Goal: Task Accomplishment & Management: Use online tool/utility

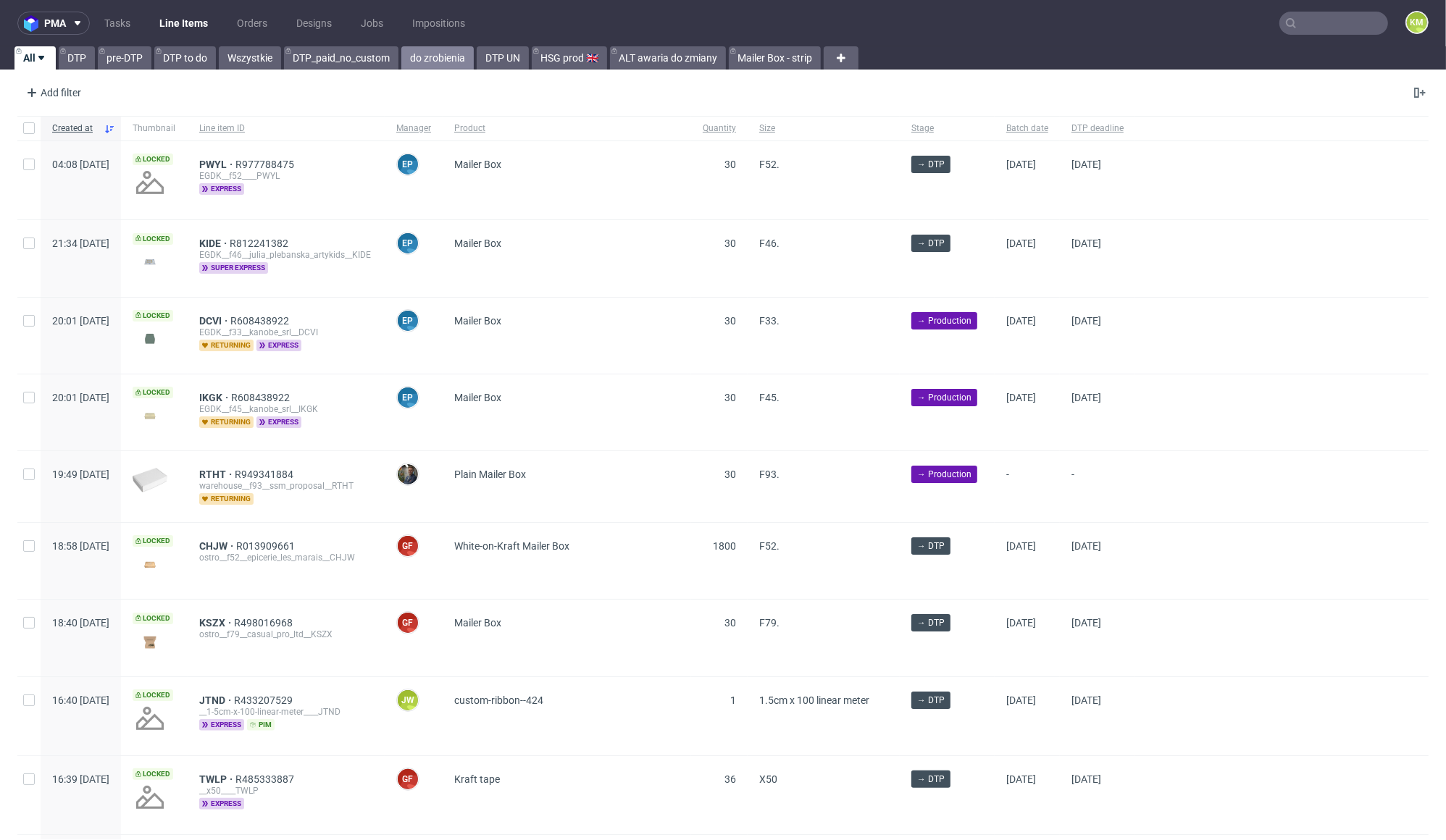
click at [438, 58] on link "do zrobienia" at bounding box center [437, 58] width 73 height 23
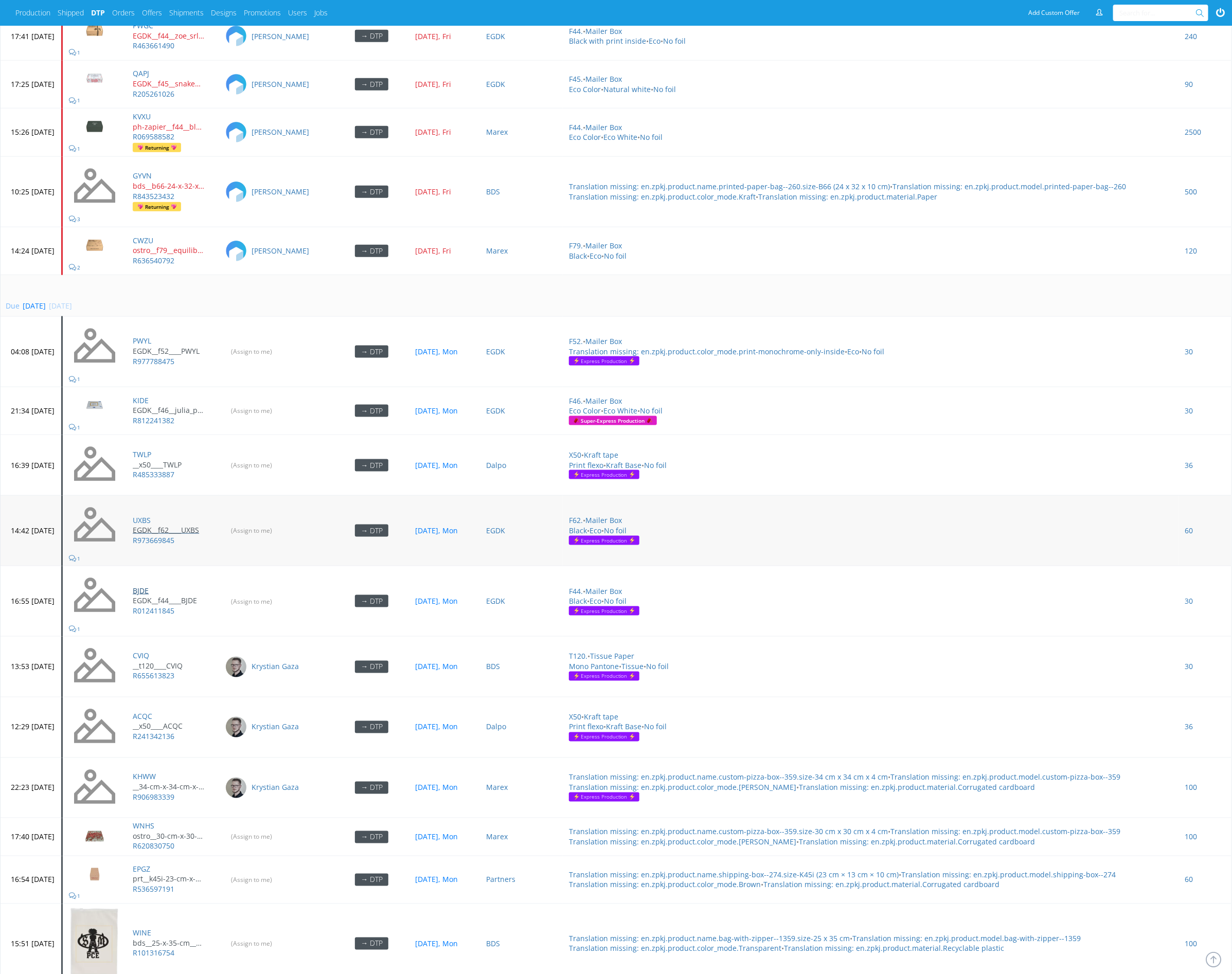
scroll to position [3049, 0]
drag, startPoint x: 178, startPoint y: 438, endPoint x: 174, endPoint y: 384, distance: 54.1
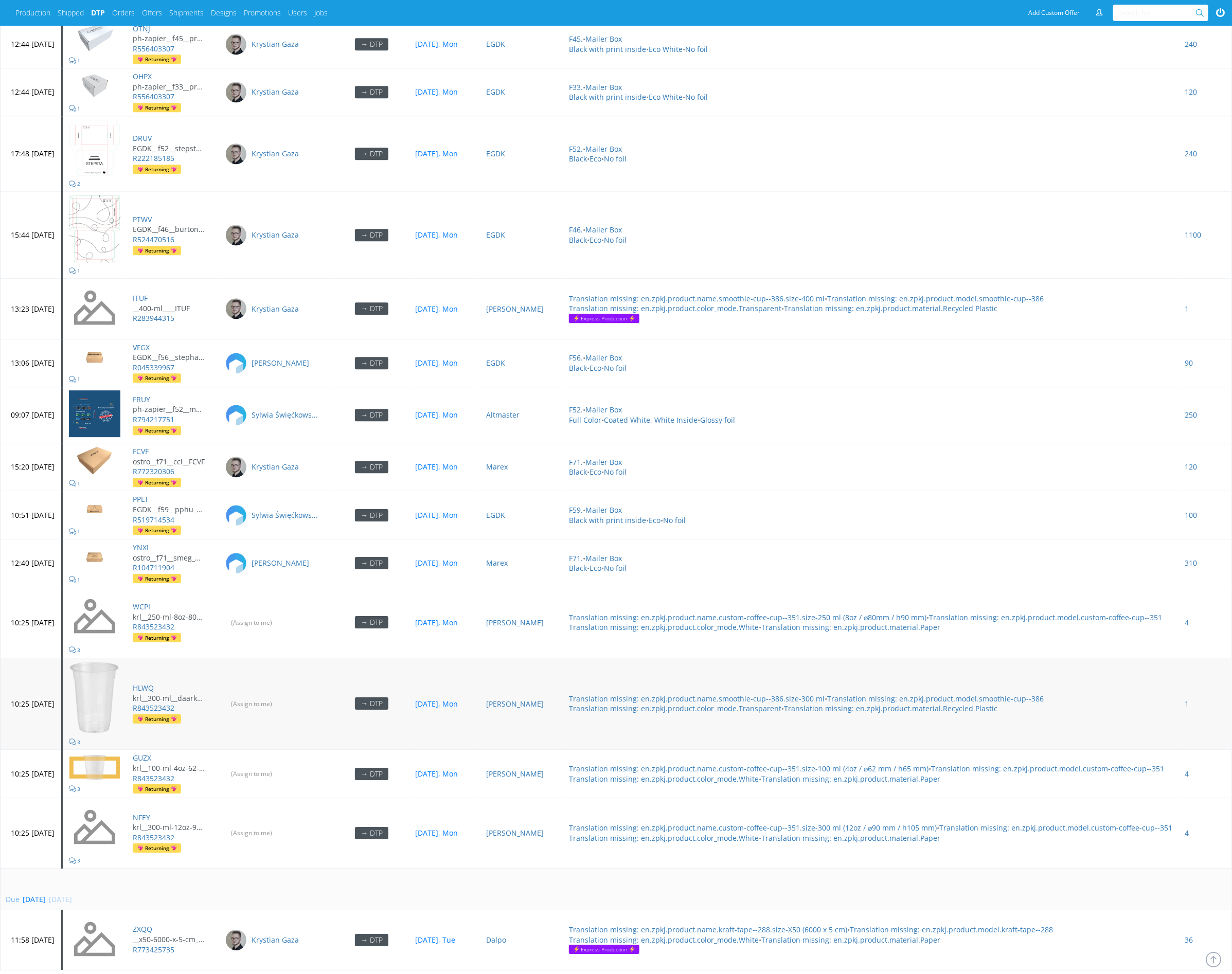
scroll to position [4181, 0]
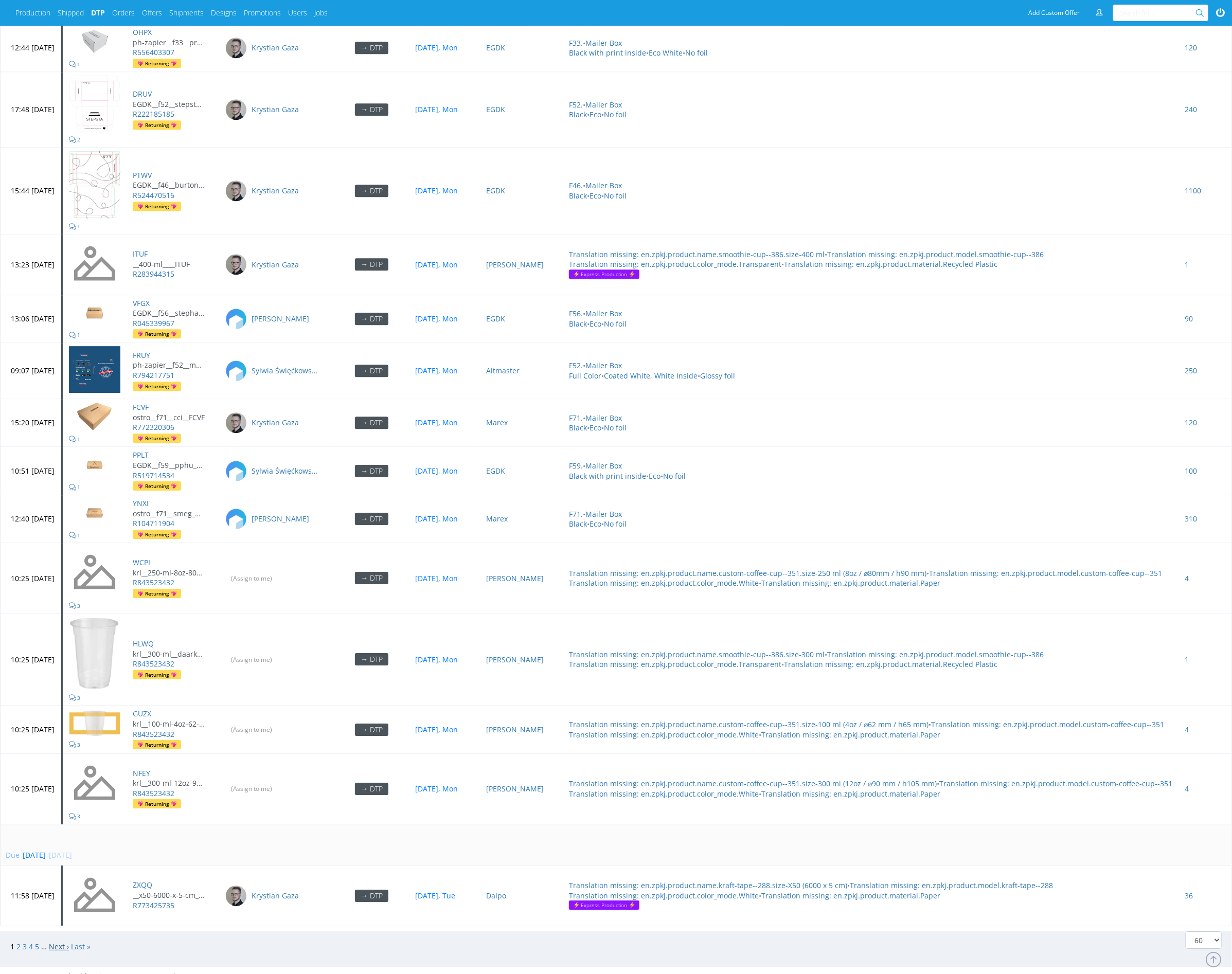
click at [56, 942] on link "Next ›" at bounding box center [59, 947] width 20 height 10
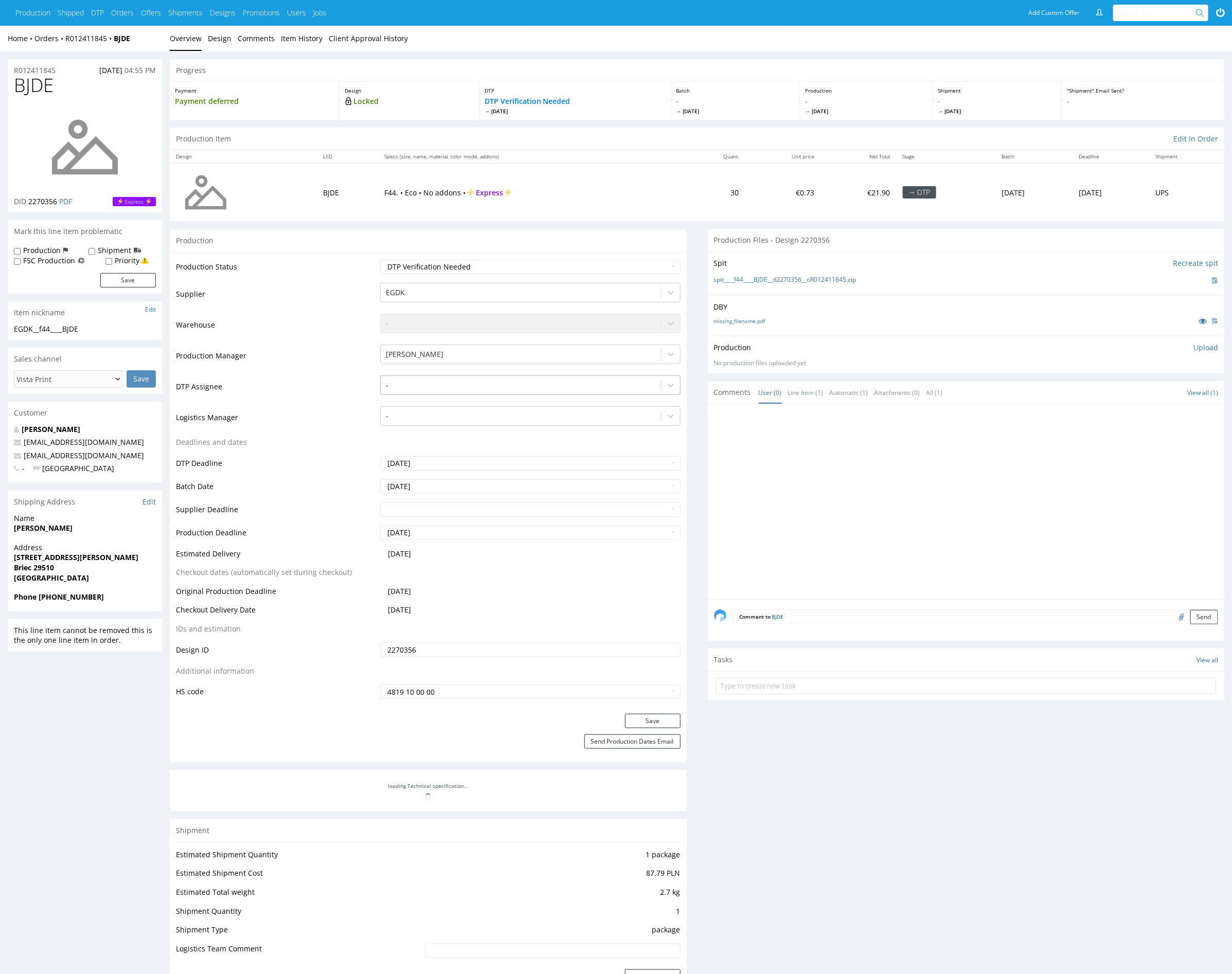
click at [485, 379] on div at bounding box center [521, 385] width 270 height 12
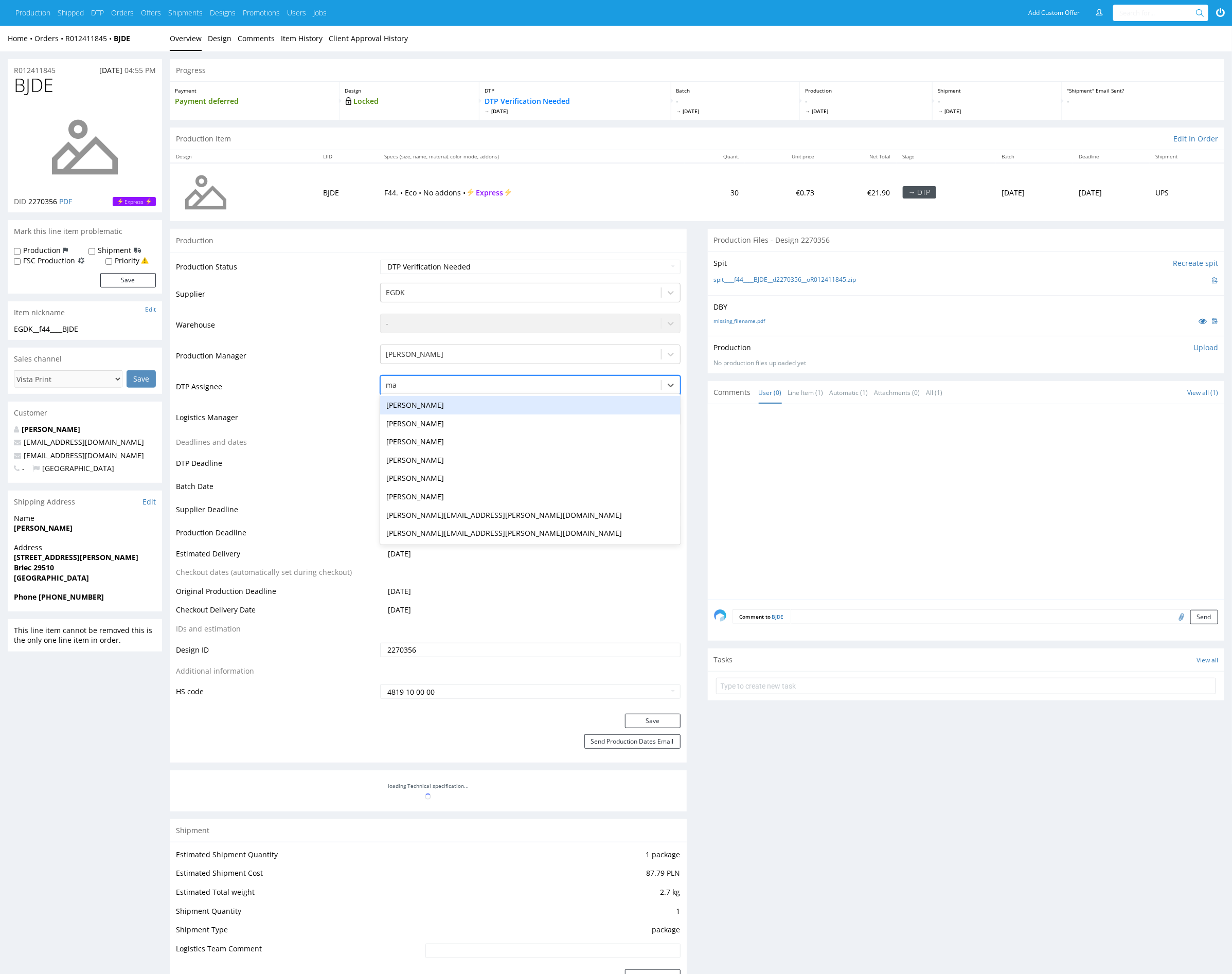
type input "mar"
click at [448, 405] on div "[PERSON_NAME]" at bounding box center [530, 405] width 300 height 19
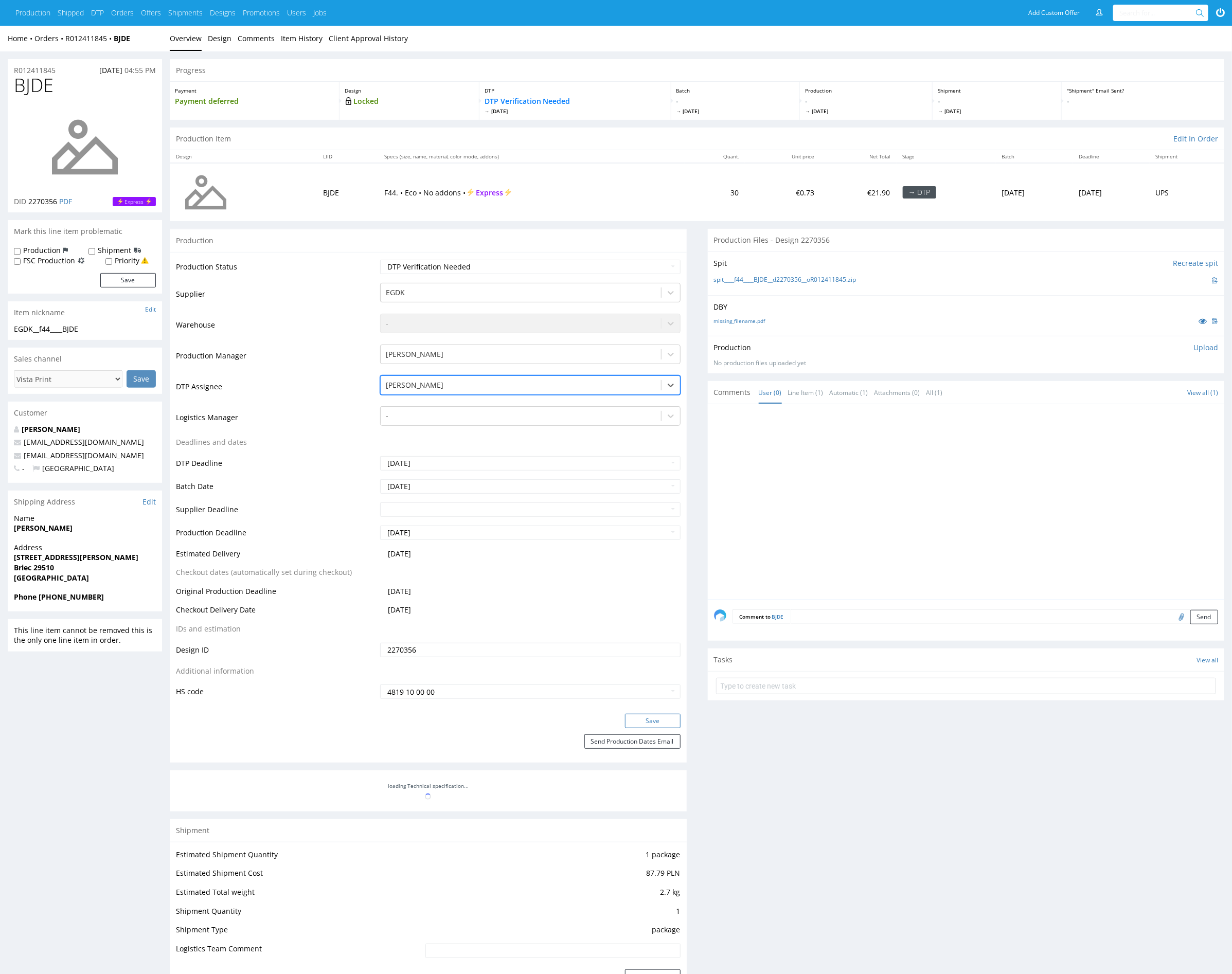
click at [653, 722] on button "Save" at bounding box center [652, 721] width 56 height 15
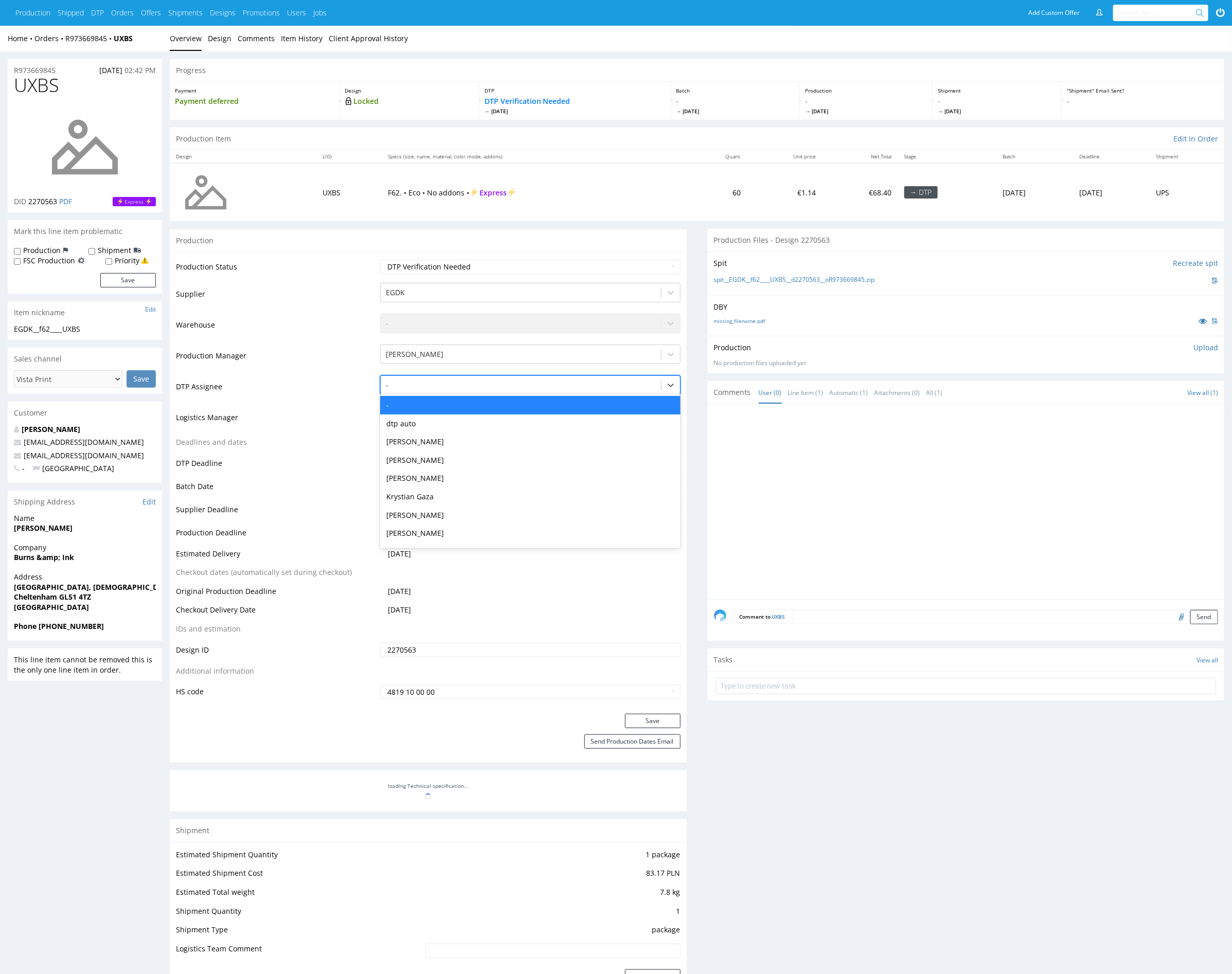
click at [519, 387] on div at bounding box center [521, 385] width 270 height 12
type input "mark"
click at [513, 402] on div "[PERSON_NAME]" at bounding box center [530, 405] width 300 height 19
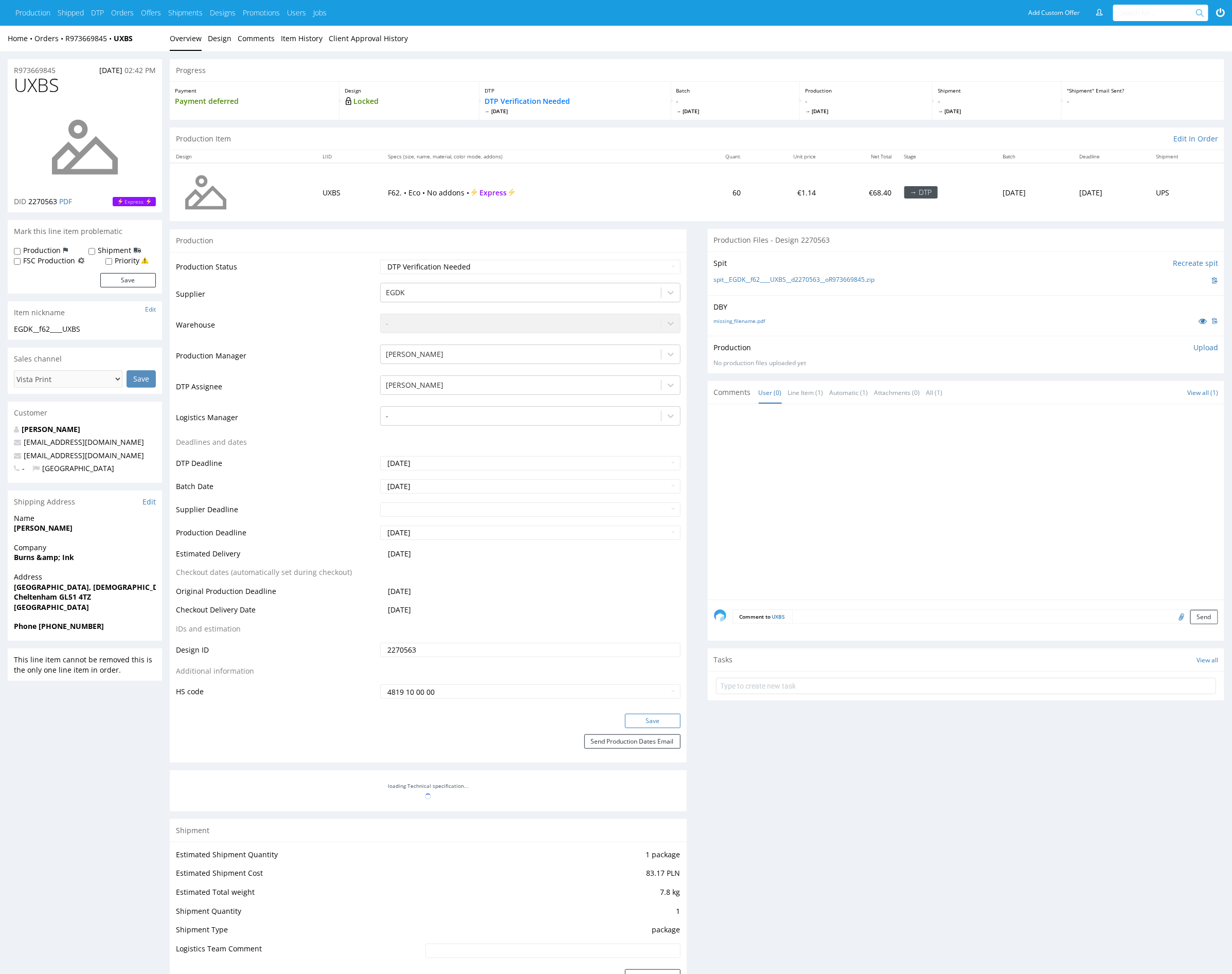
click at [649, 722] on button "Save" at bounding box center [652, 721] width 56 height 15
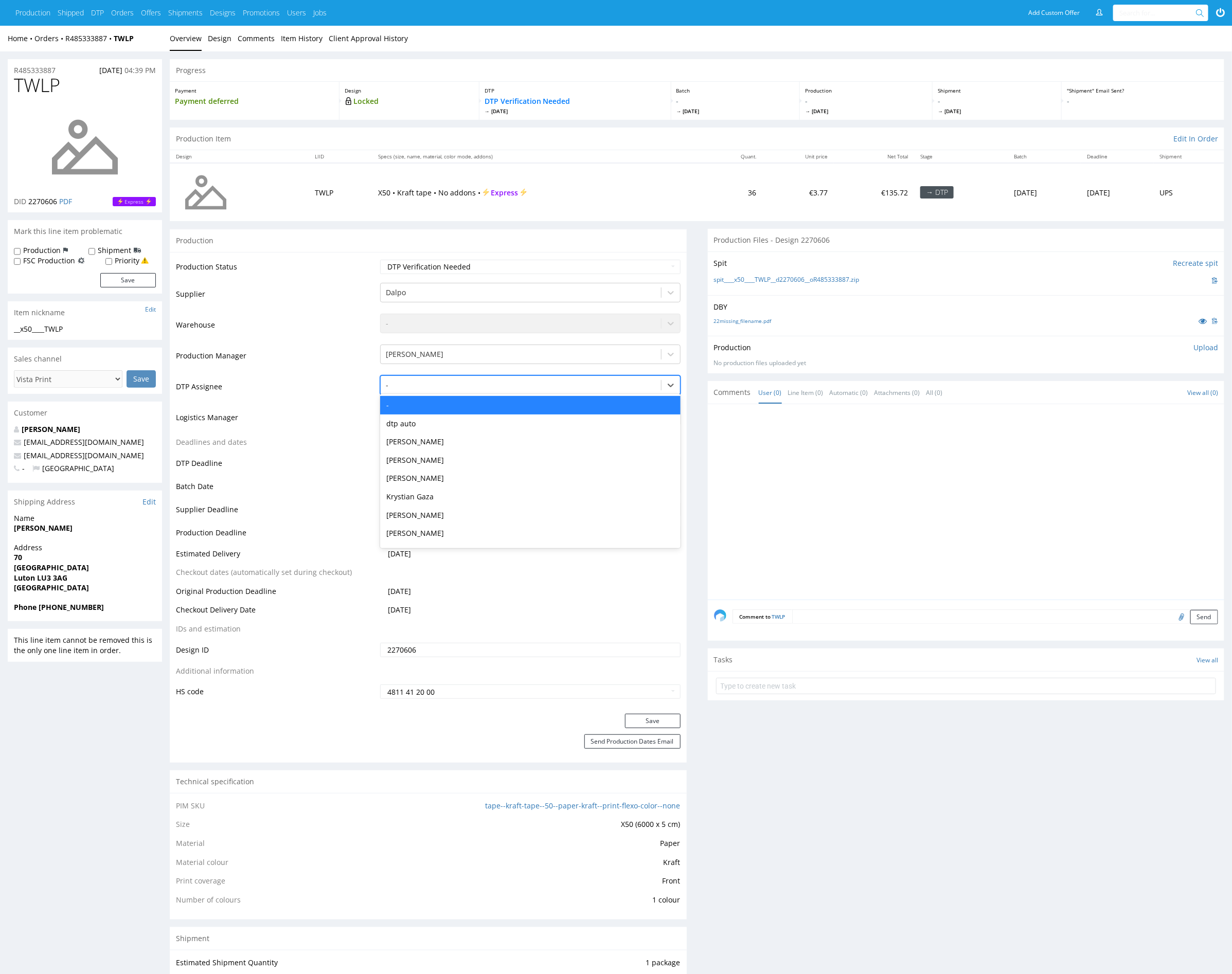
click at [512, 382] on div at bounding box center [521, 385] width 270 height 12
type input "mark"
click at [487, 401] on div "[PERSON_NAME]" at bounding box center [530, 405] width 300 height 19
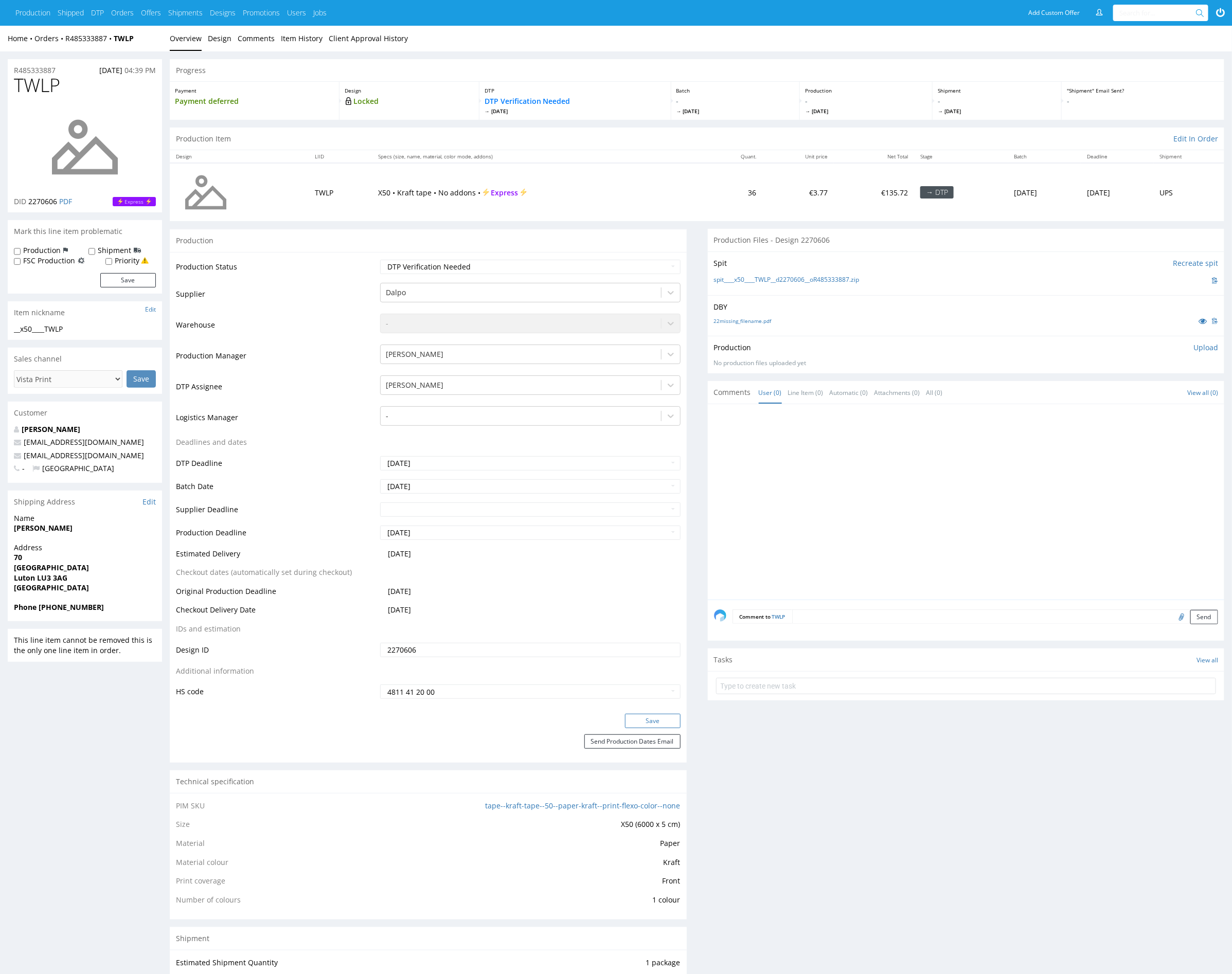
click at [652, 721] on button "Save" at bounding box center [652, 721] width 56 height 15
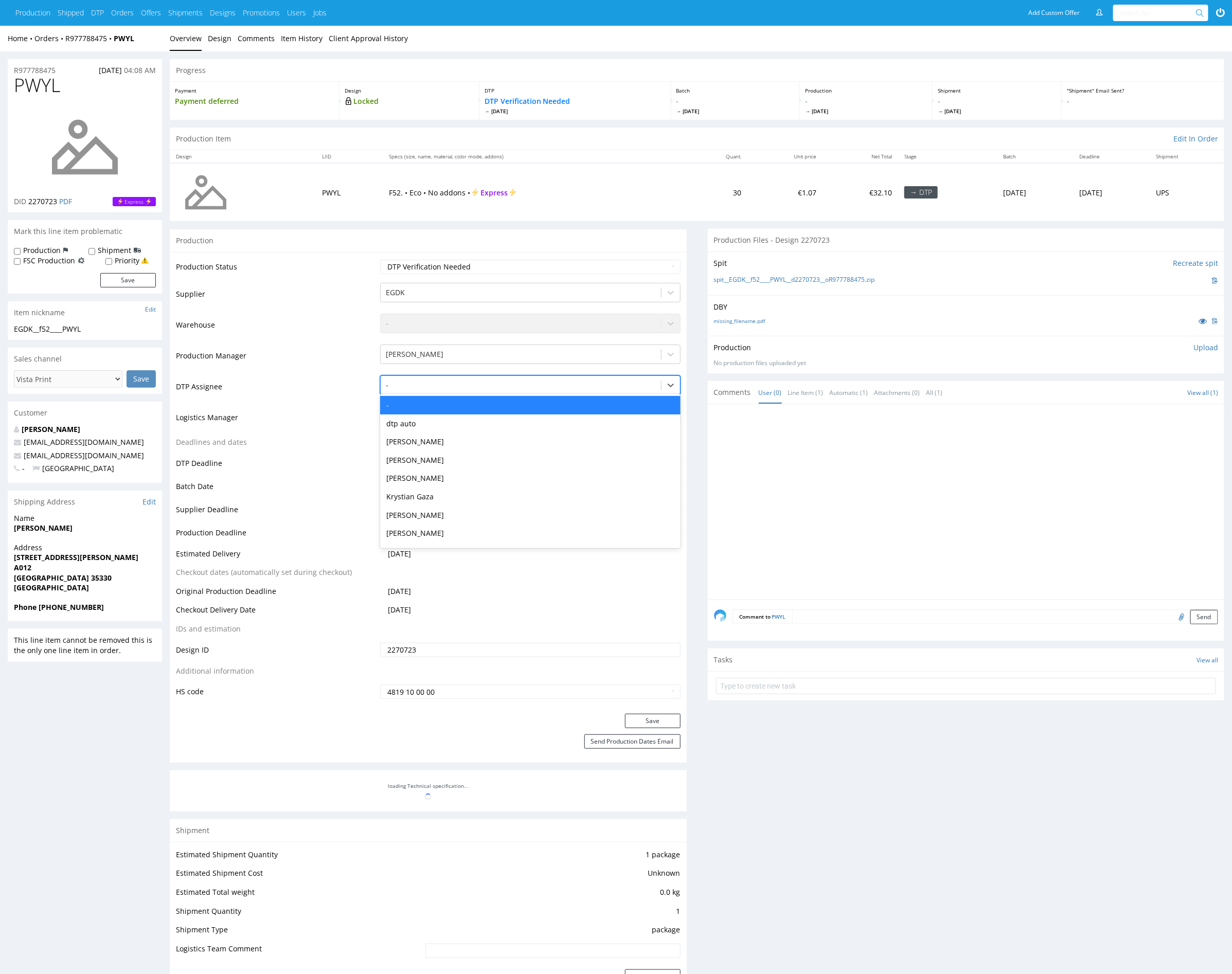
click at [449, 384] on div at bounding box center [521, 385] width 270 height 12
type input "mark"
click at [430, 402] on div "[PERSON_NAME]" at bounding box center [530, 405] width 300 height 19
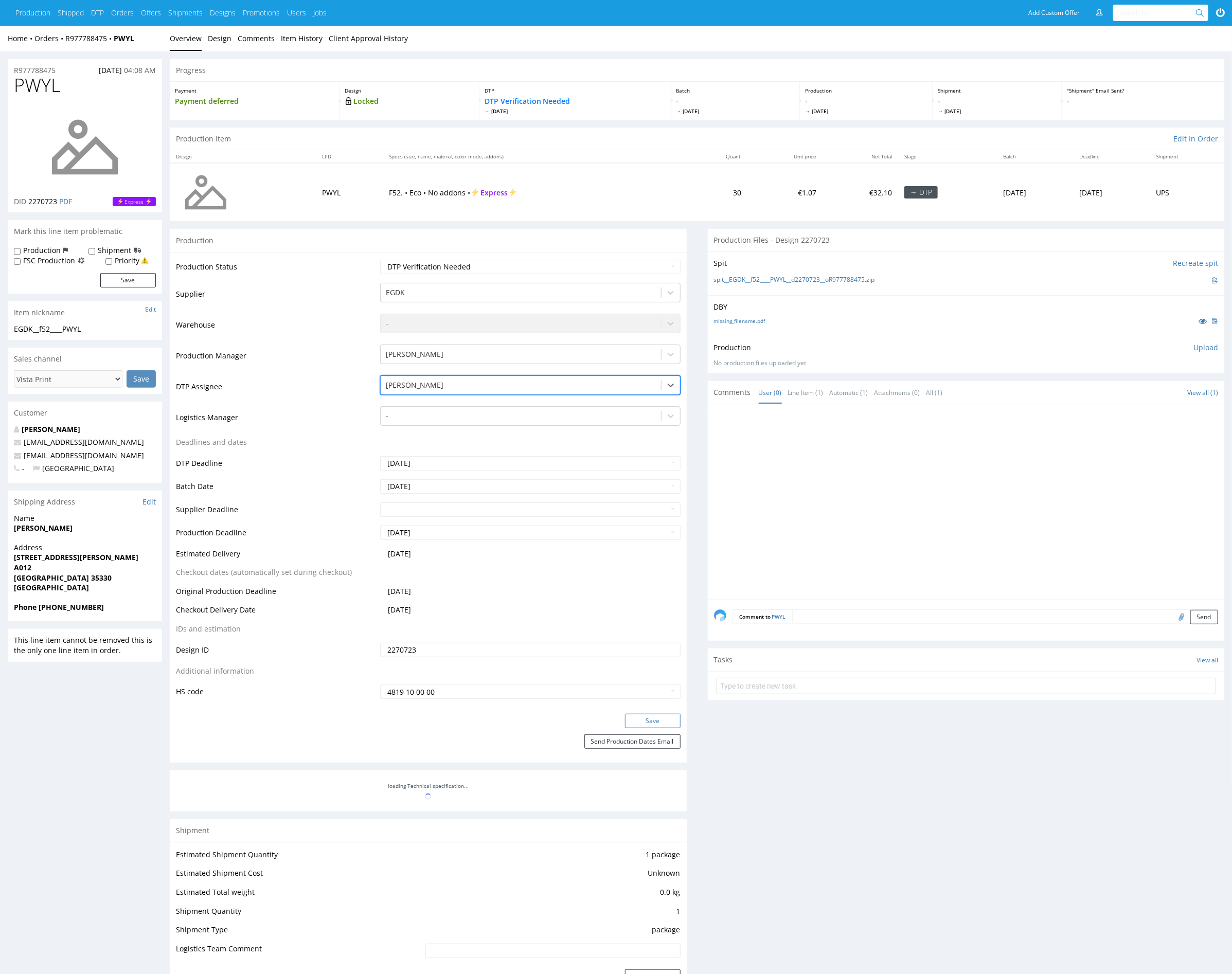
drag, startPoint x: 672, startPoint y: 727, endPoint x: 667, endPoint y: 726, distance: 5.1
click at [667, 726] on button "Save" at bounding box center [652, 721] width 56 height 15
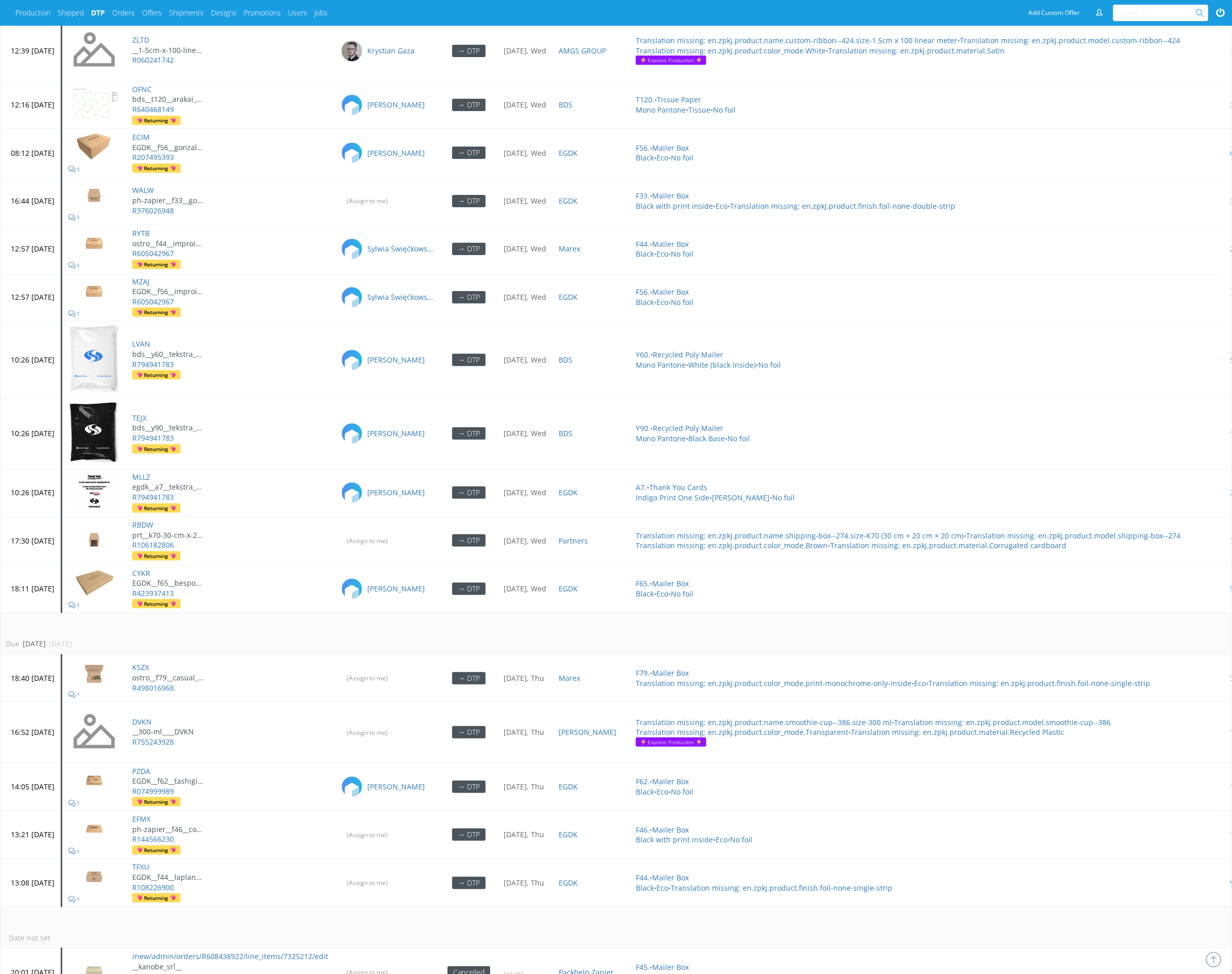
scroll to position [2799, 0]
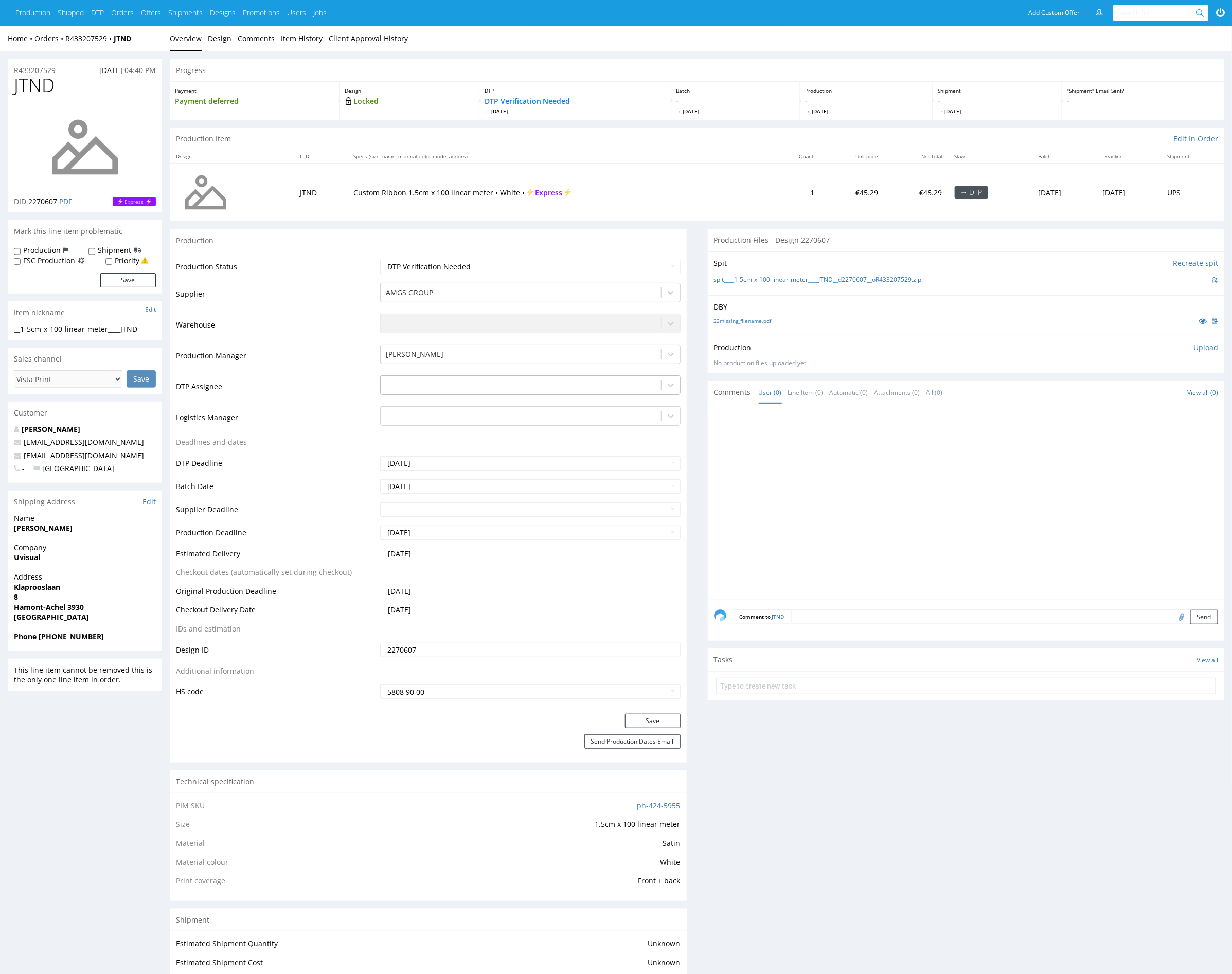
click at [436, 387] on div at bounding box center [521, 385] width 270 height 12
type input "mark"
click at [450, 398] on div "[PERSON_NAME]" at bounding box center [530, 405] width 300 height 19
click at [672, 718] on button "Save" at bounding box center [652, 721] width 56 height 15
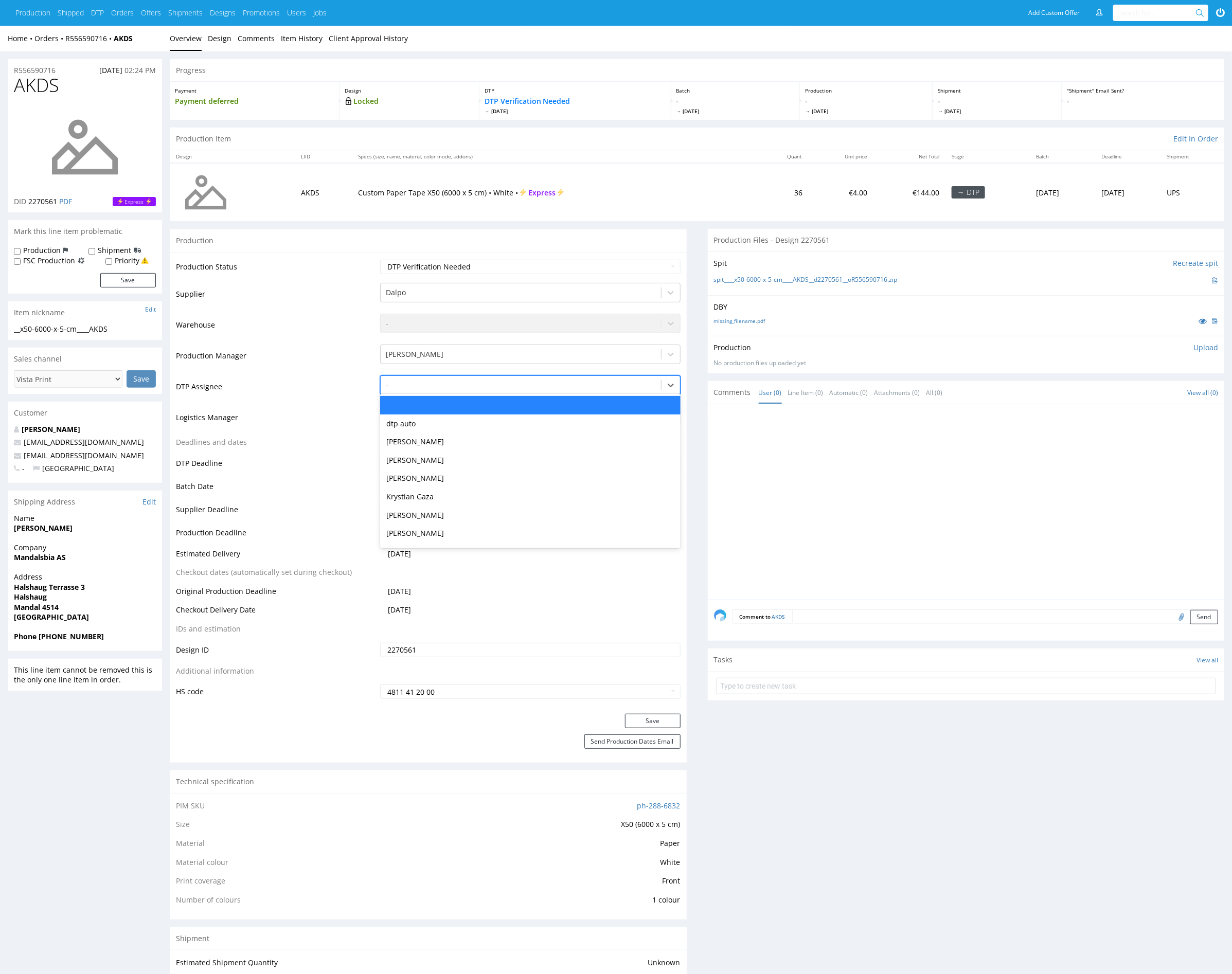
click at [517, 388] on div at bounding box center [521, 385] width 270 height 12
type input "mark"
click at [522, 397] on div "Karol Markowski" at bounding box center [530, 405] width 300 height 19
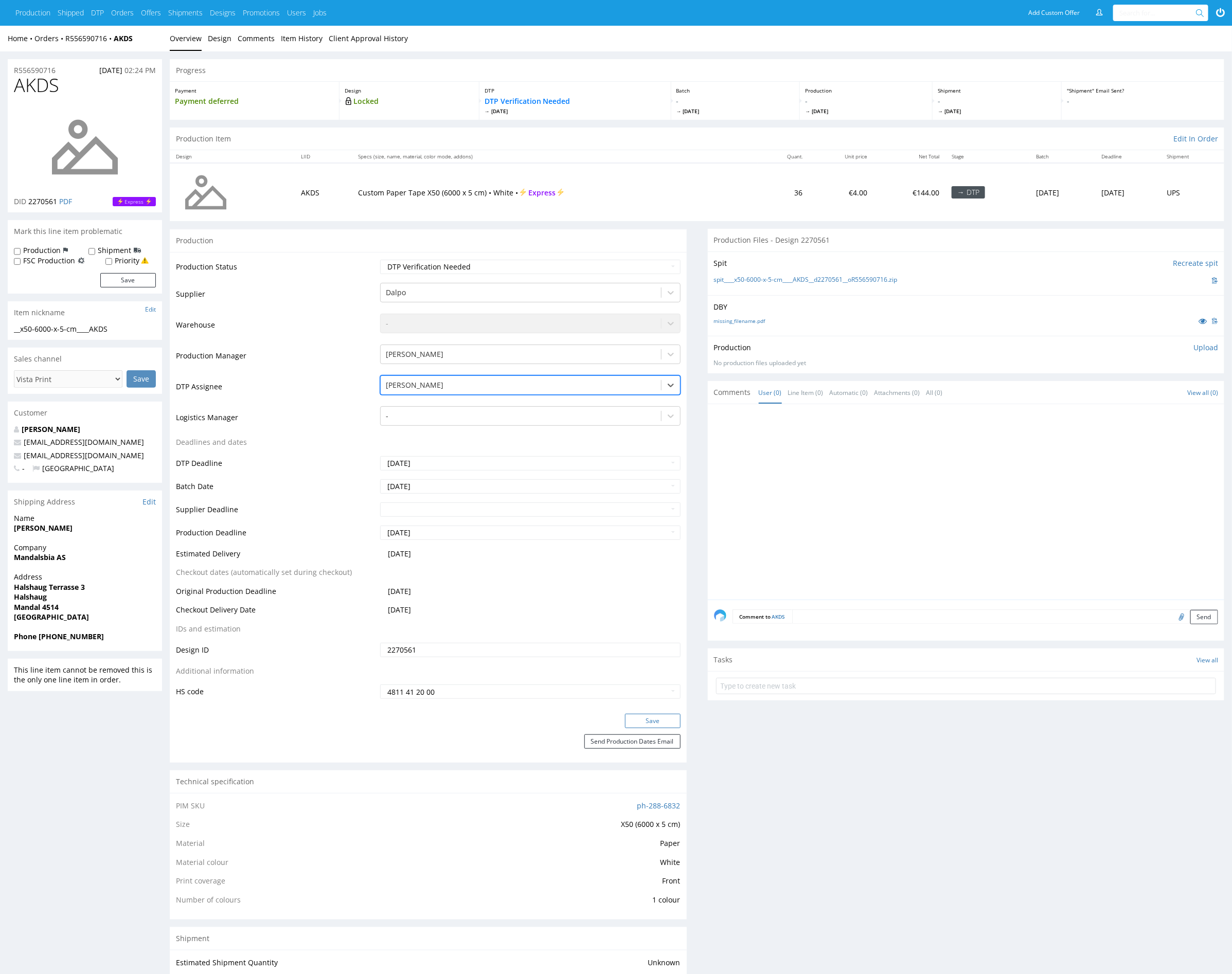
click at [651, 722] on button "Save" at bounding box center [652, 721] width 56 height 15
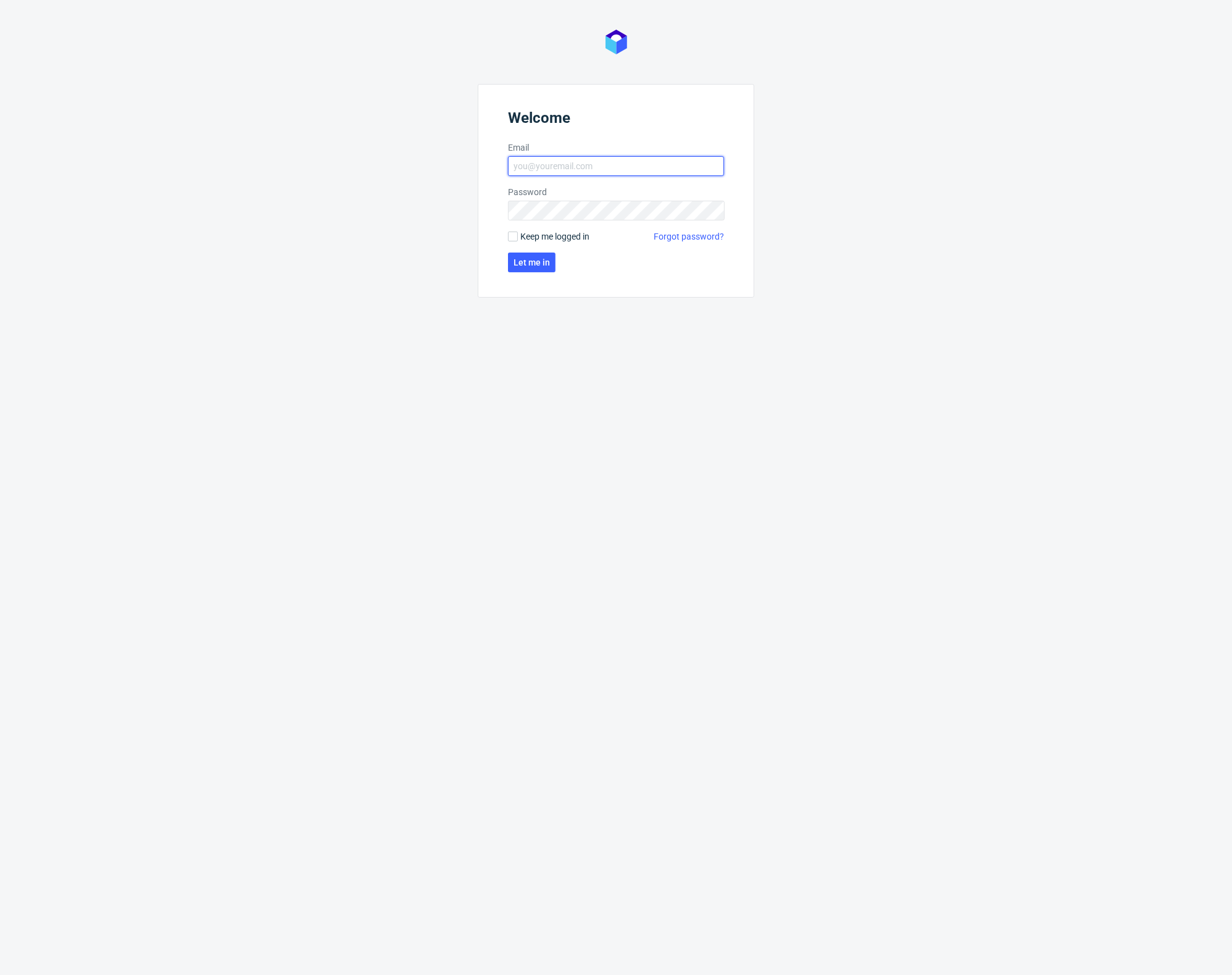
click at [625, 166] on input "Email" at bounding box center [616, 166] width 216 height 20
type input "karol.markowski@packhelp.com"
click at [545, 264] on span "Let me in" at bounding box center [532, 262] width 37 height 8
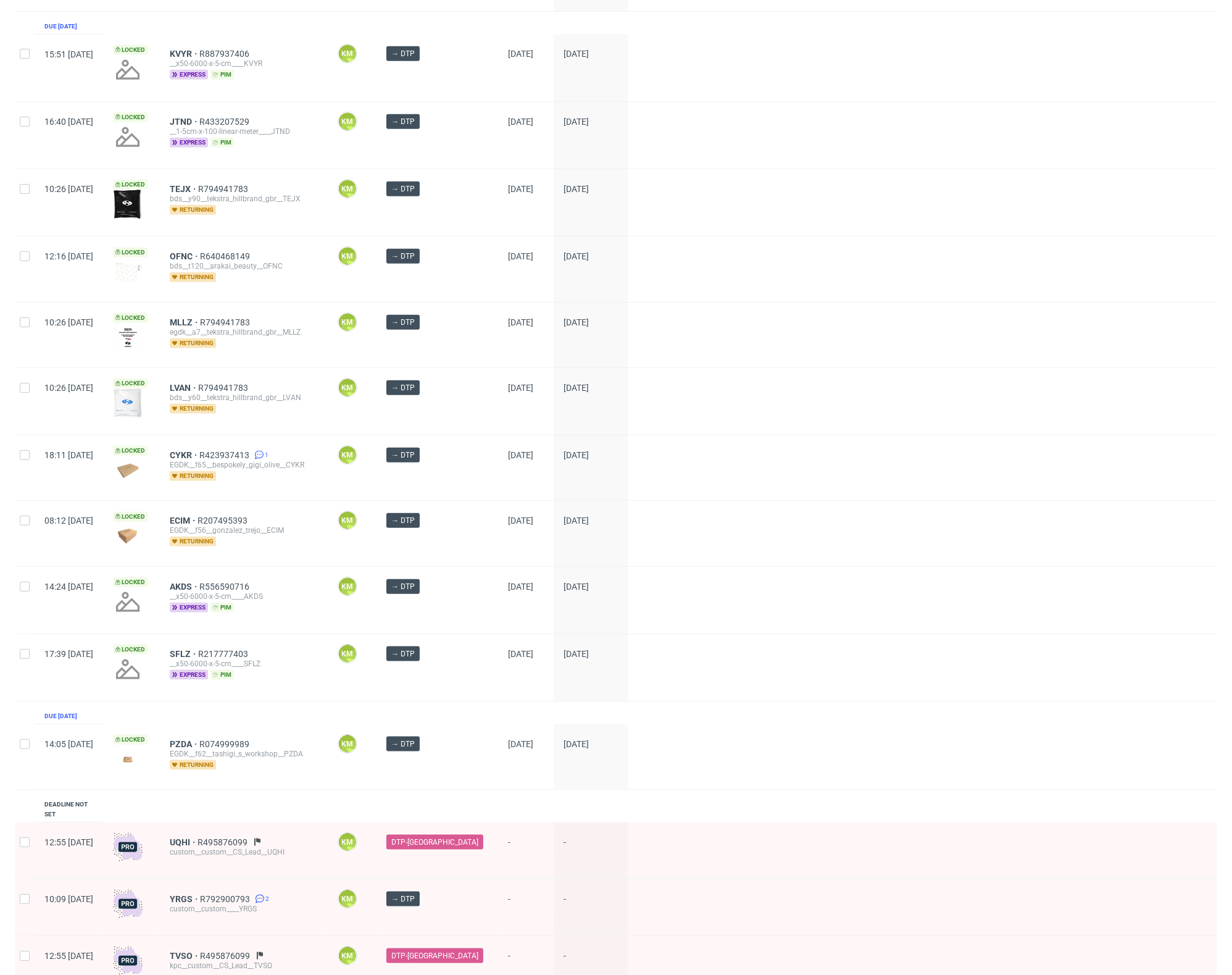
scroll to position [1258, 0]
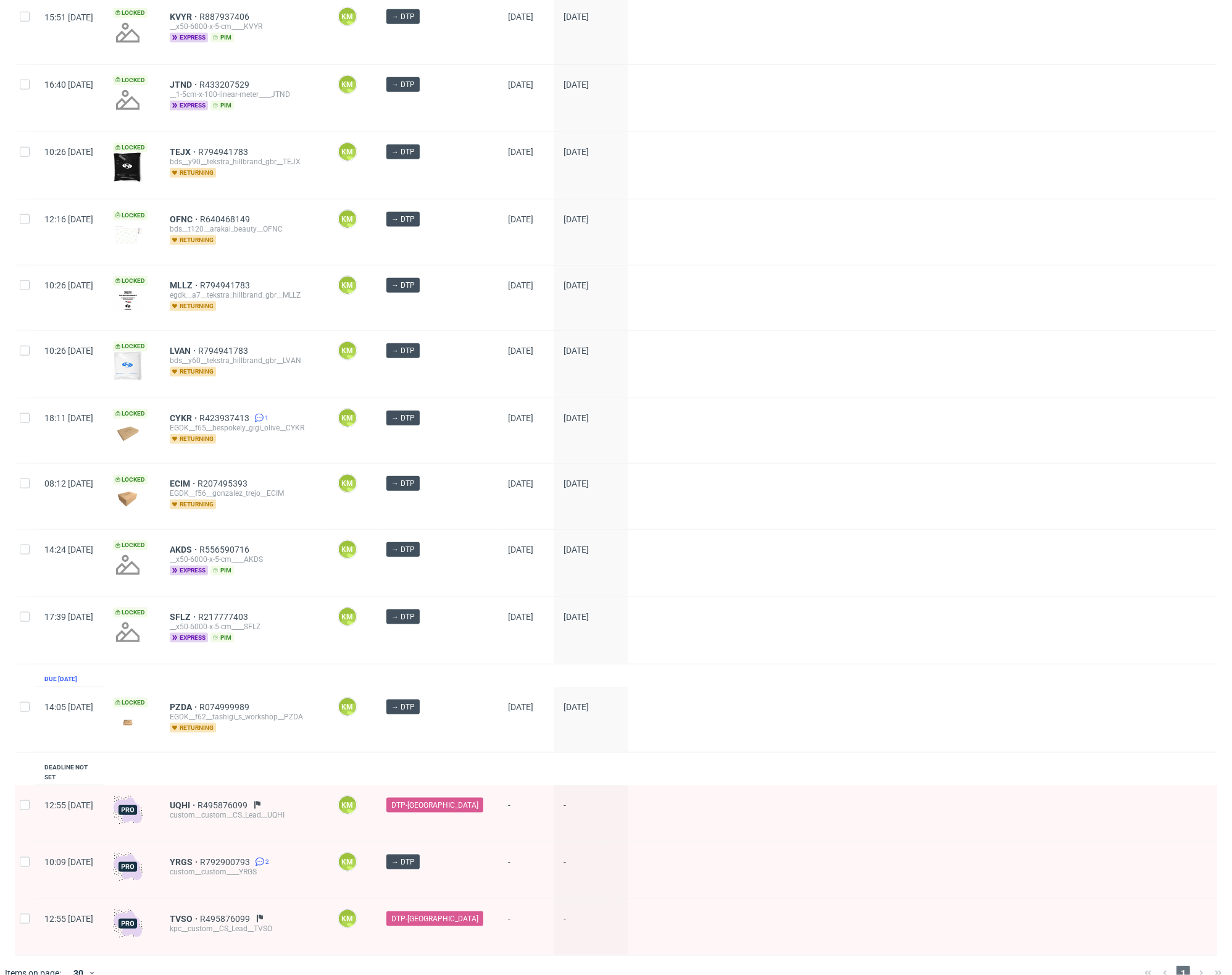
click at [1191, 966] on div "1" at bounding box center [1184, 973] width 87 height 15
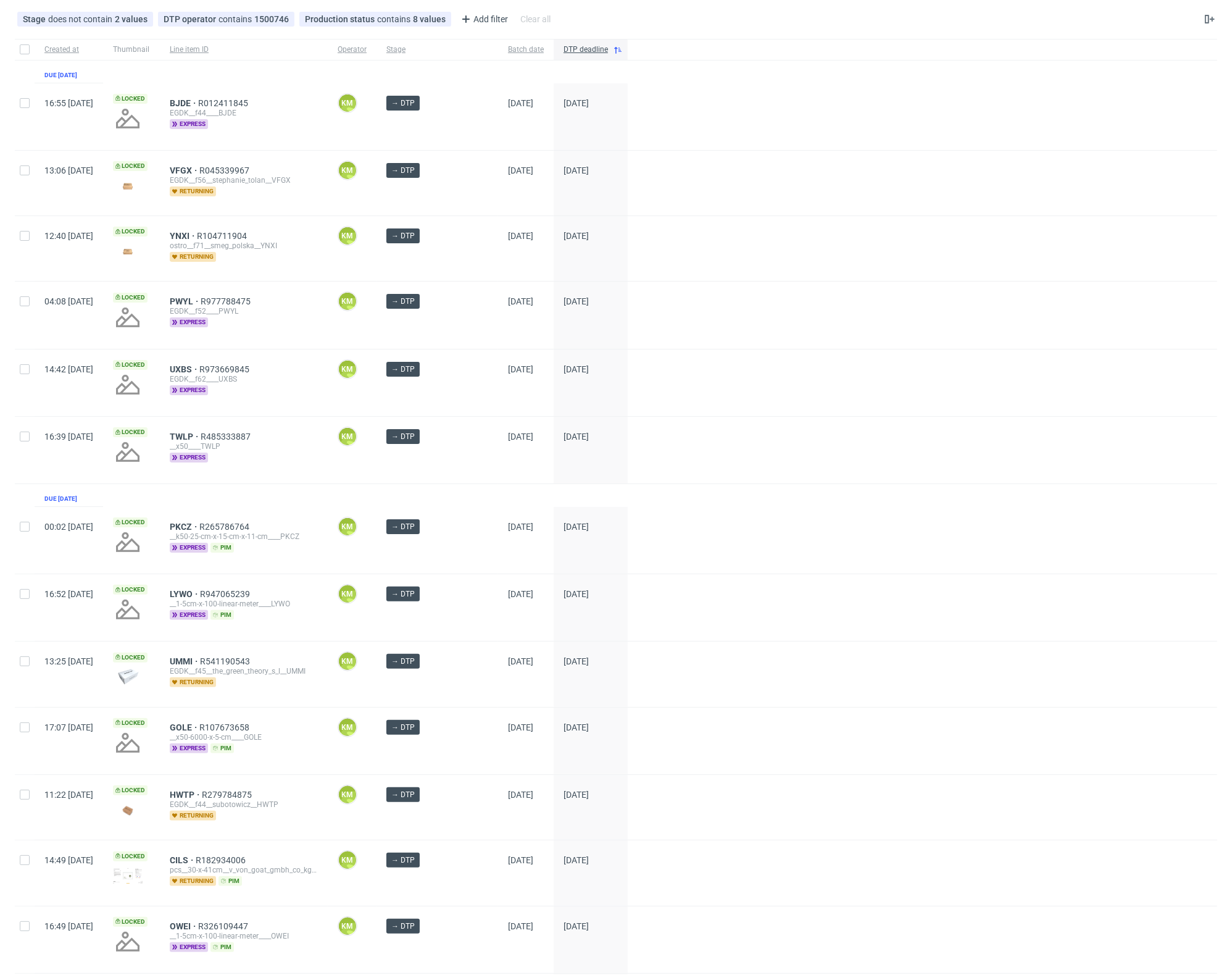
scroll to position [0, 0]
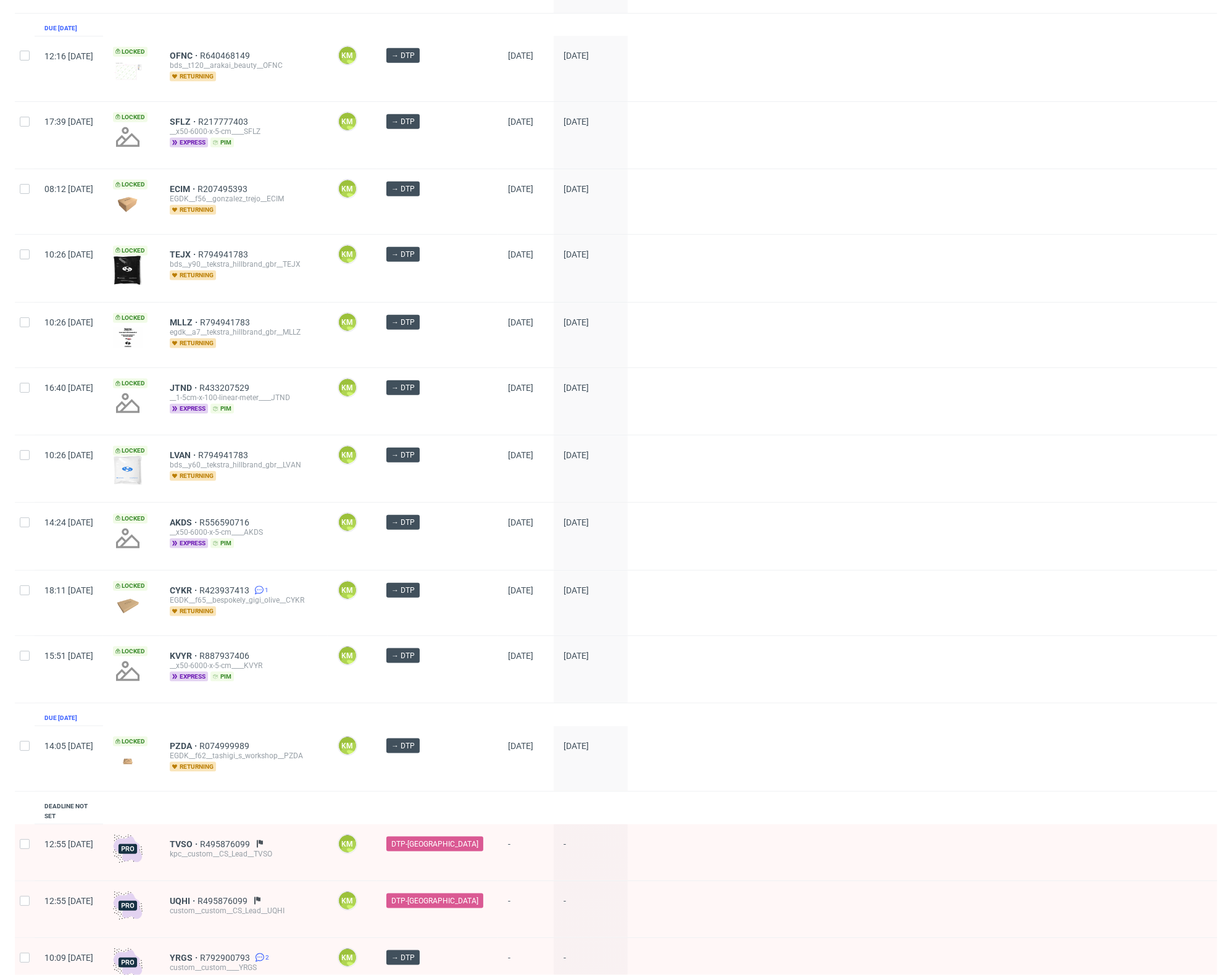
scroll to position [1258, 0]
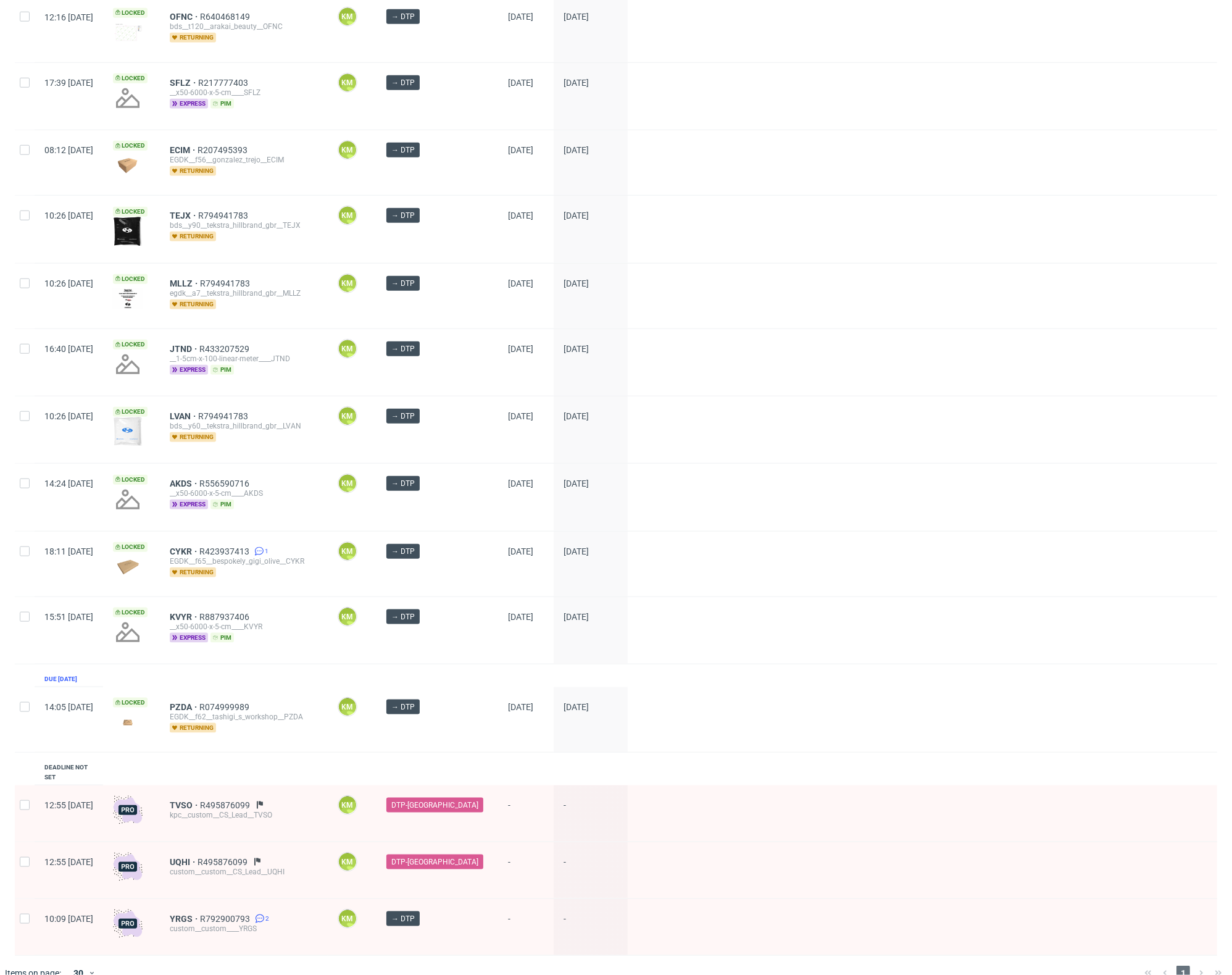
click at [1191, 966] on div "1" at bounding box center [1184, 973] width 87 height 15
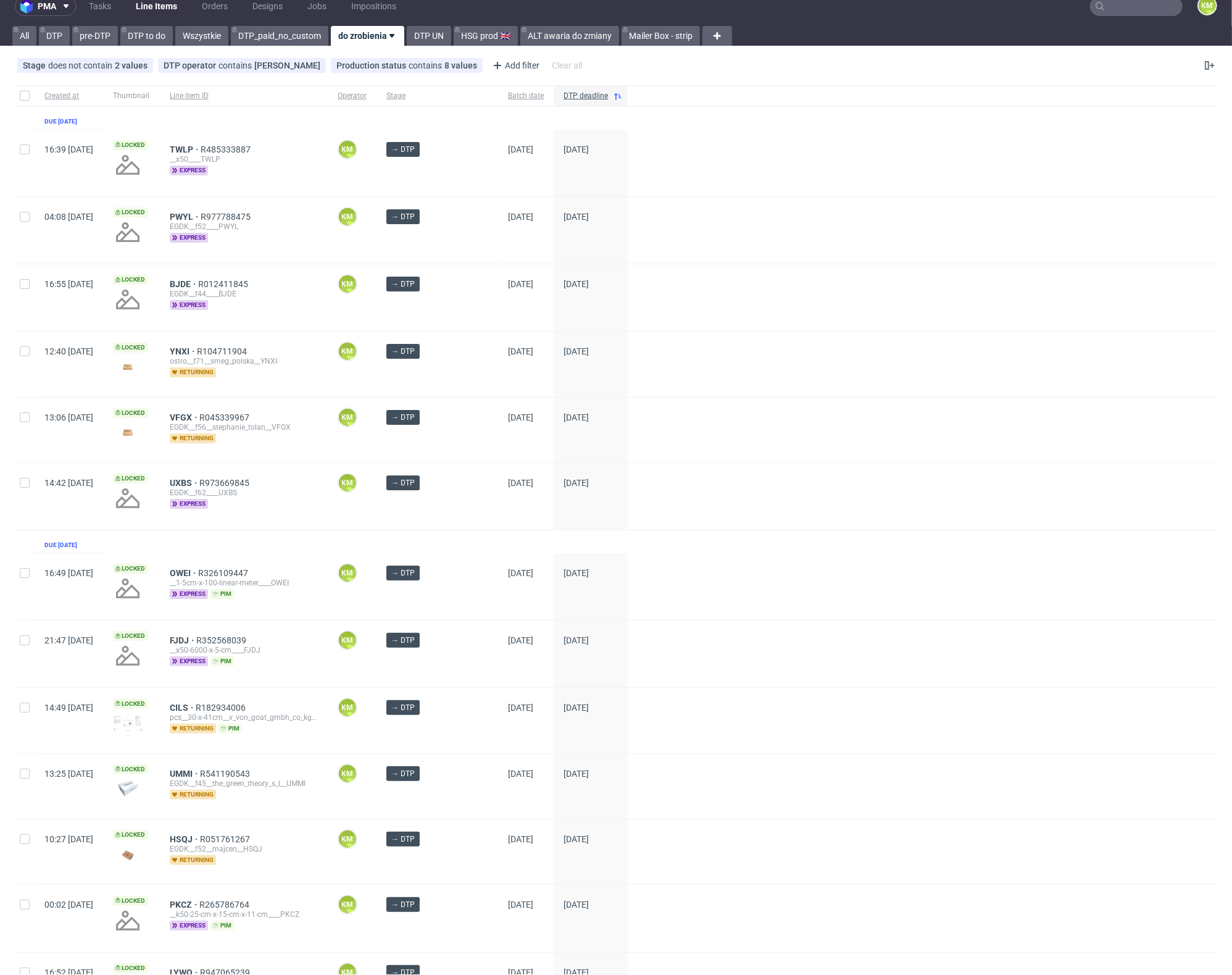
scroll to position [0, 0]
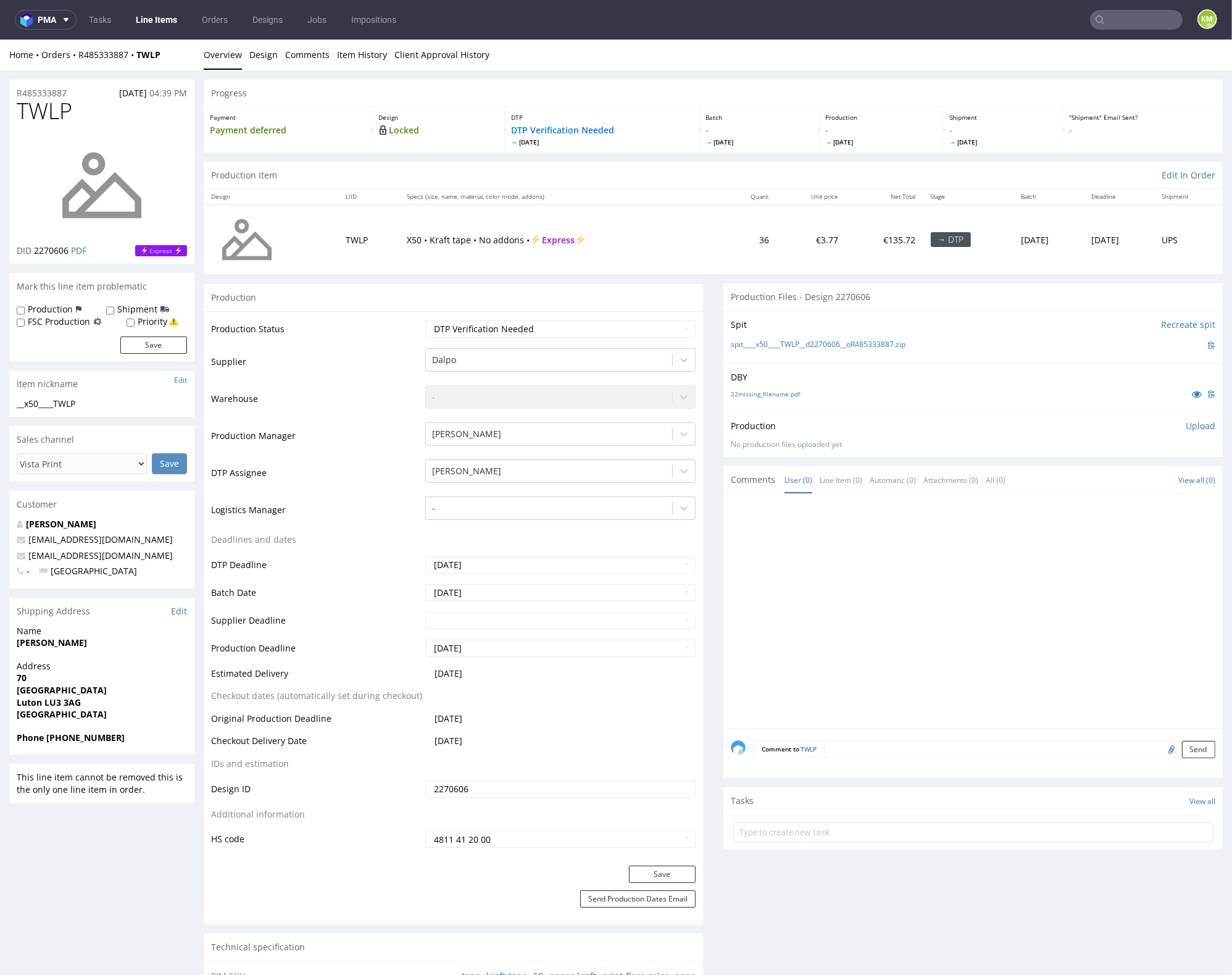
click at [896, 420] on div "Production Upload" at bounding box center [974, 425] width 485 height 12
click at [826, 512] on div at bounding box center [977, 614] width 492 height 227
click at [783, 393] on link "22missing_filename.pdf" at bounding box center [766, 392] width 69 height 8
drag, startPoint x: 926, startPoint y: 341, endPoint x: 754, endPoint y: 347, distance: 172.1
click at [754, 347] on div "spit____x50____TWLP__d2270606__oR485333887.zip" at bounding box center [974, 345] width 485 height 14
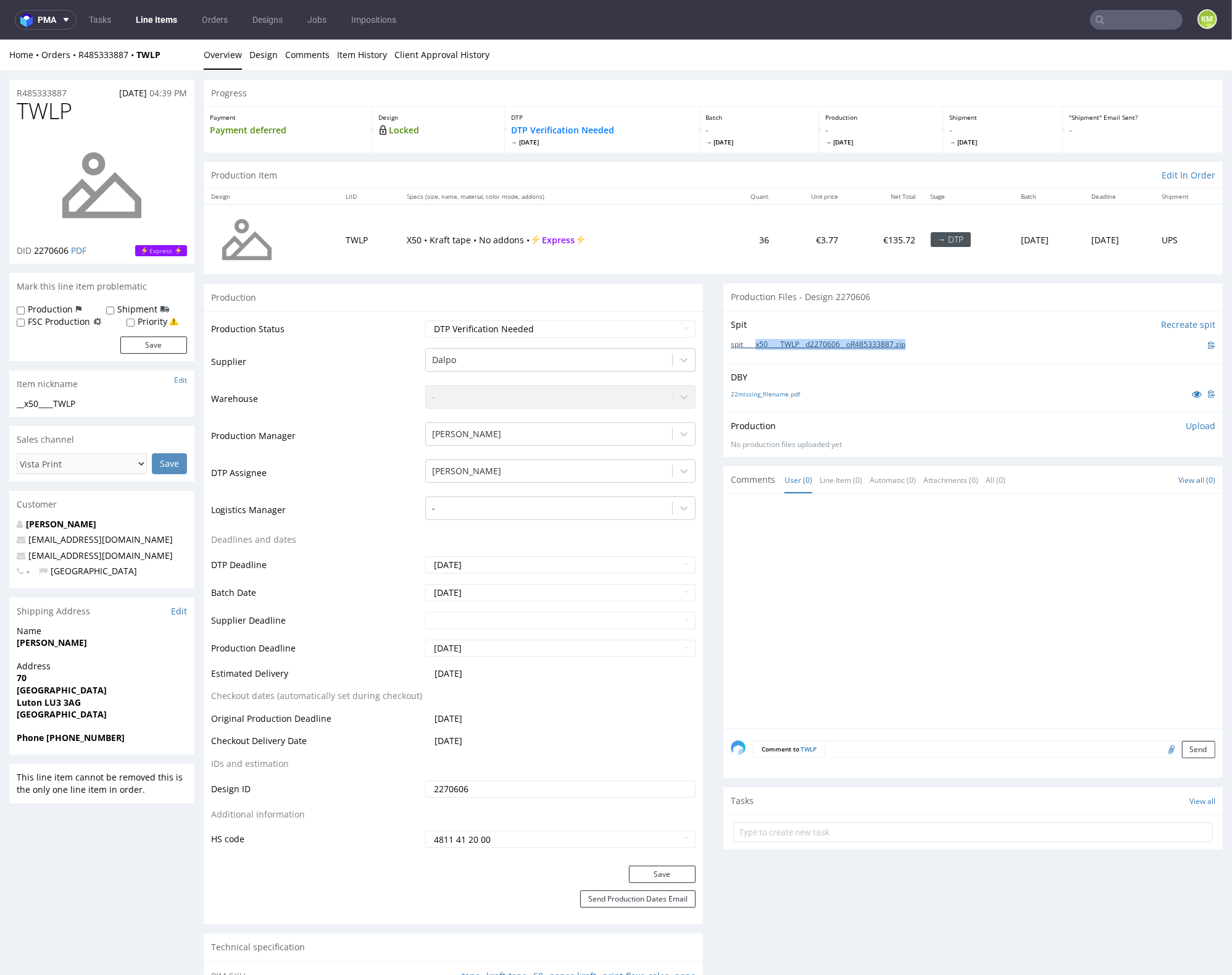
copy link "x50____TWLP__d2270606__oR485333887.zip"
click at [1186, 428] on p "Upload" at bounding box center [1201, 425] width 30 height 12
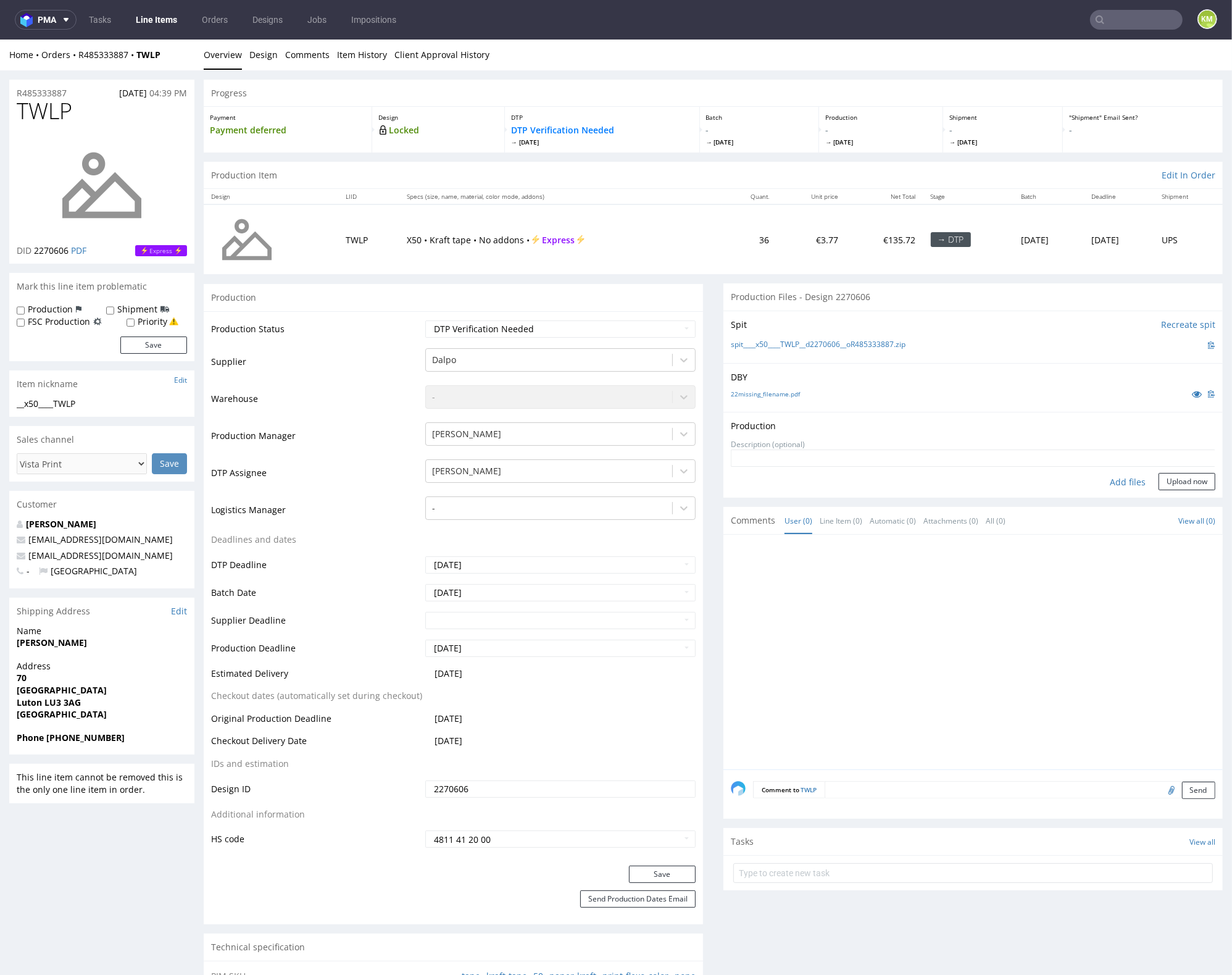
click at [1115, 477] on div "Add files" at bounding box center [1128, 481] width 62 height 18
type input "C:\fakepath\x50____TWLP__d2270606__oR485333887.pdf"
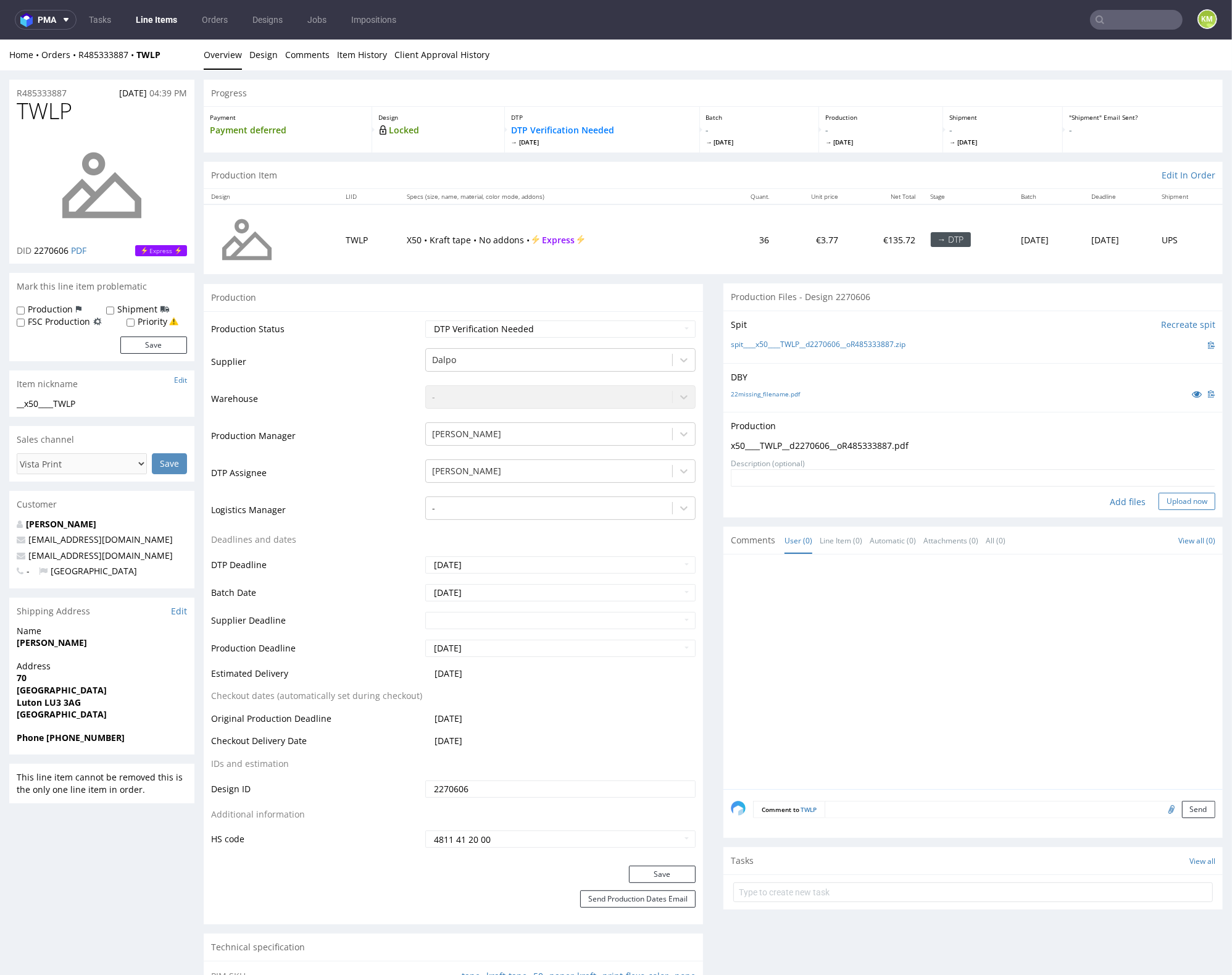
click at [1159, 501] on button "Upload now" at bounding box center [1188, 501] width 57 height 18
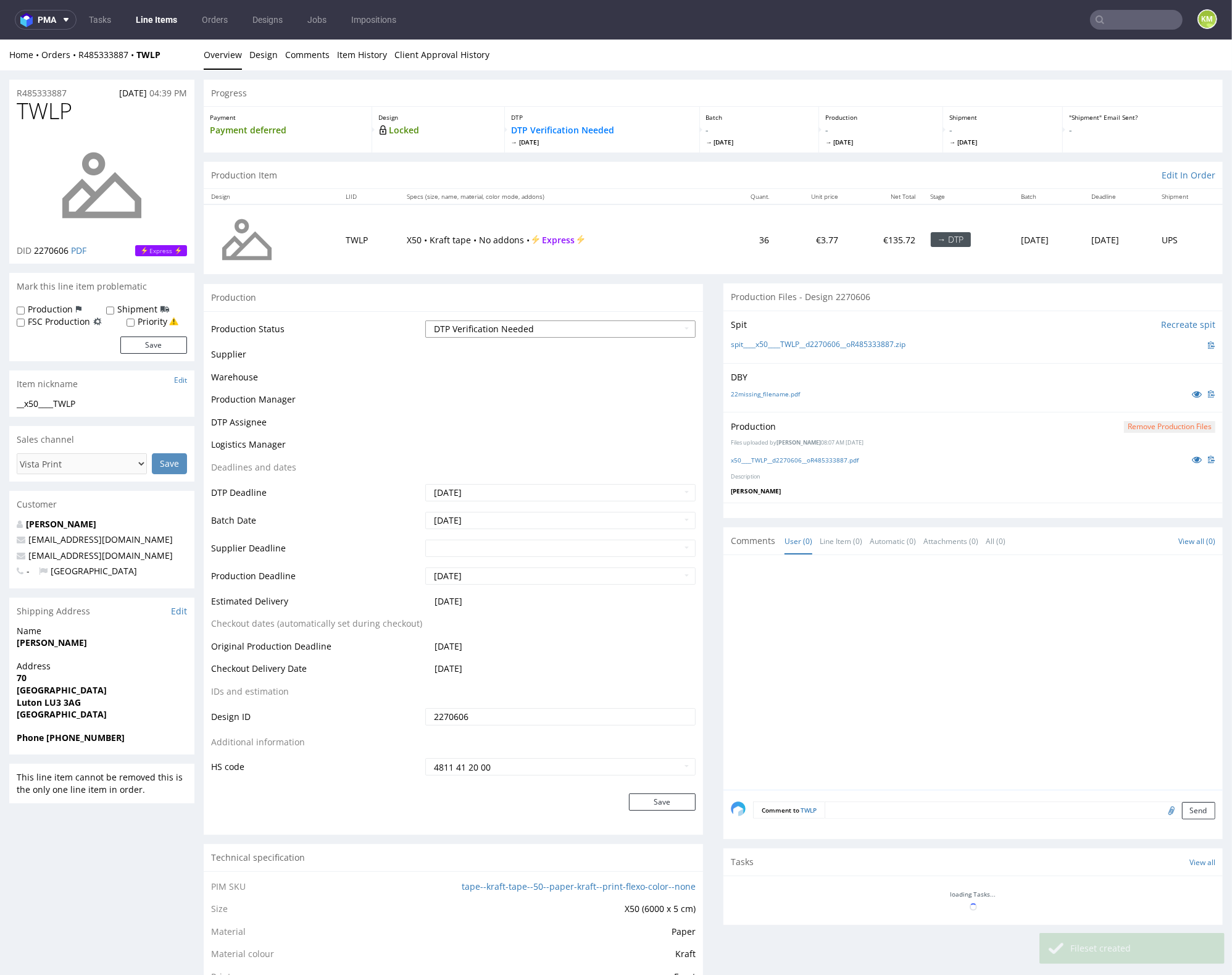
click at [572, 332] on select "Waiting for Artwork Waiting for Diecut Waiting for Mockup Waiting for DTP Waiti…" at bounding box center [560, 328] width 271 height 18
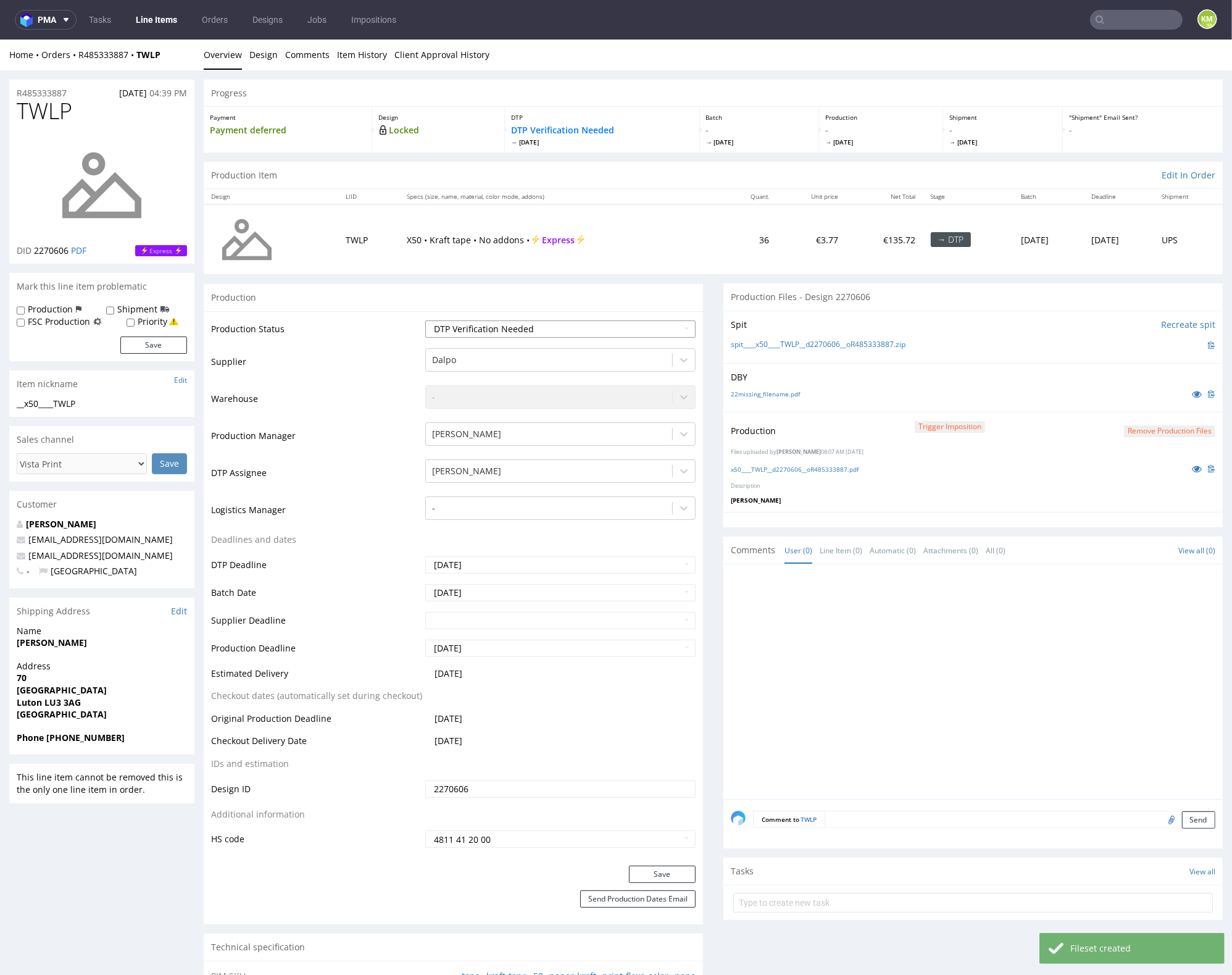
select select "dtp_production_ready"
click at [425, 320] on select "Waiting for Artwork Waiting for Diecut Waiting for Mockup Waiting for DTP Waiti…" at bounding box center [560, 328] width 271 height 18
click at [654, 875] on button "Save" at bounding box center [662, 873] width 67 height 18
click at [921, 712] on div at bounding box center [977, 684] width 492 height 227
click at [255, 51] on link "Design" at bounding box center [263, 54] width 28 height 30
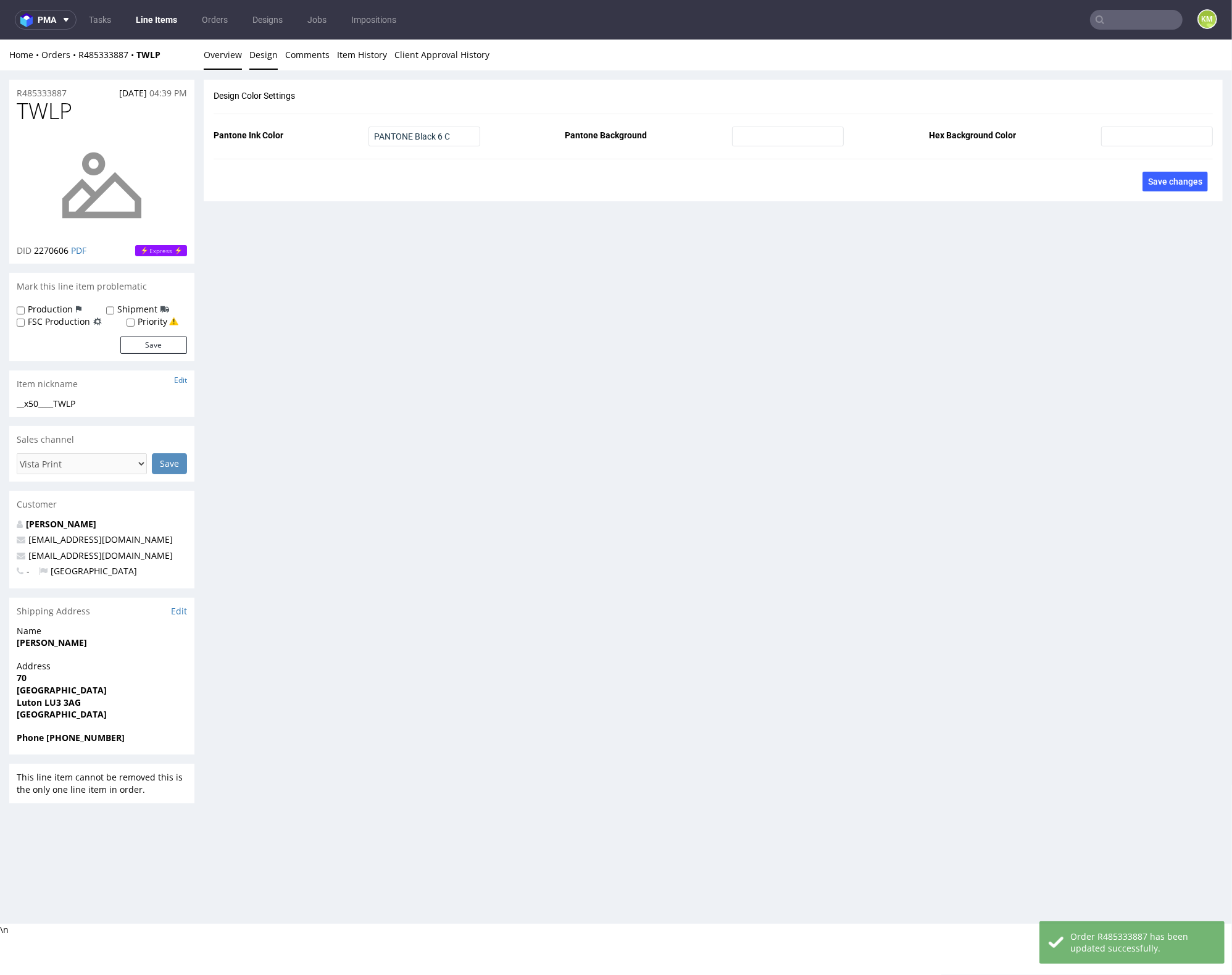
click at [229, 58] on link "Overview" at bounding box center [223, 54] width 38 height 30
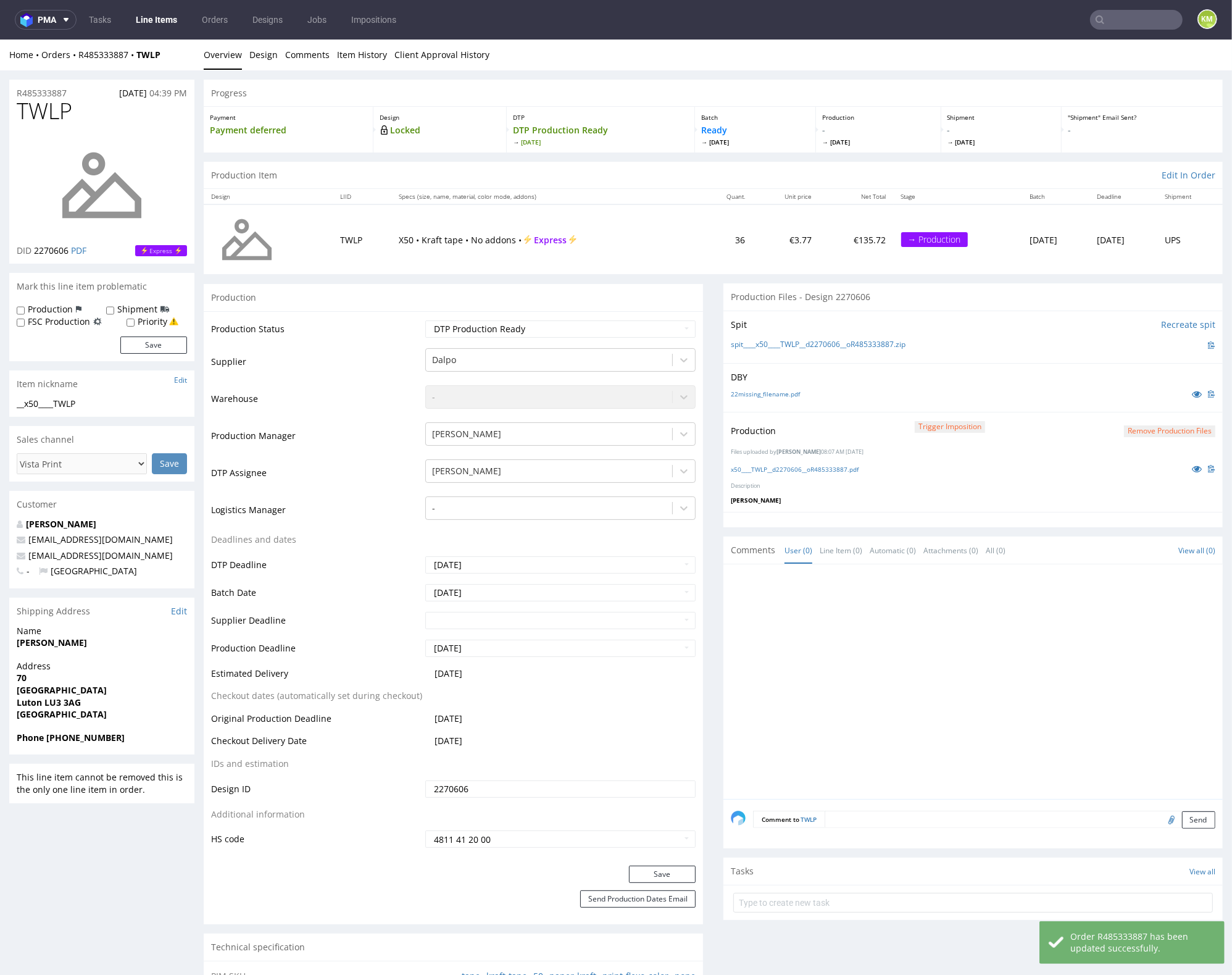
click at [1020, 667] on div at bounding box center [977, 684] width 492 height 227
click at [1004, 668] on div at bounding box center [977, 684] width 492 height 227
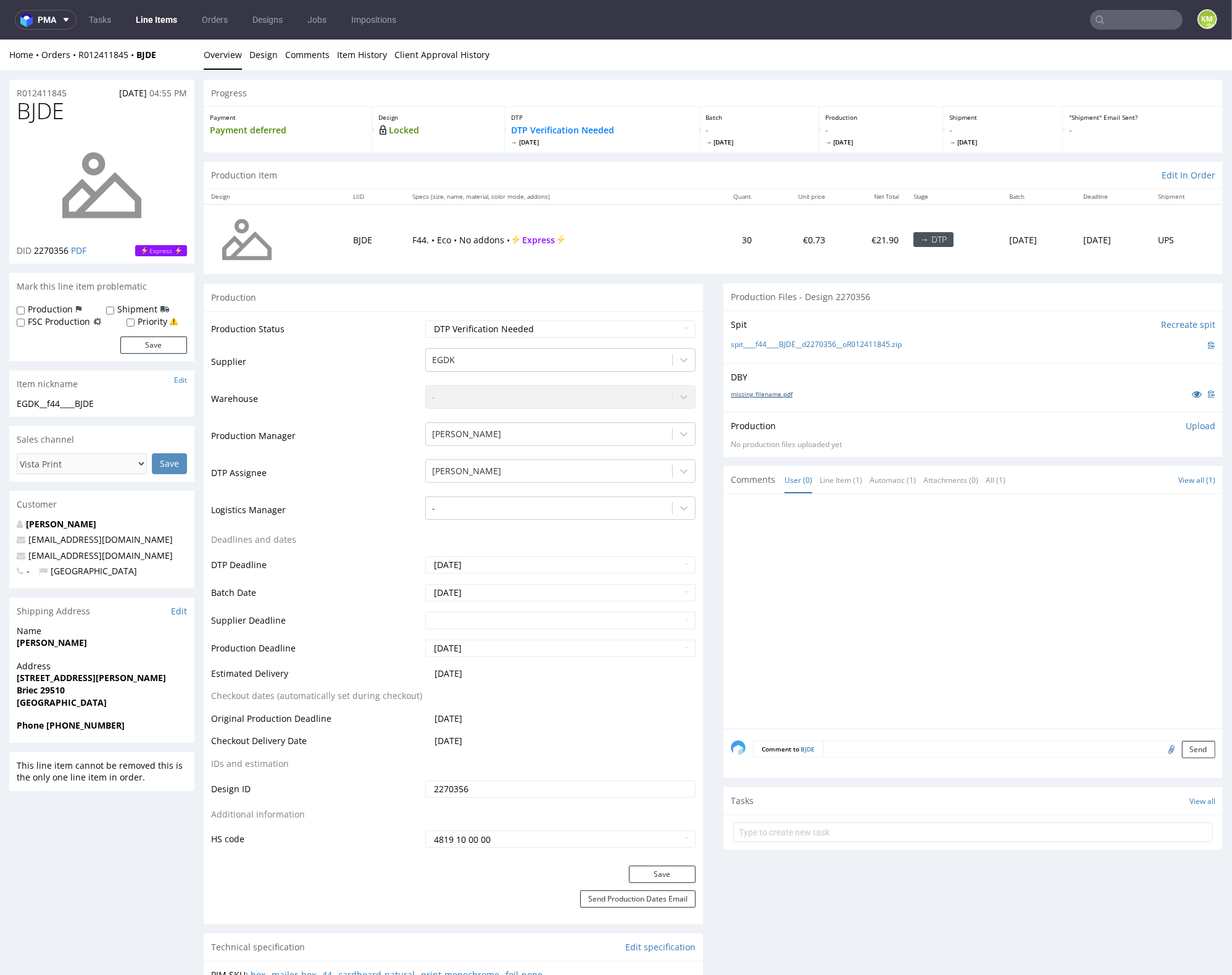
click at [767, 392] on link "missing_filename.pdf" at bounding box center [762, 392] width 62 height 8
click at [44, 110] on span "BJDE" at bounding box center [41, 110] width 48 height 25
copy span "BJDE"
click at [994, 537] on div at bounding box center [977, 614] width 492 height 227
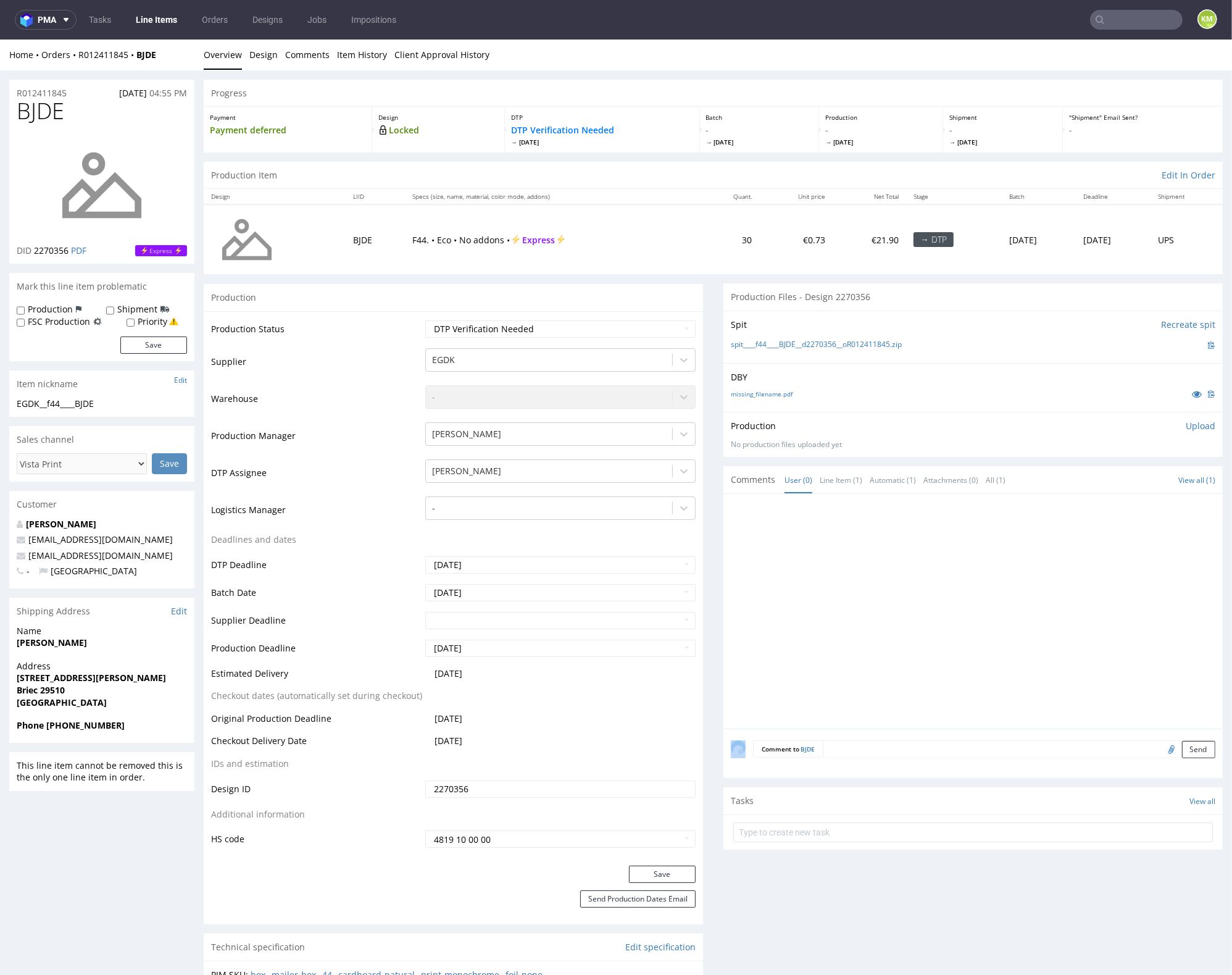
click at [994, 537] on div at bounding box center [977, 614] width 492 height 227
click at [946, 540] on div at bounding box center [977, 614] width 492 height 227
click at [893, 553] on div at bounding box center [977, 614] width 492 height 227
click at [895, 553] on div at bounding box center [977, 614] width 492 height 227
drag, startPoint x: 918, startPoint y: 342, endPoint x: 754, endPoint y: 344, distance: 164.0
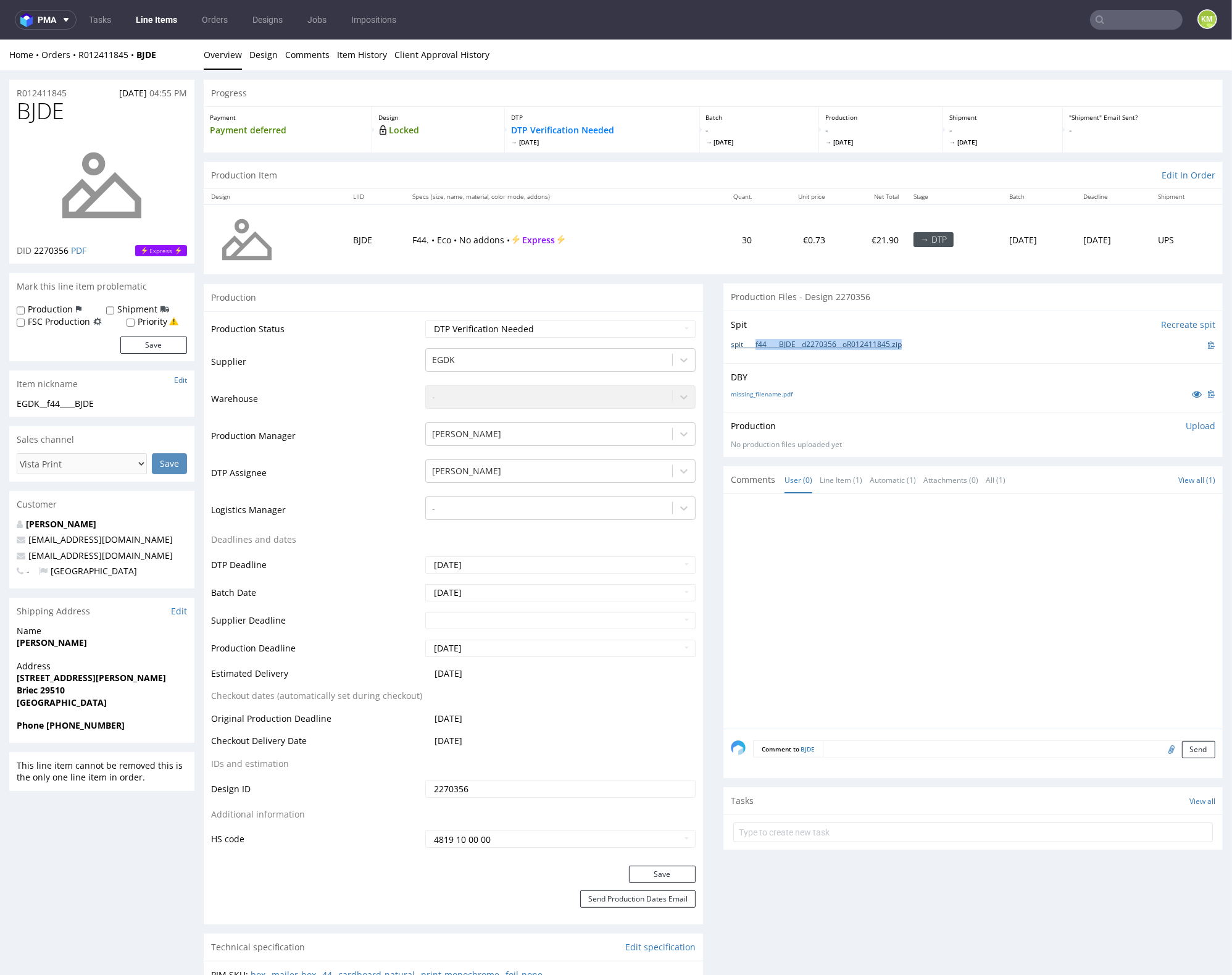
click at [754, 344] on div "spit____f44____BJDE__d2270356__oR012411845.zip" at bounding box center [974, 345] width 485 height 14
copy link "f44____BJDE__d2270356__oR012411845.zip"
click at [777, 392] on link "missing_filename.pdf" at bounding box center [762, 392] width 62 height 8
click at [1194, 426] on p "Upload" at bounding box center [1201, 425] width 30 height 12
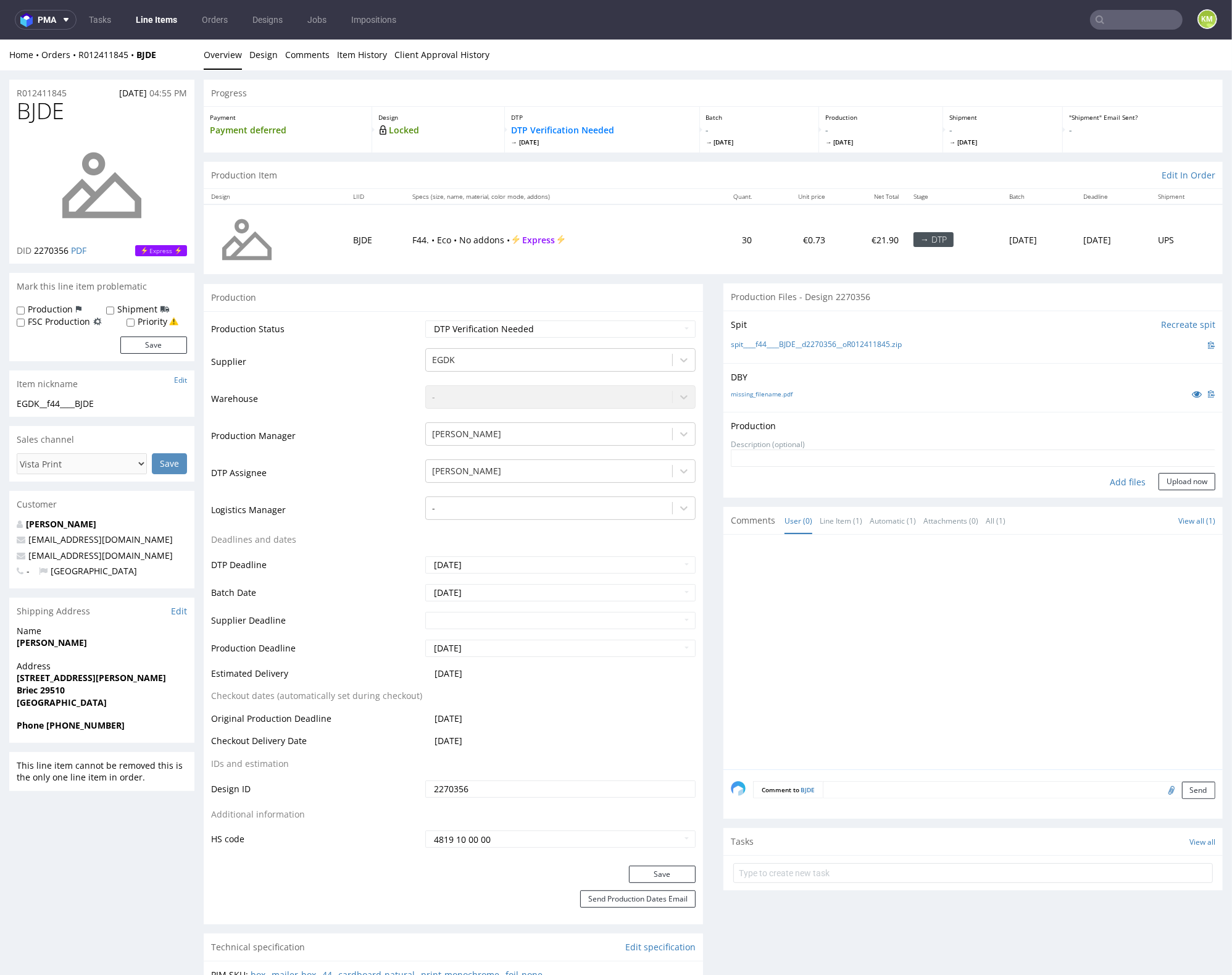
click at [1105, 484] on div "Add files" at bounding box center [1128, 481] width 62 height 18
type input "C:\fakepath\f44____BJDE__d2270356__oR012411845__outside.pdf"
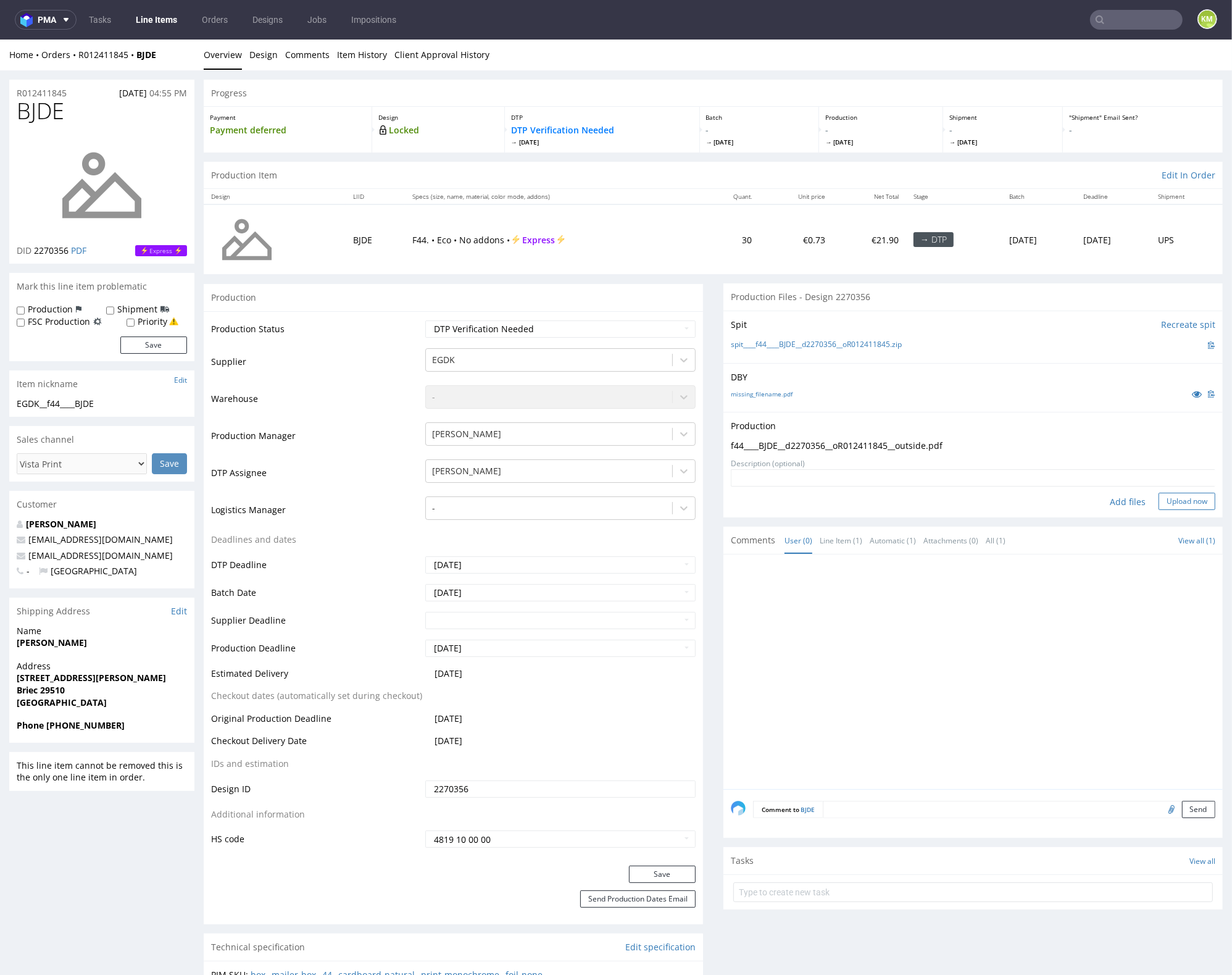
click at [1174, 505] on button "Upload now" at bounding box center [1188, 501] width 57 height 18
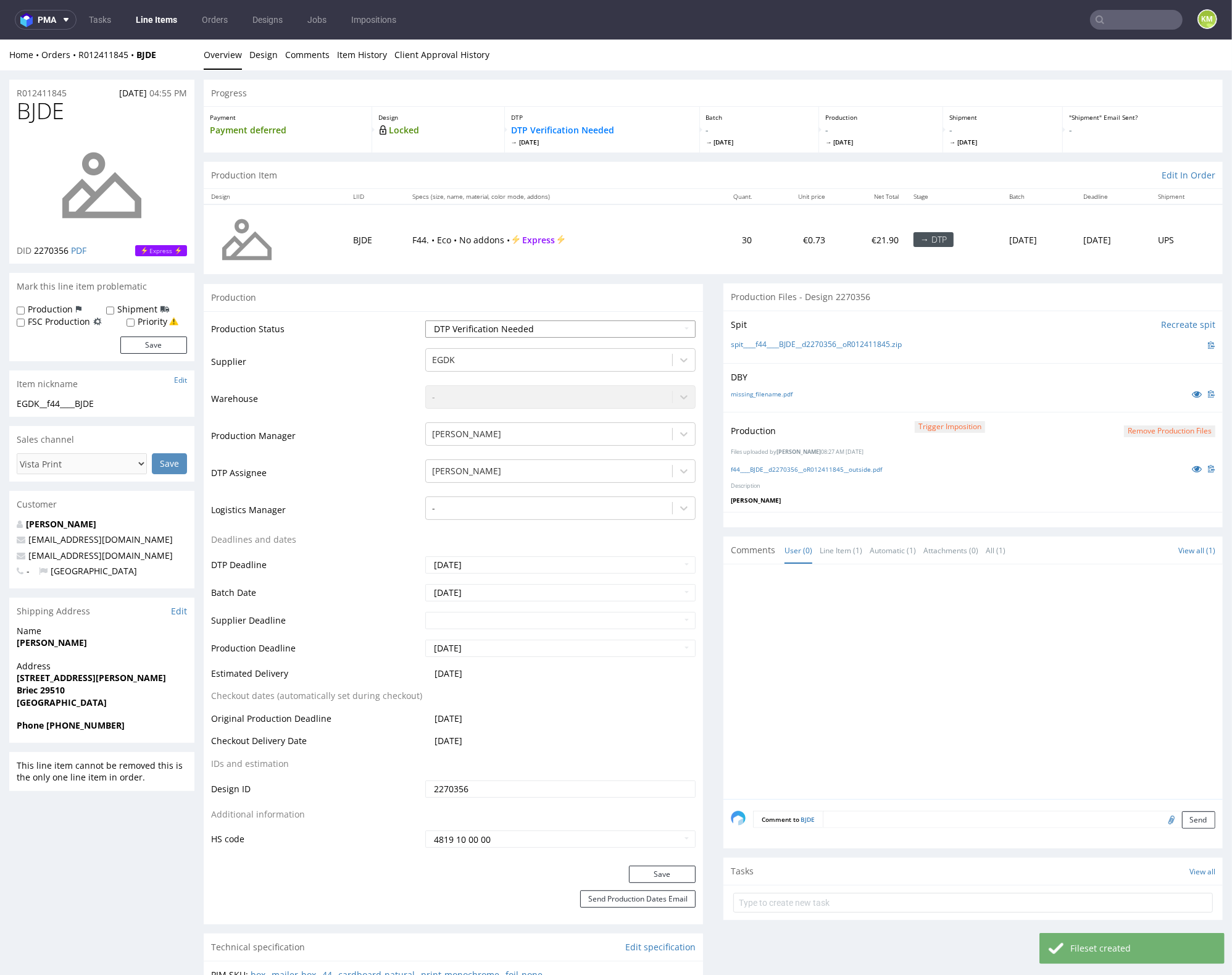
click at [610, 322] on select "Waiting for Artwork Waiting for Diecut Waiting for Mockup Waiting for DTP Waiti…" at bounding box center [560, 328] width 271 height 18
select select "dtp_production_ready"
click at [425, 320] on select "Waiting for Artwork Waiting for Diecut Waiting for Mockup Waiting for DTP Waiti…" at bounding box center [560, 328] width 271 height 18
click at [674, 872] on button "Save" at bounding box center [662, 873] width 67 height 18
click at [869, 655] on div at bounding box center [977, 684] width 492 height 227
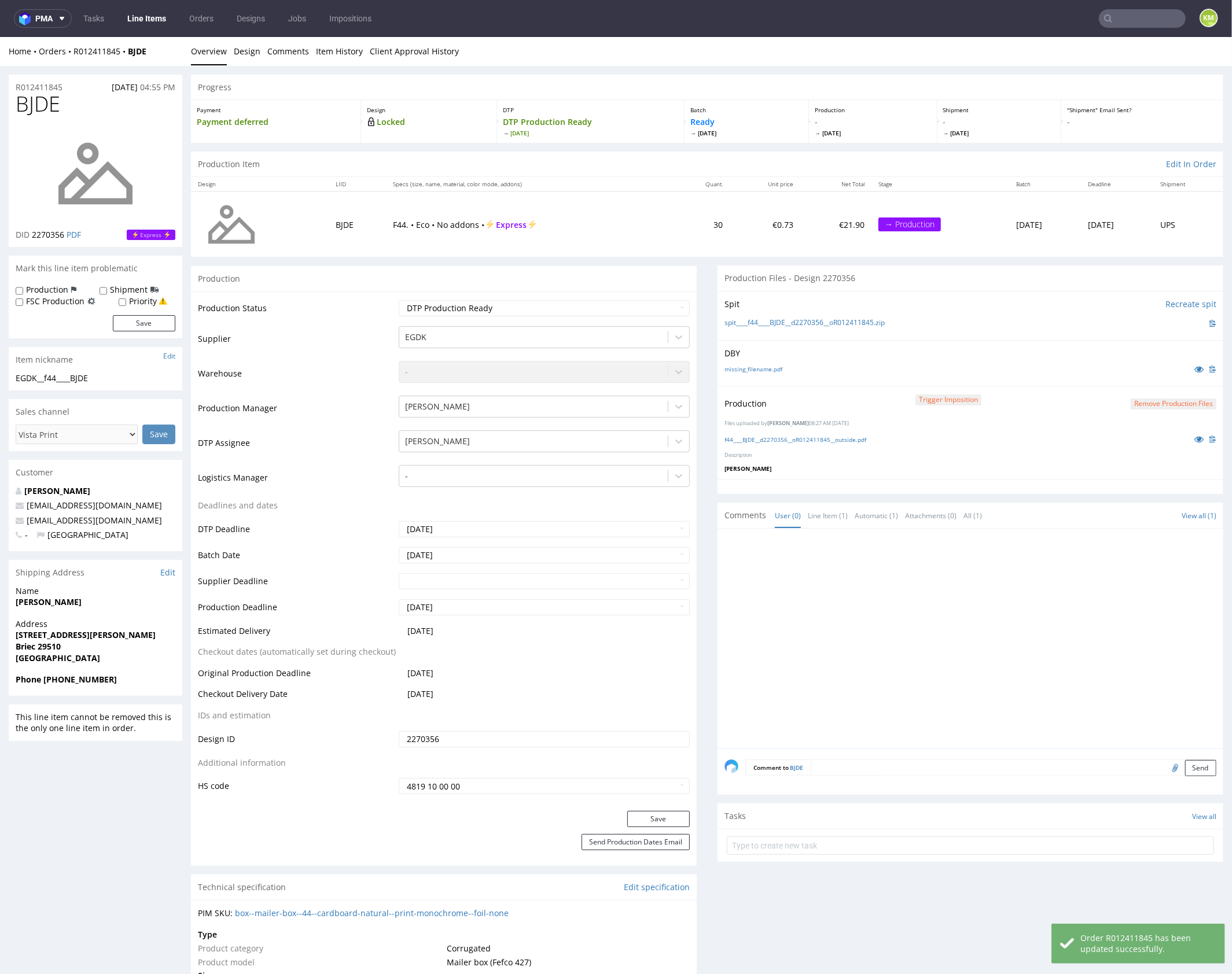
click at [868, 654] on div at bounding box center [973, 641] width 499 height 213
click at [871, 653] on div at bounding box center [973, 641] width 499 height 213
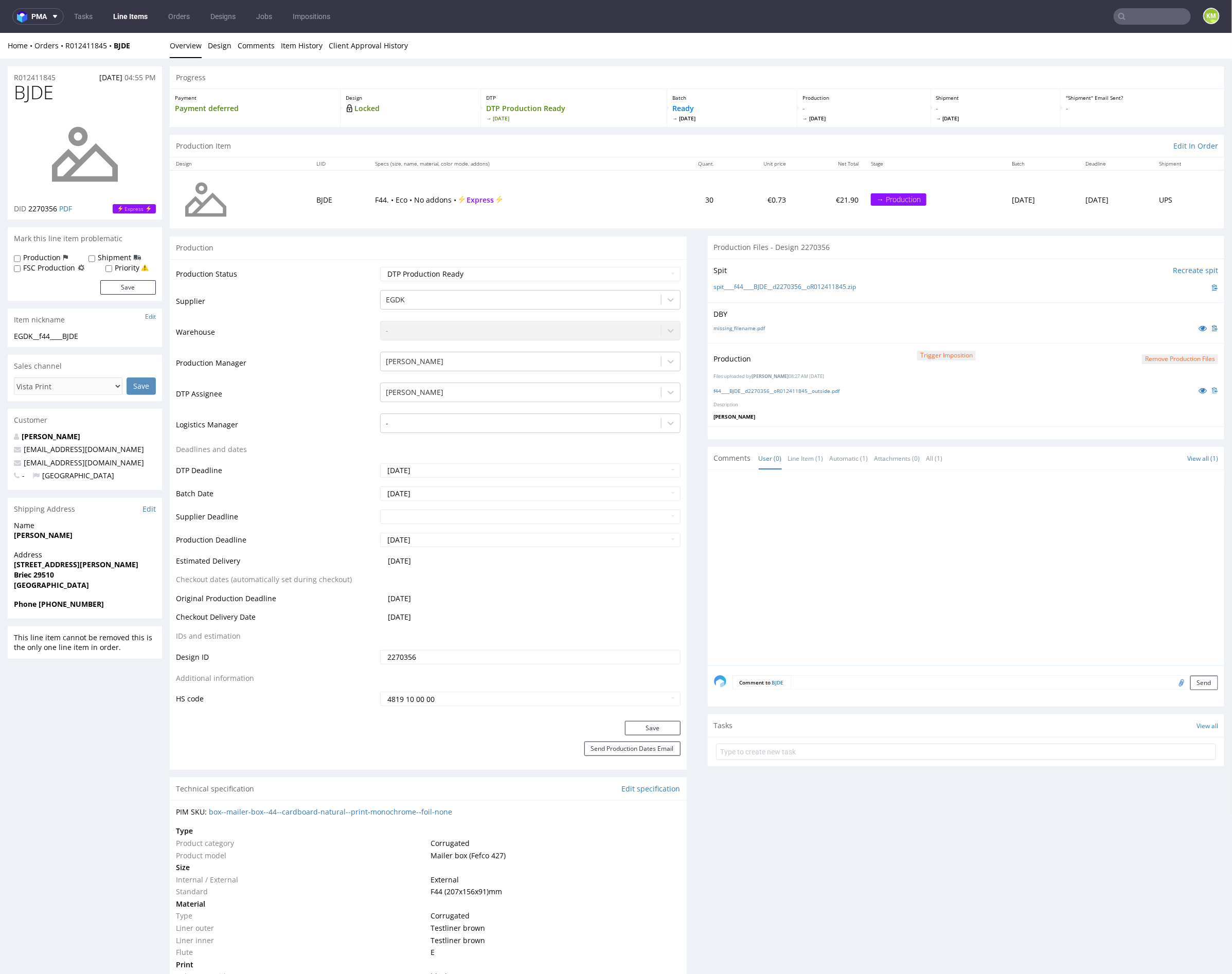
click at [891, 593] on div at bounding box center [970, 570] width 511 height 189
click at [889, 590] on div at bounding box center [970, 570] width 511 height 189
click at [916, 591] on div at bounding box center [970, 570] width 511 height 189
click at [882, 558] on div at bounding box center [970, 570] width 511 height 189
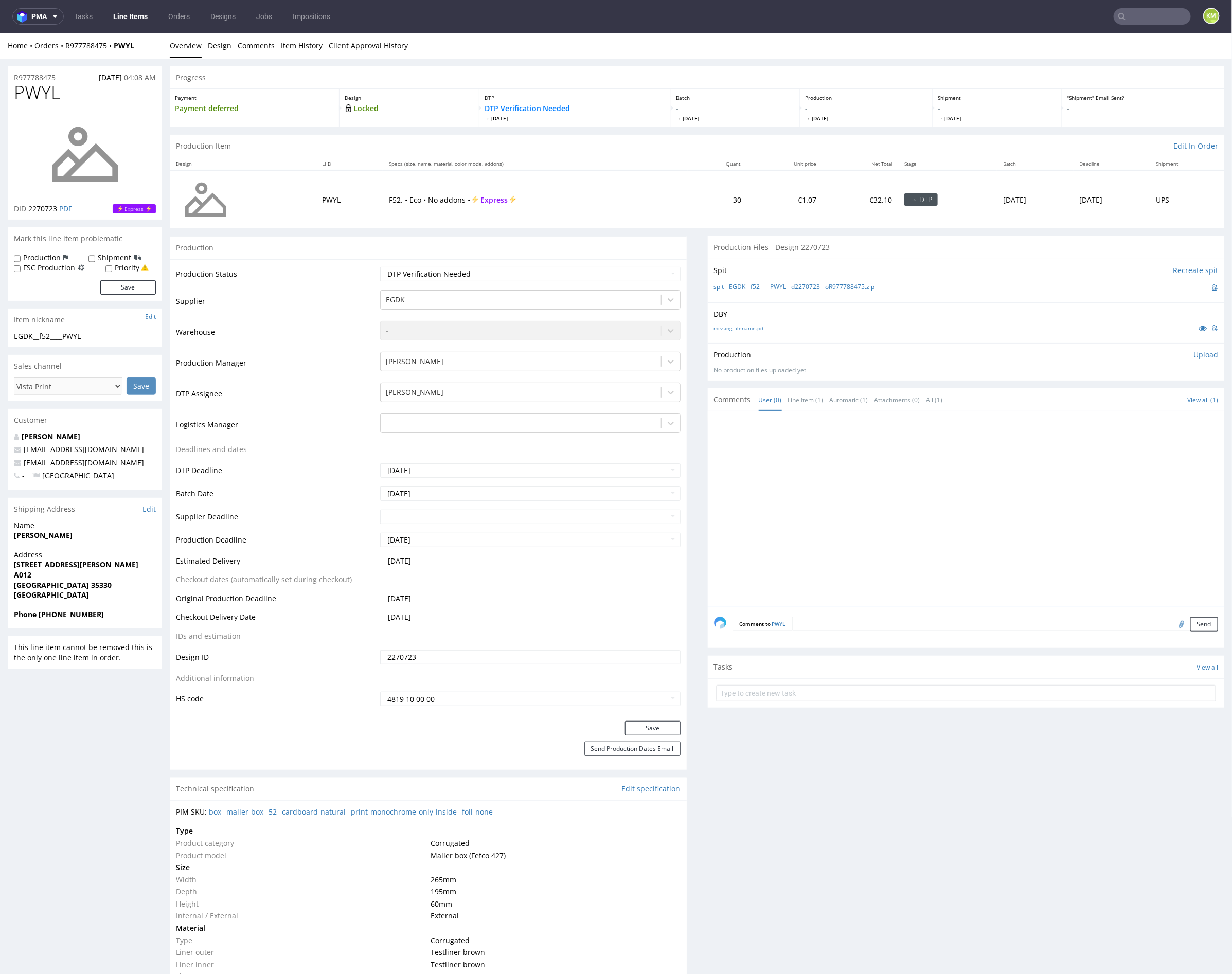
drag, startPoint x: 799, startPoint y: 352, endPoint x: 762, endPoint y: 335, distance: 40.7
click at [799, 351] on div "Production Upload" at bounding box center [966, 354] width 505 height 10
click at [748, 326] on link "missing_filename.pdf" at bounding box center [740, 327] width 52 height 7
drag, startPoint x: 896, startPoint y: 289, endPoint x: 726, endPoint y: 289, distance: 170.0
click at [726, 289] on div "spit__EGDK__f52____PWYL__d2270723__oR977788475.zip" at bounding box center [966, 287] width 505 height 11
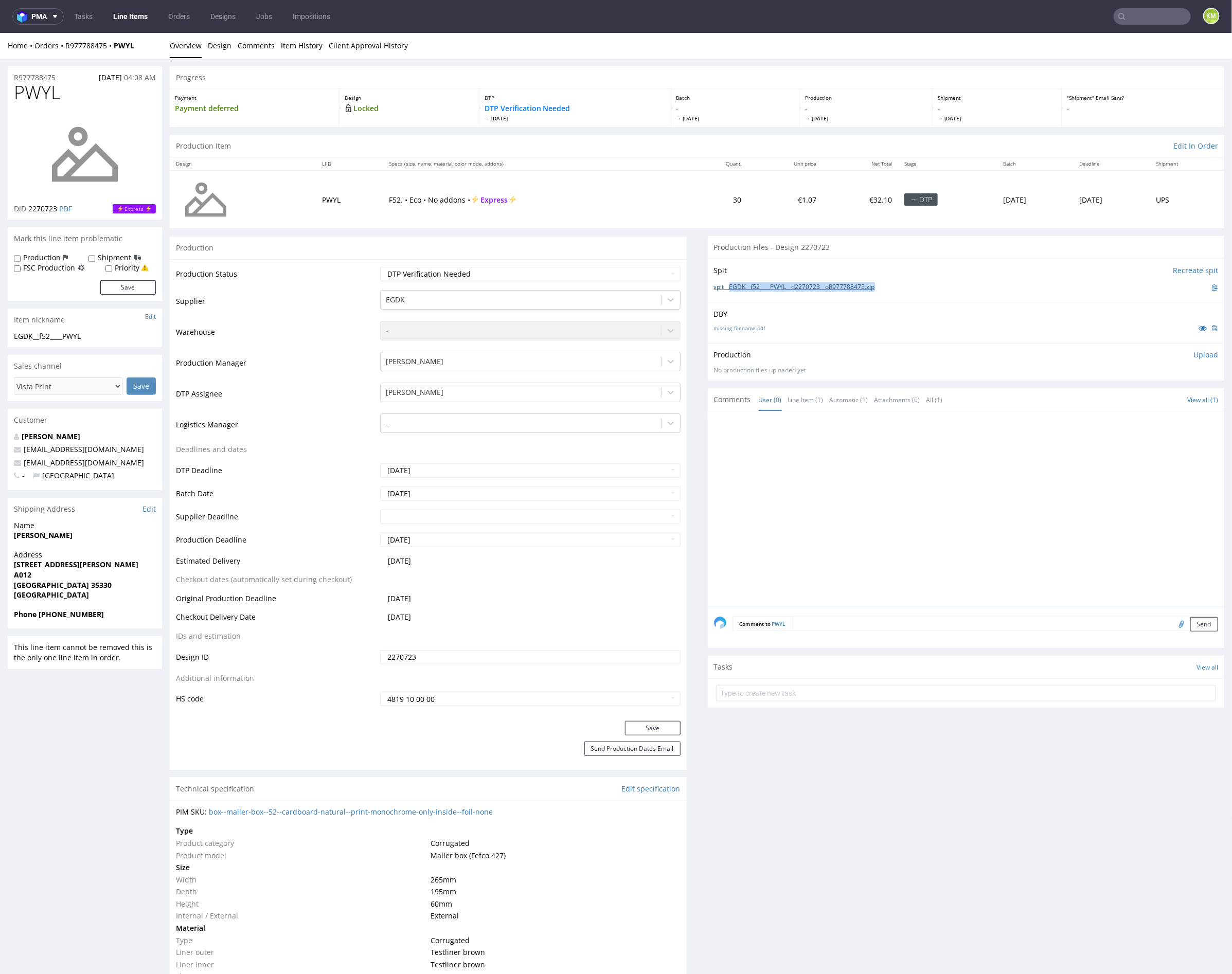
copy link "EGDK__f52____PWYL__d2270723__oR977788475.zip"
click at [43, 90] on span "PWYL" at bounding box center [37, 92] width 46 height 20
copy span "PWYL"
click at [1198, 354] on p "Upload" at bounding box center [1205, 354] width 25 height 10
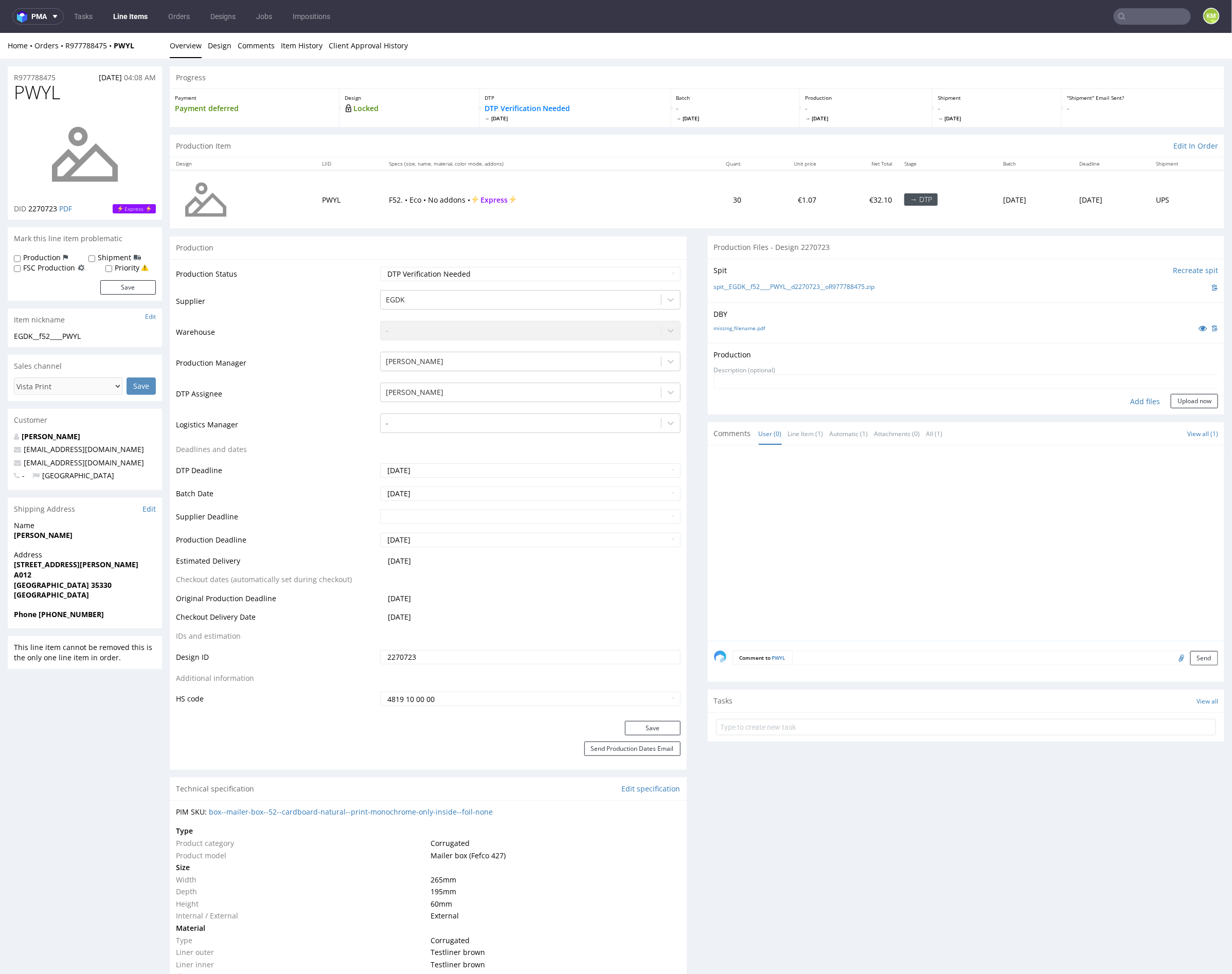
click at [1130, 402] on div "Add files" at bounding box center [1145, 401] width 52 height 15
type input "C:\fakepath\EGDK__f52____PWYL__d2270723__oR977788475__inside.pdf"
click at [1181, 419] on button "Upload now" at bounding box center [1194, 417] width 47 height 15
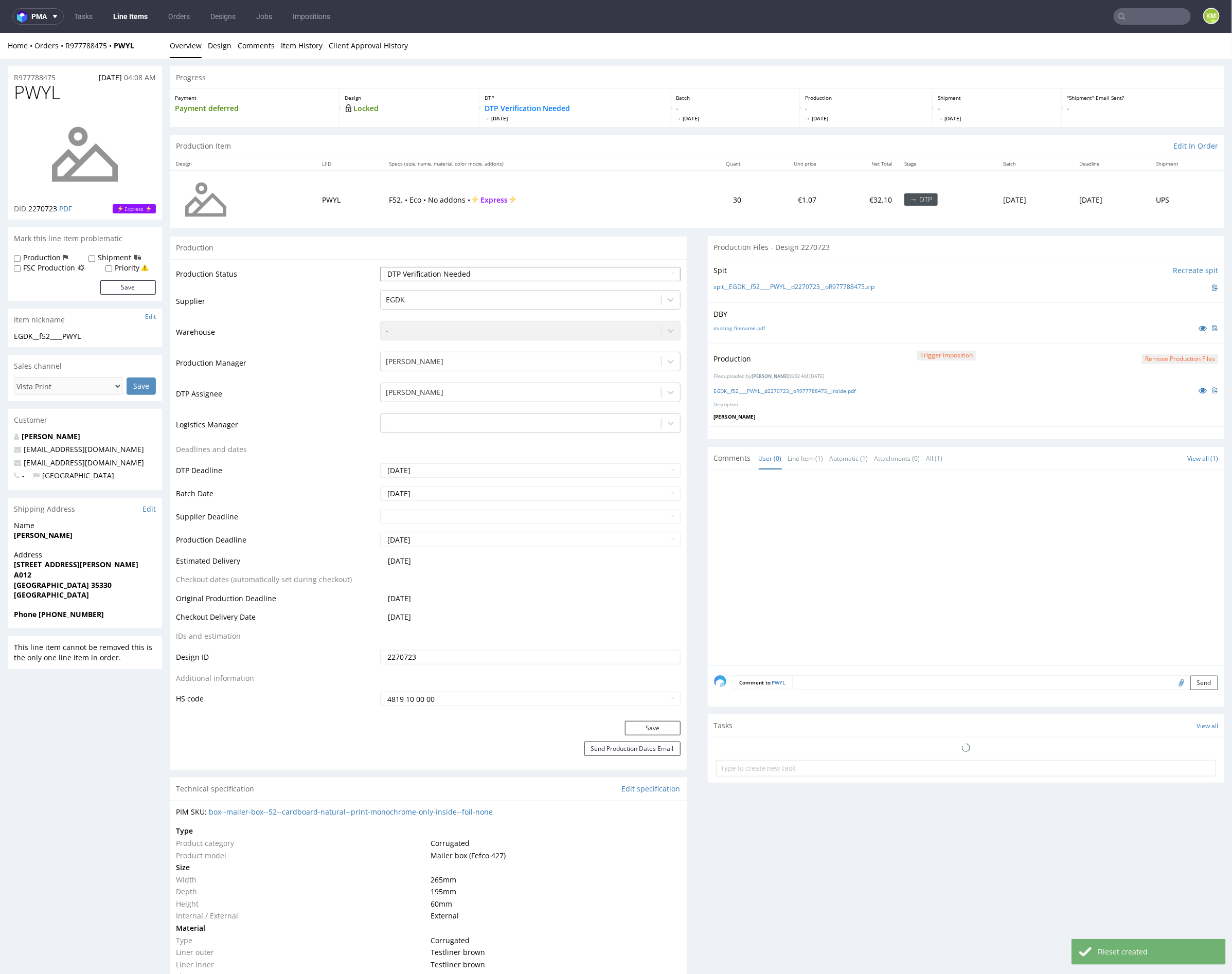
click at [542, 277] on select "Waiting for Artwork Waiting for Diecut Waiting for Mockup Waiting for DTP Waiti…" at bounding box center [530, 273] width 300 height 15
select select "dtp_production_ready"
click at [380, 266] on select "Waiting for Artwork Waiting for Diecut Waiting for Mockup Waiting for DTP Waiti…" at bounding box center [530, 273] width 300 height 15
click at [651, 732] on button "Save" at bounding box center [652, 727] width 56 height 15
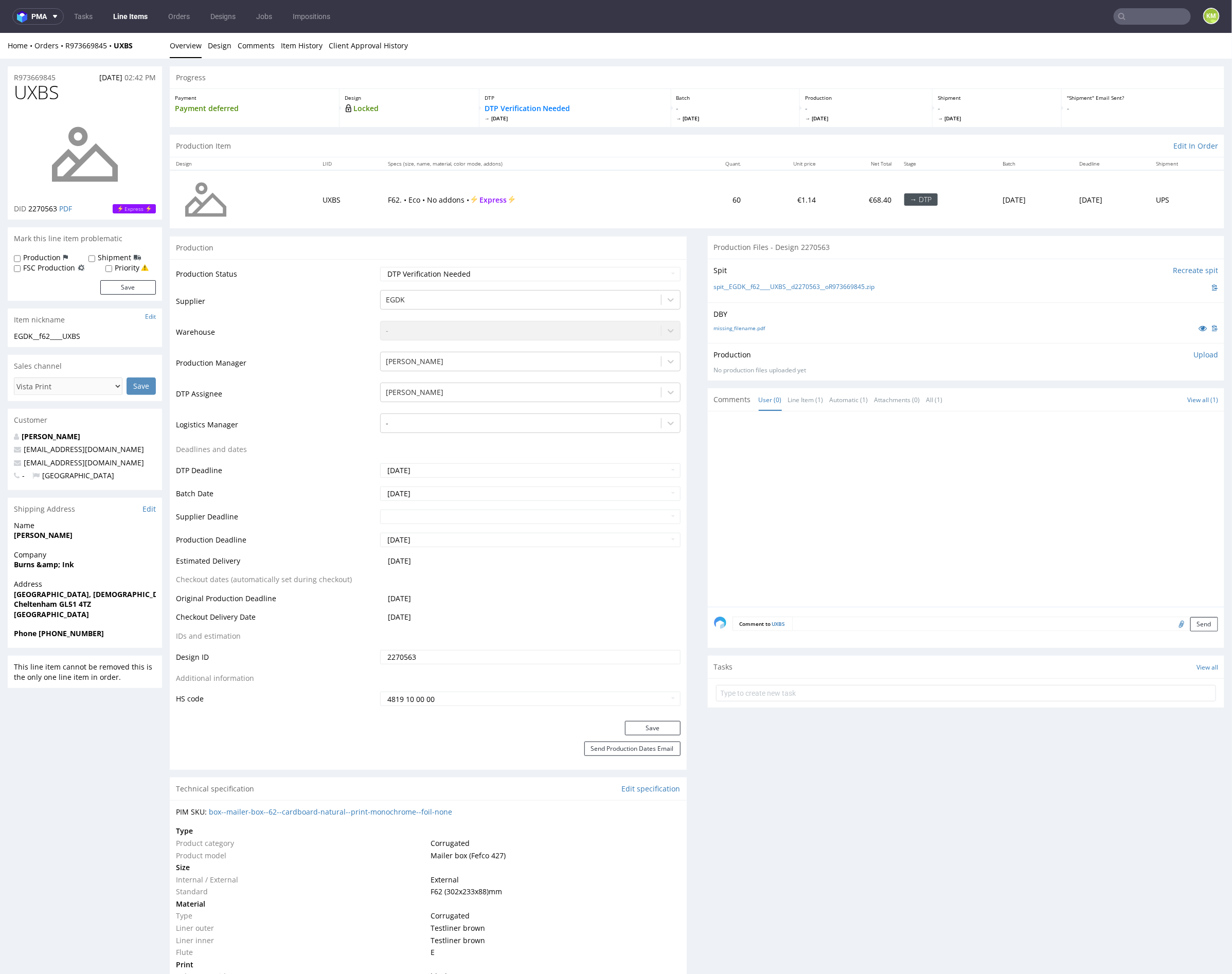
click at [876, 450] on div at bounding box center [970, 512] width 511 height 189
click at [868, 445] on div at bounding box center [970, 512] width 511 height 189
click at [734, 327] on link "missing_filename.pdf" at bounding box center [740, 327] width 52 height 7
click at [901, 354] on div "Production Upload" at bounding box center [966, 354] width 505 height 10
drag, startPoint x: 892, startPoint y: 287, endPoint x: 726, endPoint y: 285, distance: 166.0
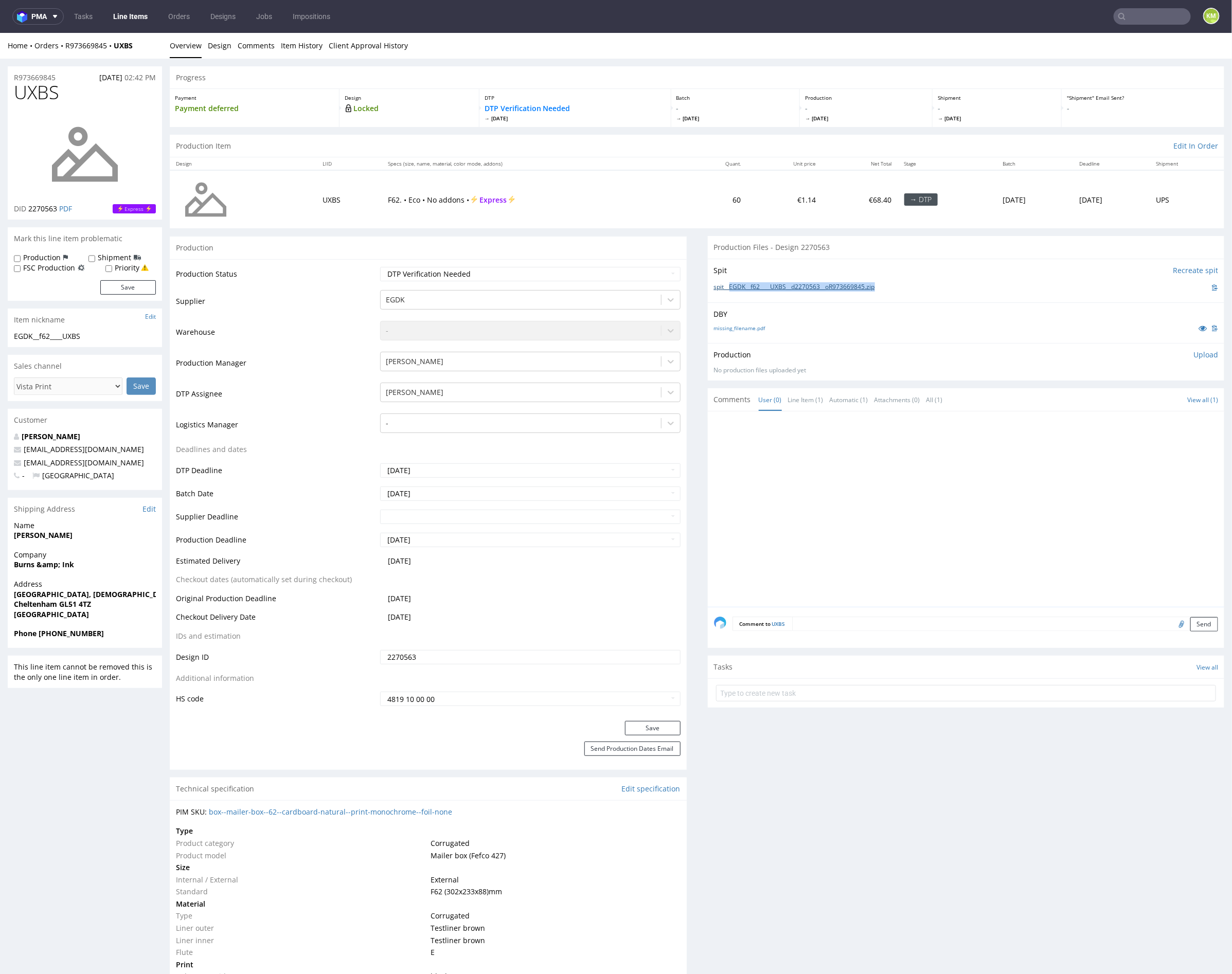
click at [726, 285] on div "spit__EGDK__f62____UXBS__d2270563__oR973669845.zip" at bounding box center [966, 287] width 505 height 11
copy link "EGDK__f62____UXBS__d2270563__oR973669845.zip"
click at [36, 93] on span "UXBS" at bounding box center [36, 92] width 45 height 20
copy span "UXBS"
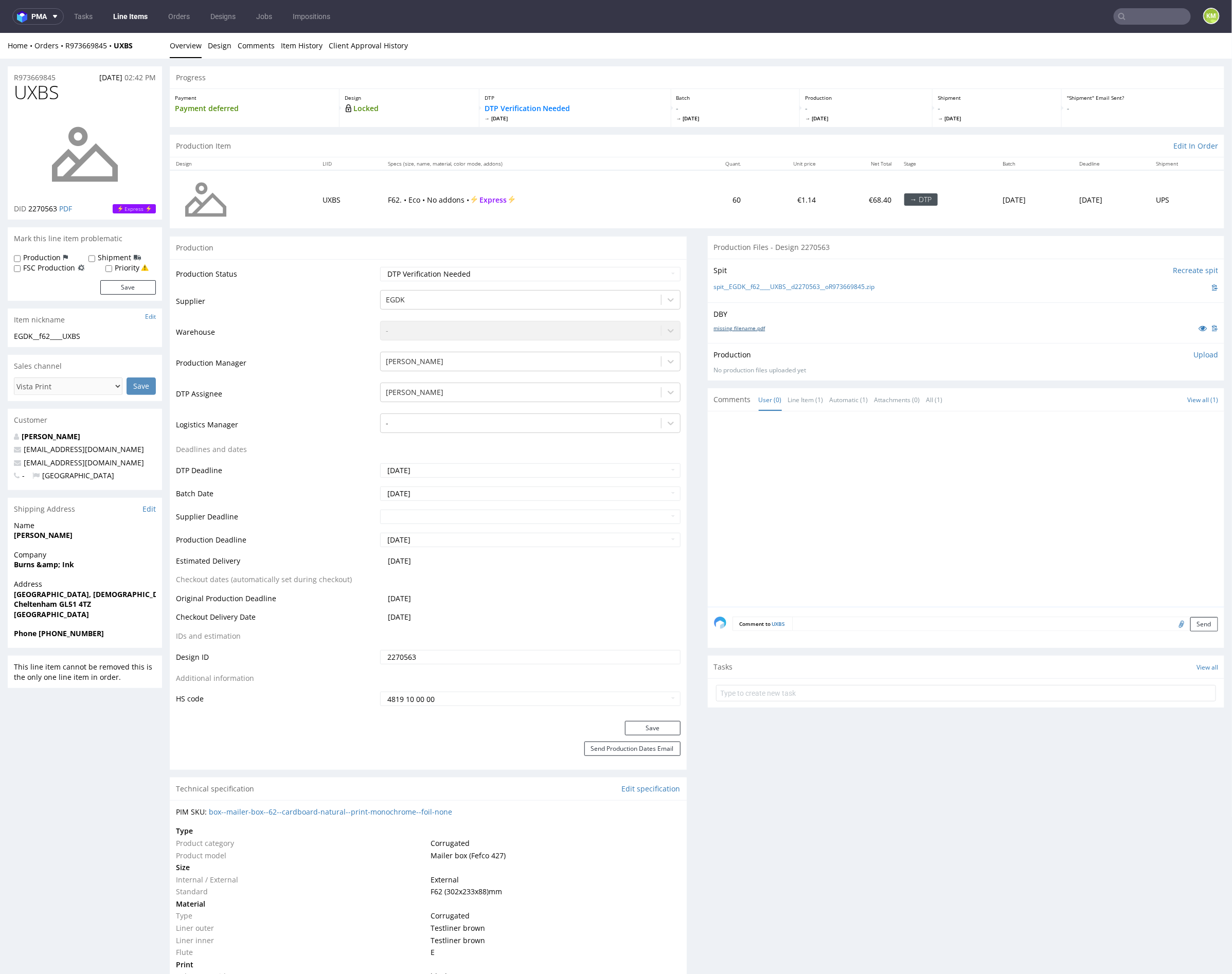
click at [748, 326] on link "missing_filename.pdf" at bounding box center [740, 327] width 52 height 7
click at [1193, 354] on p "Upload" at bounding box center [1205, 354] width 25 height 10
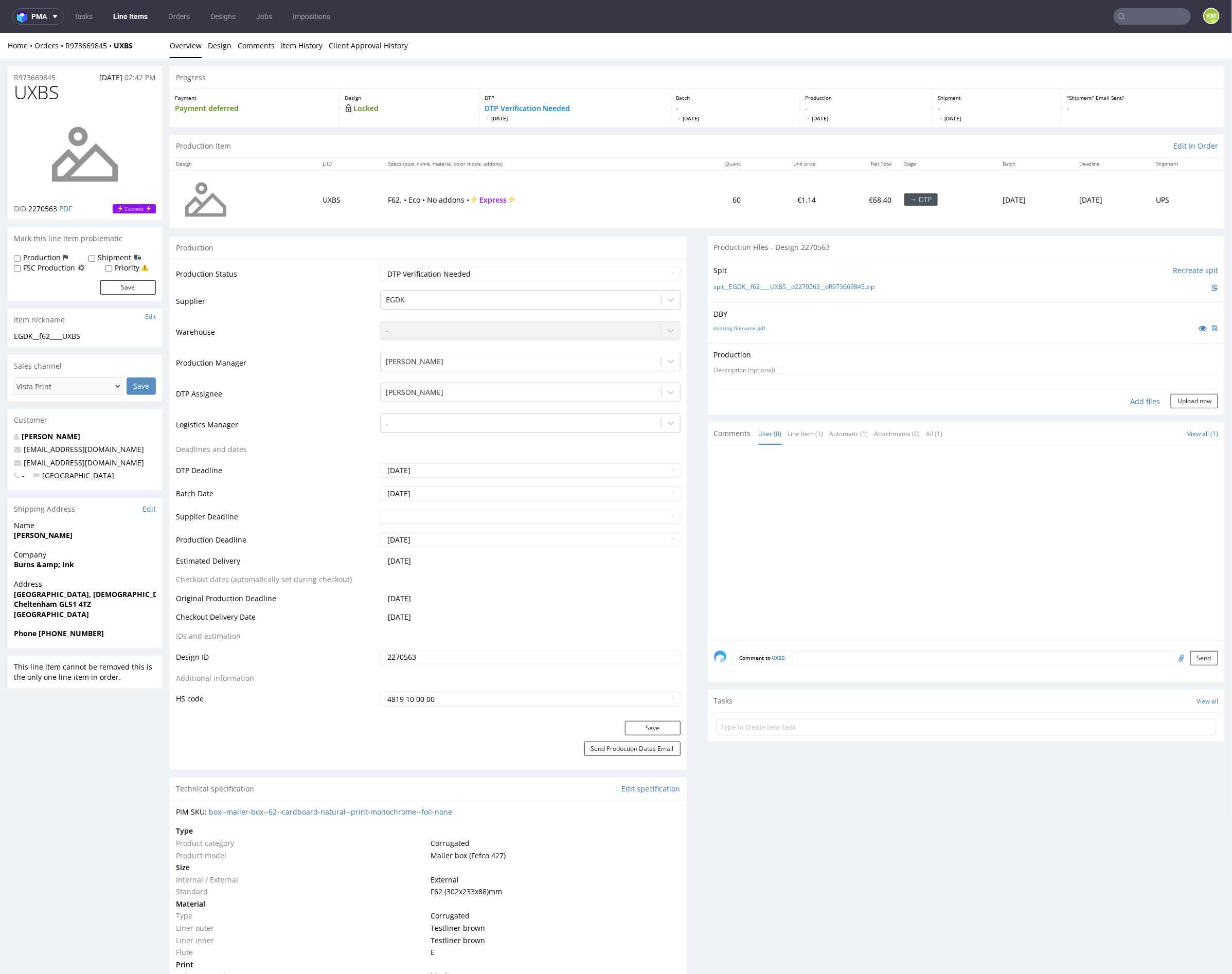
click at [1136, 400] on div "Add files" at bounding box center [1145, 401] width 52 height 15
type input "C:\fakepath\EGDK__f62____UXBS__d2270563__oR973669845__outside.pdf"
click at [1175, 417] on button "Upload now" at bounding box center [1194, 417] width 47 height 15
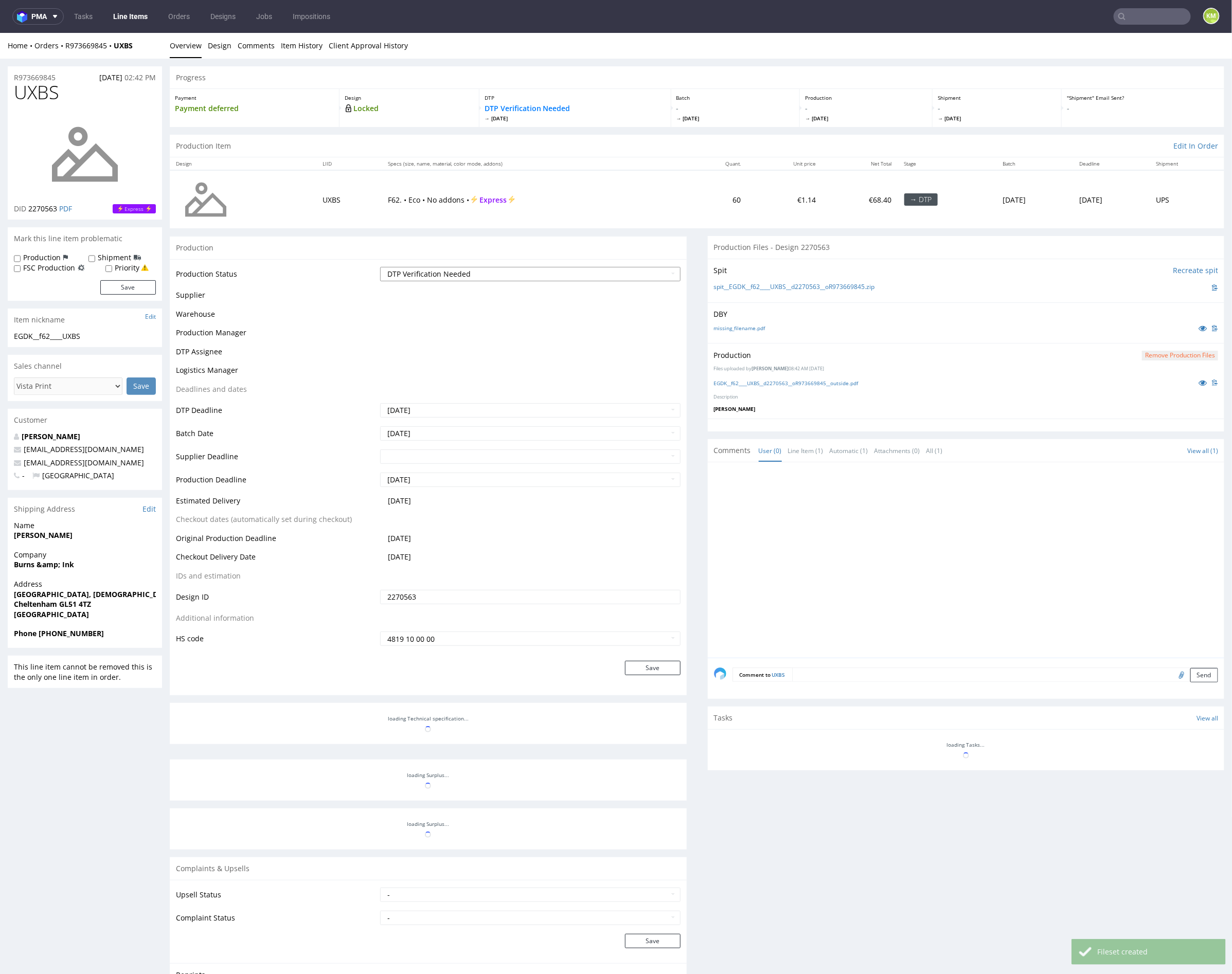
click at [606, 276] on select "Waiting for Artwork Waiting for Diecut Waiting for Mockup Waiting for DTP Waiti…" at bounding box center [530, 273] width 300 height 15
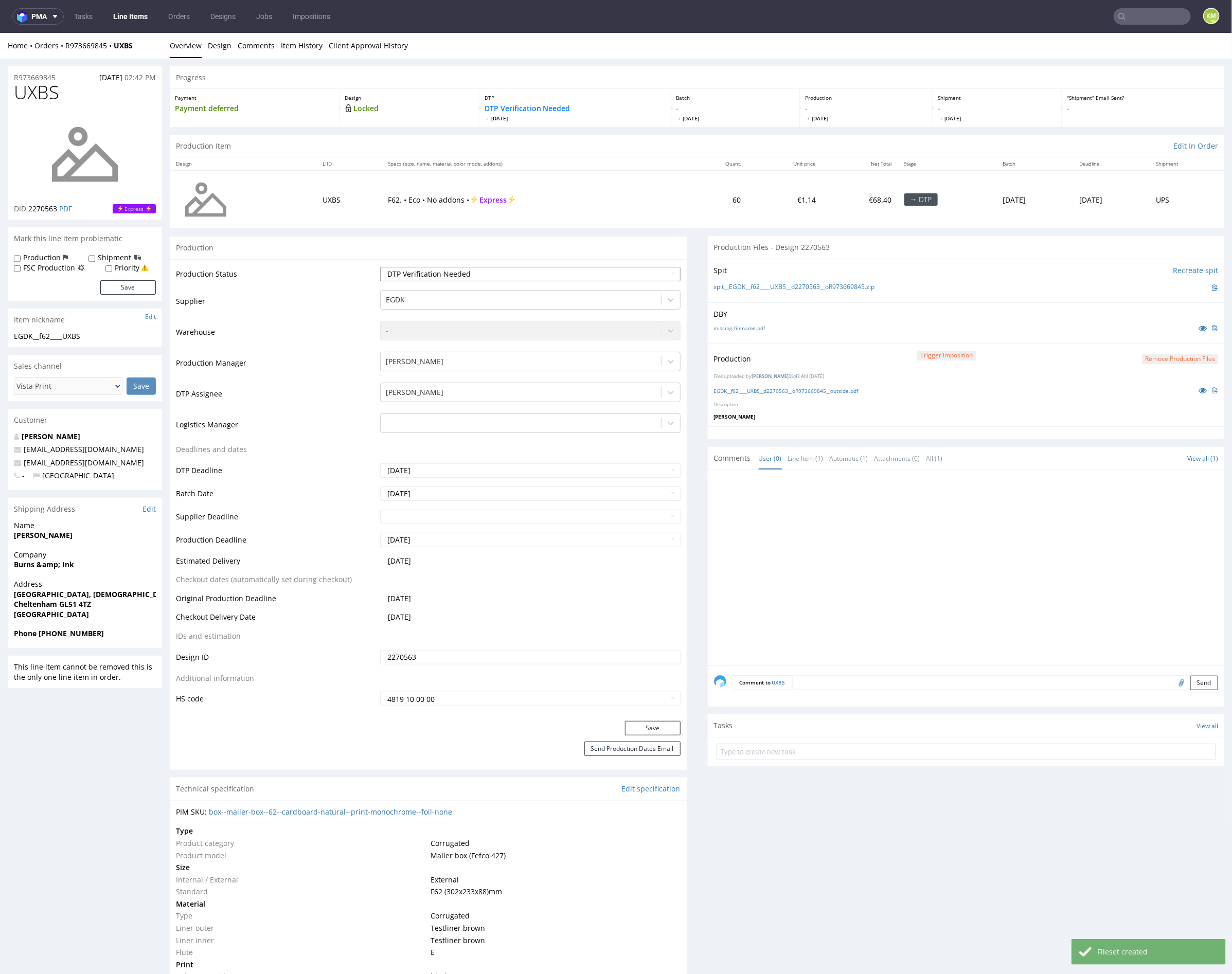
select select "dtp_production_ready"
click at [380, 266] on select "Waiting for Artwork Waiting for Diecut Waiting for Mockup Waiting for DTP Waiti…" at bounding box center [530, 273] width 300 height 15
click at [639, 719] on div "Production Status Waiting for Artwork Waiting for Diecut Waiting for Mockup Wai…" at bounding box center [428, 489] width 517 height 462
click at [642, 727] on button "Save" at bounding box center [652, 727] width 56 height 15
click at [890, 561] on div at bounding box center [970, 570] width 511 height 189
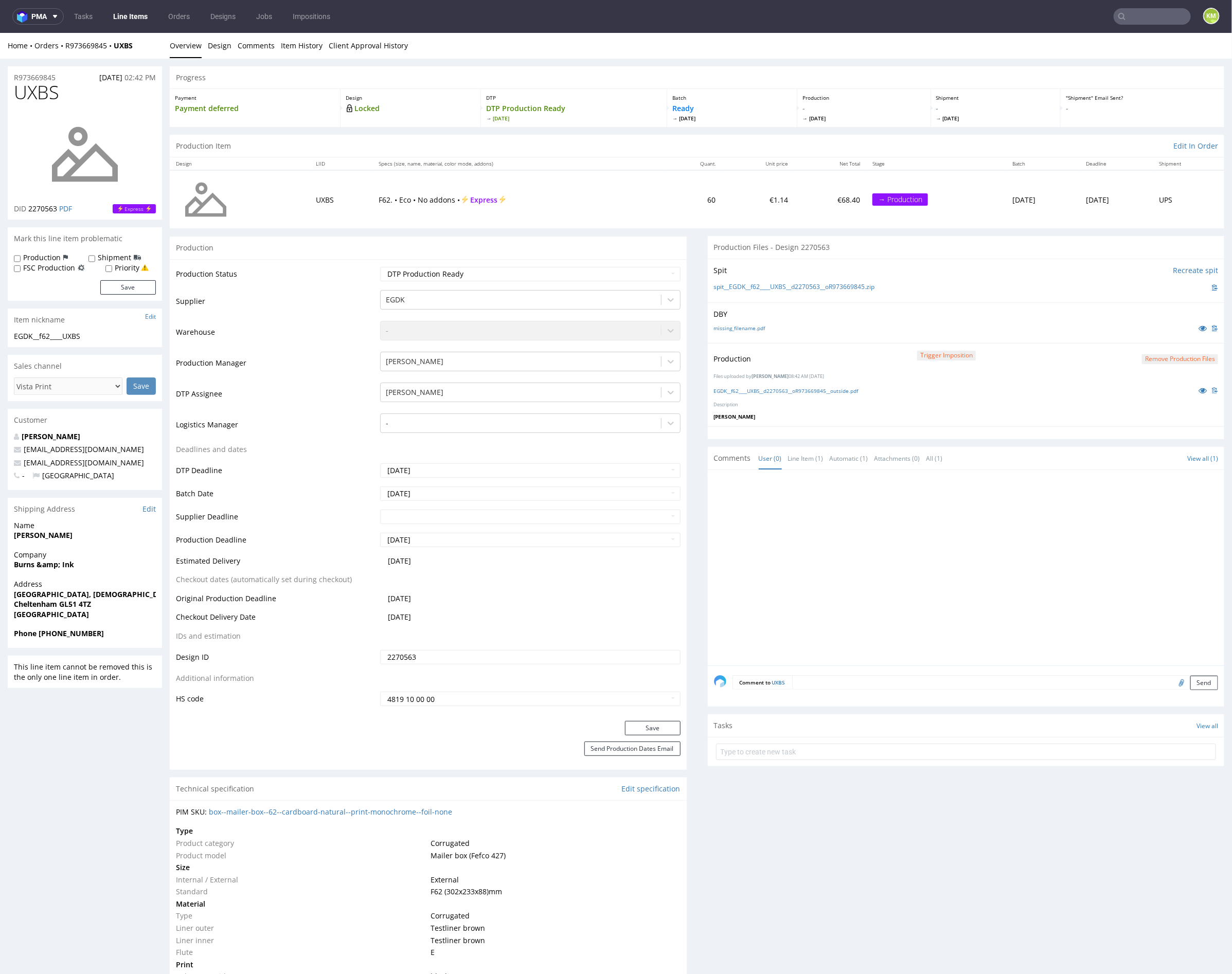
click at [954, 527] on div at bounding box center [970, 570] width 511 height 189
click at [950, 530] on div at bounding box center [970, 570] width 511 height 189
click at [933, 411] on div "Production Trigger Imposition Remove production files Files uploaded by Karol M…" at bounding box center [966, 384] width 517 height 83
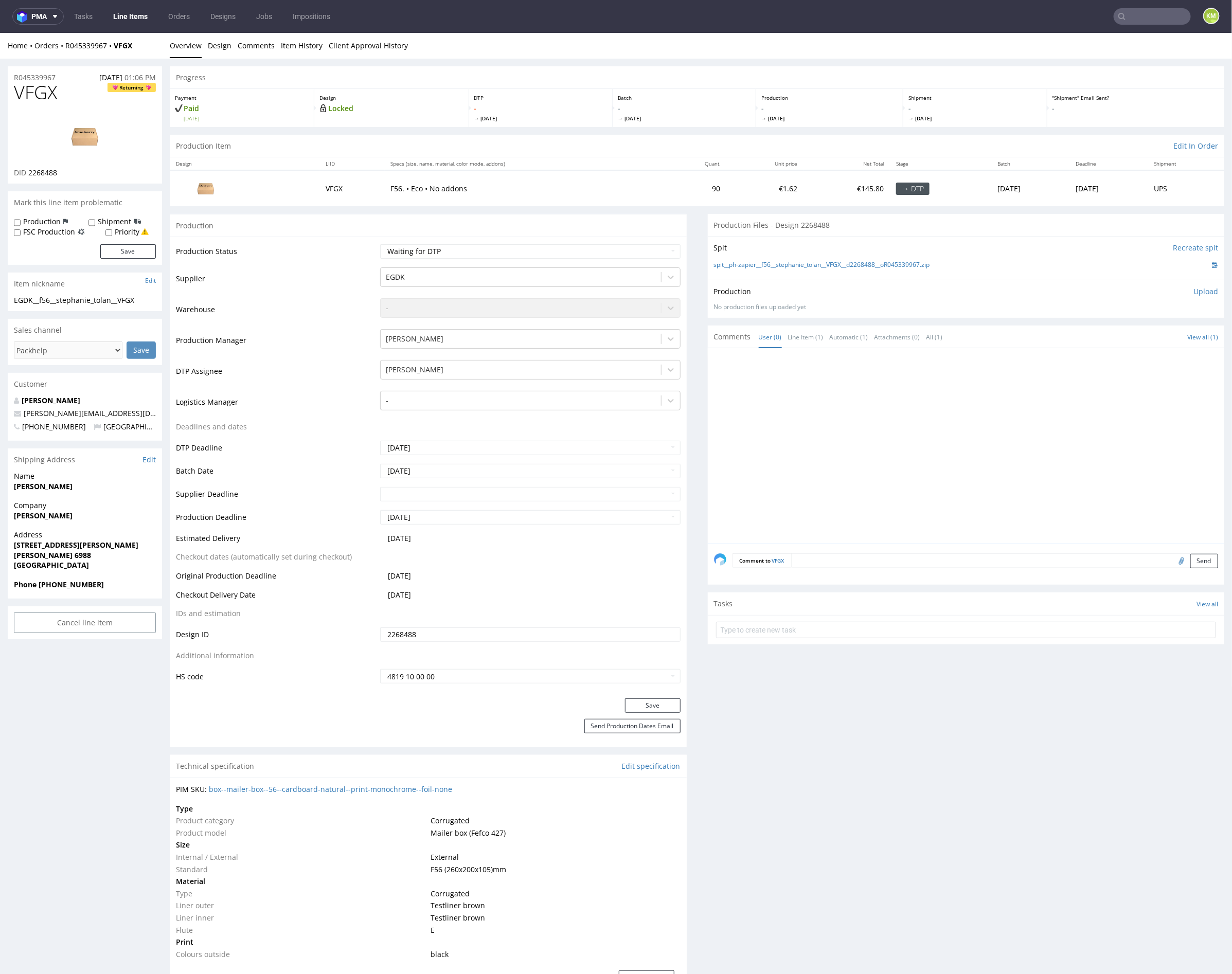
click at [1017, 469] on div at bounding box center [970, 448] width 511 height 189
drag, startPoint x: 953, startPoint y: 264, endPoint x: 761, endPoint y: 264, distance: 192.0
click at [761, 264] on div "spit__ph-zapier__f56__stephanie_tolan__VFGX__d2268488__oR045339967.zip" at bounding box center [966, 264] width 505 height 11
copy link "f56__stephanie_tolan__VFGX__d2268488__oR045339967.zip"
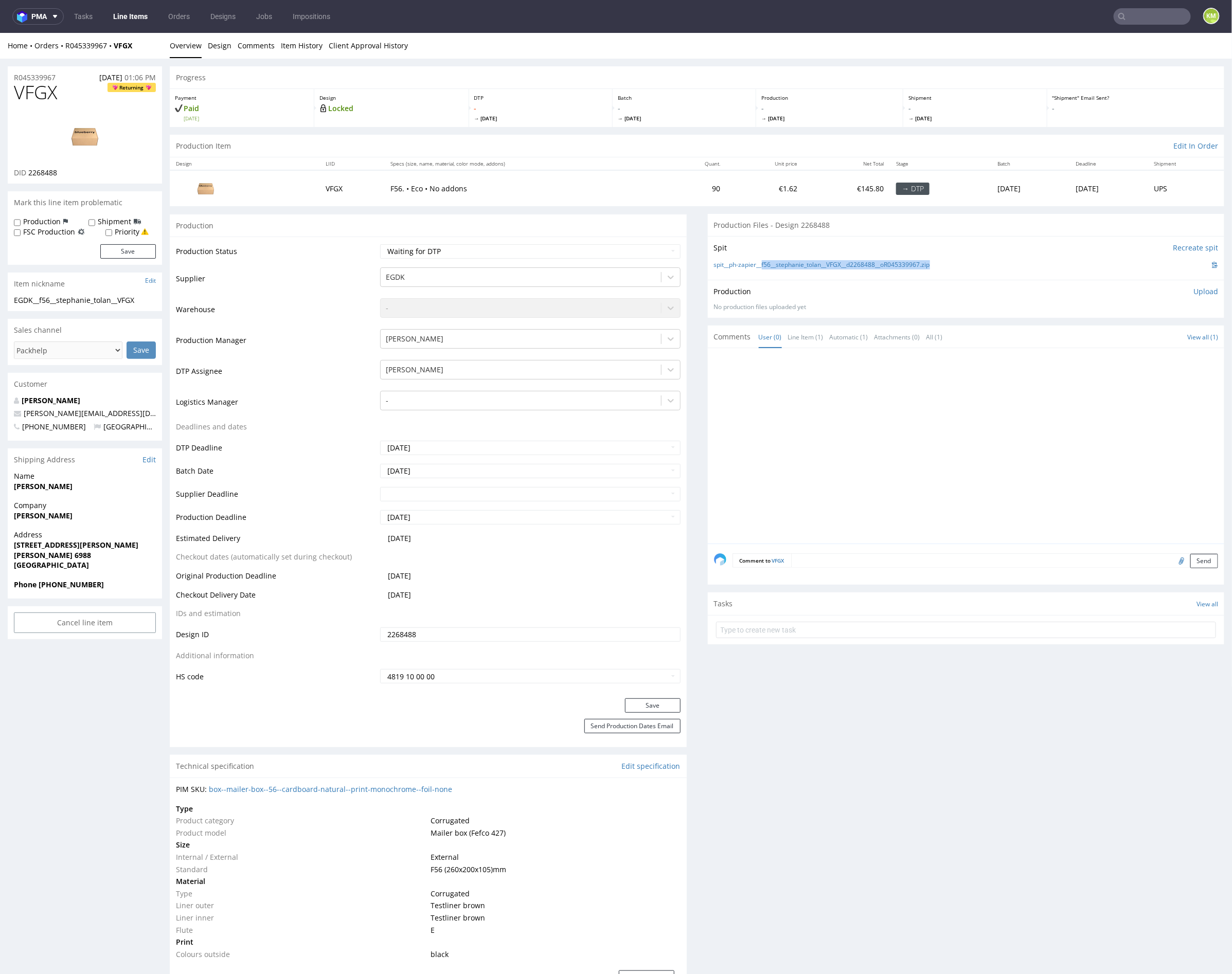
click at [45, 94] on span "VFGX" at bounding box center [36, 92] width 43 height 20
copy span "VFGX"
click at [1190, 295] on div "Production Upload No production files uploaded yet Description (optional) Add f…" at bounding box center [966, 298] width 505 height 25
click at [1193, 288] on p "Upload" at bounding box center [1205, 291] width 25 height 10
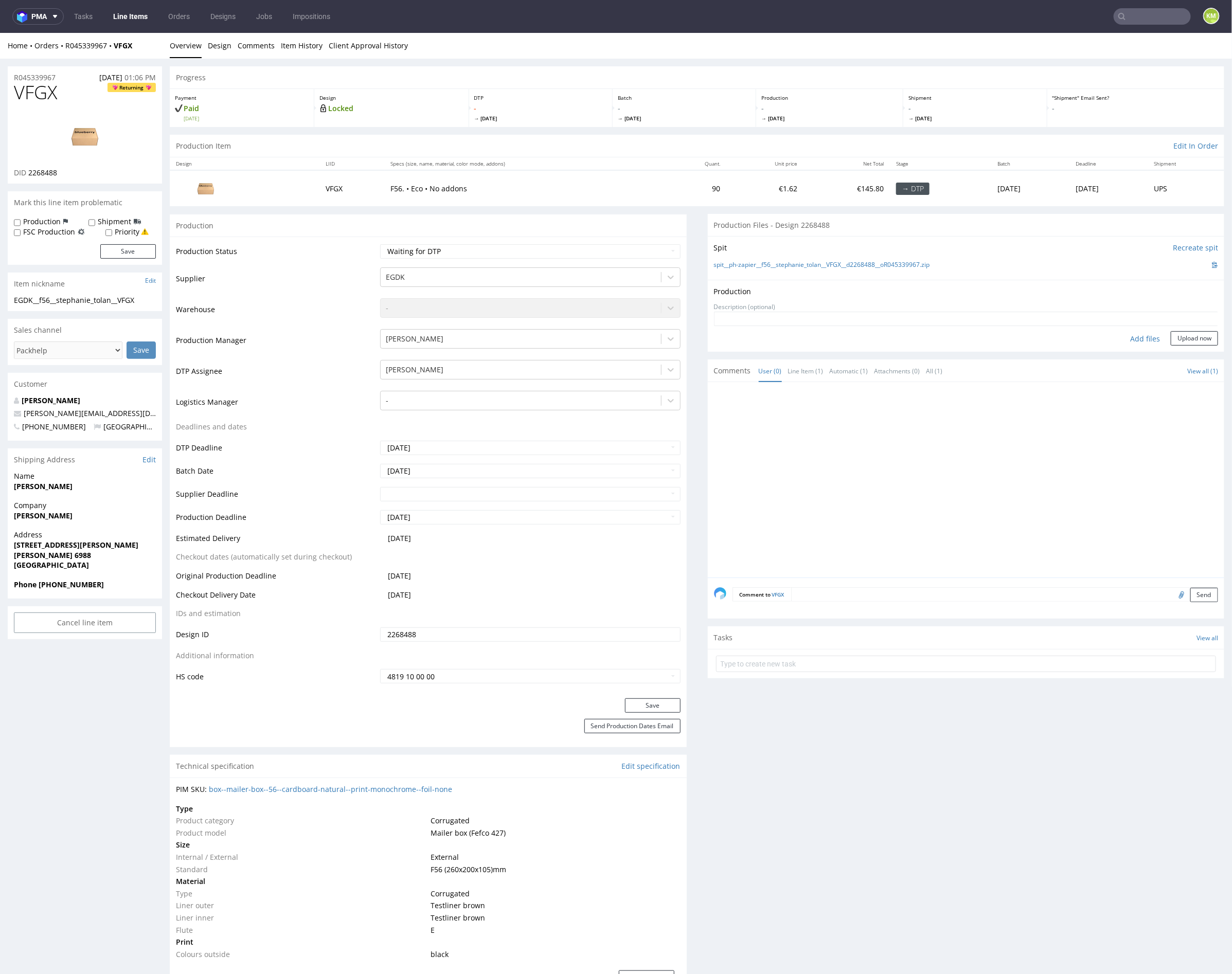
click at [1129, 340] on div "Add files" at bounding box center [1145, 339] width 52 height 15
type input "C:\fakepath\f56__stephanie_tolan__VFGX__d2268488__oR045339967__outside.pdf"
click at [1183, 356] on button "Upload now" at bounding box center [1194, 354] width 47 height 15
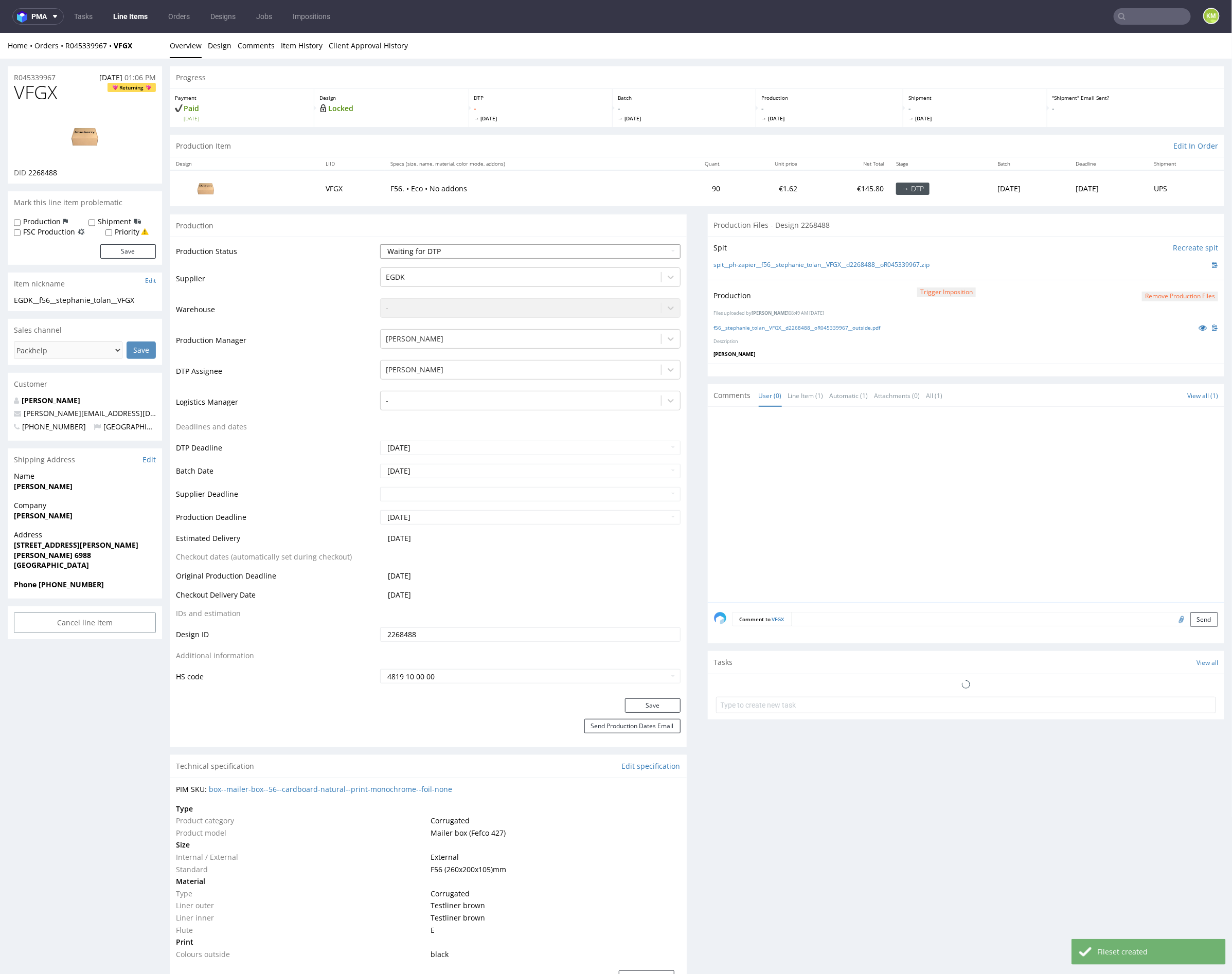
click at [549, 247] on select "Waiting for Artwork Waiting for Diecut Waiting for Mockup Waiting for DTP Waiti…" at bounding box center [530, 251] width 300 height 15
select select "dtp_production_ready"
click at [380, 244] on select "Waiting for Artwork Waiting for Diecut Waiting for Mockup Waiting for DTP Waiti…" at bounding box center [530, 251] width 300 height 15
click at [653, 706] on button "Save" at bounding box center [652, 705] width 56 height 15
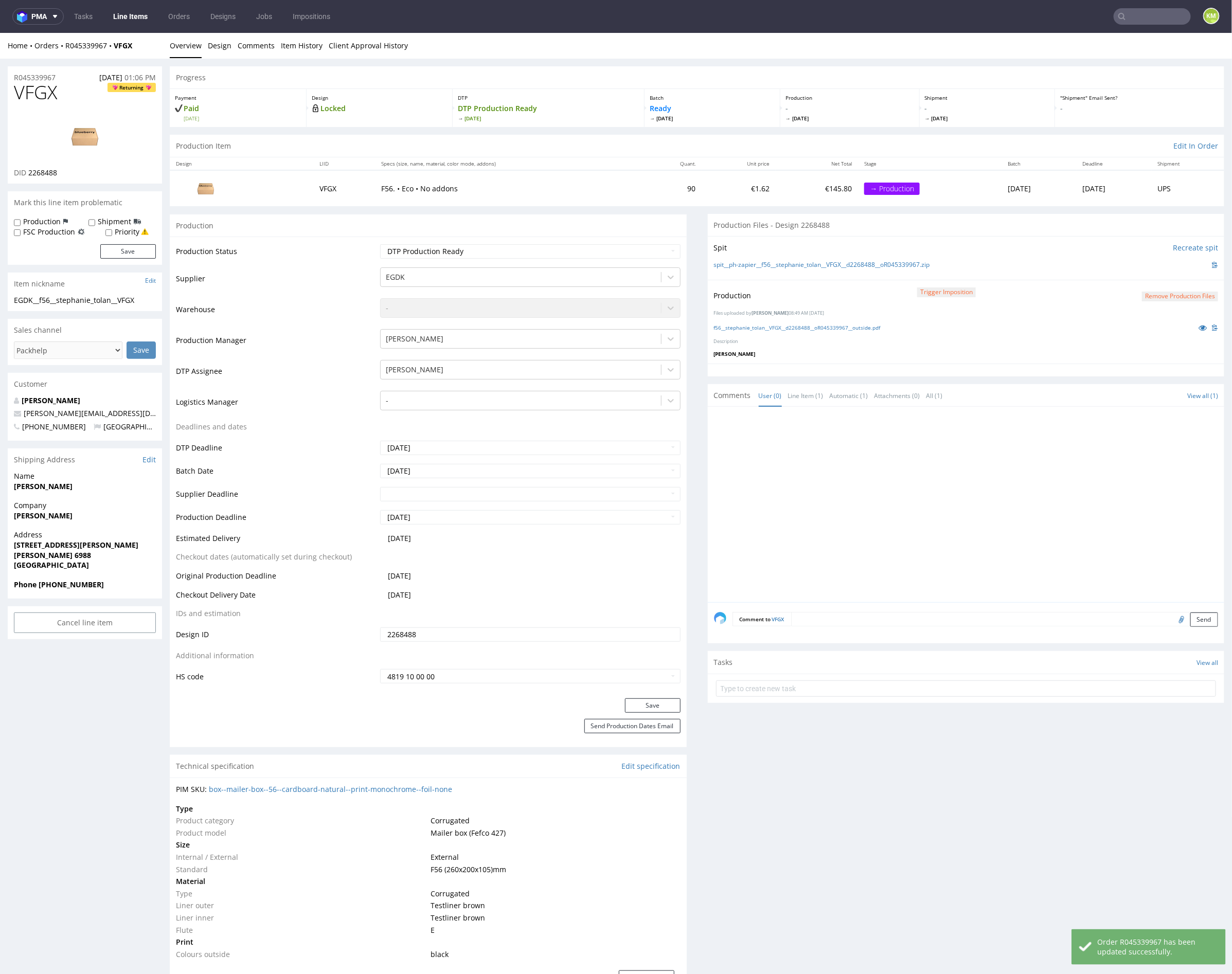
click at [848, 529] on div at bounding box center [970, 507] width 511 height 189
click at [947, 439] on div at bounding box center [970, 507] width 511 height 189
click at [881, 469] on div at bounding box center [970, 507] width 511 height 189
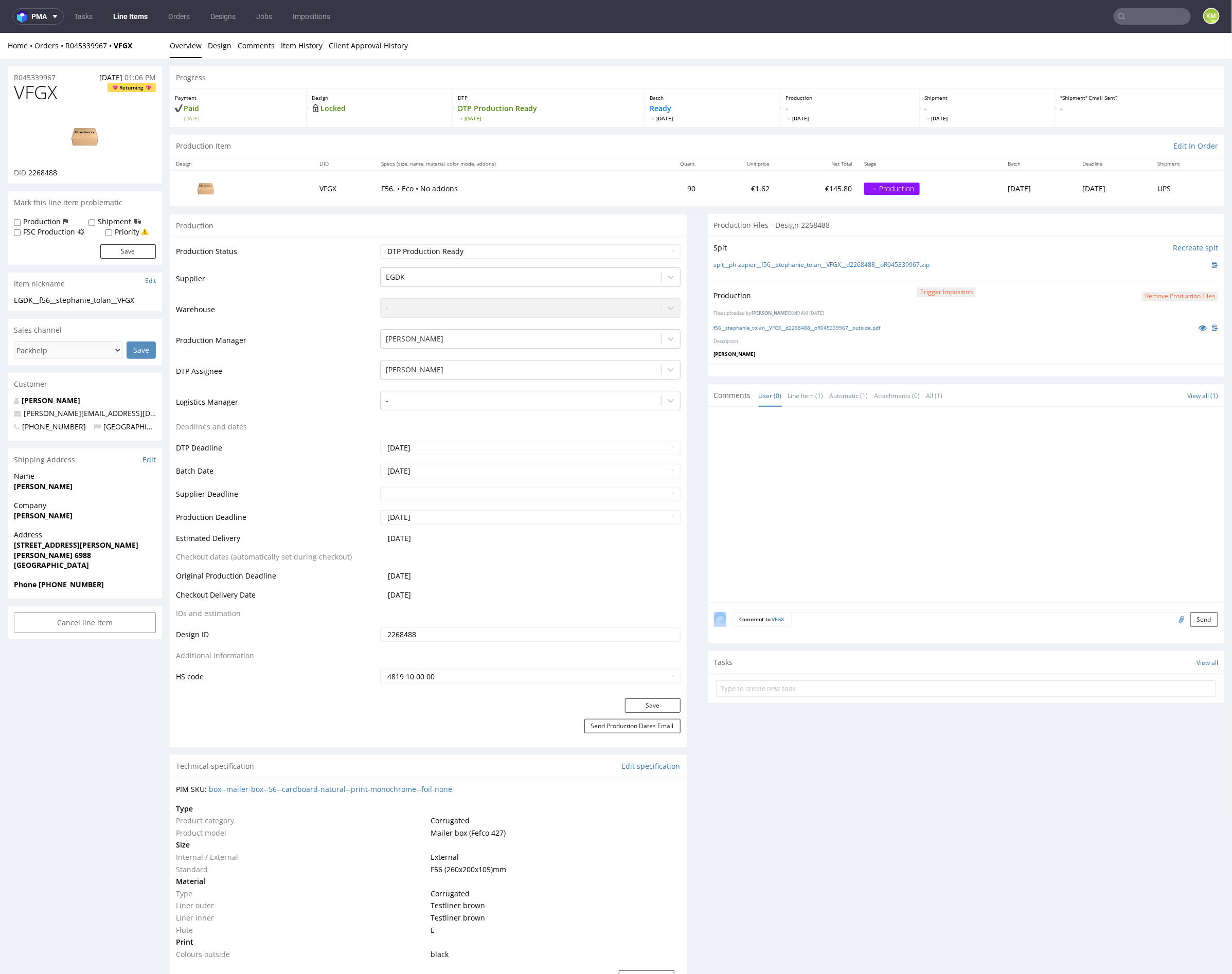
click at [881, 469] on div at bounding box center [970, 507] width 511 height 189
click at [924, 474] on div at bounding box center [970, 507] width 511 height 189
click at [225, 52] on link "Design" at bounding box center [219, 45] width 24 height 25
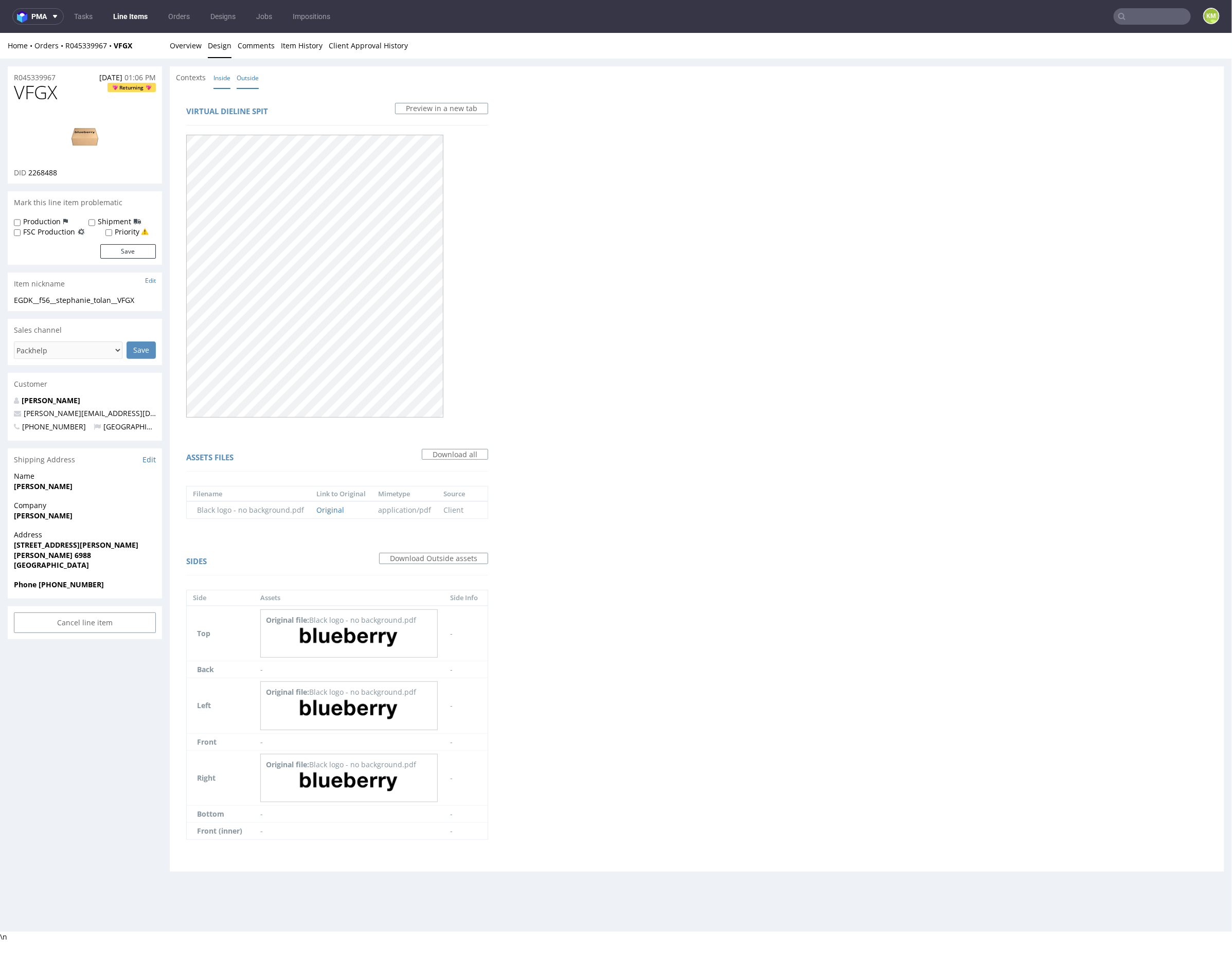
click at [222, 80] on link "Inside" at bounding box center [222, 77] width 17 height 22
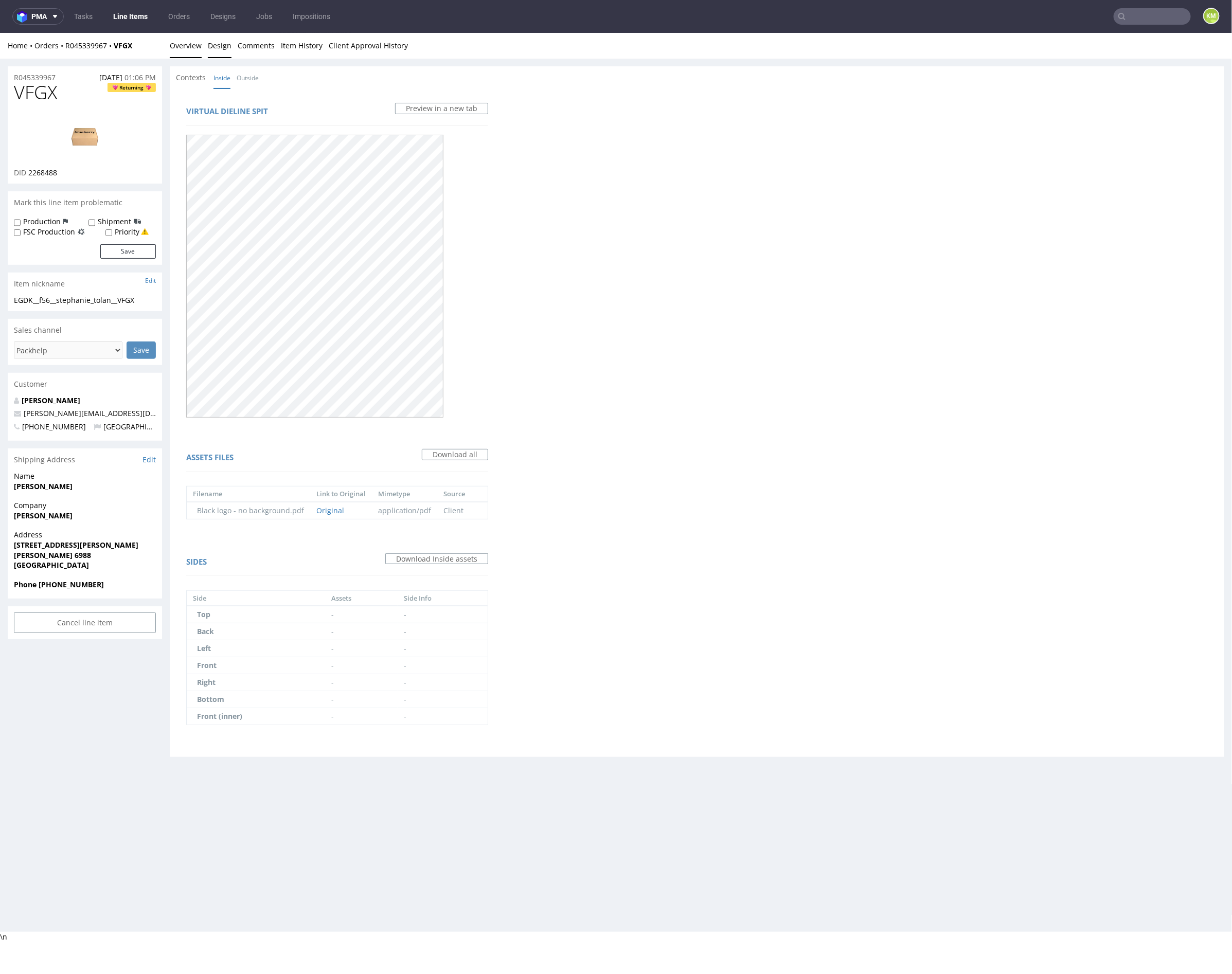
click at [189, 47] on link "Overview" at bounding box center [186, 45] width 32 height 25
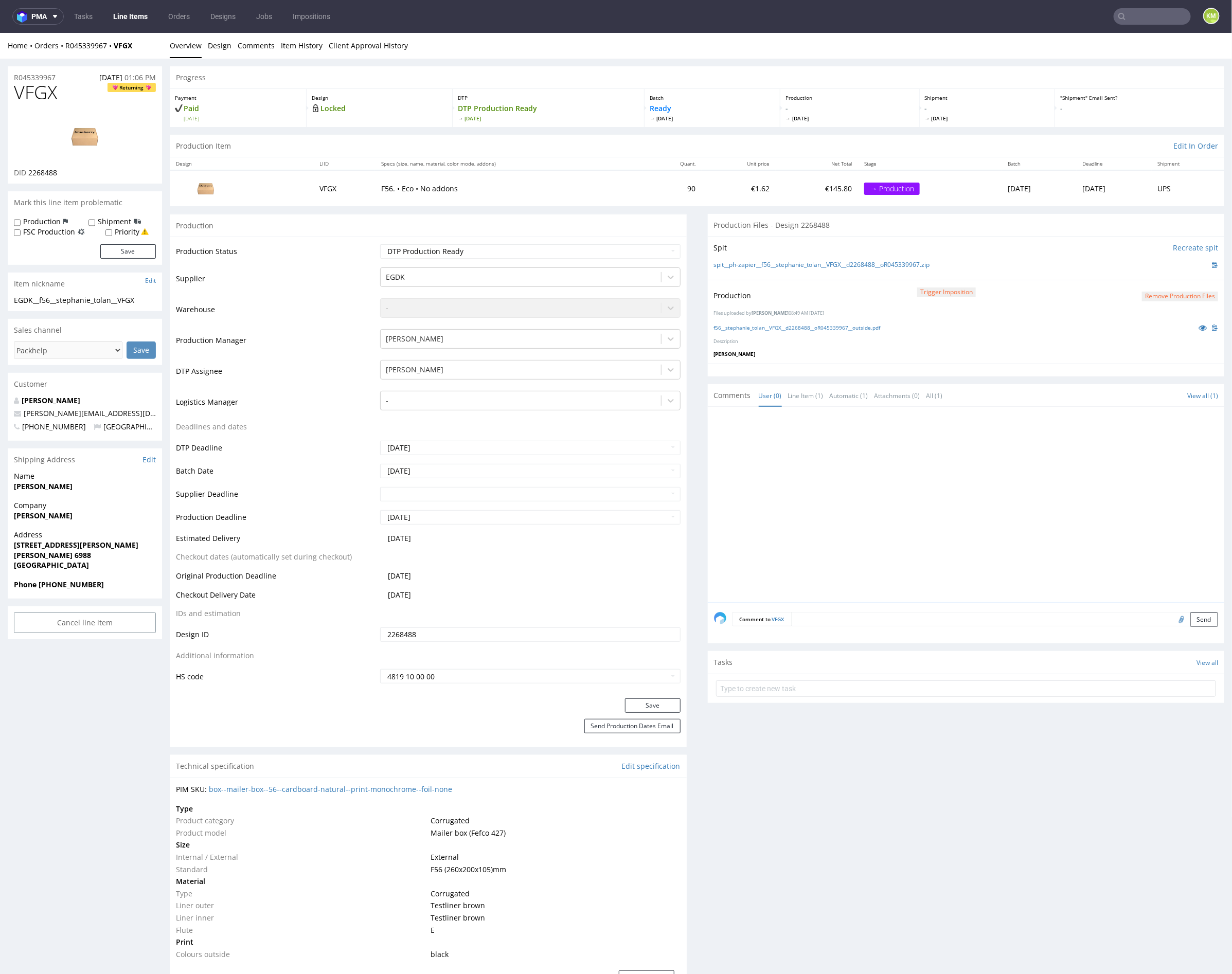
click at [883, 491] on div at bounding box center [970, 507] width 511 height 189
click at [861, 508] on div at bounding box center [970, 507] width 511 height 189
click at [878, 531] on div at bounding box center [970, 507] width 511 height 189
click at [780, 492] on div at bounding box center [970, 507] width 511 height 189
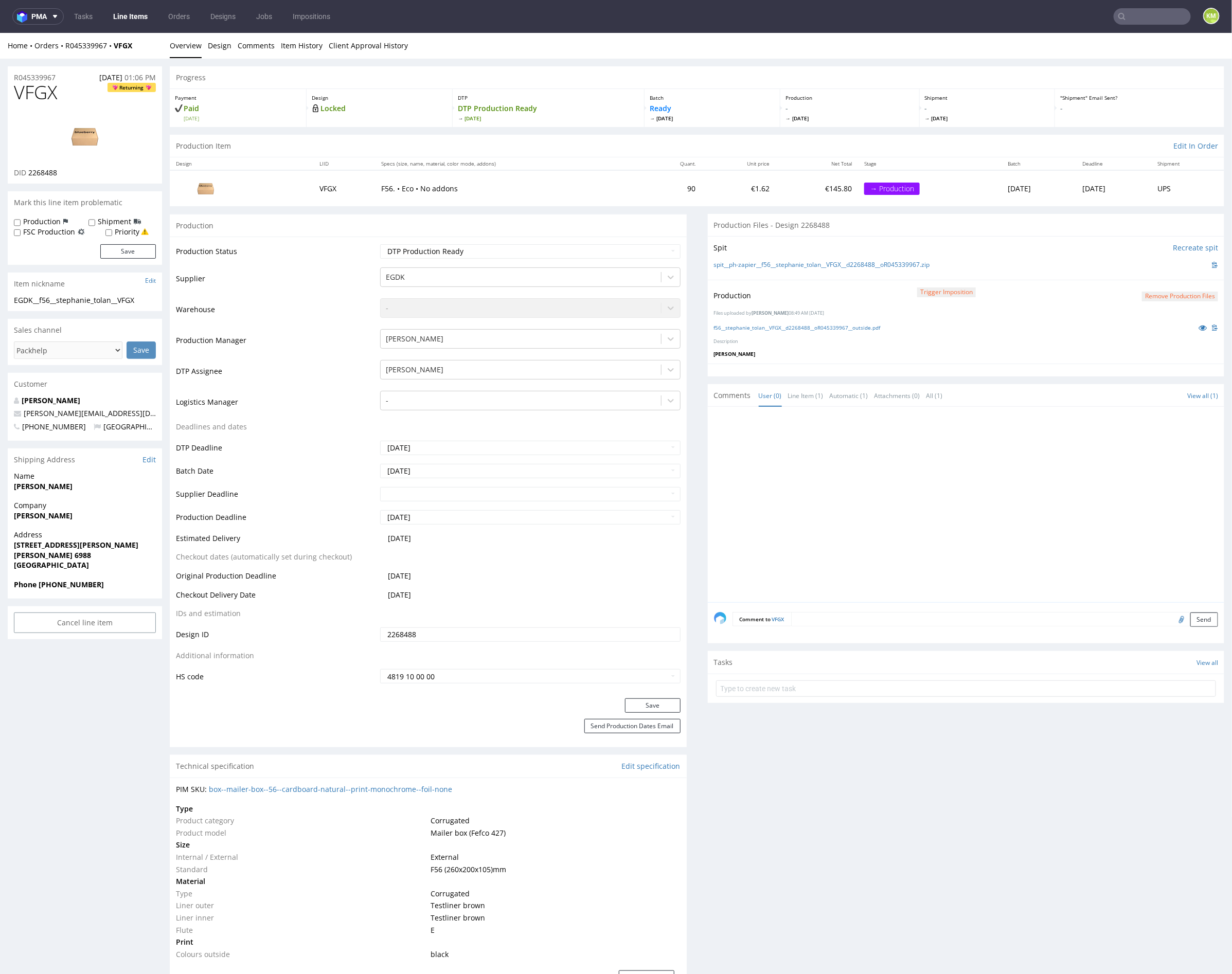
click at [789, 492] on div at bounding box center [970, 507] width 511 height 189
click at [553, 67] on div "Progress" at bounding box center [697, 77] width 1054 height 22
click at [547, 63] on div "R045339967 30.09.2025 01:06 PM VFGX Returning DID 2268488 Mark this line item p…" at bounding box center [616, 941] width 1232 height 1766
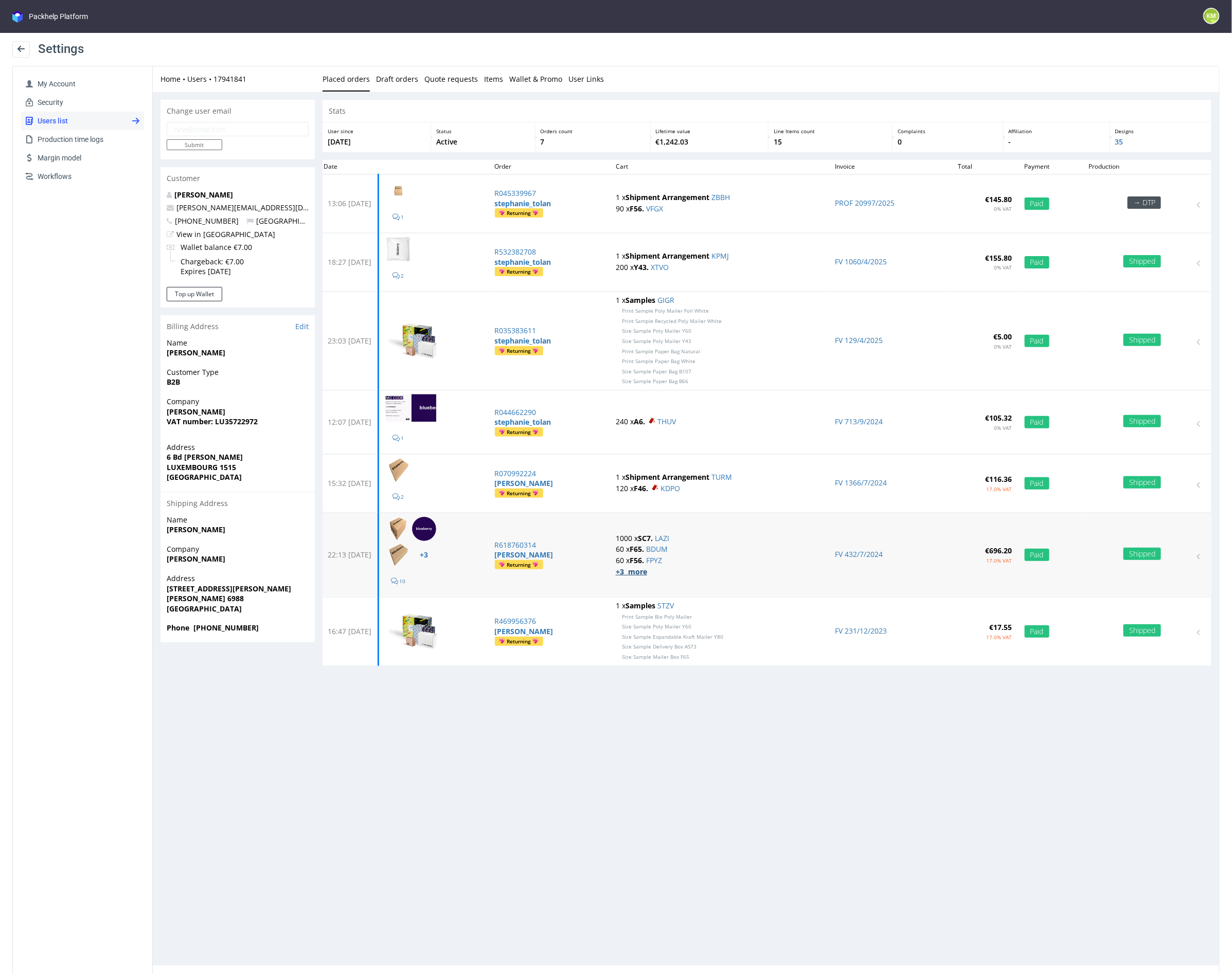
click at [646, 568] on strong "+3 more" at bounding box center [630, 571] width 31 height 10
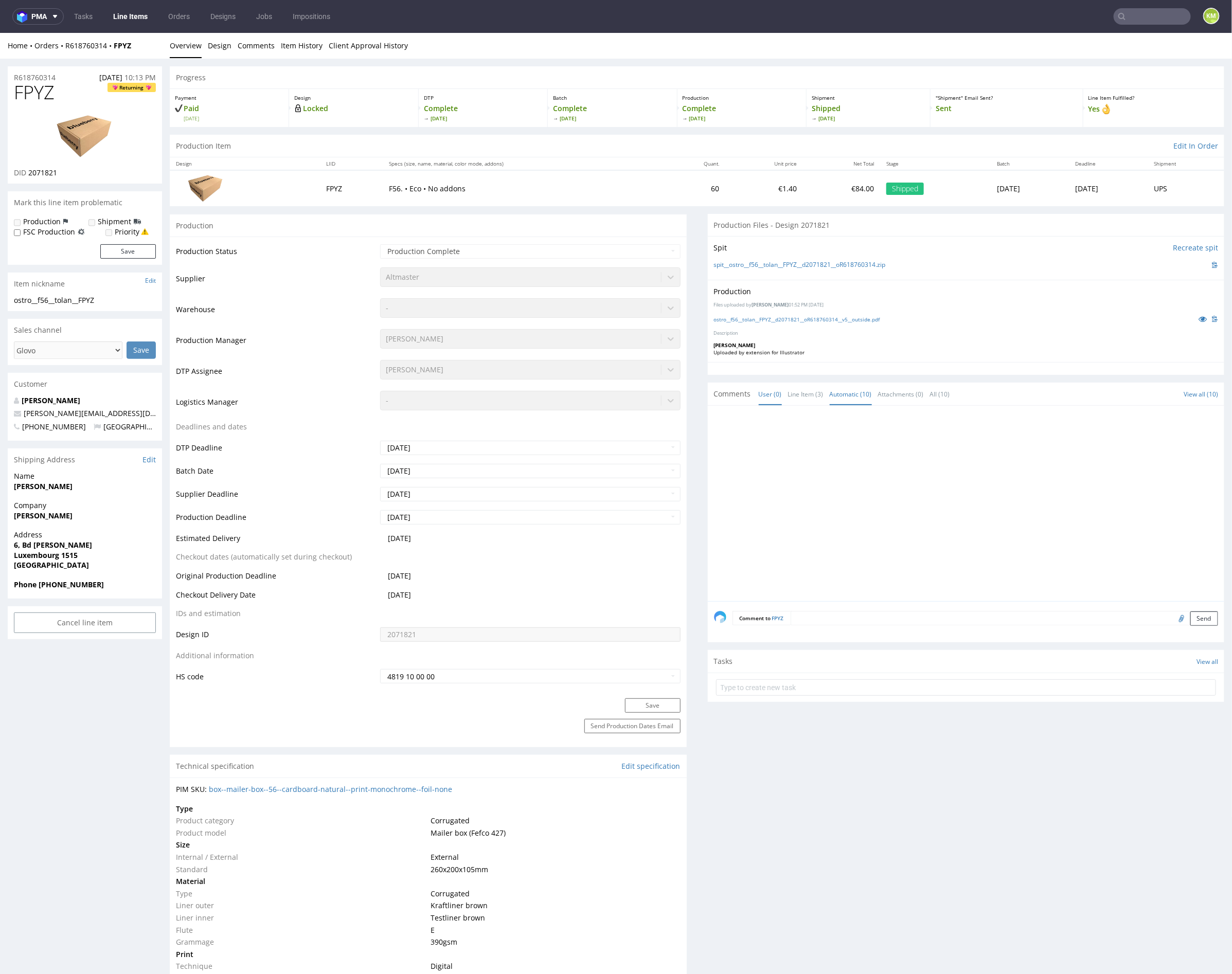
click at [845, 395] on link "Automatic (10)" at bounding box center [851, 393] width 42 height 22
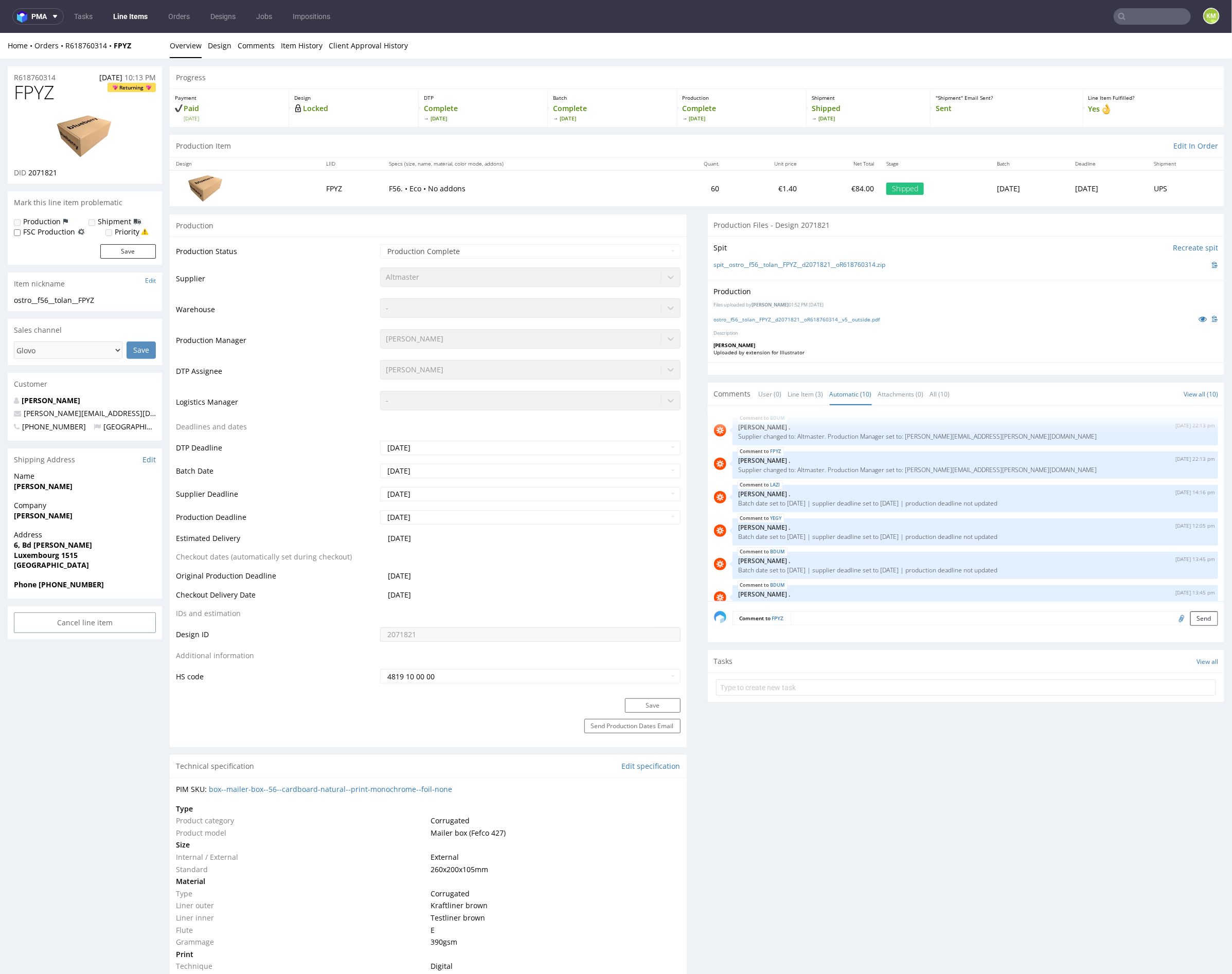
click at [820, 363] on div at bounding box center [966, 368] width 517 height 13
click at [807, 395] on link "Line Item (3)" at bounding box center [806, 393] width 36 height 22
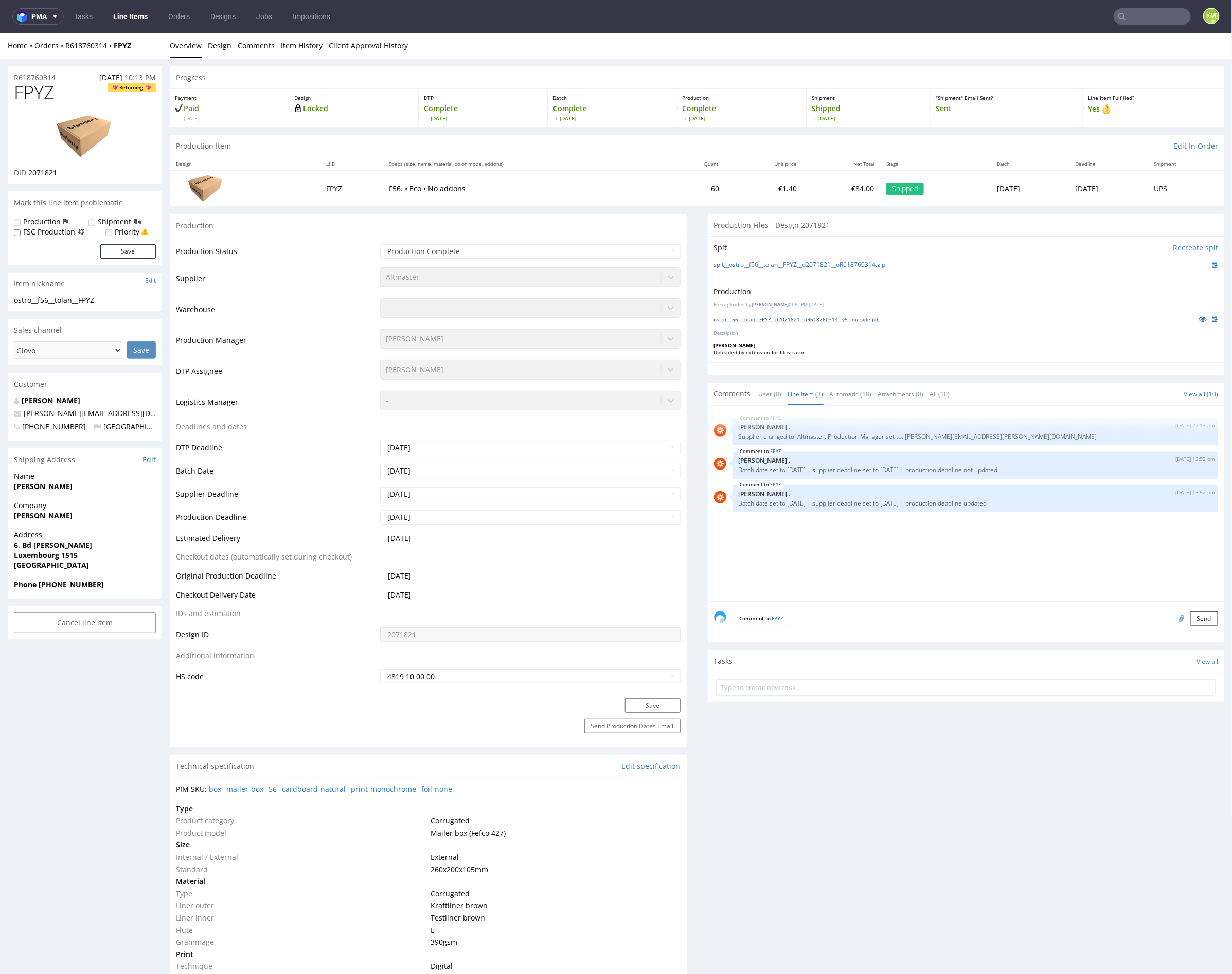
click at [838, 319] on link "ostro__f56__tolan__FPYZ__d2071821__oR618760314__v5__outside.pdf" at bounding box center [797, 319] width 166 height 7
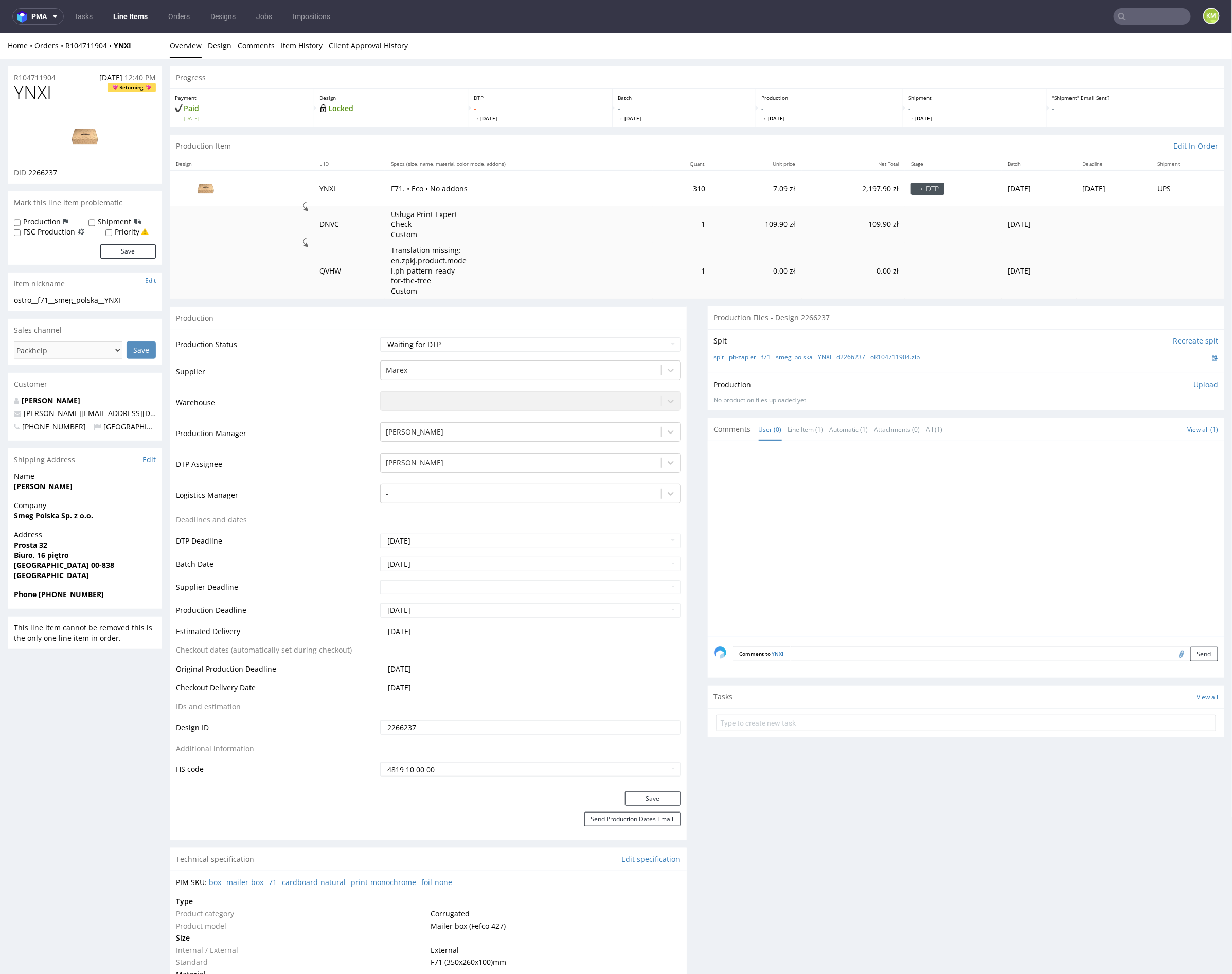
click at [971, 521] on div at bounding box center [970, 542] width 511 height 189
click at [231, 47] on li "Design" at bounding box center [222, 45] width 30 height 10
click at [224, 44] on link "Design" at bounding box center [219, 45] width 24 height 25
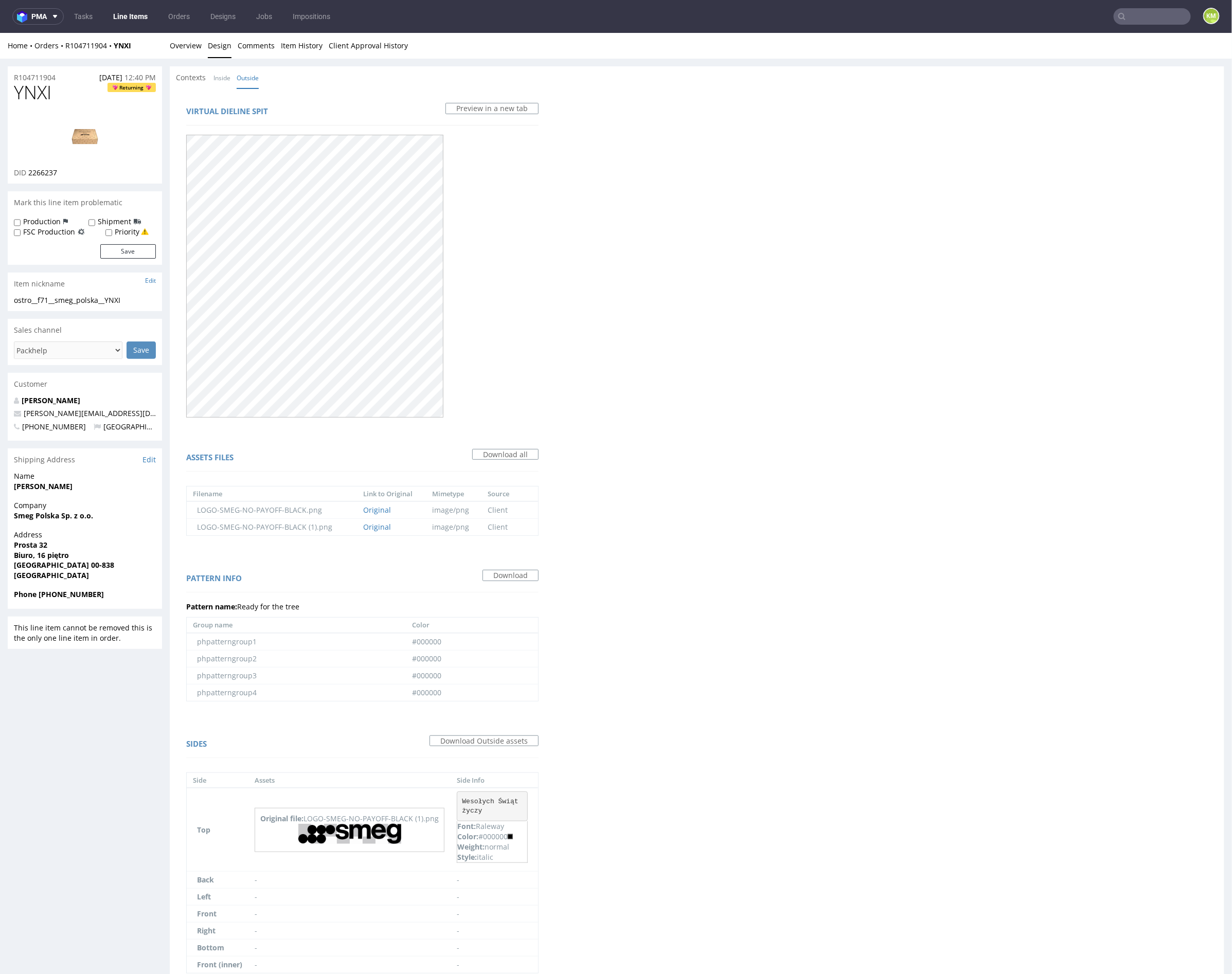
click at [677, 424] on div "Virtual dieline spit Preview in a new tab Assets files Download all Filename Li…" at bounding box center [697, 547] width 1054 height 917
click at [220, 81] on link "Inside" at bounding box center [222, 77] width 17 height 22
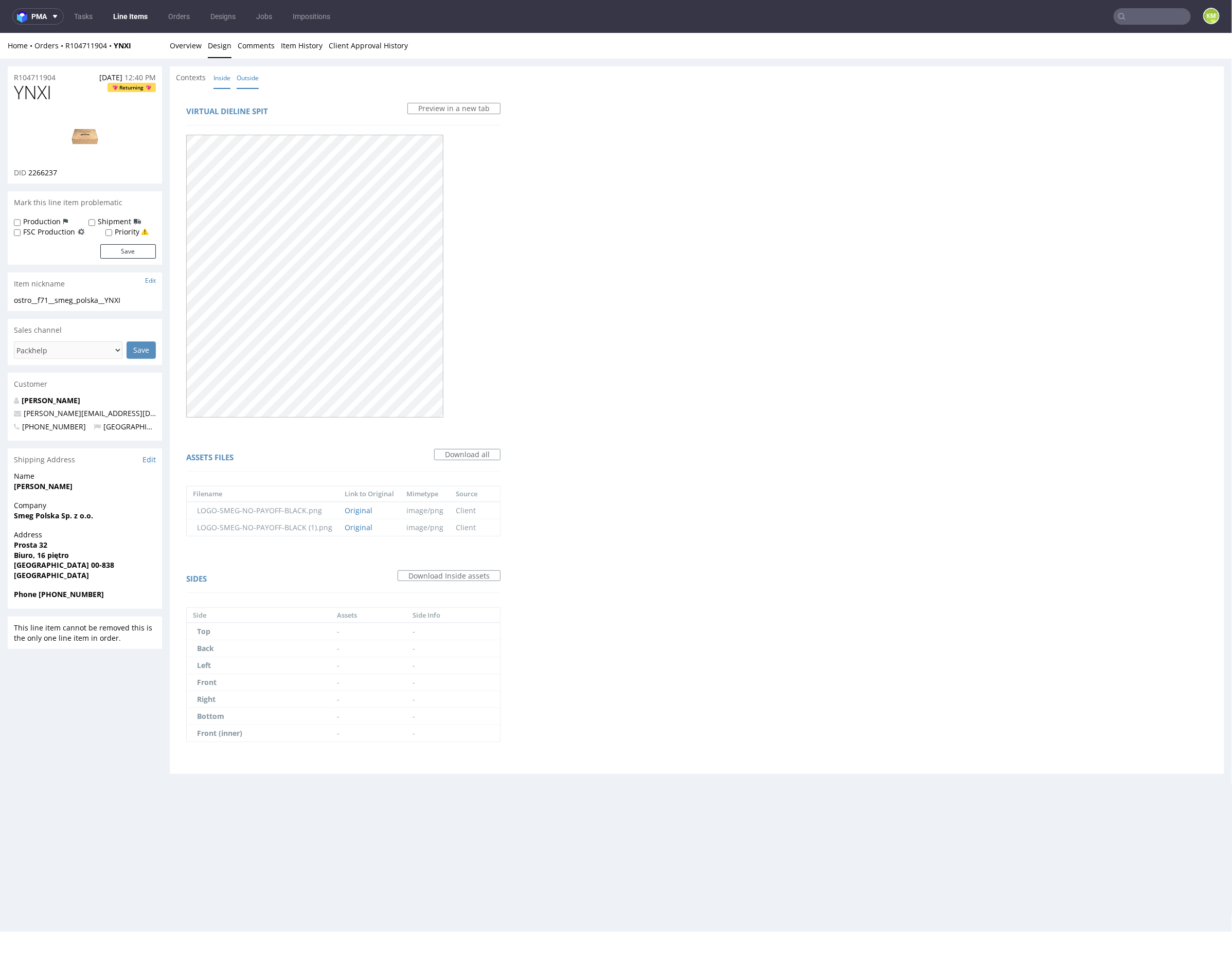
click at [248, 80] on link "Outside" at bounding box center [247, 77] width 22 height 22
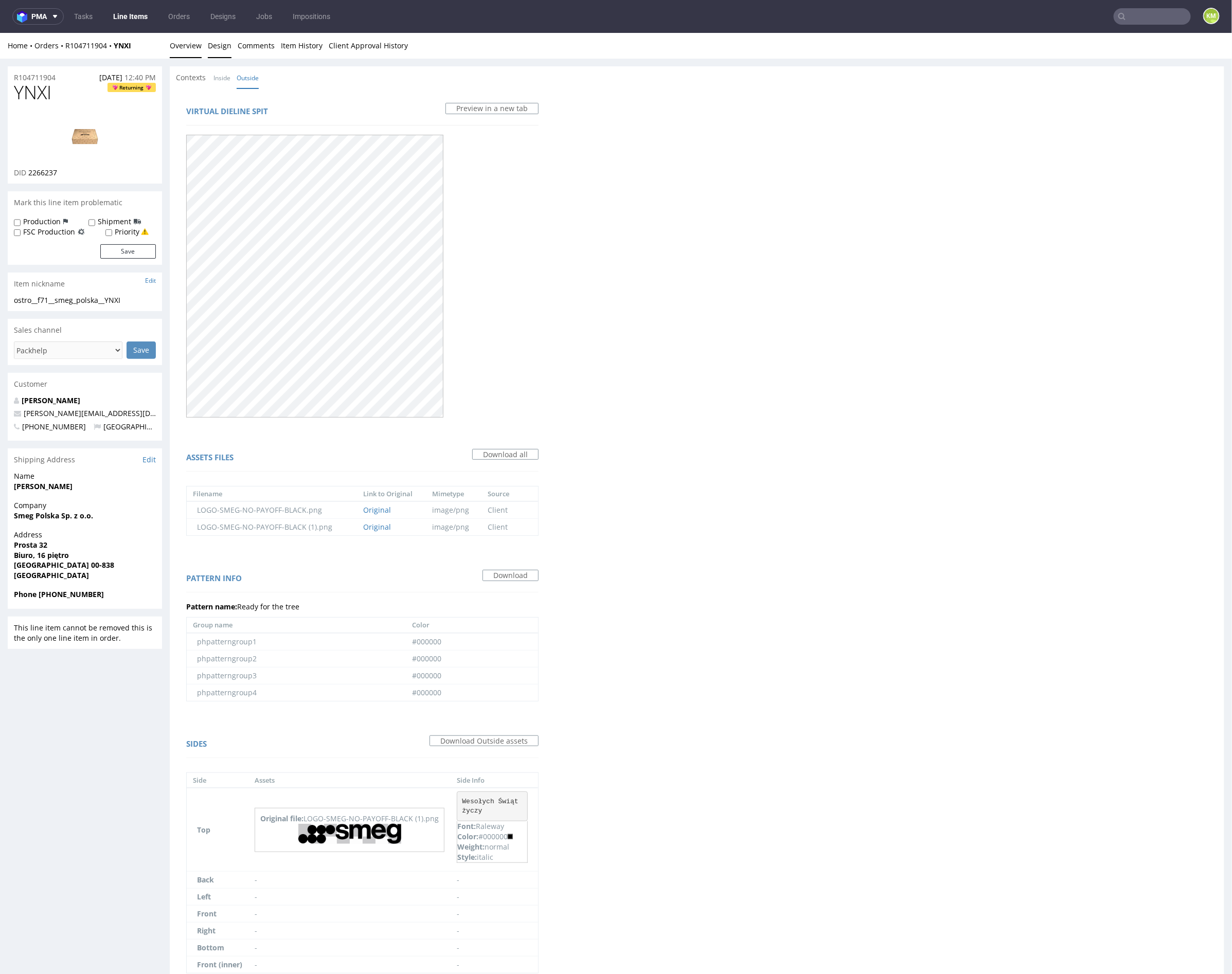
click at [185, 54] on link "Overview" at bounding box center [186, 45] width 32 height 25
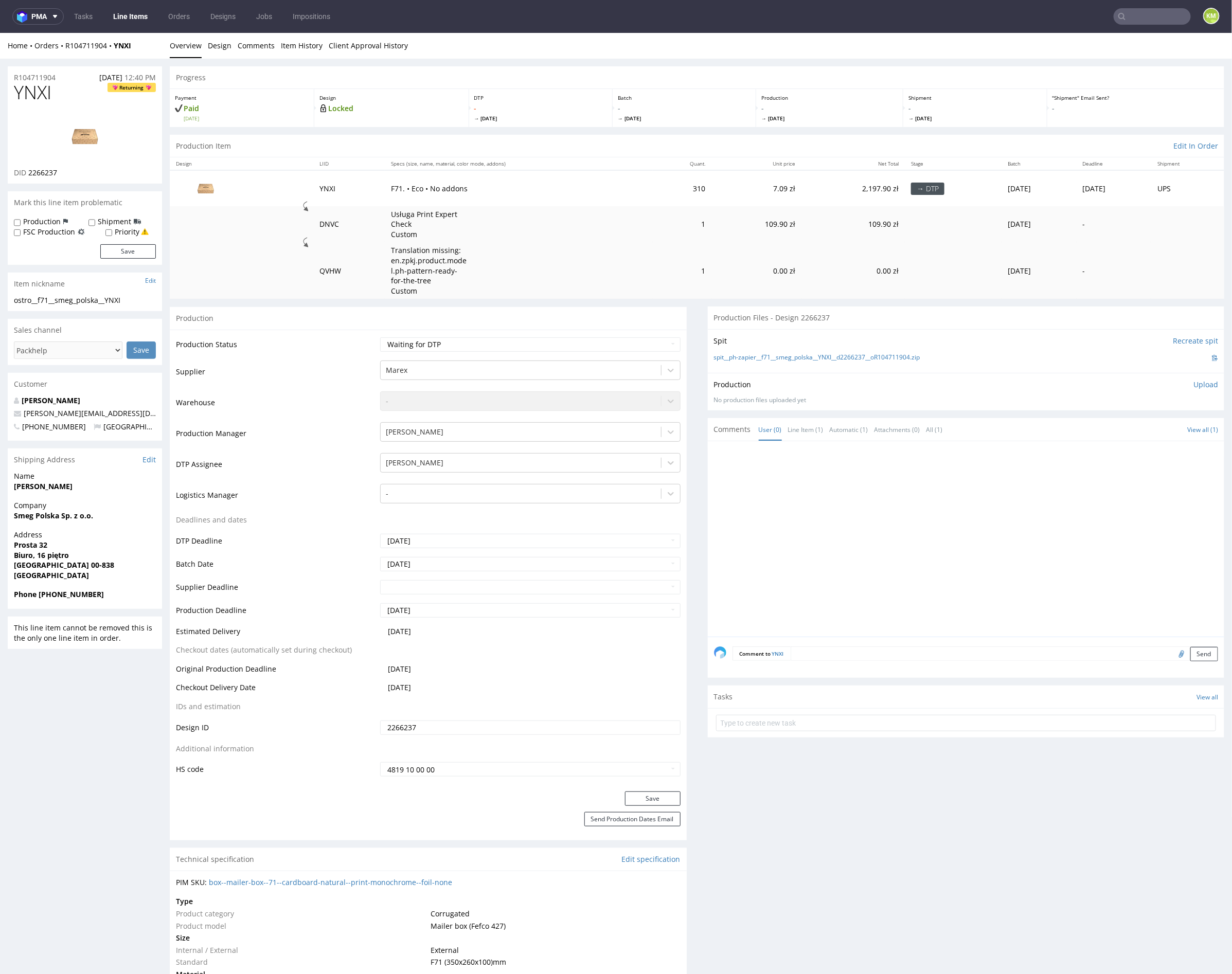
click at [899, 390] on div "Production Upload No production files uploaded yet Description (optional) Add f…" at bounding box center [966, 392] width 505 height 25
drag, startPoint x: 935, startPoint y: 355, endPoint x: 759, endPoint y: 356, distance: 176.0
click at [759, 356] on div "spit__ph-zapier__f71__smeg_polska__YNXI__d2266237__oR104711904.zip" at bounding box center [966, 358] width 505 height 11
copy link "f71__smeg_polska__YNXI__d2266237__oR104711904.zip"
click at [1060, 496] on div at bounding box center [970, 542] width 511 height 189
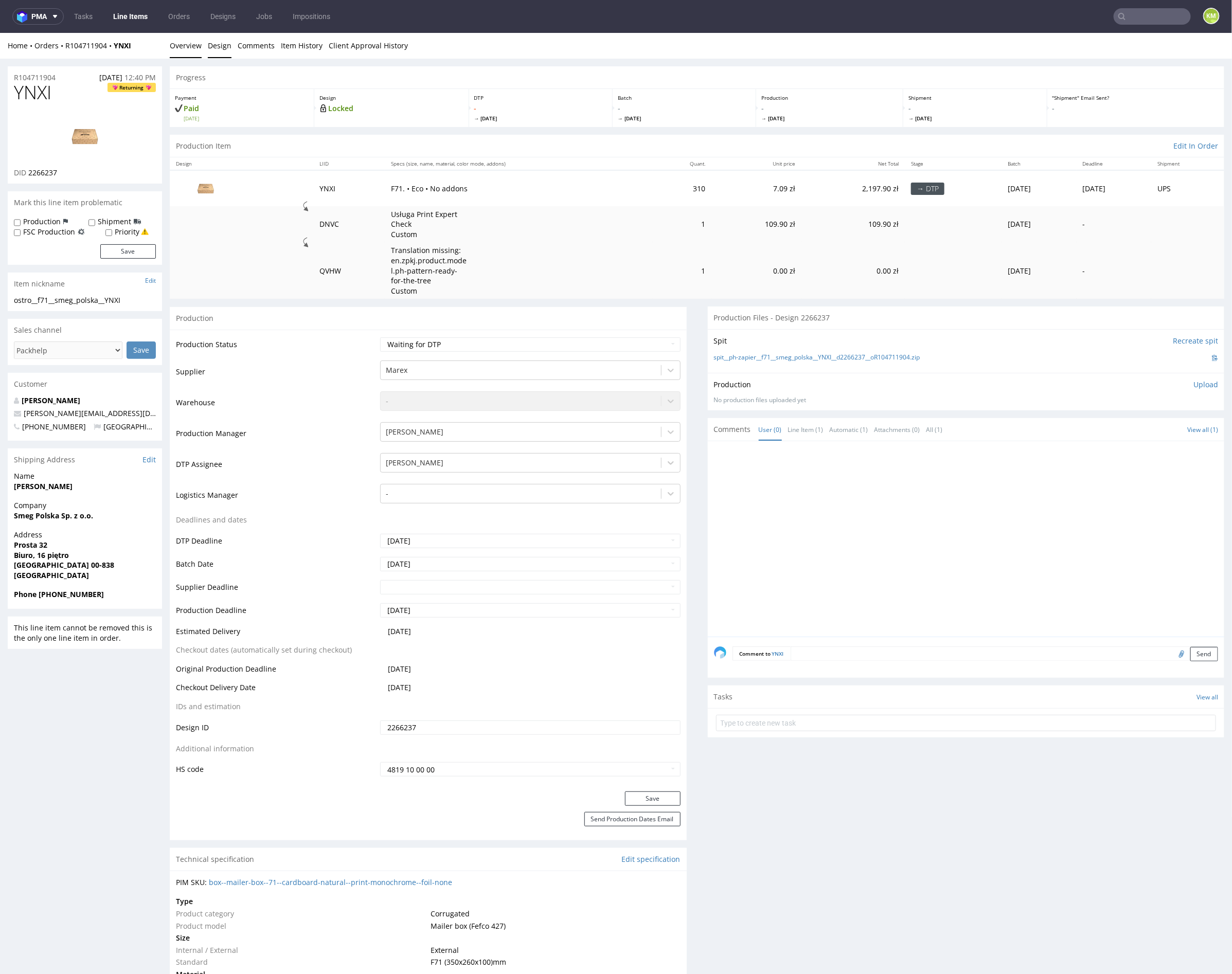
click at [220, 43] on link "Design" at bounding box center [219, 45] width 24 height 25
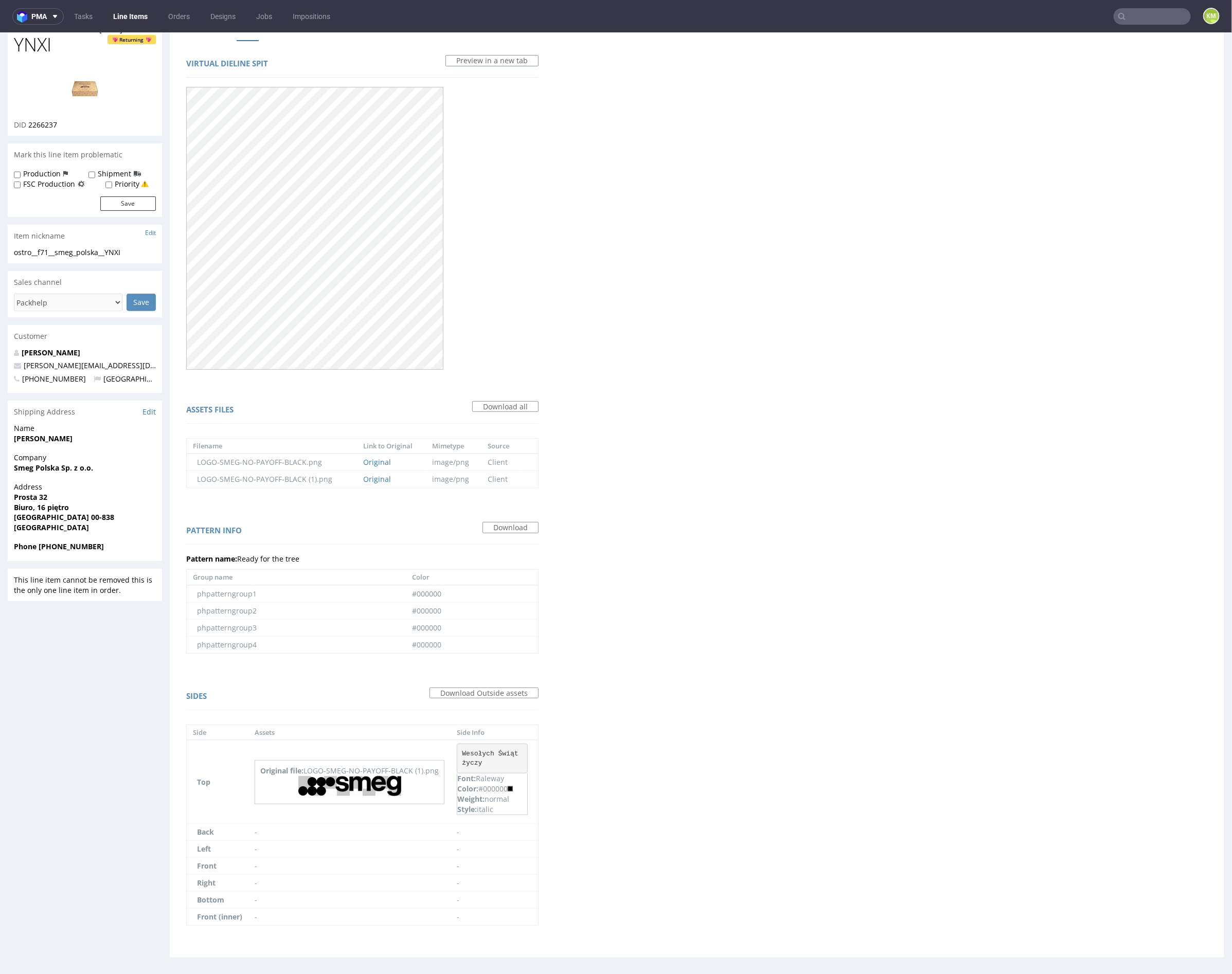
scroll to position [49, 0]
click at [688, 583] on div "Virtual dieline spit Preview in a new tab Assets files Download all Filename Li…" at bounding box center [697, 498] width 1054 height 917
click at [520, 527] on link "Download" at bounding box center [510, 527] width 56 height 11
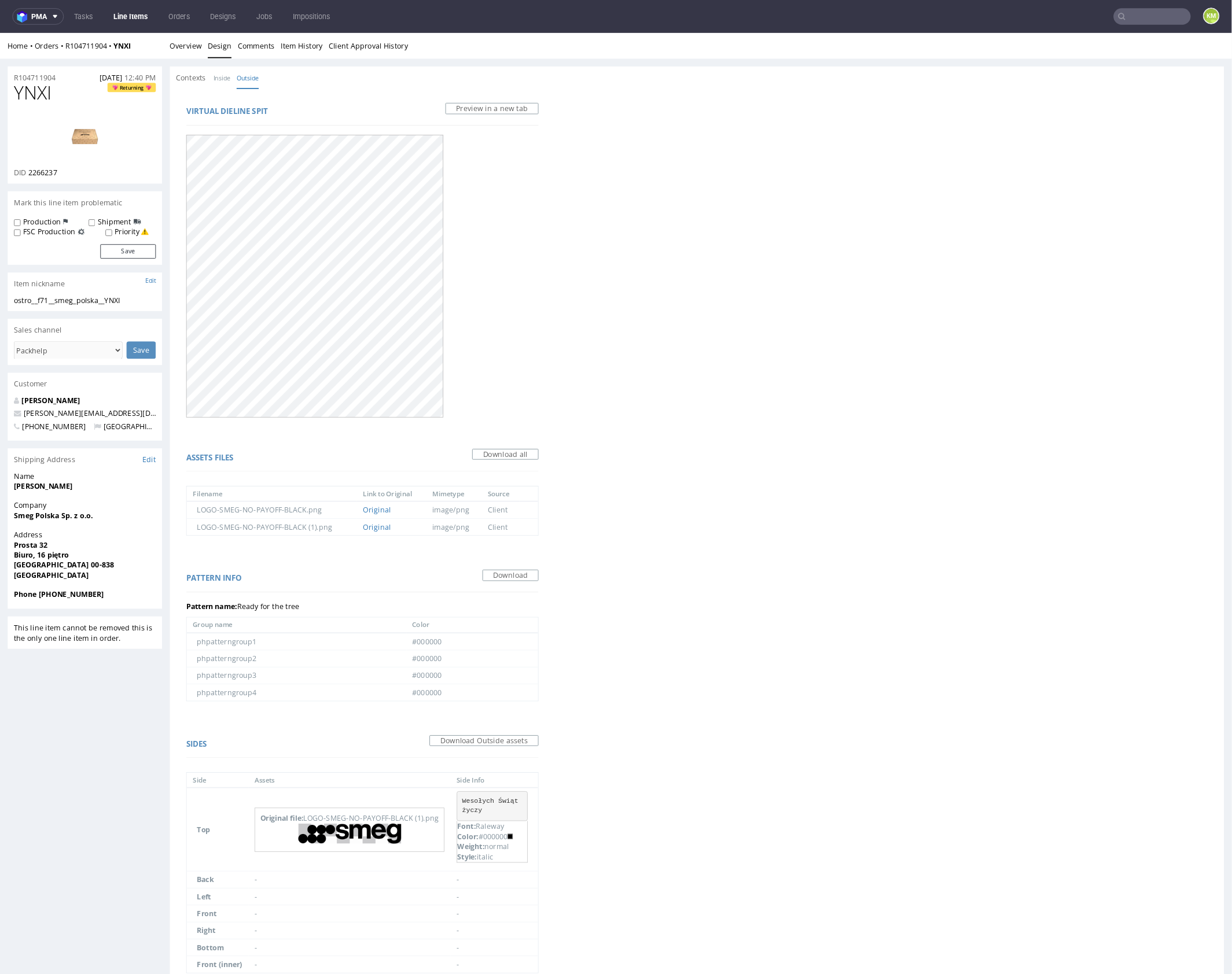
scroll to position [0, 0]
click at [216, 55] on link "Overview" at bounding box center [209, 50] width 36 height 28
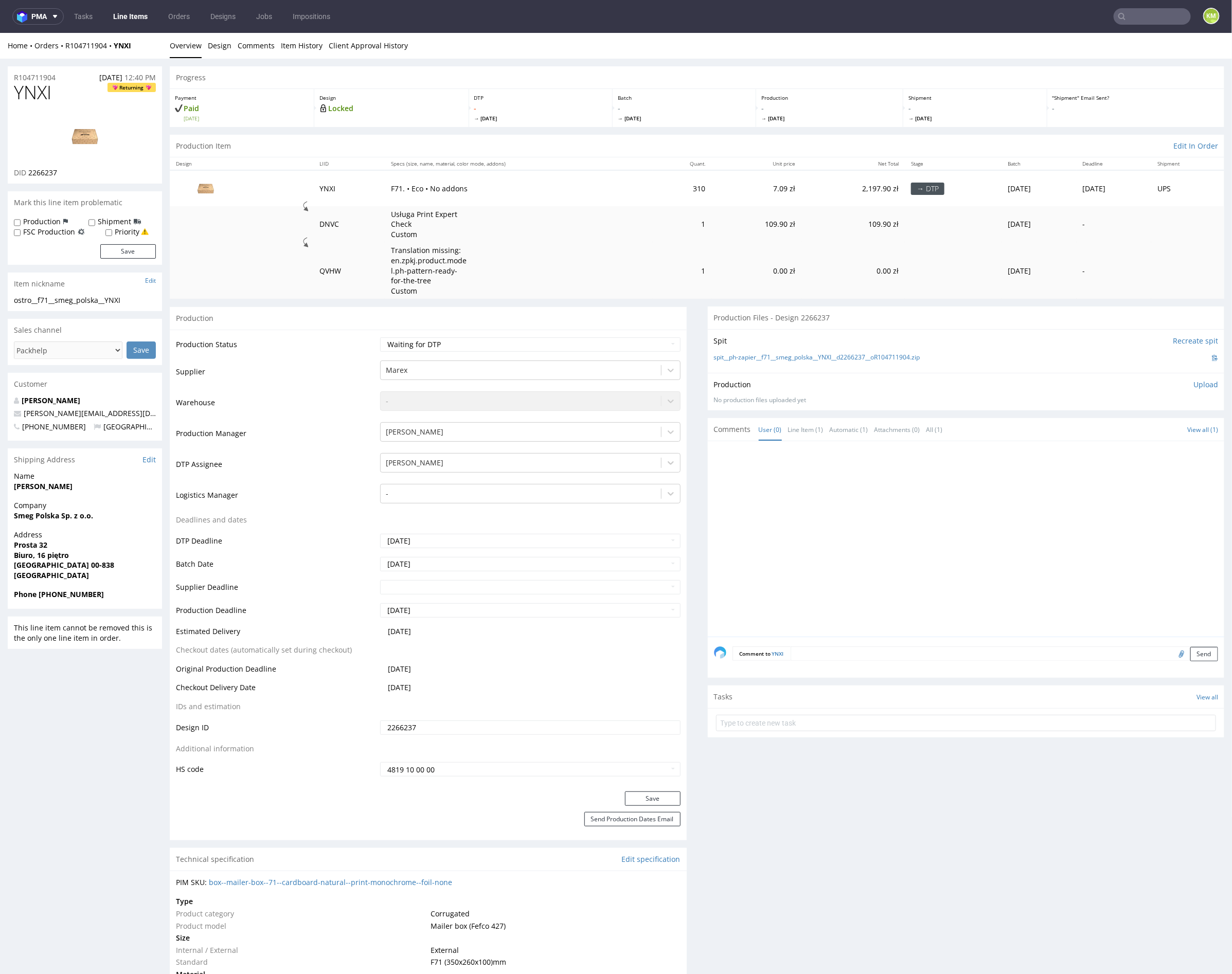
click at [492, 725] on input "2266237" at bounding box center [530, 727] width 300 height 15
click at [31, 92] on span "YNXI" at bounding box center [33, 92] width 38 height 20
copy span "YNXI"
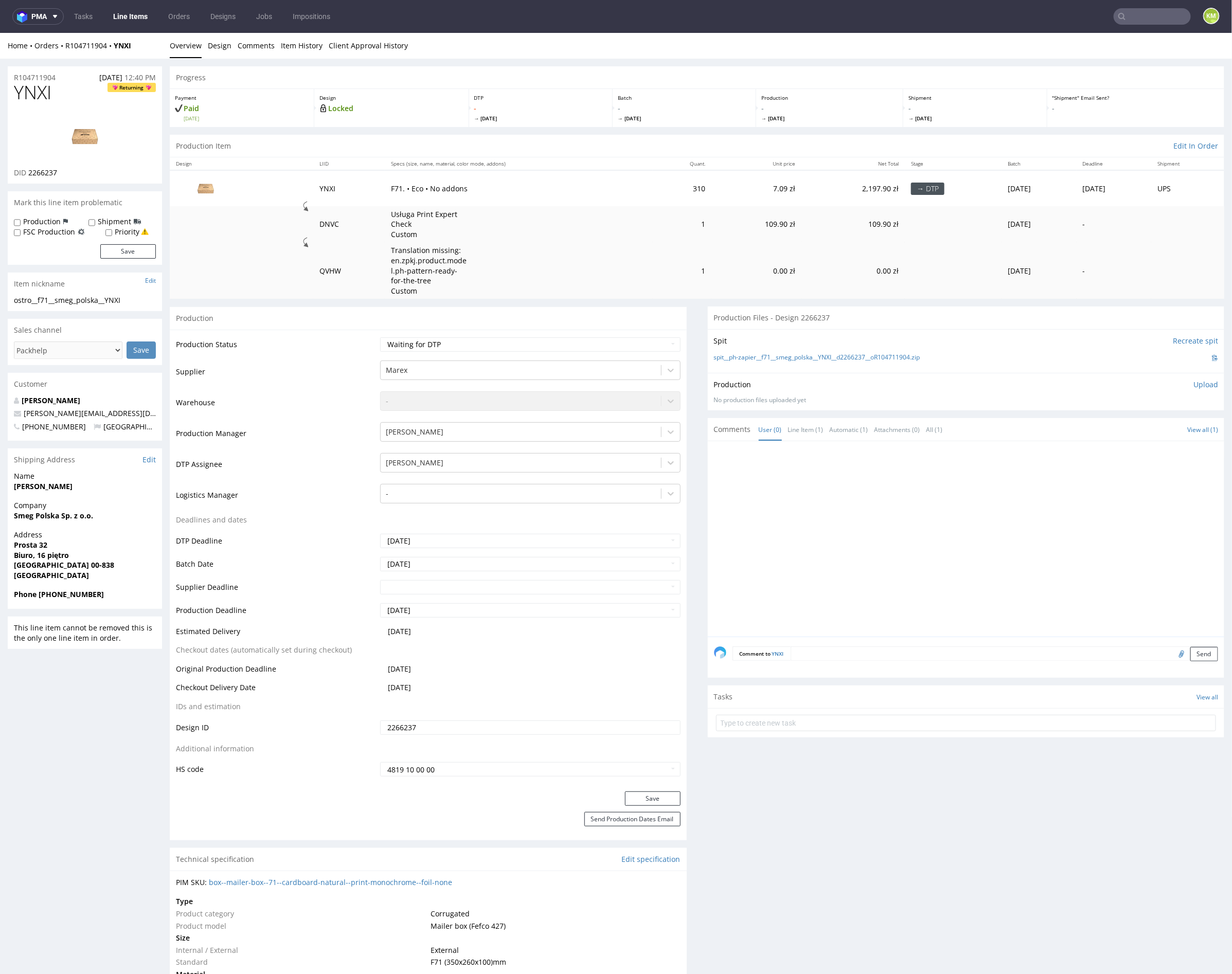
click at [780, 491] on div at bounding box center [970, 542] width 511 height 189
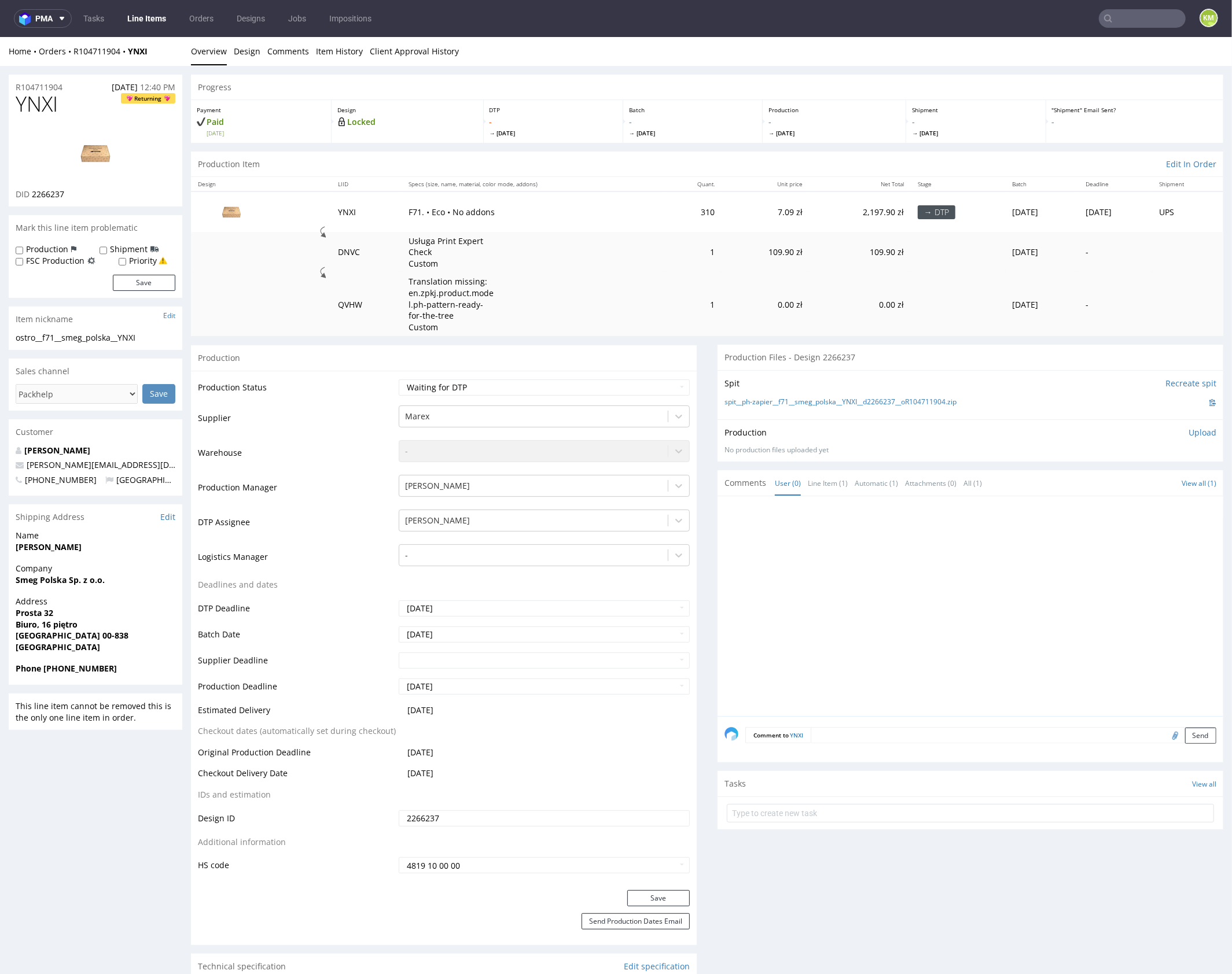
click at [52, 106] on span "YNXI" at bounding box center [37, 103] width 42 height 23
copy span "YNXI"
click at [932, 621] on div at bounding box center [973, 609] width 499 height 213
click at [939, 616] on div at bounding box center [973, 609] width 499 height 213
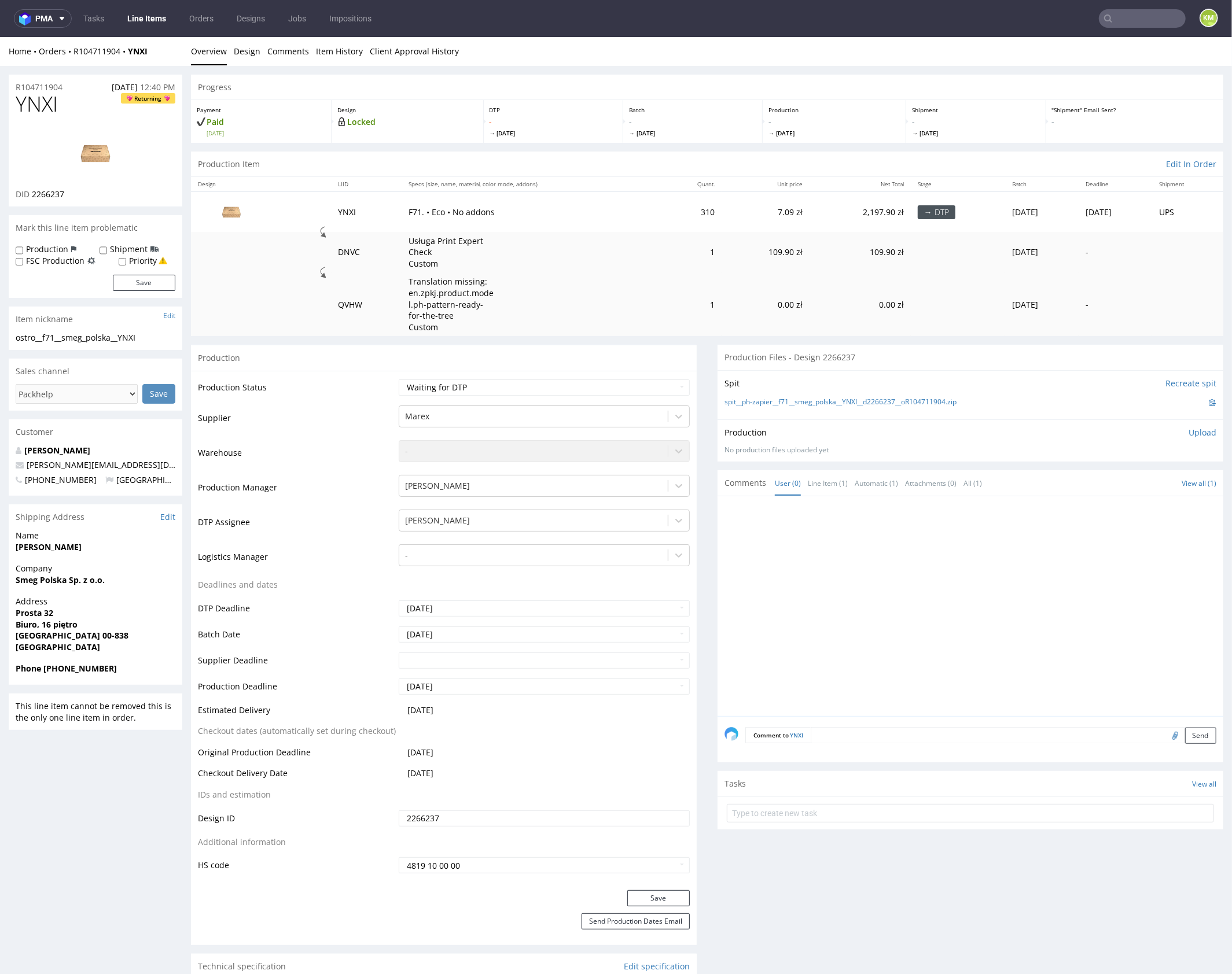
click at [933, 611] on div at bounding box center [973, 609] width 499 height 213
click at [237, 52] on link "Design" at bounding box center [246, 50] width 27 height 28
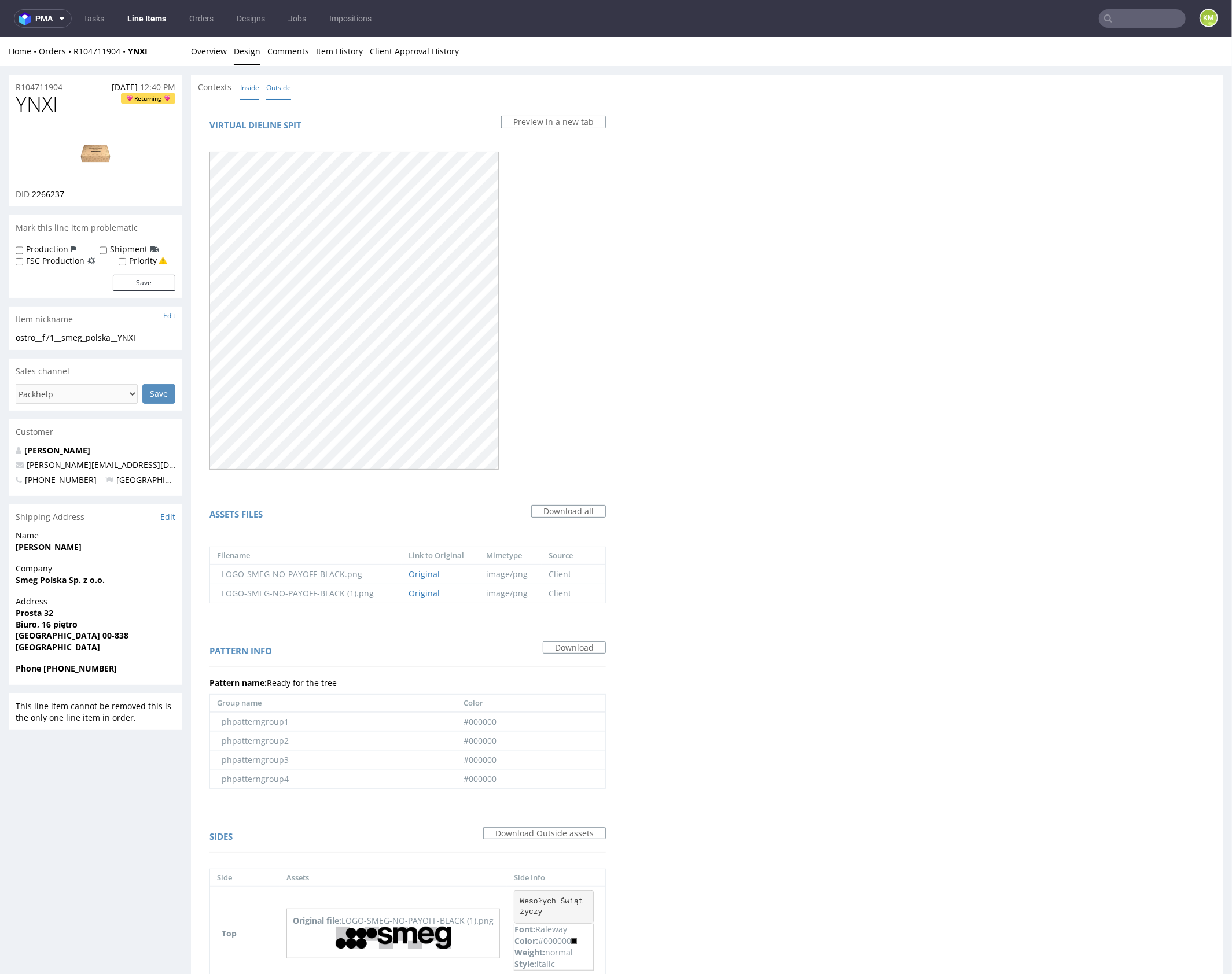
click at [244, 88] on link "Inside" at bounding box center [249, 87] width 19 height 25
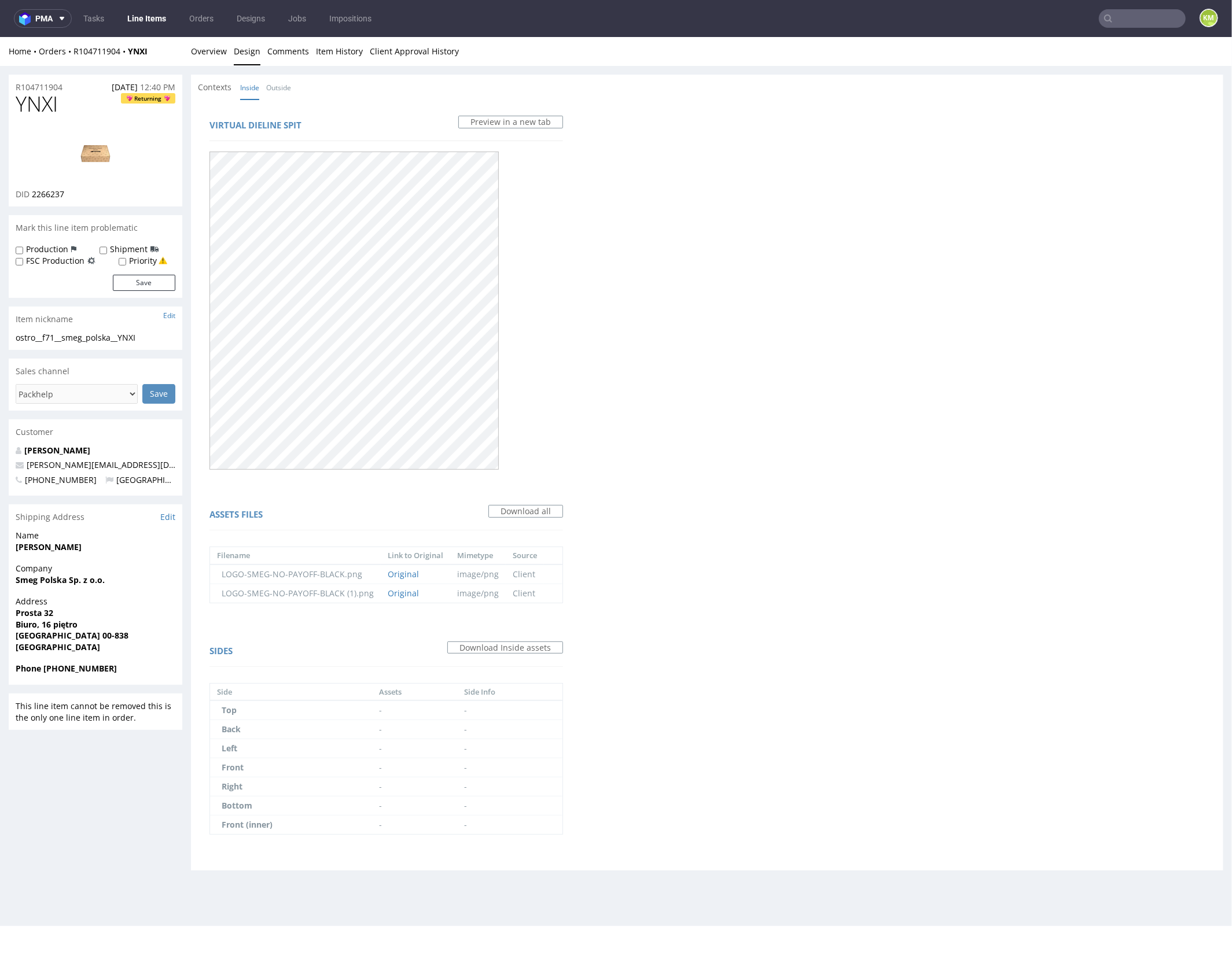
click at [295, 96] on div "Contexts Inside Outside" at bounding box center [707, 86] width 1032 height 25
click at [292, 93] on div "Contexts Inside Outside" at bounding box center [707, 86] width 1032 height 25
click at [192, 57] on link "Overview" at bounding box center [209, 50] width 36 height 28
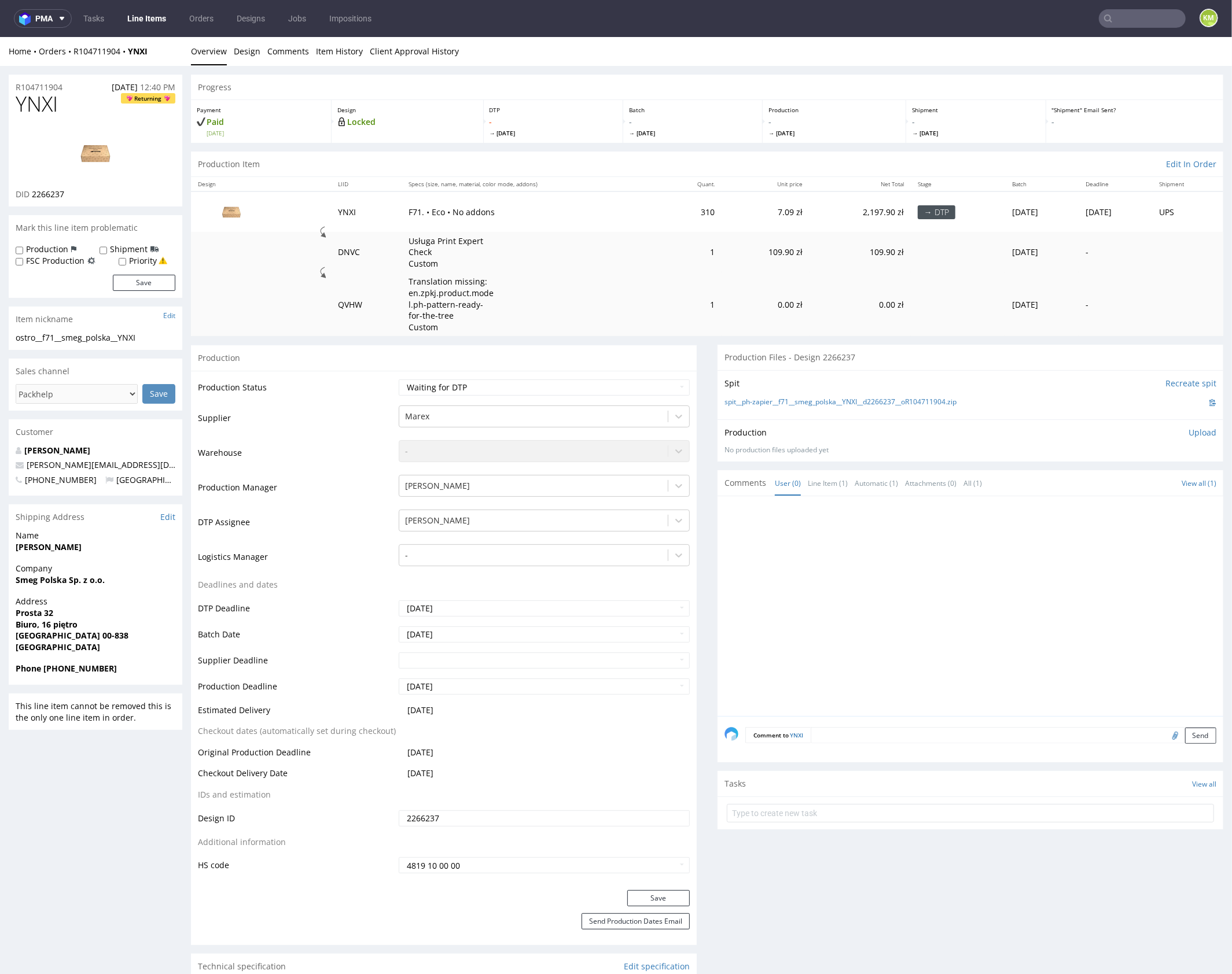
click at [1039, 557] on div at bounding box center [973, 609] width 499 height 213
click at [1106, 566] on div at bounding box center [973, 609] width 499 height 213
click at [1032, 547] on div at bounding box center [973, 609] width 499 height 213
click at [970, 623] on div at bounding box center [973, 609] width 499 height 213
click at [1188, 432] on p "Upload" at bounding box center [1202, 432] width 28 height 11
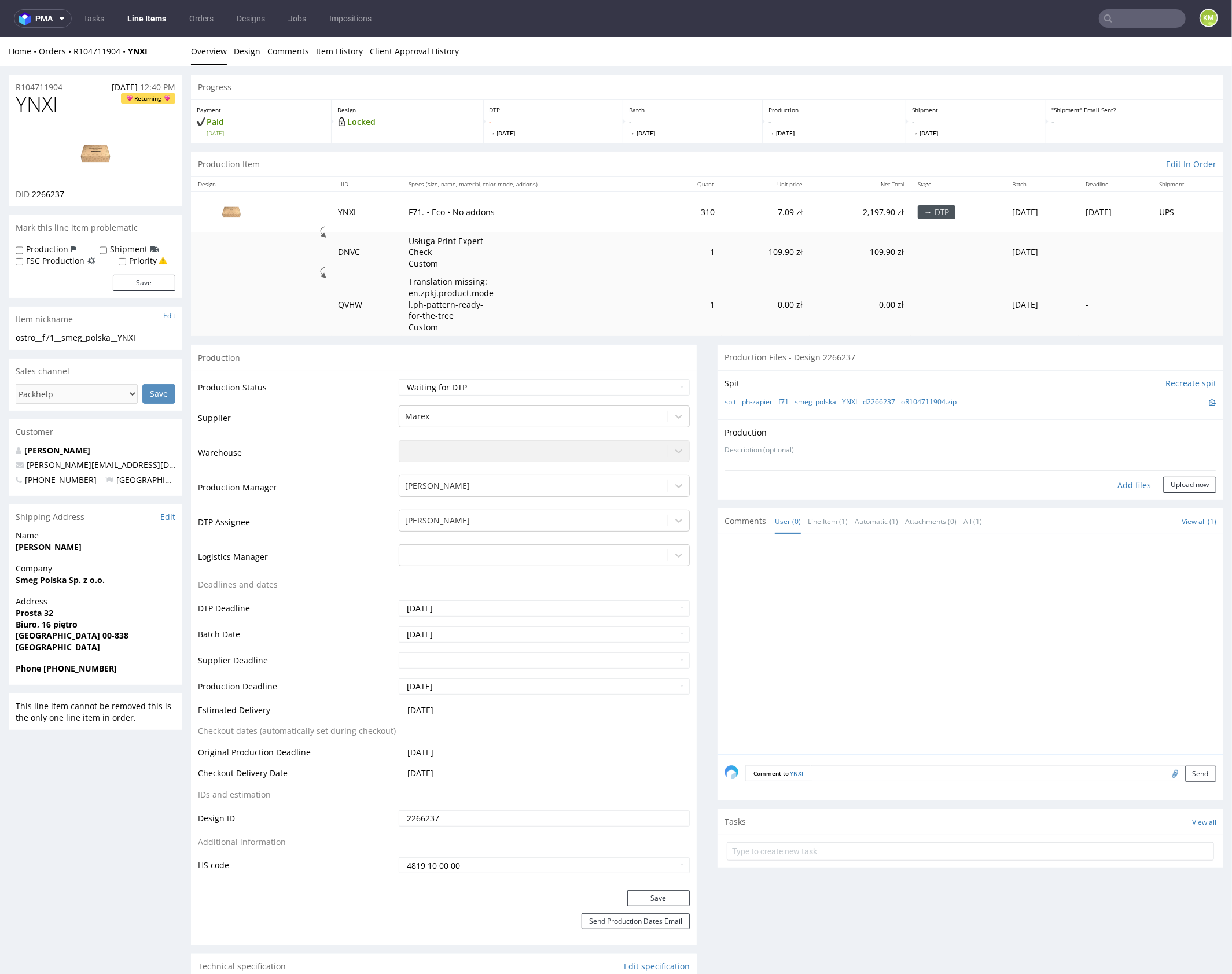
click at [1131, 483] on div "Add files" at bounding box center [1134, 485] width 58 height 17
type input "C:\fakepath\f71__smeg_polska__YNXI__d2266237__oR104711904__outside.pdf"
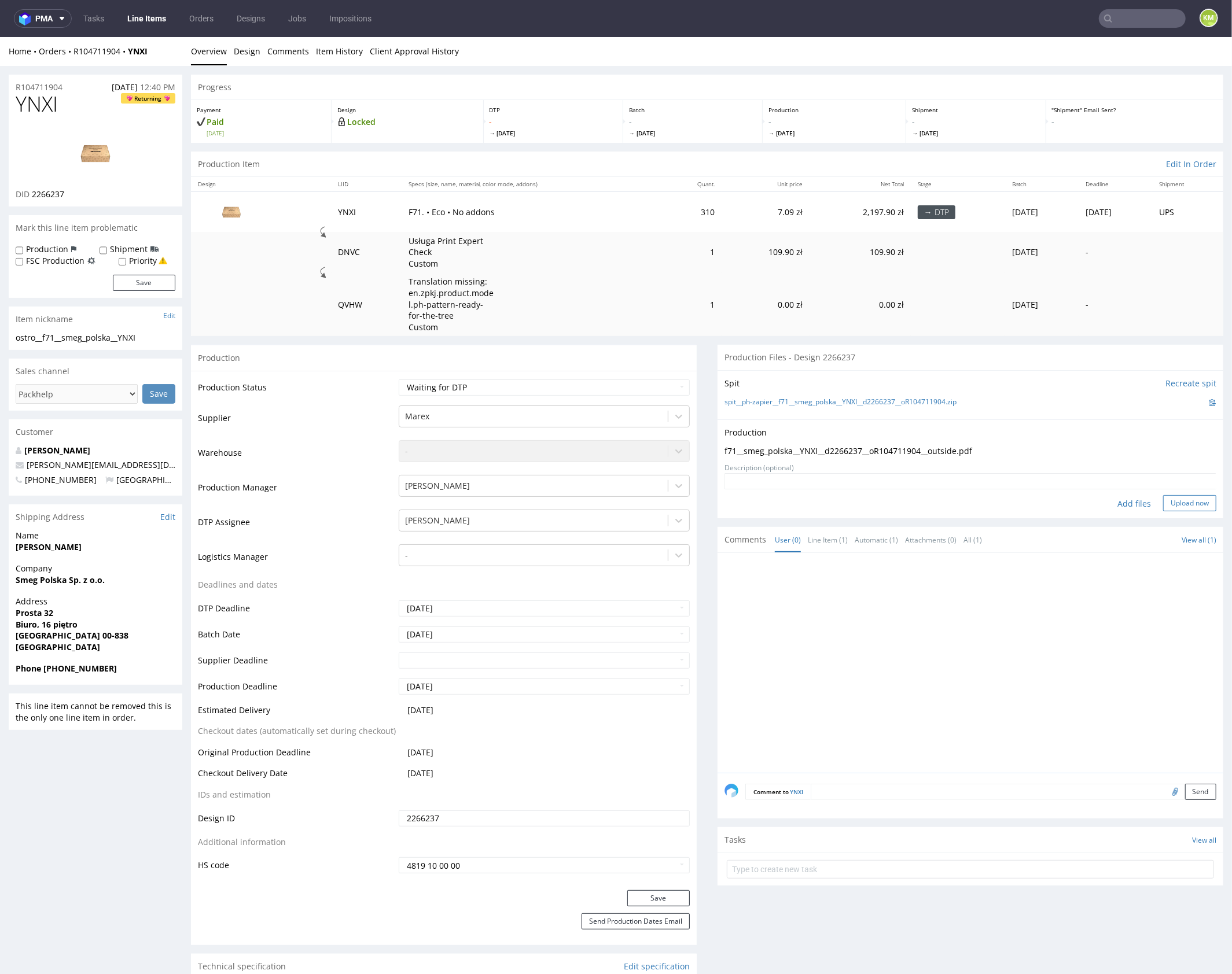
click at [1163, 501] on button "Upload now" at bounding box center [1190, 503] width 53 height 17
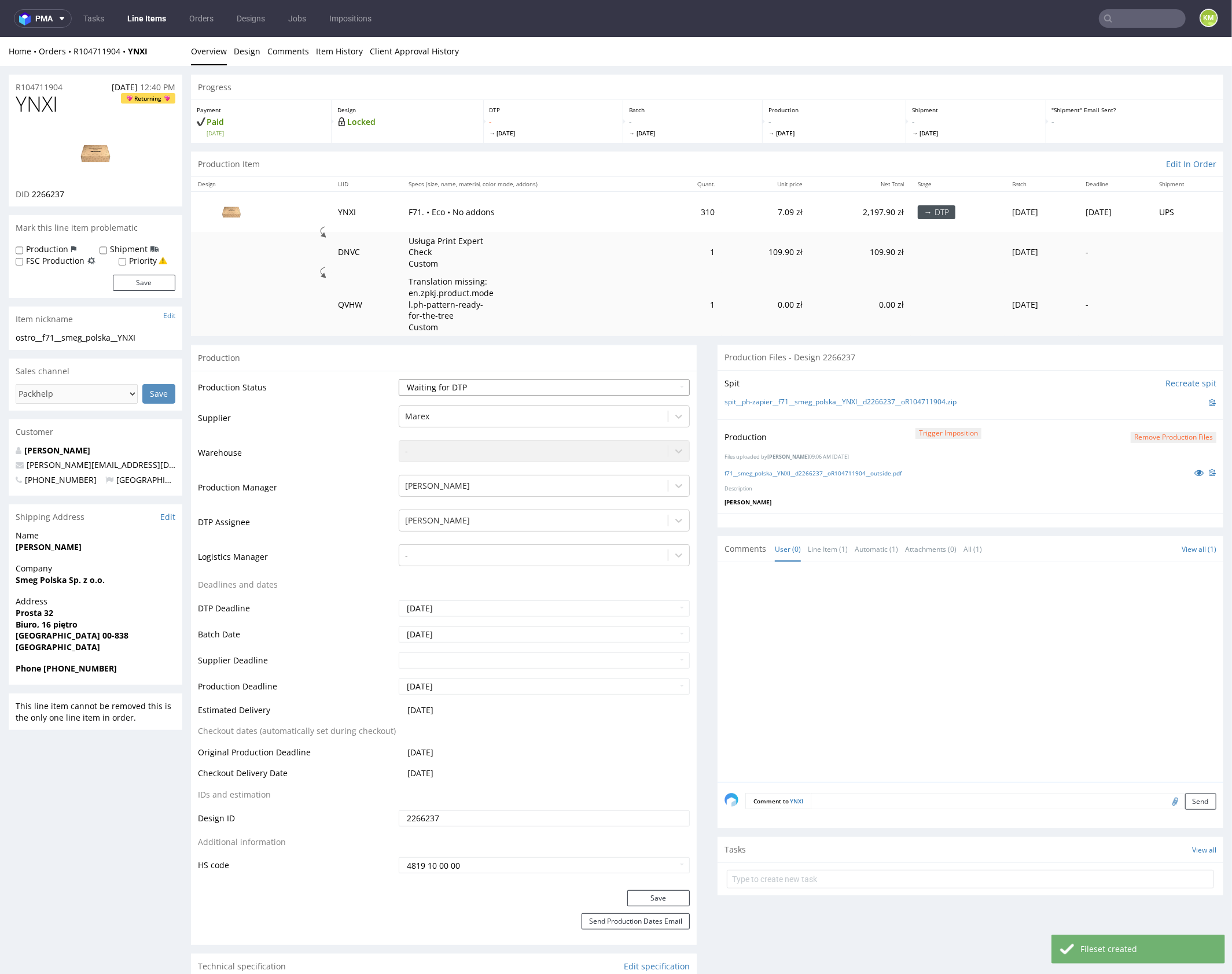
click at [593, 386] on select "Waiting for Artwork Waiting for Diecut Waiting for Mockup Waiting for DTP Waiti…" at bounding box center [544, 386] width 291 height 17
select select "dtp_production_ready"
click at [399, 379] on select "Waiting for Artwork Waiting for Diecut Waiting for Mockup Waiting for DTP Waiti…" at bounding box center [544, 386] width 291 height 17
click at [644, 892] on button "Save" at bounding box center [658, 898] width 62 height 17
click at [876, 695] on div at bounding box center [973, 675] width 499 height 213
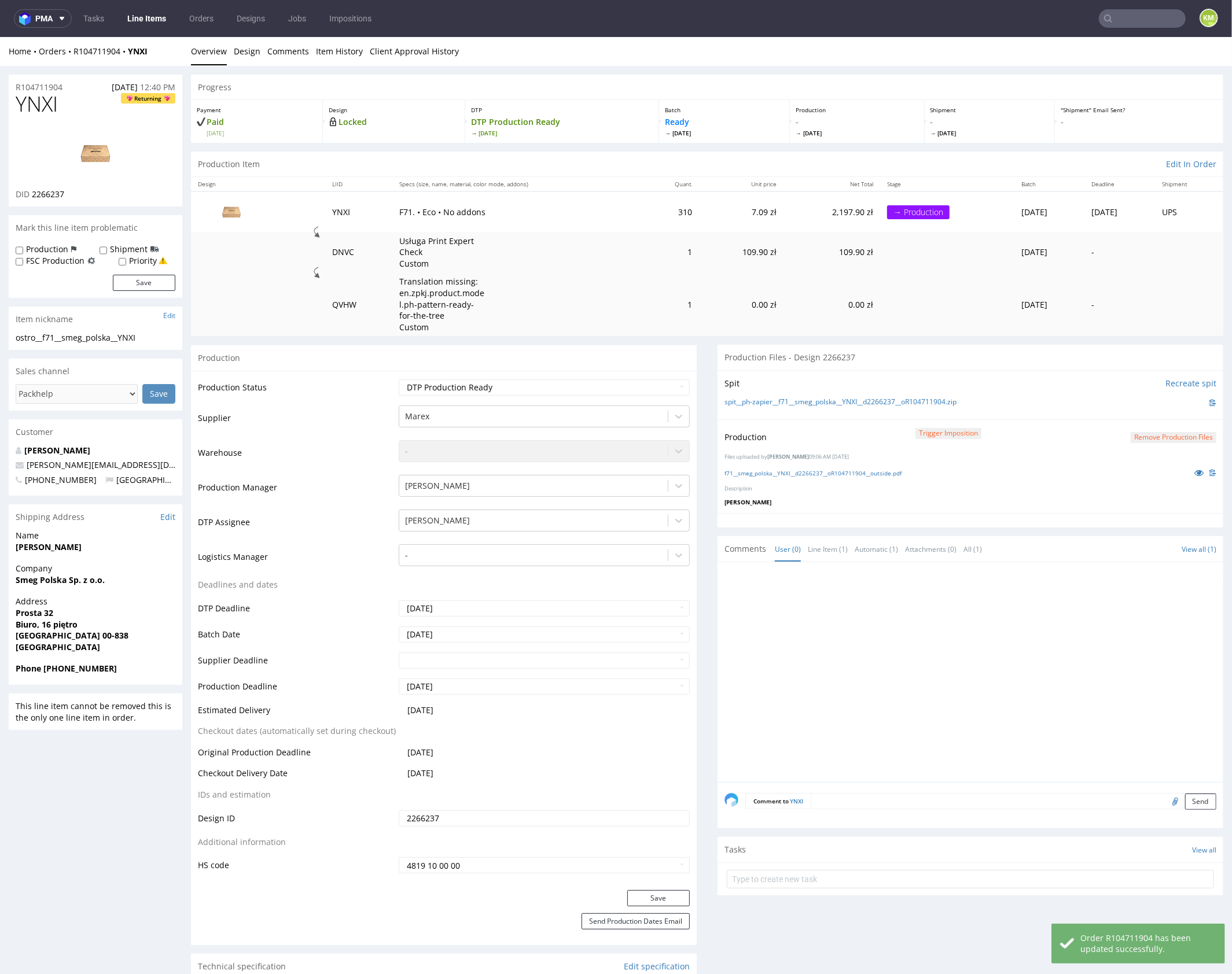
click at [925, 673] on div at bounding box center [973, 675] width 499 height 213
click at [930, 631] on div at bounding box center [973, 675] width 499 height 213
click at [947, 629] on div at bounding box center [973, 675] width 499 height 213
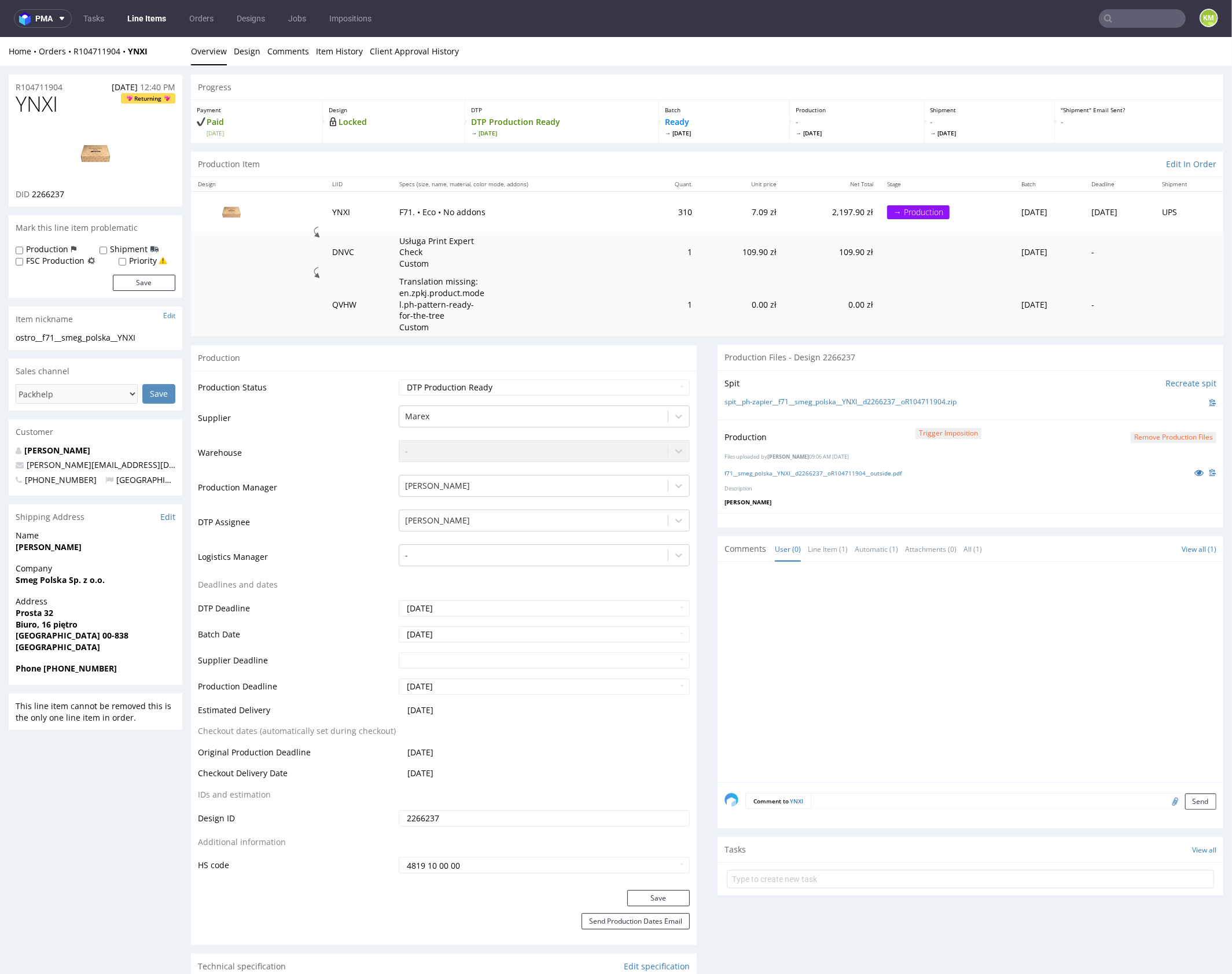
click at [934, 636] on div at bounding box center [973, 675] width 499 height 213
click at [933, 629] on div at bounding box center [973, 675] width 499 height 213
click at [897, 602] on div at bounding box center [973, 675] width 499 height 213
click at [899, 621] on div at bounding box center [973, 675] width 499 height 213
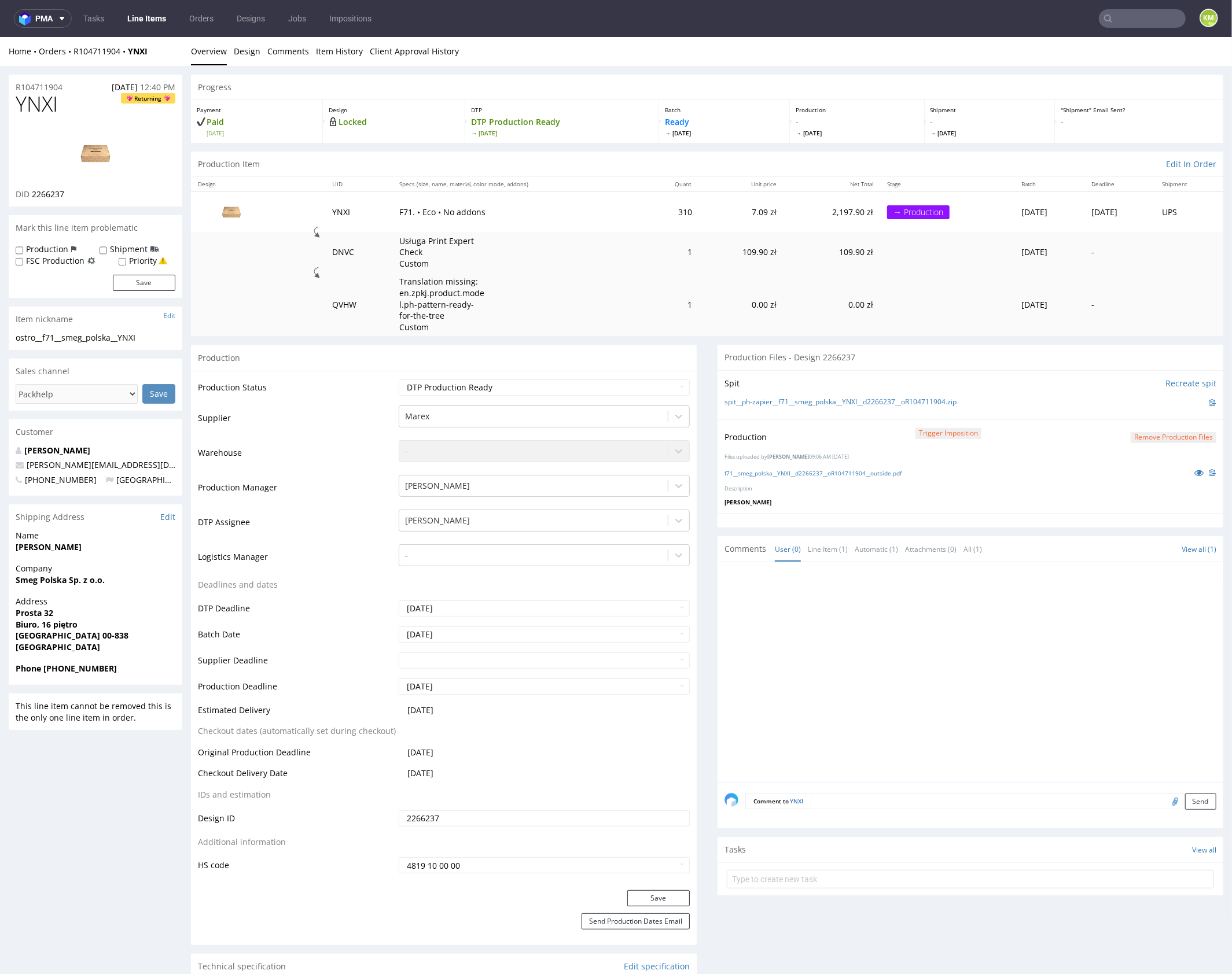
click at [976, 641] on div at bounding box center [973, 675] width 499 height 213
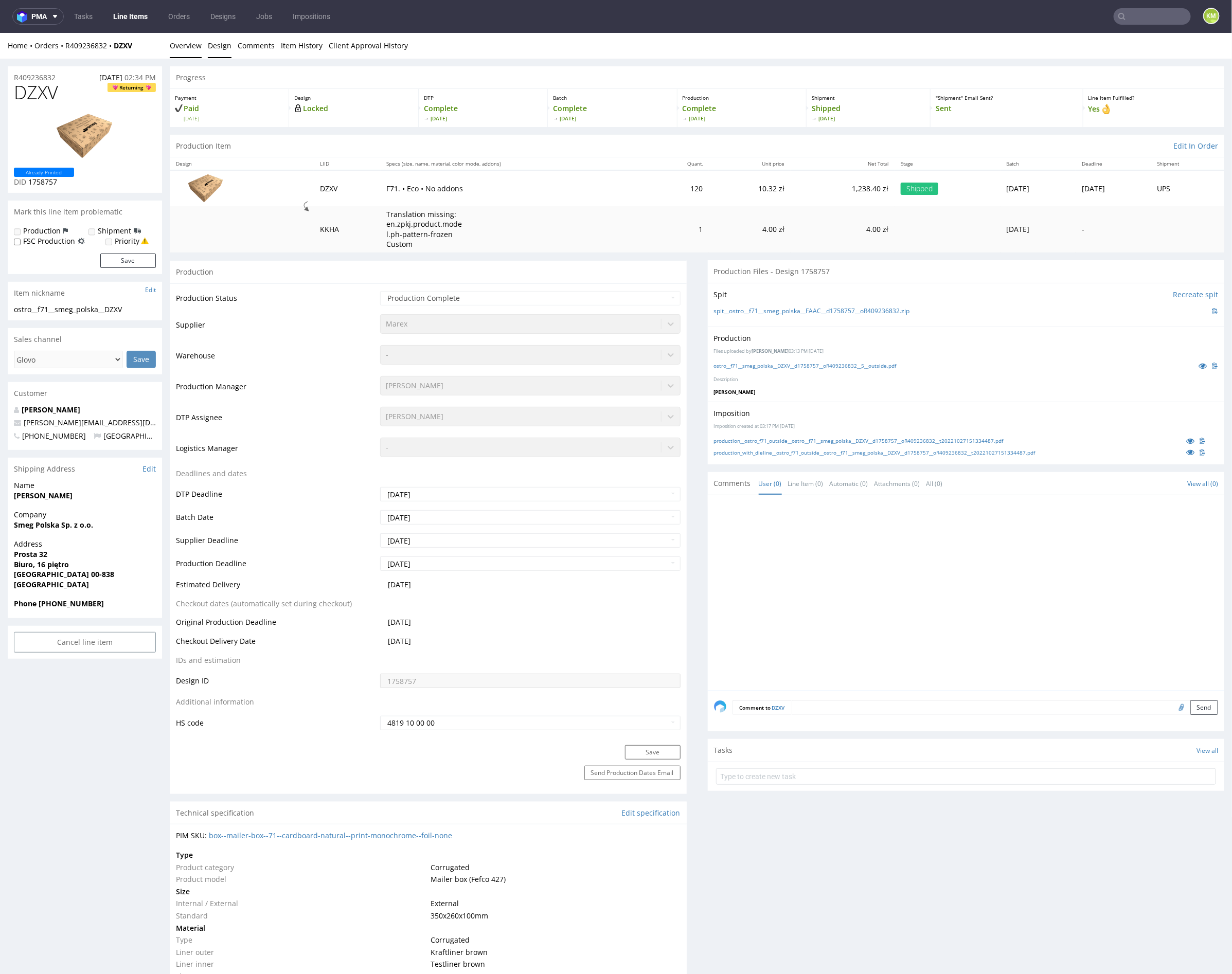
click at [229, 49] on link "Design" at bounding box center [219, 45] width 24 height 25
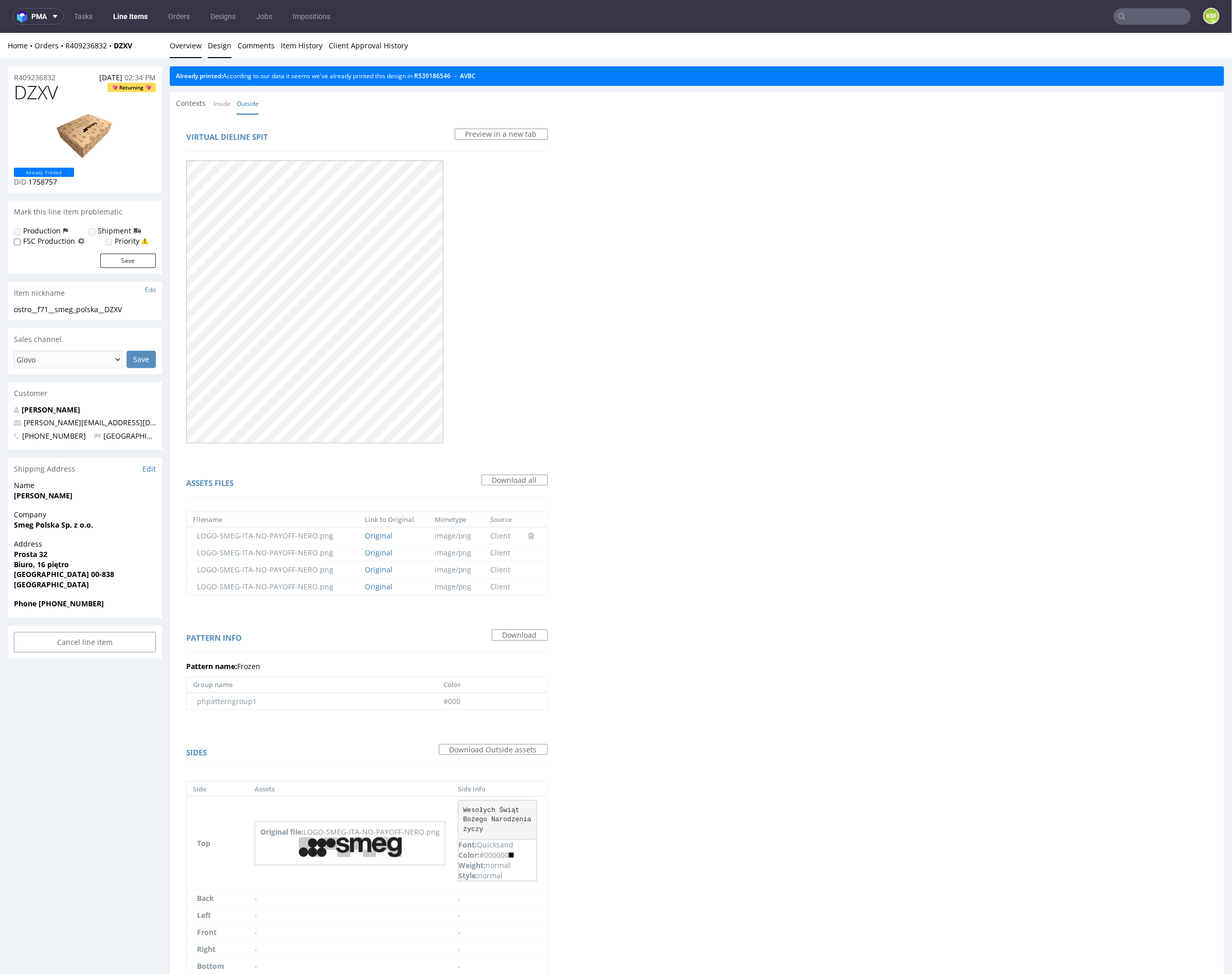
click at [193, 44] on link "Overview" at bounding box center [186, 45] width 32 height 25
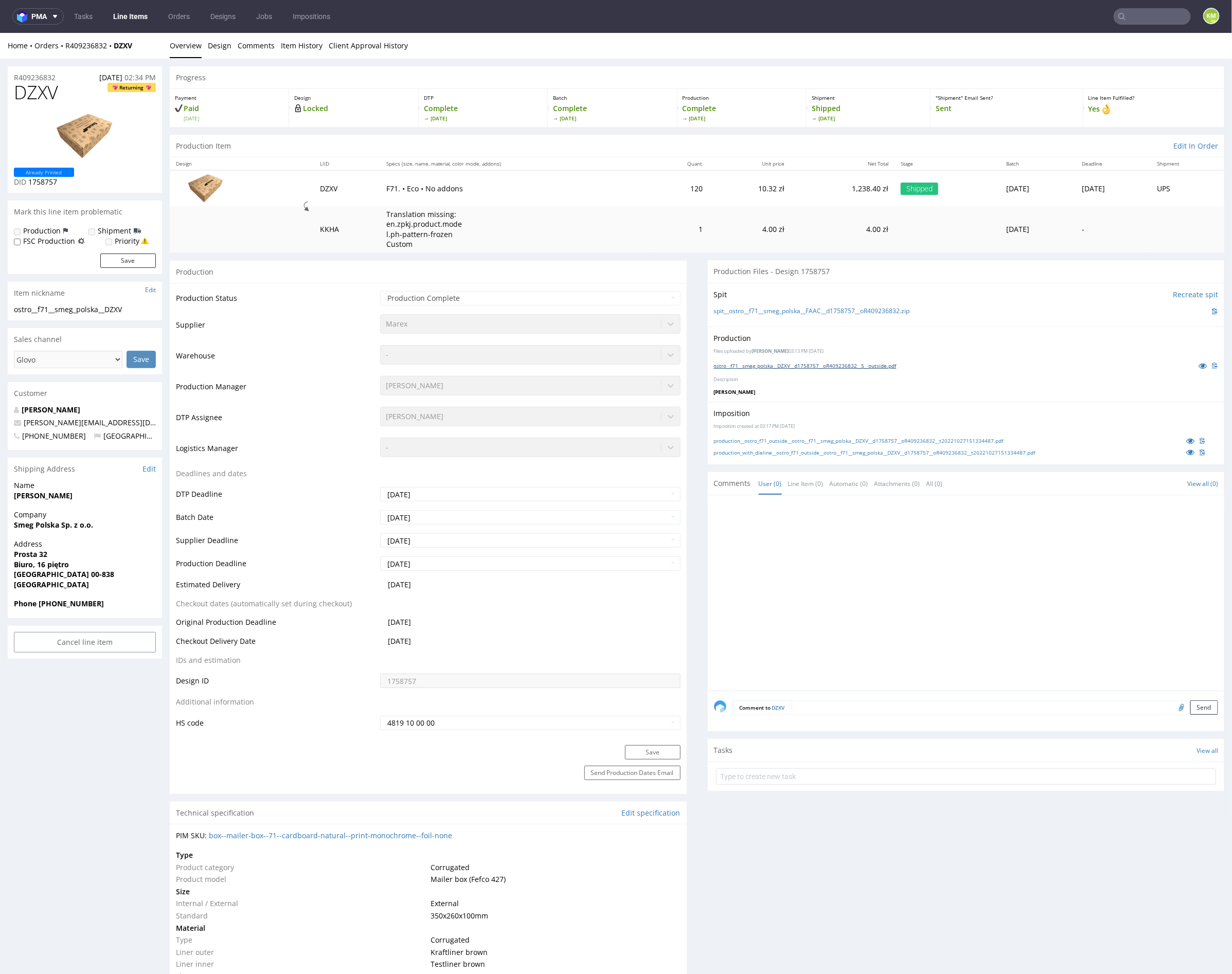
click at [796, 364] on link "ostro__f71__smeg_polska__DZXV__d1758757__oR409236832__5__outside.pdf" at bounding box center [805, 365] width 183 height 7
click at [209, 47] on link "Design" at bounding box center [219, 45] width 24 height 25
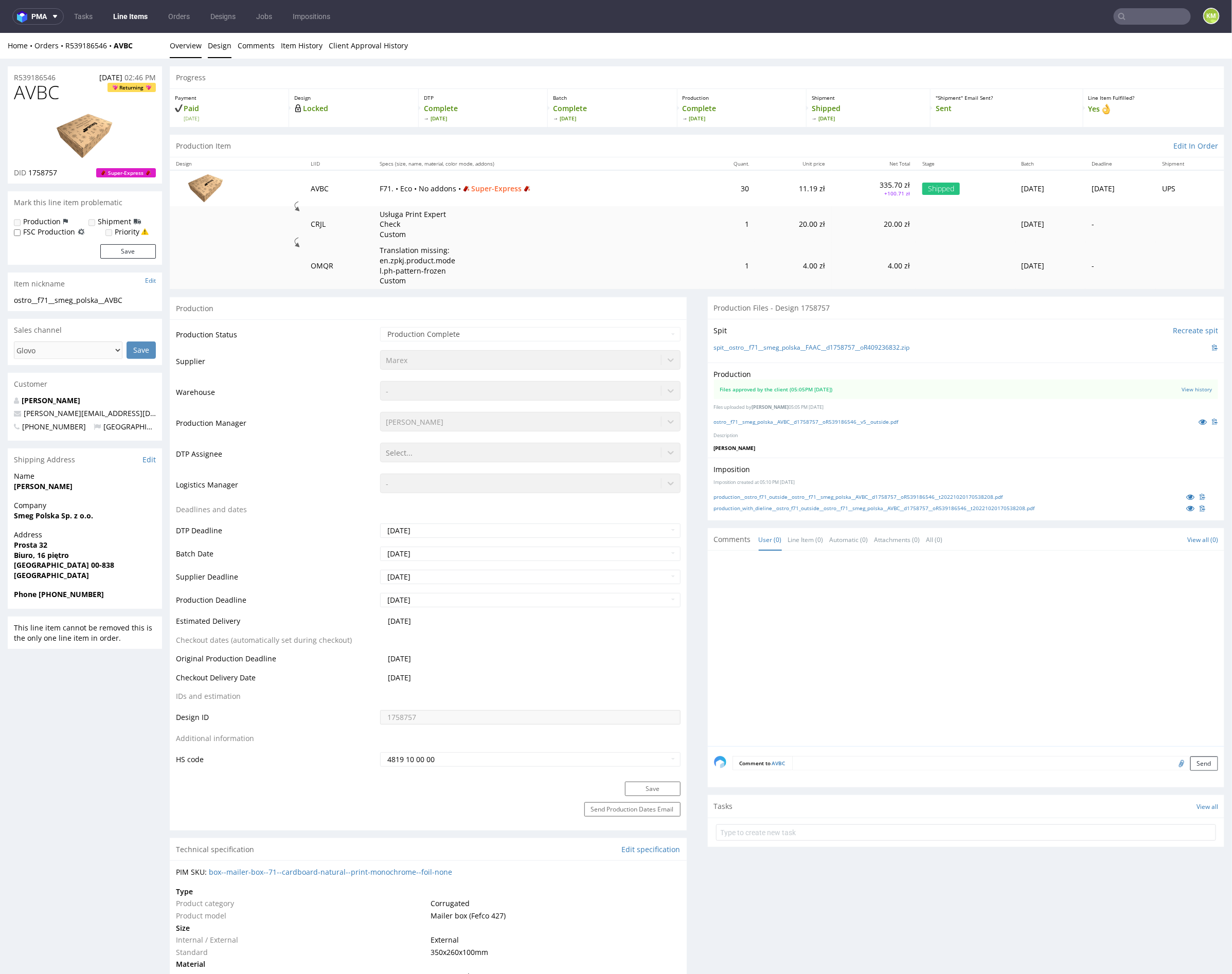
click at [220, 46] on link "Design" at bounding box center [219, 45] width 24 height 25
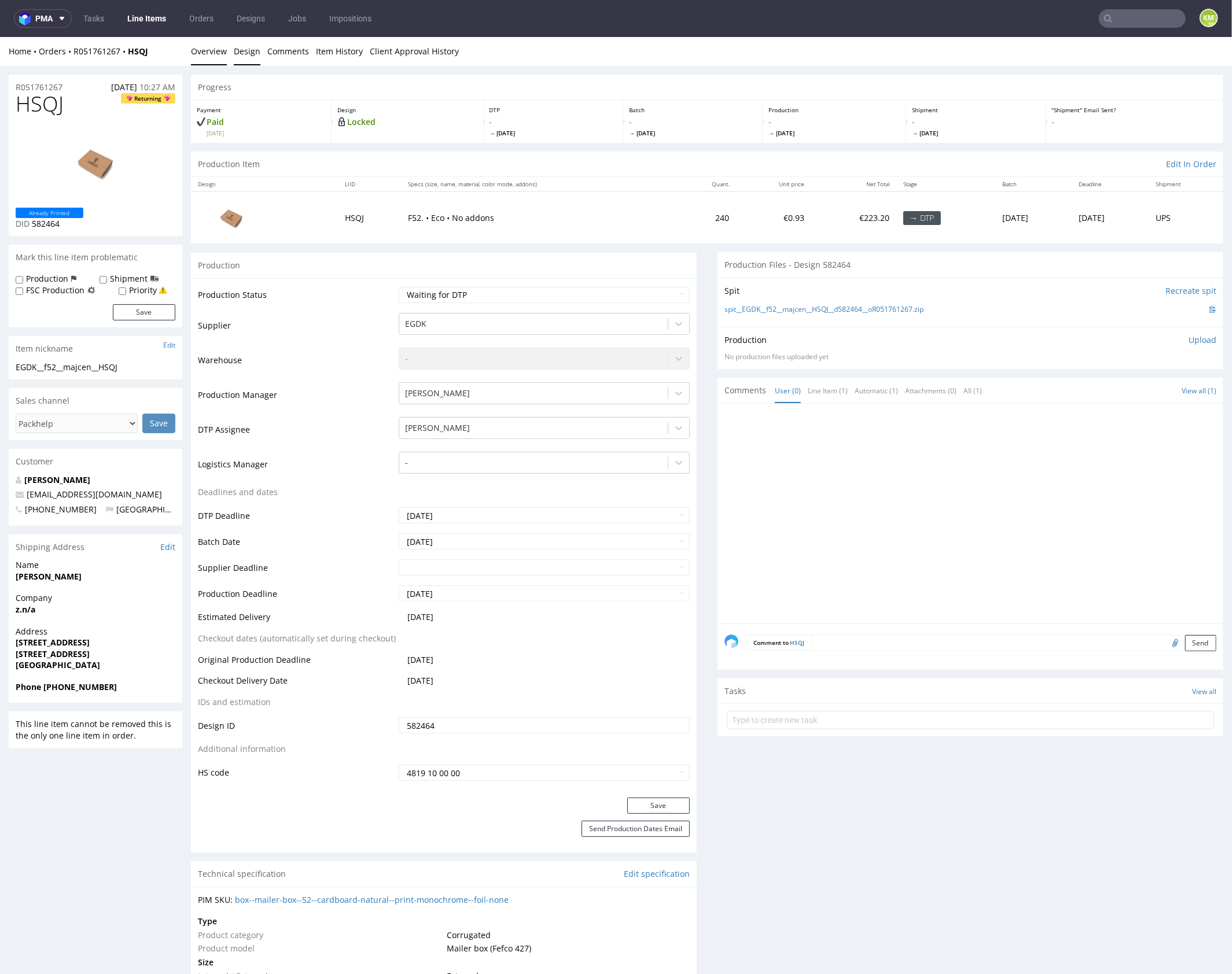
click at [251, 54] on link "Design" at bounding box center [246, 50] width 27 height 28
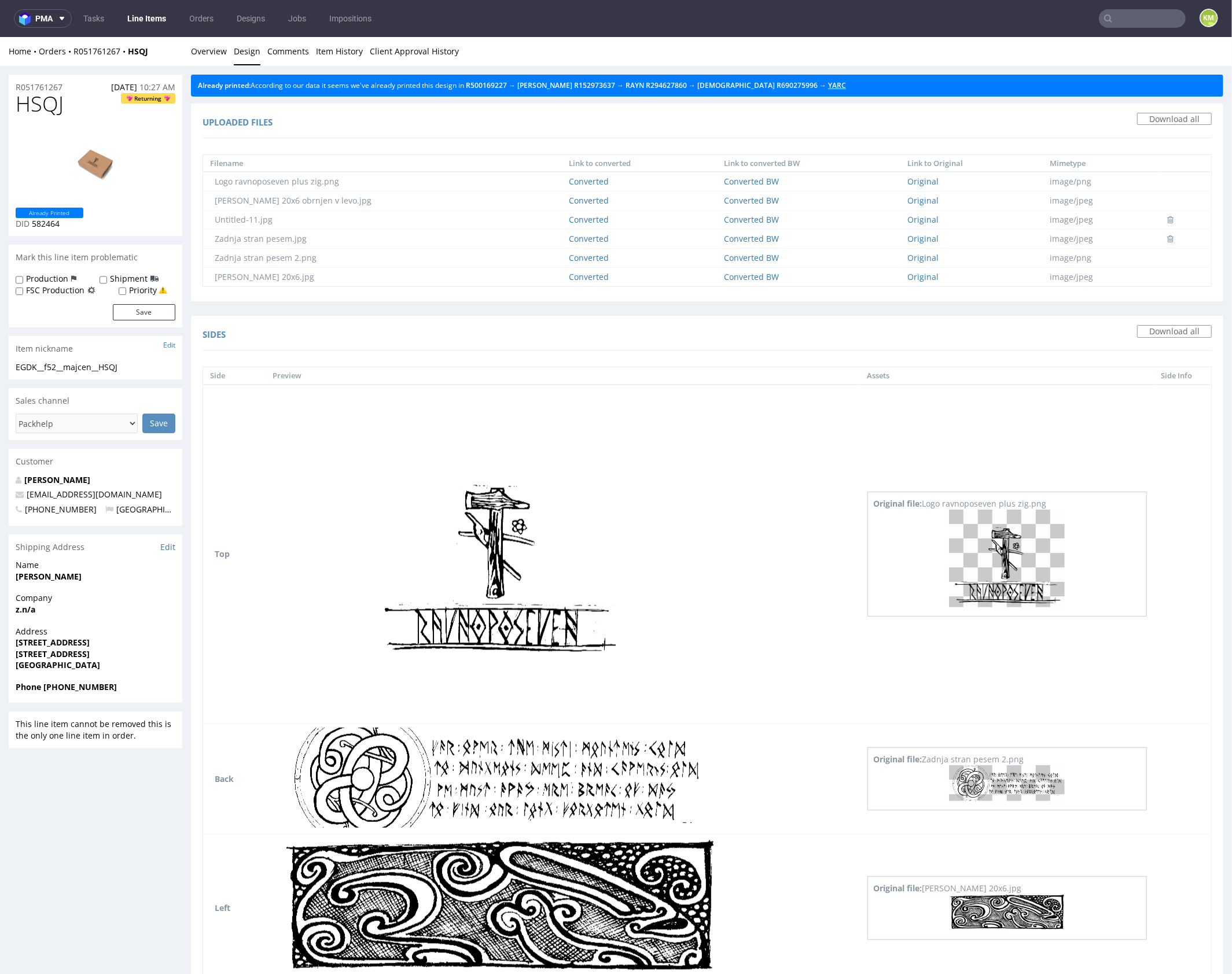
drag, startPoint x: 756, startPoint y: 85, endPoint x: 686, endPoint y: 73, distance: 71.0
click at [220, 51] on link "Overview" at bounding box center [209, 50] width 36 height 28
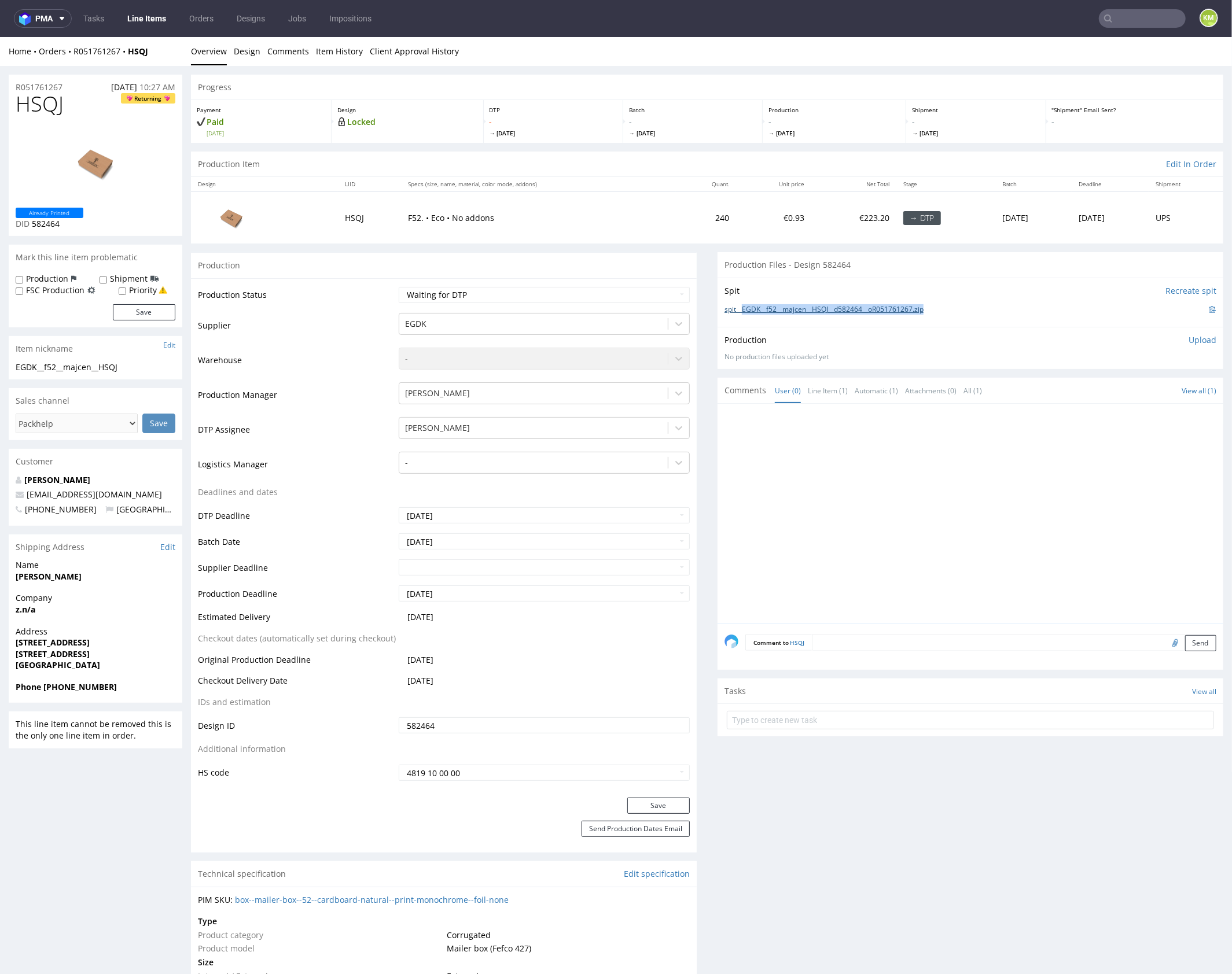
drag, startPoint x: 937, startPoint y: 308, endPoint x: 738, endPoint y: 310, distance: 199.0
click at [738, 310] on div "spit__EGDK__f52__majcen__HSQJ__d582464__oR051761267.zip" at bounding box center [970, 309] width 492 height 13
copy link "EGDK__f52__majcen__HSQJ__d582464__oR051761267.zip"
click at [1188, 342] on p "Upload" at bounding box center [1202, 340] width 28 height 11
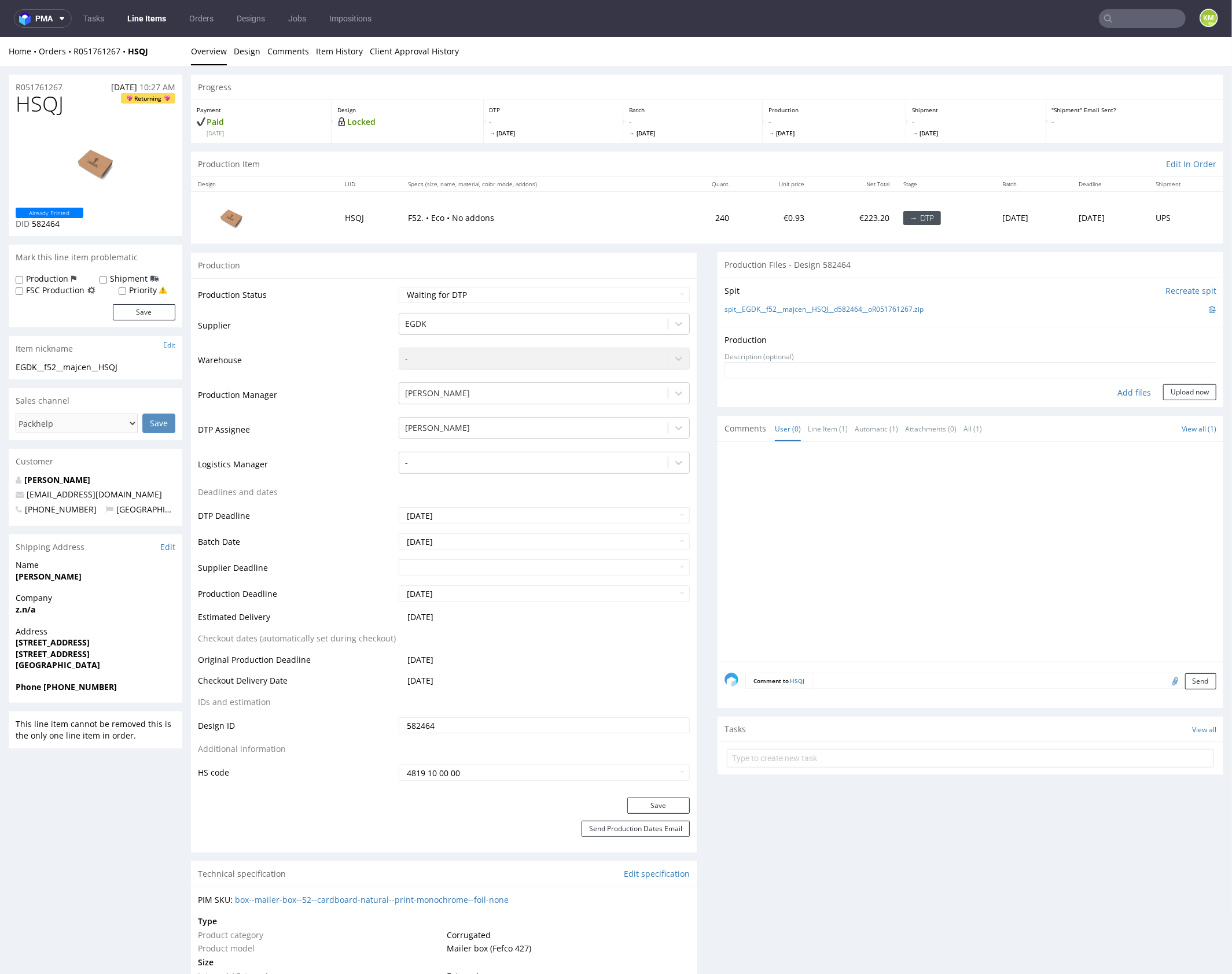
click at [1131, 390] on div "Add files" at bounding box center [1134, 392] width 58 height 17
type input "C:\fakepath\EGDK__f52__majcen__HSQJ__d582464__oR051761267__outside.pdf"
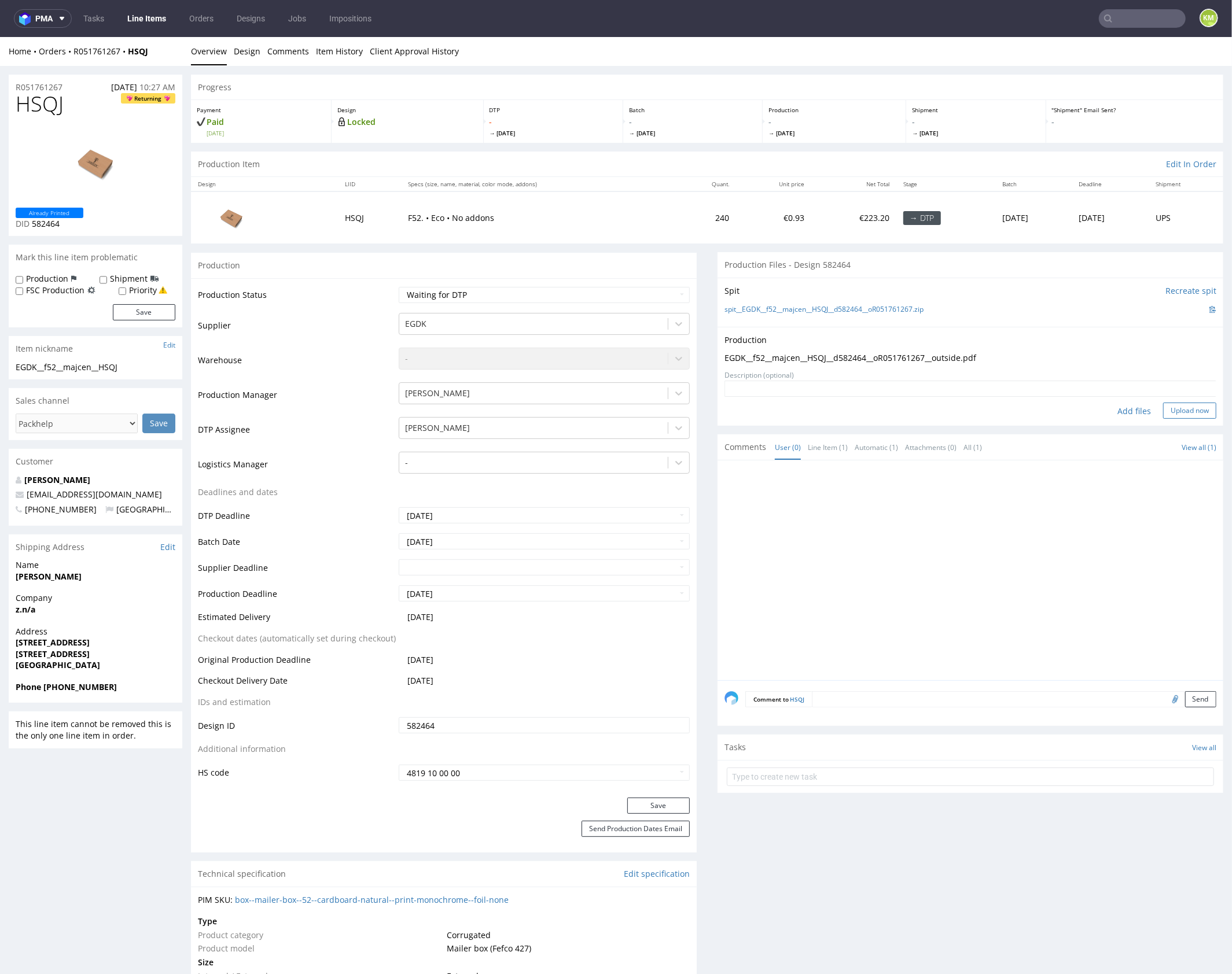
click at [1181, 404] on button "Upload now" at bounding box center [1190, 410] width 53 height 17
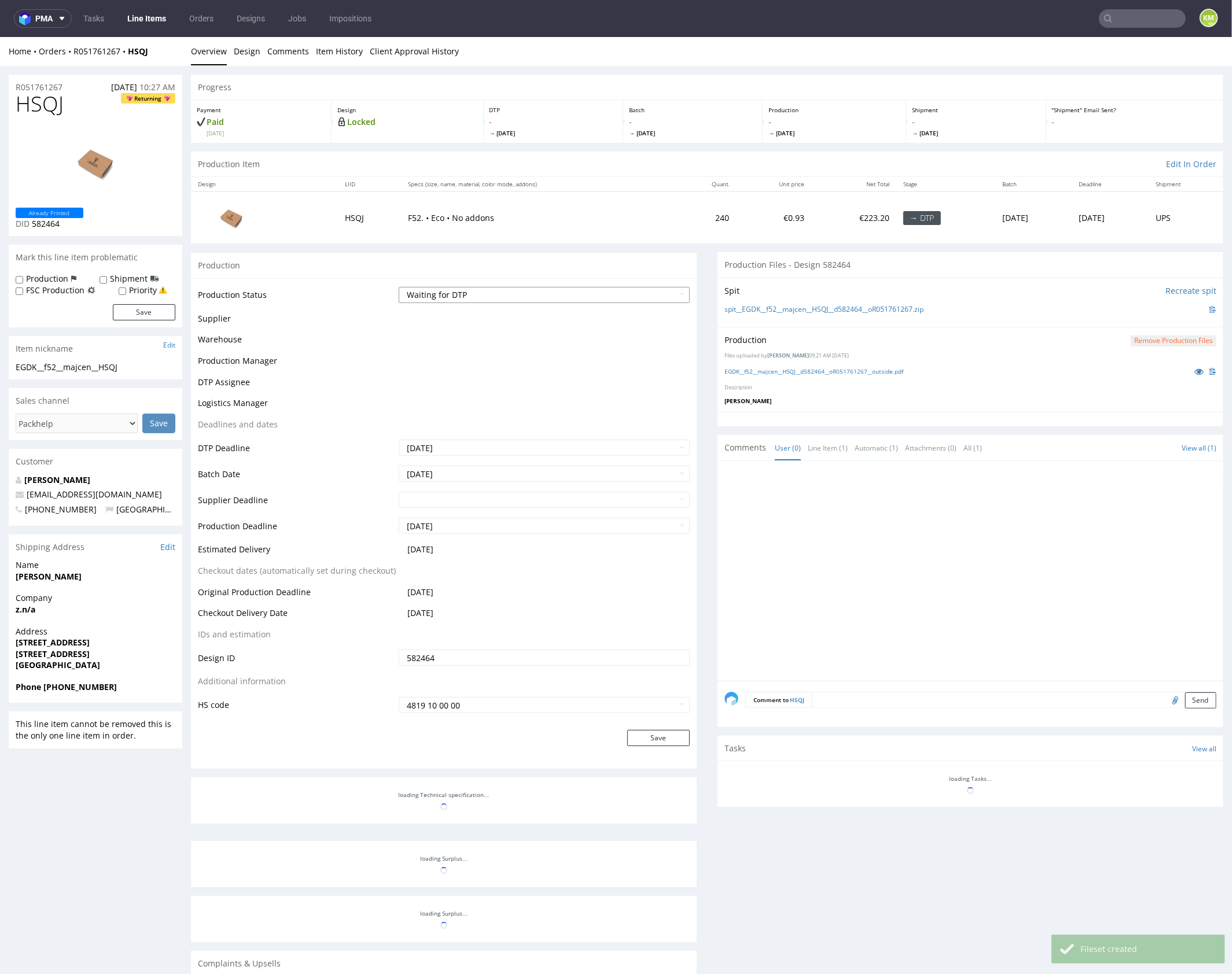
click at [608, 299] on select "Waiting for Artwork Waiting for Diecut Waiting for Mockup Waiting for DTP Waiti…" at bounding box center [544, 294] width 291 height 17
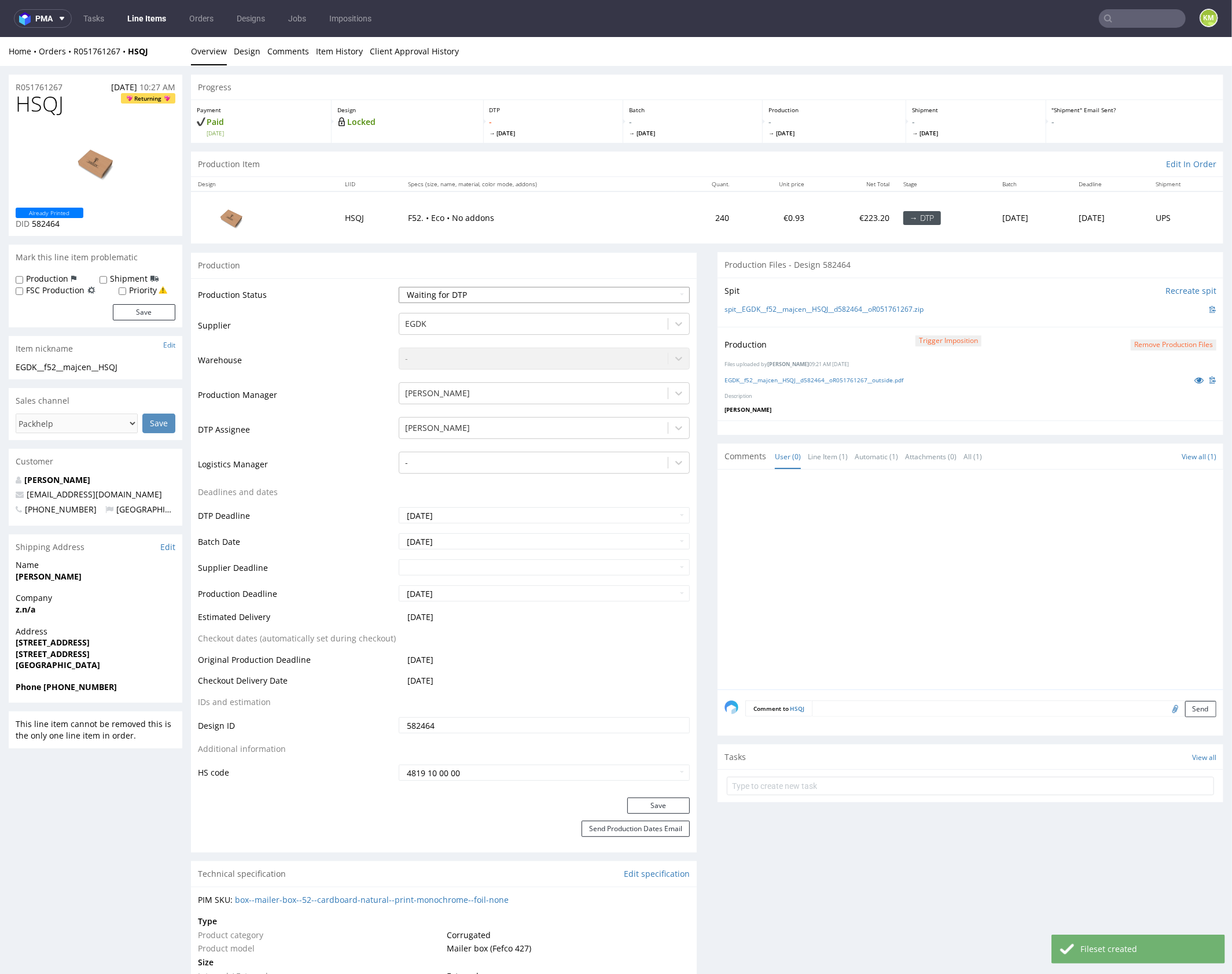
select select "dtp_production_ready"
click at [399, 287] on select "Waiting for Artwork Waiting for Diecut Waiting for Mockup Waiting for DTP Waiti…" at bounding box center [544, 294] width 291 height 17
click at [658, 802] on button "Save" at bounding box center [658, 805] width 62 height 17
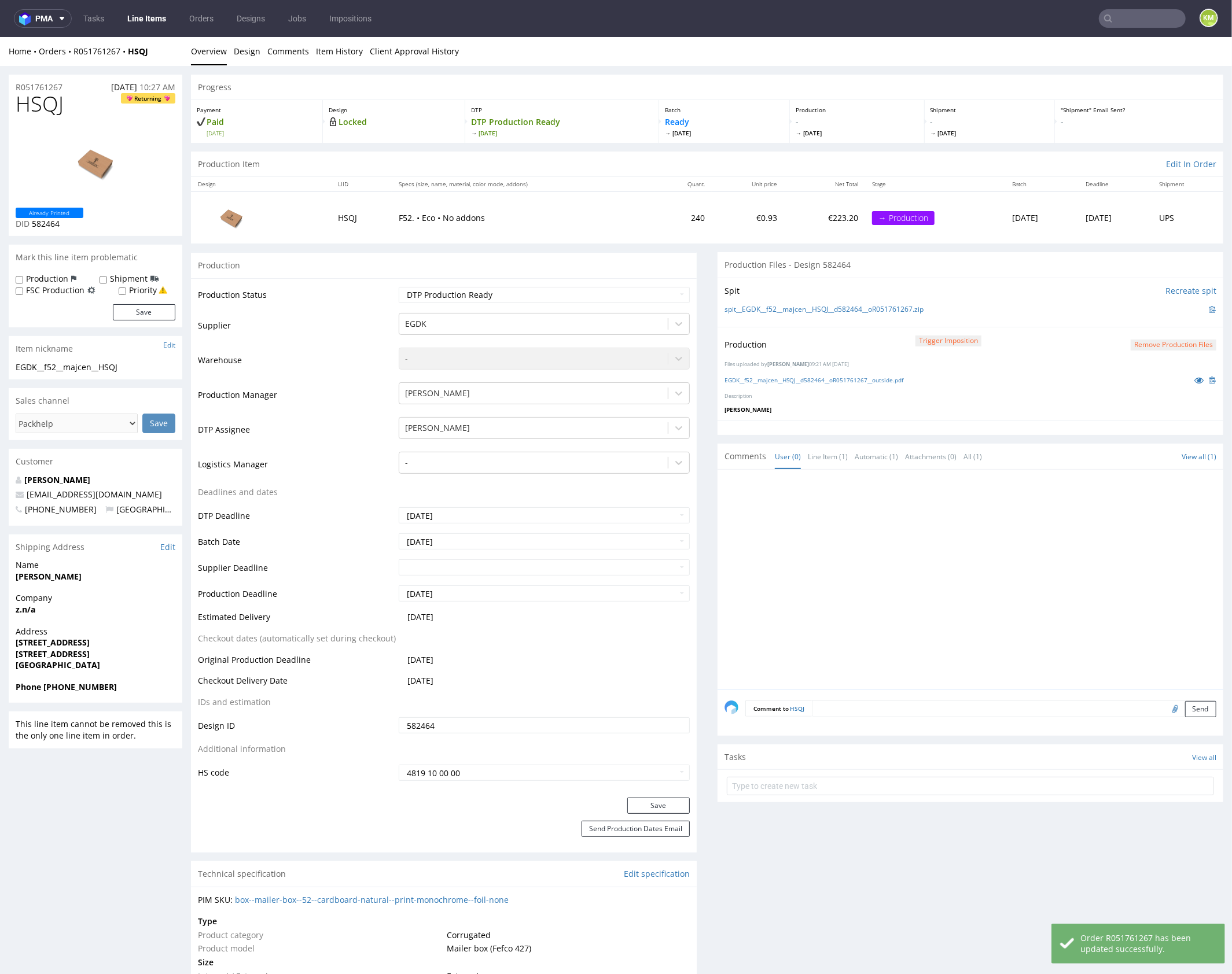
click at [937, 563] on div at bounding box center [973, 583] width 499 height 213
click at [943, 562] on div at bounding box center [973, 583] width 499 height 213
click at [945, 522] on div at bounding box center [973, 583] width 499 height 213
drag, startPoint x: 890, startPoint y: 533, endPoint x: 835, endPoint y: 420, distance: 125.7
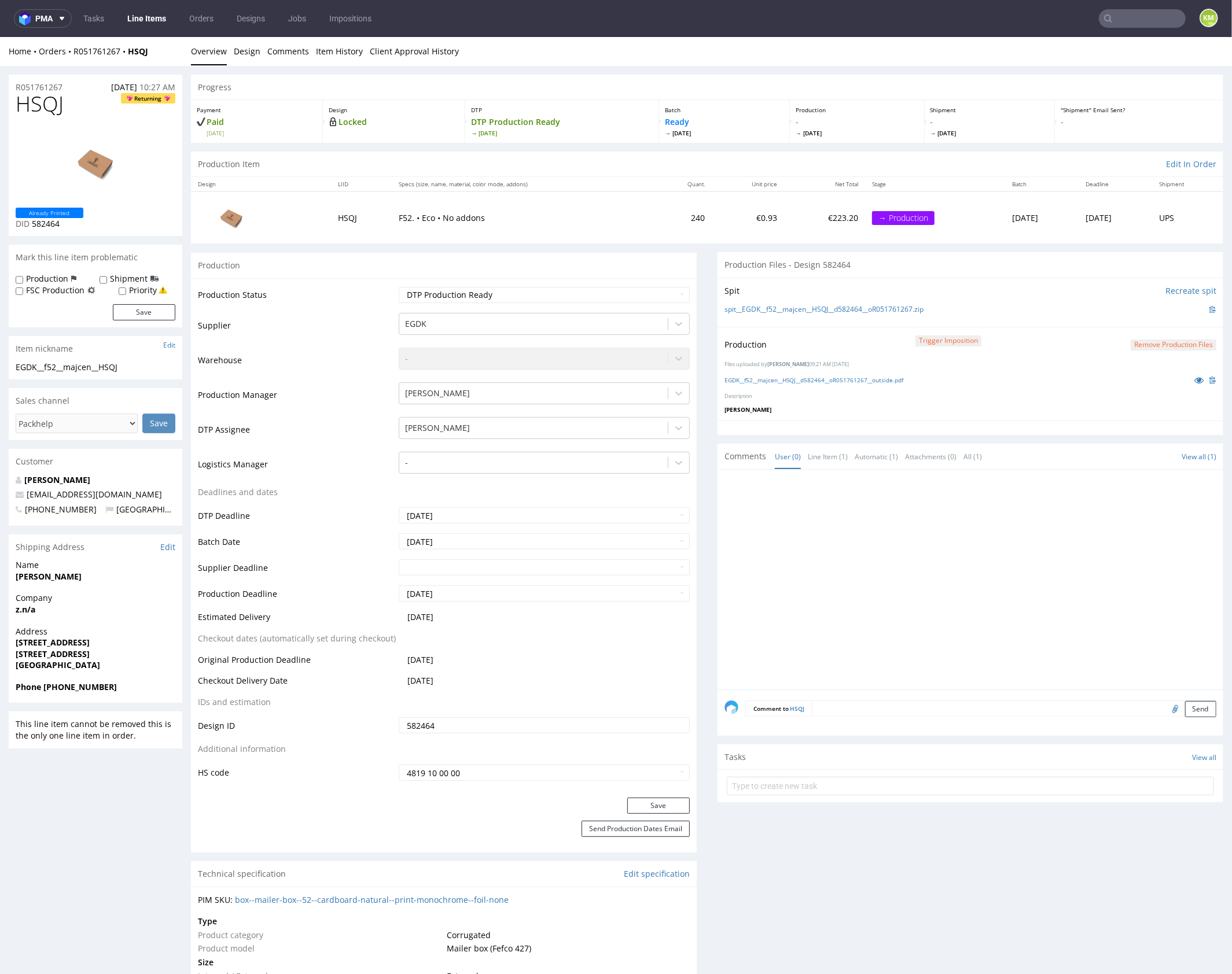
click at [876, 490] on div at bounding box center [973, 583] width 499 height 213
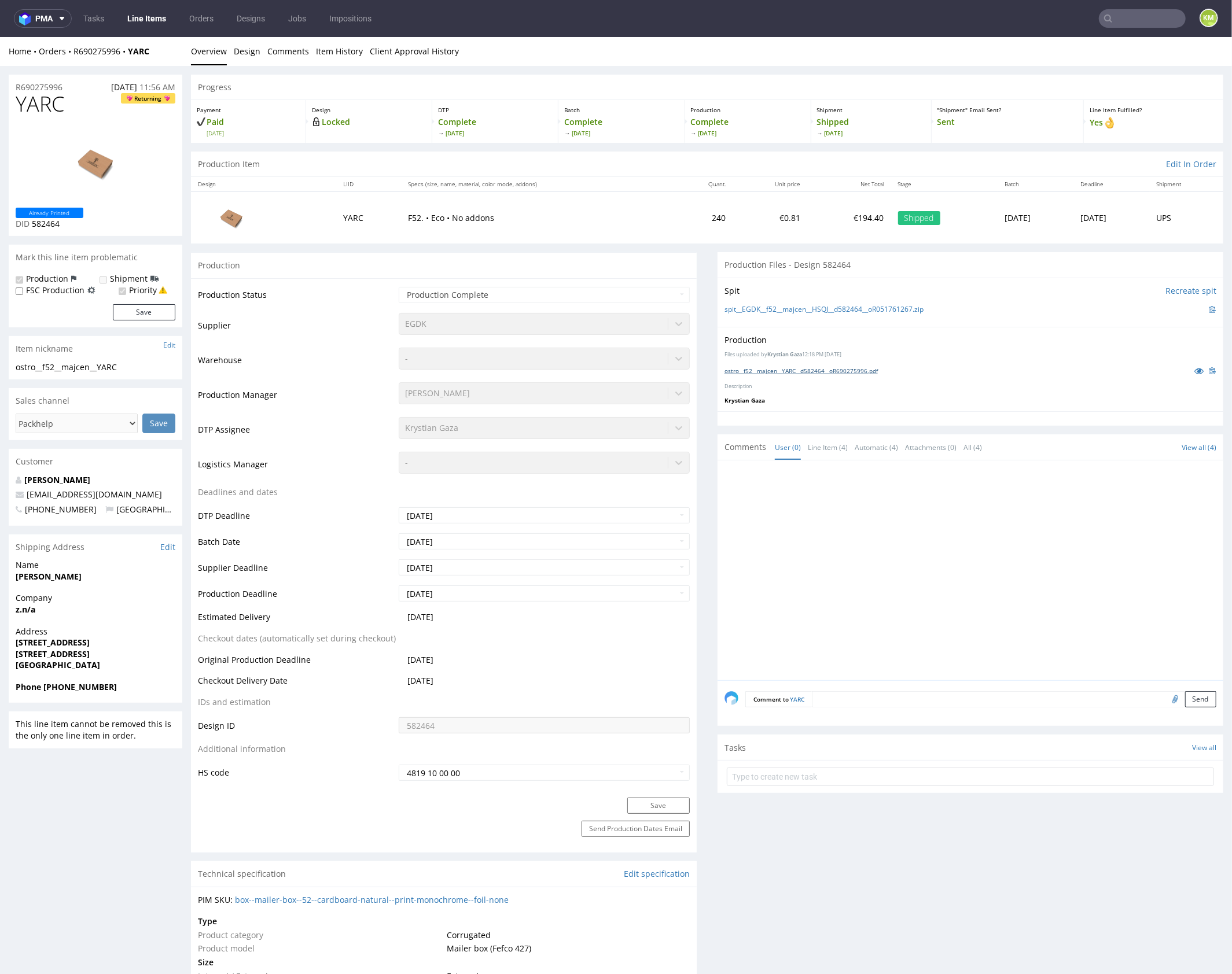
click at [820, 368] on link "ostro__f52__majcen__YARC__d582464__oR690275996.pdf" at bounding box center [800, 370] width 153 height 8
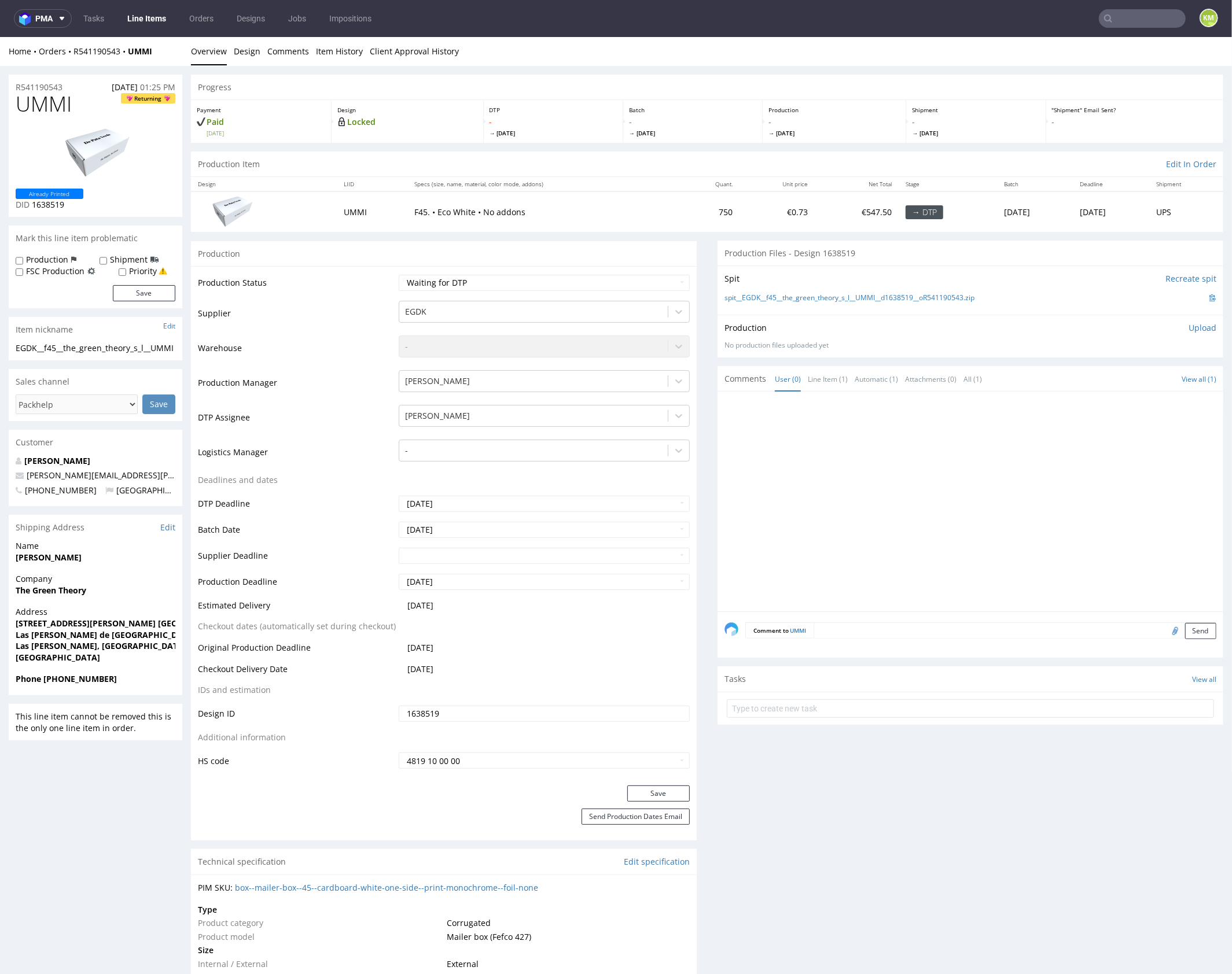
drag, startPoint x: 928, startPoint y: 442, endPoint x: 886, endPoint y: 401, distance: 58.7
click at [926, 436] on div at bounding box center [973, 504] width 499 height 213
click at [244, 49] on link "Design" at bounding box center [246, 50] width 27 height 28
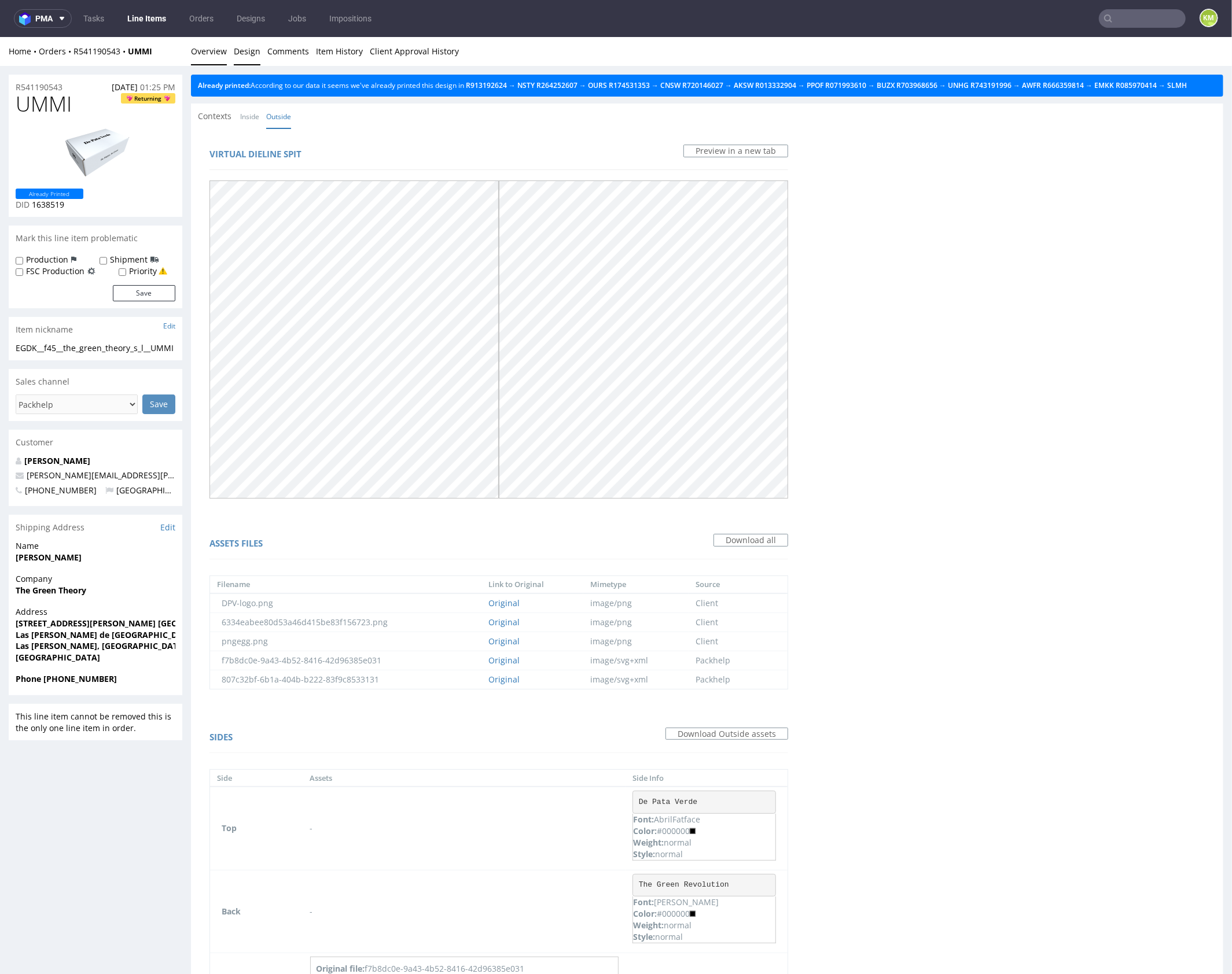
click at [207, 51] on link "Overview" at bounding box center [209, 50] width 36 height 28
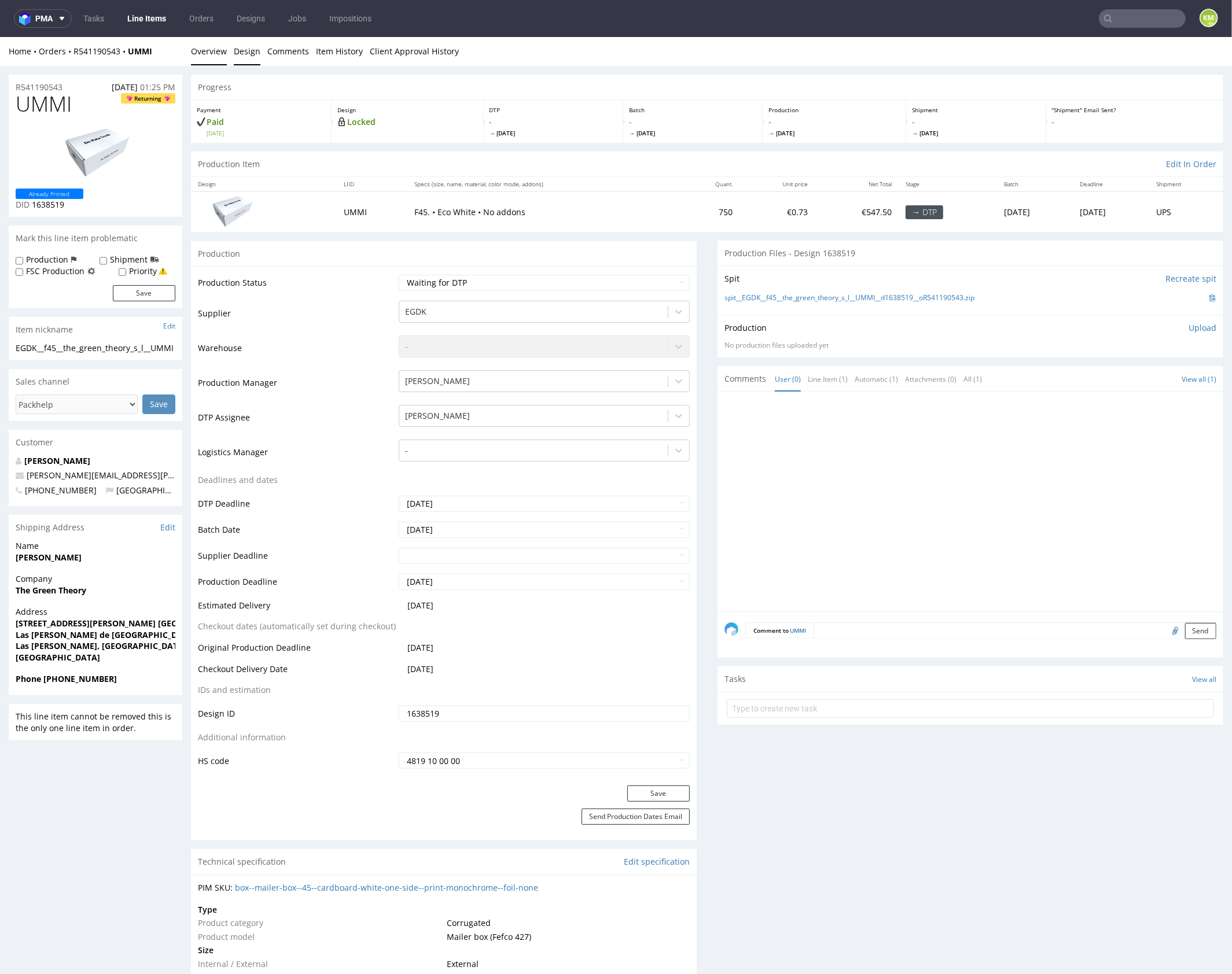
click at [258, 56] on link "Design" at bounding box center [246, 50] width 27 height 28
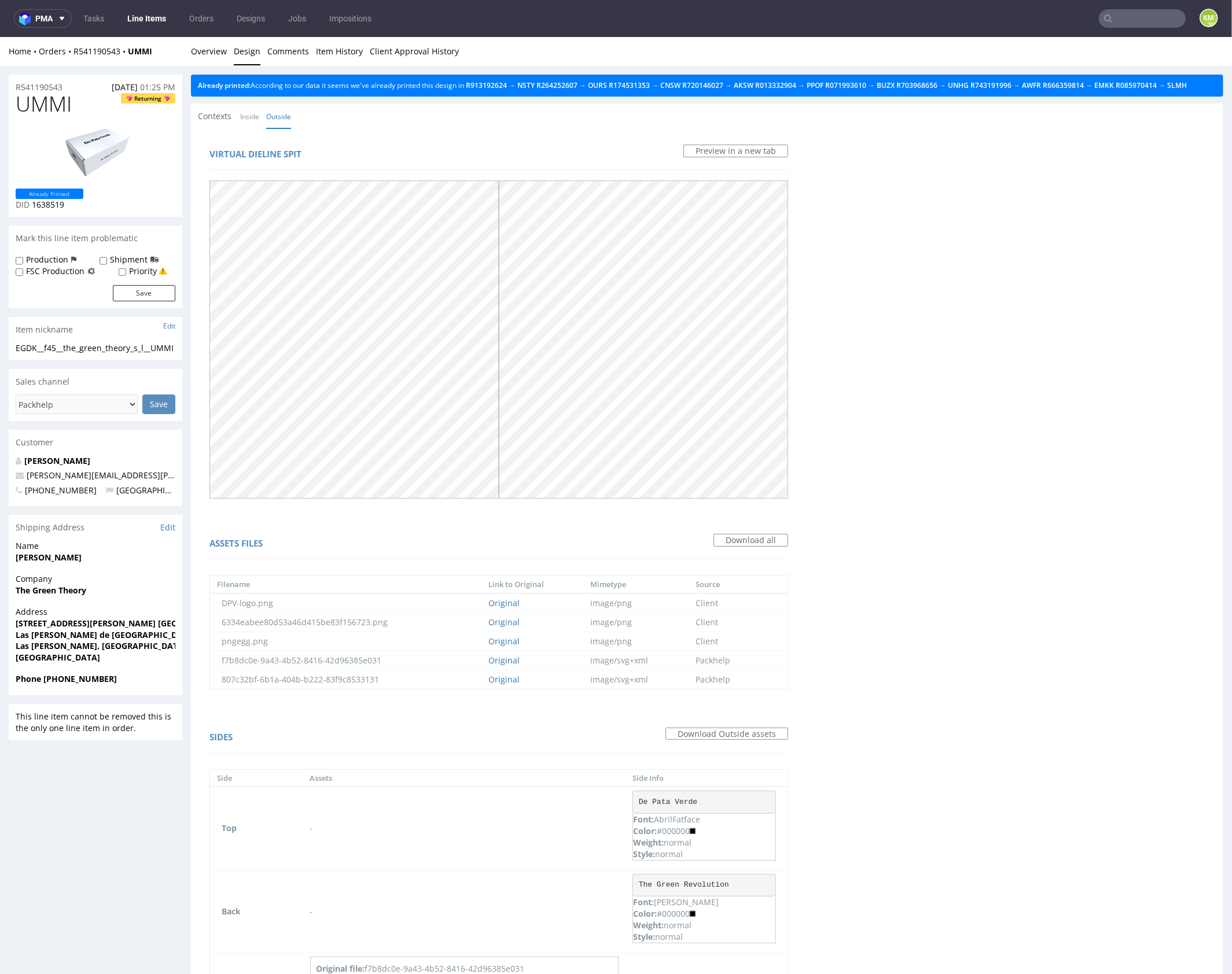
click at [984, 381] on div "Virtual dieline spit Preview in a new tab Assets files Download all Filename Li…" at bounding box center [707, 948] width 1032 height 1641
click at [470, 128] on div "Contexts Inside Outside" at bounding box center [707, 115] width 1032 height 25
click at [462, 126] on div "Contexts Inside Outside" at bounding box center [707, 115] width 1032 height 25
click at [467, 129] on div "Contexts Inside Outside" at bounding box center [707, 115] width 1032 height 25
click at [471, 127] on div "Contexts Inside Outside" at bounding box center [707, 115] width 1032 height 25
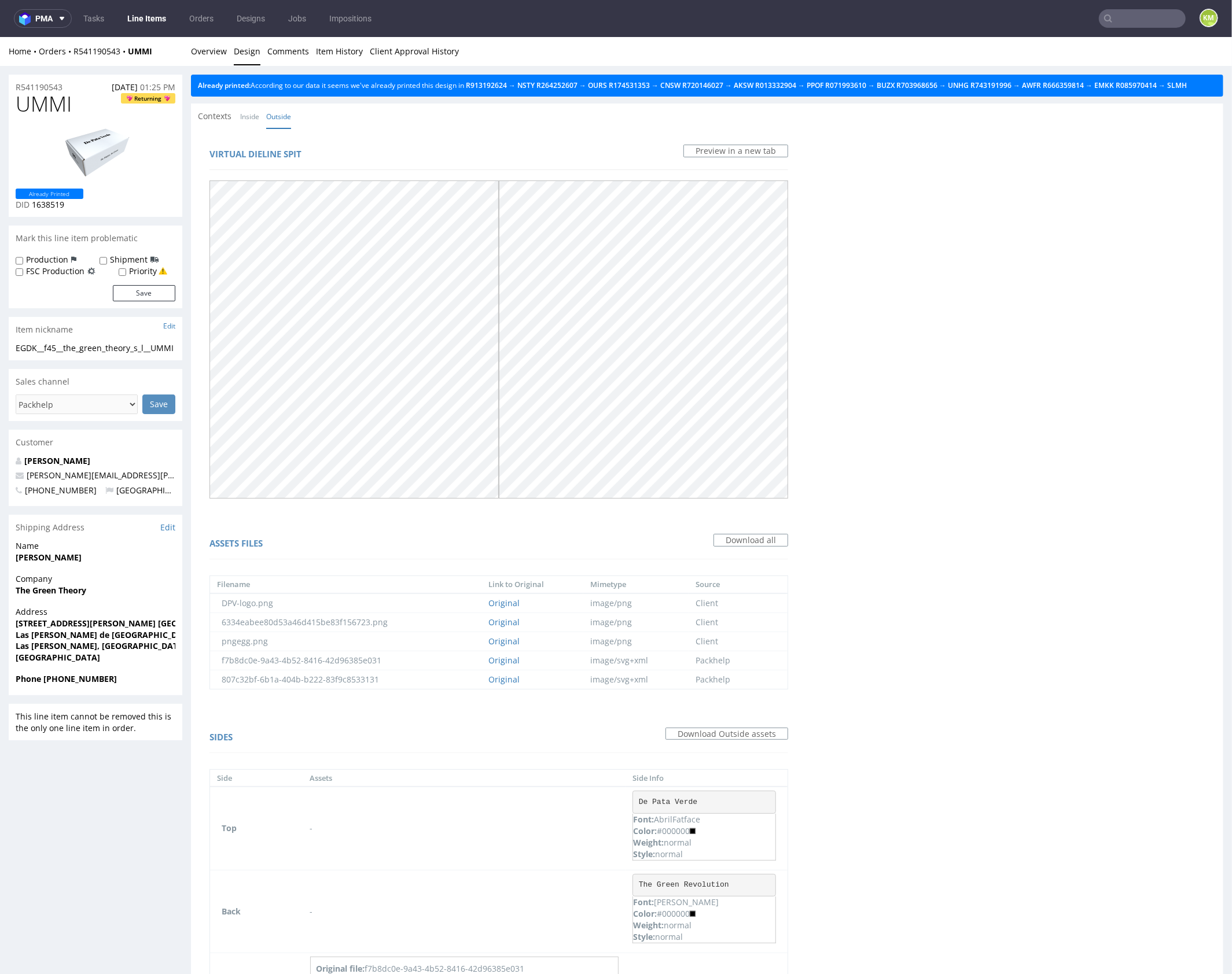
click at [473, 126] on div "Contexts Inside Outside" at bounding box center [707, 115] width 1032 height 25
click at [1033, 401] on div "Virtual dieline spit Preview in a new tab Assets files Download all Filename Li…" at bounding box center [707, 948] width 1032 height 1641
click at [213, 52] on link "Overview" at bounding box center [209, 50] width 36 height 28
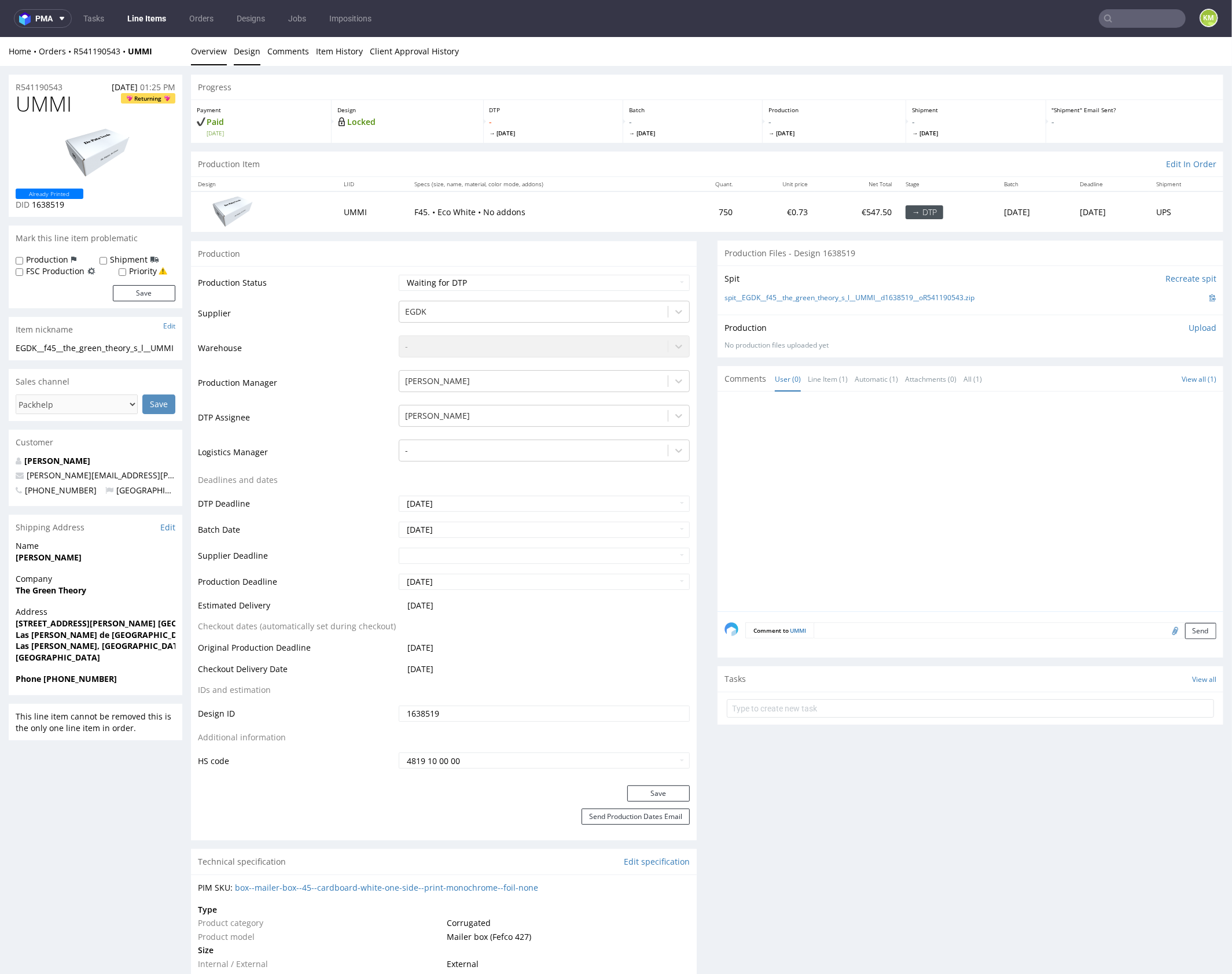
click at [246, 52] on link "Design" at bounding box center [246, 50] width 27 height 28
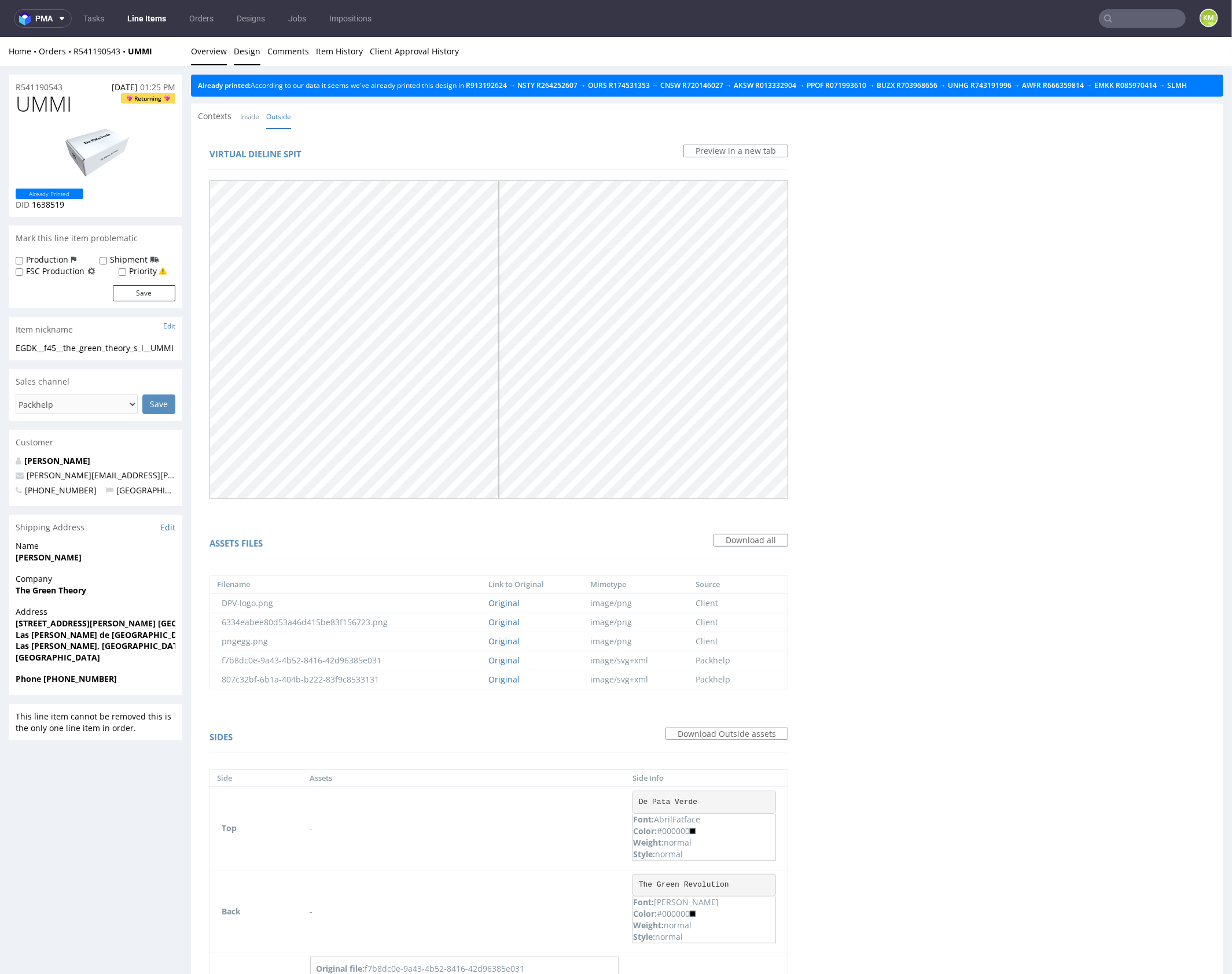
click at [210, 50] on link "Overview" at bounding box center [209, 50] width 36 height 28
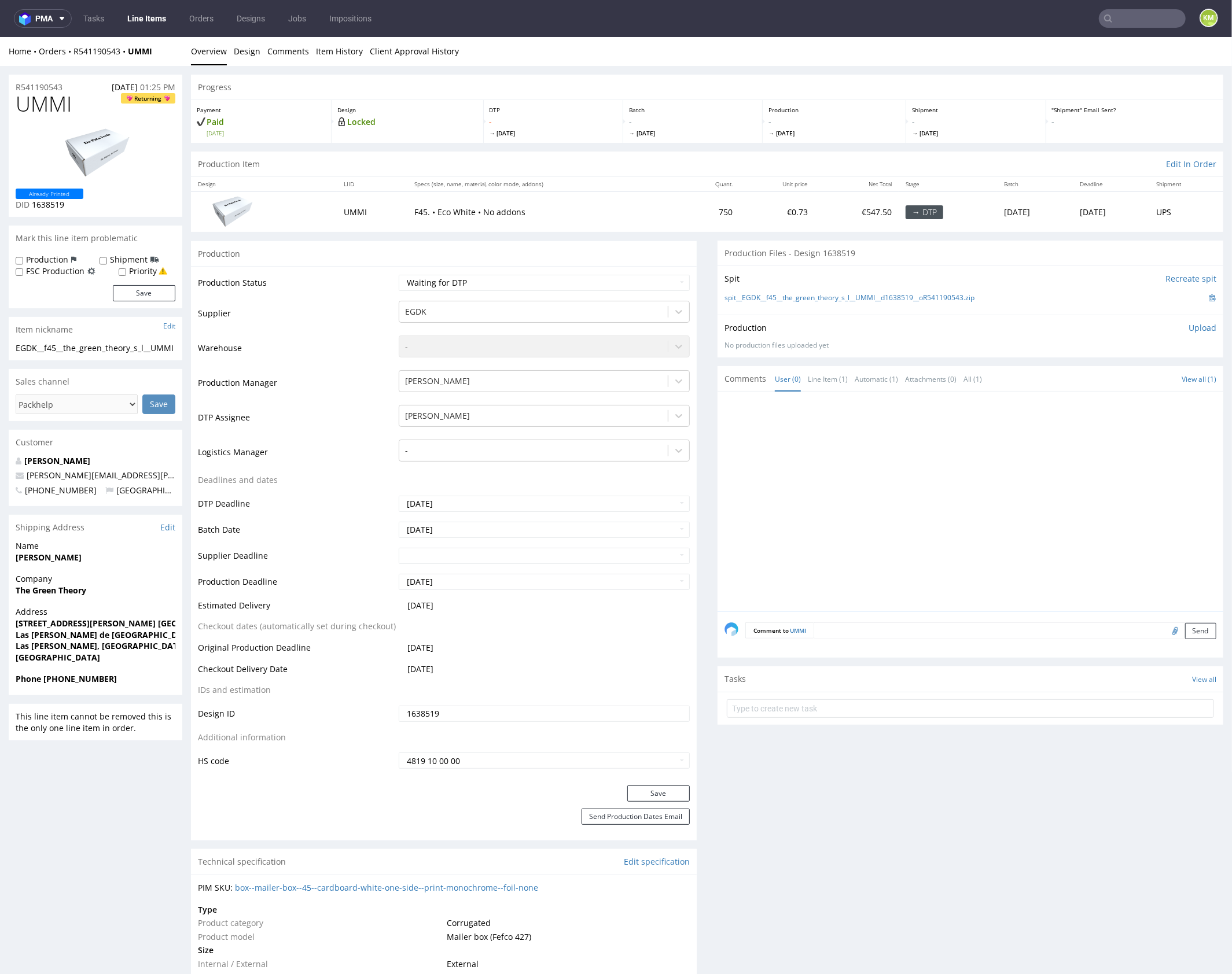
click at [917, 471] on div at bounding box center [973, 504] width 499 height 213
click at [905, 468] on div at bounding box center [973, 504] width 499 height 213
click at [900, 473] on div at bounding box center [973, 504] width 499 height 213
click at [809, 443] on div at bounding box center [973, 504] width 499 height 213
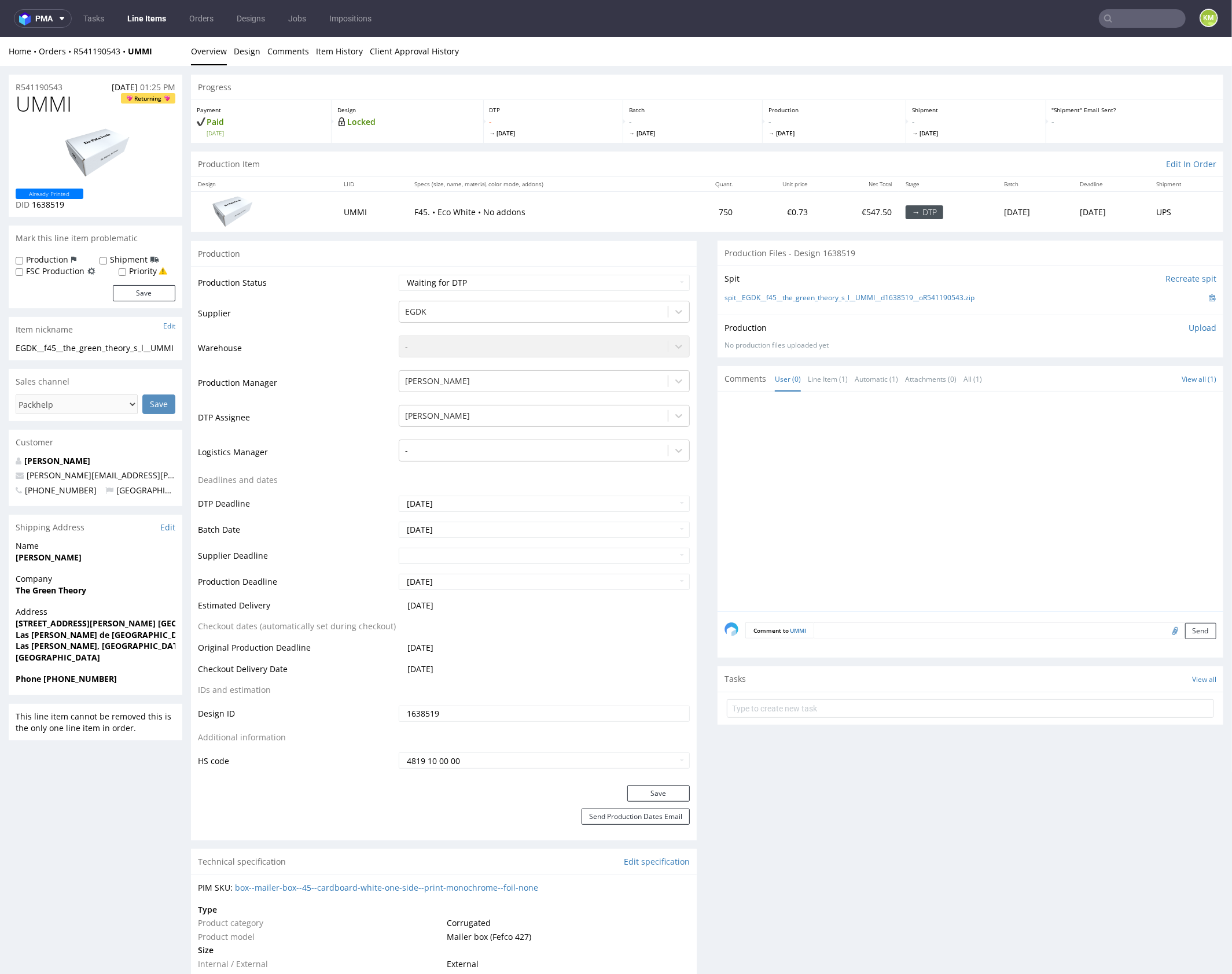
click at [942, 494] on div at bounding box center [973, 504] width 499 height 213
drag, startPoint x: 950, startPoint y: 321, endPoint x: 960, endPoint y: 310, distance: 14.9
click at [950, 322] on div "Production Upload" at bounding box center [970, 328] width 492 height 11
drag, startPoint x: 988, startPoint y: 297, endPoint x: 739, endPoint y: 298, distance: 249.0
click at [739, 298] on div "spit__EGDK__f45__the_green_theory_s_l__UMMI__d1638519__oR541190543.zip" at bounding box center [970, 297] width 492 height 13
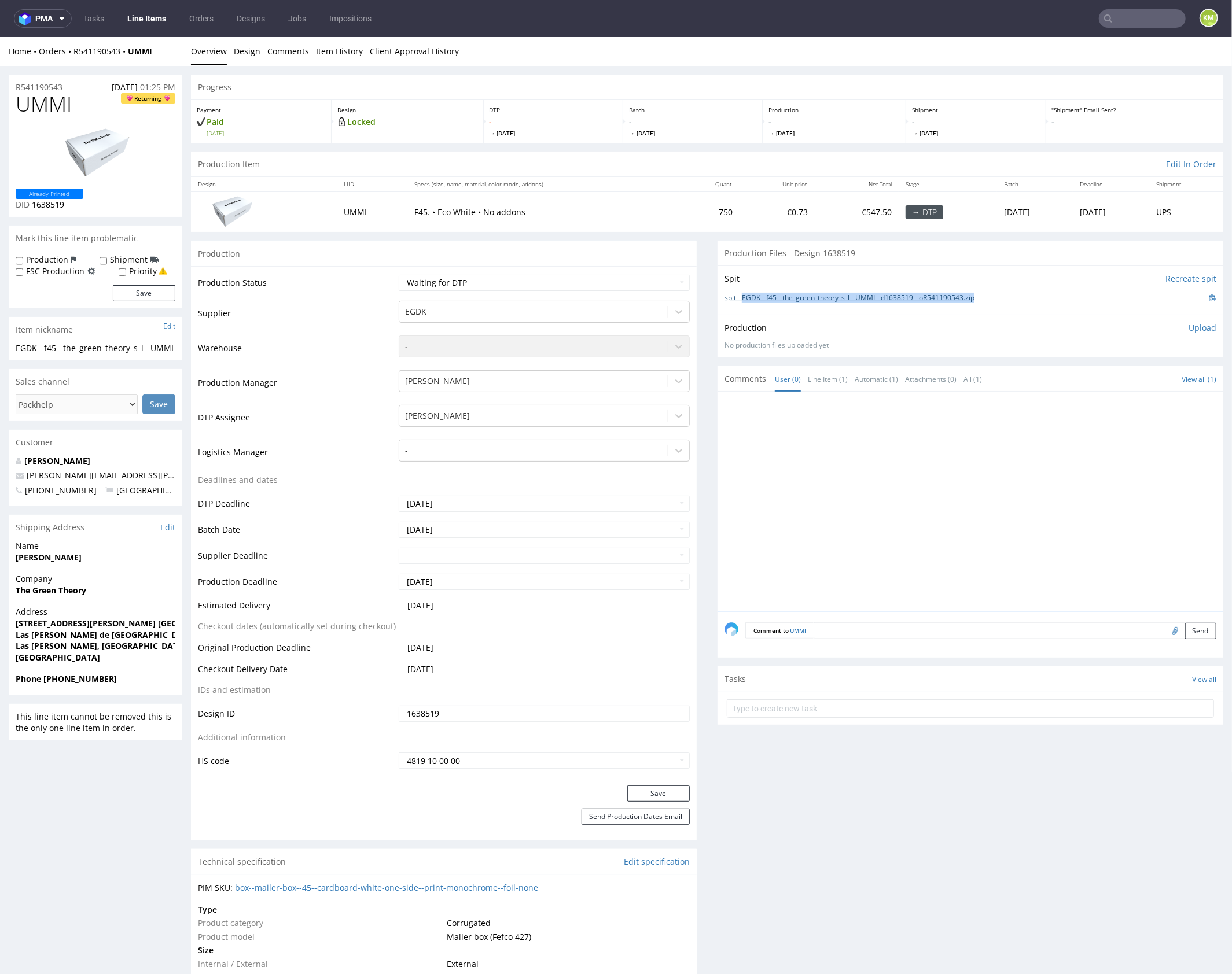
copy link "EGDK__f45__the_green_theory_s_l__UMMI__d1638519__oR541190543.zip"
click at [45, 107] on span "UMMI" at bounding box center [44, 103] width 56 height 23
copy span "UMMI"
click at [1190, 326] on p "Upload" at bounding box center [1202, 328] width 28 height 11
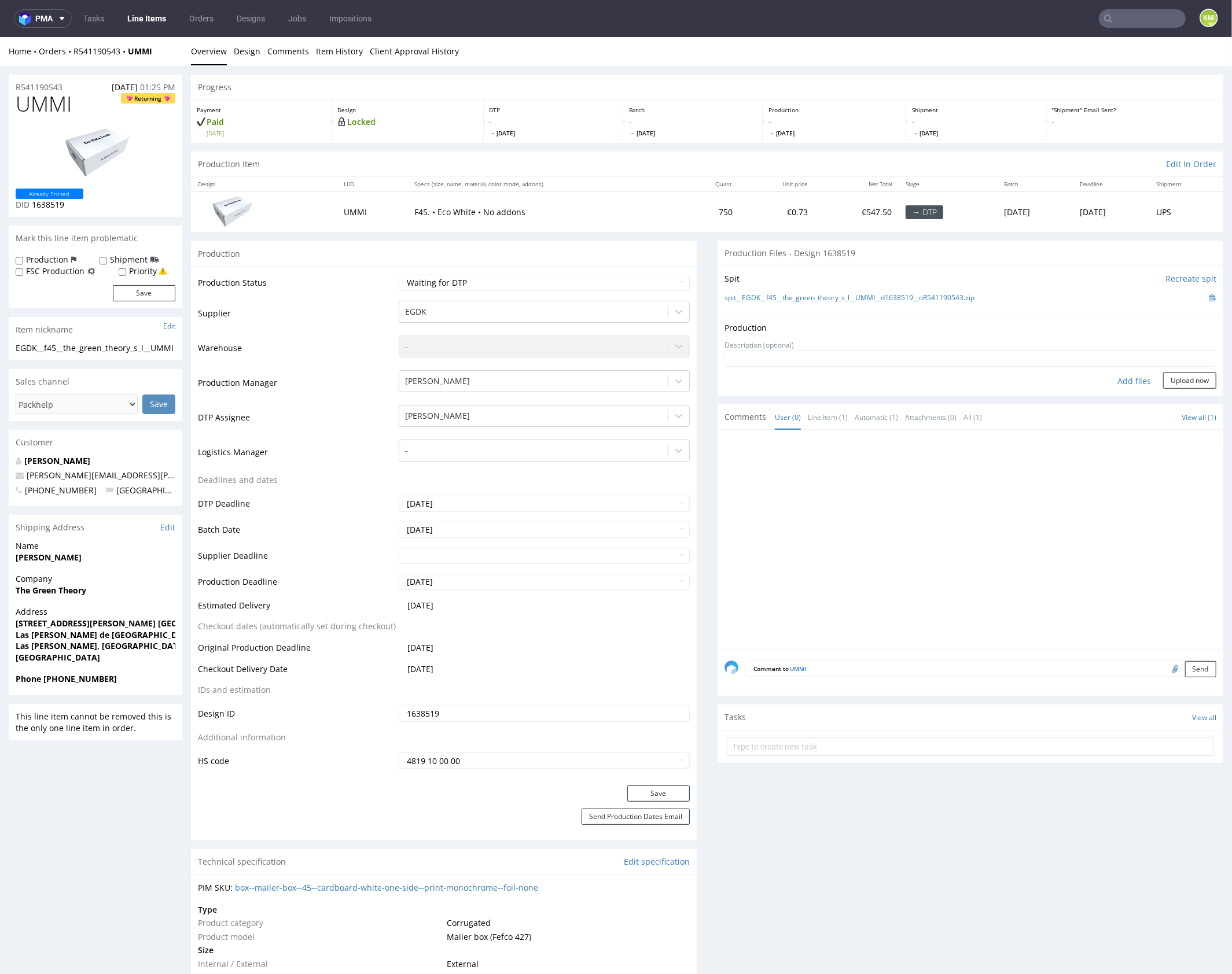
click at [1134, 385] on div "Add files" at bounding box center [1134, 381] width 58 height 17
type input "C:\fakepath\EGDK__f45__the_green_theory_s_l__UMMI__d1638519__oR541190543__outsi…"
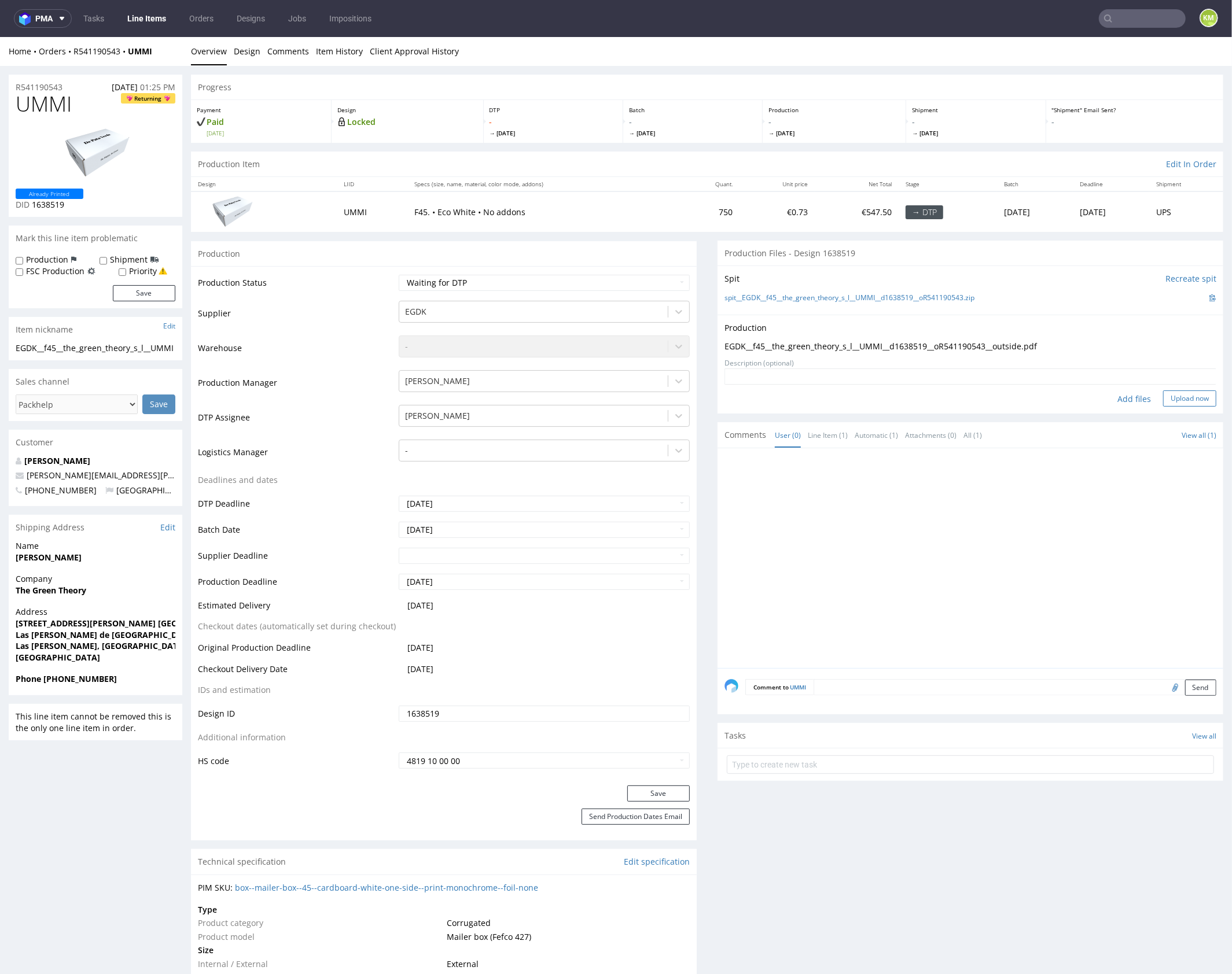
click at [1175, 396] on button "Upload now" at bounding box center [1190, 398] width 53 height 17
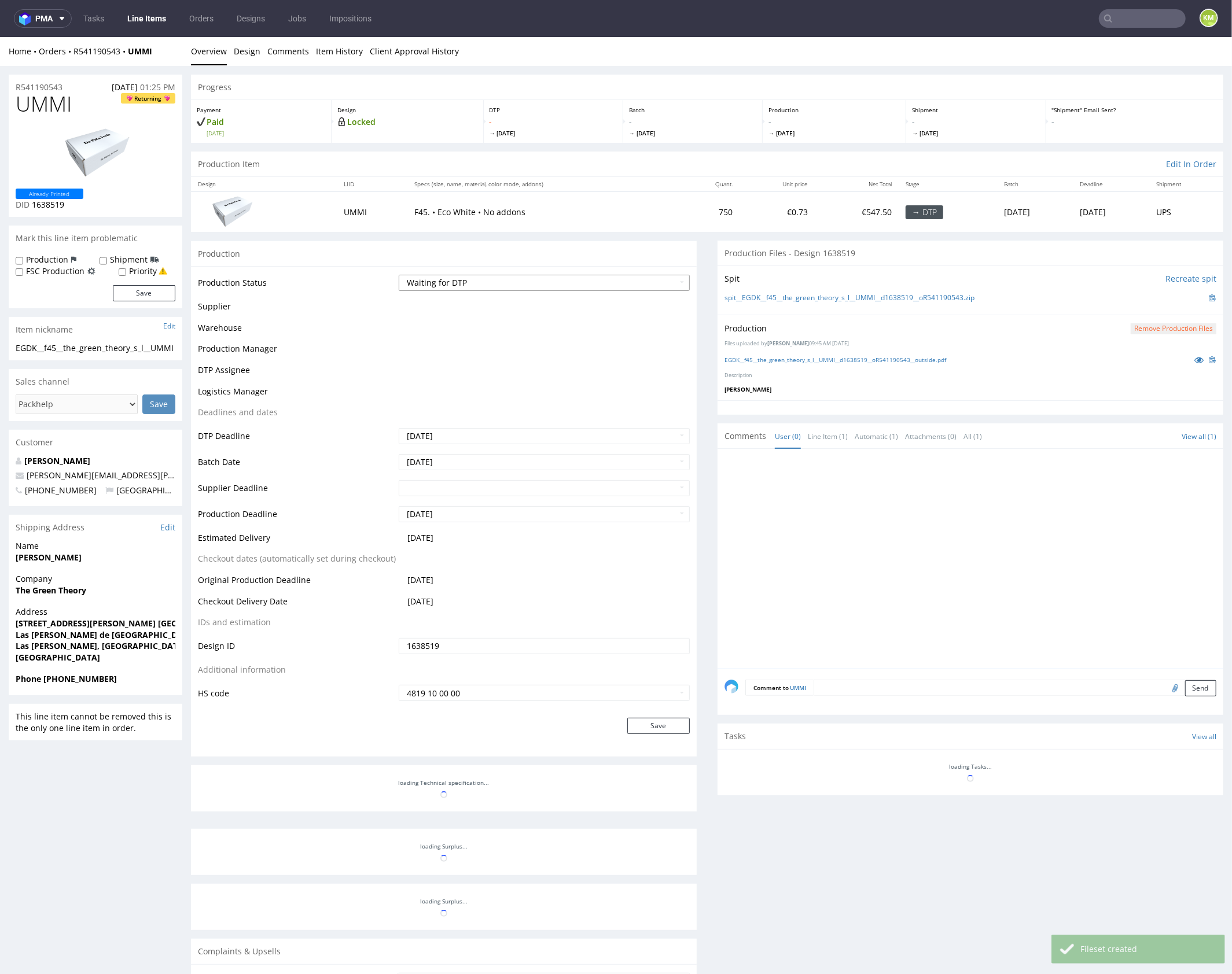
click at [578, 279] on select "Waiting for Artwork Waiting for Diecut Waiting for Mockup Waiting for DTP Waiti…" at bounding box center [544, 282] width 291 height 17
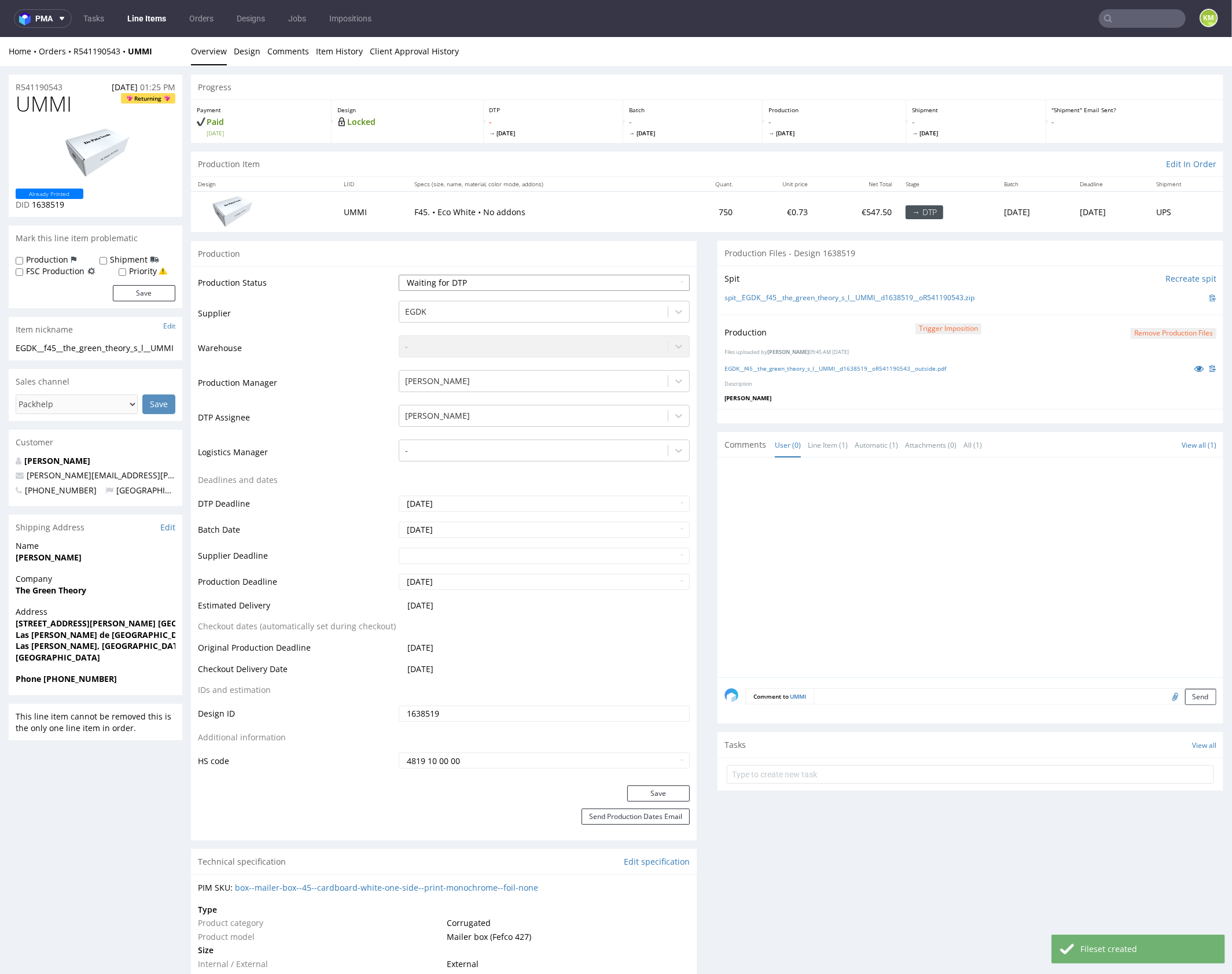
select select "dtp_production_ready"
click at [399, 274] on select "Waiting for Artwork Waiting for Diecut Waiting for Mockup Waiting for DTP Waiti…" at bounding box center [544, 282] width 291 height 17
click at [667, 789] on button "Save" at bounding box center [658, 793] width 62 height 17
click at [858, 582] on div at bounding box center [973, 570] width 499 height 213
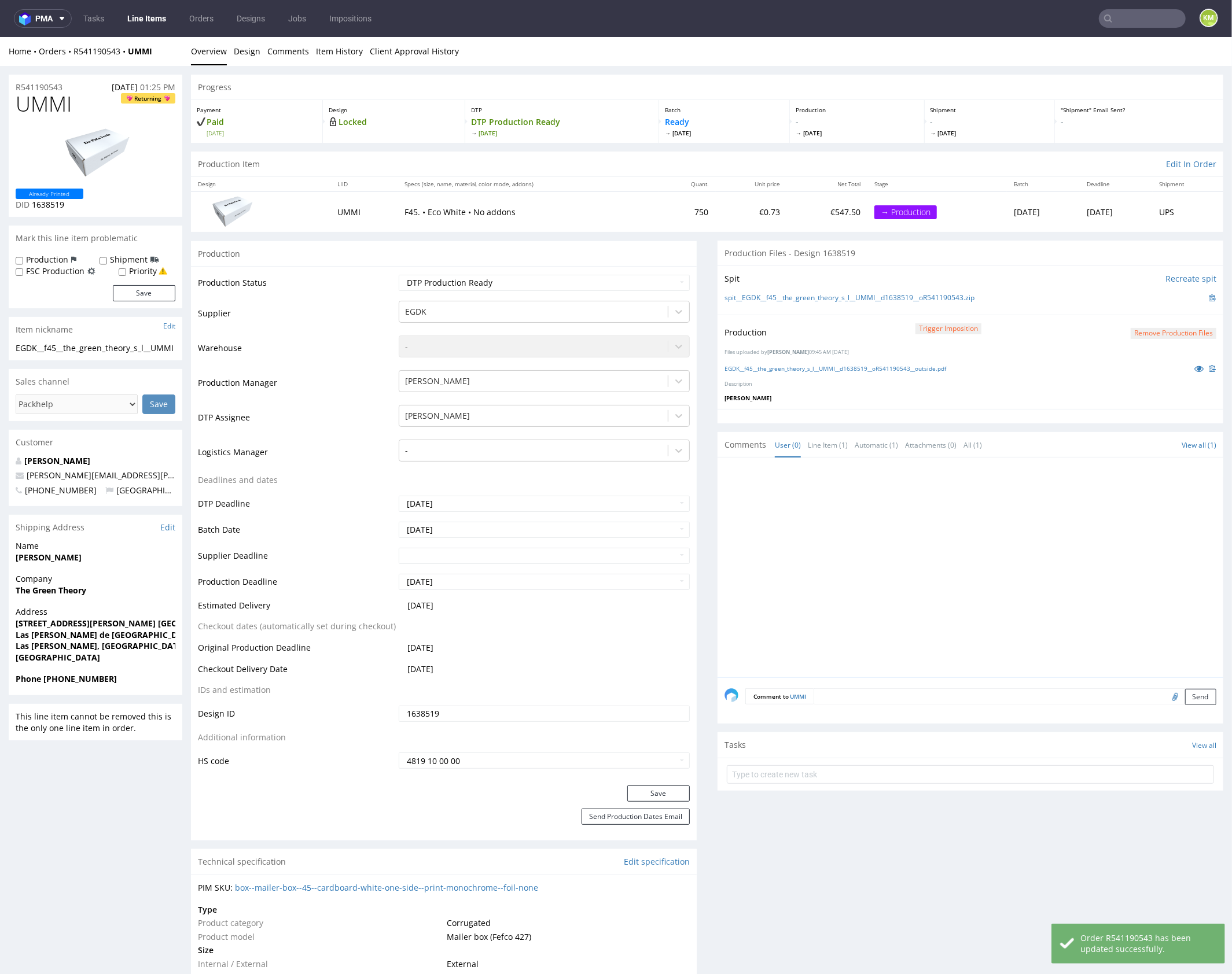
click at [907, 551] on div at bounding box center [973, 570] width 499 height 213
click at [902, 551] on div at bounding box center [973, 570] width 499 height 213
click at [974, 524] on div at bounding box center [973, 570] width 499 height 213
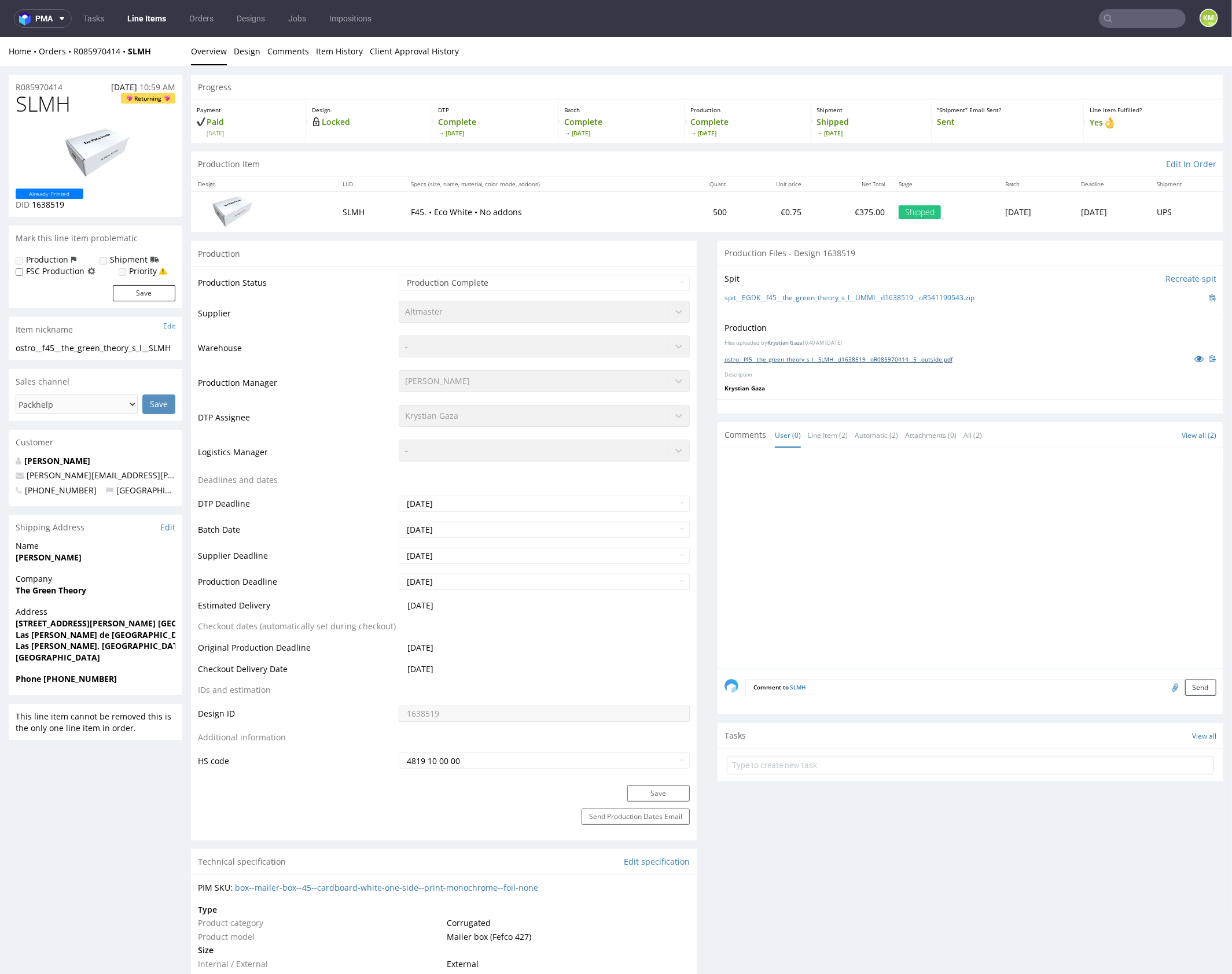
click at [896, 357] on link "ostro__f45__the_green_theory_s_l__SLMH__d1638519__oR085970414__5__outside.pdf" at bounding box center [838, 358] width 228 height 8
click at [811, 355] on link "ostro__f45__the_green_theory_s_l__EMKK__d1638519__oR666359814__5__outside.pdf" at bounding box center [838, 358] width 228 height 8
click at [933, 358] on link "ostro__f45__the_green_theory_s_l__AWFR__d1638519__oR743191996__5__outside.pdf" at bounding box center [838, 358] width 228 height 8
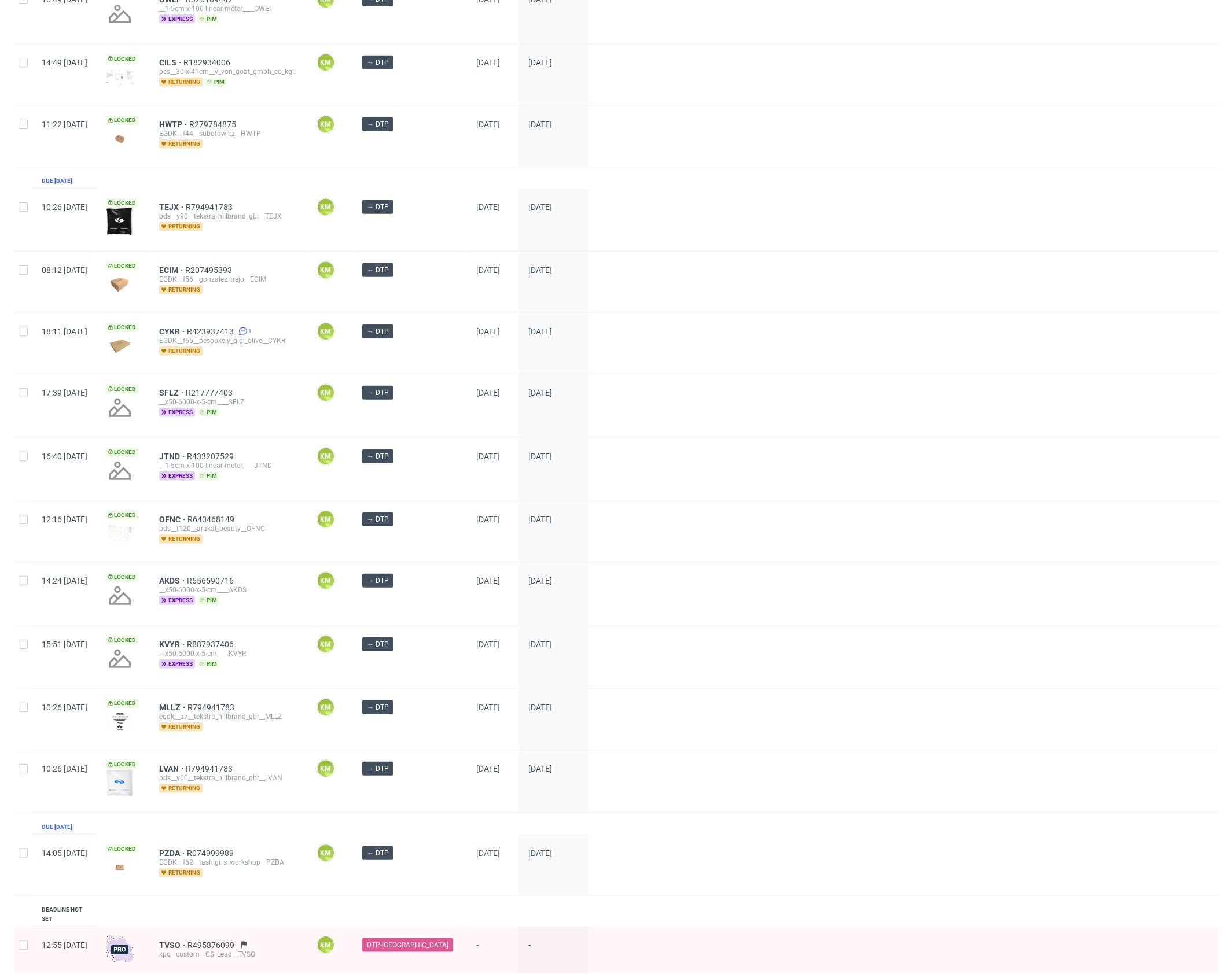
scroll to position [603, 0]
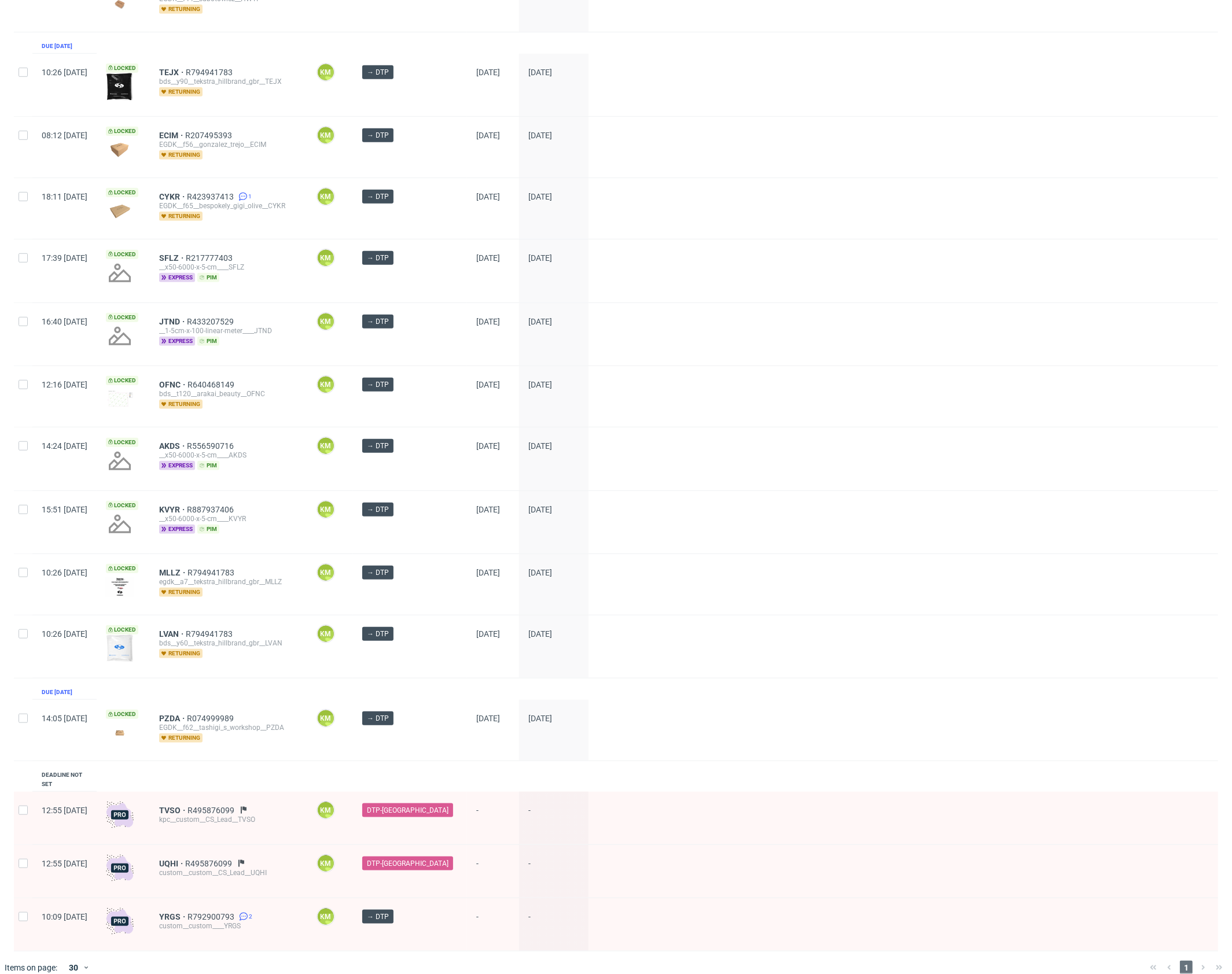
click at [495, 762] on div "Created at Thumbnail Line item ID Operator Stage Batch date DTP deadline Due 07…" at bounding box center [616, 221] width 1204 height 1462
click at [483, 765] on div "Created at Thumbnail Line item ID Operator Stage Batch date DTP deadline Due 07…" at bounding box center [616, 221] width 1204 height 1462
click at [483, 769] on div "Created at Thumbnail Line item ID Operator Stage Batch date DTP deadline Due 07…" at bounding box center [616, 221] width 1204 height 1462
click at [487, 766] on div "Created at Thumbnail Line item ID Operator Stage Batch date DTP deadline Due 07…" at bounding box center [616, 221] width 1204 height 1462
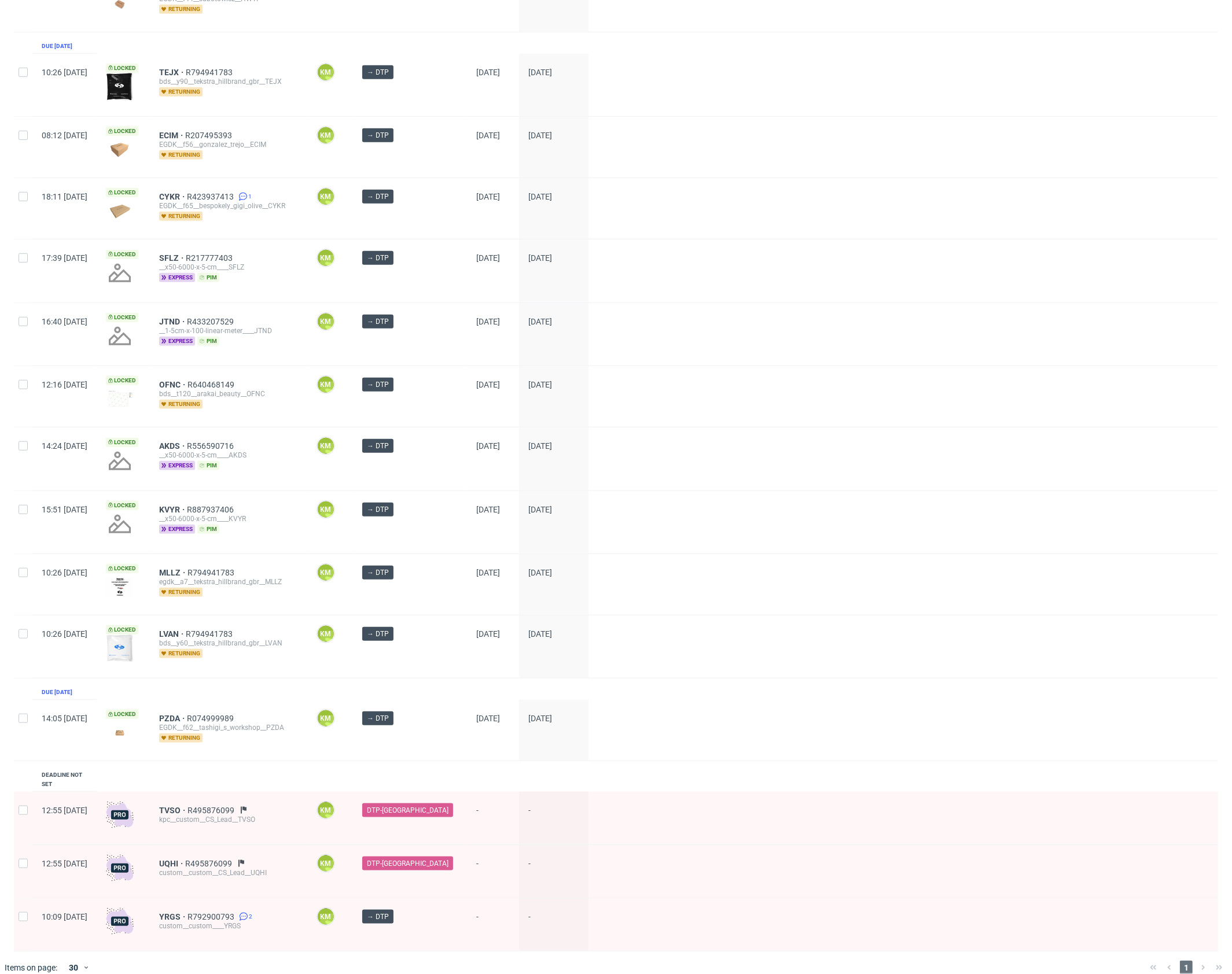
click at [462, 768] on div "Created at Thumbnail Line item ID Operator Stage Batch date DTP deadline Due 07…" at bounding box center [616, 221] width 1204 height 1462
click at [463, 763] on div "Created at Thumbnail Line item ID Operator Stage Batch date DTP deadline Due 07…" at bounding box center [616, 221] width 1204 height 1462
click at [468, 764] on div "Created at Thumbnail Line item ID Operator Stage Batch date DTP deadline Due 07…" at bounding box center [616, 221] width 1204 height 1462
click at [488, 765] on div "Created at Thumbnail Line item ID Operator Stage Batch date DTP deadline Due 07…" at bounding box center [616, 221] width 1204 height 1462
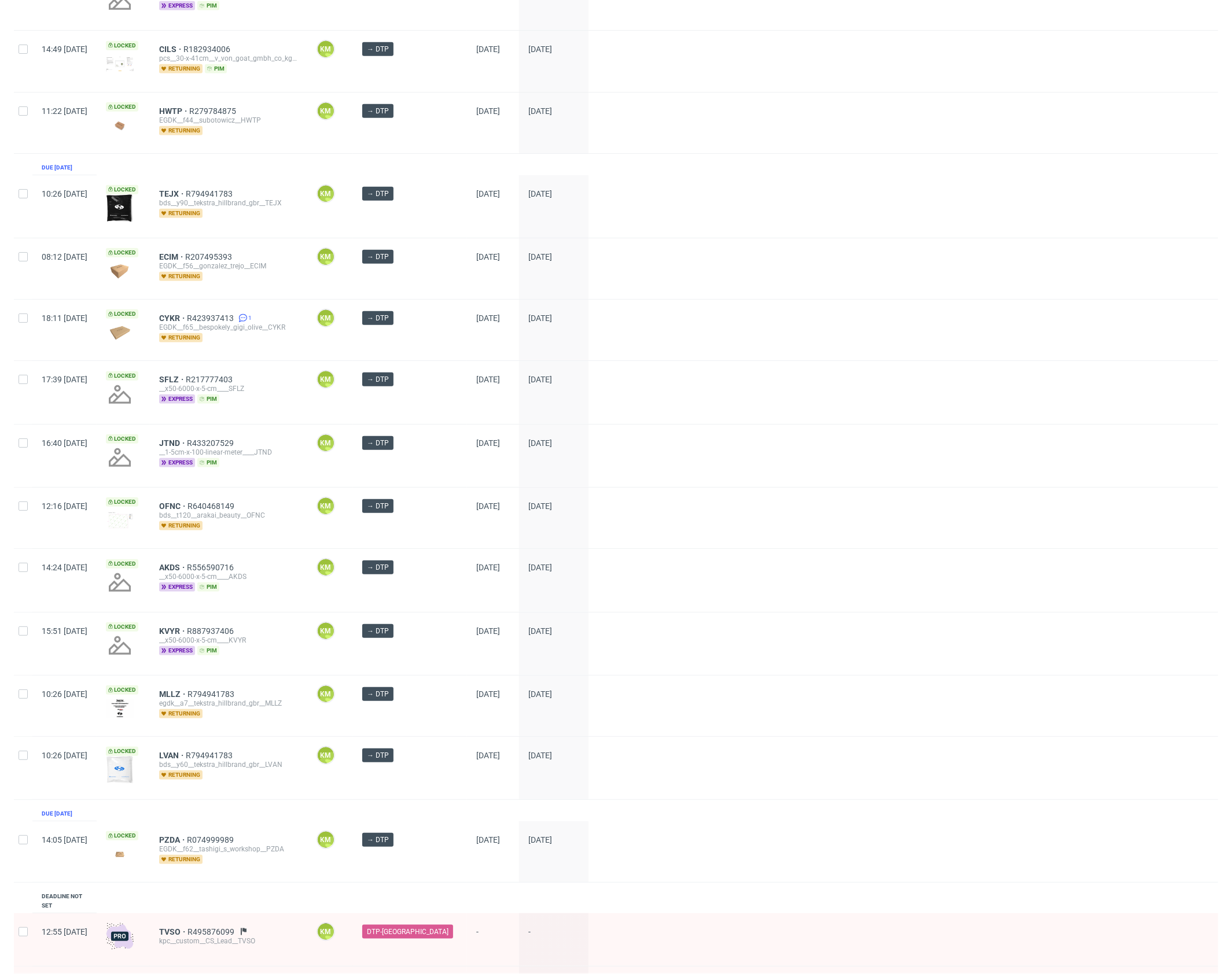
scroll to position [0, 0]
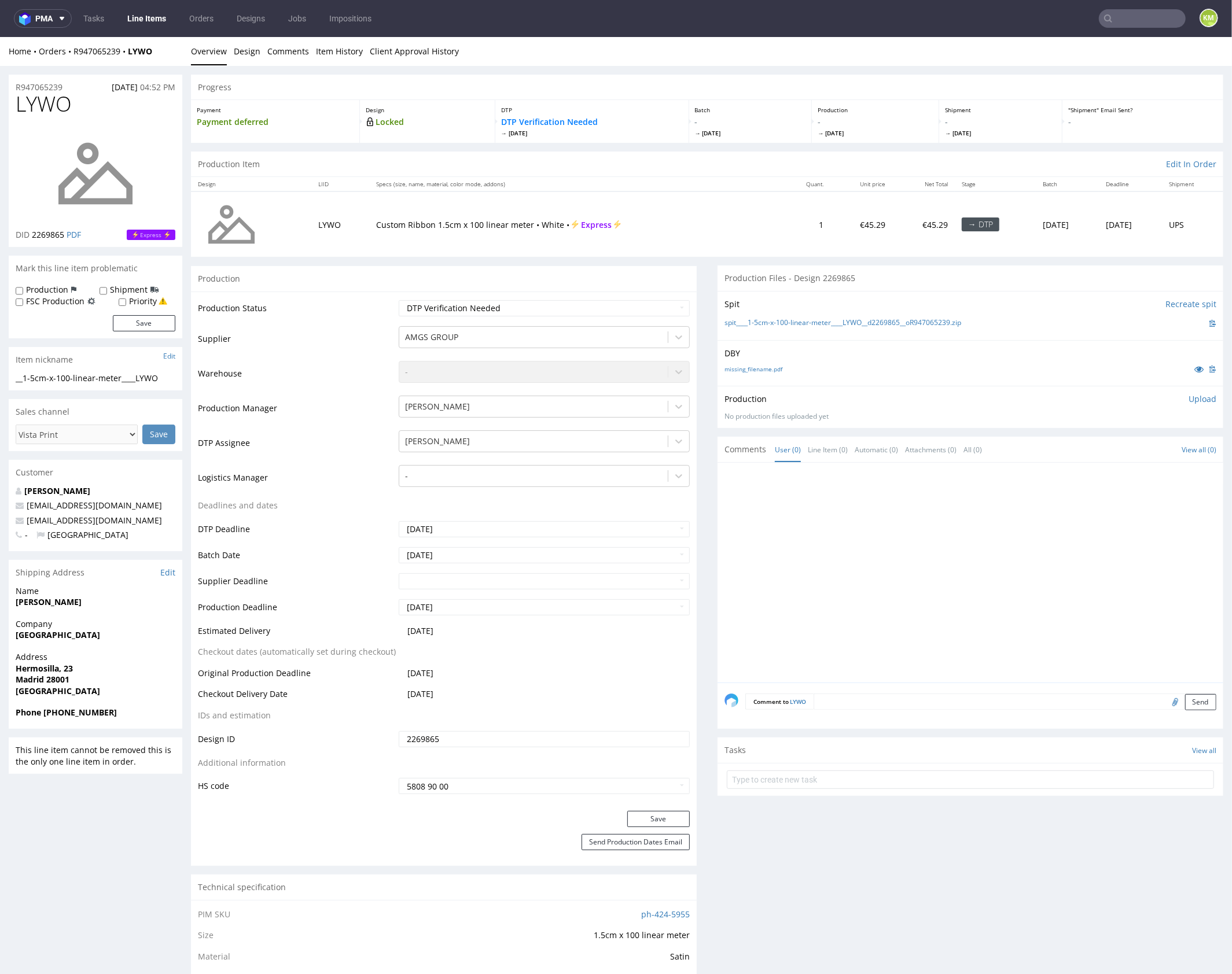
click at [889, 537] on div at bounding box center [973, 575] width 499 height 213
drag, startPoint x: 828, startPoint y: 390, endPoint x: 820, endPoint y: 386, distance: 8.9
click at [828, 389] on div "Production Upload No production files uploaded yet Description (optional) Add f…" at bounding box center [971, 406] width 506 height 42
click at [771, 366] on link "missing_filename.pdf" at bounding box center [753, 368] width 58 height 8
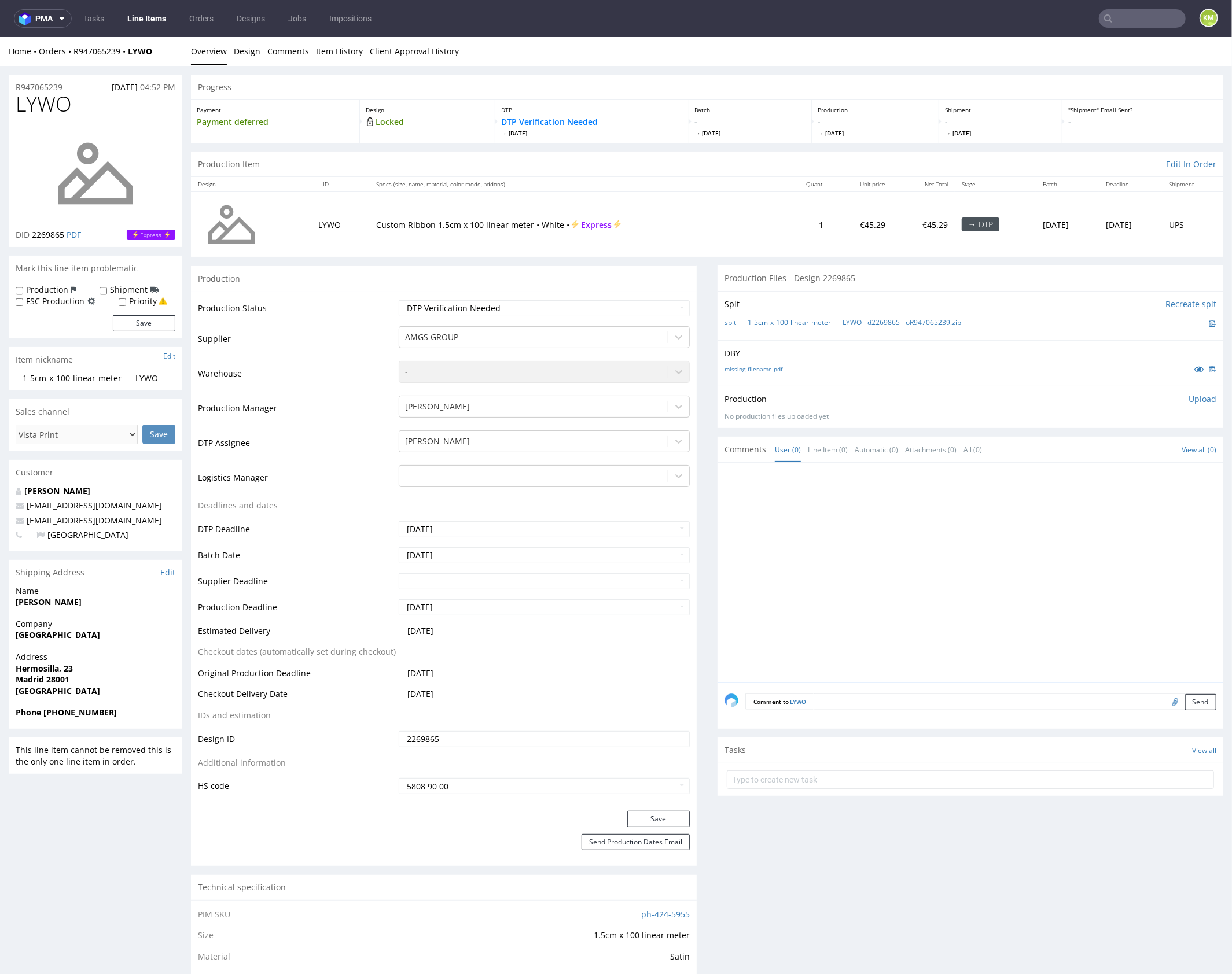
click at [853, 506] on div at bounding box center [973, 575] width 499 height 213
click at [848, 509] on div at bounding box center [973, 575] width 499 height 213
click at [825, 530] on div at bounding box center [973, 575] width 499 height 213
click at [935, 527] on div at bounding box center [973, 575] width 499 height 213
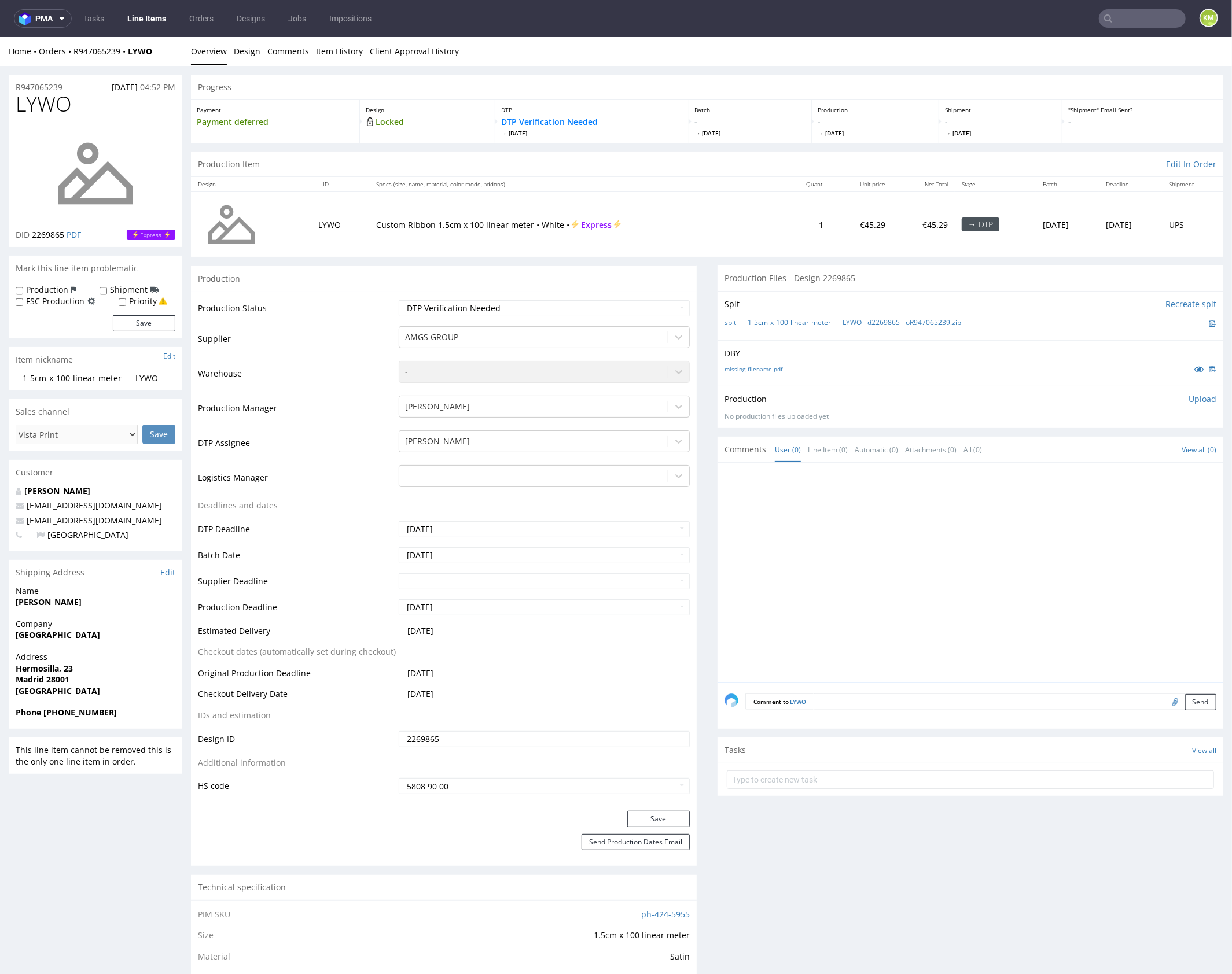
click at [804, 370] on div "missing_filename.pdf" at bounding box center [970, 368] width 492 height 13
click at [769, 368] on link "missing_filename.pdf" at bounding box center [753, 368] width 58 height 8
click at [975, 523] on div at bounding box center [973, 575] width 499 height 213
click at [930, 367] on div "missing_filename.pdf" at bounding box center [970, 368] width 492 height 13
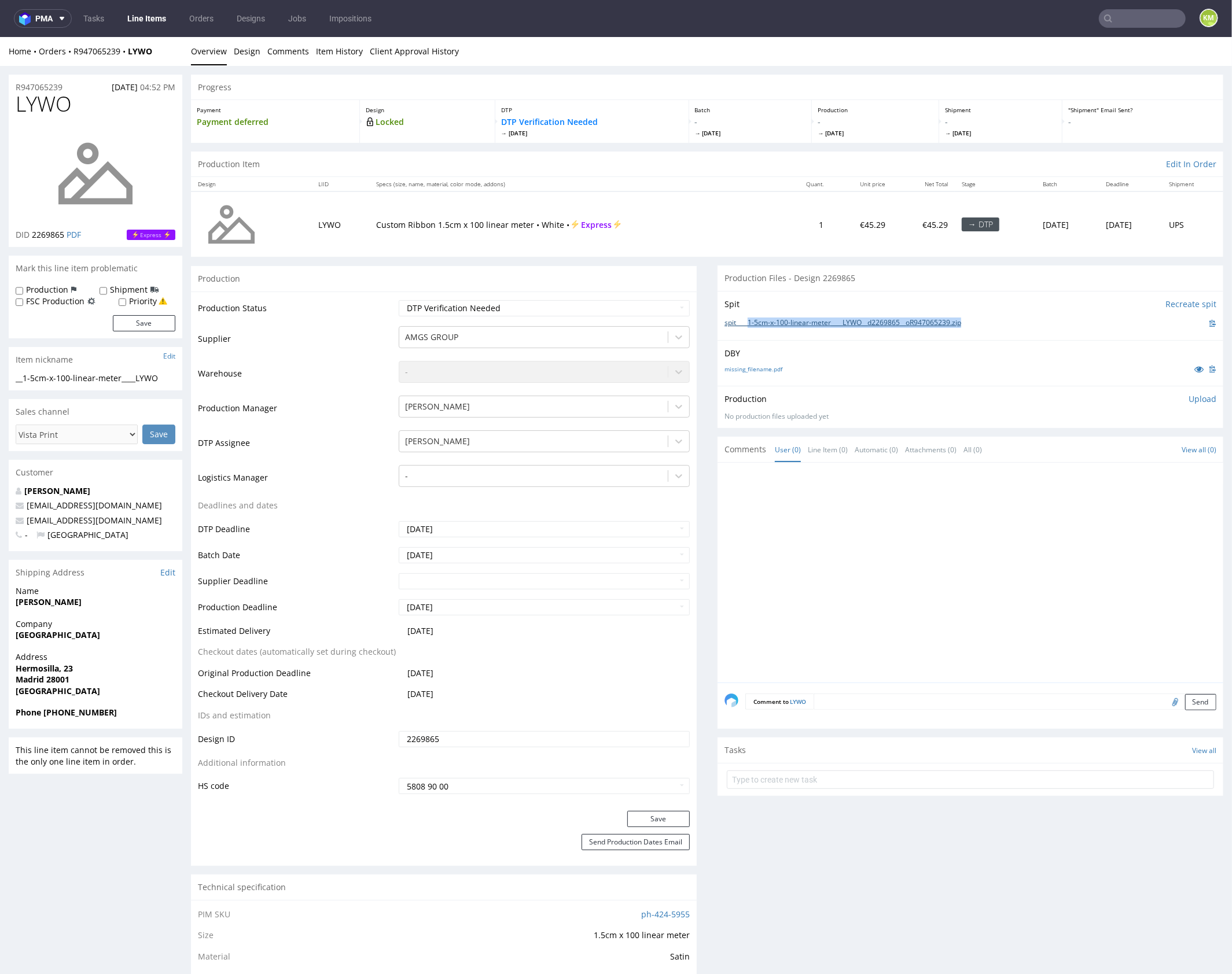
drag, startPoint x: 977, startPoint y: 320, endPoint x: 744, endPoint y: 323, distance: 233.0
click at [744, 323] on div "spit____1-5cm-x-100-linear-meter____LYWO__d2269865__oR947065239.zip" at bounding box center [970, 323] width 492 height 13
copy link "1-5cm-x-100-linear-meter____LYWO__d2269865__oR947065239.zip"
click at [1050, 530] on div at bounding box center [973, 575] width 499 height 213
click at [1188, 399] on p "Upload" at bounding box center [1202, 399] width 28 height 11
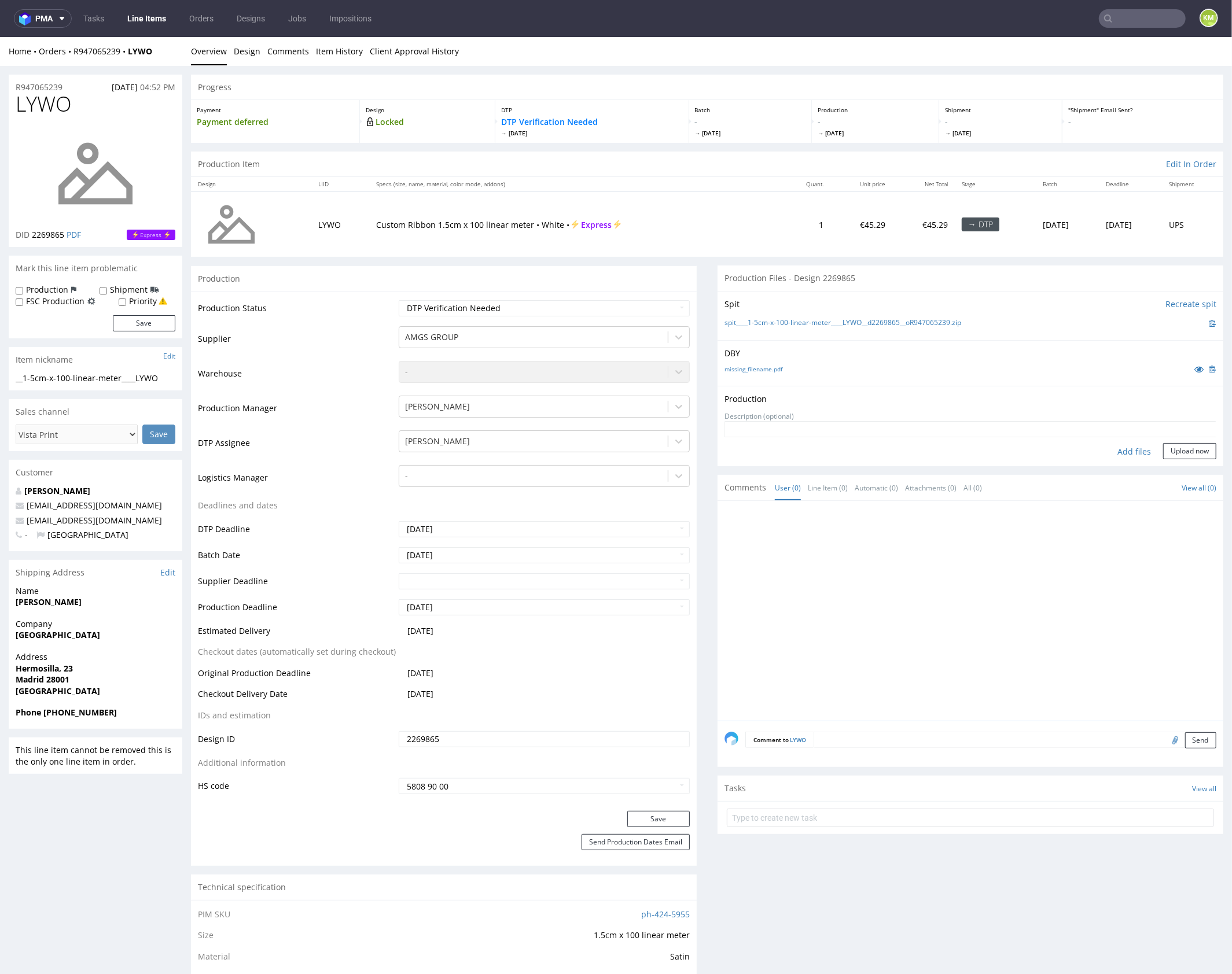
click at [1122, 447] on div "Add files" at bounding box center [1134, 451] width 58 height 17
type input "C:\fakepath\1-5cm-x-100-linear-meter____LYWO__d2269865__oR947065239.pdf"
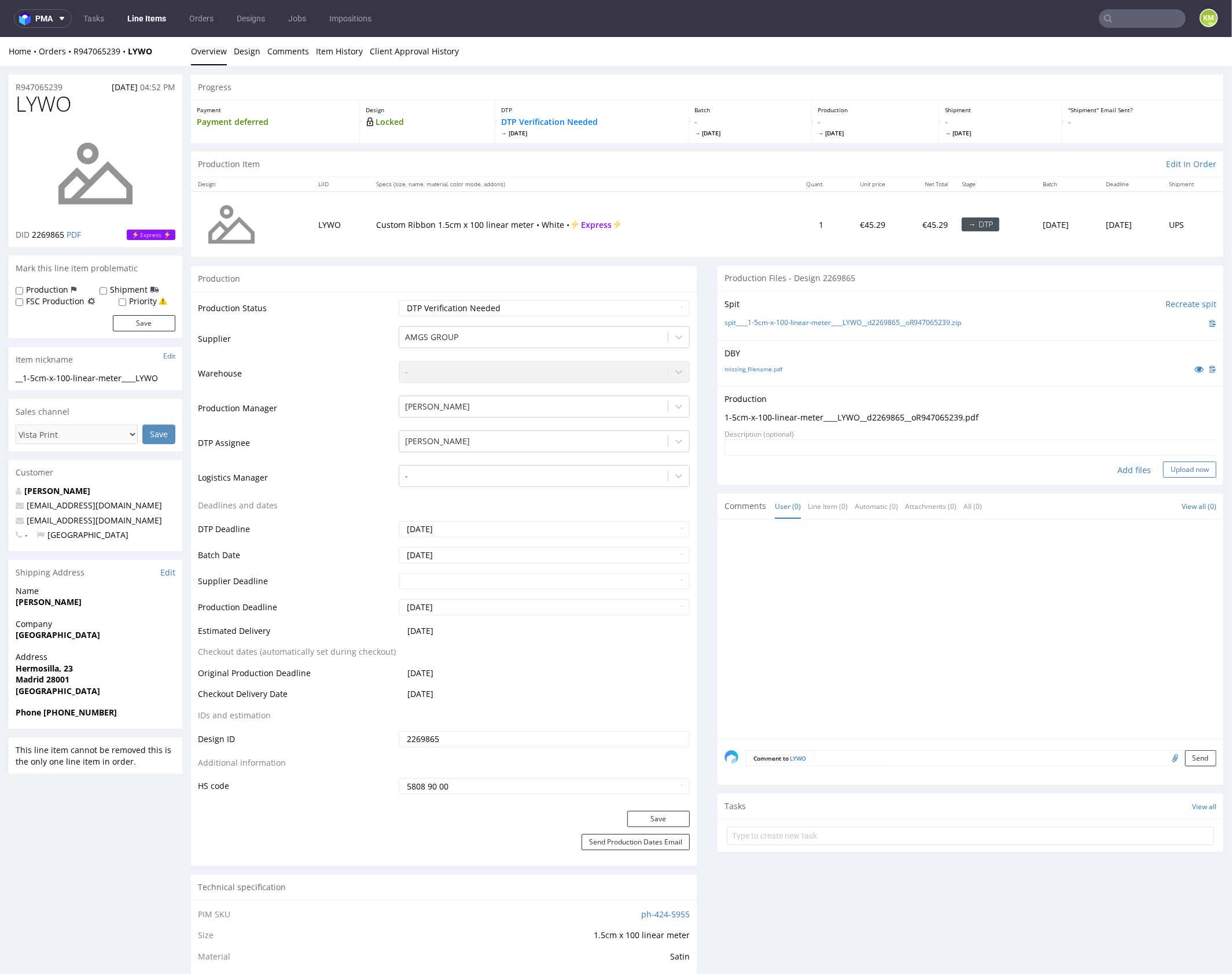
click at [1191, 467] on button "Upload now" at bounding box center [1190, 469] width 53 height 17
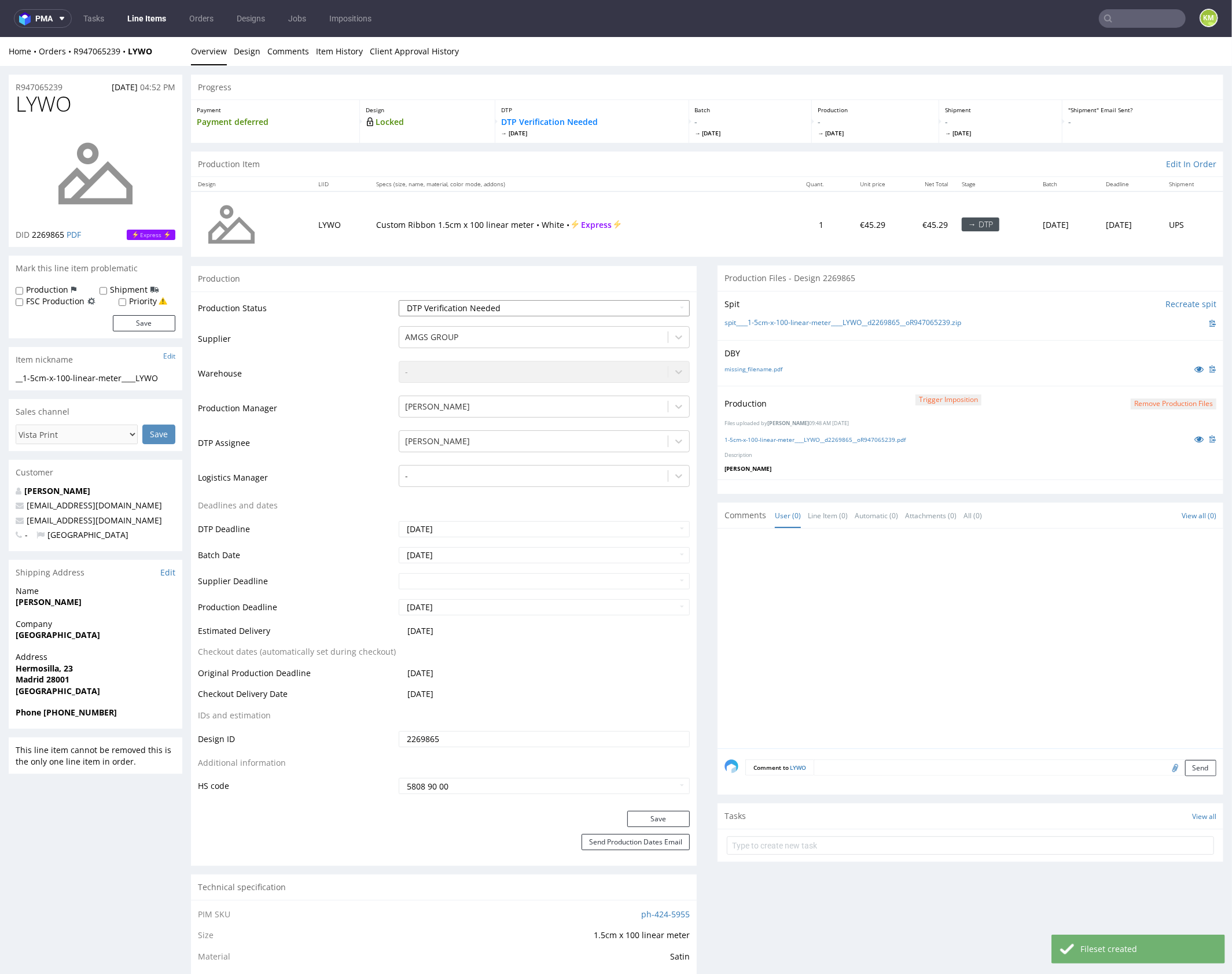
click at [606, 305] on select "Waiting for Artwork Waiting for Diecut Waiting for Mockup Waiting for DTP Waiti…" at bounding box center [544, 307] width 291 height 17
select select "dtp_production_ready"
click at [399, 300] on select "Waiting for Artwork Waiting for Diecut Waiting for Mockup Waiting for DTP Waiti…" at bounding box center [544, 307] width 291 height 17
click at [669, 815] on button "Save" at bounding box center [658, 818] width 62 height 17
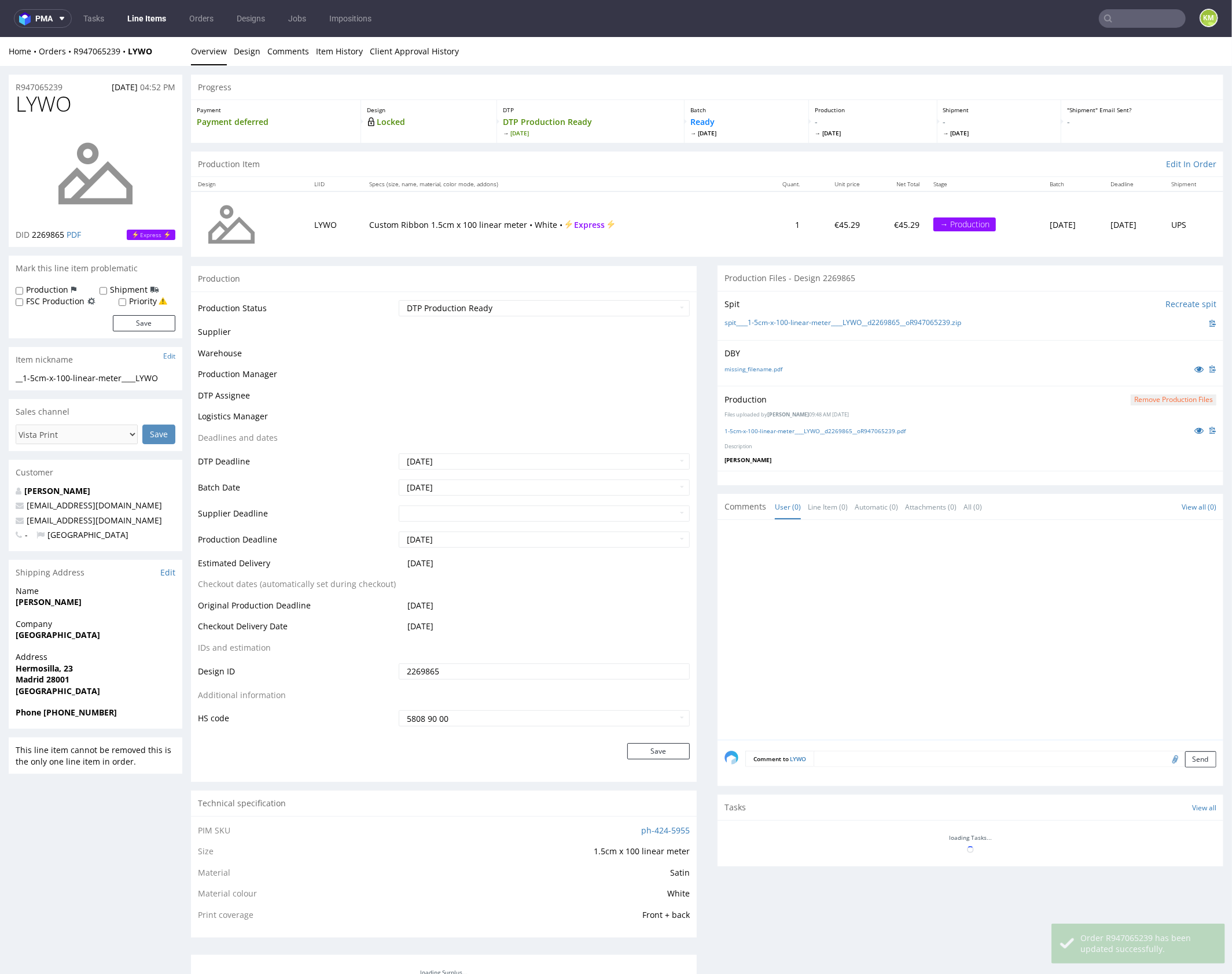
click at [767, 612] on div at bounding box center [973, 633] width 499 height 213
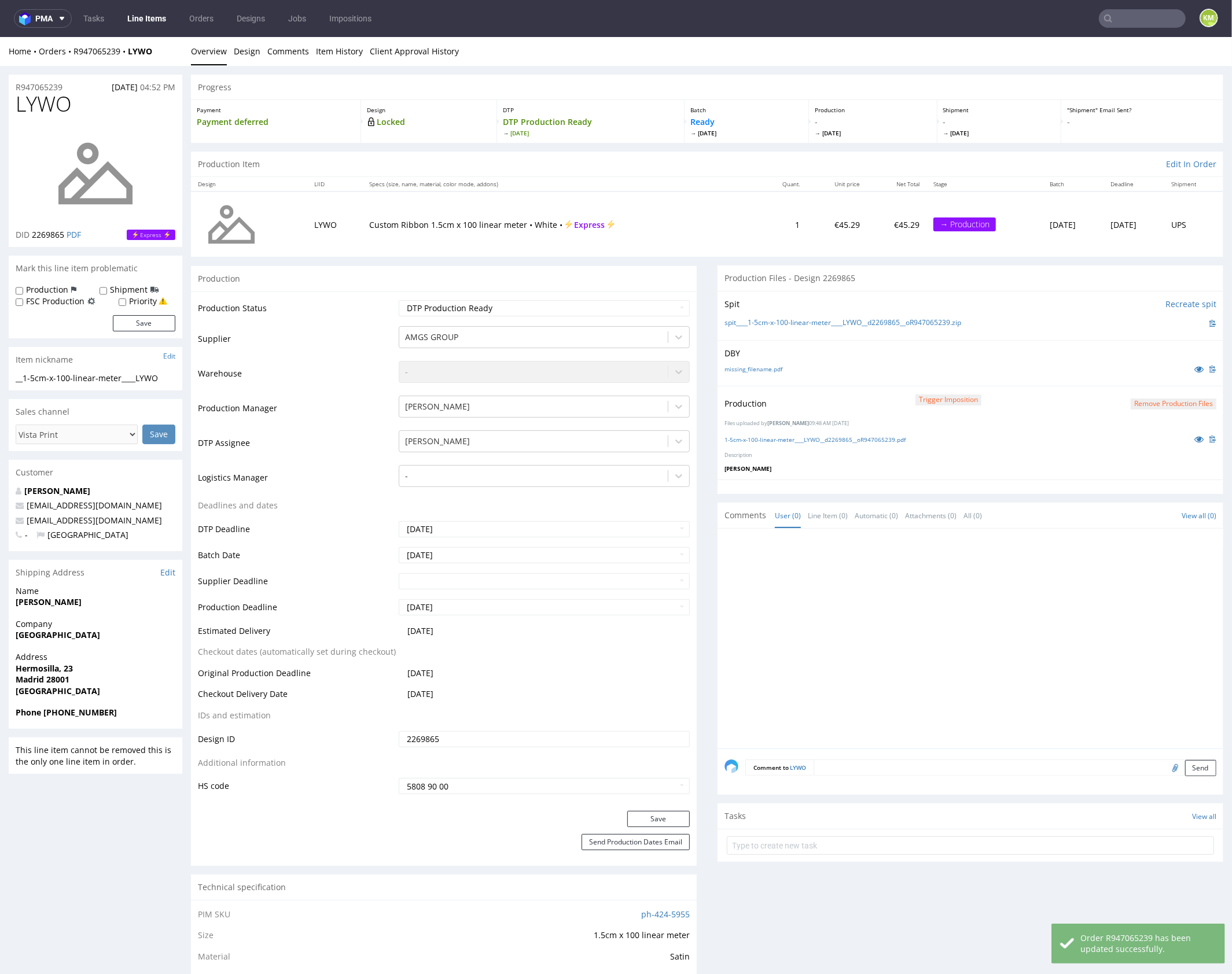
click at [816, 639] on div at bounding box center [973, 641] width 499 height 213
click at [817, 638] on div at bounding box center [973, 641] width 499 height 213
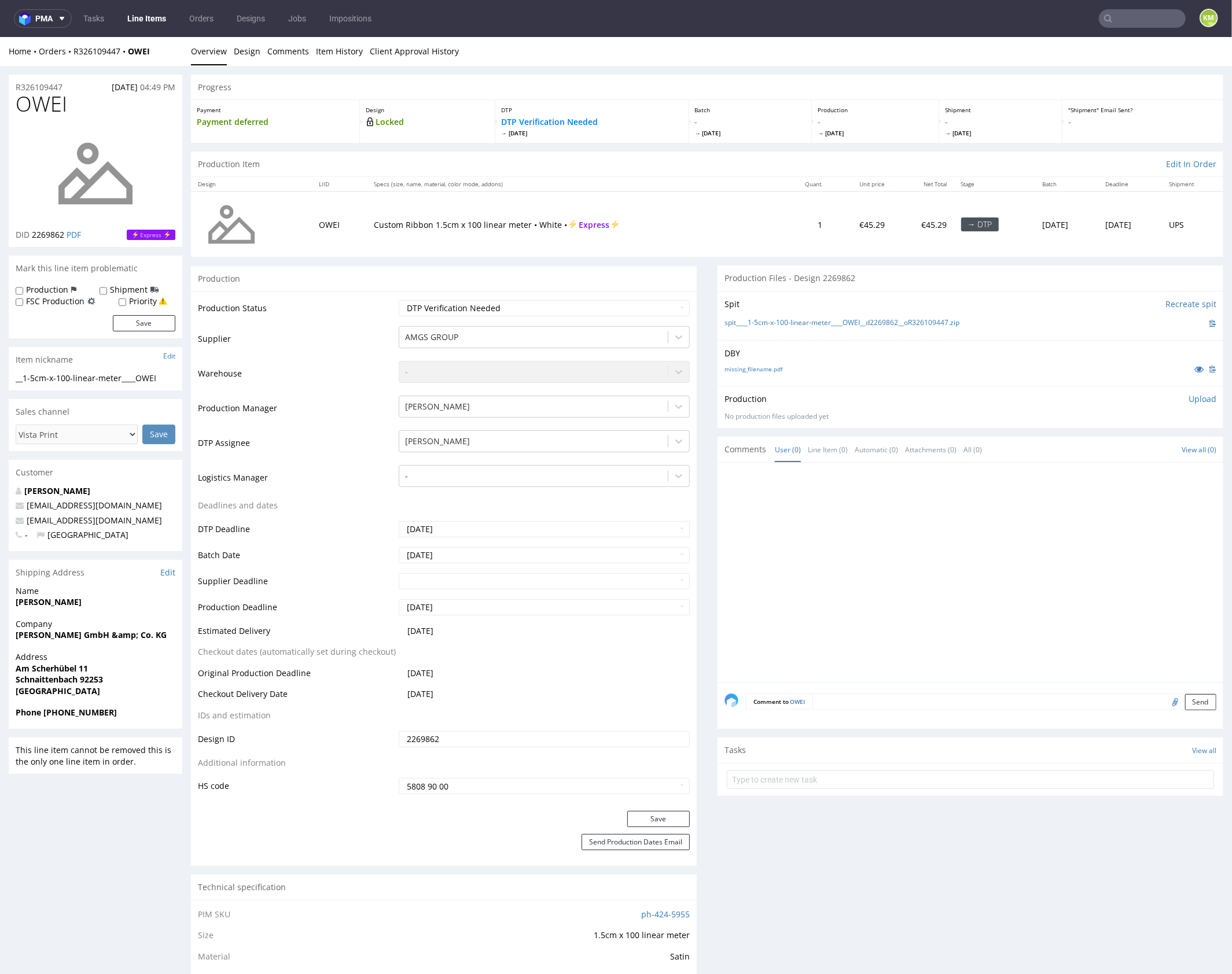
click at [884, 524] on div at bounding box center [973, 575] width 499 height 213
click at [764, 370] on link "missing_filename.pdf" at bounding box center [753, 368] width 58 height 8
click at [1030, 551] on div at bounding box center [973, 575] width 499 height 213
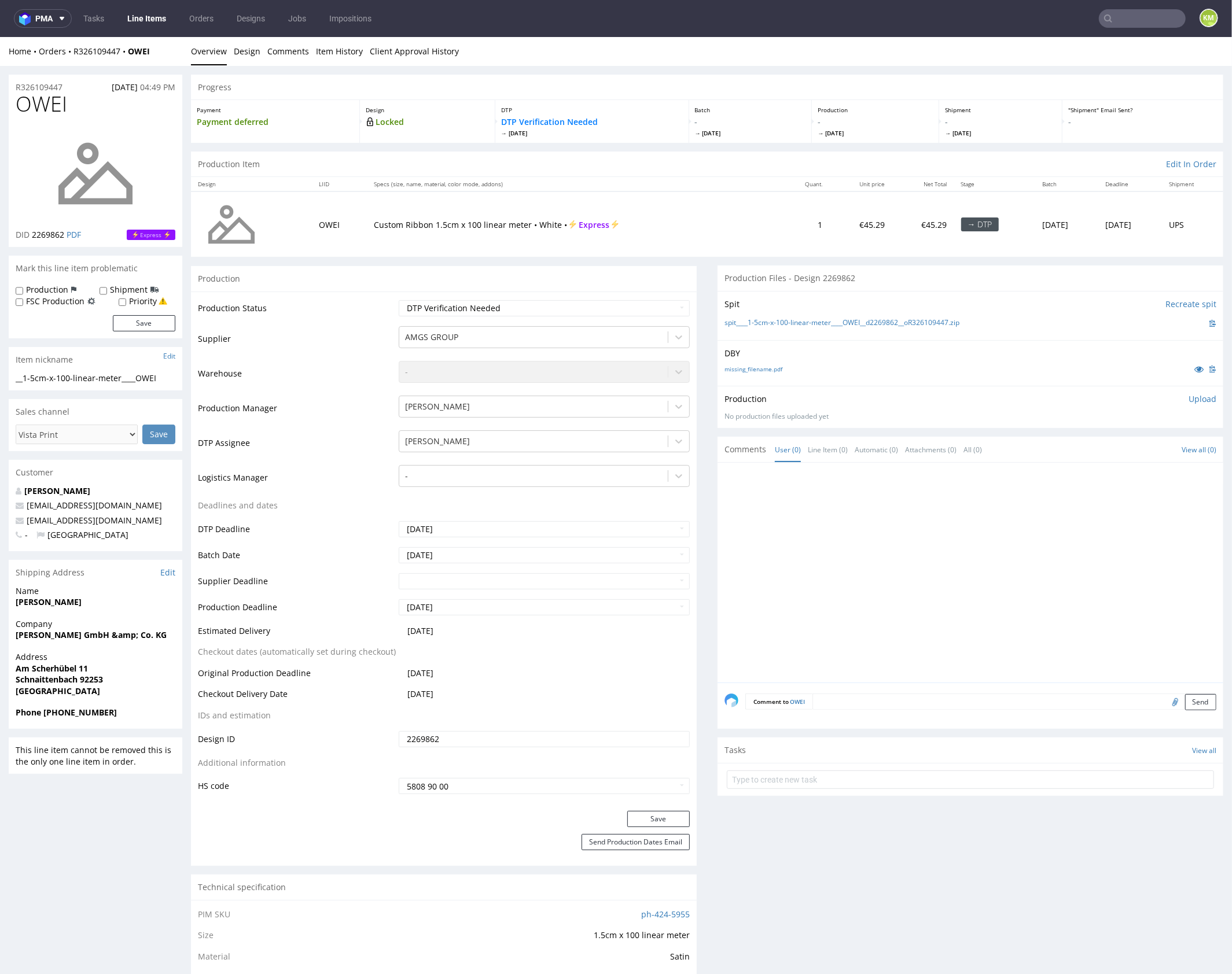
click at [984, 551] on div at bounding box center [973, 575] width 499 height 213
click at [942, 357] on p "DBY" at bounding box center [970, 353] width 492 height 11
drag, startPoint x: 980, startPoint y: 322, endPoint x: 744, endPoint y: 320, distance: 236.0
click at [744, 320] on div "spit____1-5cm-x-100-linear-meter____OWEI__d2269862__oR326109447.zip" at bounding box center [970, 323] width 492 height 13
copy link "1-5cm-x-100-linear-meter____OWEI__d2269862__oR326109447.zip"
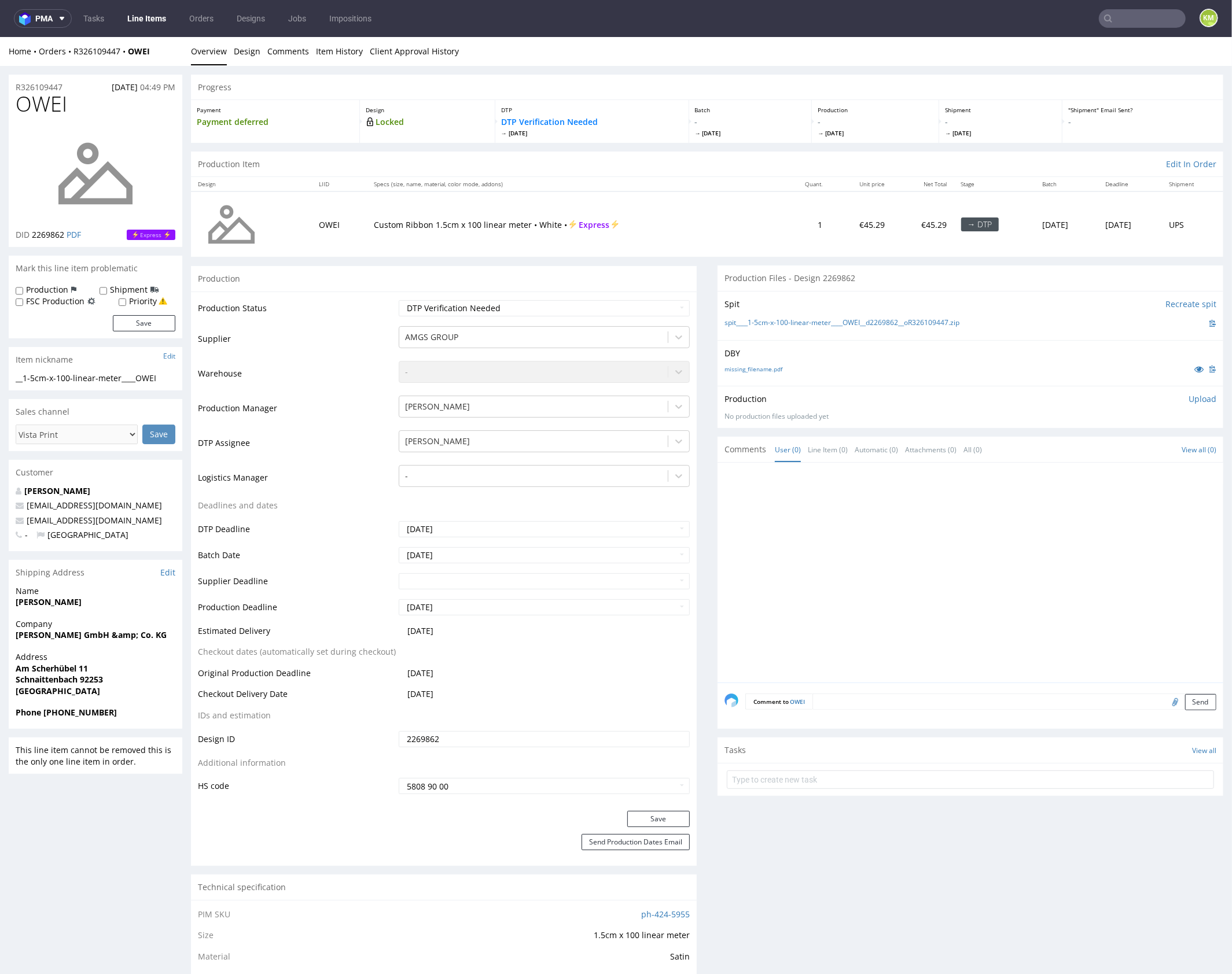
click at [1188, 399] on p "Upload" at bounding box center [1202, 399] width 28 height 11
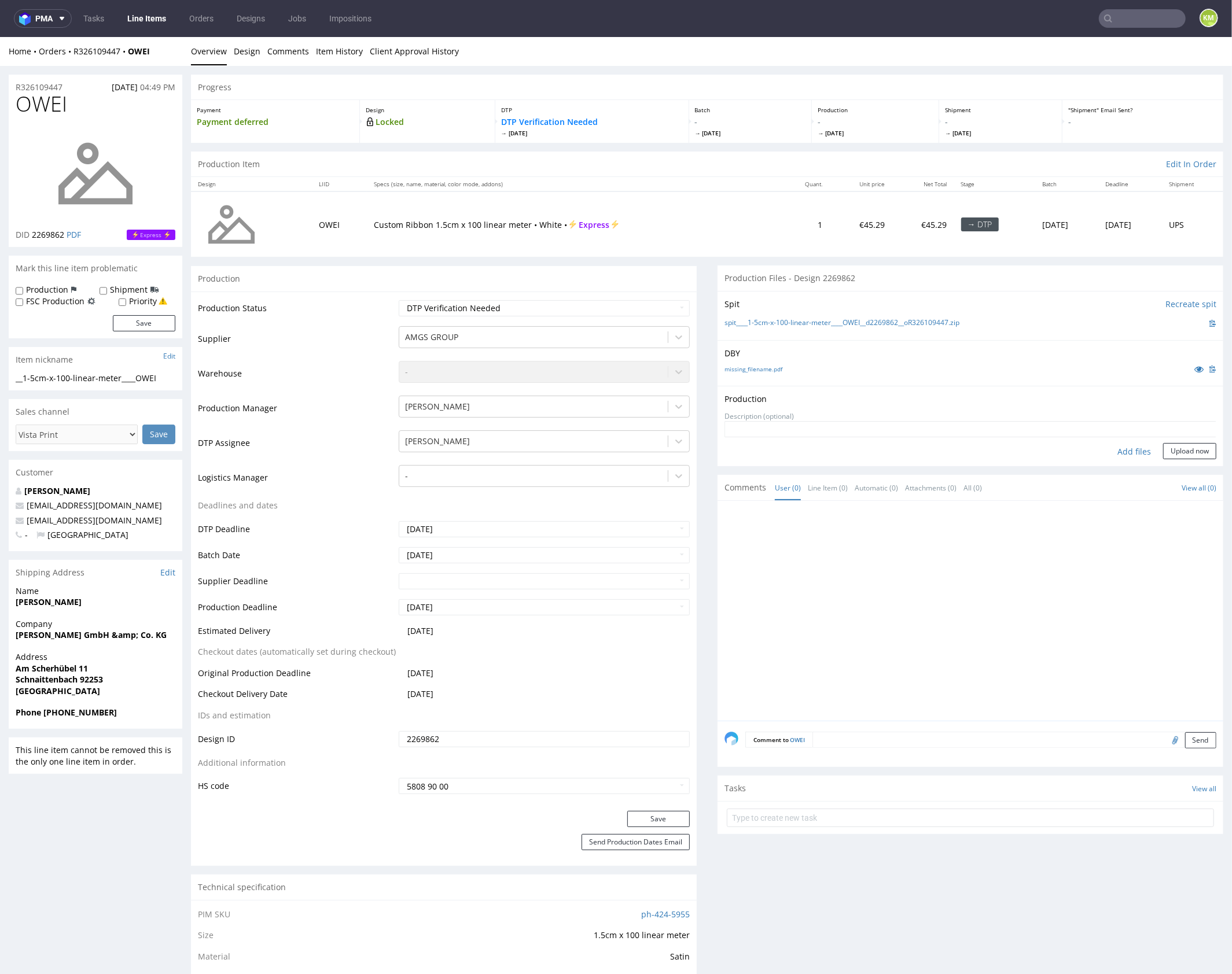
click at [1126, 450] on div "Add files" at bounding box center [1134, 451] width 58 height 17
type input "C:\fakepath\1-5cm-x-100-linear-meter____OWEI__d2269862__oR326109447.pdf"
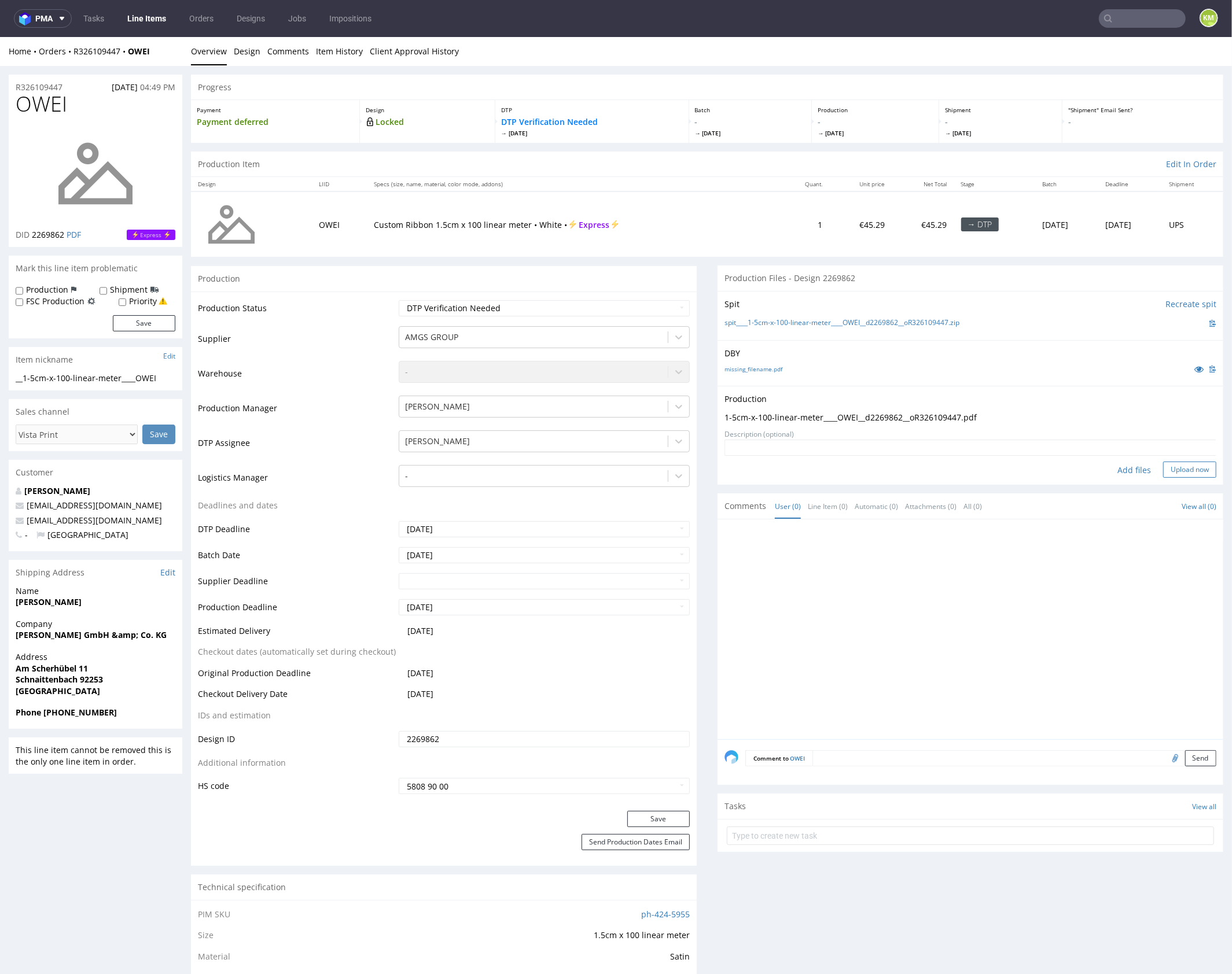
click at [1187, 462] on button "Upload now" at bounding box center [1190, 469] width 53 height 17
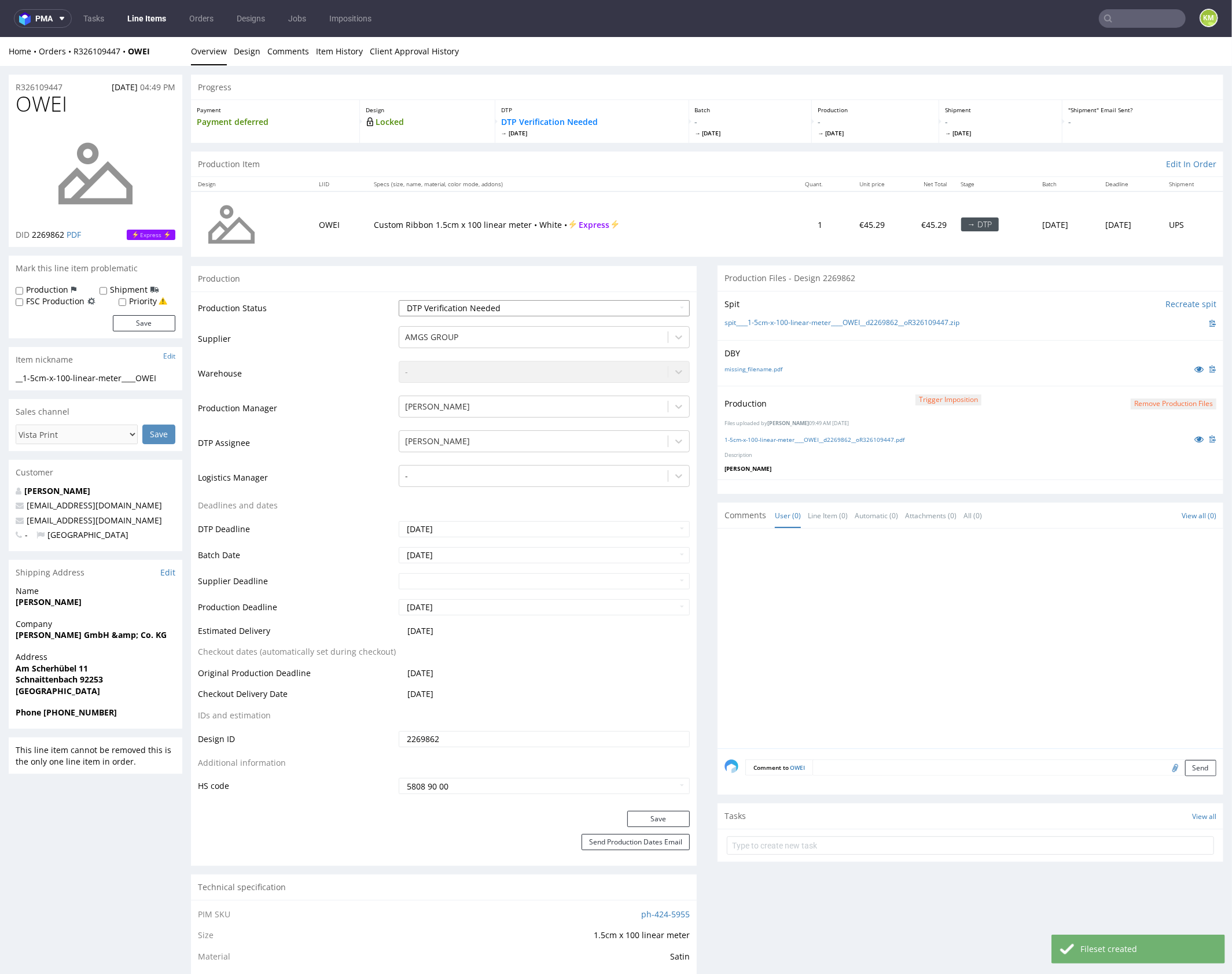
click at [585, 307] on select "Waiting for Artwork Waiting for Diecut Waiting for Mockup Waiting for DTP Waiti…" at bounding box center [544, 307] width 291 height 17
select select "dtp_production_ready"
click at [399, 300] on select "Waiting for Artwork Waiting for Diecut Waiting for Mockup Waiting for DTP Waiti…" at bounding box center [544, 307] width 291 height 17
click at [674, 815] on button "Save" at bounding box center [658, 818] width 62 height 17
click at [904, 623] on div at bounding box center [973, 641] width 499 height 213
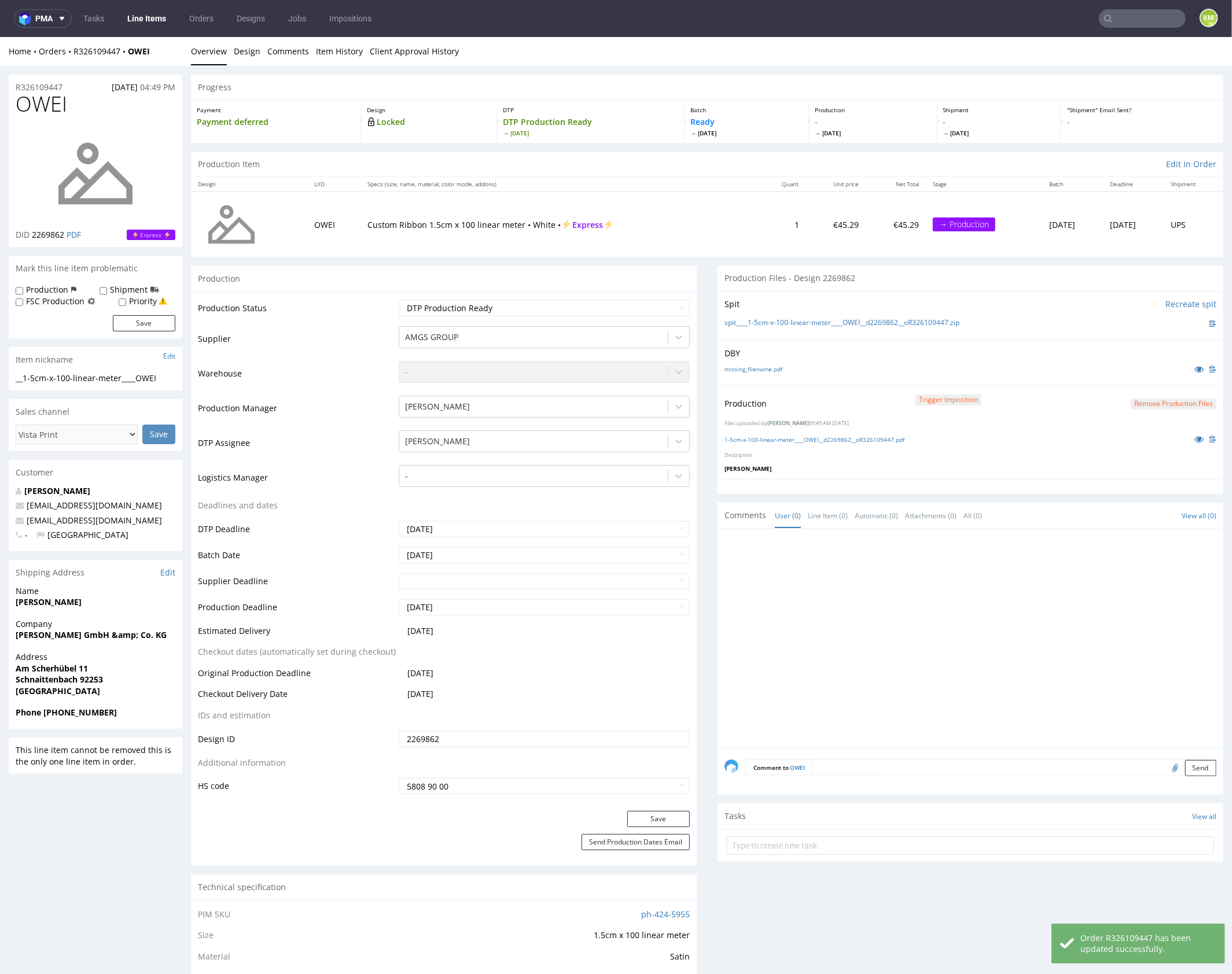
click at [973, 608] on div at bounding box center [973, 641] width 499 height 213
click at [930, 568] on div at bounding box center [973, 641] width 499 height 213
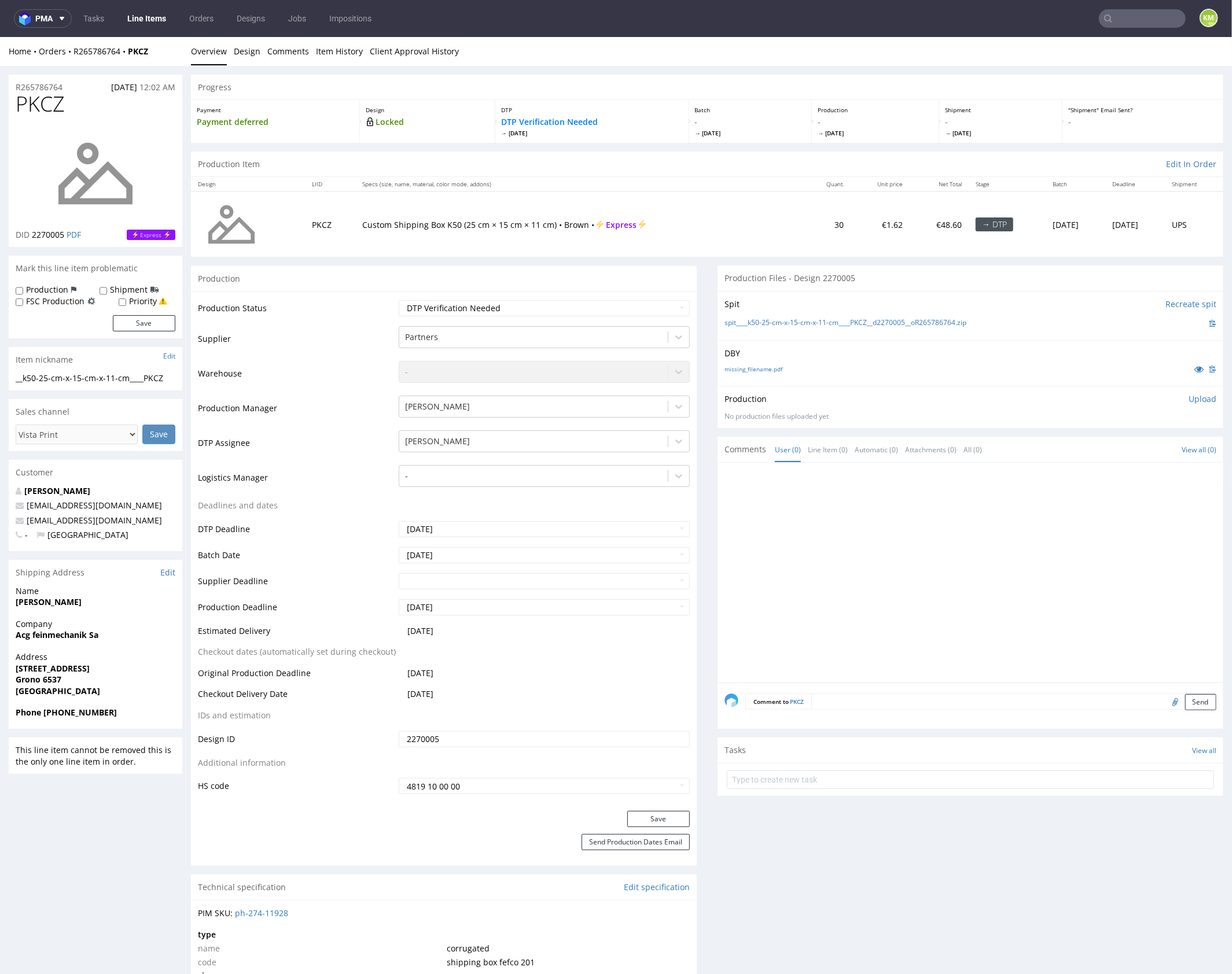
drag, startPoint x: 848, startPoint y: 402, endPoint x: 833, endPoint y: 396, distance: 16.2
click at [845, 399] on div "Production Upload" at bounding box center [970, 399] width 492 height 11
click at [756, 369] on link "missing_filename.pdf" at bounding box center [753, 368] width 58 height 8
click at [759, 506] on div at bounding box center [973, 575] width 499 height 213
click at [869, 583] on div at bounding box center [973, 575] width 499 height 213
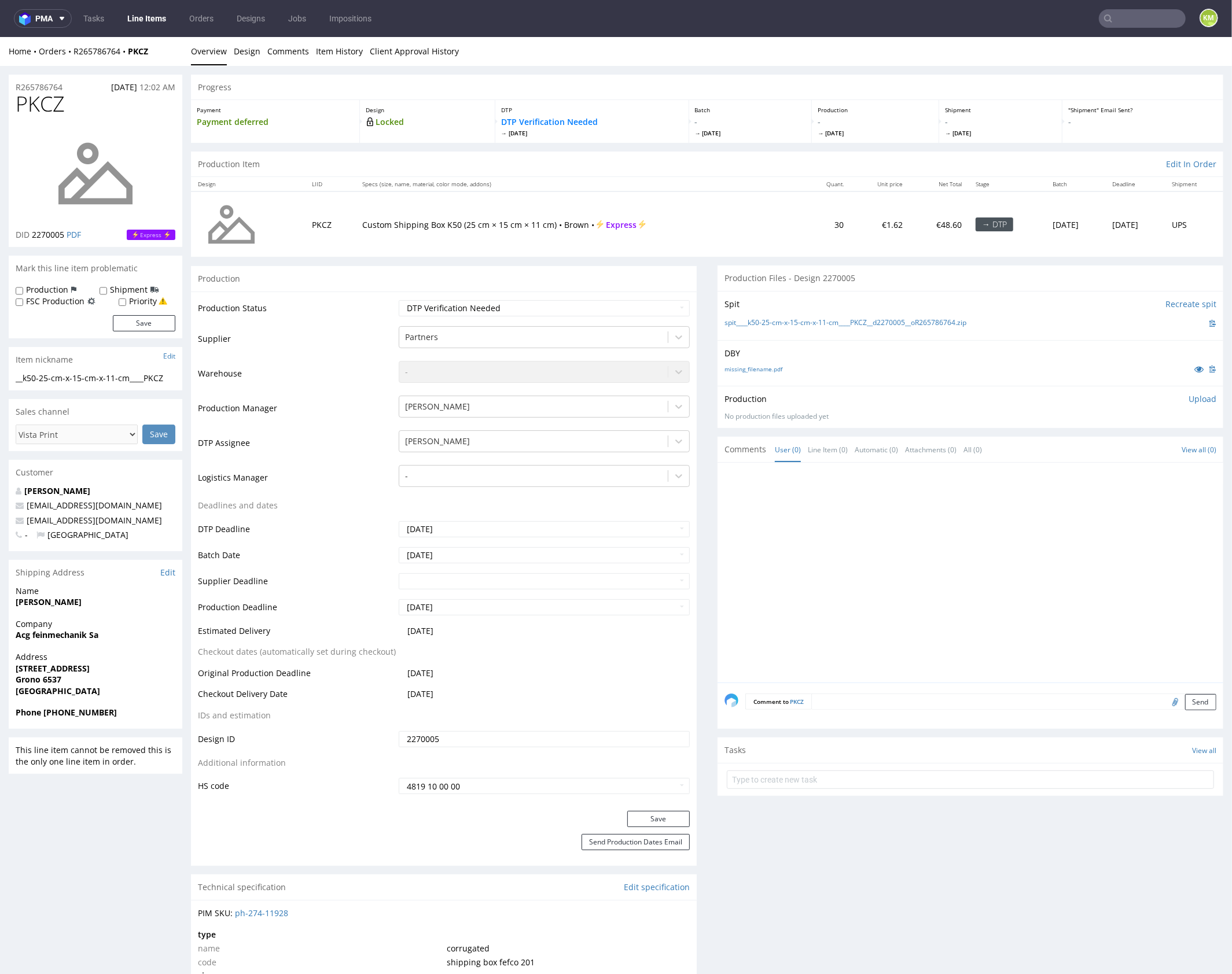
drag, startPoint x: 944, startPoint y: 526, endPoint x: 940, endPoint y: 513, distance: 13.6
click at [944, 524] on div at bounding box center [973, 575] width 499 height 213
click at [821, 772] on input "text" at bounding box center [970, 779] width 487 height 19
type input "vista print to canceled"
click at [835, 766] on div "vista print to canceled Set due date" at bounding box center [970, 774] width 487 height 23
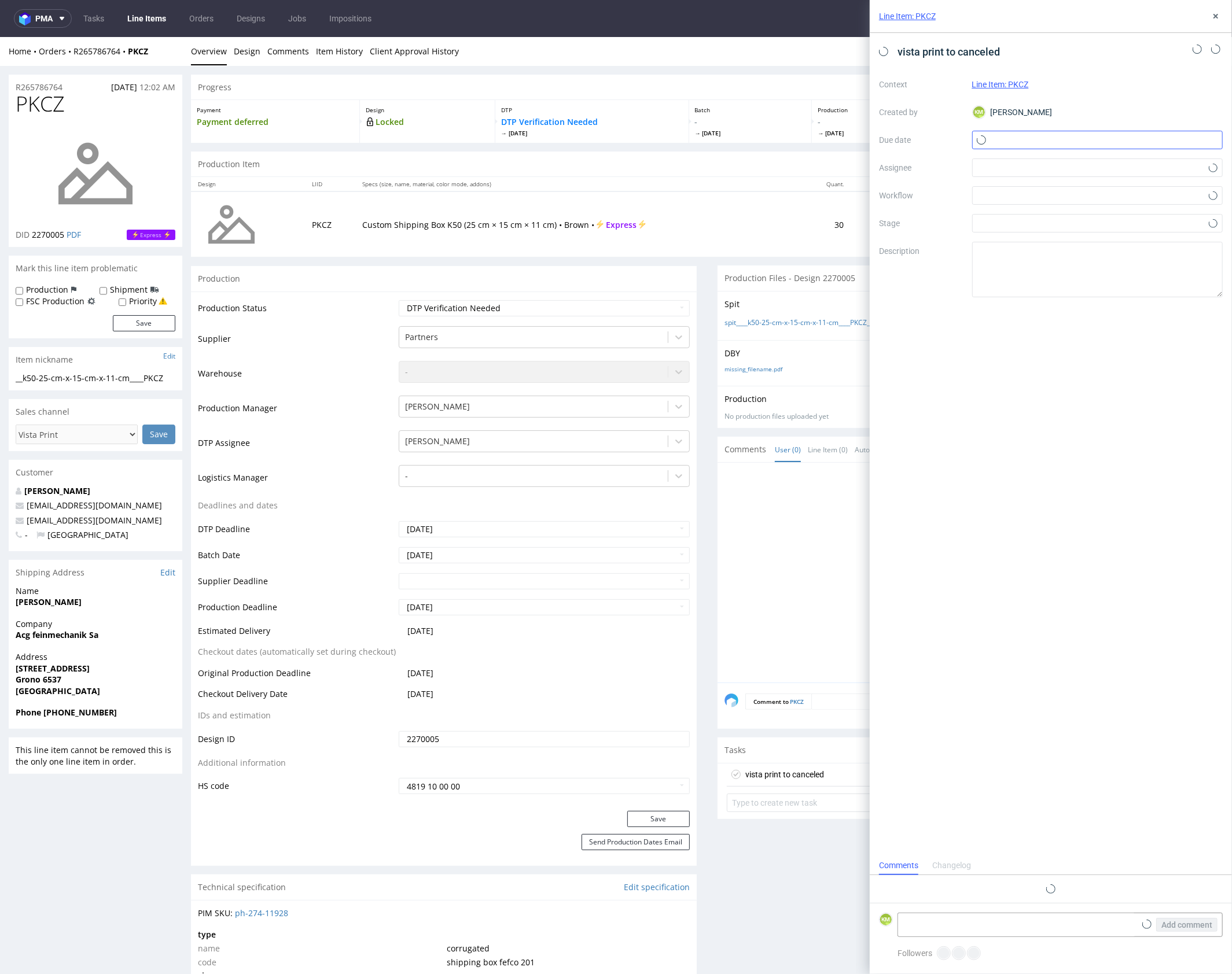
scroll to position [9, 0]
click at [1018, 140] on input "text" at bounding box center [1098, 140] width 251 height 19
click at [1043, 239] on span "5" at bounding box center [1041, 236] width 4 height 11
click at [1009, 145] on input "05/10/2025" at bounding box center [1098, 140] width 251 height 19
click at [1061, 242] on span "6" at bounding box center [1060, 236] width 4 height 11
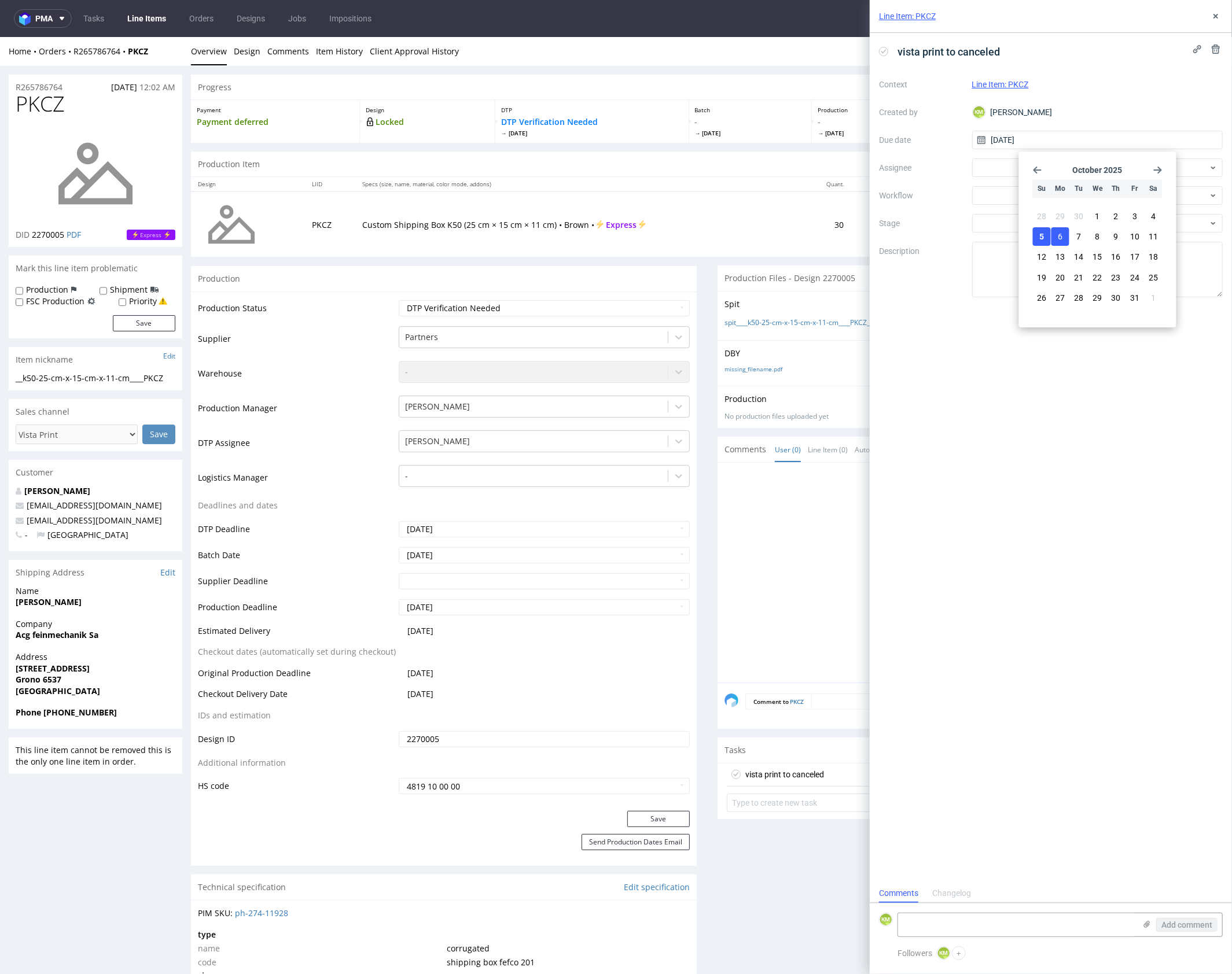
type input "06/10/2025"
click at [1009, 161] on div at bounding box center [1098, 168] width 251 height 19
type input "leś"
click at [1023, 191] on span "Bartłomiej Leśniczuk" at bounding box center [1028, 193] width 62 height 11
click at [1010, 198] on div at bounding box center [1098, 195] width 251 height 19
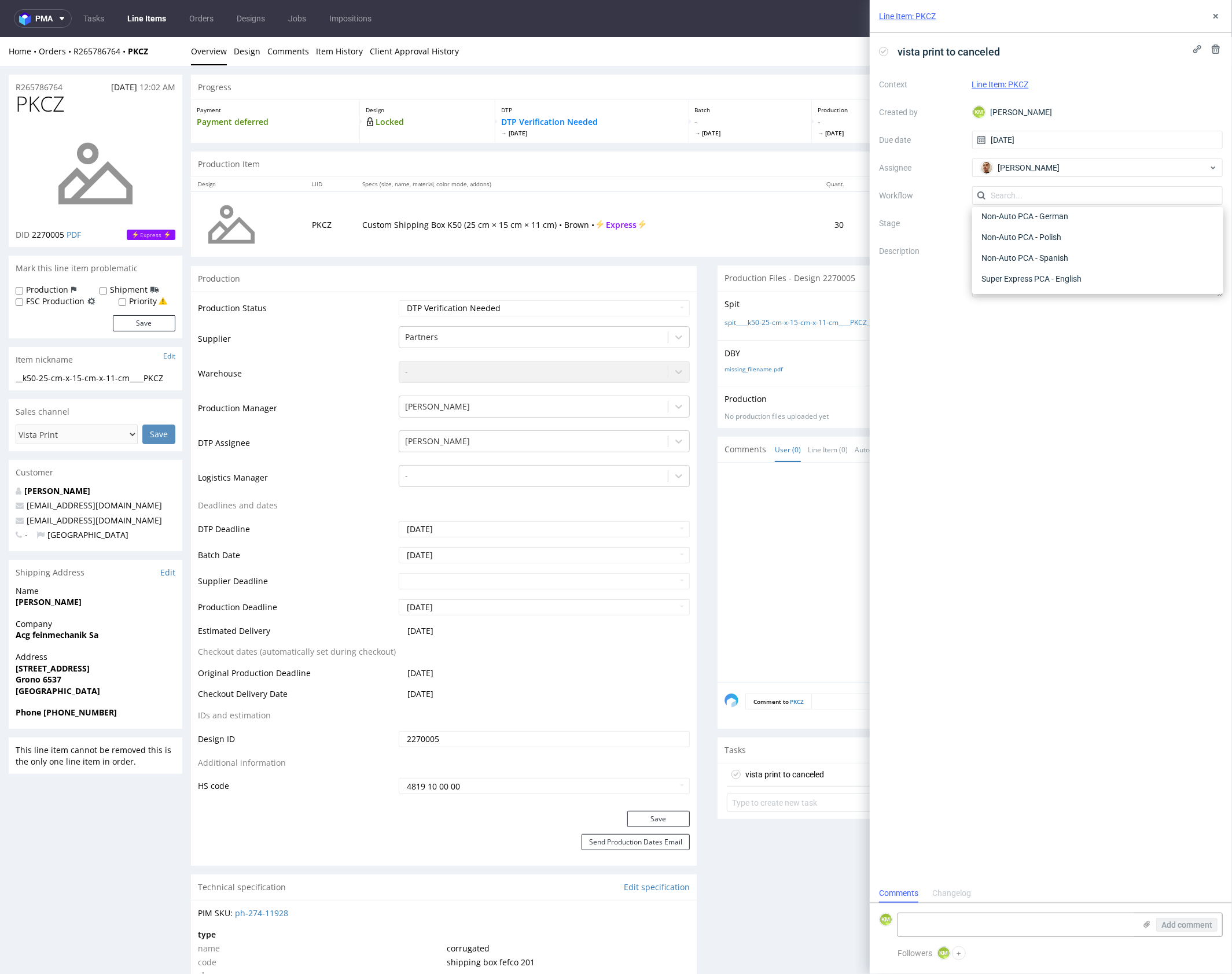
scroll to position [0, 0]
click at [1033, 256] on div "DTP - Issue" at bounding box center [1097, 258] width 242 height 21
click at [1042, 272] on textarea "Problem: Impact: What is needed?:" at bounding box center [1098, 269] width 251 height 55
click at [1148, 928] on icon at bounding box center [1147, 924] width 9 height 9
click at [0, 0] on input "file" at bounding box center [0, 0] width 0 height 0
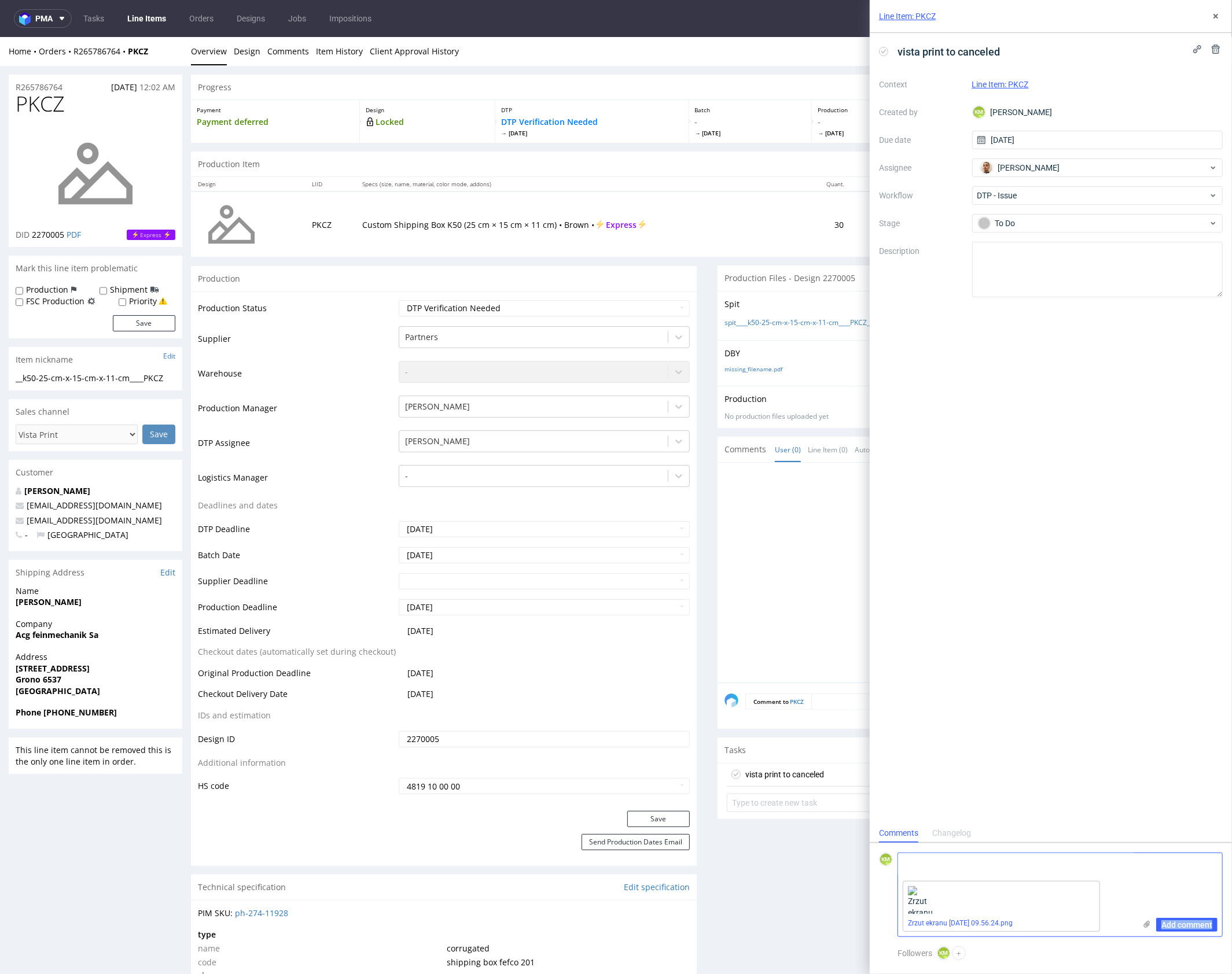
click at [955, 871] on div "Add comment Zrzut ekranu 2025-10-5 o 09.56.24.png" at bounding box center [1060, 895] width 325 height 85
click at [961, 865] on textarea at bounding box center [1016, 865] width 237 height 23
paste textarea "The design is multicoloured, while the specification indicates a single colour.…"
type textarea "The design is multicoloured, while the specification indicates a single colour.…"
click at [1194, 929] on span "Add comment" at bounding box center [1186, 924] width 51 height 8
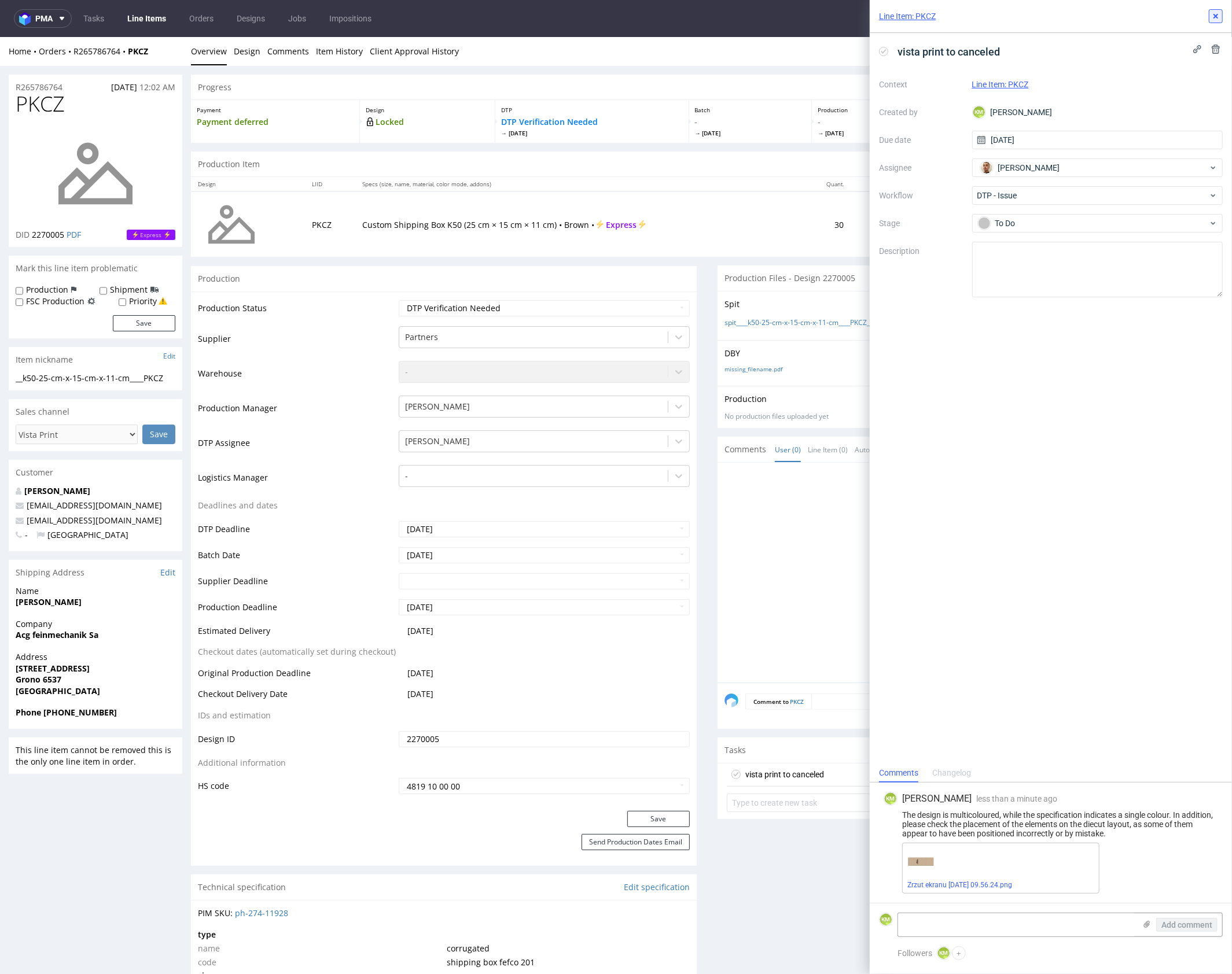
click at [1217, 17] on icon at bounding box center [1215, 16] width 9 height 9
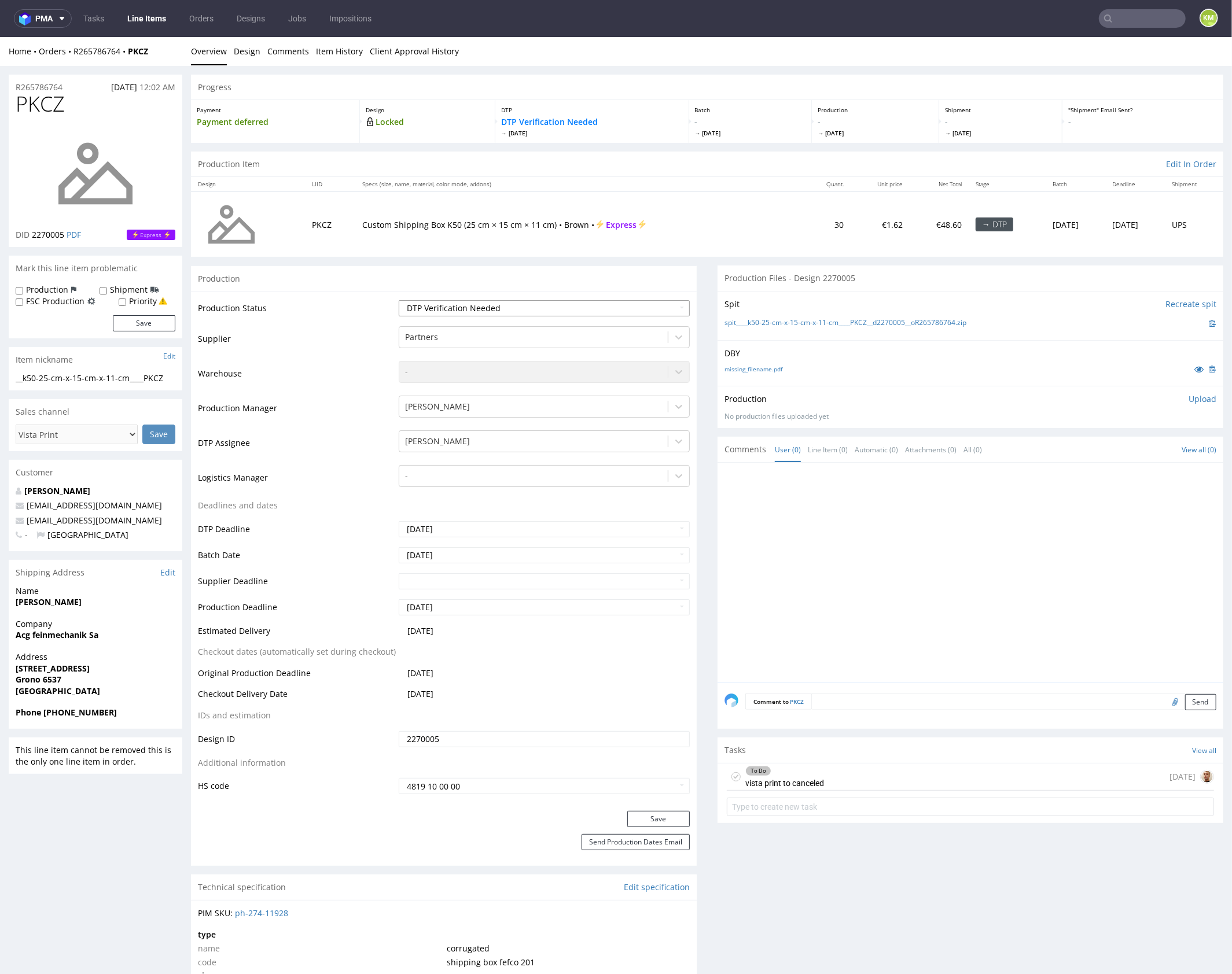
click at [570, 305] on select "Waiting for Artwork Waiting for Diecut Waiting for Mockup Waiting for DTP Waiti…" at bounding box center [544, 307] width 291 height 17
select select "dtp_issue"
click at [399, 300] on select "Waiting for Artwork Waiting for Diecut Waiting for Mockup Waiting for DTP Waiti…" at bounding box center [544, 307] width 291 height 17
click at [637, 817] on button "Save" at bounding box center [658, 818] width 62 height 17
drag, startPoint x: 828, startPoint y: 632, endPoint x: 819, endPoint y: 634, distance: 9.2
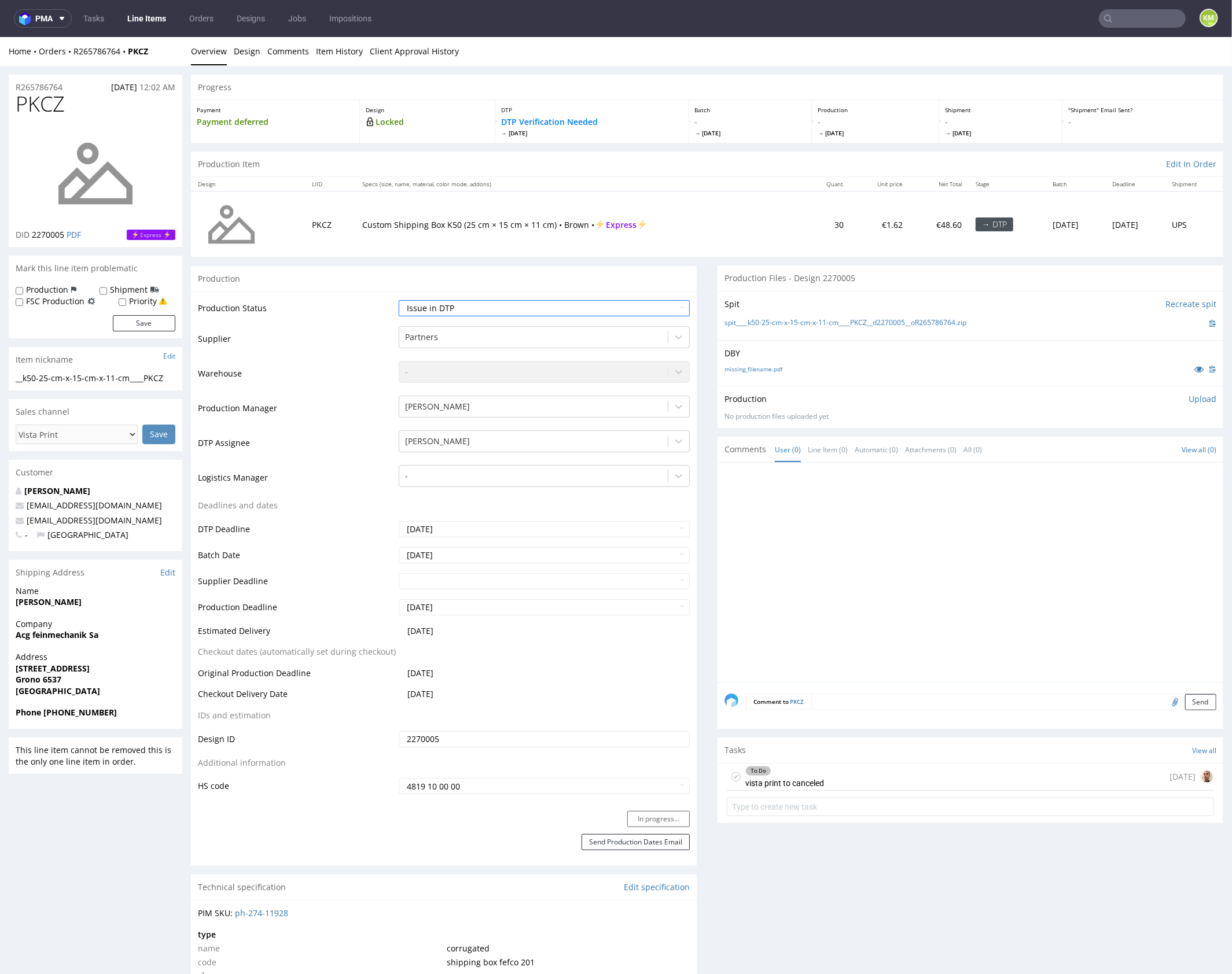
click at [828, 631] on div at bounding box center [973, 575] width 499 height 213
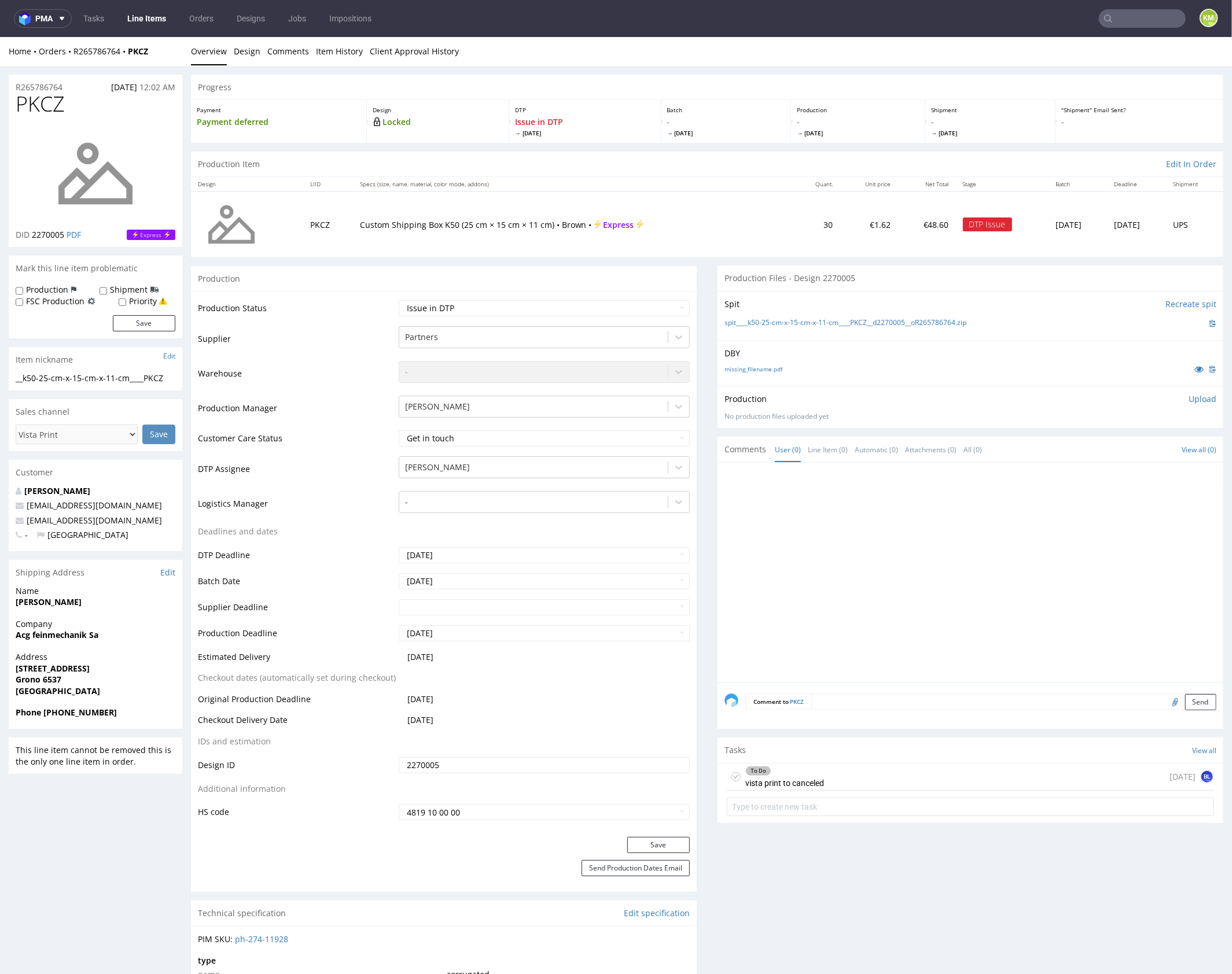
click at [953, 550] on div at bounding box center [973, 575] width 499 height 213
click at [851, 465] on div at bounding box center [971, 572] width 506 height 220
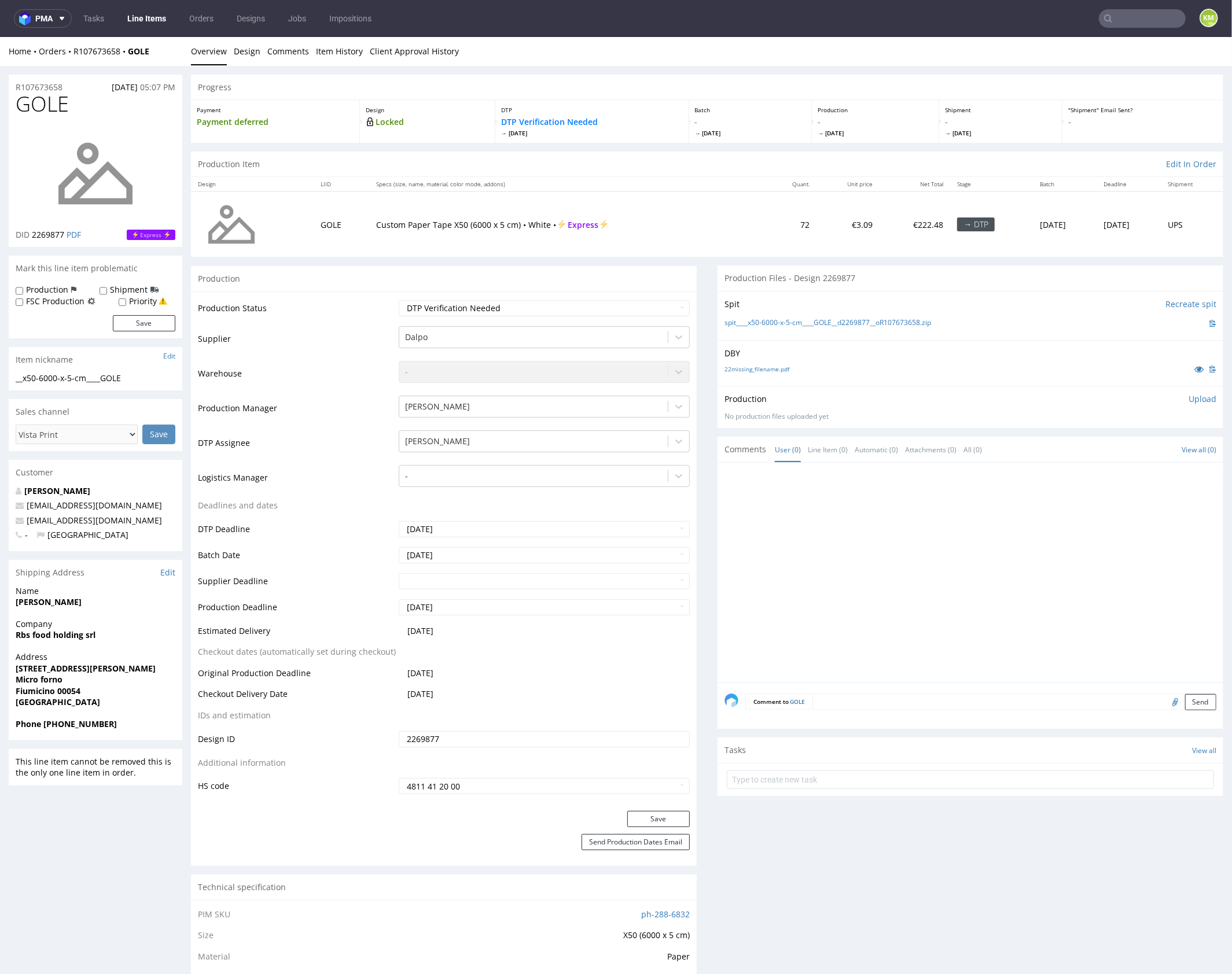
click at [1037, 578] on div at bounding box center [973, 575] width 499 height 213
drag, startPoint x: 1037, startPoint y: 578, endPoint x: 991, endPoint y: 534, distance: 63.7
click at [1030, 571] on div at bounding box center [973, 575] width 499 height 213
click at [786, 393] on div "Production Upload" at bounding box center [970, 399] width 492 height 11
click at [765, 366] on link "22missing_filename.pdf" at bounding box center [756, 368] width 65 height 8
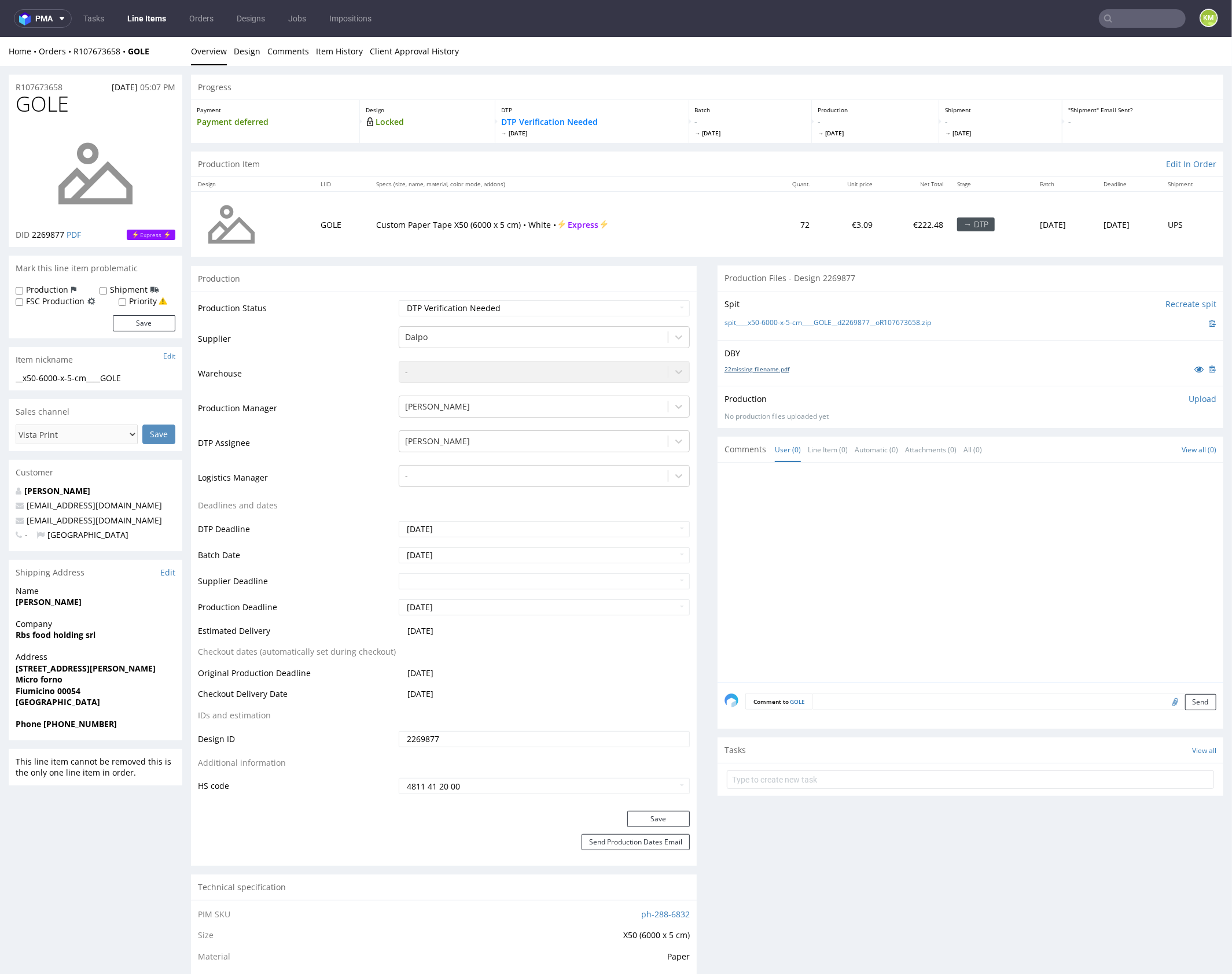
click at [765, 370] on link "22missing_filename.pdf" at bounding box center [756, 368] width 65 height 8
click at [961, 545] on div at bounding box center [973, 575] width 499 height 213
click at [902, 406] on div "Production Upload No production files uploaded yet Description (optional) Add f…" at bounding box center [970, 407] width 492 height 28
drag, startPoint x: 956, startPoint y: 323, endPoint x: 744, endPoint y: 324, distance: 212.0
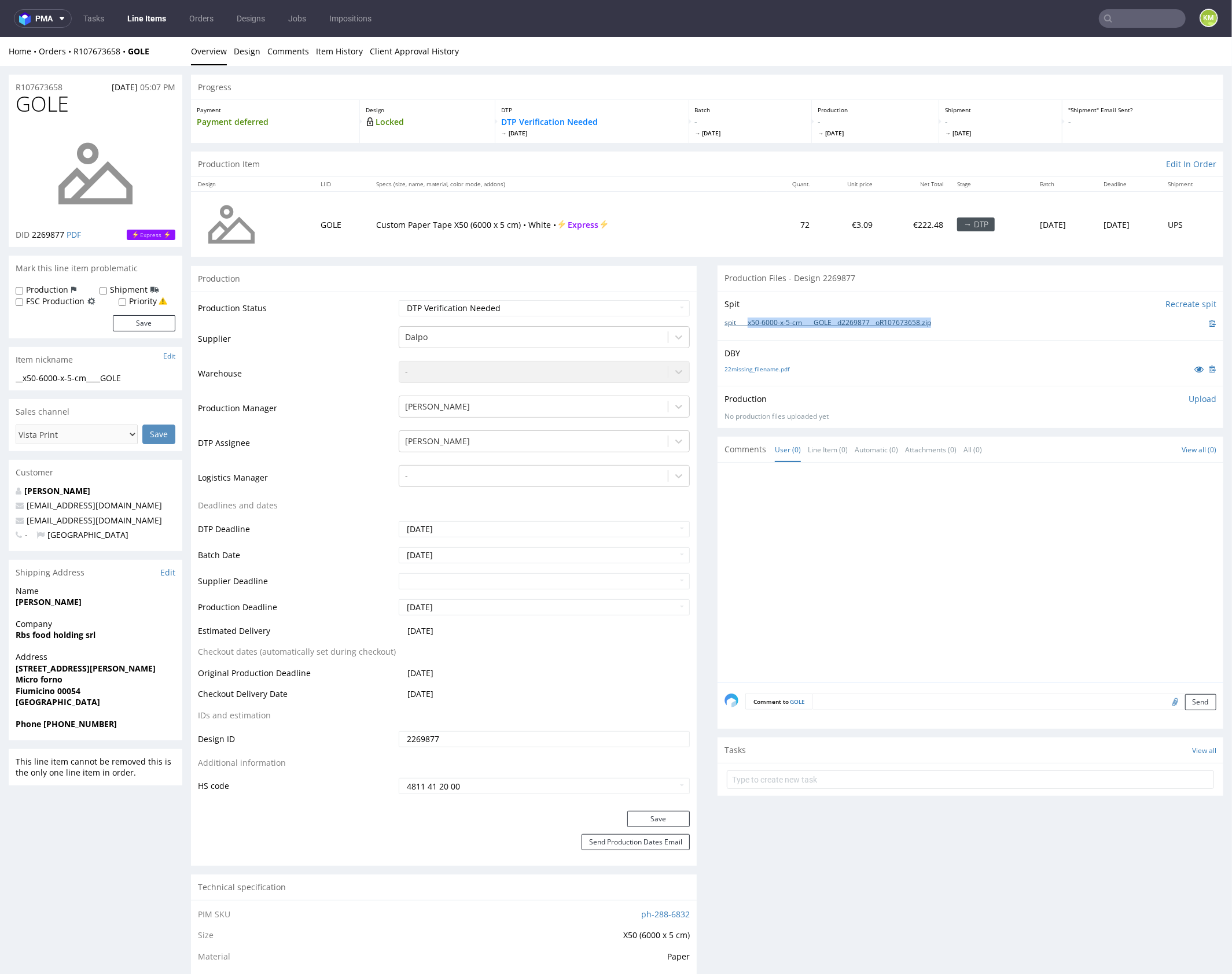
click at [744, 324] on div "spit____x50-6000-x-5-cm____GOLE__d2269877__oR107673658.zip" at bounding box center [970, 323] width 492 height 13
copy link "x50-6000-x-5-cm____GOLE__d2269877__oR107673658.zip"
click at [245, 53] on link "Design" at bounding box center [246, 50] width 27 height 28
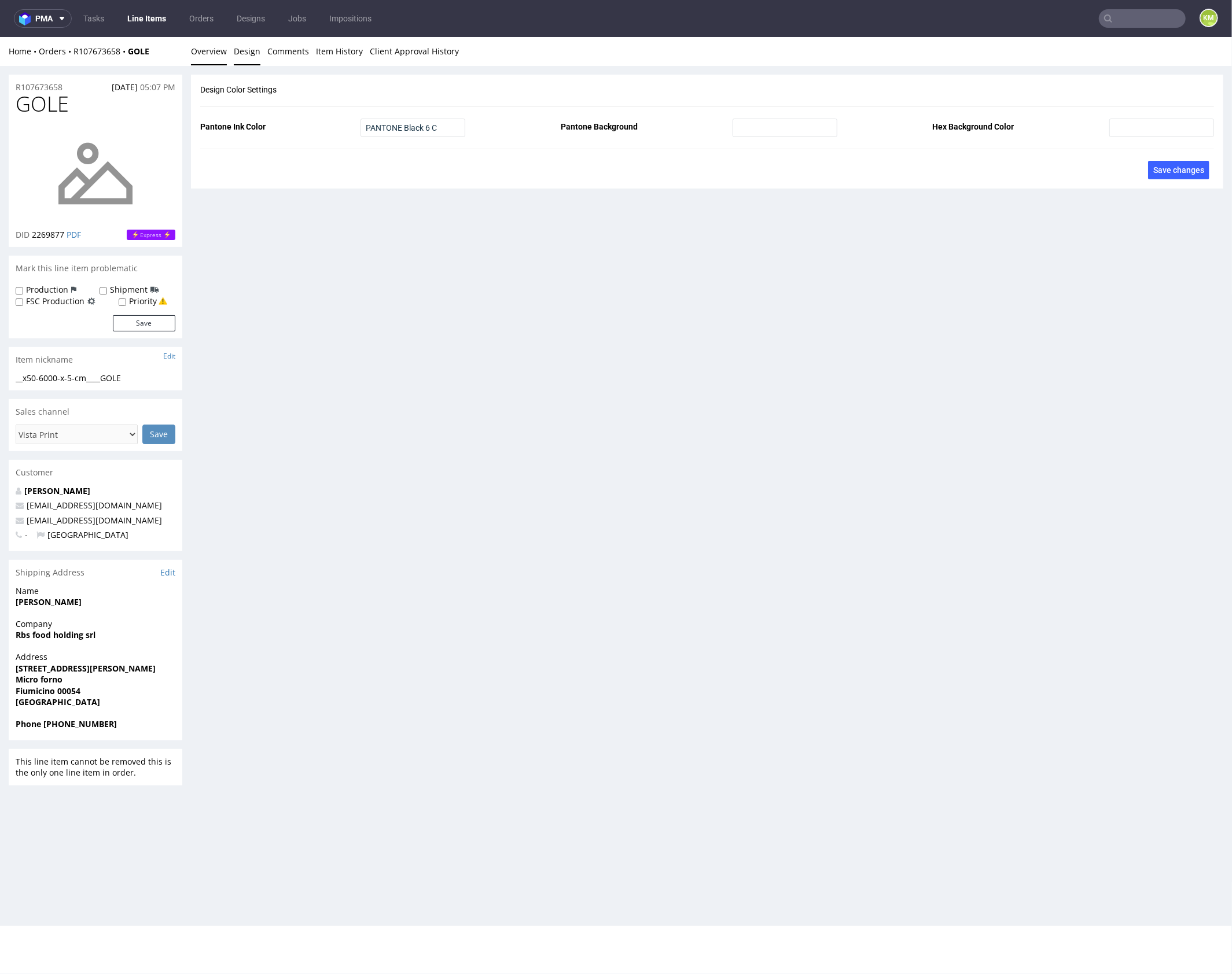
click at [207, 53] on link "Overview" at bounding box center [209, 50] width 36 height 28
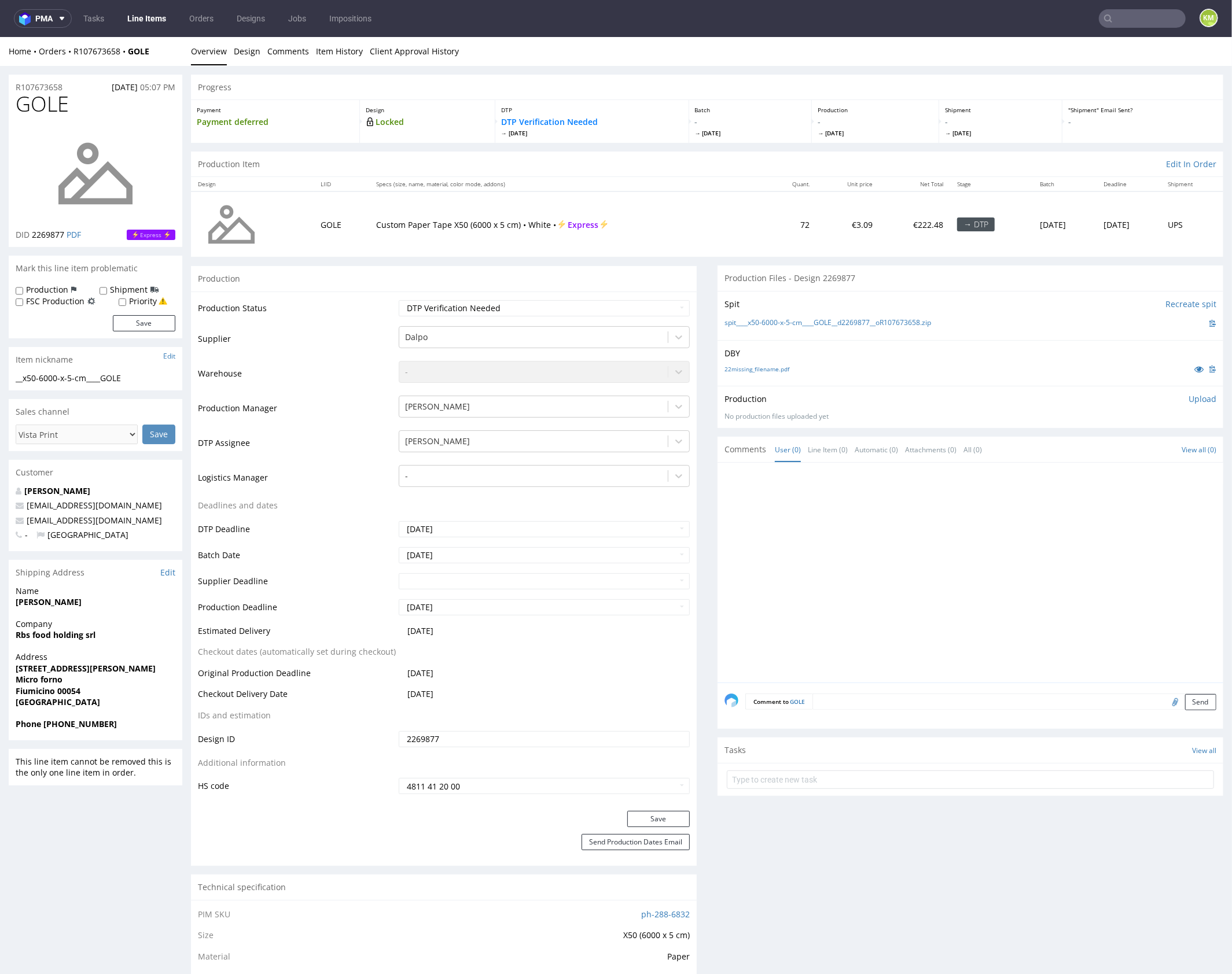
click at [1124, 405] on div "Production Upload No production files uploaded yet Description (optional) Add f…" at bounding box center [970, 407] width 492 height 28
click at [1188, 402] on p "Upload" at bounding box center [1202, 399] width 28 height 11
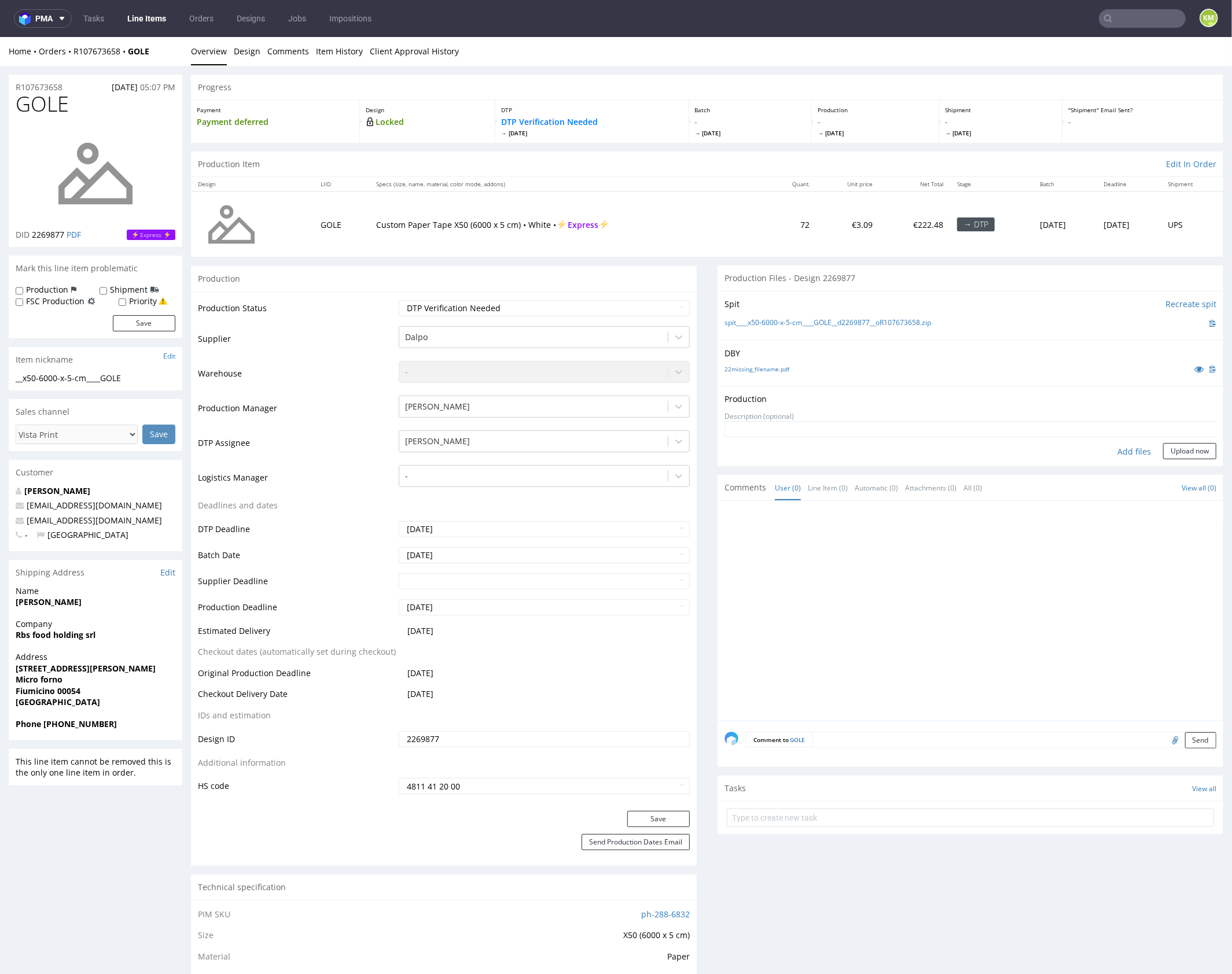
click at [1123, 450] on div "Add files" at bounding box center [1134, 451] width 58 height 17
type input "C:\fakepath\x50-6000-x-5-cm____GOLE__d2269877__oR107673658.pdf"
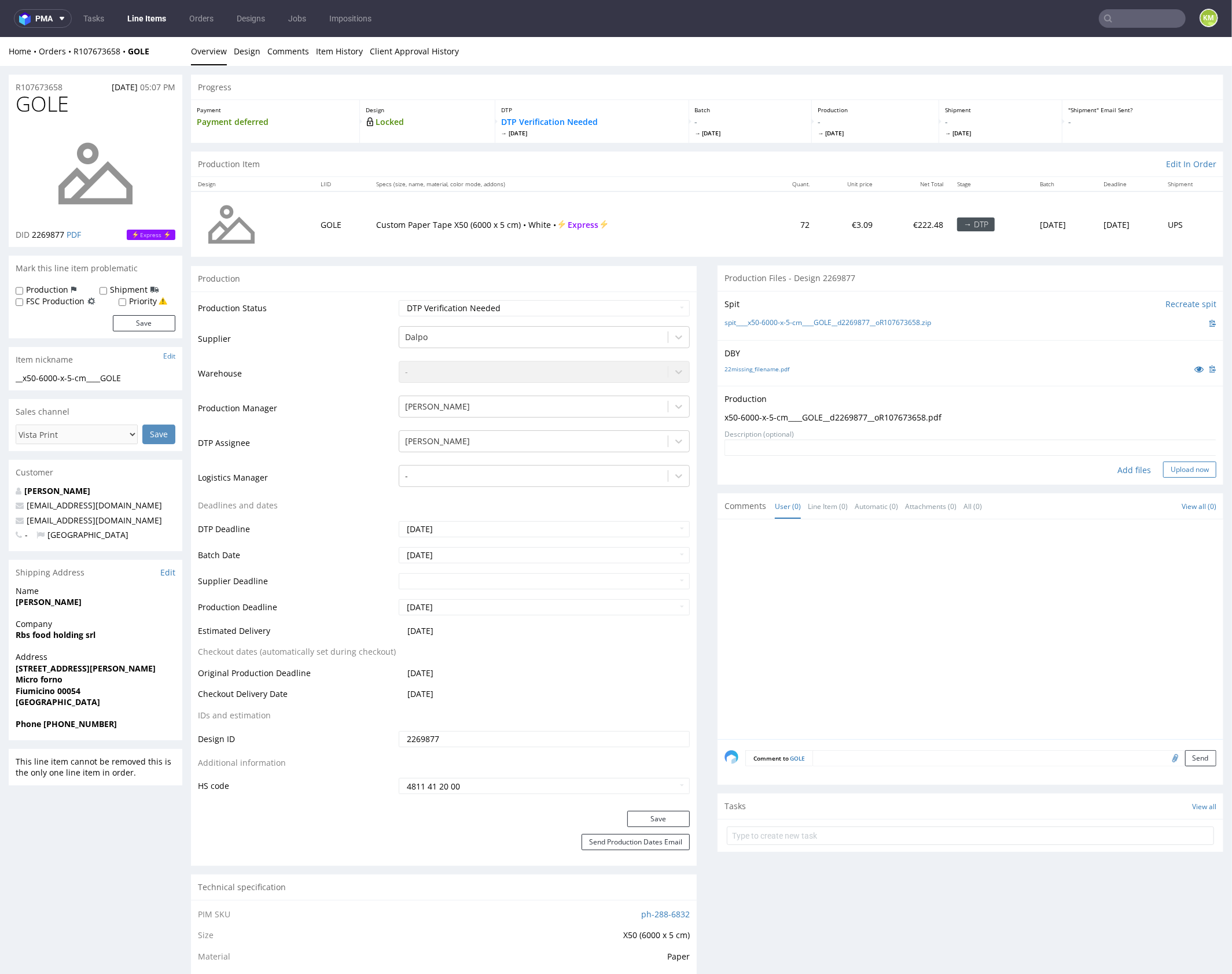
click at [1163, 468] on button "Upload now" at bounding box center [1190, 469] width 53 height 17
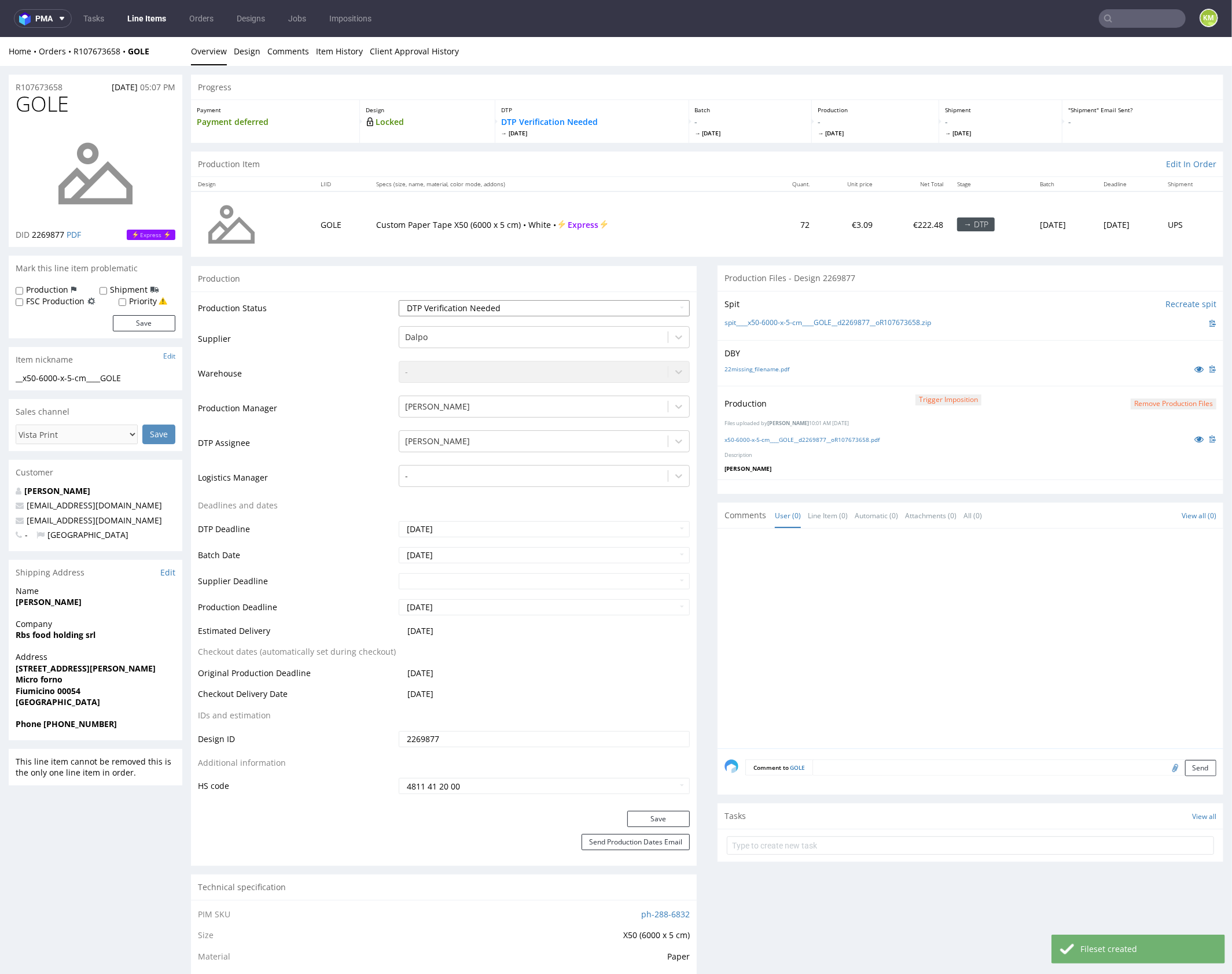
click at [573, 309] on select "Waiting for Artwork Waiting for Diecut Waiting for Mockup Waiting for DTP Waiti…" at bounding box center [544, 307] width 291 height 17
select select "dtp_production_ready"
click at [399, 300] on select "Waiting for Artwork Waiting for Diecut Waiting for Mockup Waiting for DTP Waiti…" at bounding box center [544, 307] width 291 height 17
click at [671, 817] on button "Save" at bounding box center [658, 818] width 62 height 17
click at [855, 593] on div at bounding box center [973, 641] width 499 height 213
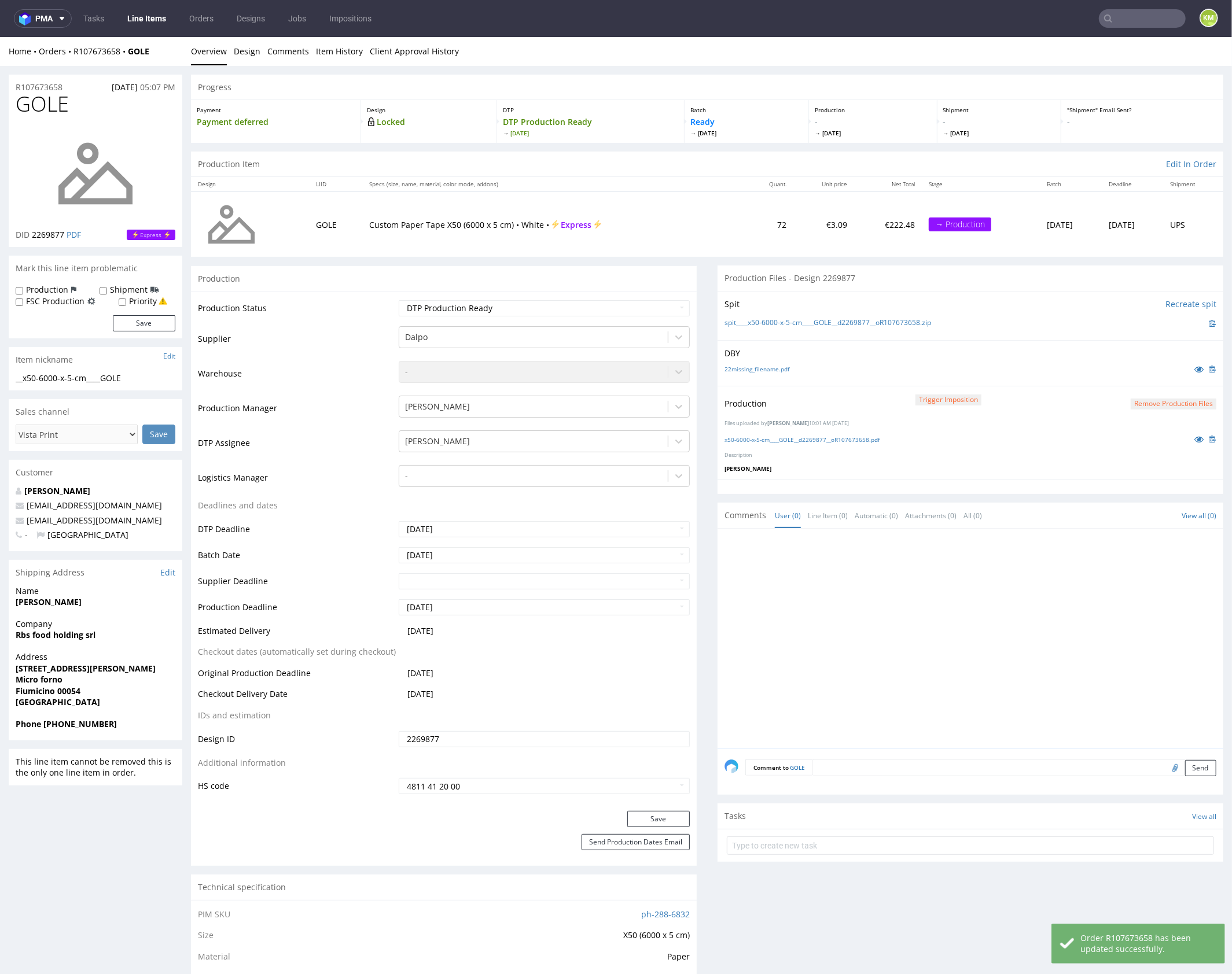
drag, startPoint x: 858, startPoint y: 595, endPoint x: 857, endPoint y: 587, distance: 8.1
click at [857, 593] on div at bounding box center [973, 641] width 499 height 213
click at [857, 587] on div at bounding box center [973, 641] width 499 height 213
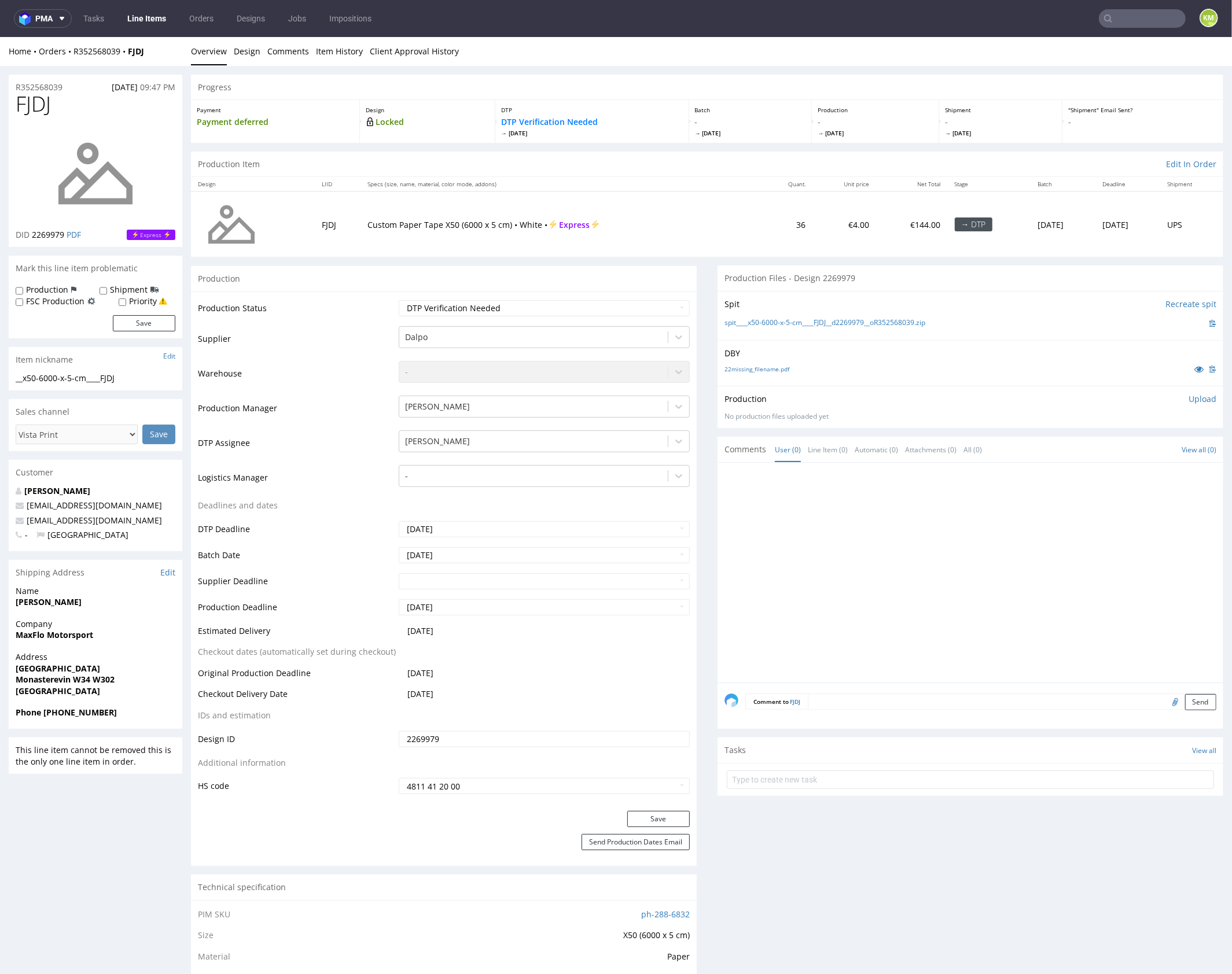
drag, startPoint x: 909, startPoint y: 485, endPoint x: 825, endPoint y: 399, distance: 120.2
click at [908, 483] on div at bounding box center [973, 575] width 499 height 213
click at [768, 367] on link "22missing_filename.pdf" at bounding box center [756, 368] width 65 height 8
click at [893, 402] on div "Production Upload" at bounding box center [970, 399] width 492 height 11
drag, startPoint x: 956, startPoint y: 322, endPoint x: 745, endPoint y: 323, distance: 211.0
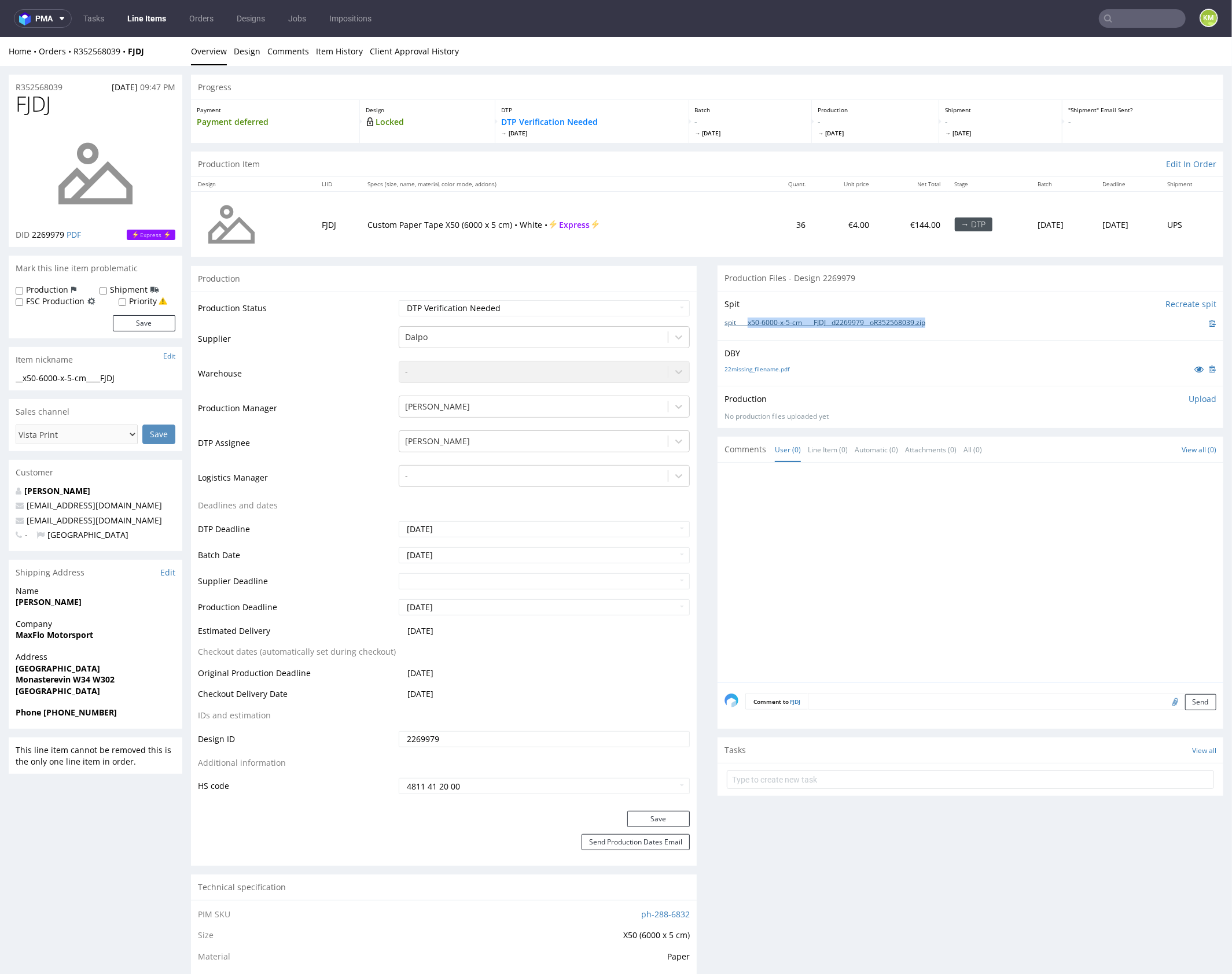
click at [745, 323] on div "spit____x50-6000-x-5-cm____FJDJ__d2269979__oR352568039.zip" at bounding box center [970, 323] width 492 height 13
copy link "x50-6000-x-5-cm____FJDJ__d2269979__oR352568039.zip"
click at [1188, 399] on p "Upload" at bounding box center [1202, 399] width 28 height 11
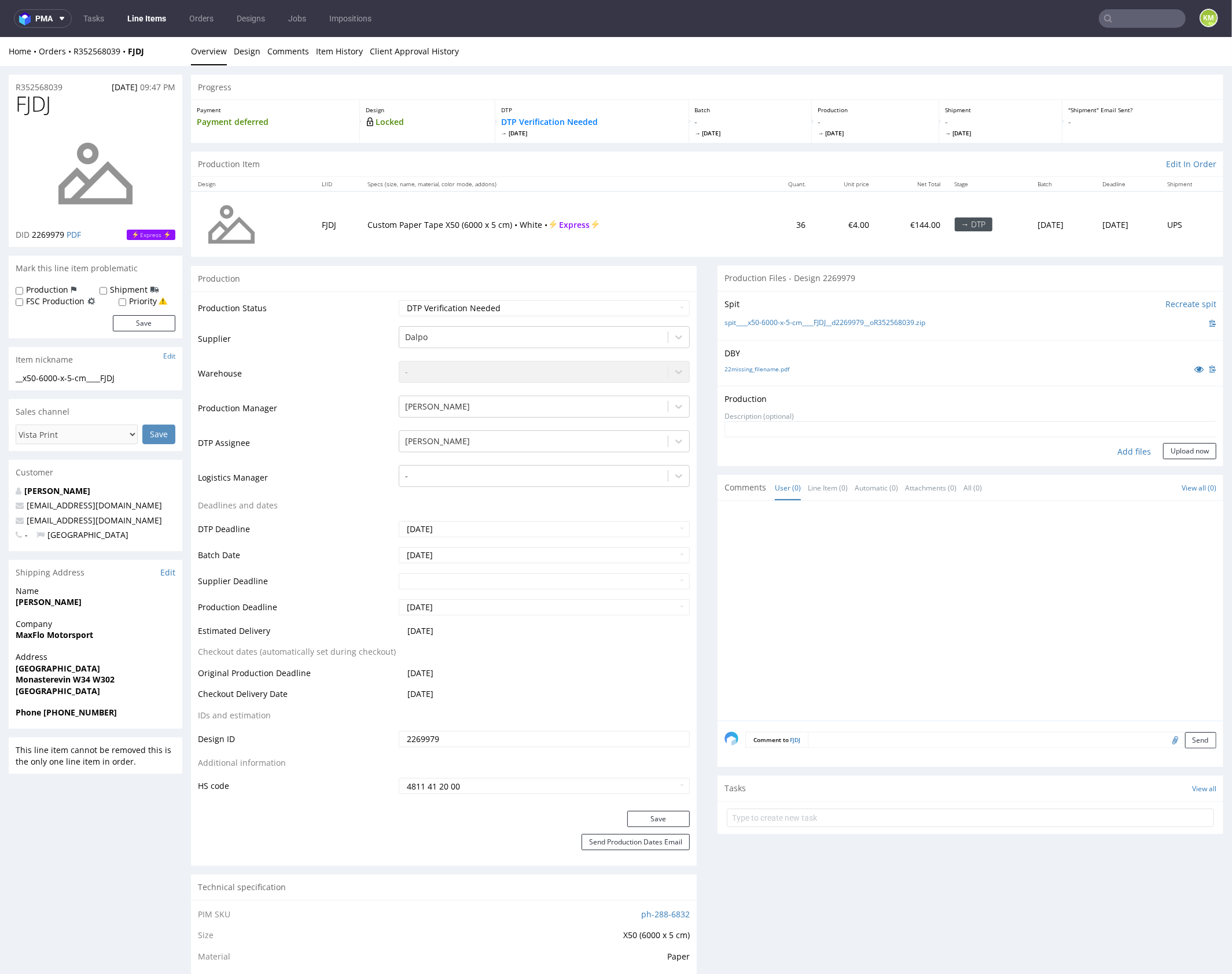
click at [1128, 450] on div "Add files" at bounding box center [1134, 451] width 58 height 17
type input "C:\fakepath\x50-6000-x-5-cm____FJDJ__d2269979__oR352568039.pdf"
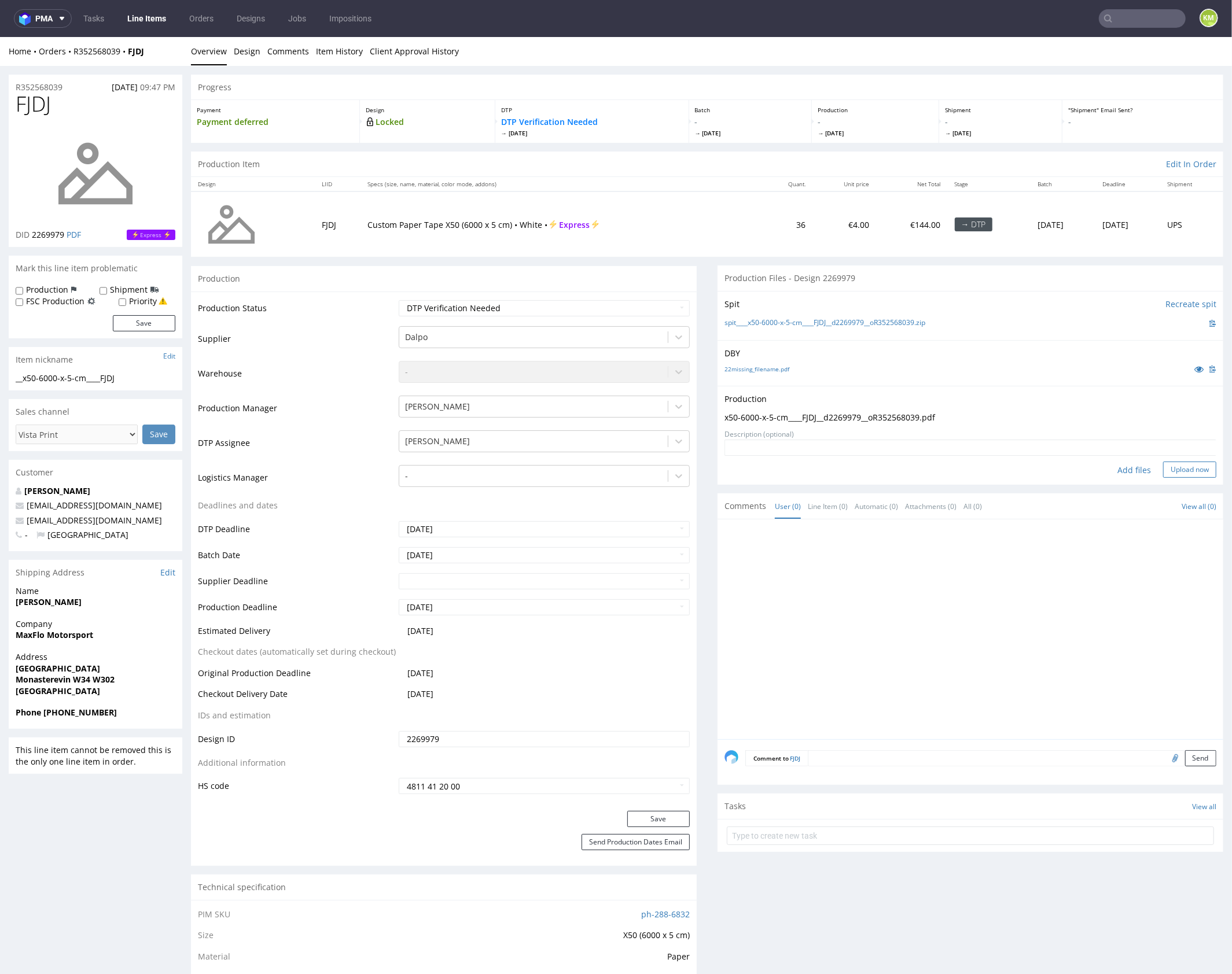
click at [1187, 468] on button "Upload now" at bounding box center [1190, 469] width 53 height 17
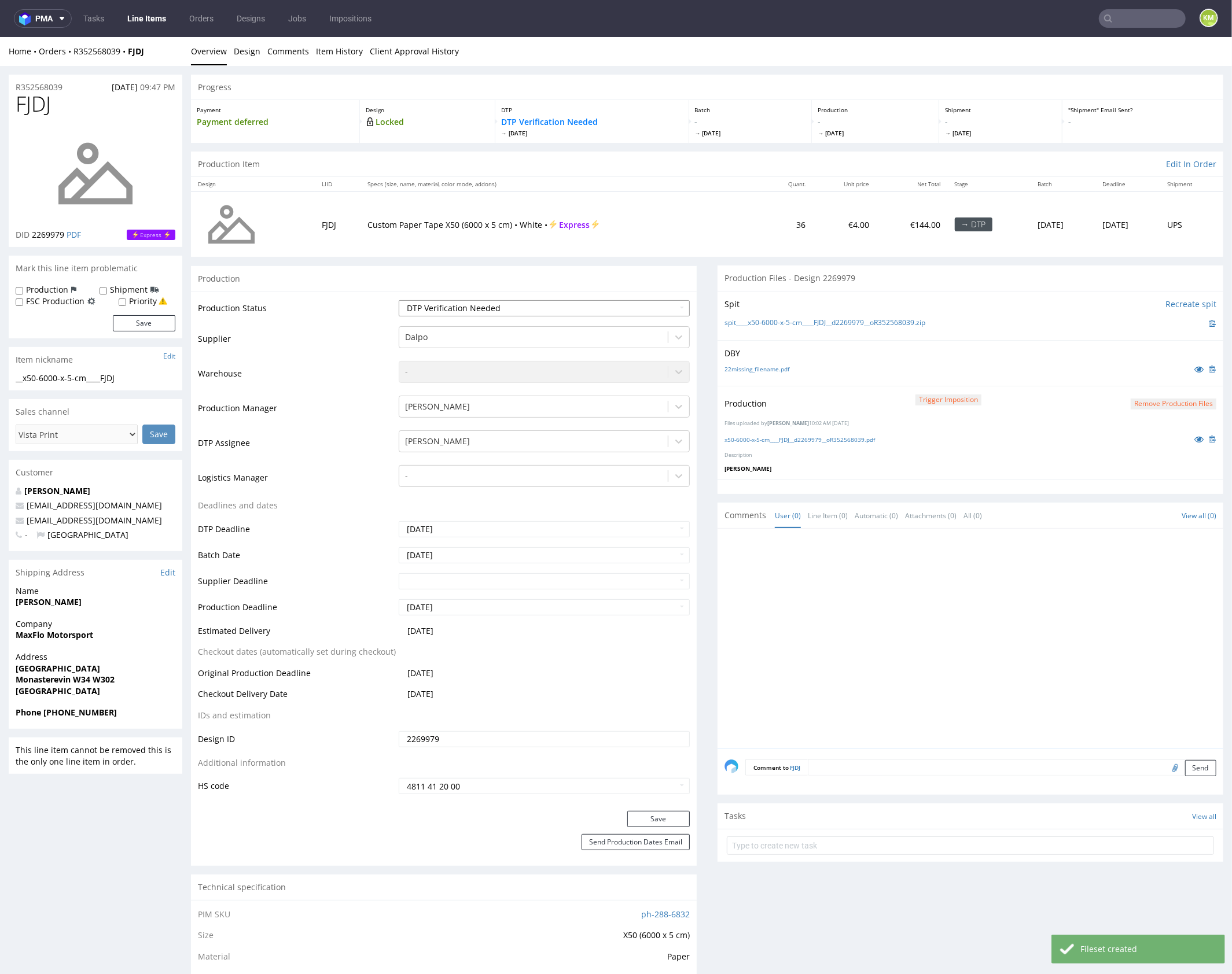
click at [599, 312] on select "Waiting for Artwork Waiting for Diecut Waiting for Mockup Waiting for DTP Waiti…" at bounding box center [544, 307] width 291 height 17
select select "dtp_production_ready"
click at [399, 300] on select "Waiting for Artwork Waiting for Diecut Waiting for Mockup Waiting for DTP Waiti…" at bounding box center [544, 307] width 291 height 17
click at [655, 810] on button "Save" at bounding box center [658, 818] width 62 height 17
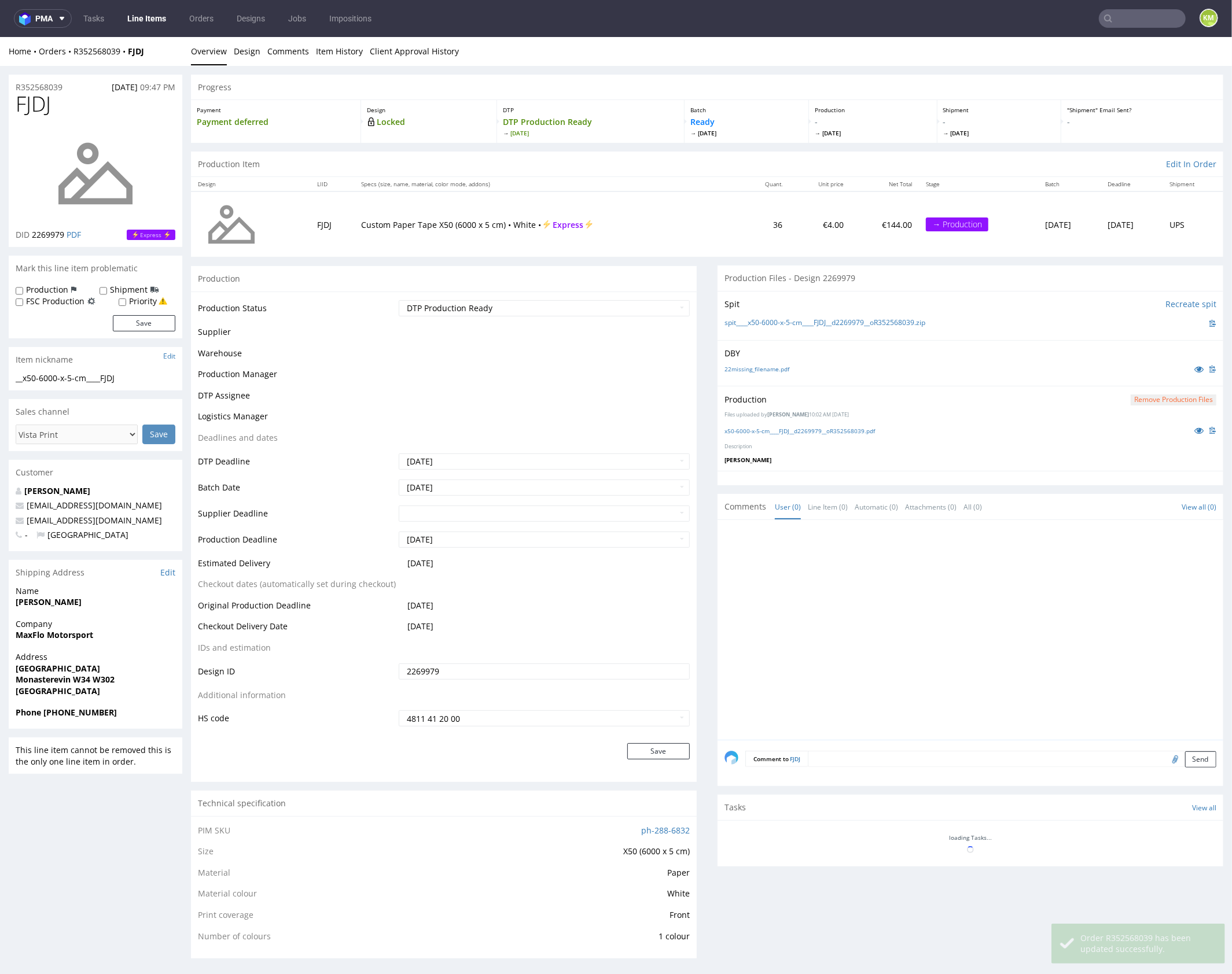
click at [866, 617] on div at bounding box center [973, 633] width 499 height 213
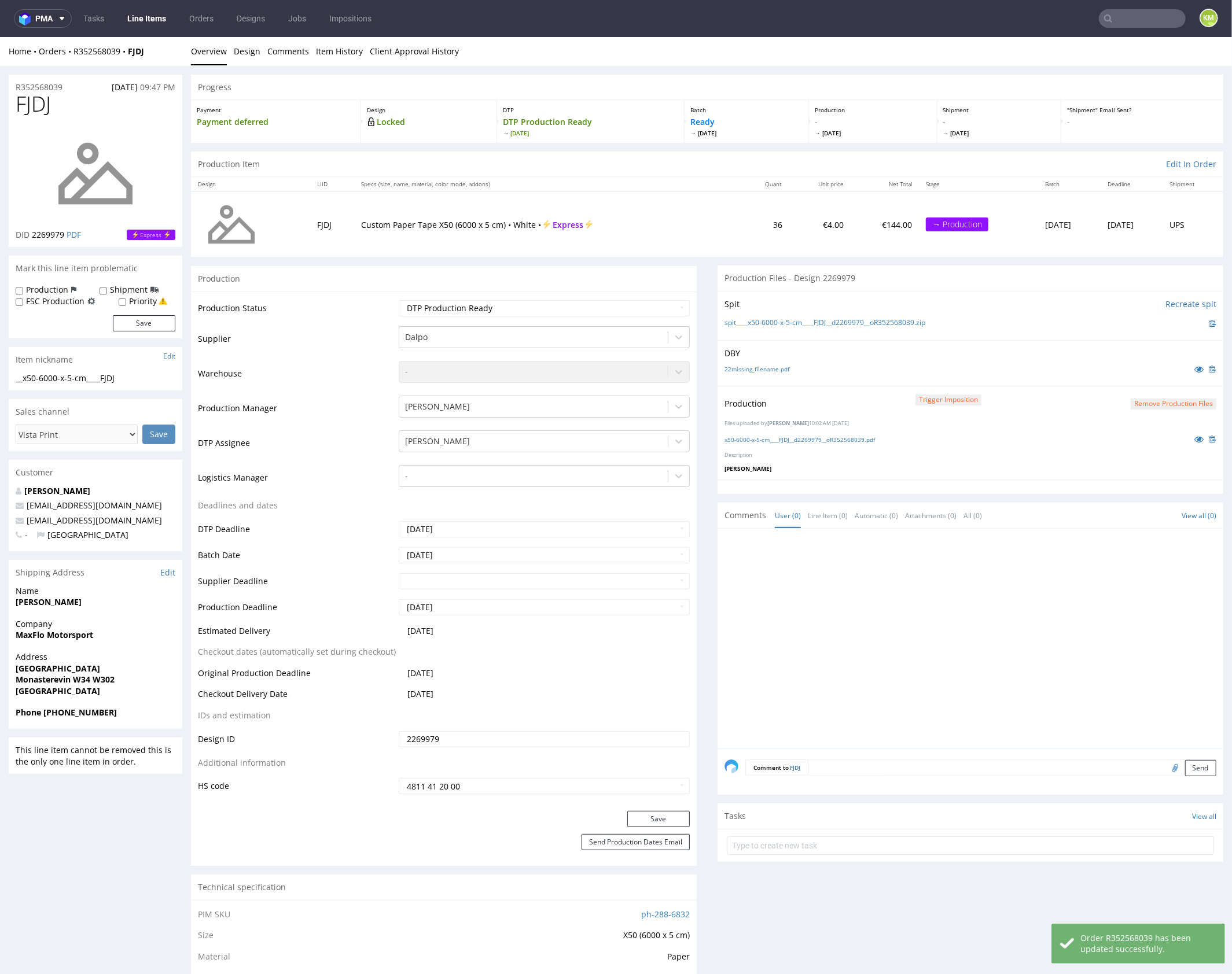
click at [931, 598] on div at bounding box center [973, 641] width 499 height 213
click at [936, 613] on div at bounding box center [973, 641] width 499 height 213
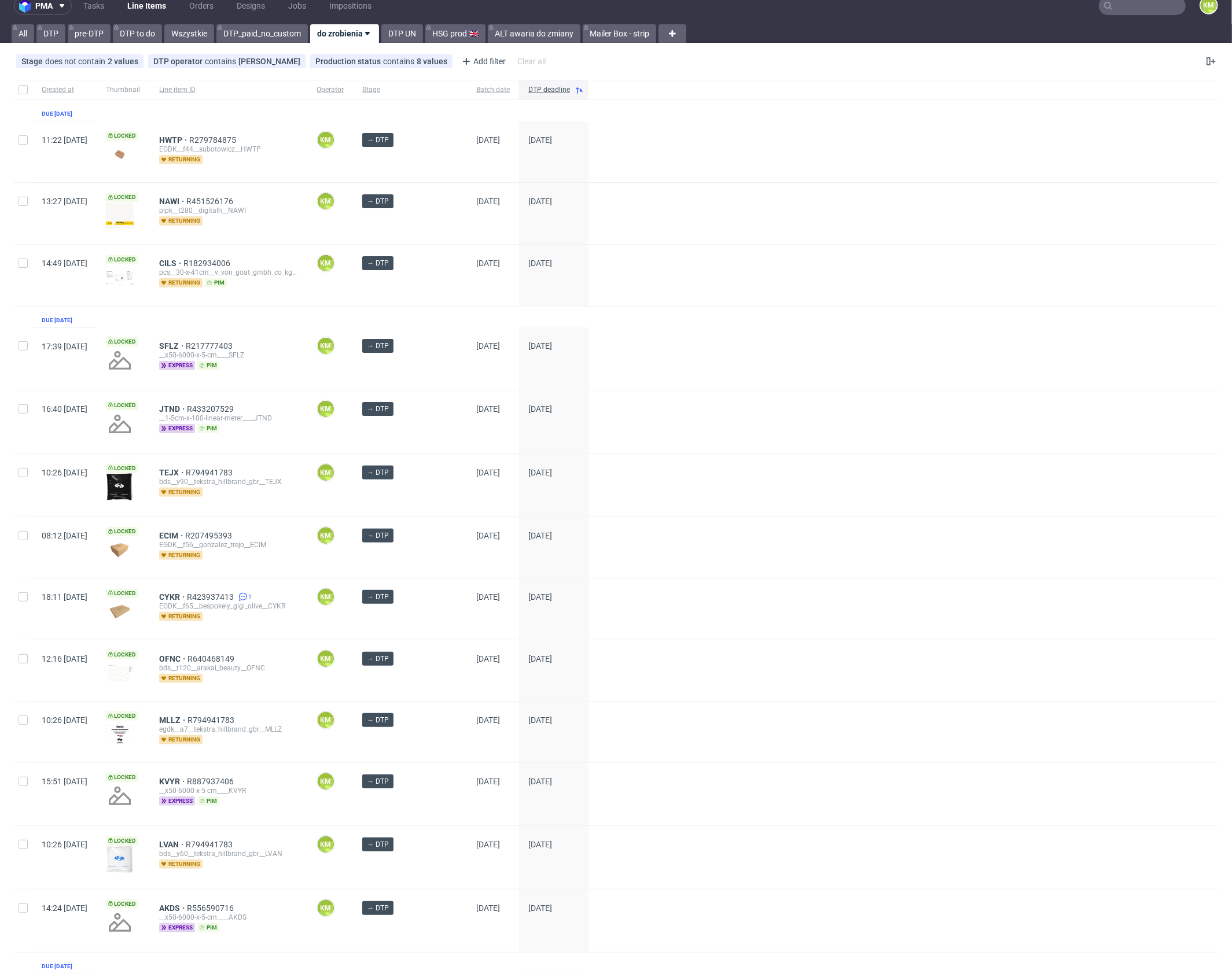
scroll to position [19, 0]
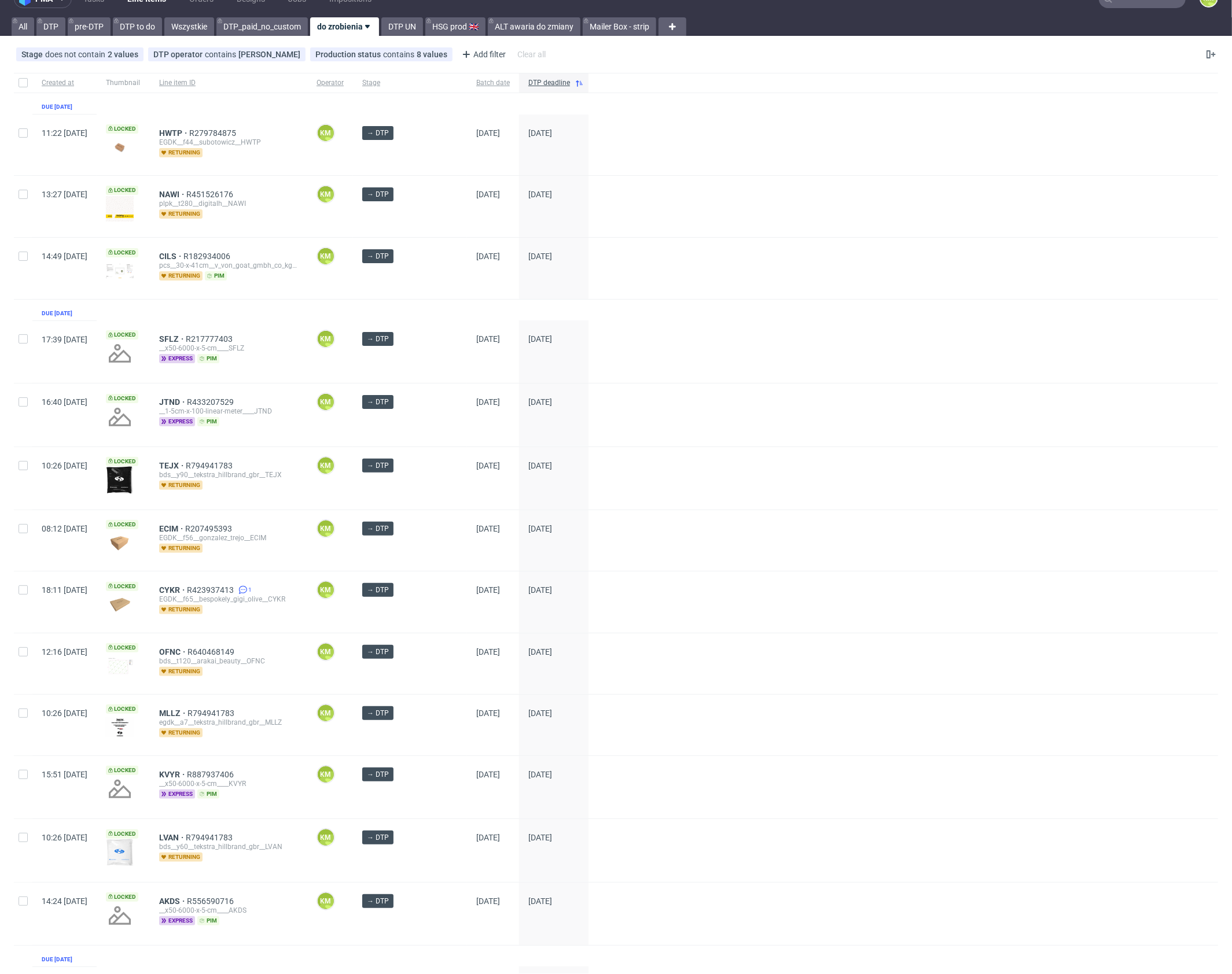
click at [310, 302] on div "Created at Thumbnail Line item ID Operator Stage Batch date DTP deadline Due 07…" at bounding box center [616, 645] width 1204 height 1146
click at [246, 305] on div "Created at Thumbnail Line item ID Operator Stage Batch date DTP deadline Due 07…" at bounding box center [616, 645] width 1204 height 1146
click at [256, 310] on div "Created at Thumbnail Line item ID Operator Stage Batch date DTP deadline Due 07…" at bounding box center [616, 645] width 1204 height 1146
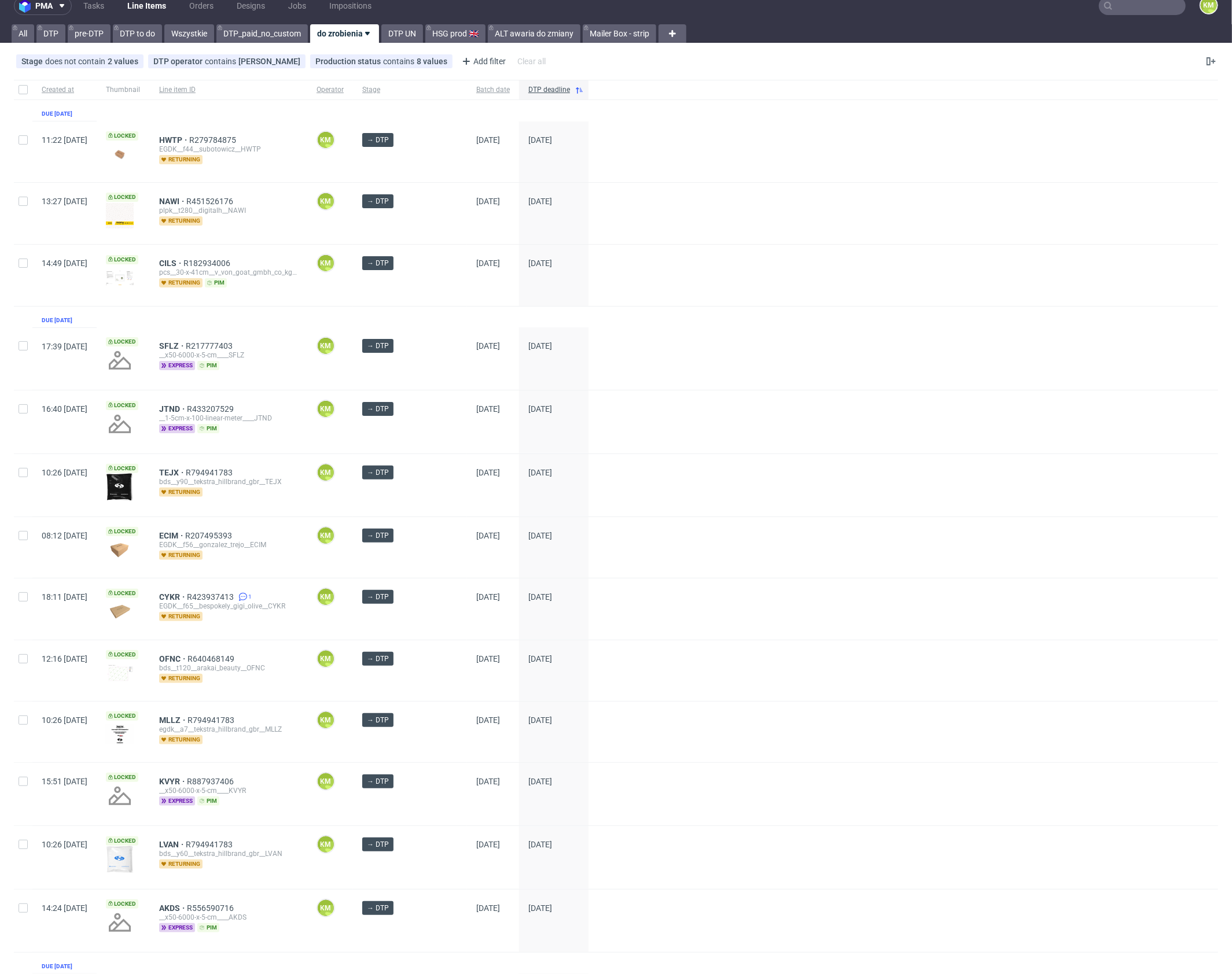
scroll to position [0, 0]
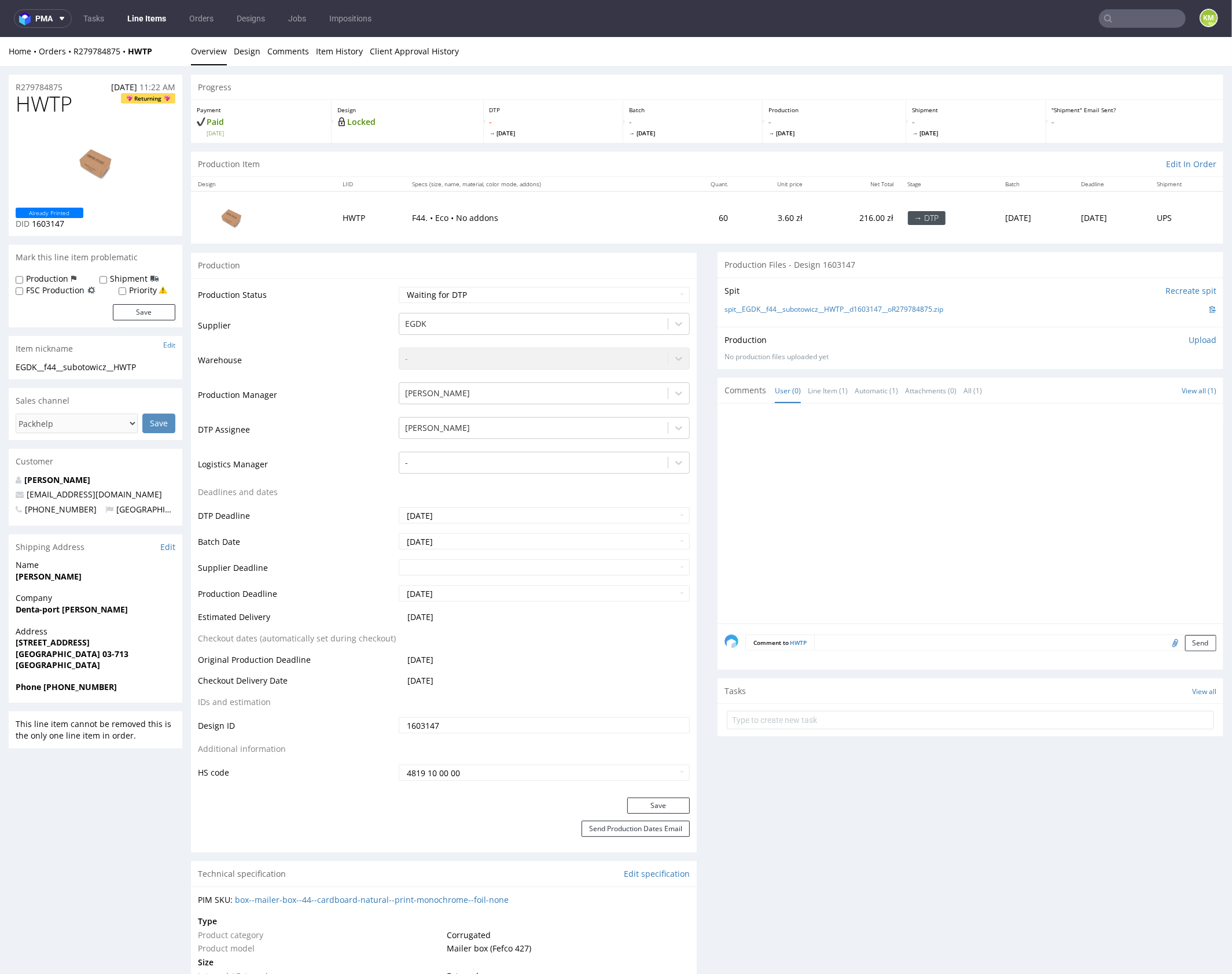
click at [826, 461] on div at bounding box center [973, 516] width 499 height 213
click at [253, 51] on link "Design" at bounding box center [246, 50] width 27 height 28
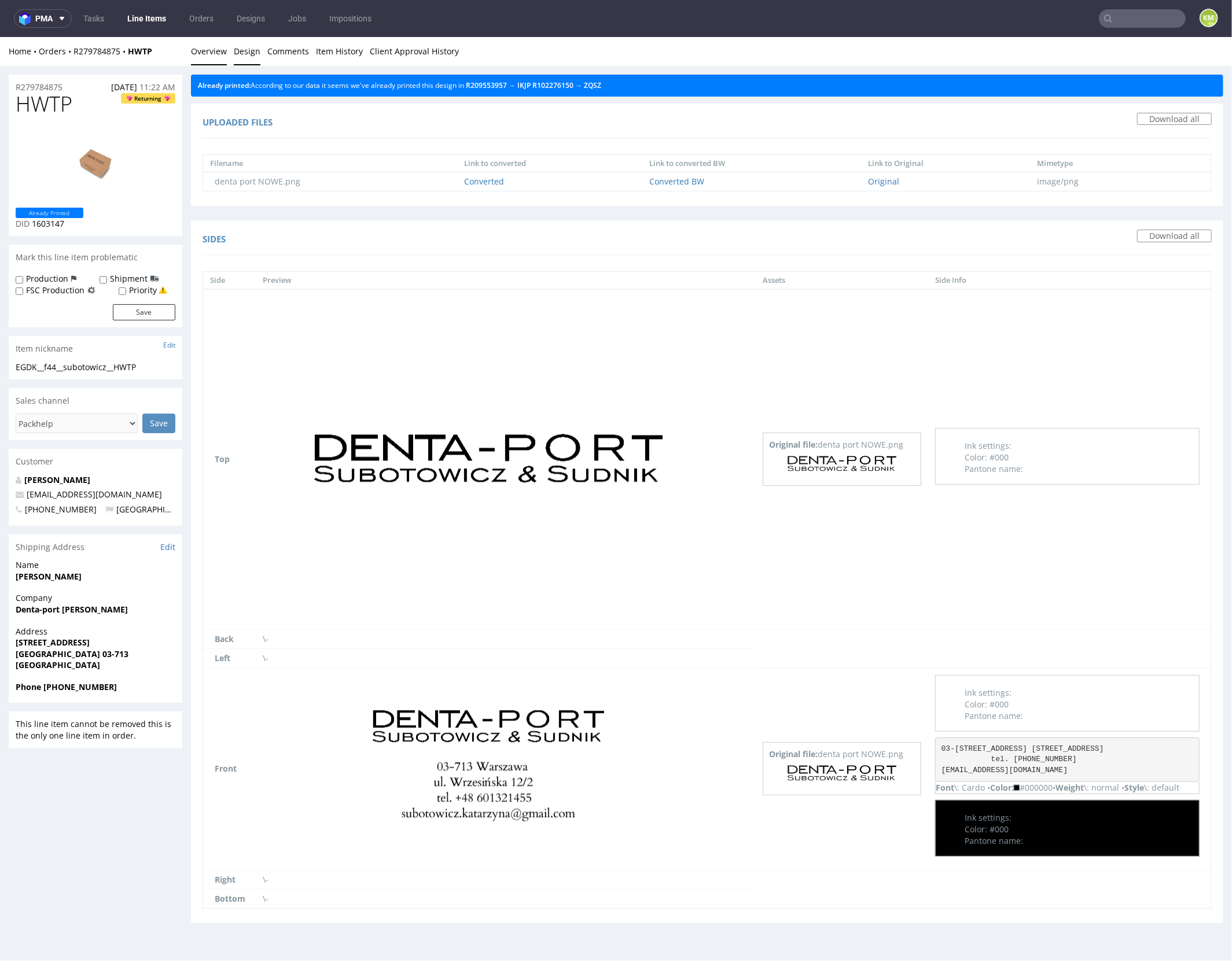
click at [208, 53] on link "Overview" at bounding box center [209, 50] width 36 height 28
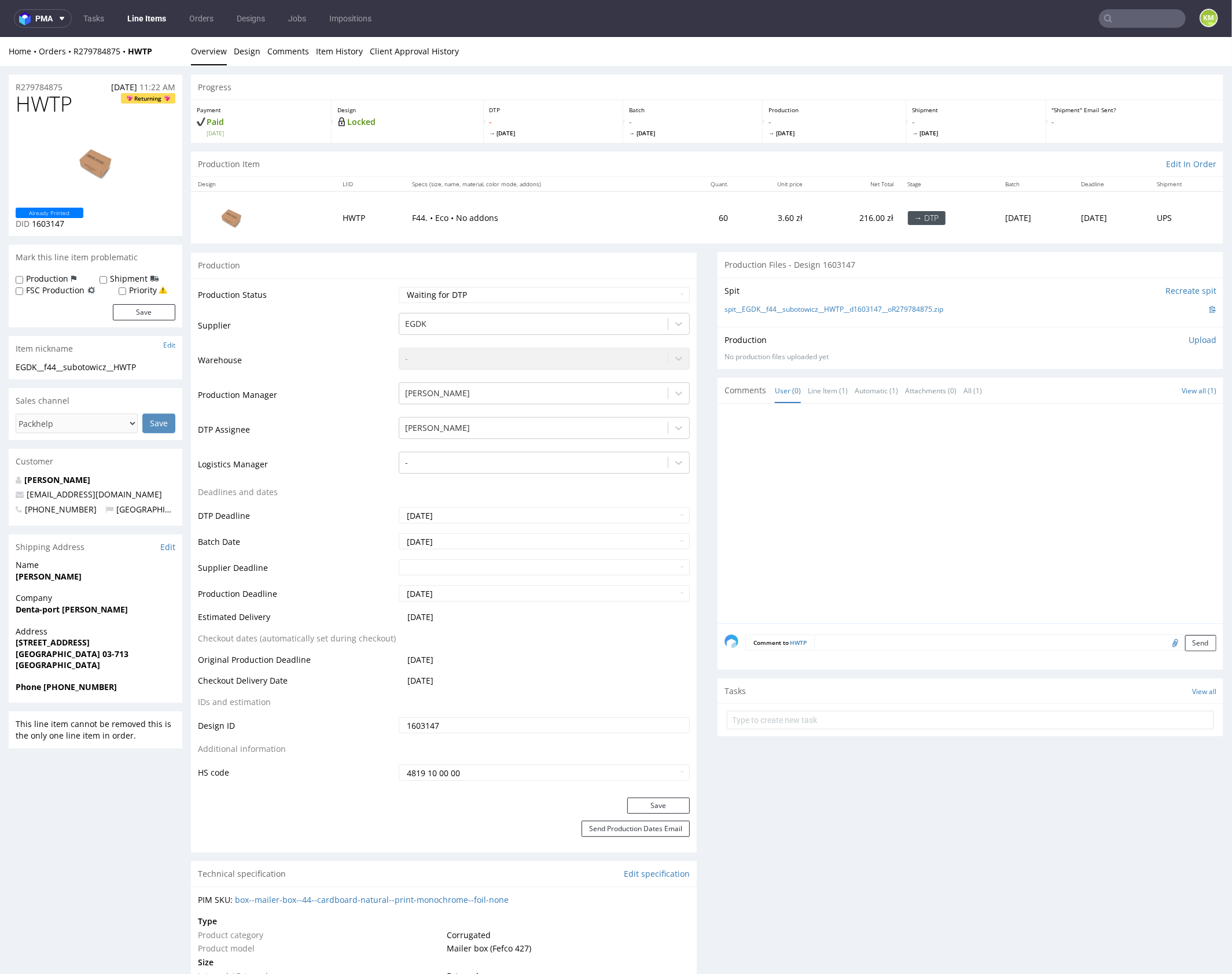
click at [864, 509] on div at bounding box center [973, 516] width 499 height 213
click at [866, 508] on div at bounding box center [973, 516] width 499 height 213
drag, startPoint x: 953, startPoint y: 305, endPoint x: 736, endPoint y: 305, distance: 217.0
click at [736, 305] on div "spit__EGDK__f44__subotowicz__HWTP__d1603147__oR279784875.zip" at bounding box center [970, 309] width 492 height 13
copy link "EGDK__f44__subotowicz__HWTP__d1603147__oR279784875.zip"
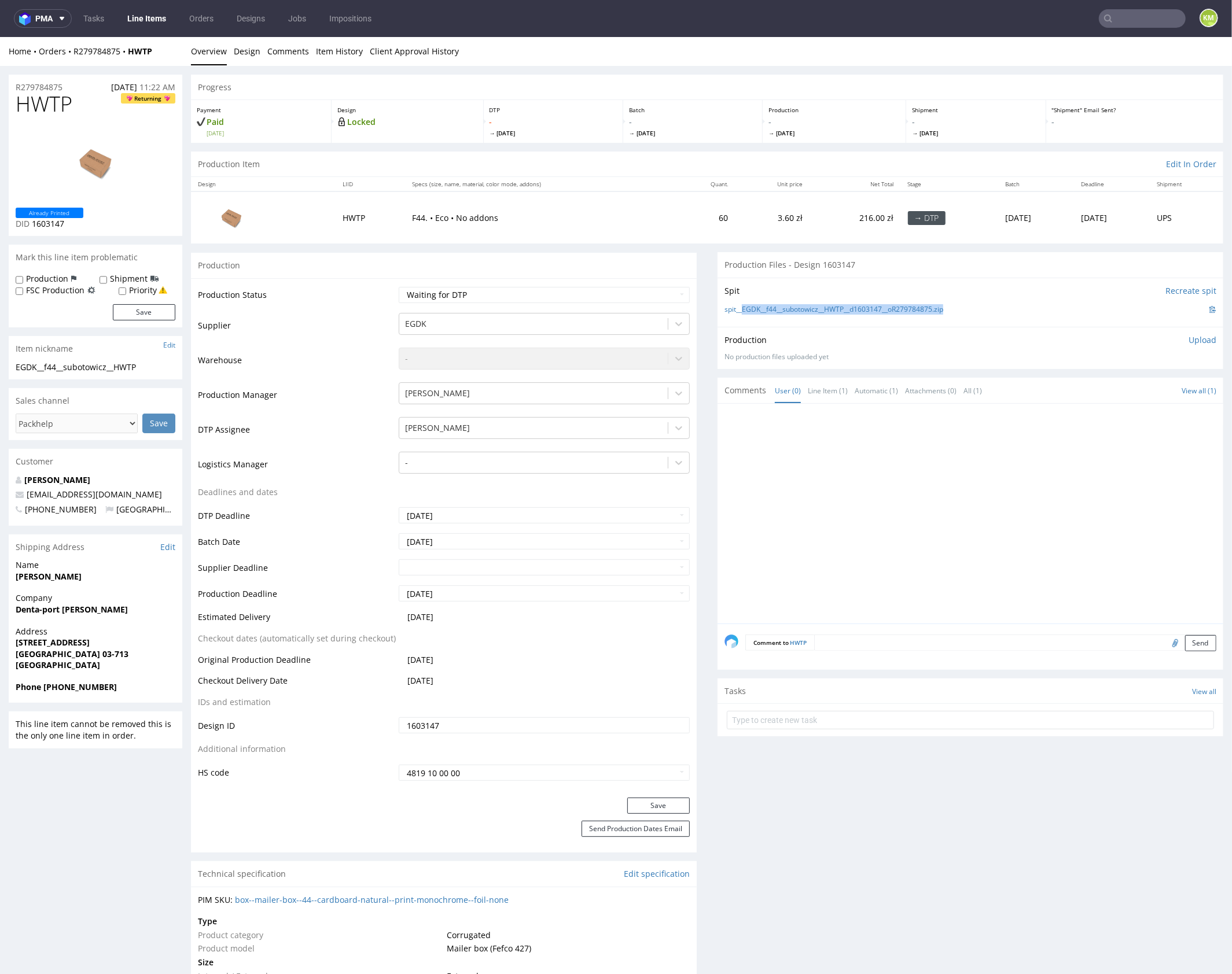
click at [49, 103] on span "HWTP" at bounding box center [44, 103] width 57 height 23
copy span "HWTP"
click at [1190, 342] on p "Upload" at bounding box center [1202, 340] width 28 height 11
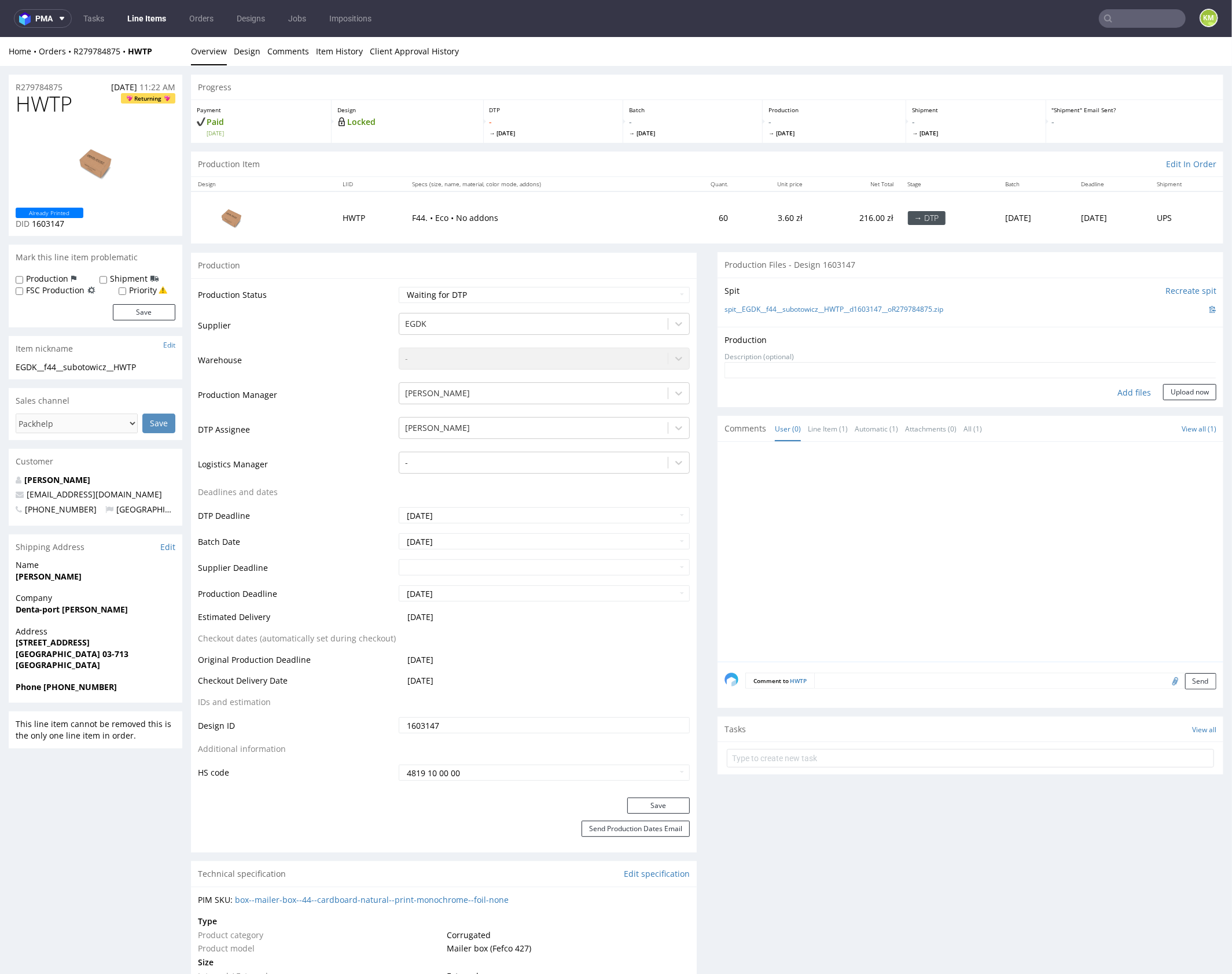
click at [1119, 392] on div "Add files" at bounding box center [1134, 392] width 58 height 17
type input "C:\fakepath\EGDK__f44__subotowicz__HWTP__d1603147__oR279784875__outside.pdf"
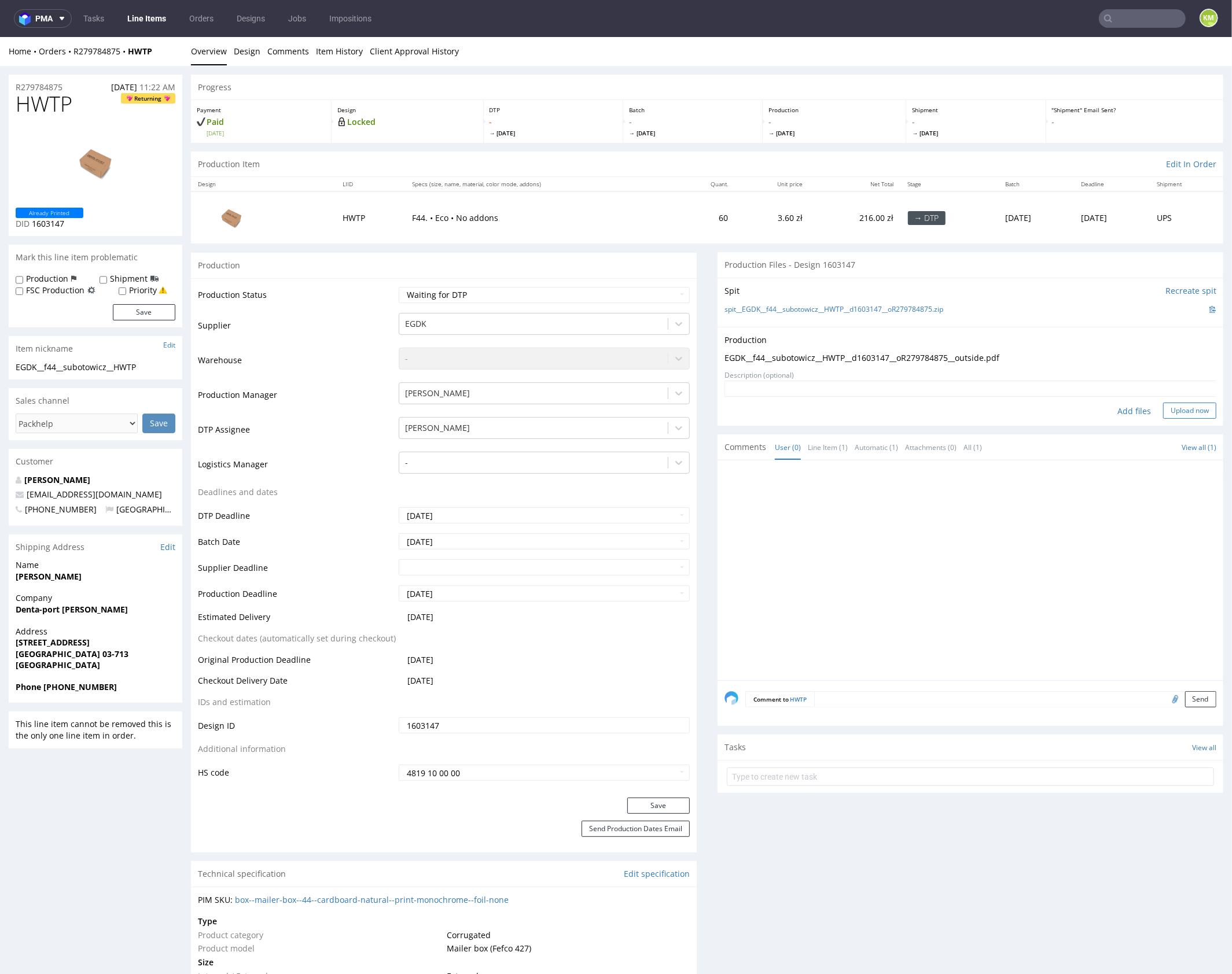
click at [1170, 412] on button "Upload now" at bounding box center [1190, 410] width 53 height 17
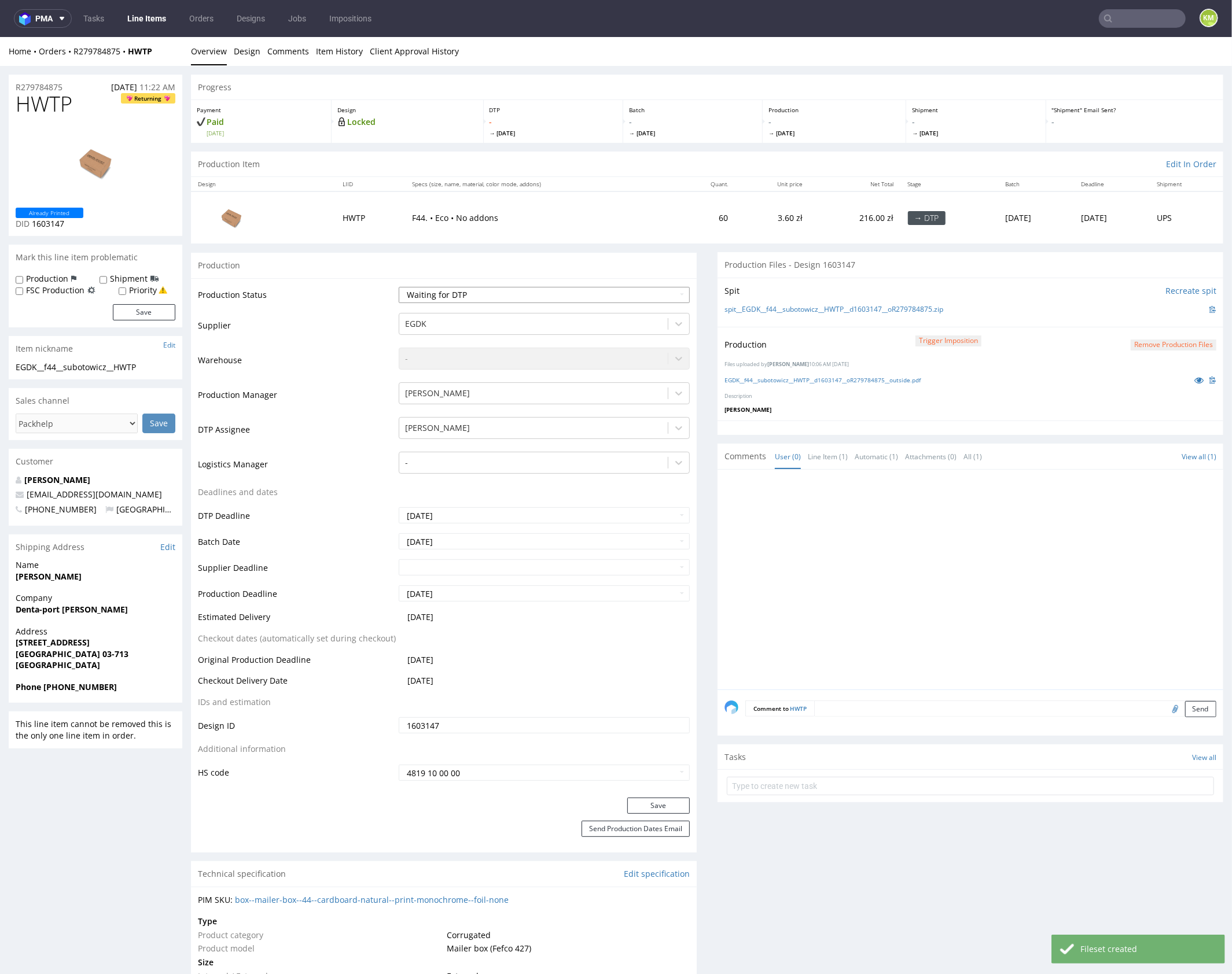
click at [634, 295] on select "Waiting for Artwork Waiting for Diecut Waiting for Mockup Waiting for DTP Waiti…" at bounding box center [544, 294] width 291 height 17
select select "dtp_production_ready"
click at [399, 287] on select "Waiting for Artwork Waiting for Diecut Waiting for Mockup Waiting for DTP Waiti…" at bounding box center [544, 294] width 291 height 17
click at [670, 802] on button "Save" at bounding box center [658, 805] width 62 height 17
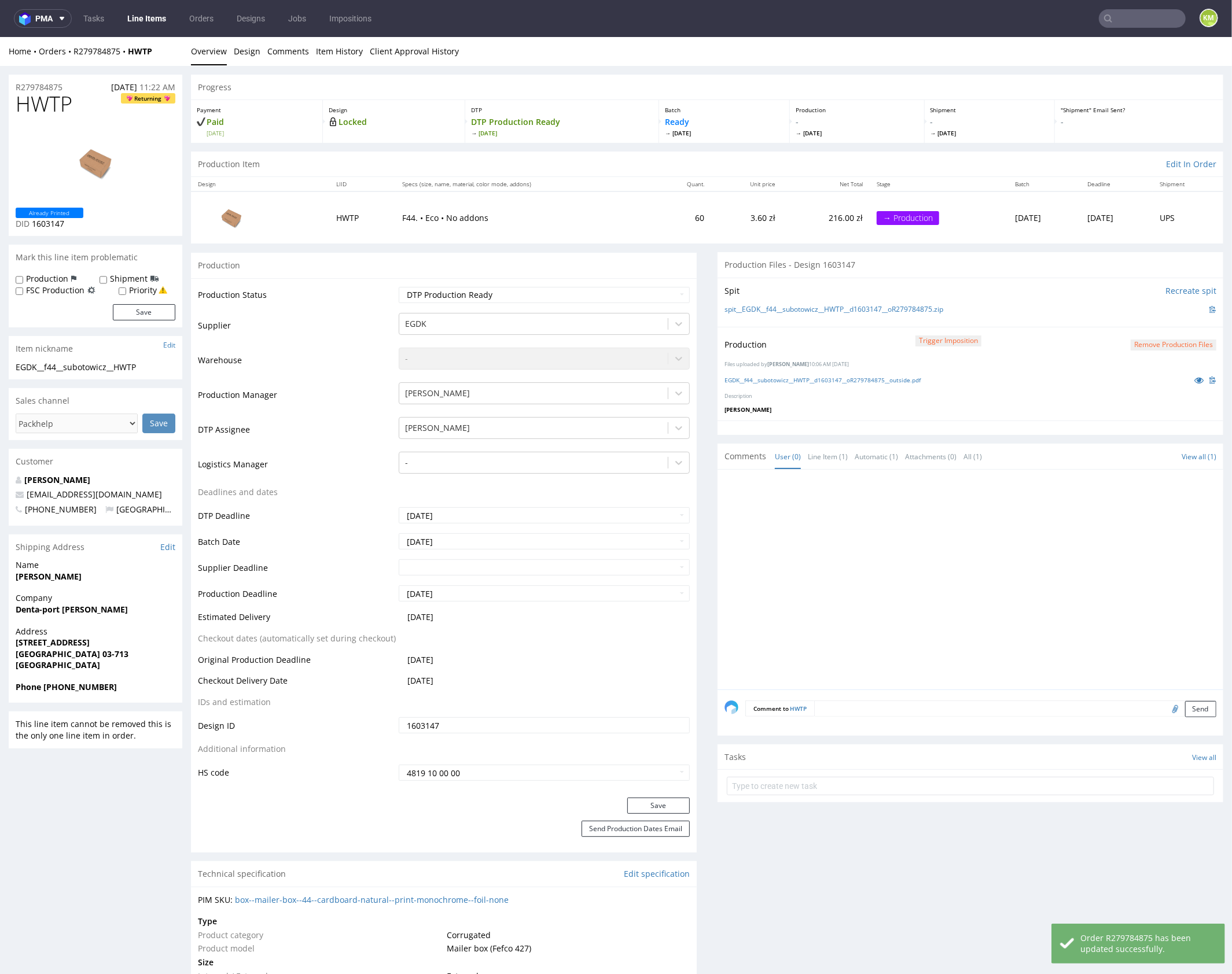
click at [947, 565] on div at bounding box center [973, 583] width 499 height 213
click at [887, 555] on div at bounding box center [973, 583] width 499 height 213
click at [1194, 379] on icon at bounding box center [1198, 379] width 9 height 8
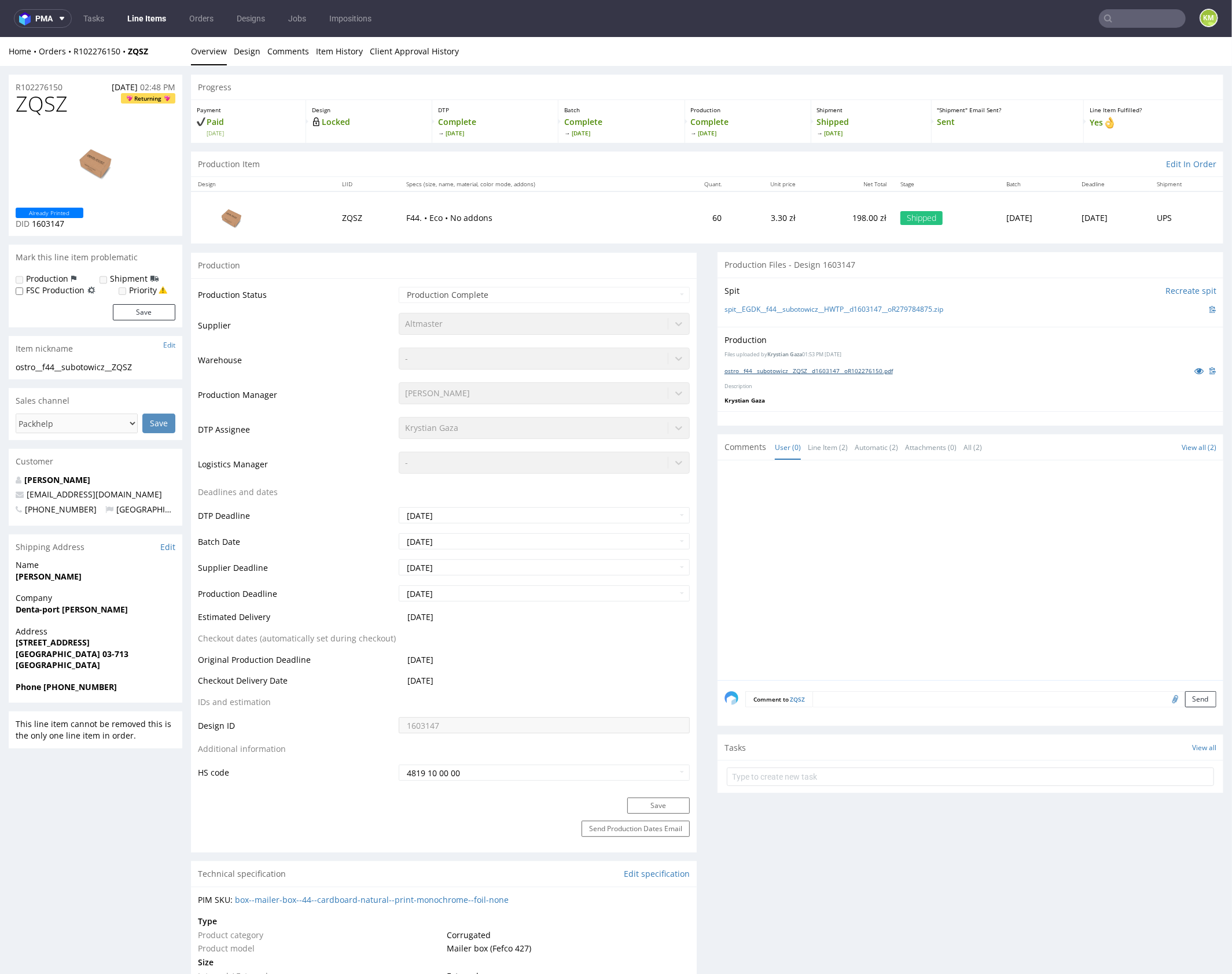
click at [841, 372] on link "ostro__f44__subotowicz__ZQSZ__d1603147__oR102276150.pdf" at bounding box center [808, 370] width 168 height 8
click at [856, 541] on div at bounding box center [973, 573] width 499 height 213
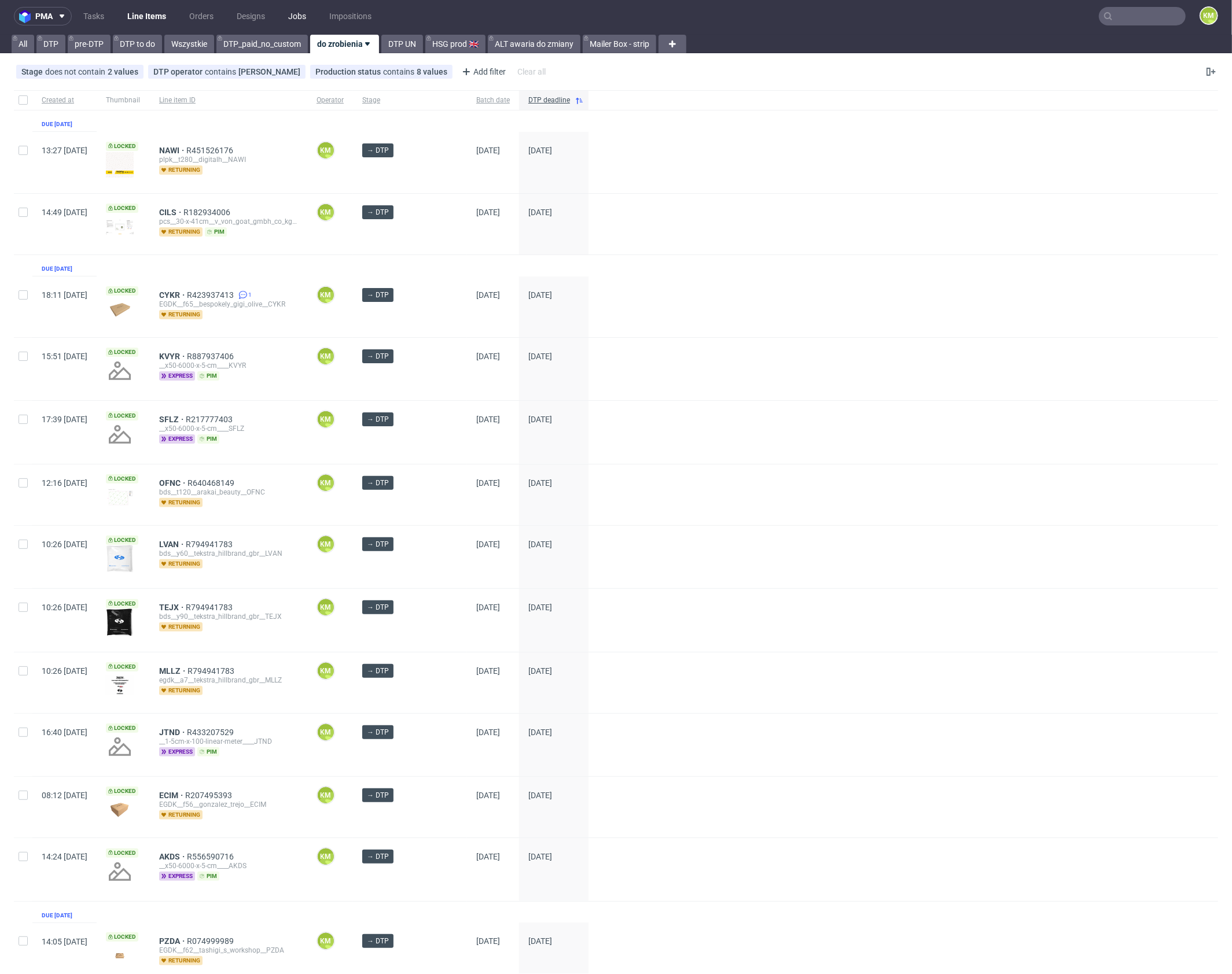
scroll to position [3, 0]
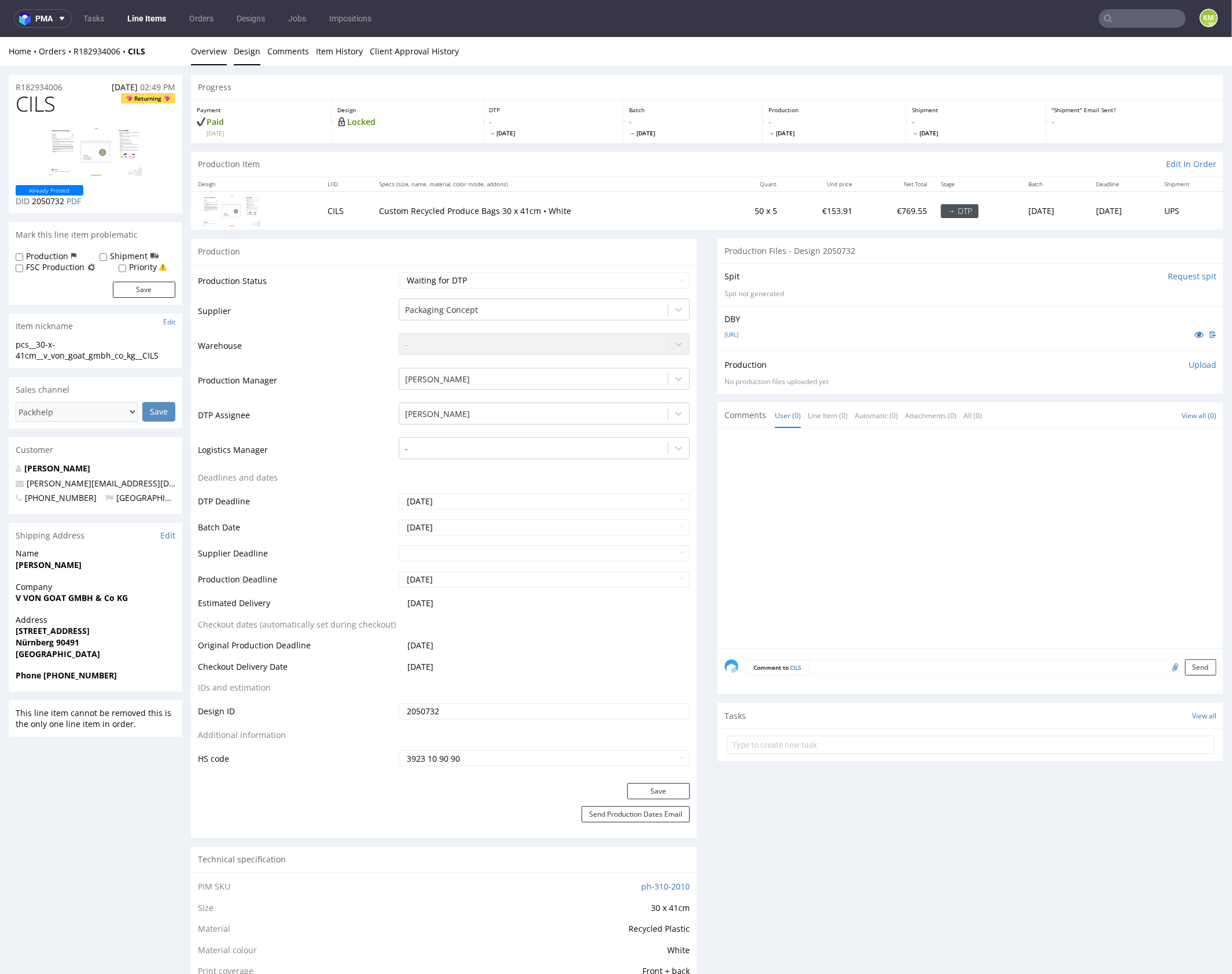
click at [242, 54] on link "Design" at bounding box center [246, 50] width 27 height 28
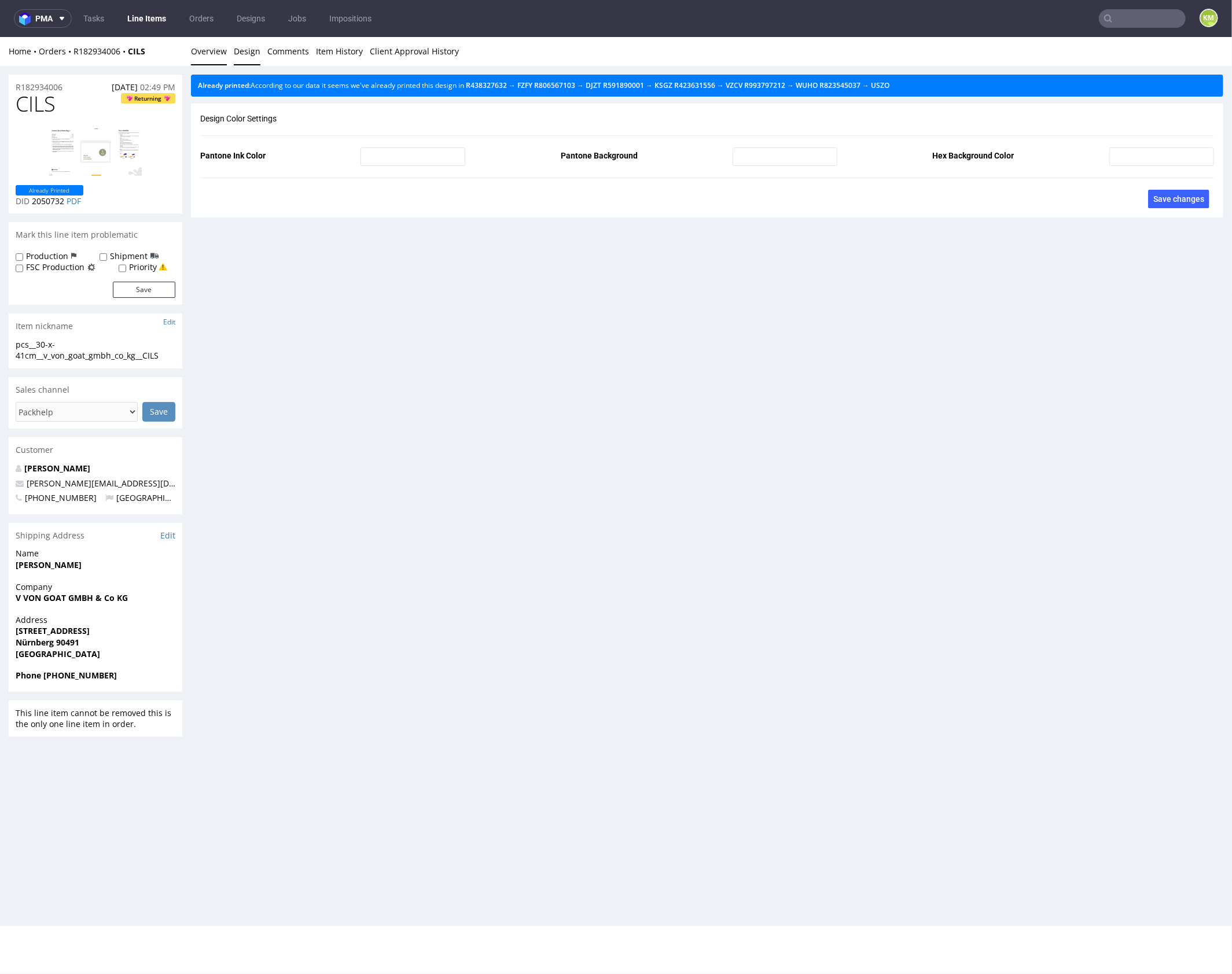
click at [217, 50] on link "Overview" at bounding box center [209, 50] width 36 height 28
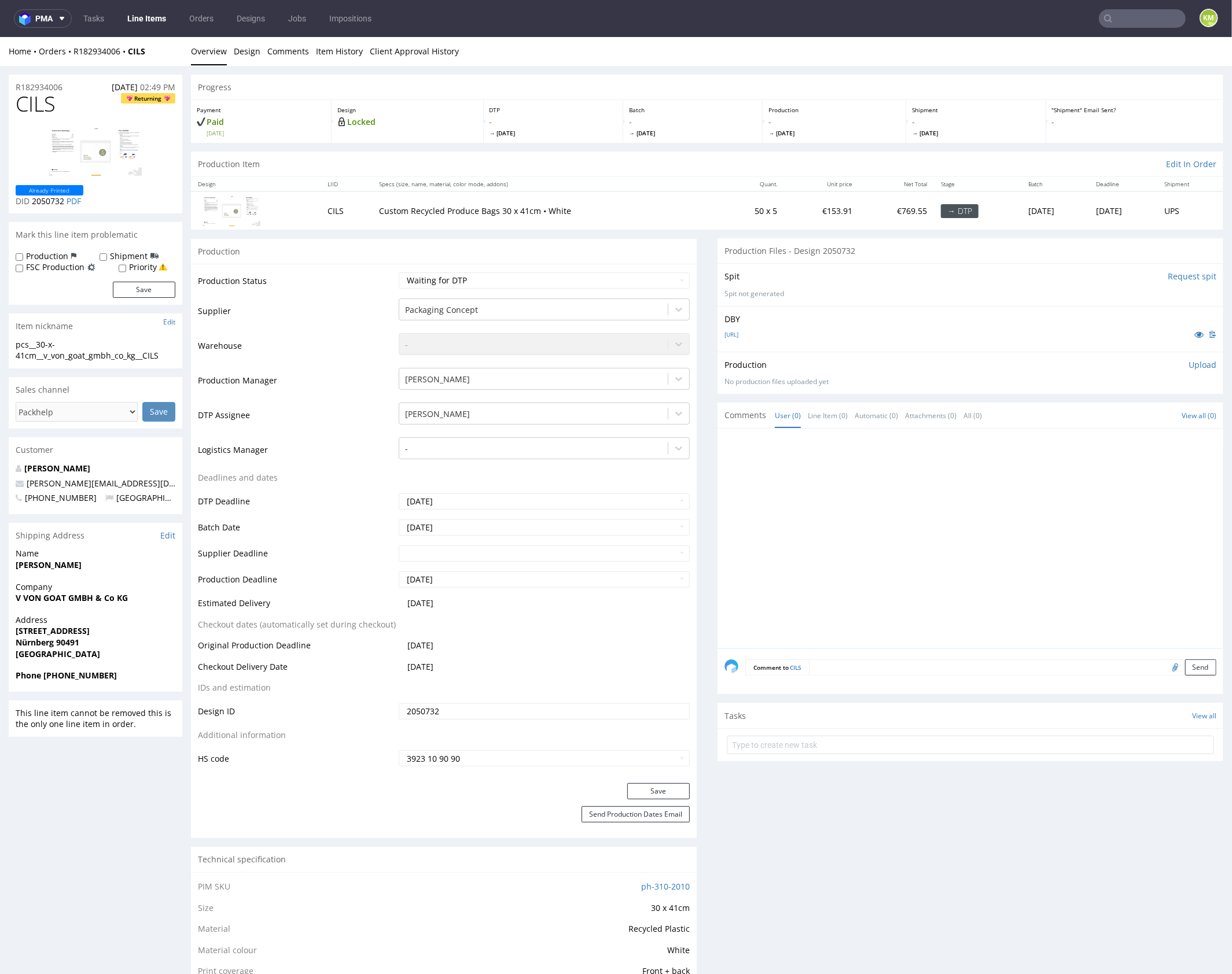
click at [113, 355] on div "pcs__30-x-41cm__v_von_goat_gmbh_co_kg__CILS" at bounding box center [96, 349] width 159 height 22
copy div "pcs__30-x-41cm__v_von_goat_gmbh_co_kg__CILS Update"
click at [539, 710] on input "2050732" at bounding box center [544, 710] width 291 height 17
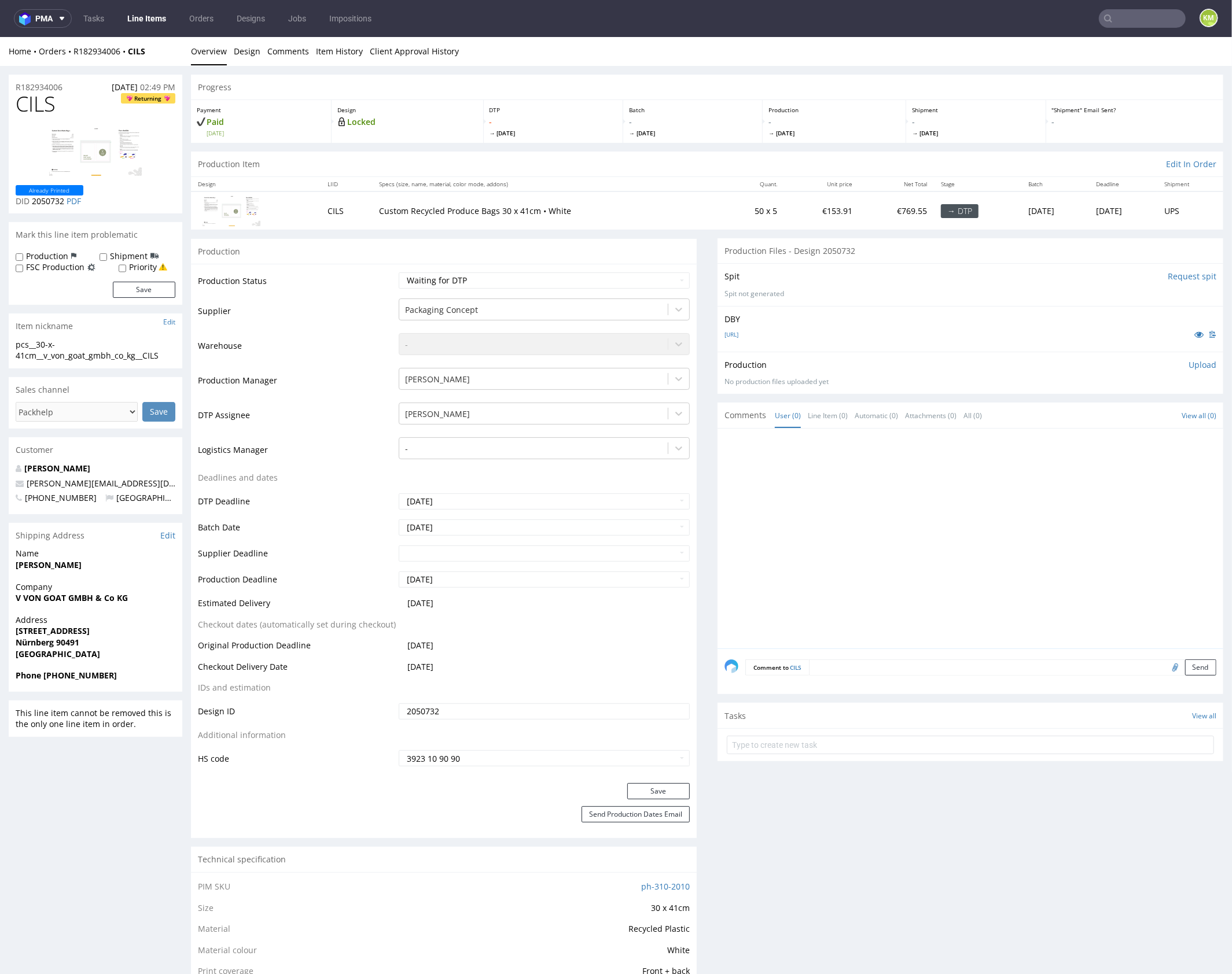
click at [539, 710] on input "2050732" at bounding box center [544, 710] width 291 height 17
click at [1196, 367] on p "Upload" at bounding box center [1202, 364] width 28 height 11
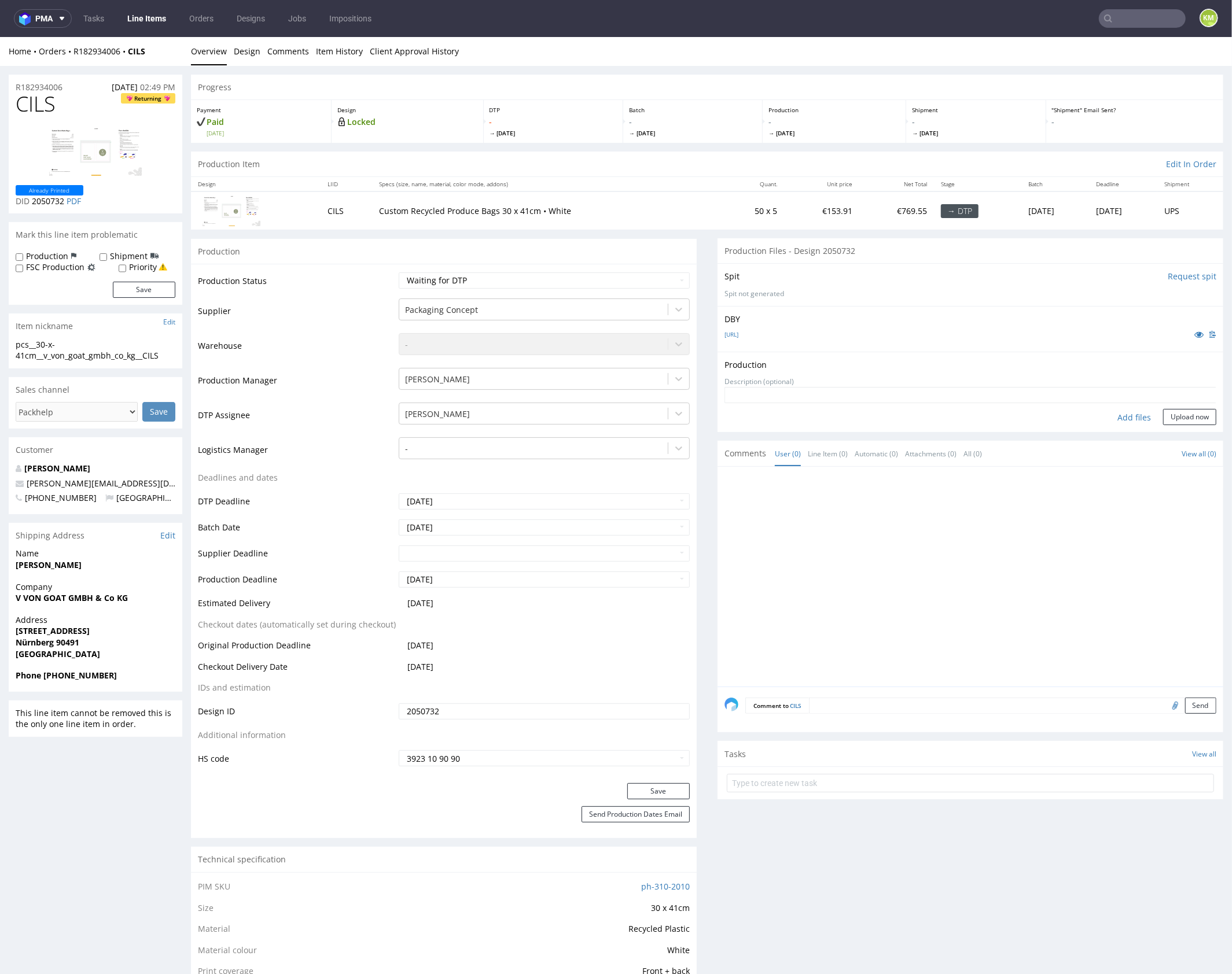
click at [1112, 417] on div "Add files" at bounding box center [1134, 417] width 58 height 17
type input "C:\fakepath\pcs__30-x-41cm__v_von_goat_gmbh_co_kg__CILS__d2050732__oR182934006.…"
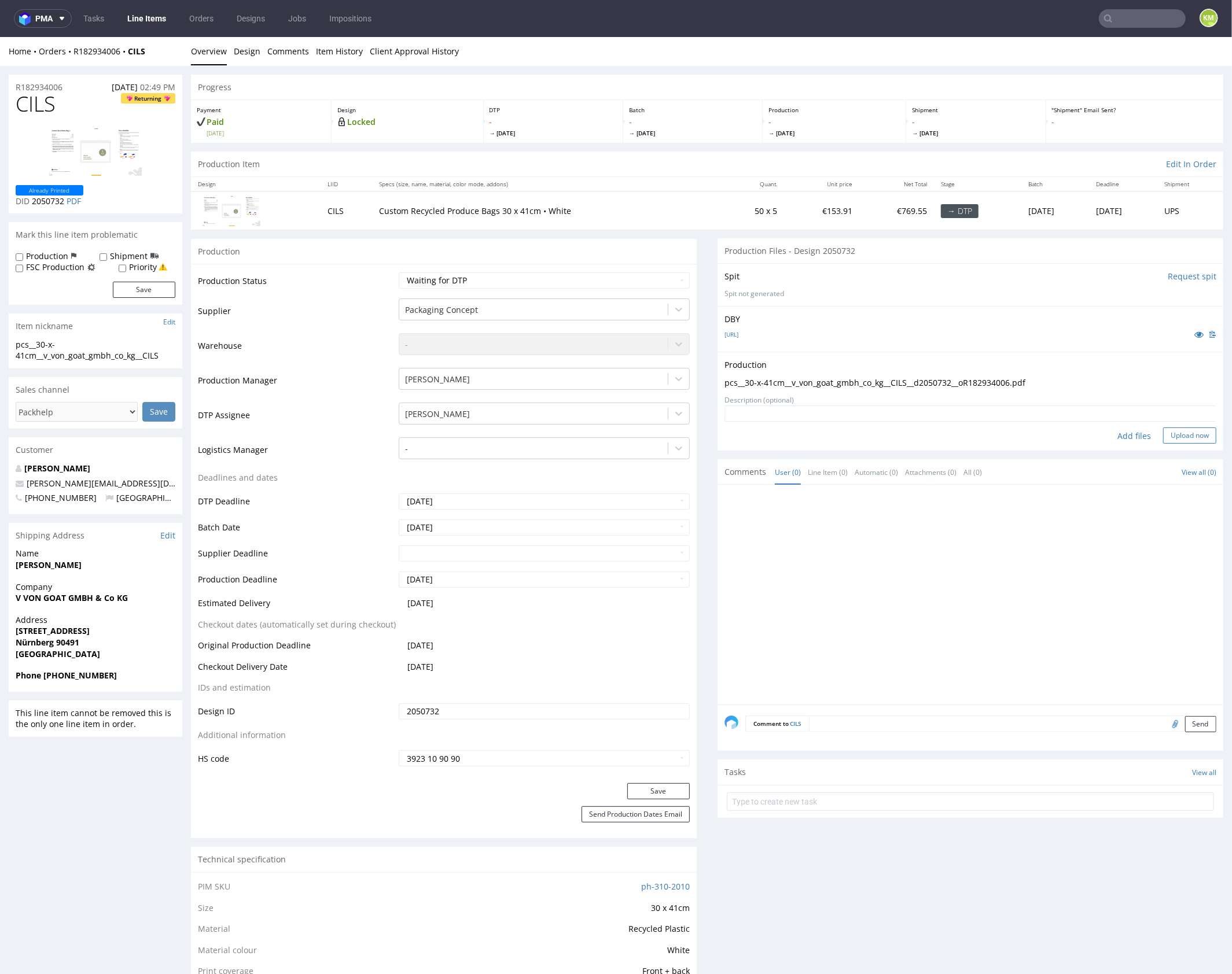
click at [1180, 437] on button "Upload now" at bounding box center [1190, 435] width 53 height 17
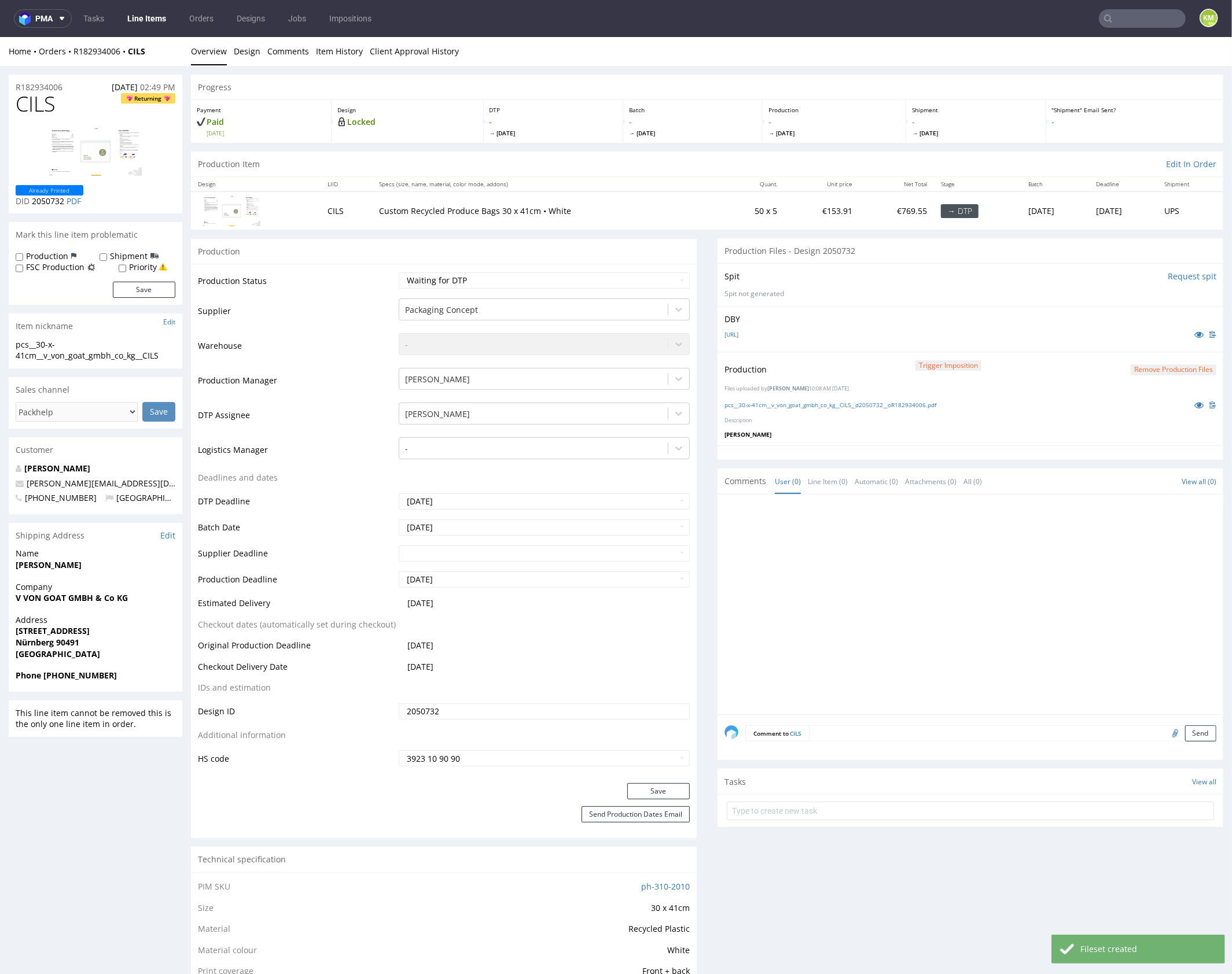
click at [923, 569] on div at bounding box center [973, 607] width 499 height 213
click at [986, 560] on div at bounding box center [973, 607] width 499 height 213
click at [598, 280] on select "Waiting for Artwork Waiting for Diecut Waiting for Mockup Waiting for DTP Waiti…" at bounding box center [544, 280] width 291 height 17
select select "dtp_production_ready"
click at [399, 272] on select "Waiting for Artwork Waiting for Diecut Waiting for Mockup Waiting for DTP Waiti…" at bounding box center [544, 280] width 291 height 17
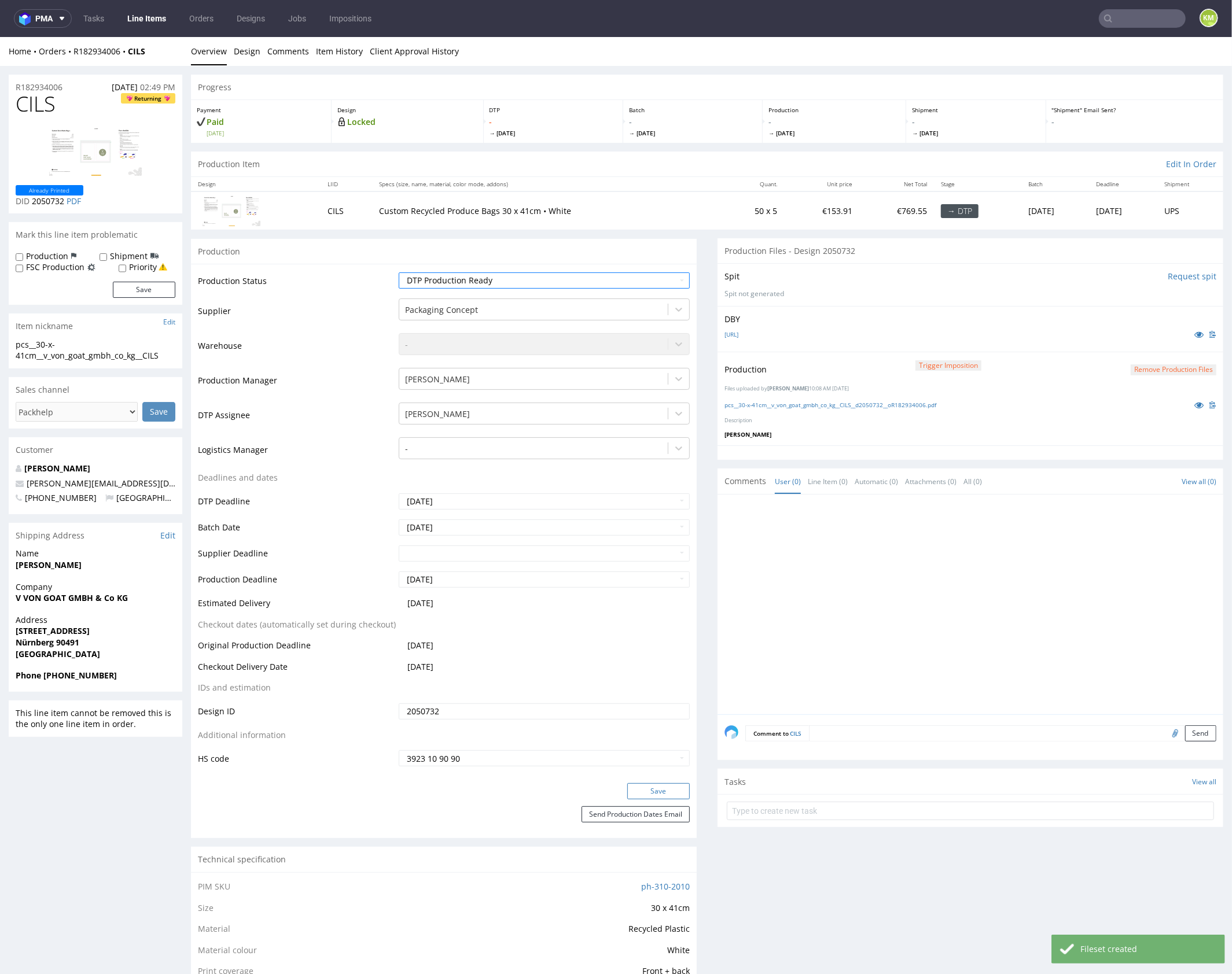
click at [654, 786] on button "Save" at bounding box center [658, 791] width 62 height 17
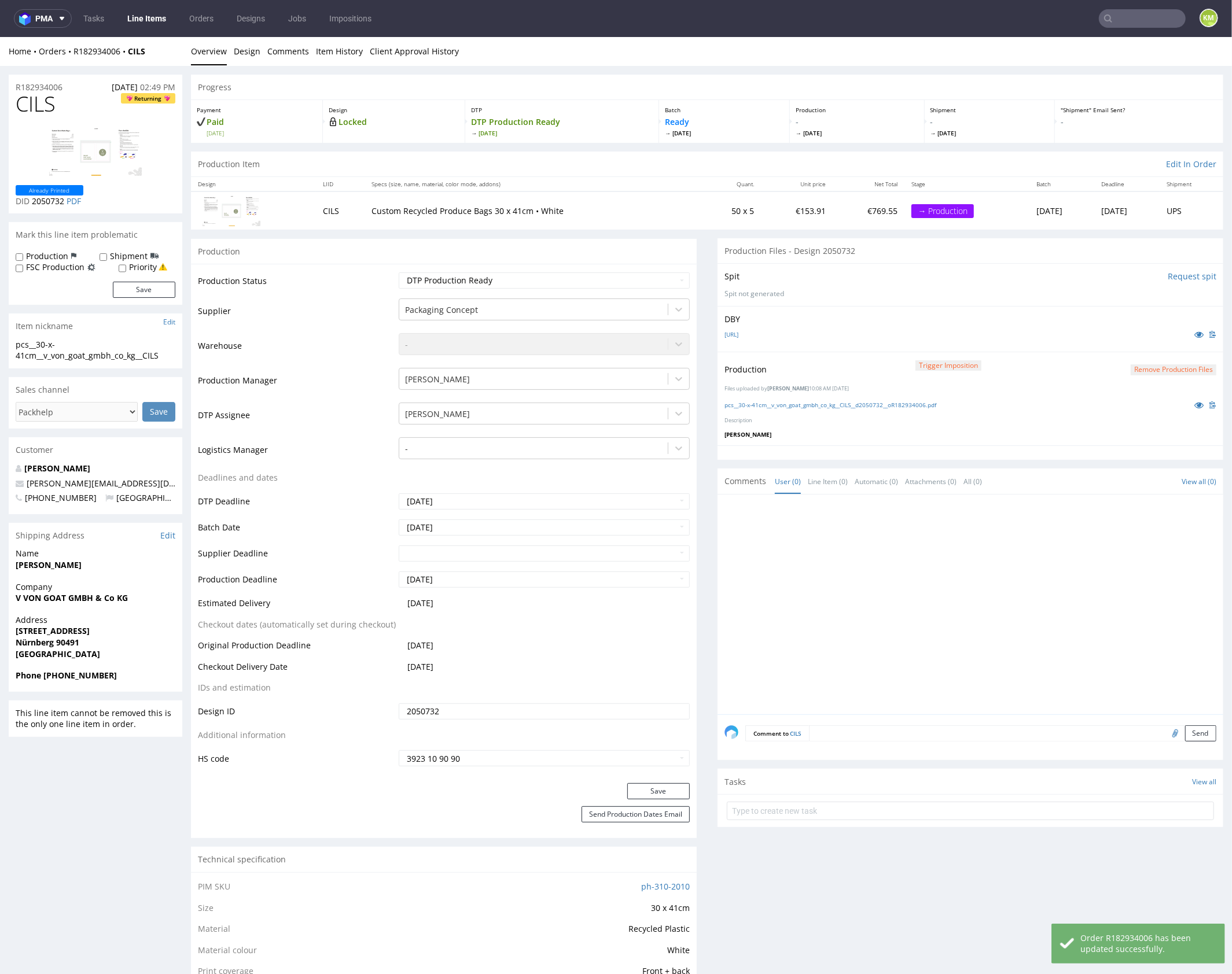
click at [1005, 552] on div at bounding box center [973, 607] width 499 height 213
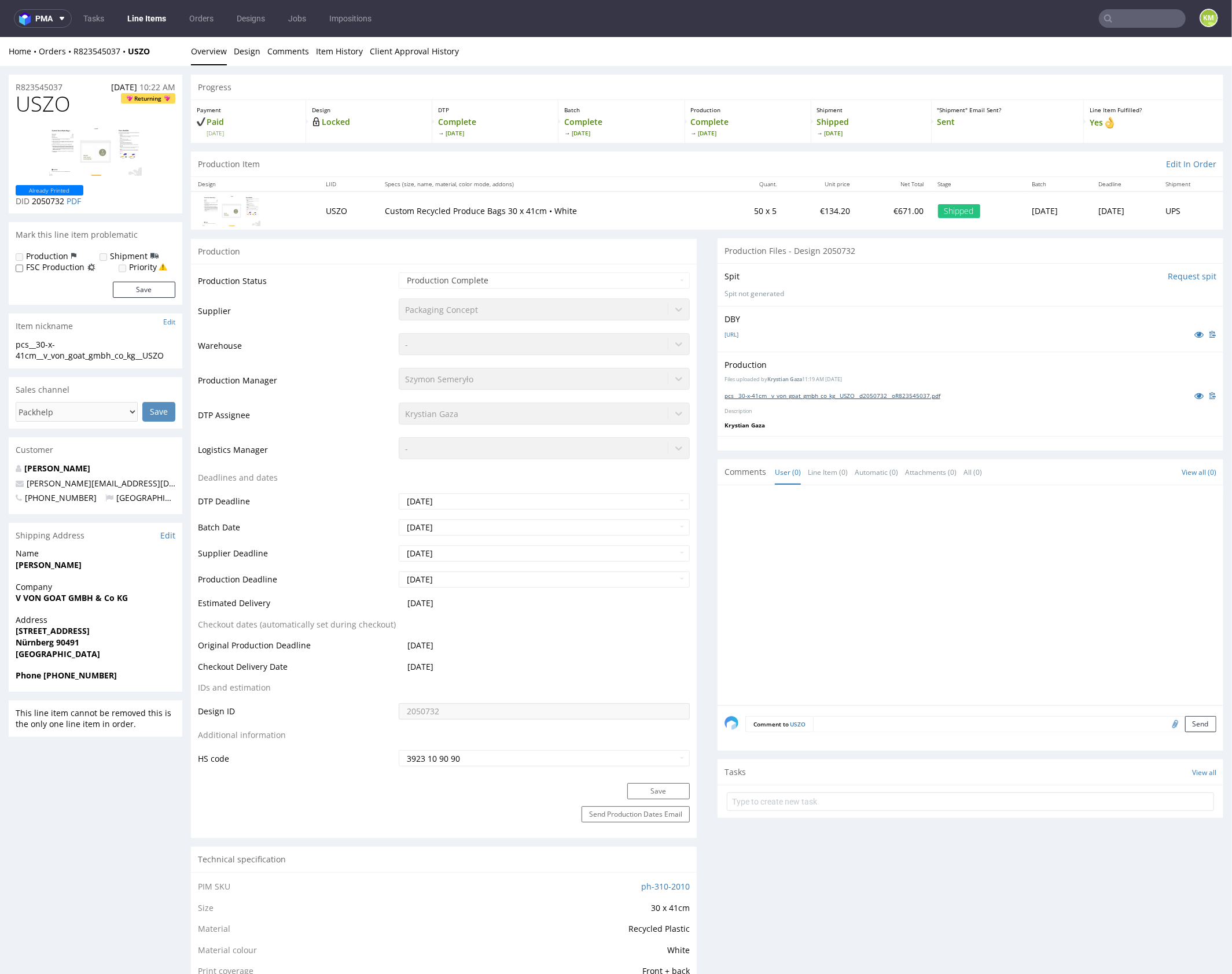
click at [866, 393] on link "pcs__30-x-41cm__v_von_goat_gmbh_co_kg__USZO__d2050732__oR823545037.pdf" at bounding box center [832, 394] width 216 height 8
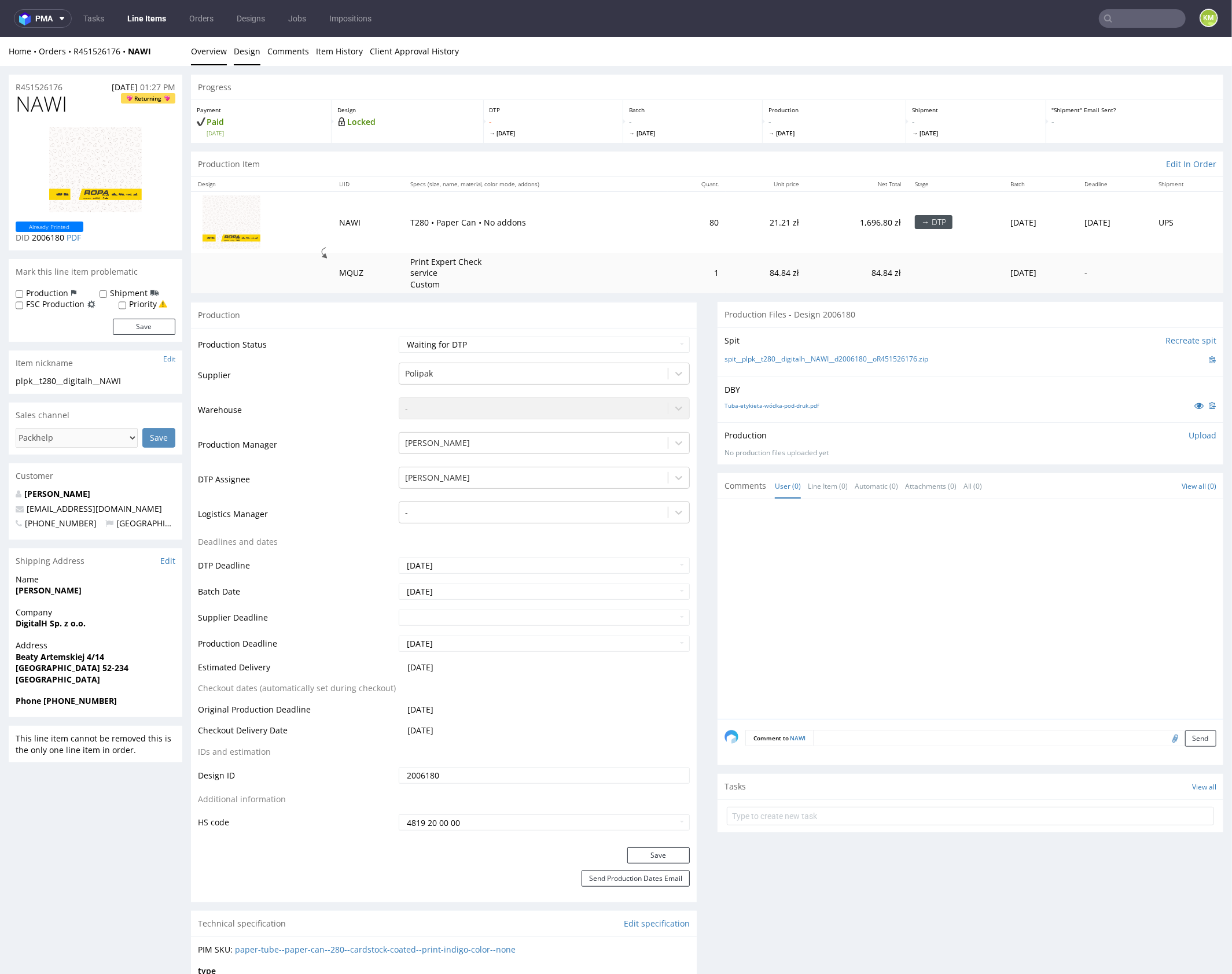
click at [249, 54] on link "Design" at bounding box center [246, 50] width 27 height 28
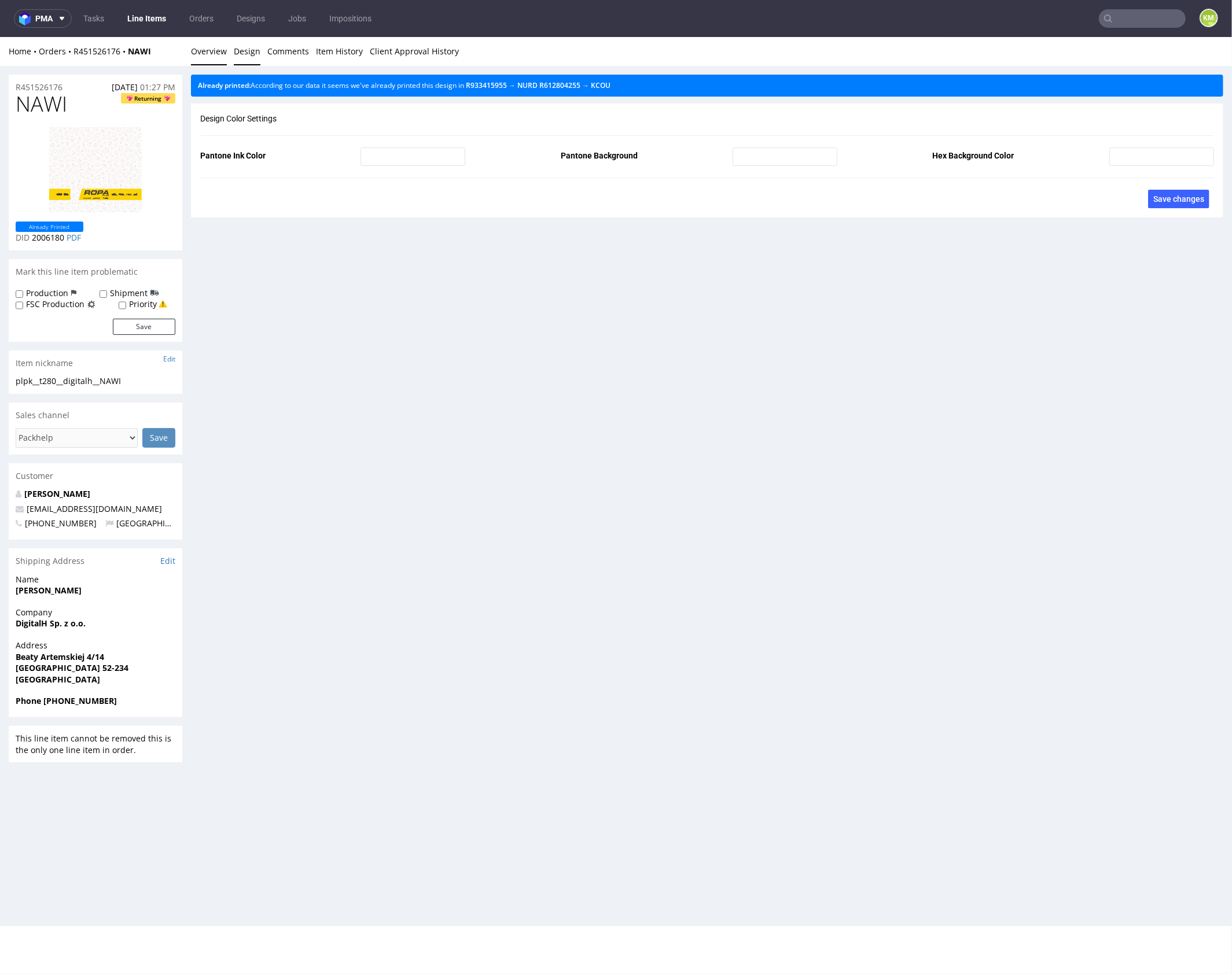
click at [218, 52] on link "Overview" at bounding box center [209, 50] width 36 height 28
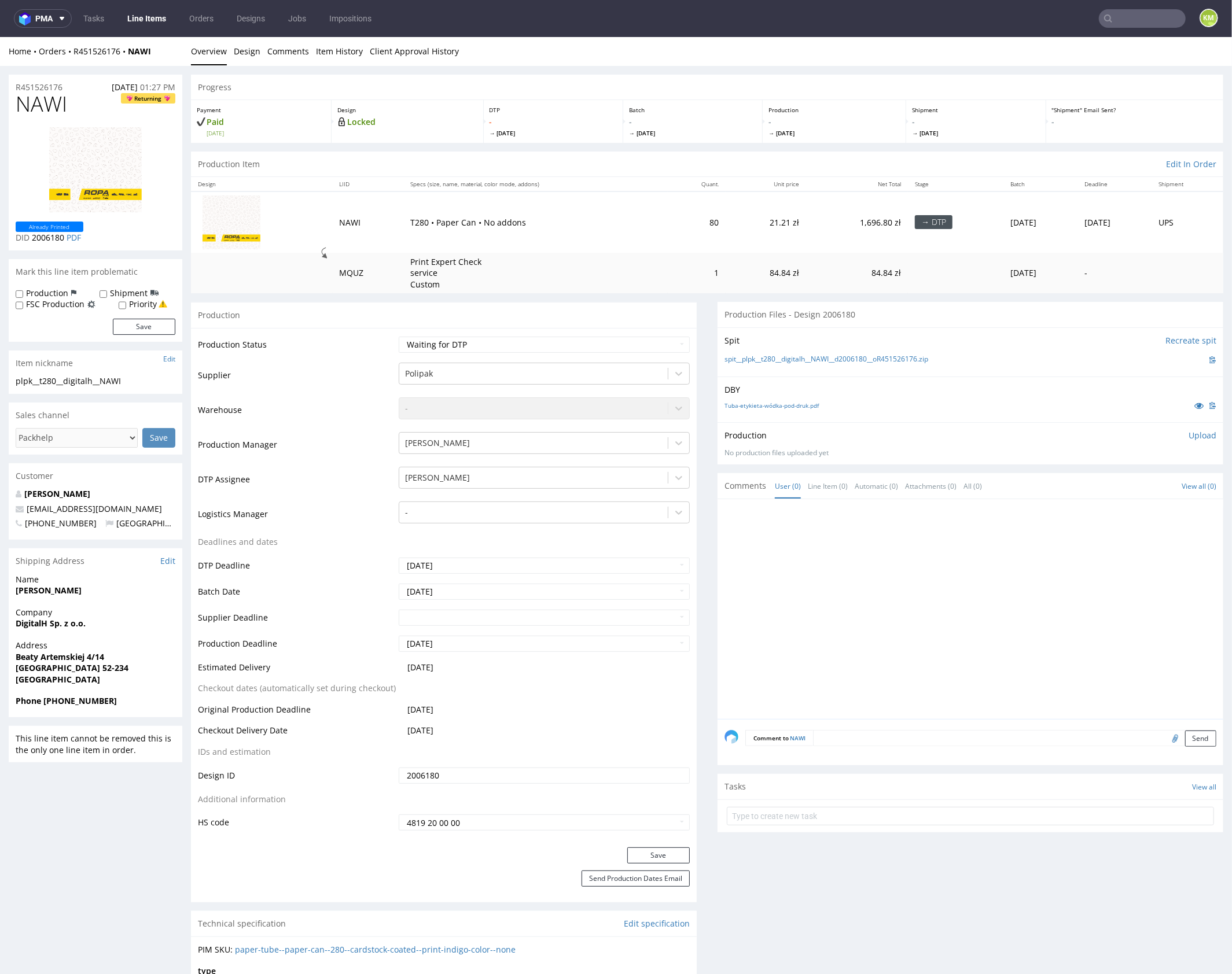
click at [830, 596] on div at bounding box center [973, 612] width 499 height 213
click at [830, 595] on div at bounding box center [973, 612] width 499 height 213
click at [800, 402] on link "Tuba-etykieta-wódka-pod-druk.pdf" at bounding box center [771, 404] width 94 height 8
click at [873, 618] on div at bounding box center [973, 612] width 499 height 213
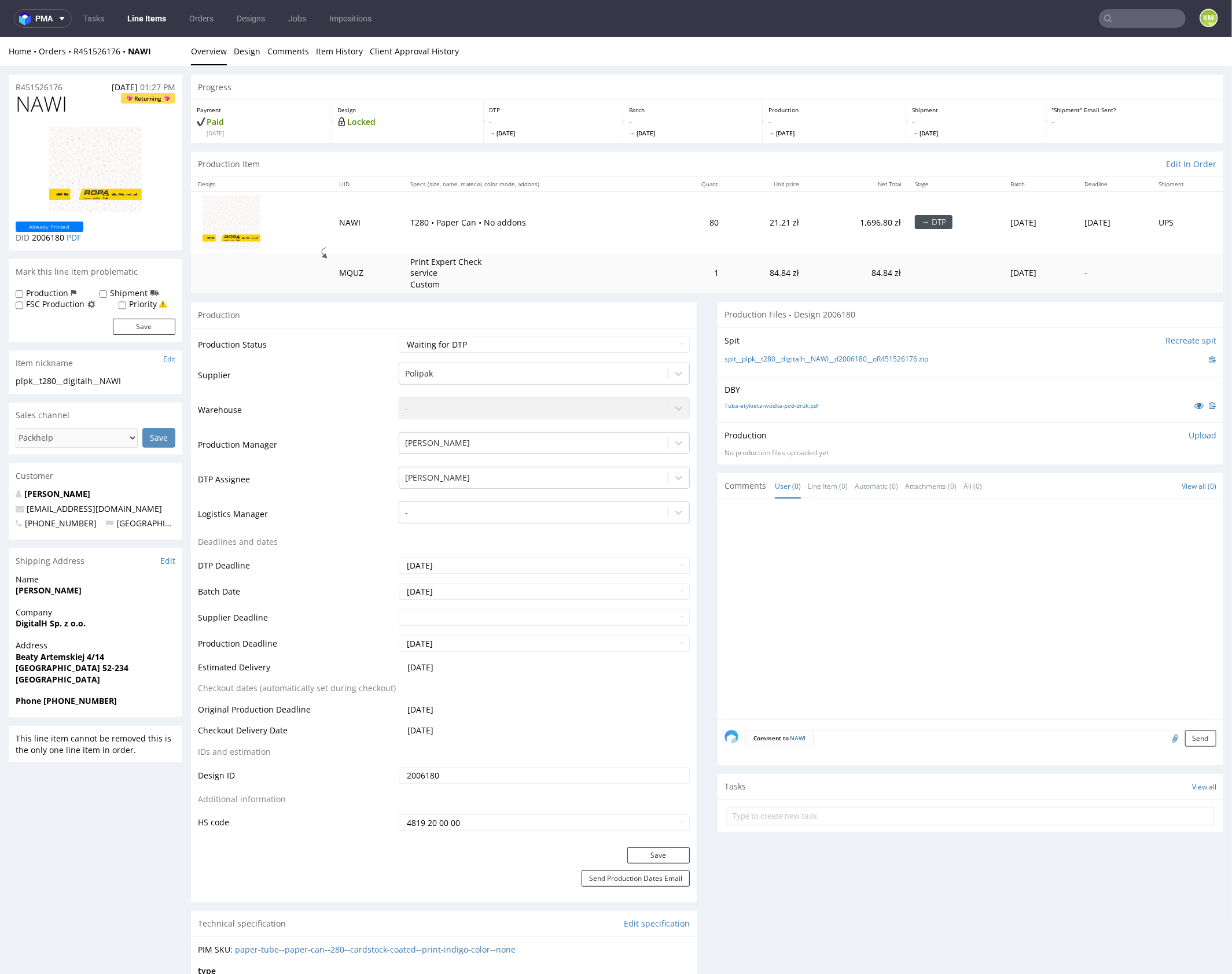
click at [930, 603] on div at bounding box center [973, 612] width 499 height 213
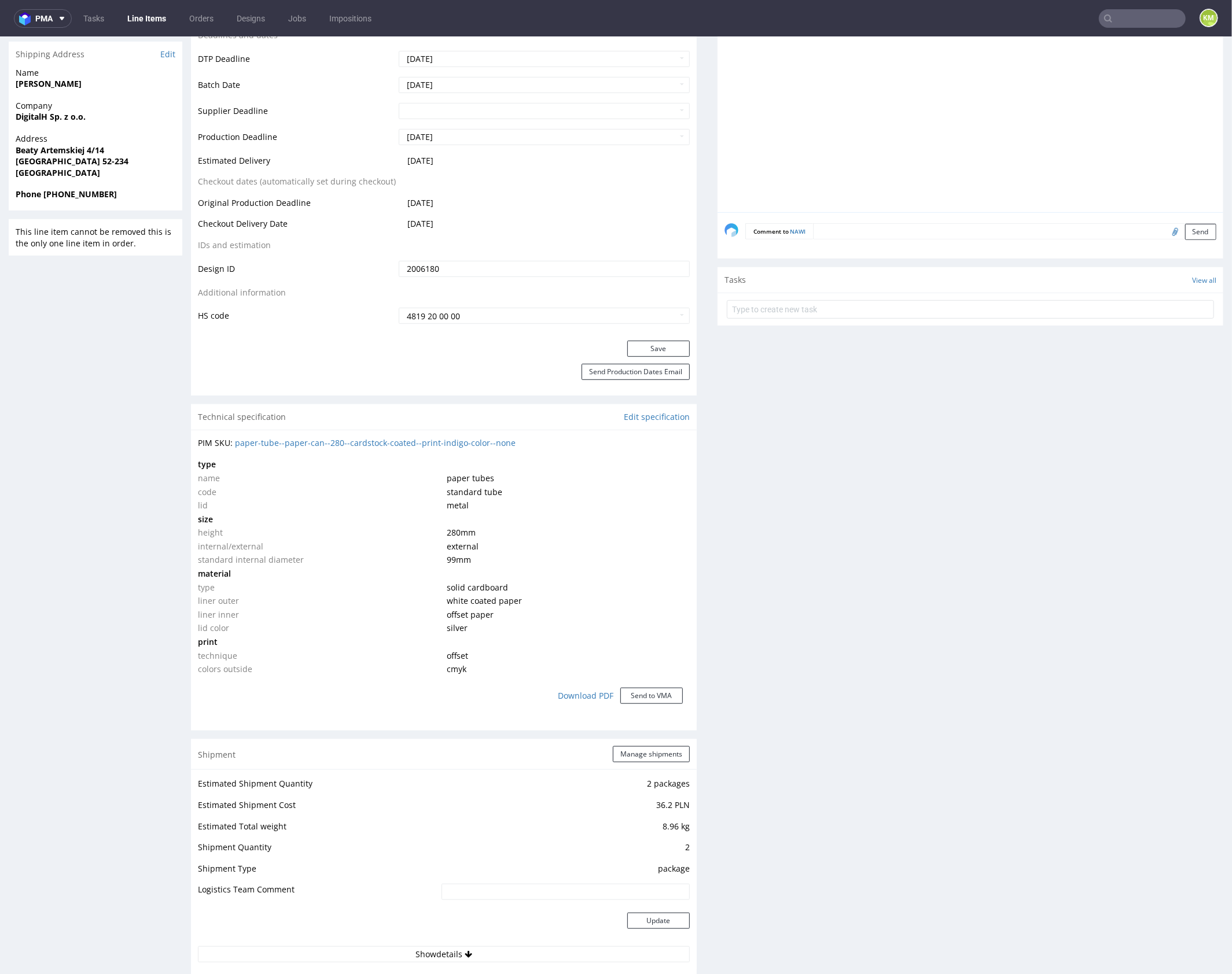
scroll to position [476, 0]
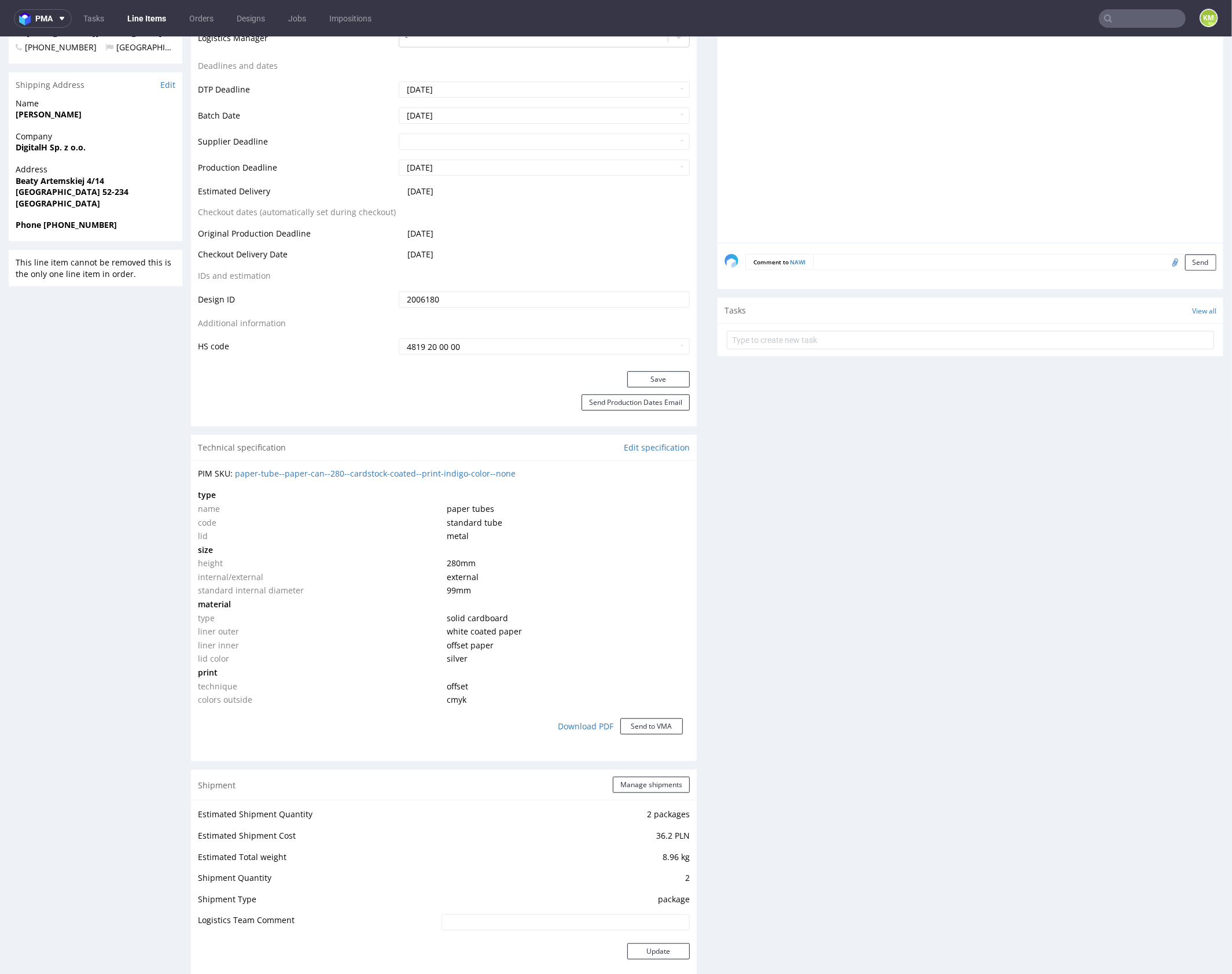
click at [902, 603] on div "Production Files - Design 2006180 Spit Recreate spit spit__plpk__t280__digitalh…" at bounding box center [971, 708] width 506 height 1764
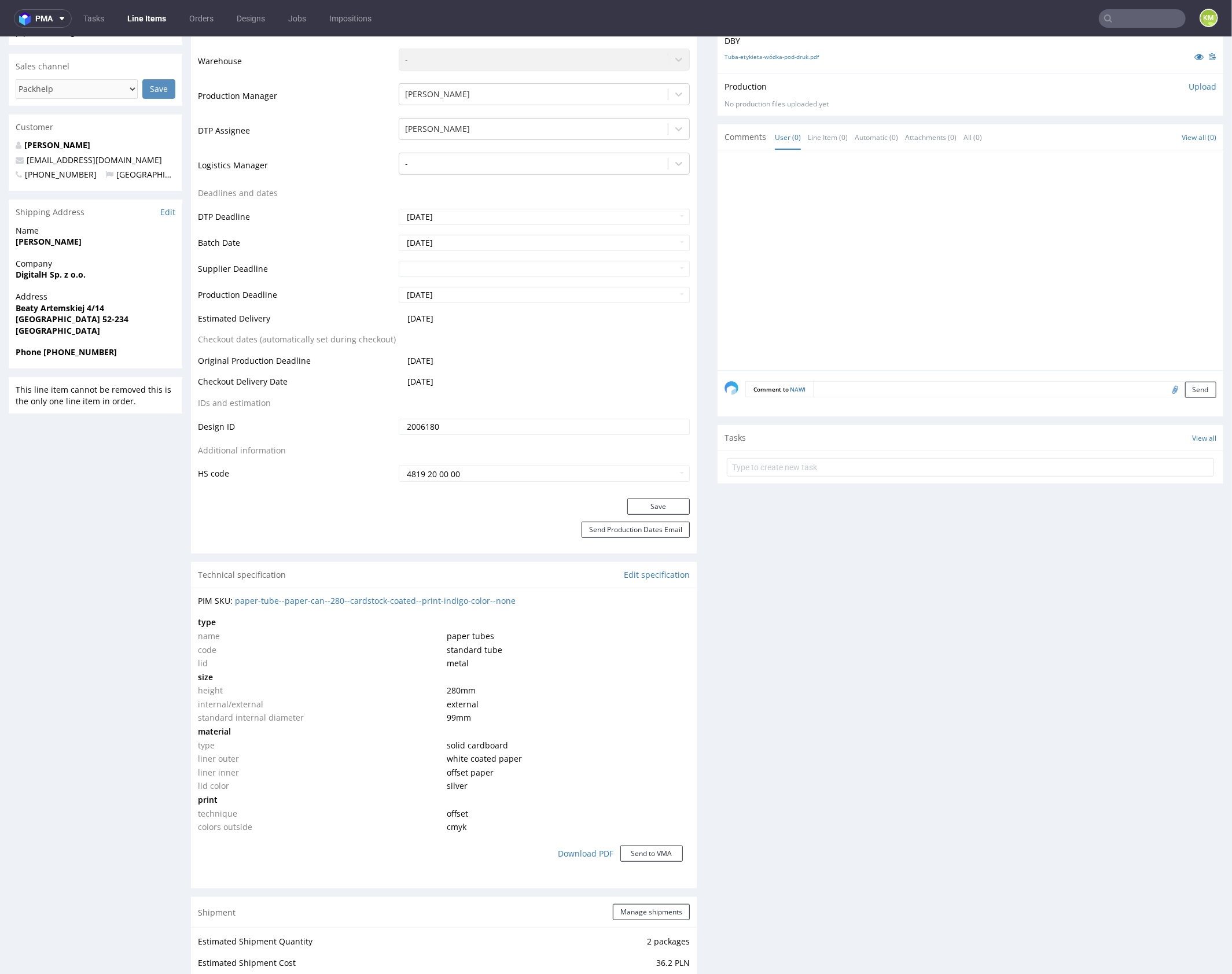
scroll to position [0, 0]
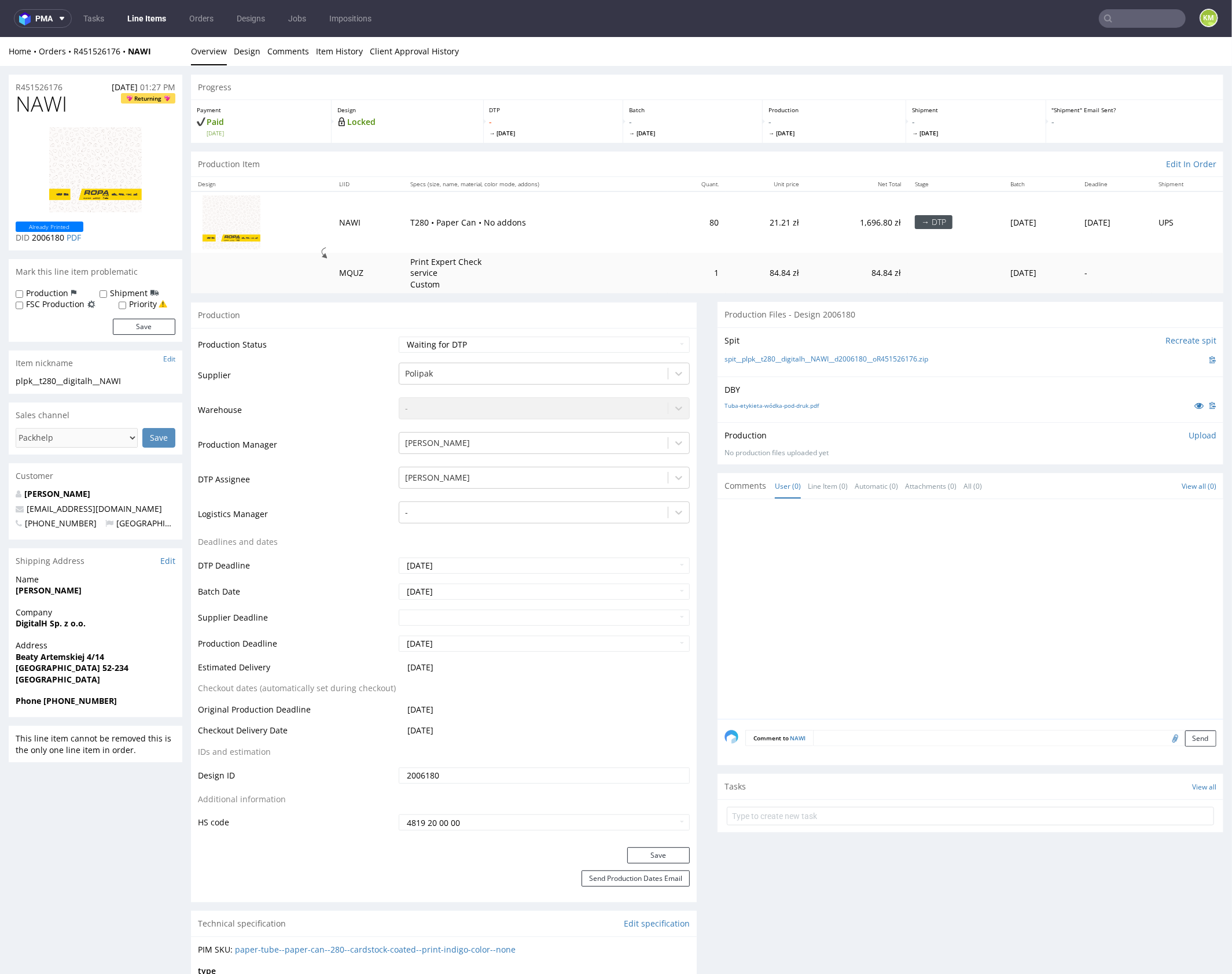
click at [896, 422] on div "Production Upload No production files uploaded yet Description (optional) Add f…" at bounding box center [971, 442] width 506 height 42
click at [927, 386] on p "DBY" at bounding box center [970, 389] width 492 height 11
drag, startPoint x: 941, startPoint y: 358, endPoint x: 738, endPoint y: 361, distance: 203.0
click at [738, 361] on div "spit__plpk__t280__digitalh__NAWI__d2006180__oR451526176.zip" at bounding box center [970, 359] width 492 height 13
copy link "plpk__t280__digitalh__NAWI__d2006180__oR451526176.zip"
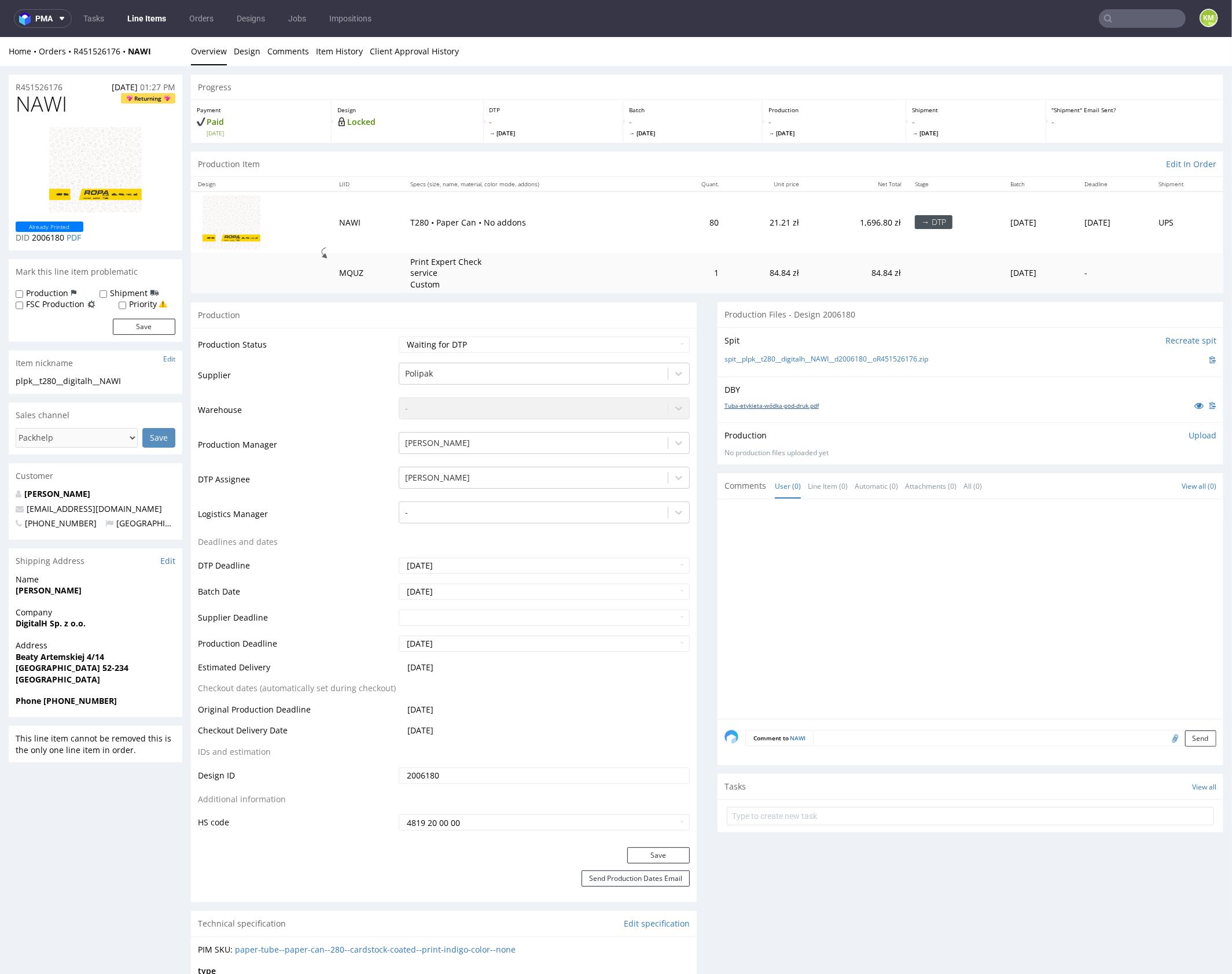
click at [795, 404] on link "Tuba-etykieta-wódka-pod-druk.pdf" at bounding box center [771, 404] width 94 height 8
click at [566, 343] on select "Waiting for Artwork Waiting for Diecut Waiting for Mockup Waiting for DTP Waiti…" at bounding box center [544, 344] width 291 height 17
select select "dtp_ca_needed"
click at [399, 336] on select "Waiting for Artwork Waiting for Diecut Waiting for Mockup Waiting for DTP Waiti…" at bounding box center [544, 344] width 291 height 17
click at [653, 854] on button "Save" at bounding box center [658, 855] width 62 height 17
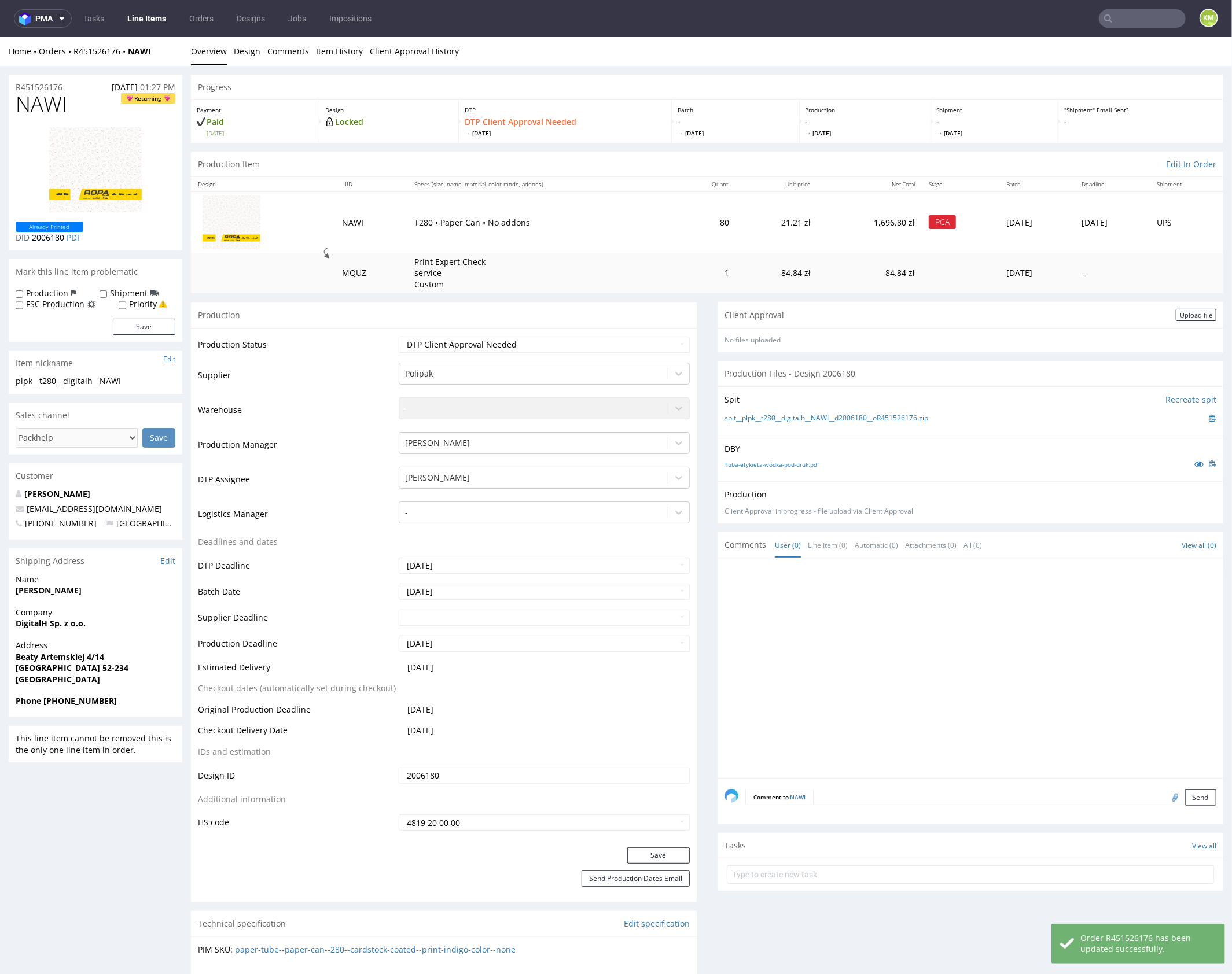
click at [881, 623] on div at bounding box center [973, 671] width 499 height 213
click at [937, 623] on div at bounding box center [973, 671] width 499 height 213
click at [924, 658] on div at bounding box center [973, 671] width 499 height 213
click at [1175, 313] on div "Upload file" at bounding box center [1195, 314] width 40 height 12
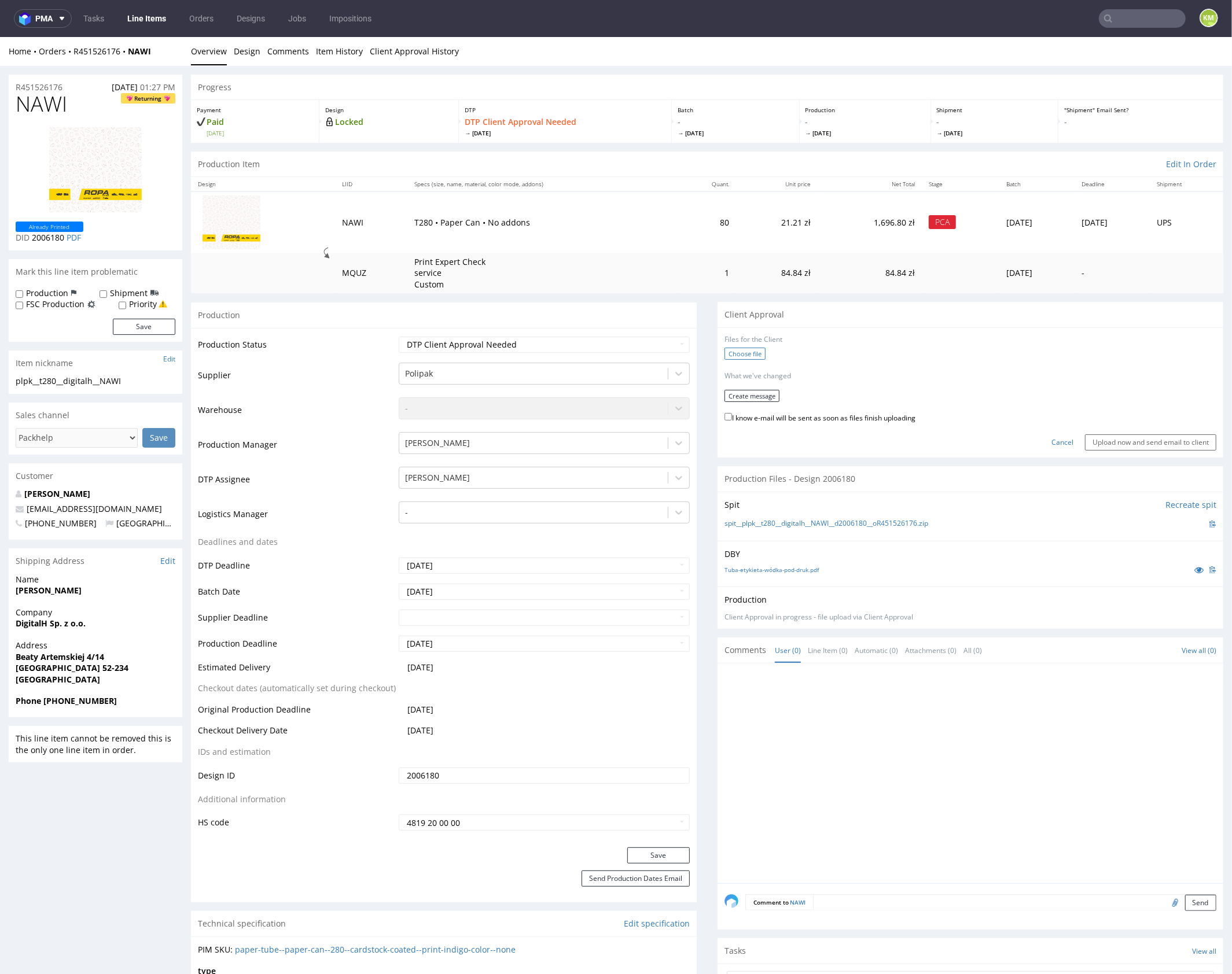
click at [741, 355] on label "Choose file" at bounding box center [744, 353] width 41 height 12
click at [0, 37] on input "Choose file" at bounding box center [0, 37] width 0 height 0
click at [761, 393] on button "Create message" at bounding box center [751, 391] width 55 height 12
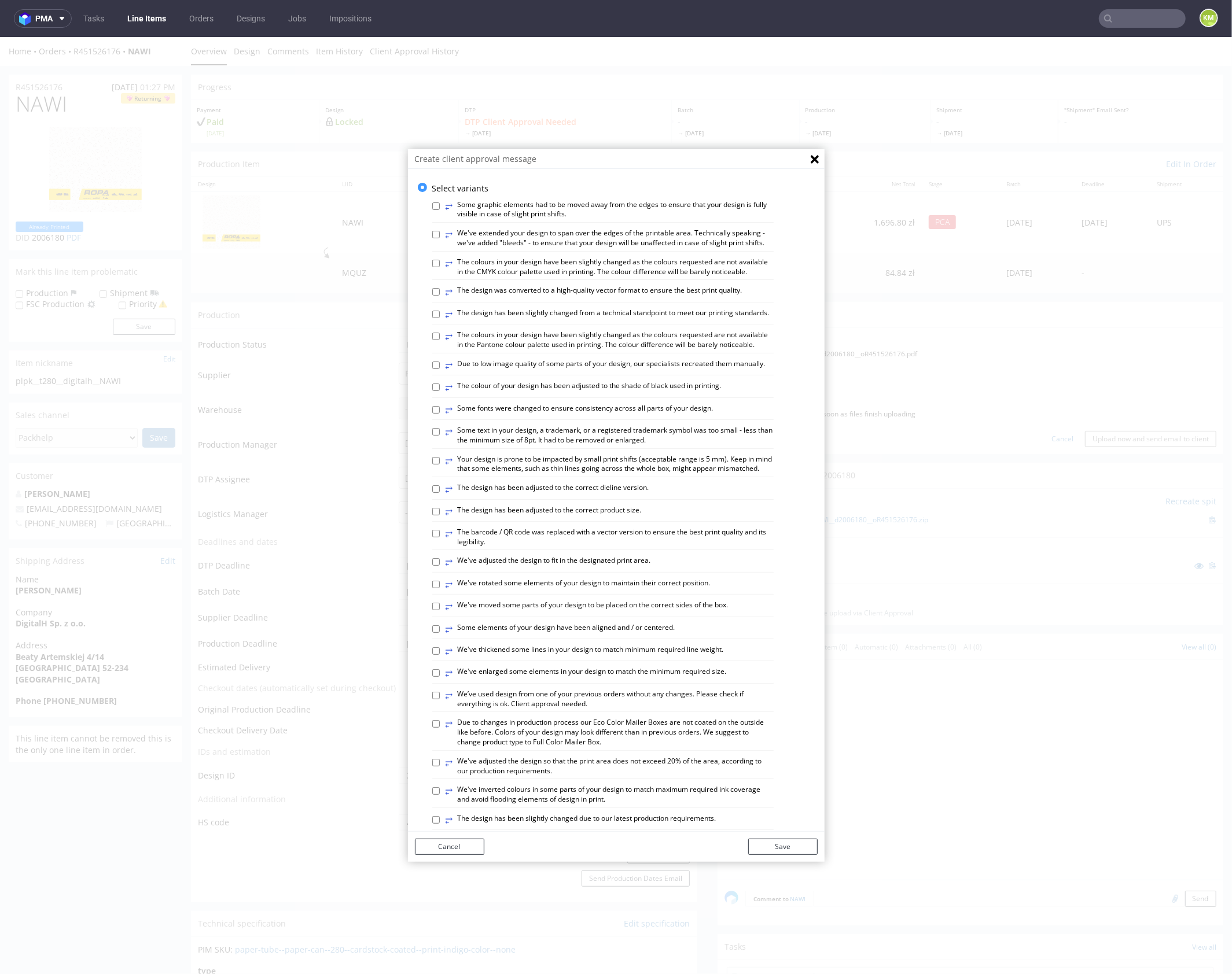
scroll to position [320, 0]
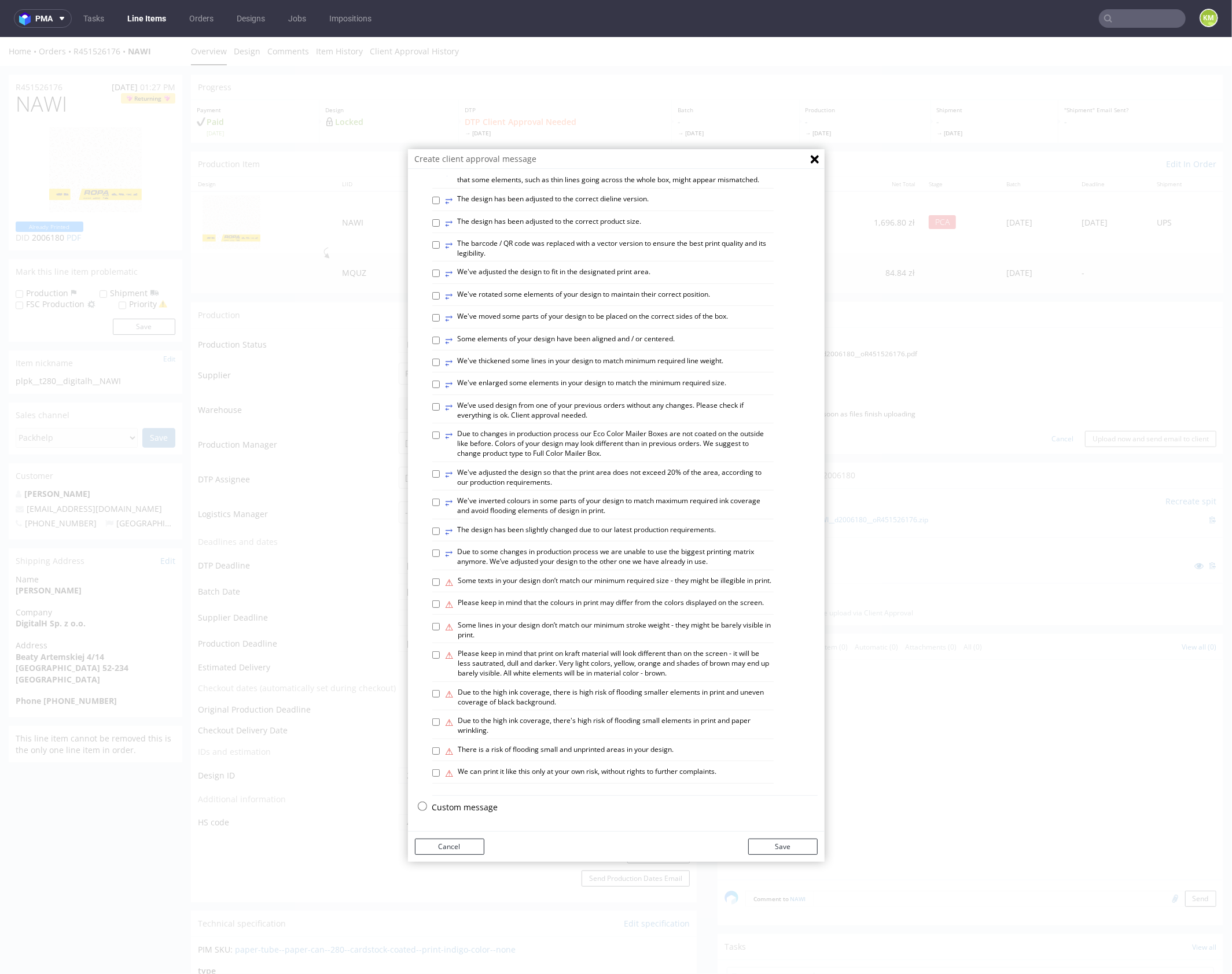
click at [482, 802] on p "Custom message" at bounding box center [625, 807] width 385 height 11
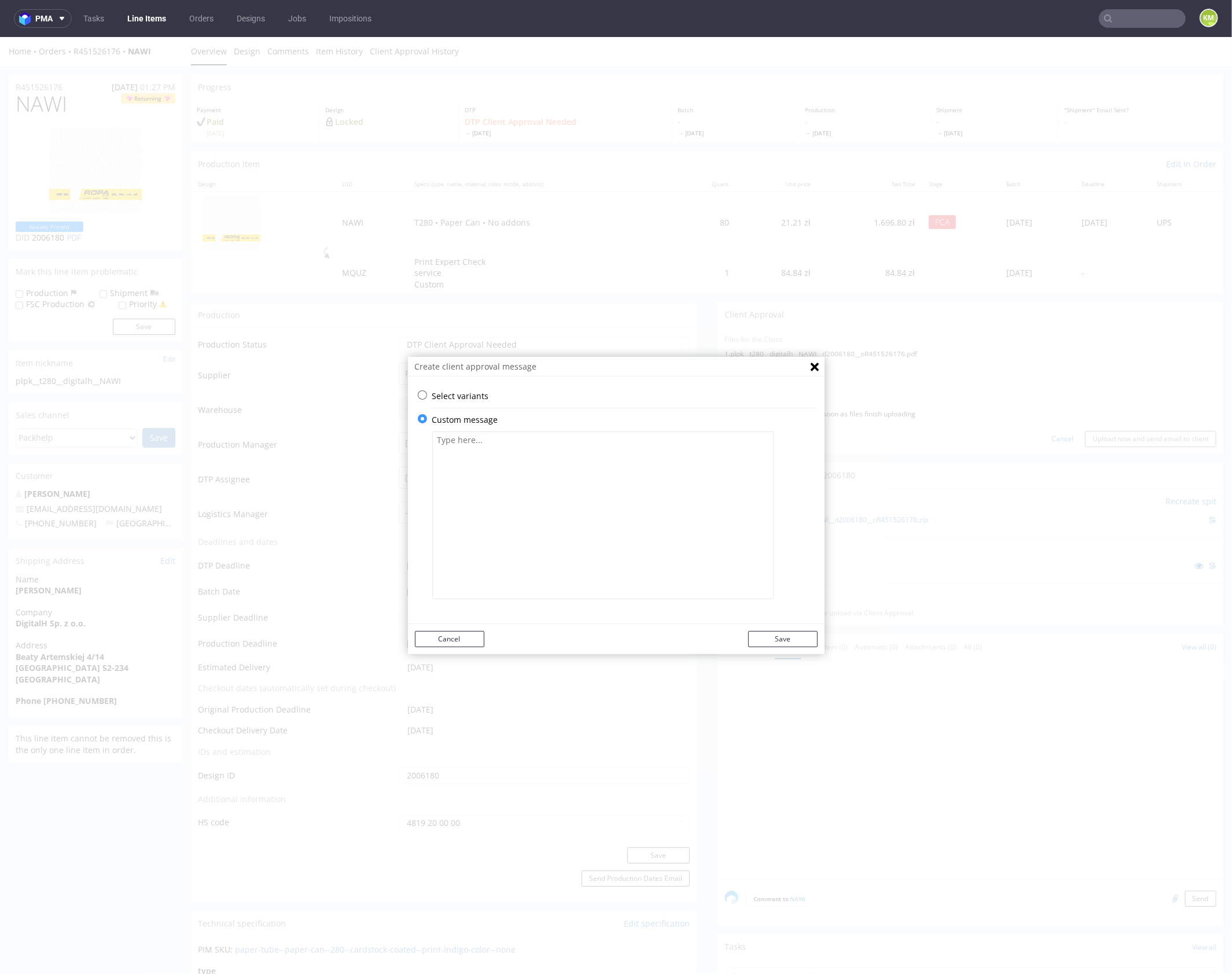
scroll to position [0, 0]
click at [496, 530] on textarea at bounding box center [603, 515] width 341 height 168
paste textarea "Projekt został dopasowany do aktualnej siatki wykrojnika. Ponieważ jest ona nie…"
type textarea "Projekt został dopasowany do aktualnej siatki wykrojnika. Ponieważ jest ona nie…"
click at [794, 639] on button "Save" at bounding box center [782, 639] width 70 height 17
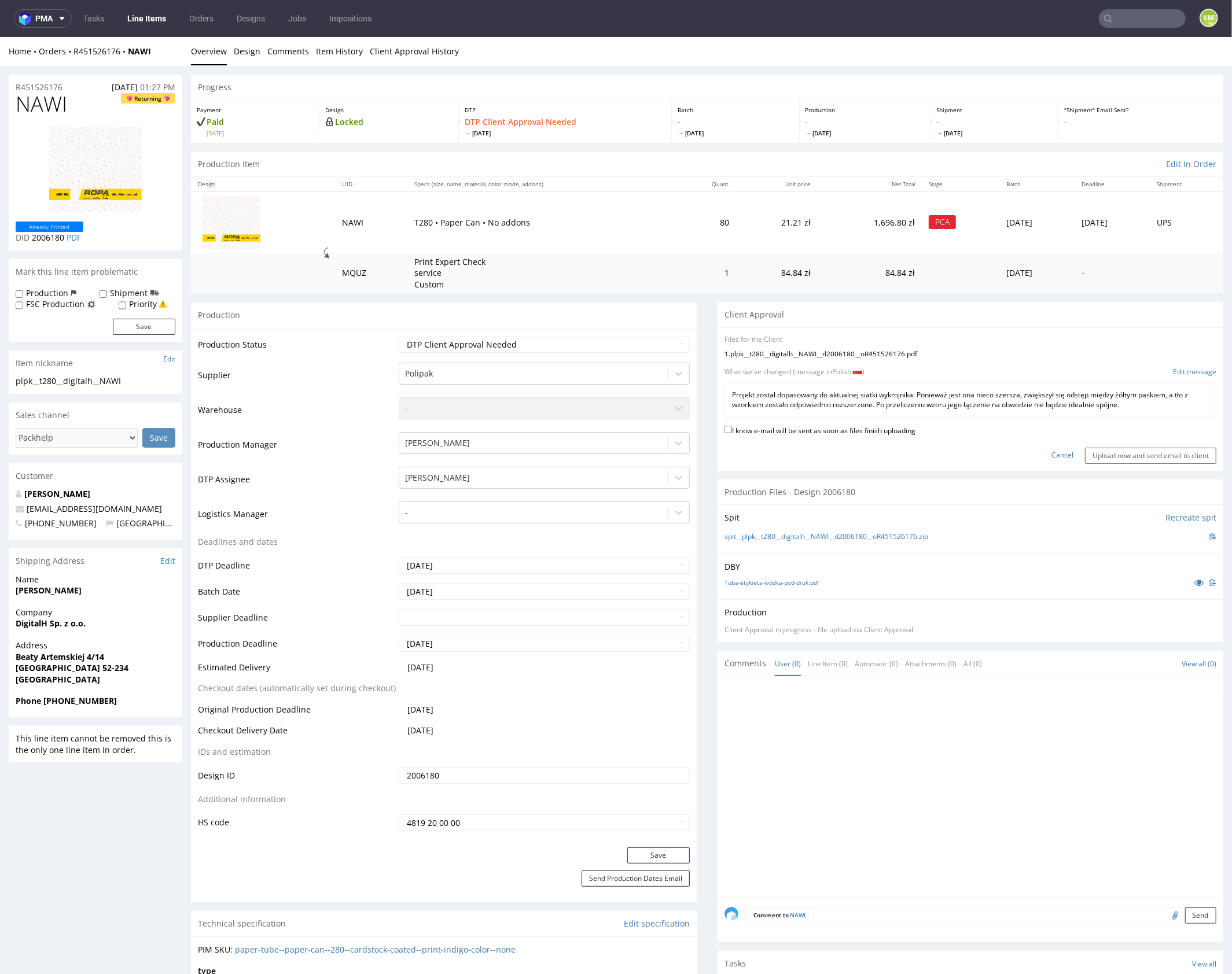
click at [843, 436] on div "I know e-mail will be sent as soon as files finish uploading" at bounding box center [970, 431] width 492 height 16
click at [848, 432] on label "I know e-mail will be sent as soon as files finish uploading" at bounding box center [820, 430] width 191 height 13
click at [732, 432] on input "I know e-mail will be sent as soon as files finish uploading" at bounding box center [728, 429] width 7 height 7
checkbox input "true"
click at [1134, 433] on div "I know e-mail will be sent as soon as files finish uploading" at bounding box center [970, 431] width 492 height 16
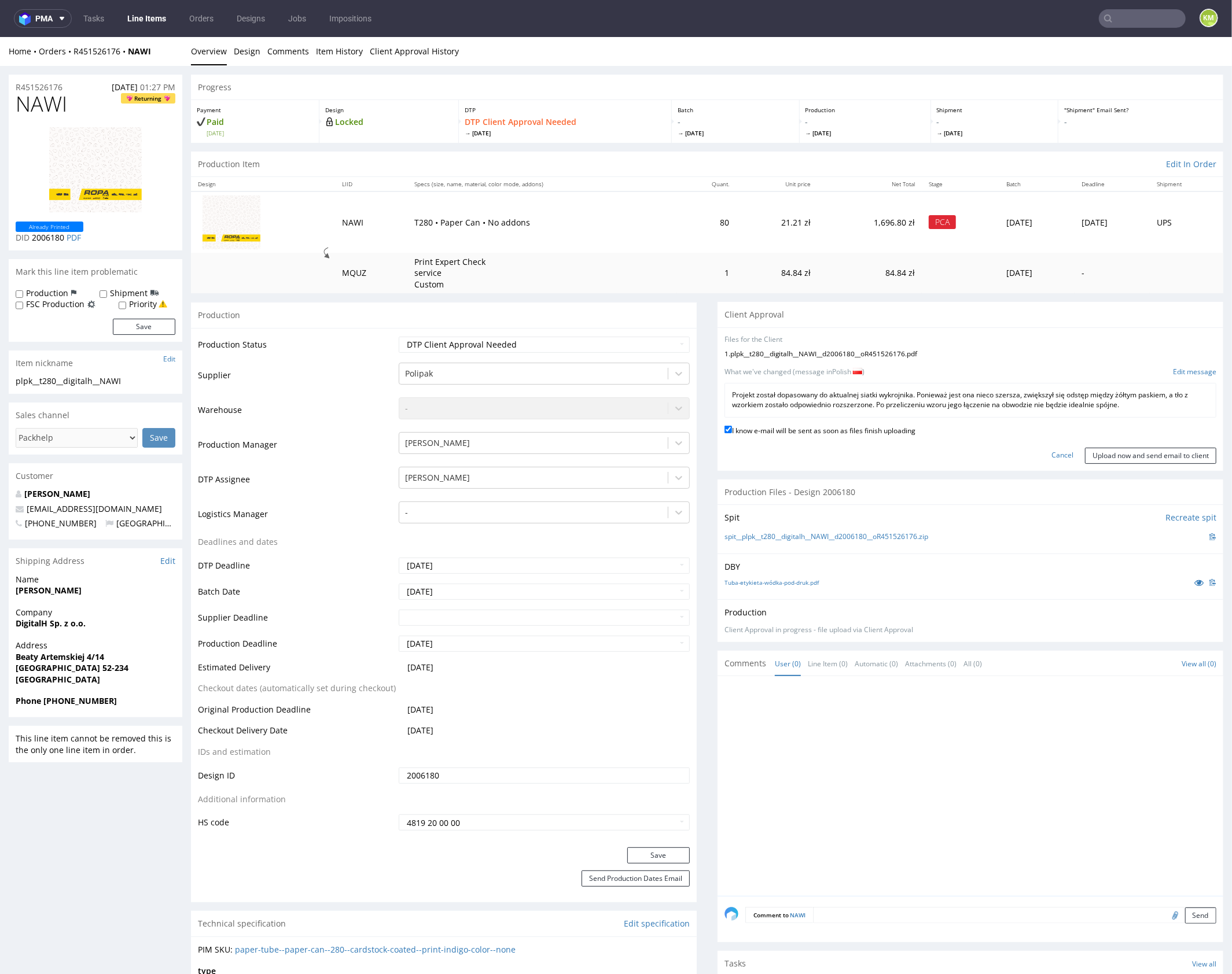
click at [1142, 430] on div "I know e-mail will be sent as soon as files finish uploading" at bounding box center [970, 431] width 492 height 16
click at [1139, 432] on div "I know e-mail will be sent as soon as files finish uploading" at bounding box center [970, 431] width 492 height 16
click at [1139, 438] on div "Cancel Upload now and send email to client" at bounding box center [970, 450] width 492 height 25
click at [1136, 433] on div "I know e-mail will be sent as soon as files finish uploading" at bounding box center [970, 431] width 492 height 16
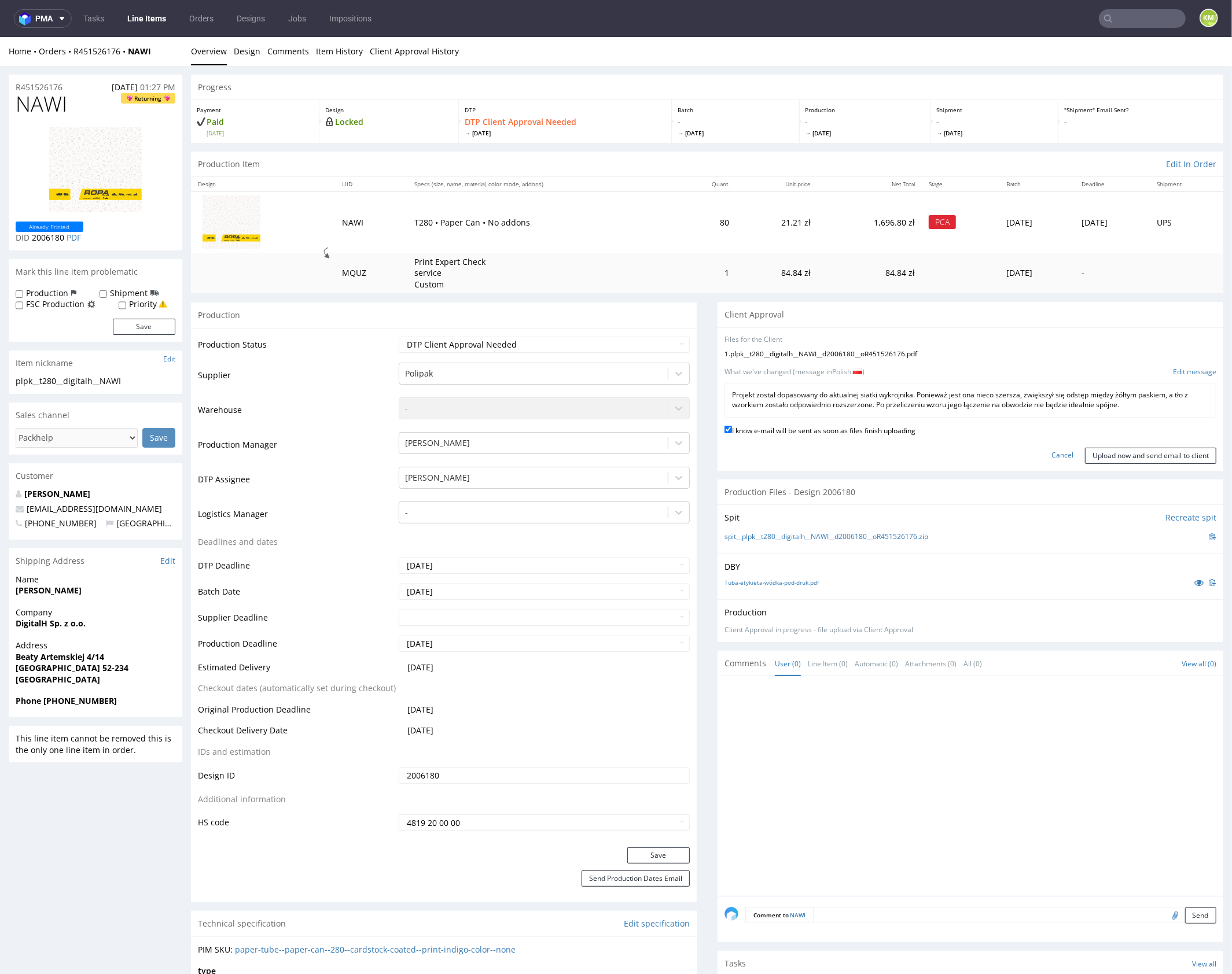
click at [1136, 433] on div "I know e-mail will be sent as soon as files finish uploading" at bounding box center [970, 431] width 492 height 16
click at [1136, 453] on input "Upload now and send email to client" at bounding box center [1150, 455] width 131 height 17
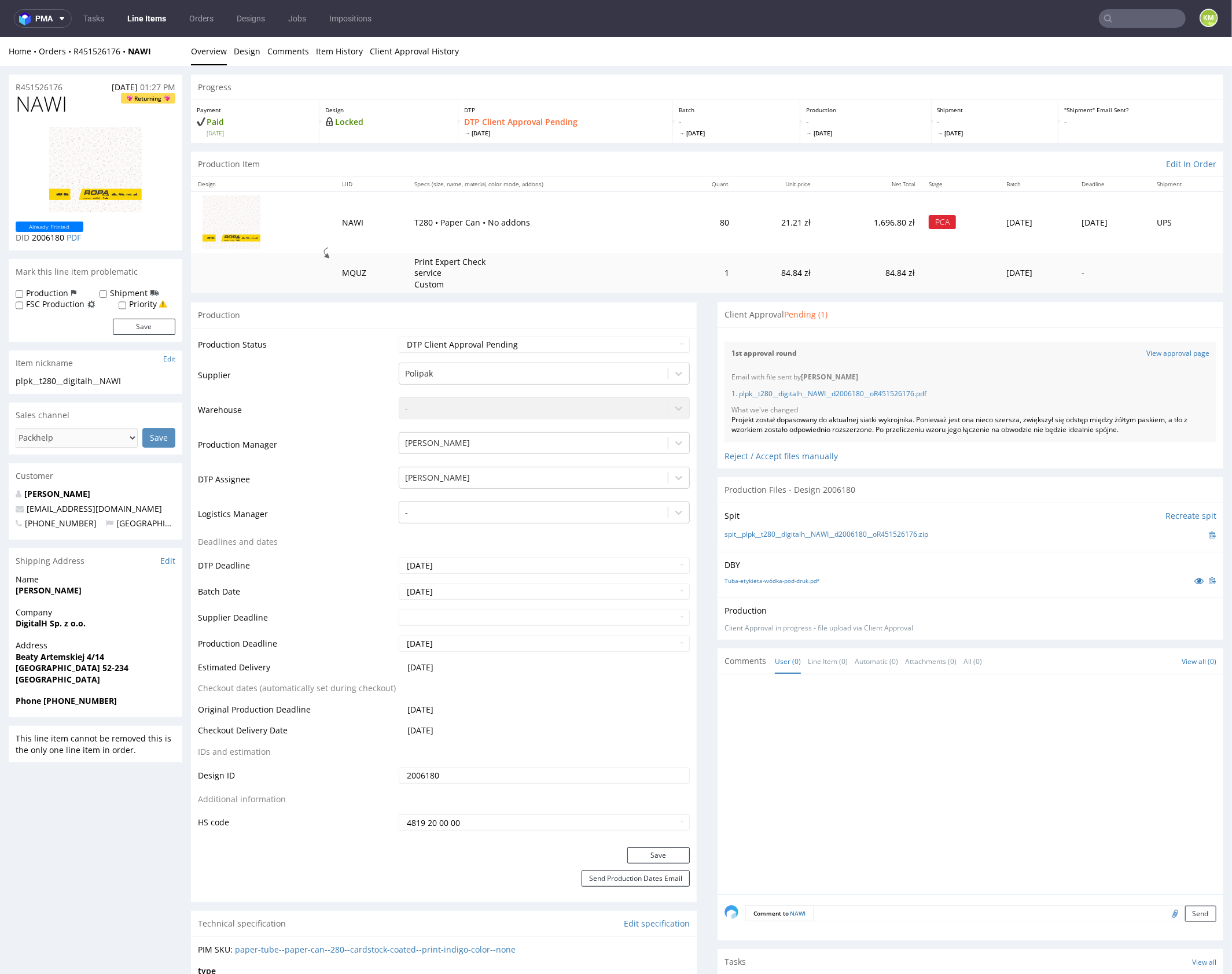
click at [47, 109] on span "NAWI" at bounding box center [42, 103] width 52 height 23
copy span "NAWI"
click at [853, 417] on div "Projekt został dopasowany do aktualnej siatki wykrojnika. Ponieważ jest ona nie…" at bounding box center [970, 424] width 478 height 19
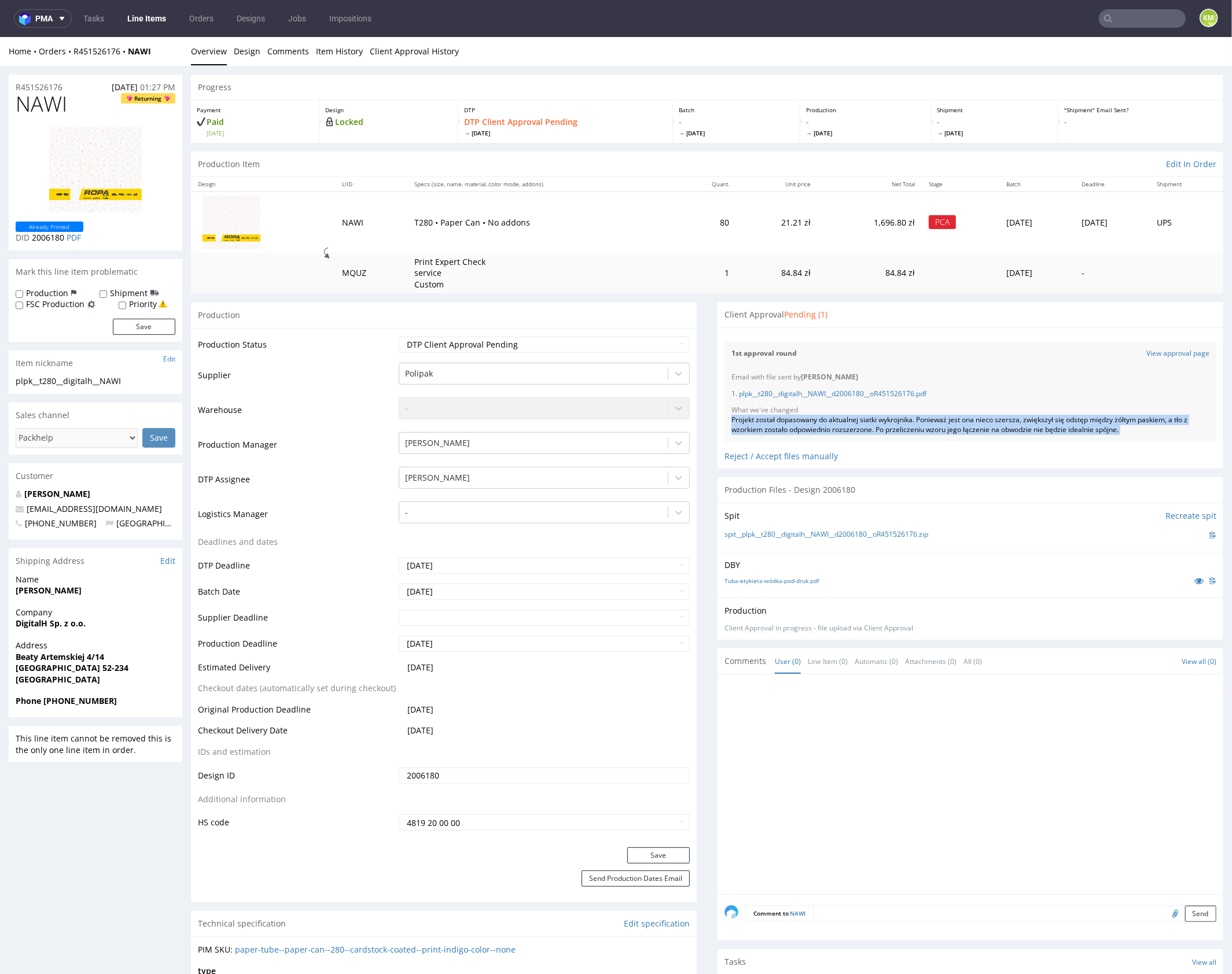
click at [853, 417] on div "Projekt został dopasowany do aktualnej siatki wykrojnika. Ponieważ jest ona nie…" at bounding box center [970, 424] width 478 height 19
copy div "Projekt został dopasowany do aktualnej siatki wykrojnika. Ponieważ jest ona nie…"
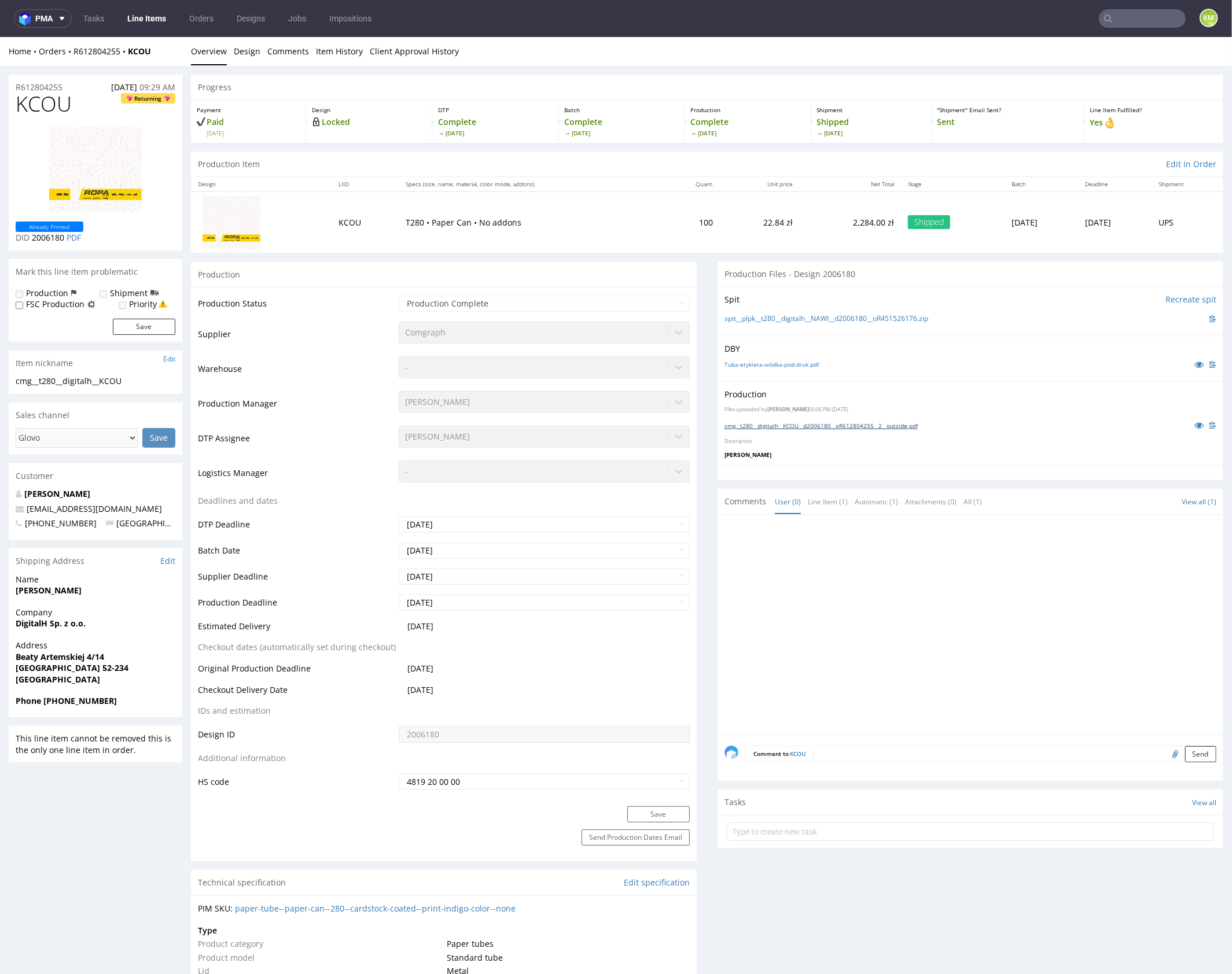
click at [861, 427] on link "cmg__t280__digitalh__KCOU__d2006180__oR612804255__2__outside.pdf" at bounding box center [820, 425] width 193 height 8
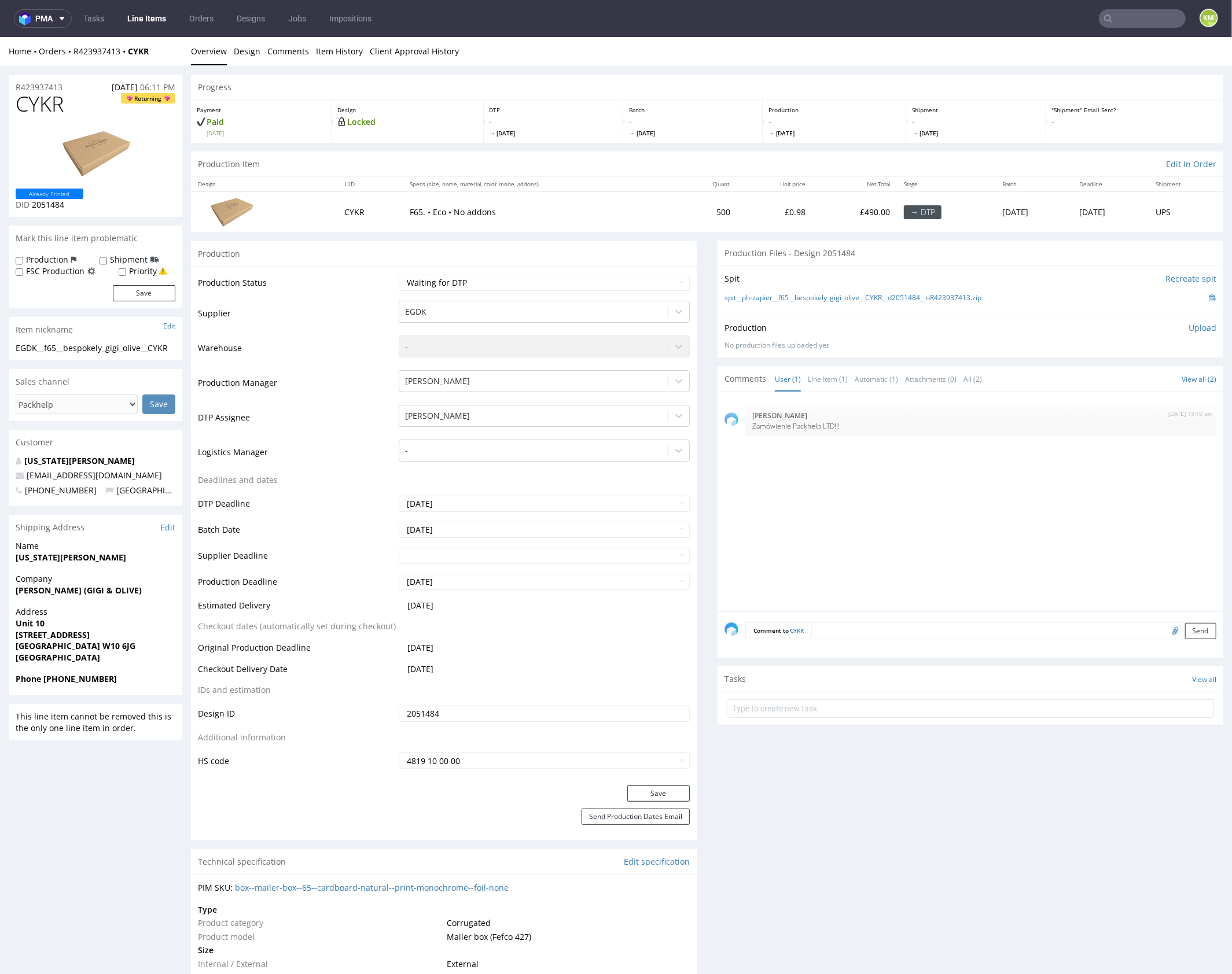
click at [798, 483] on div "2nd Oct 25 | 19:10 pm Natalia Kaczorowska Zamówienie Packhelp LTD!!!" at bounding box center [973, 504] width 499 height 213
click at [818, 376] on link "Line Item (1)" at bounding box center [828, 379] width 40 height 25
drag, startPoint x: 825, startPoint y: 550, endPoint x: 809, endPoint y: 532, distance: 24.1
click at [821, 541] on div "CYKR 29th Sep 25 | 18:11 pm Rob . Supplier changed to: EGDK. Production Manager…" at bounding box center [973, 504] width 499 height 213
click at [254, 58] on link "Design" at bounding box center [246, 50] width 27 height 28
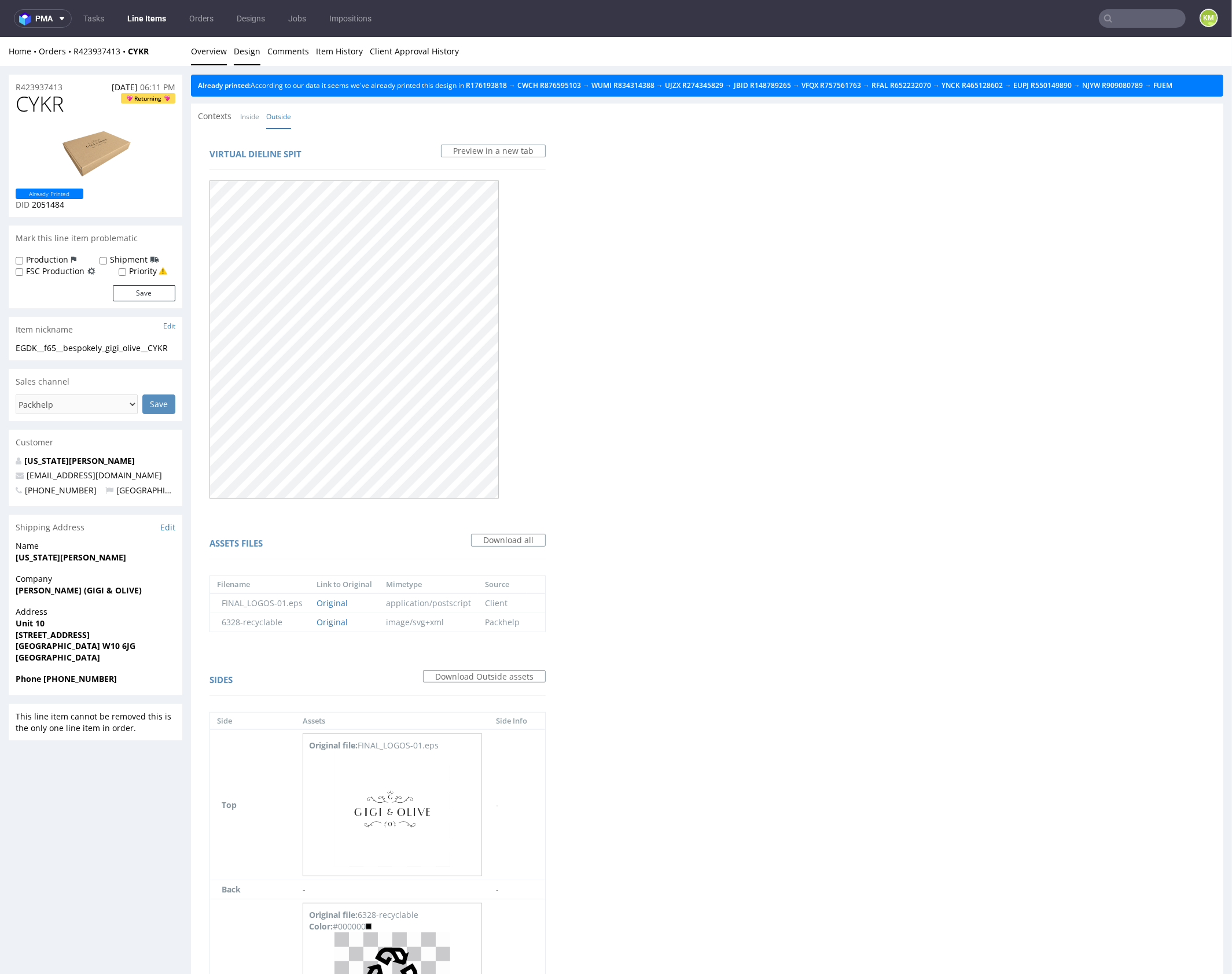
drag, startPoint x: 211, startPoint y: 53, endPoint x: 277, endPoint y: 44, distance: 66.6
click at [211, 53] on link "Overview" at bounding box center [209, 50] width 36 height 28
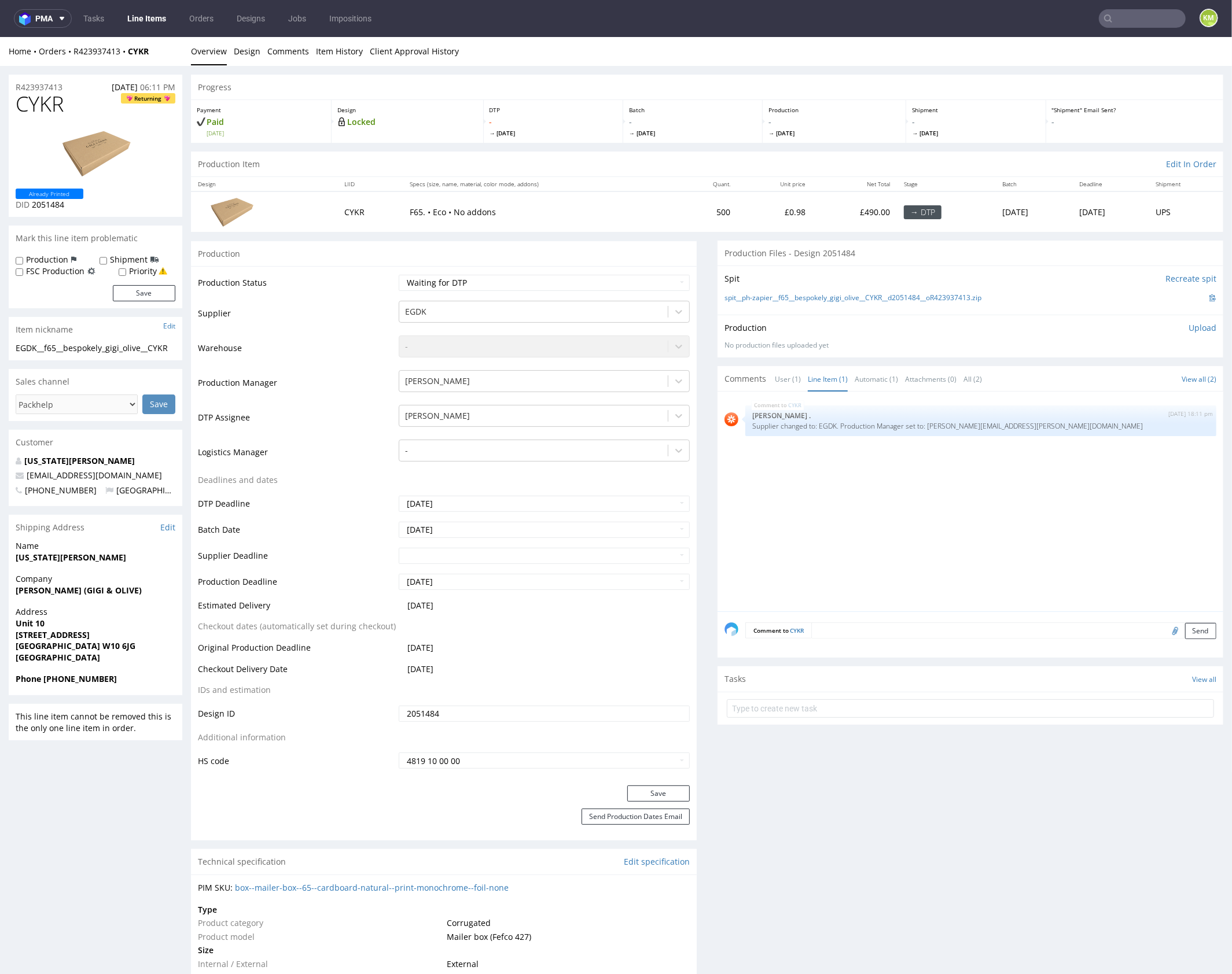
click at [961, 536] on div "CYKR 29th Sep 25 | 18:11 pm Rob . Supplier changed to: EGDK. Production Manager…" at bounding box center [973, 504] width 499 height 213
click at [886, 495] on div "CYKR 29th Sep 25 | 18:11 pm Rob . Supplier changed to: EGDK. Production Manager…" at bounding box center [973, 504] width 499 height 213
click at [1015, 322] on div "Production Upload" at bounding box center [970, 328] width 492 height 11
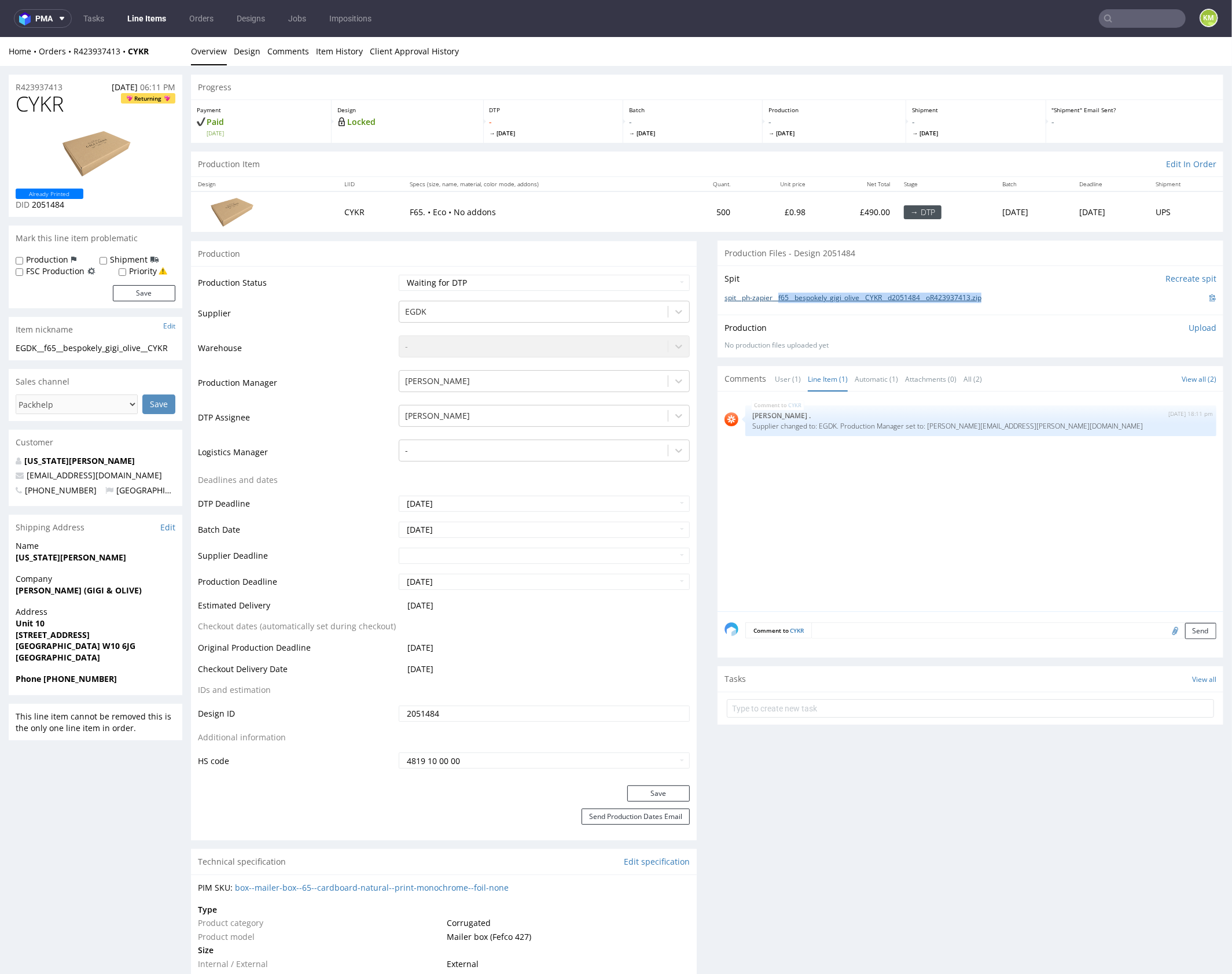
drag, startPoint x: 991, startPoint y: 298, endPoint x: 777, endPoint y: 297, distance: 214.0
click at [777, 297] on div "spit__ph-zapier__f65__bespokely_gigi_olive__CYKR__d2051484__oR423937413.zip" at bounding box center [970, 297] width 492 height 13
copy link "f65__bespokely_gigi_olive__CYKR__d2051484__oR423937413.zip"
click at [40, 105] on span "CYKR" at bounding box center [40, 103] width 48 height 23
click at [42, 104] on span "CYKR" at bounding box center [40, 103] width 48 height 23
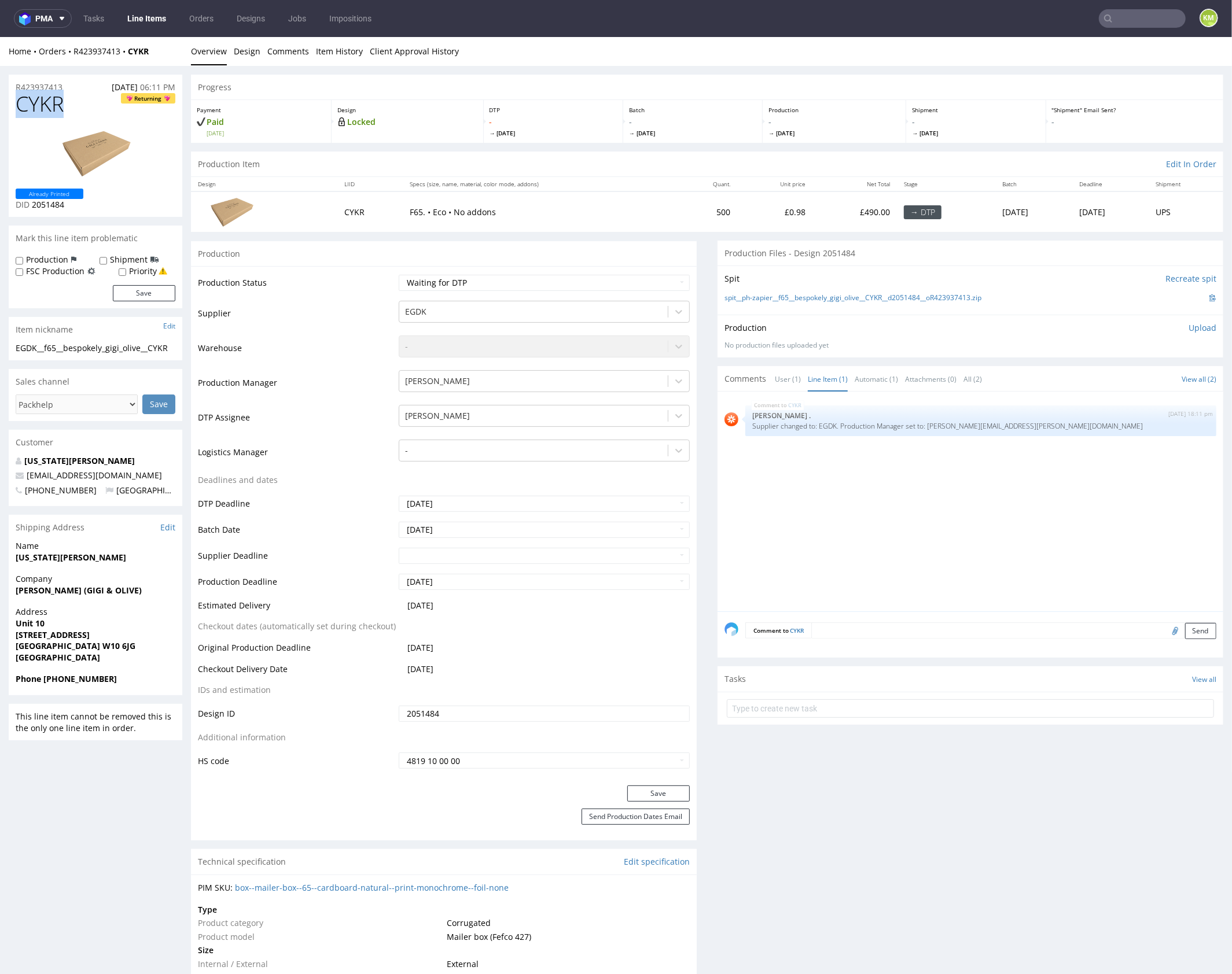
copy span "CYKR"
click at [1188, 328] on p "Upload" at bounding box center [1202, 328] width 28 height 11
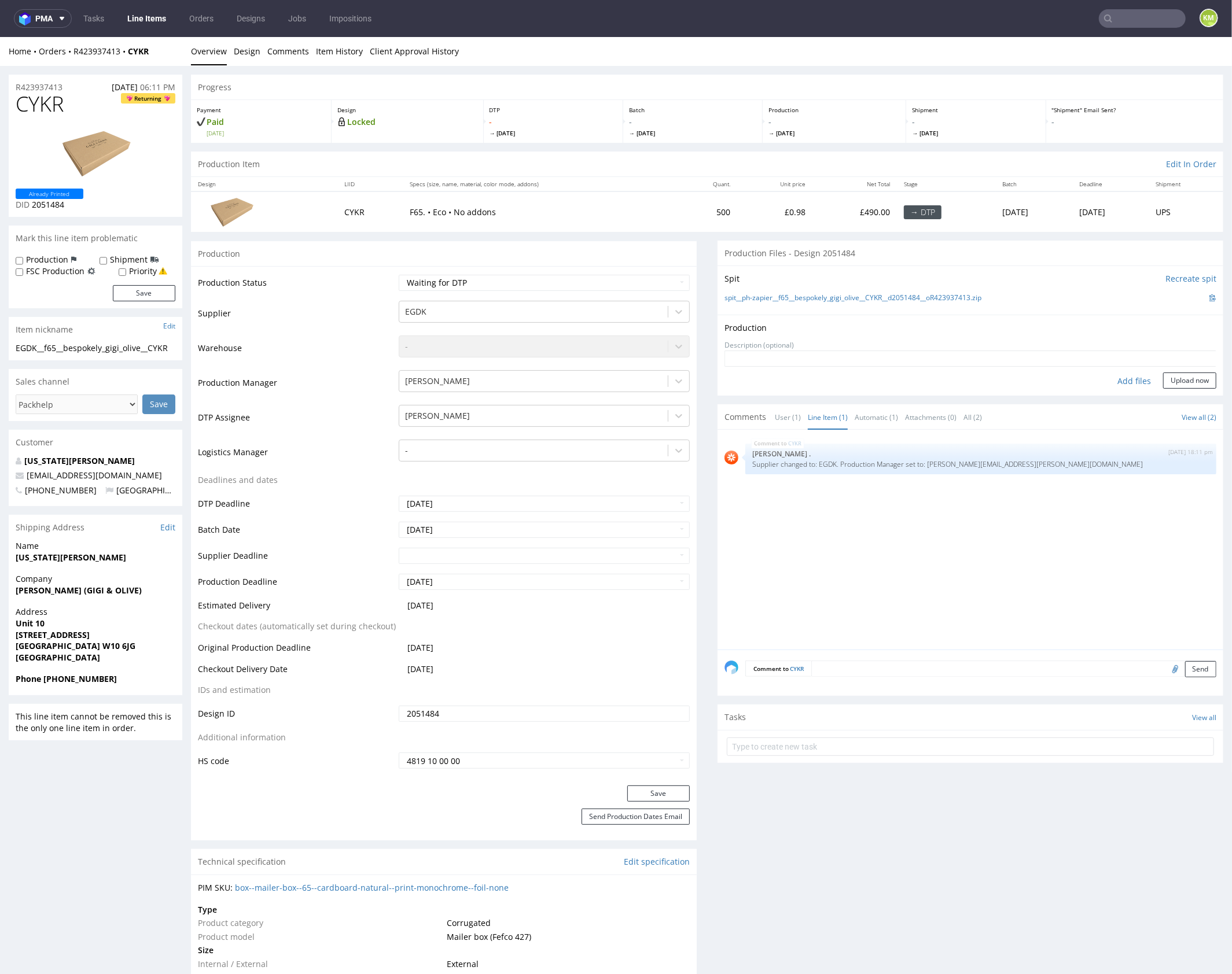
click at [1122, 376] on div "Add files" at bounding box center [1134, 381] width 58 height 17
type input "C:\fakepath\f65__bespokely_gigi_olive__CYKR__d2051484__oR423937413__outside.pdf"
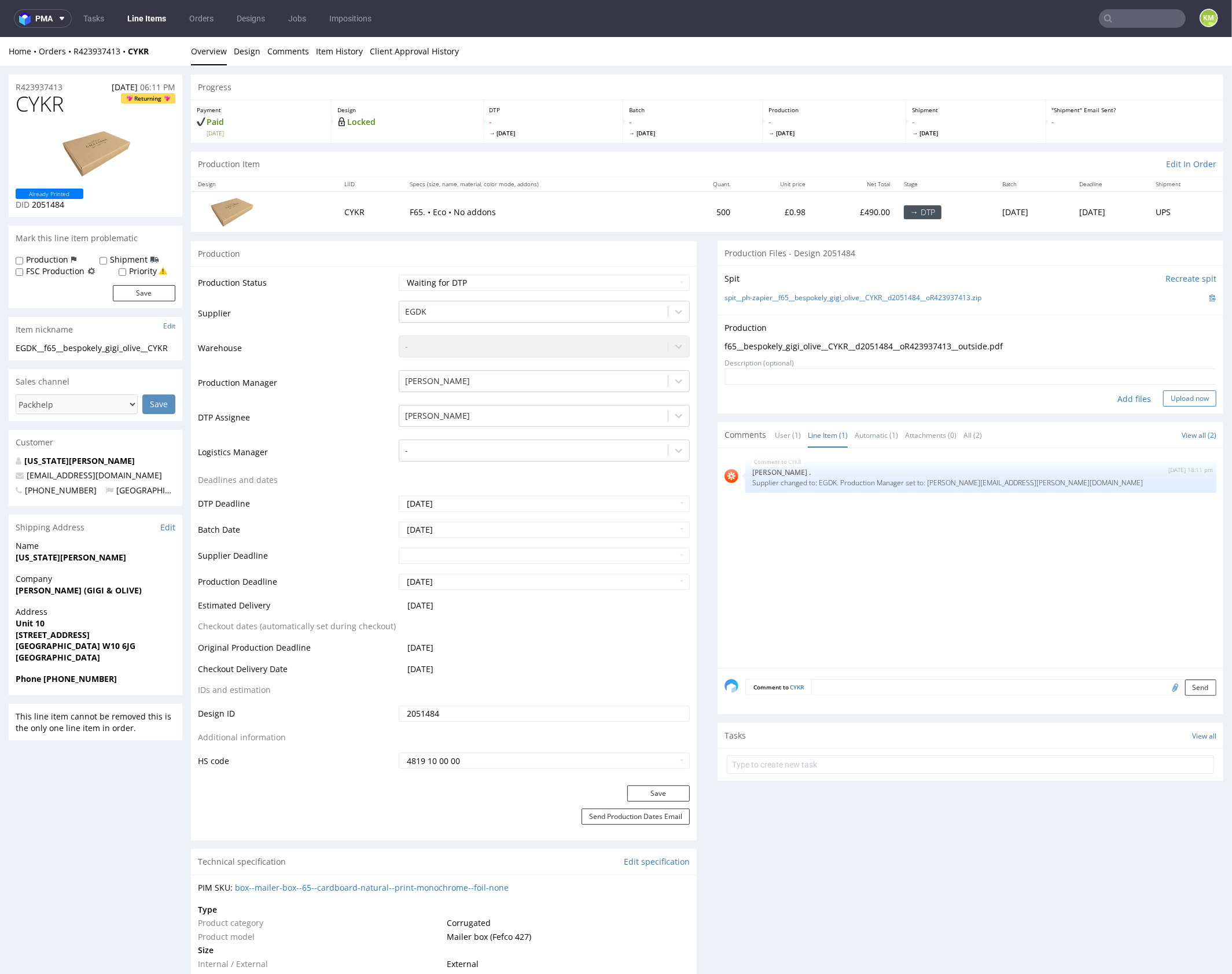
click at [1193, 399] on button "Upload now" at bounding box center [1190, 398] width 53 height 17
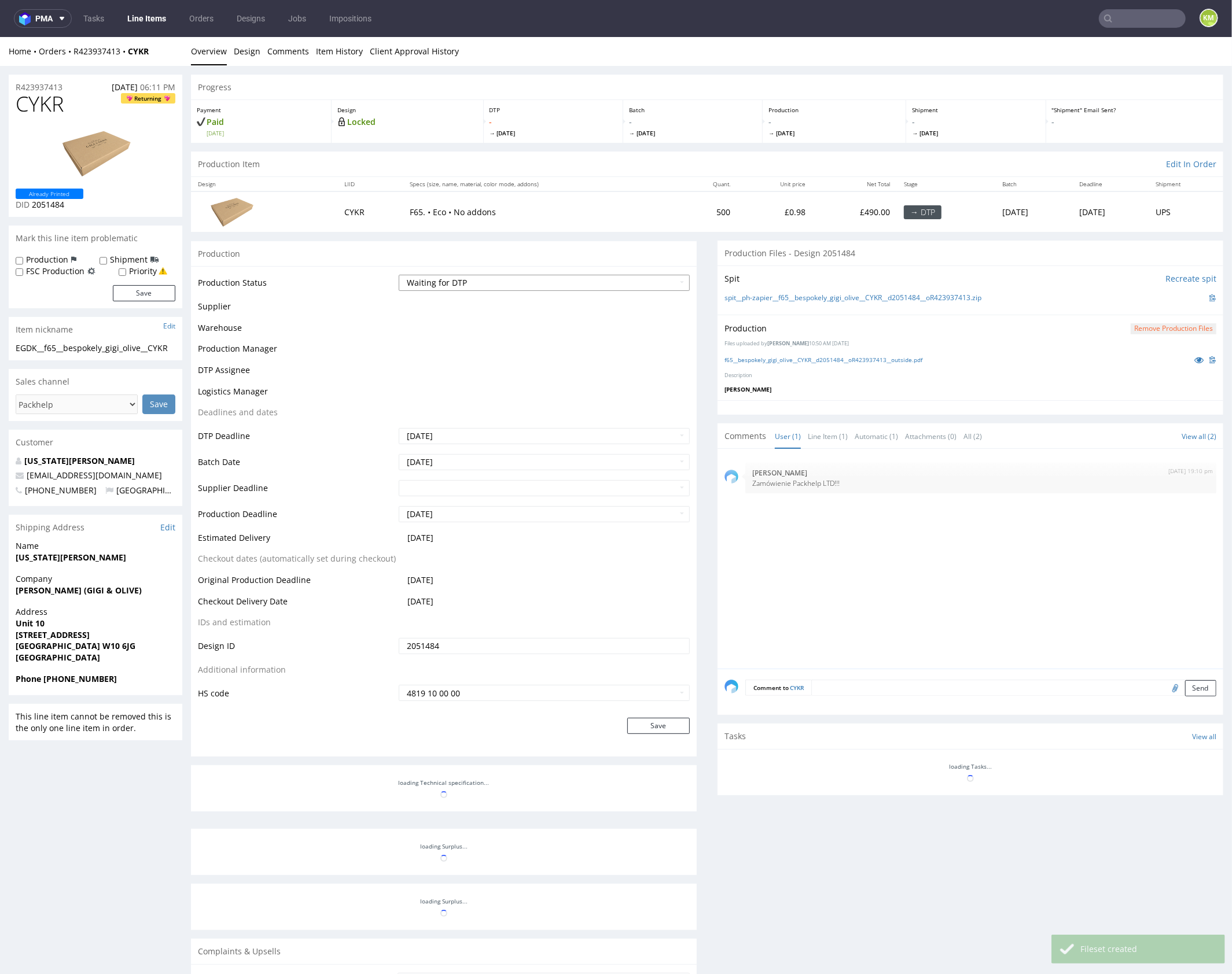
click at [597, 284] on select "Waiting for Artwork Waiting for Diecut Waiting for Mockup Waiting for DTP Waiti…" at bounding box center [544, 282] width 291 height 17
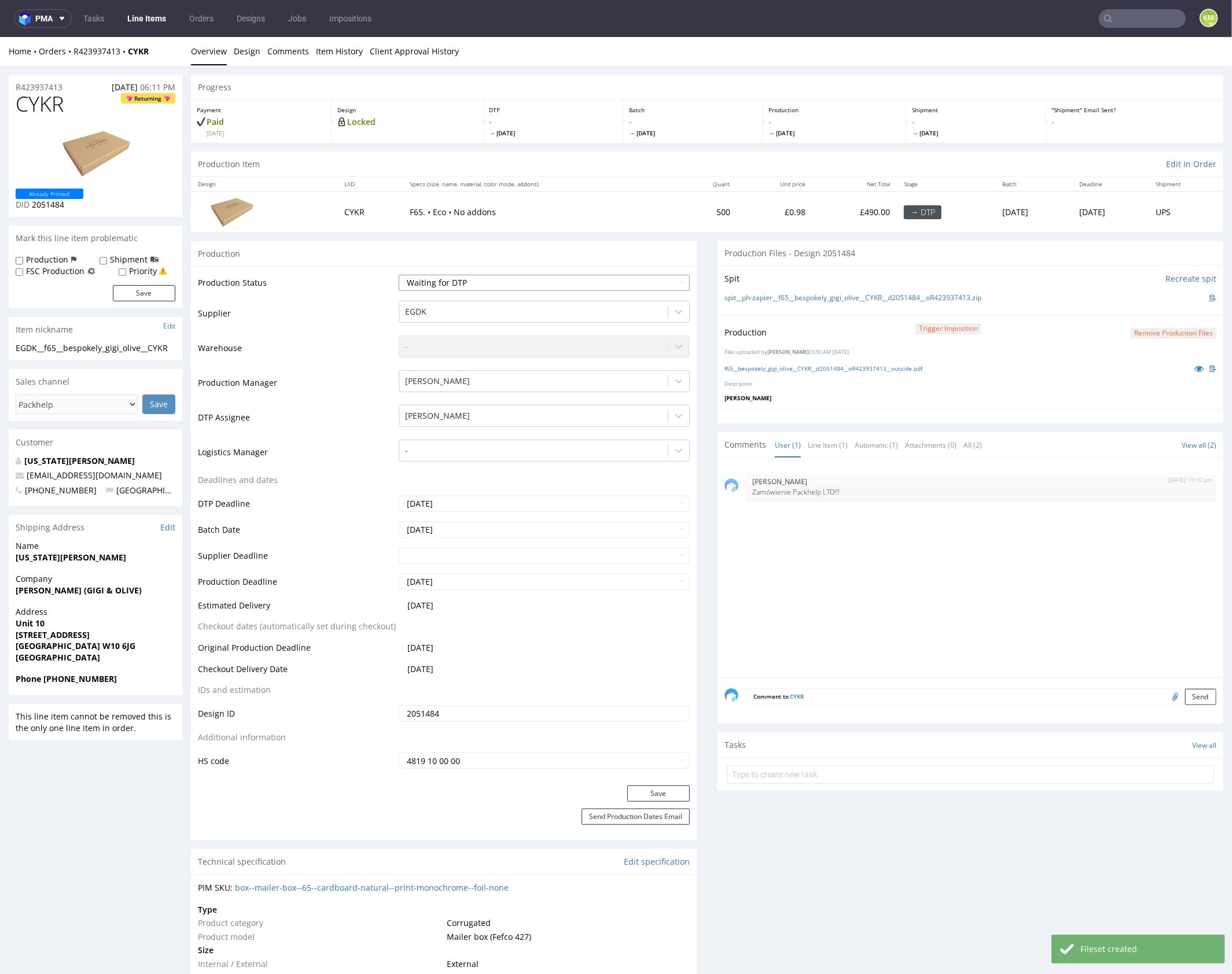
select select "dtp_production_ready"
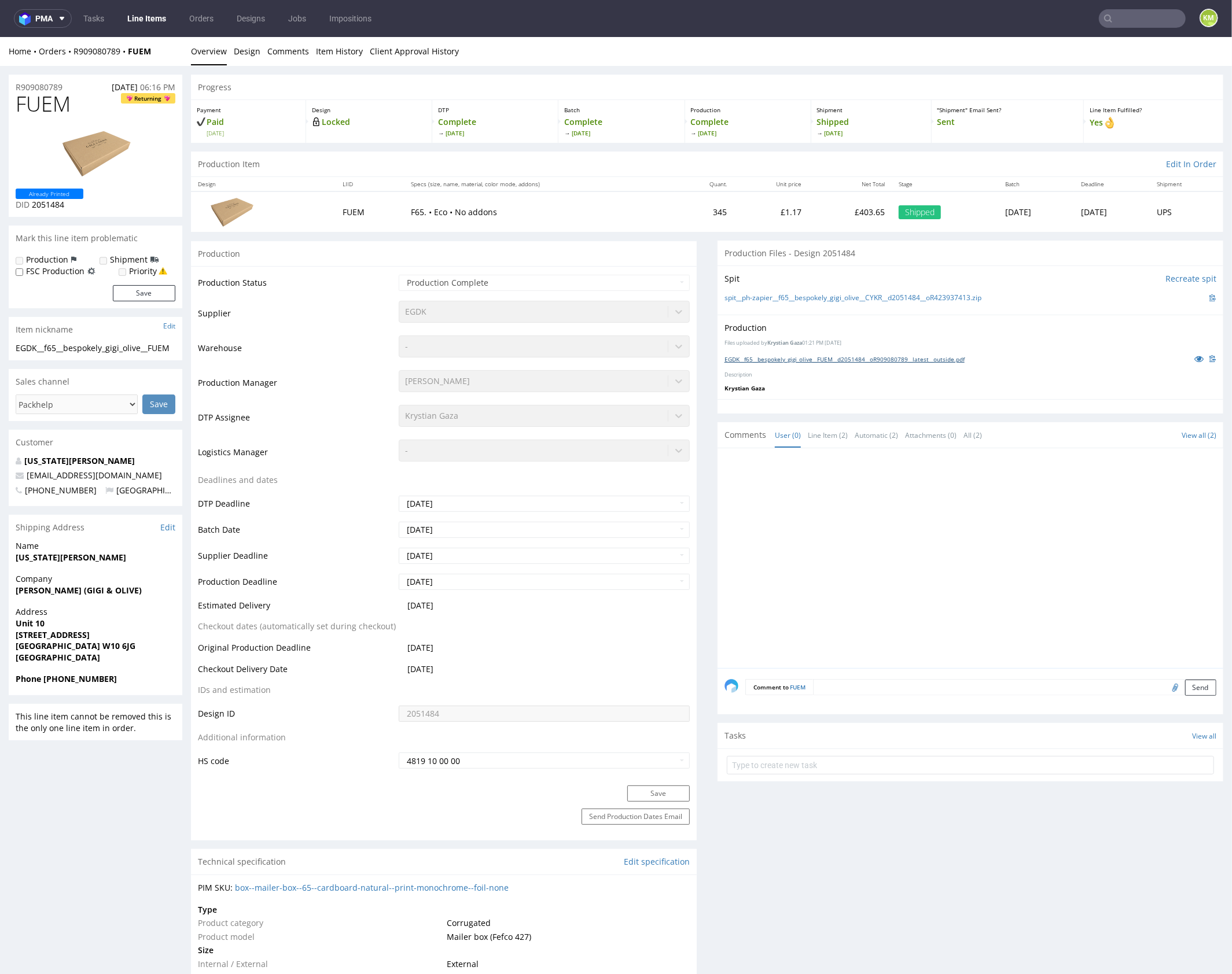
click at [819, 360] on link "EGDK__f65__bespokely_gigi_olive__FUEM__d2051484__oR909080789__latest__outside.p…" at bounding box center [844, 358] width 240 height 8
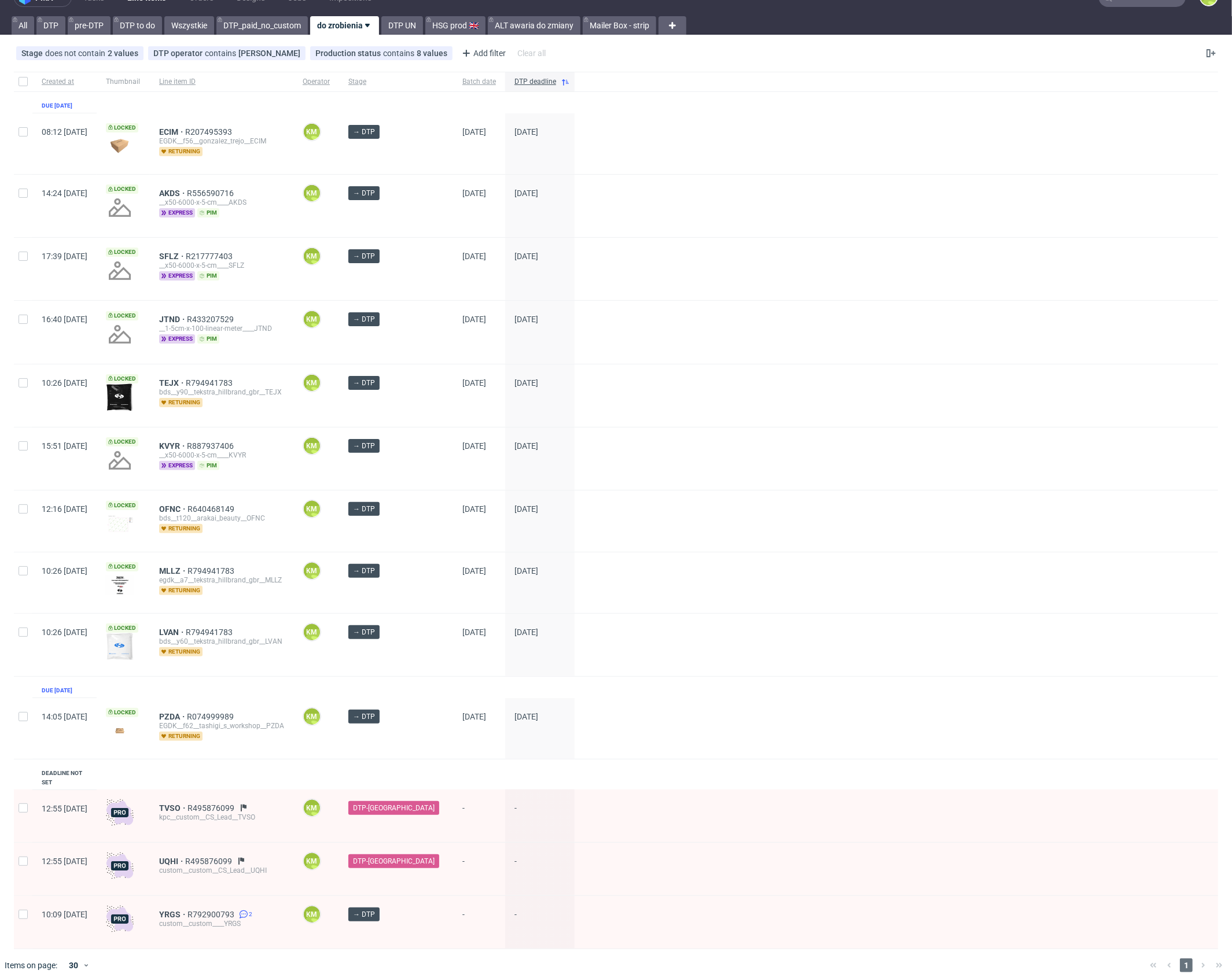
scroll to position [18, 0]
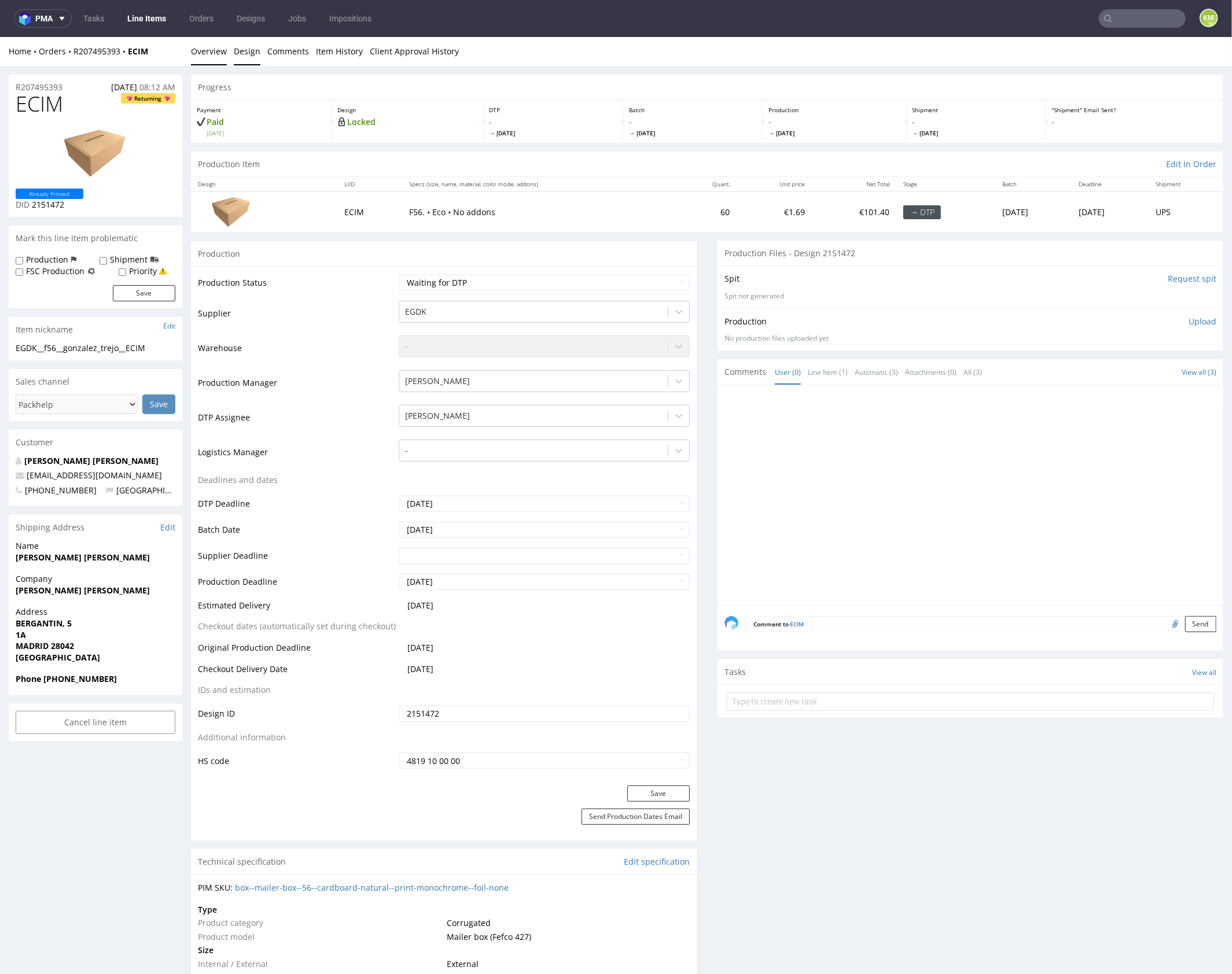
click at [253, 55] on link "Design" at bounding box center [246, 50] width 27 height 28
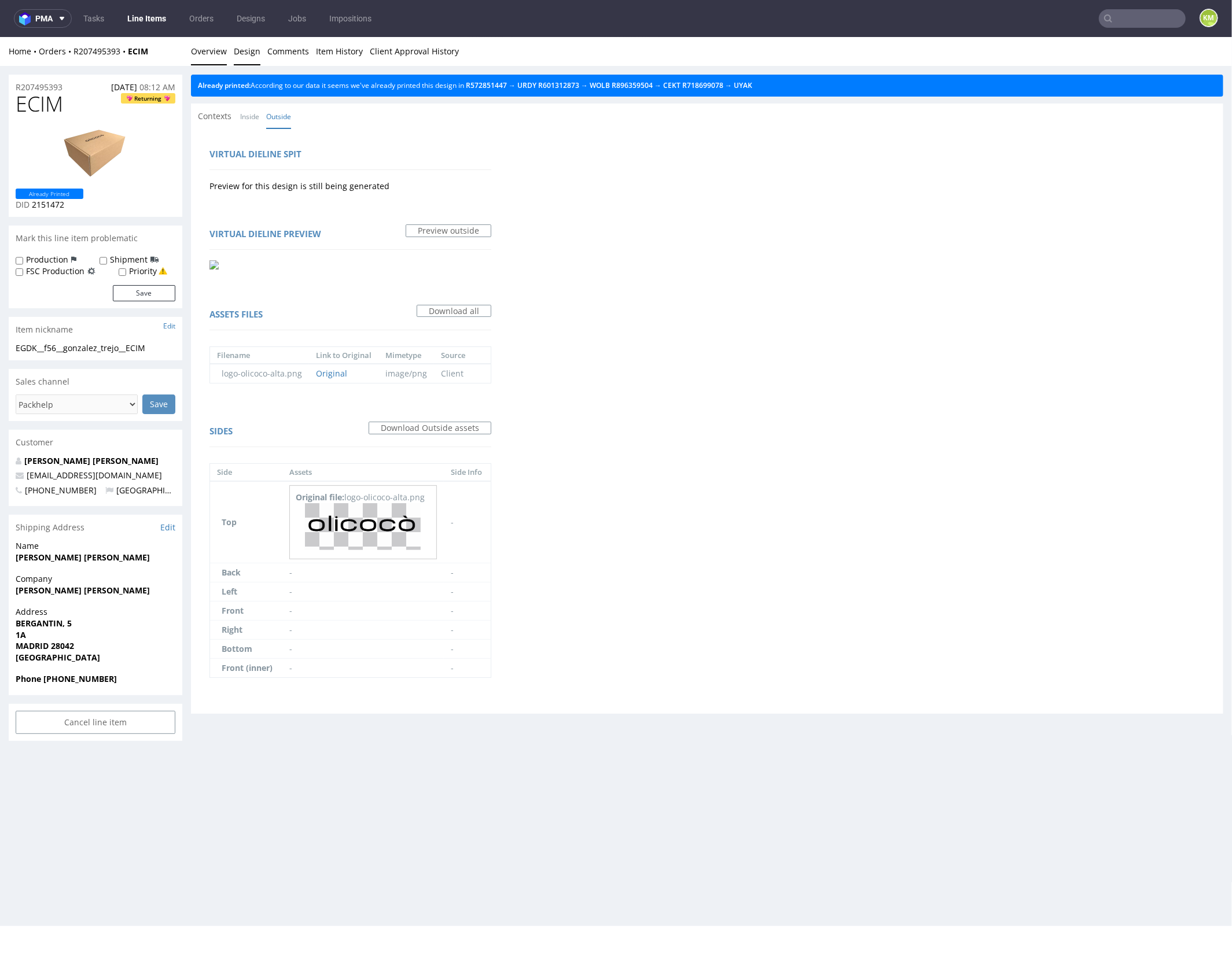
click at [213, 55] on link "Overview" at bounding box center [209, 50] width 36 height 28
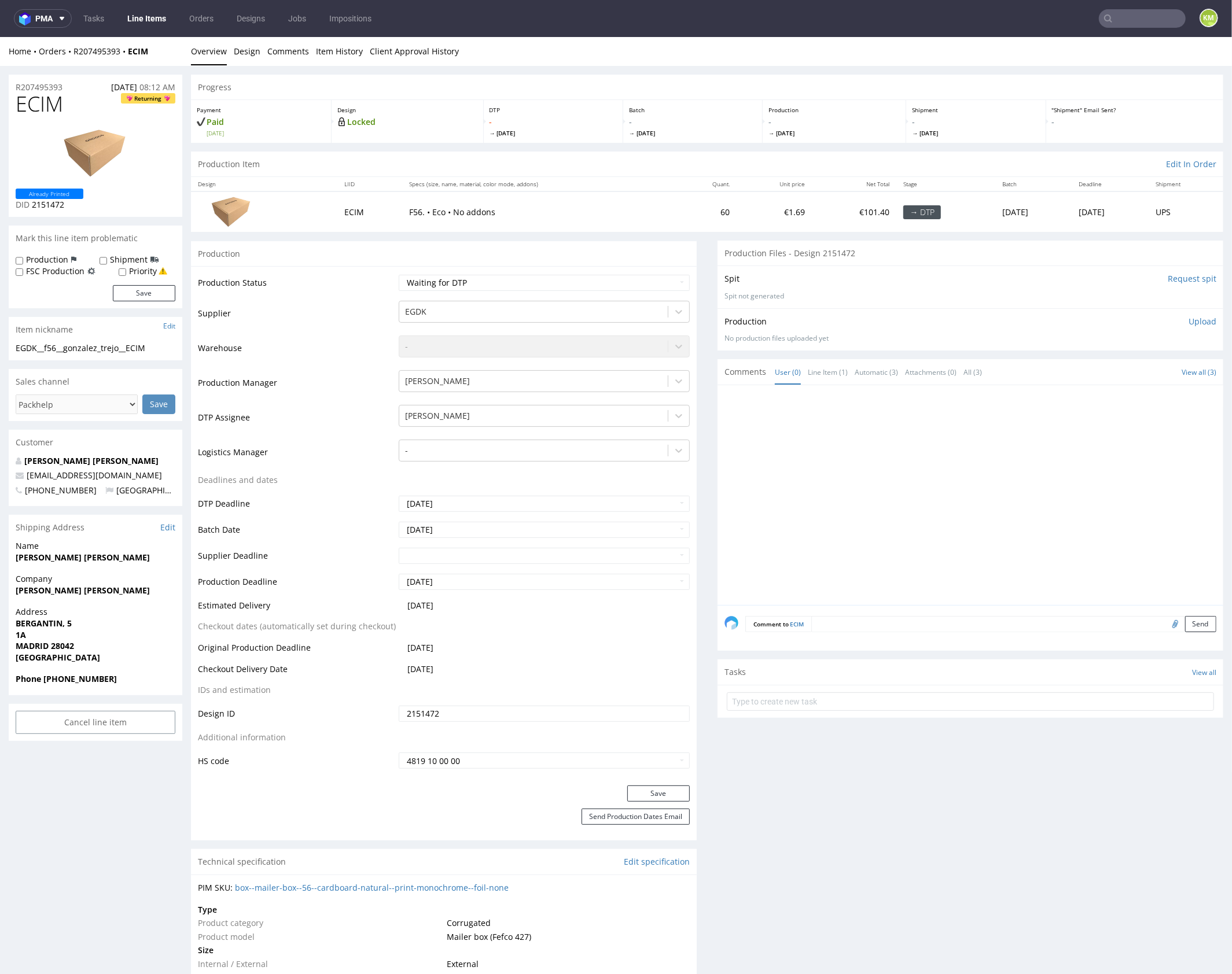
click at [121, 348] on div "EGDK__f56__gonzalez_trejo__ECIM" at bounding box center [96, 348] width 159 height 11
copy div "EGDK__f56__gonzalez_trejo__ECIM"
click at [540, 710] on input "2151472" at bounding box center [544, 713] width 291 height 17
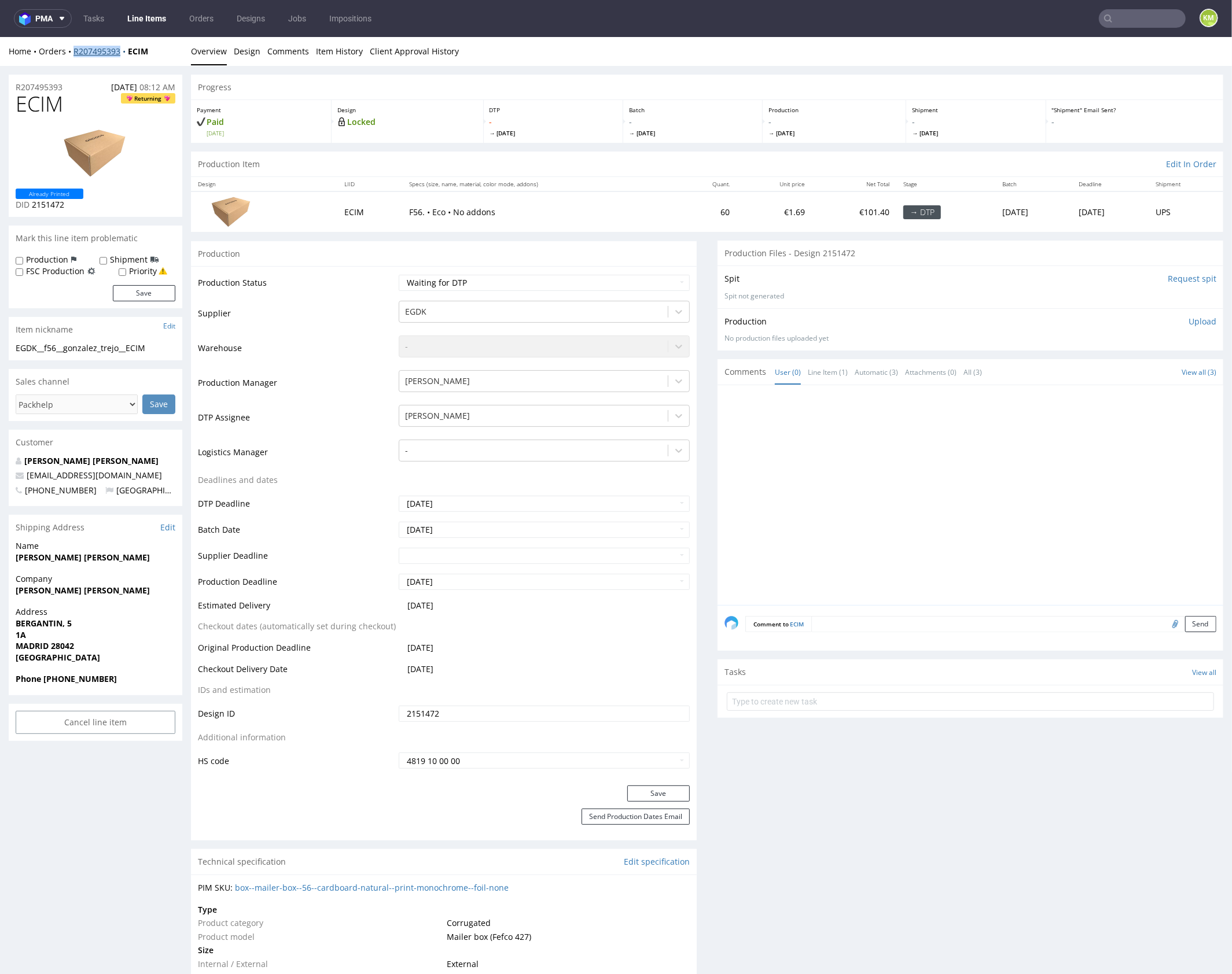
click at [29, 100] on span "ECIM" at bounding box center [40, 103] width 47 height 23
click at [1195, 321] on p "Upload" at bounding box center [1202, 321] width 28 height 11
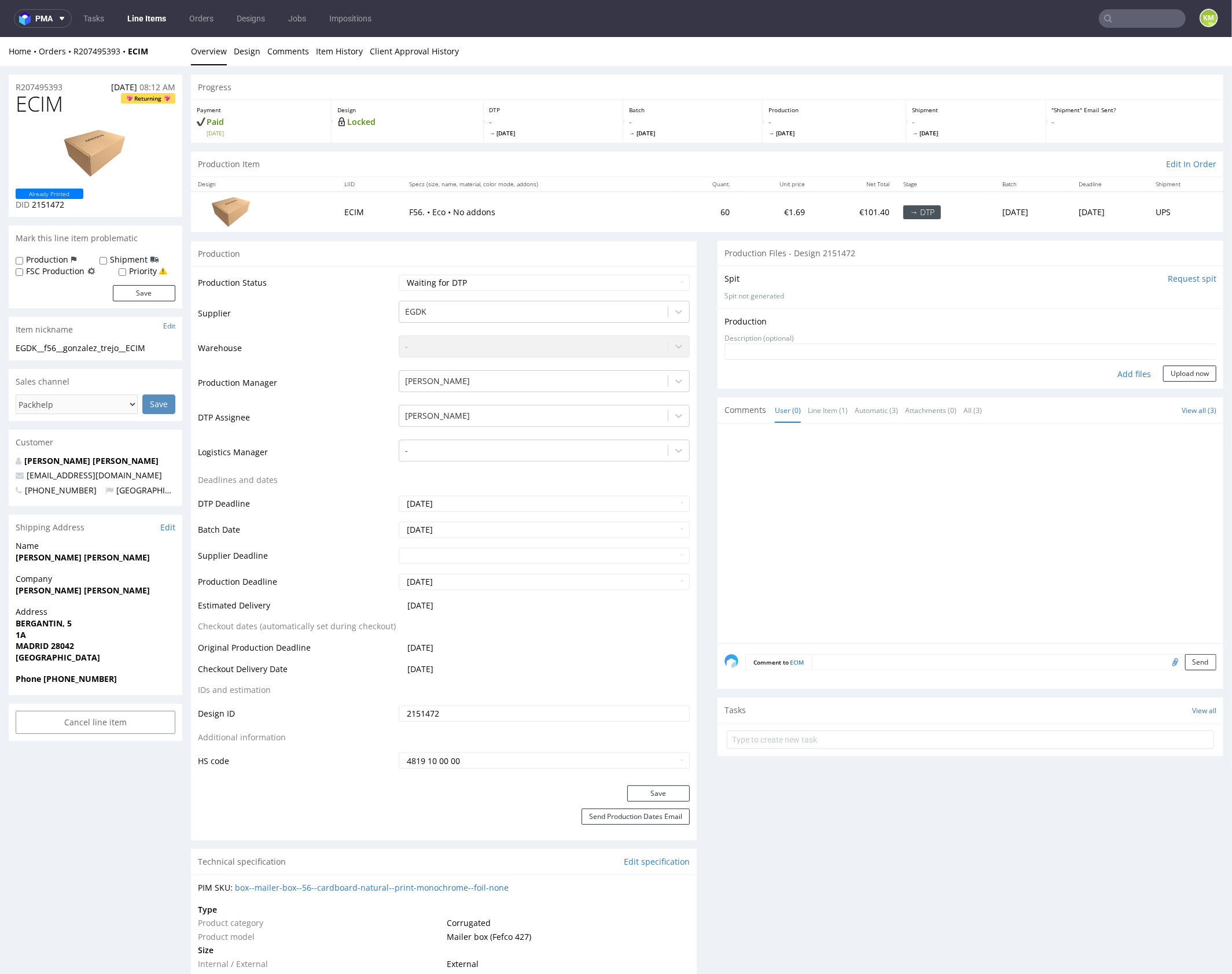
click at [1125, 370] on div "Add files" at bounding box center [1134, 374] width 58 height 17
type input "C:\fakepath\EGDK__f56__gonzalez_trejo__ECIM__d2151472__oR207495393__outside.pdf"
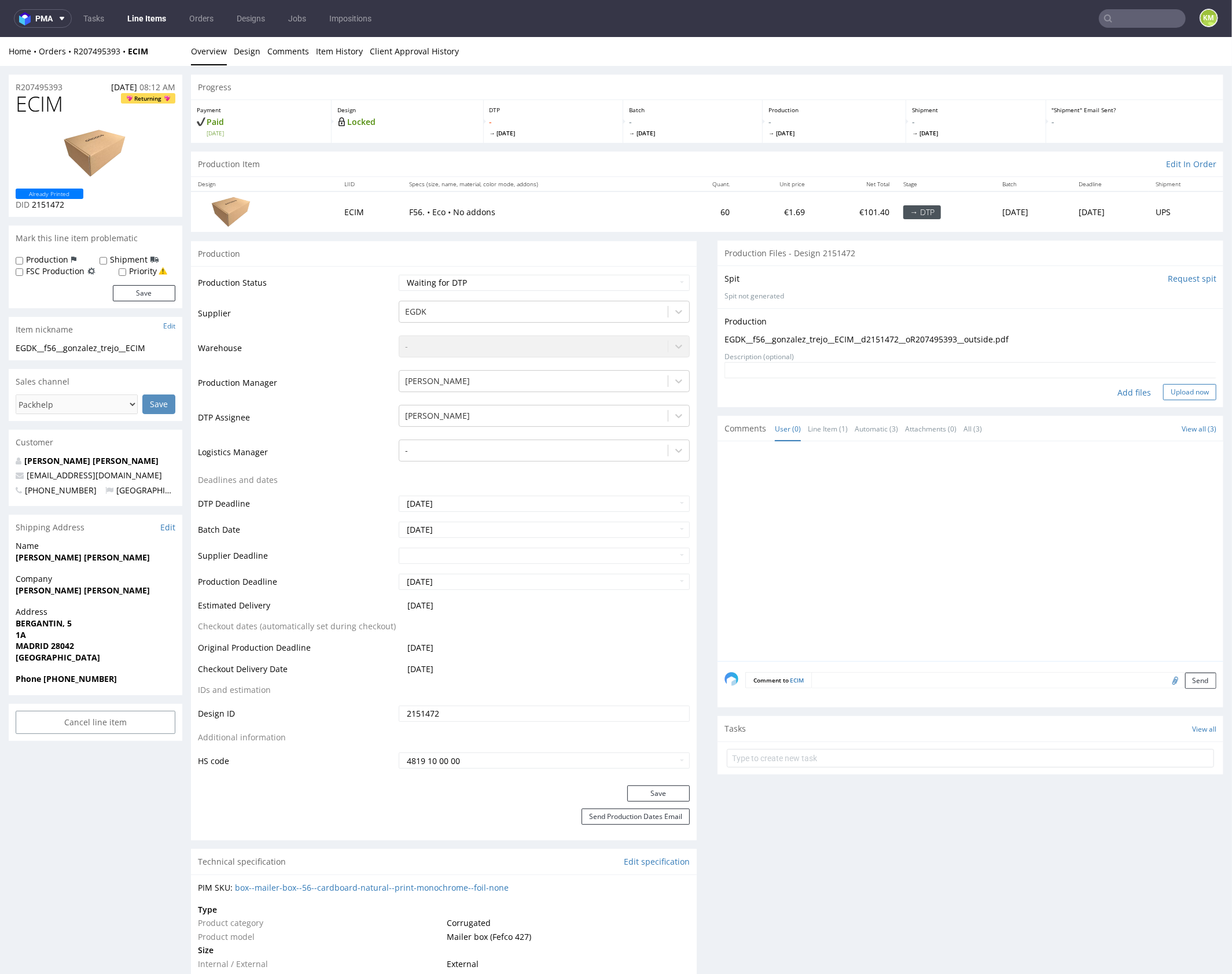
click at [1170, 388] on button "Upload now" at bounding box center [1190, 391] width 53 height 17
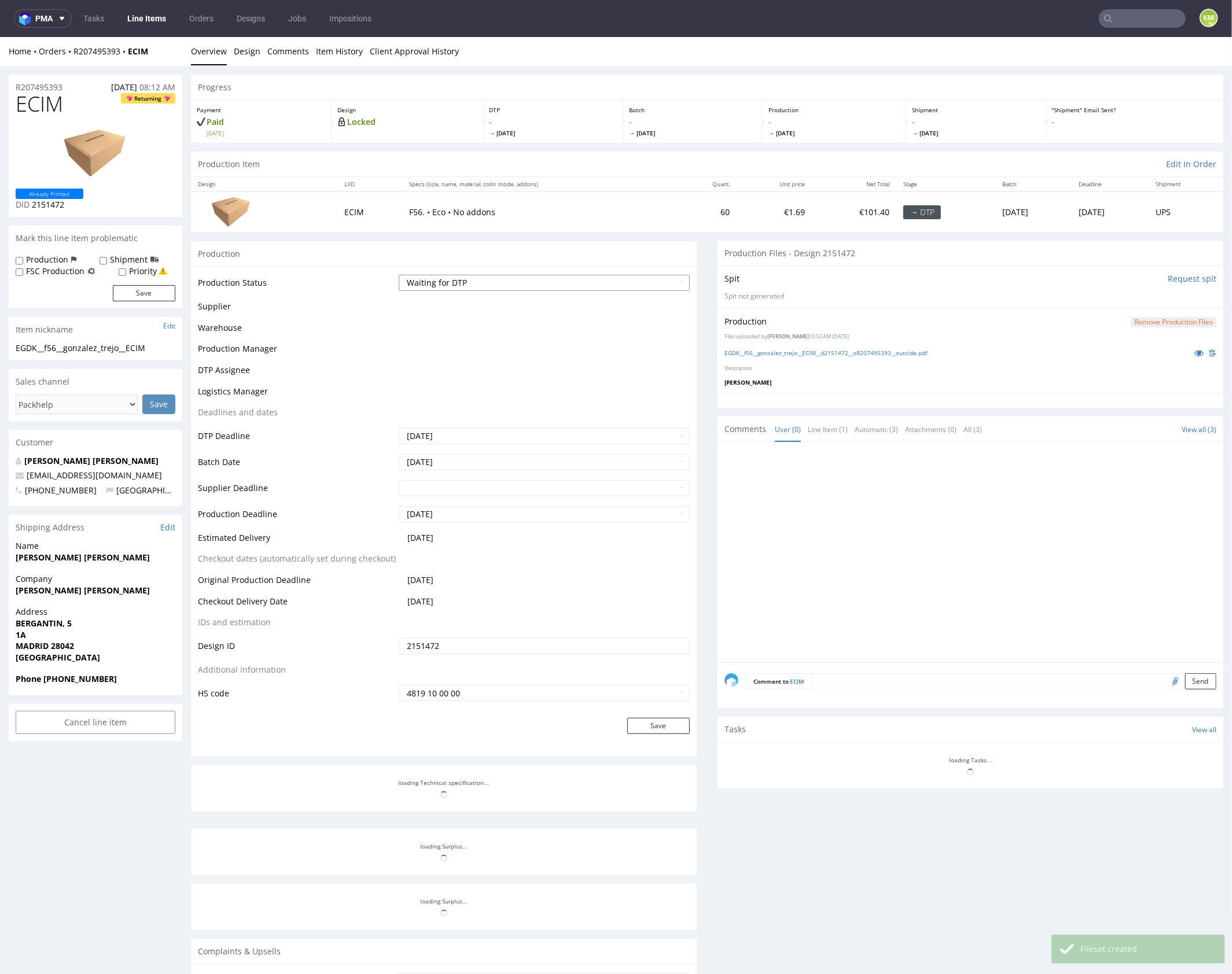
click at [570, 287] on select "Waiting for Artwork Waiting for Diecut Waiting for Mockup Waiting for DTP Waiti…" at bounding box center [544, 282] width 291 height 17
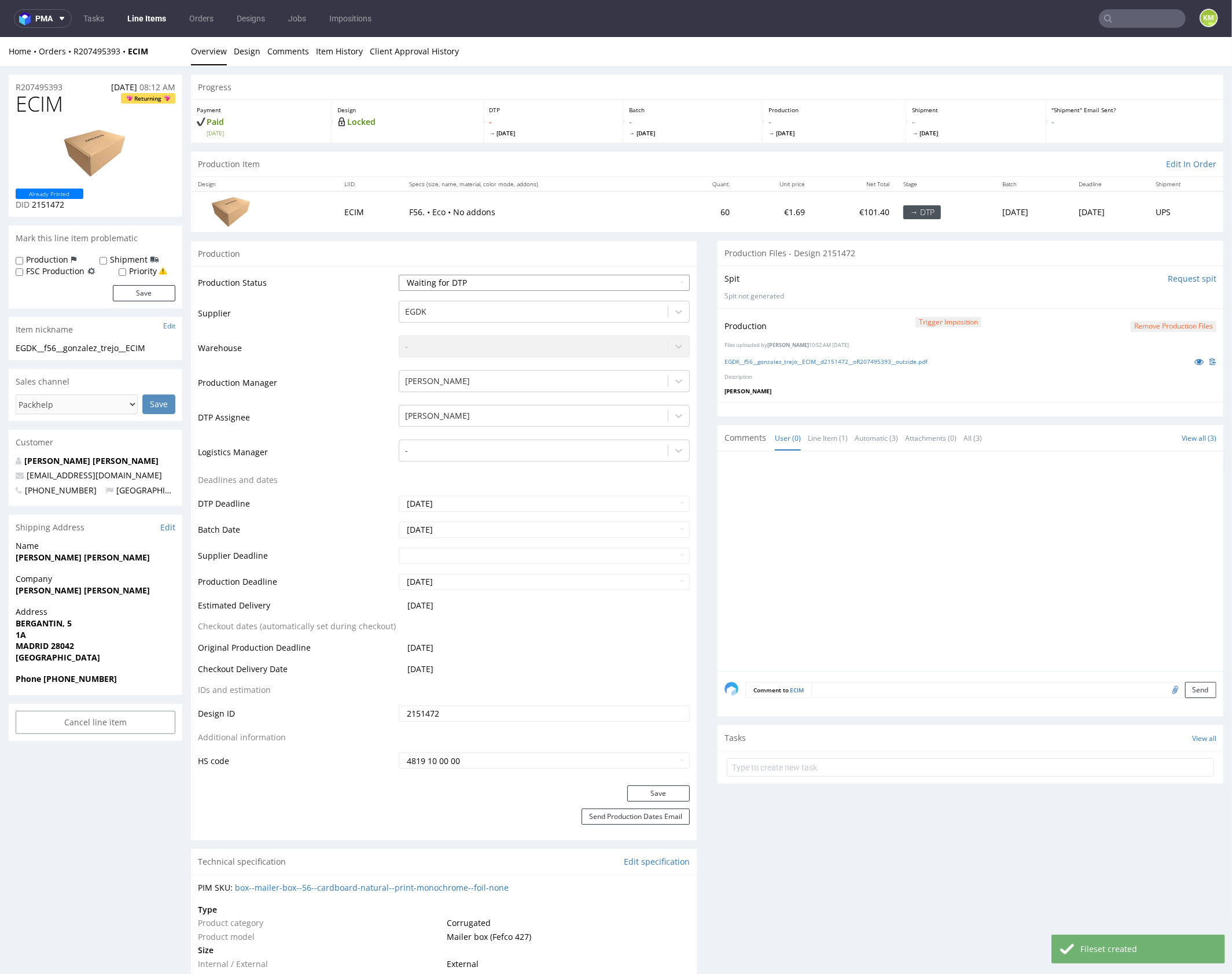
select select "dtp_production_ready"
click at [399, 274] on select "Waiting for Artwork Waiting for Diecut Waiting for Mockup Waiting for DTP Waiti…" at bounding box center [544, 282] width 291 height 17
click at [654, 790] on button "Save" at bounding box center [658, 793] width 62 height 17
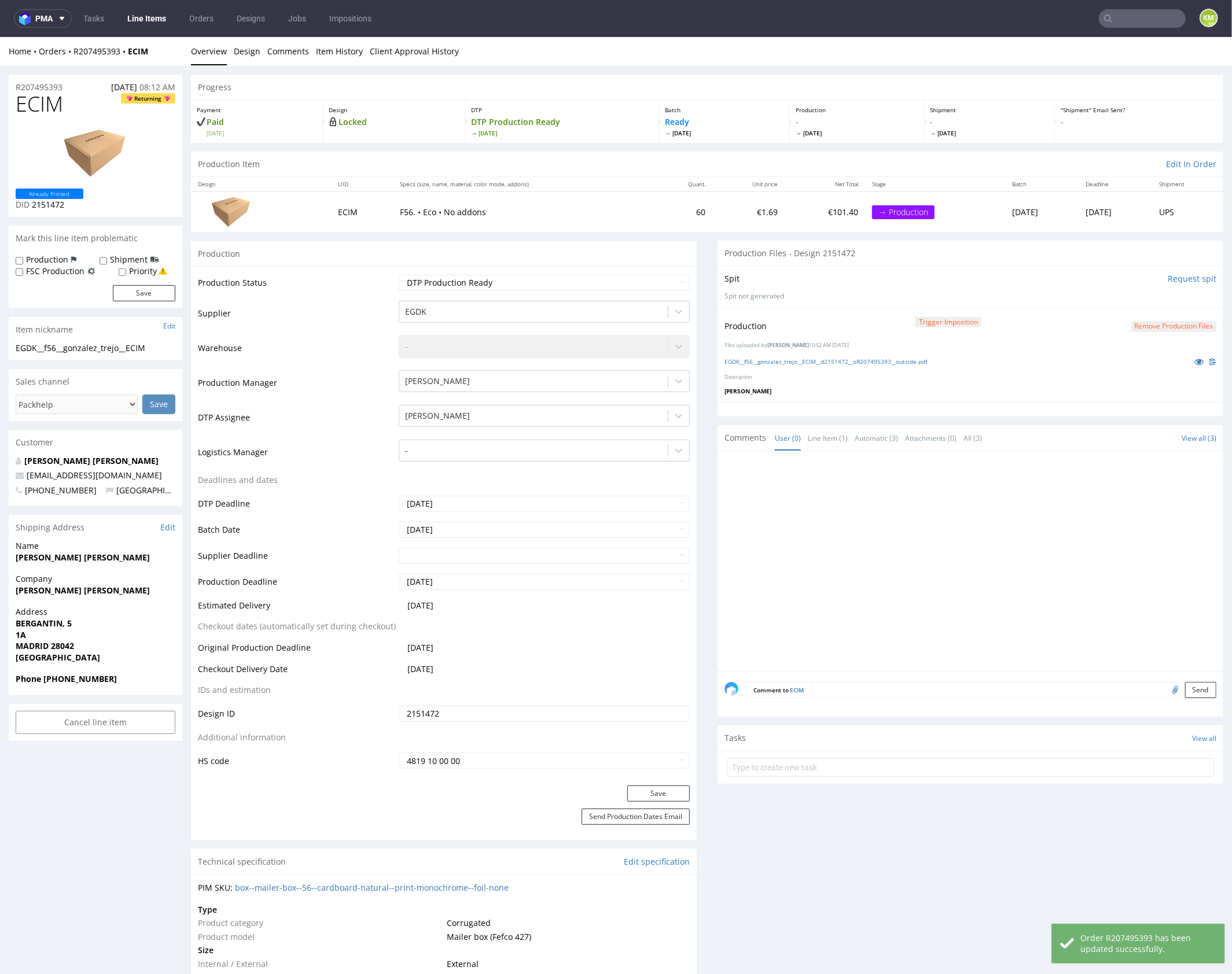
click at [912, 501] on div at bounding box center [973, 564] width 499 height 213
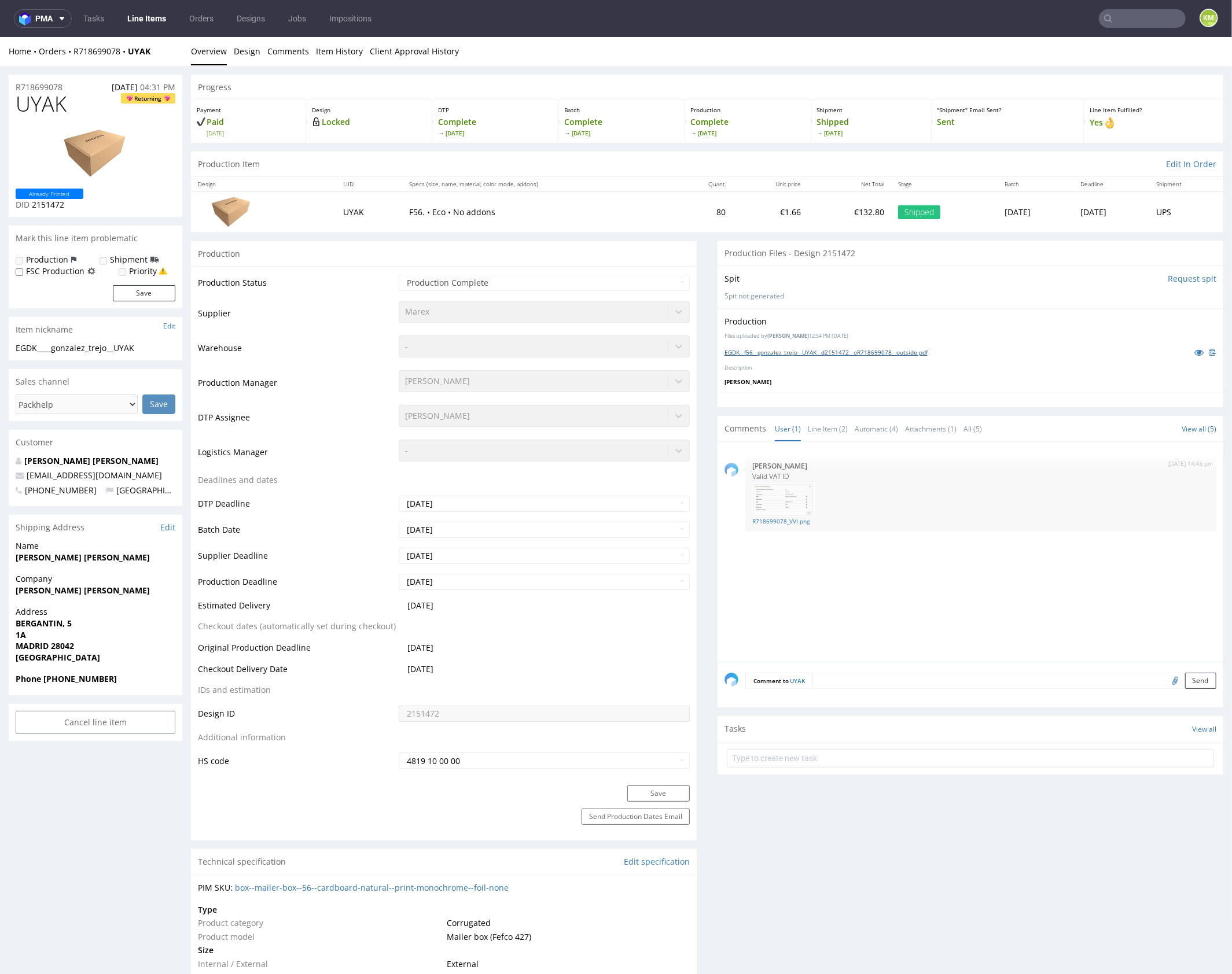
click at [861, 352] on link "EGDK__f56__gonzalez_trejo__UYAK__d2151472__oR718699078__outside.pdf" at bounding box center [825, 351] width 203 height 8
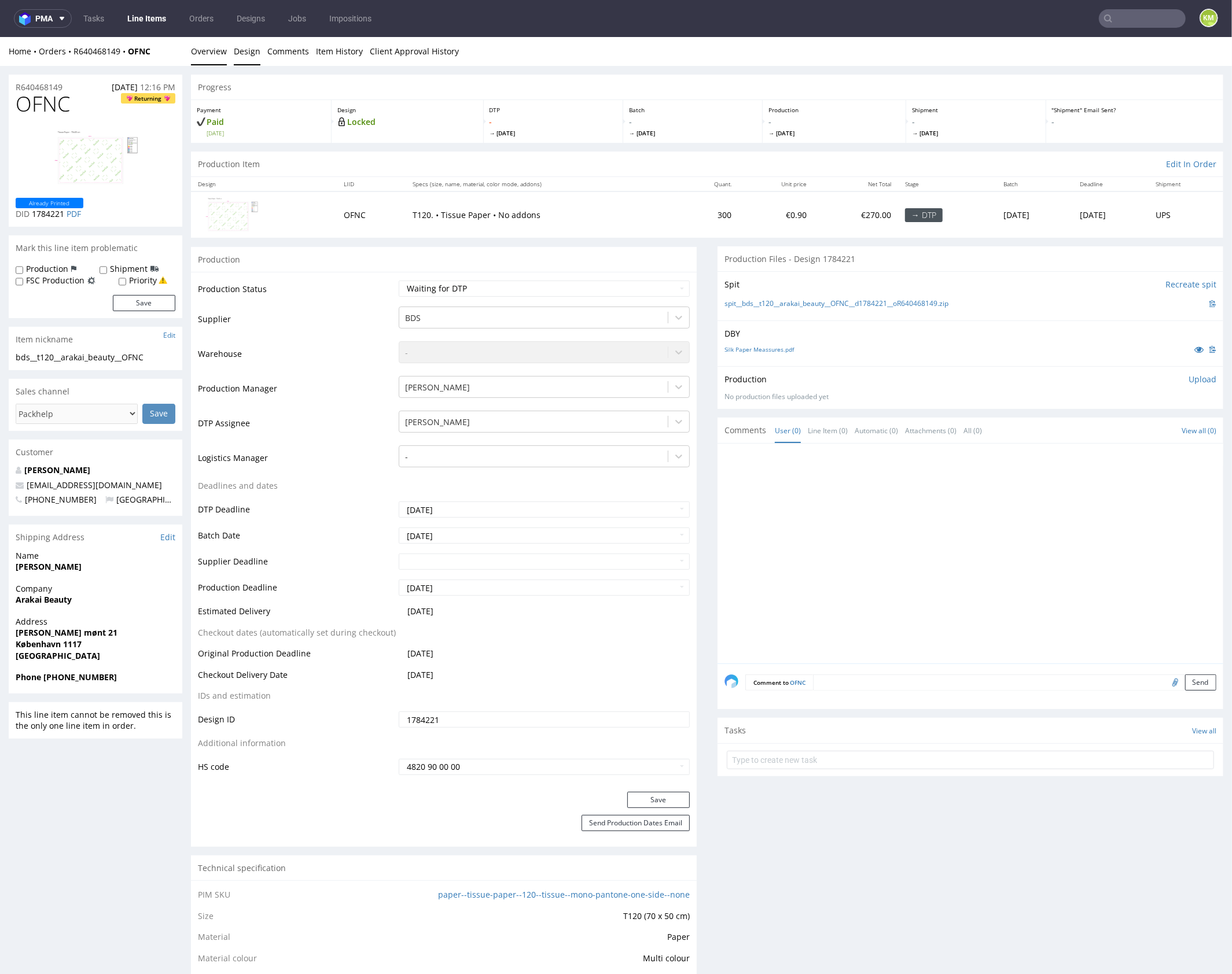
click at [248, 55] on link "Design" at bounding box center [246, 50] width 27 height 28
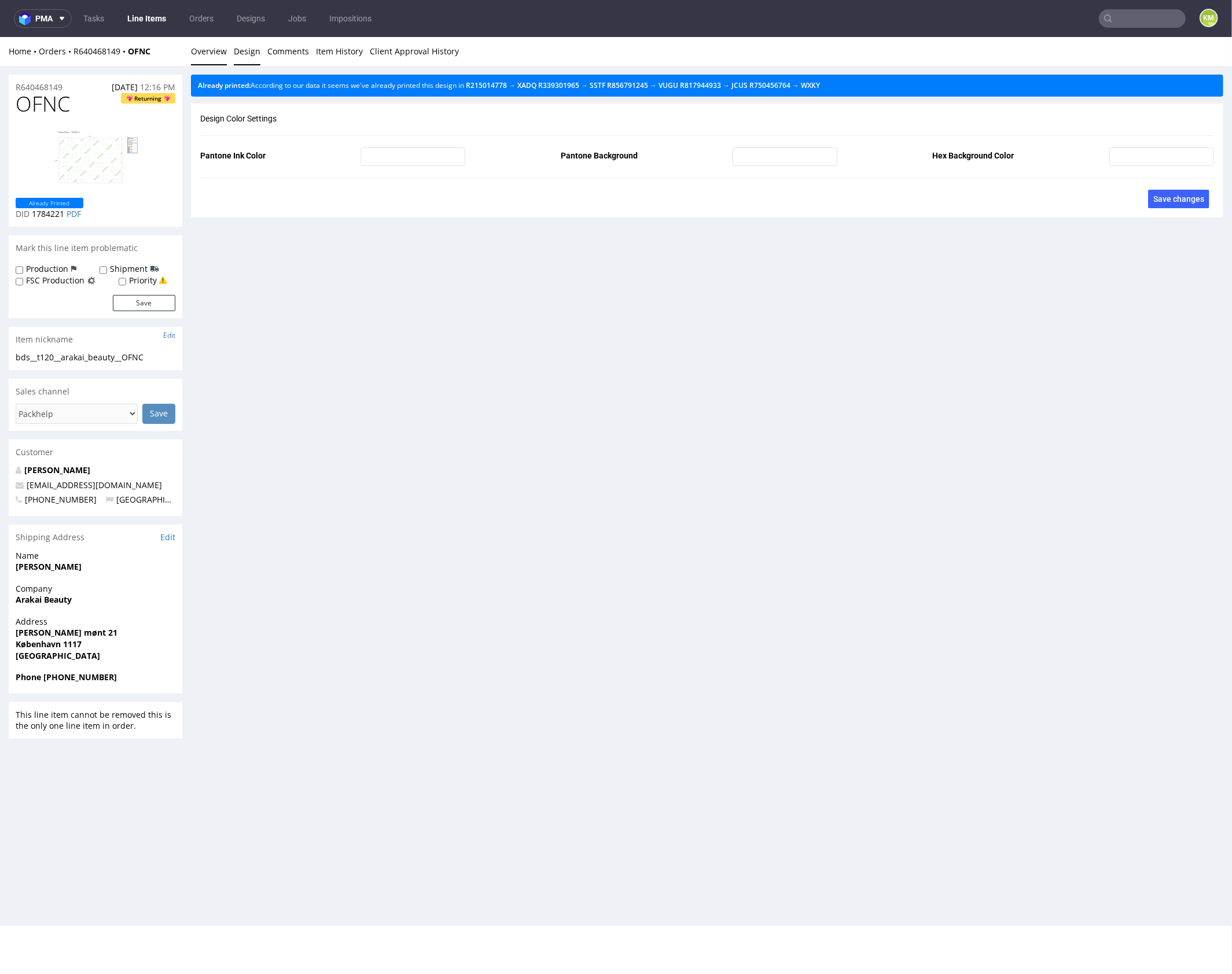
drag, startPoint x: 216, startPoint y: 49, endPoint x: 236, endPoint y: 42, distance: 21.2
click at [216, 48] on link "Overview" at bounding box center [209, 50] width 36 height 28
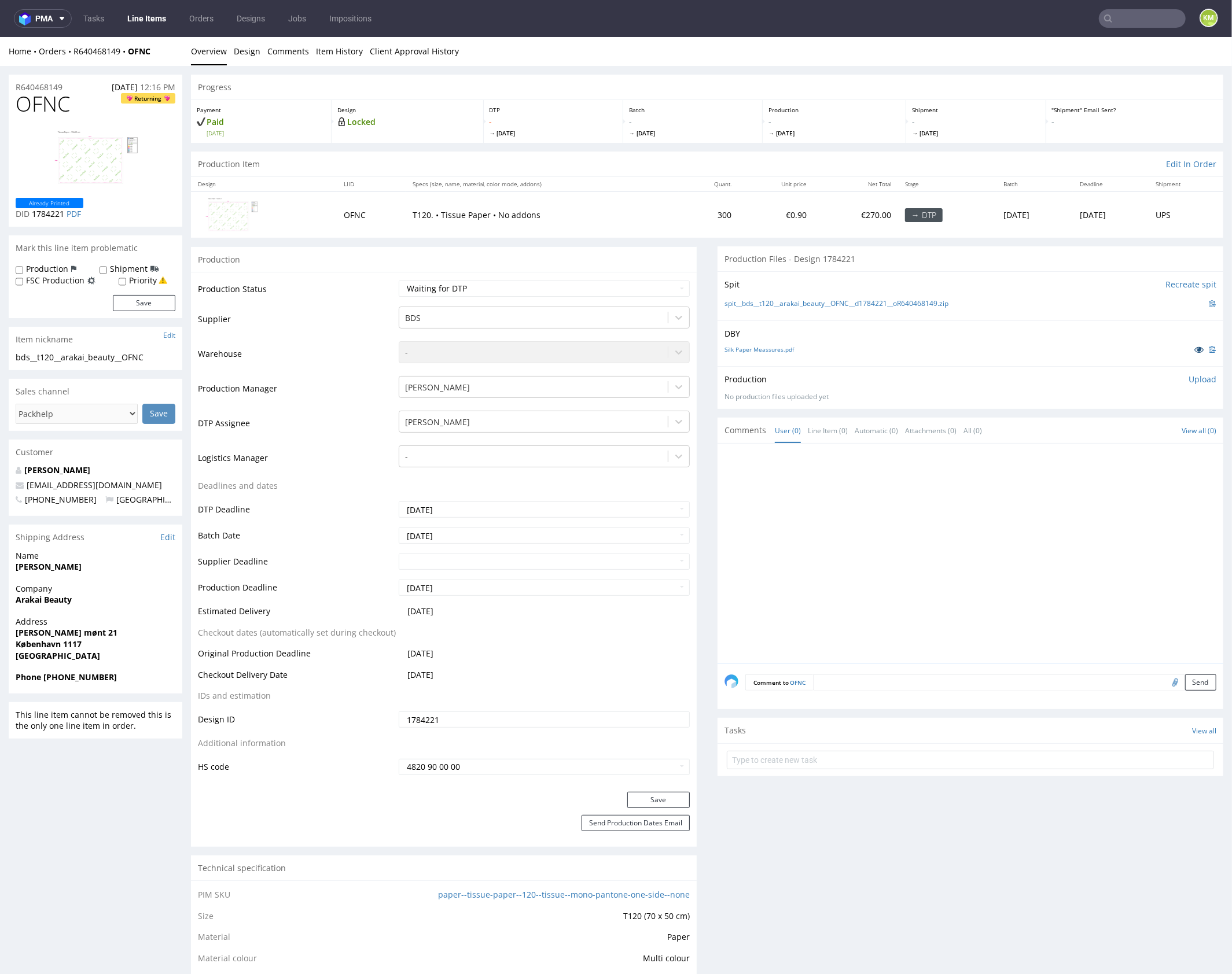
click at [1194, 348] on icon at bounding box center [1198, 348] width 9 height 8
click at [844, 511] on div at bounding box center [973, 557] width 499 height 213
click at [838, 546] on div at bounding box center [973, 557] width 499 height 213
click at [893, 486] on div at bounding box center [973, 557] width 499 height 213
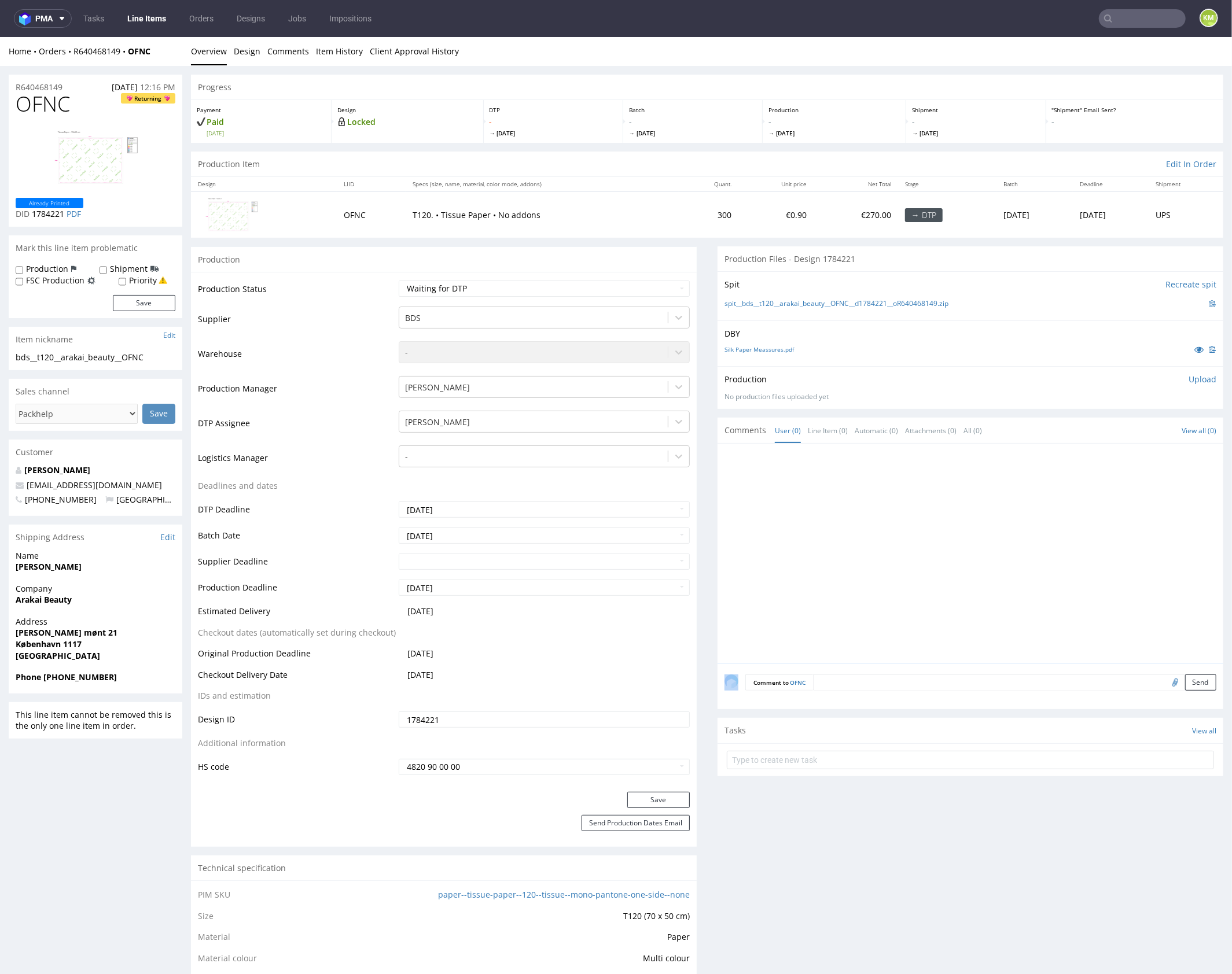
click at [893, 486] on div at bounding box center [973, 557] width 499 height 213
drag, startPoint x: 929, startPoint y: 363, endPoint x: 950, endPoint y: 303, distance: 63.6
click at [929, 363] on div "DBY Silk Paper Meassures.pdf" at bounding box center [971, 343] width 506 height 46
drag, startPoint x: 963, startPoint y: 299, endPoint x: 738, endPoint y: 302, distance: 225.0
click at [738, 302] on div "spit__bds__t120__arakai_beauty__OFNC__d1784221__oR640468149.zip" at bounding box center [970, 303] width 492 height 13
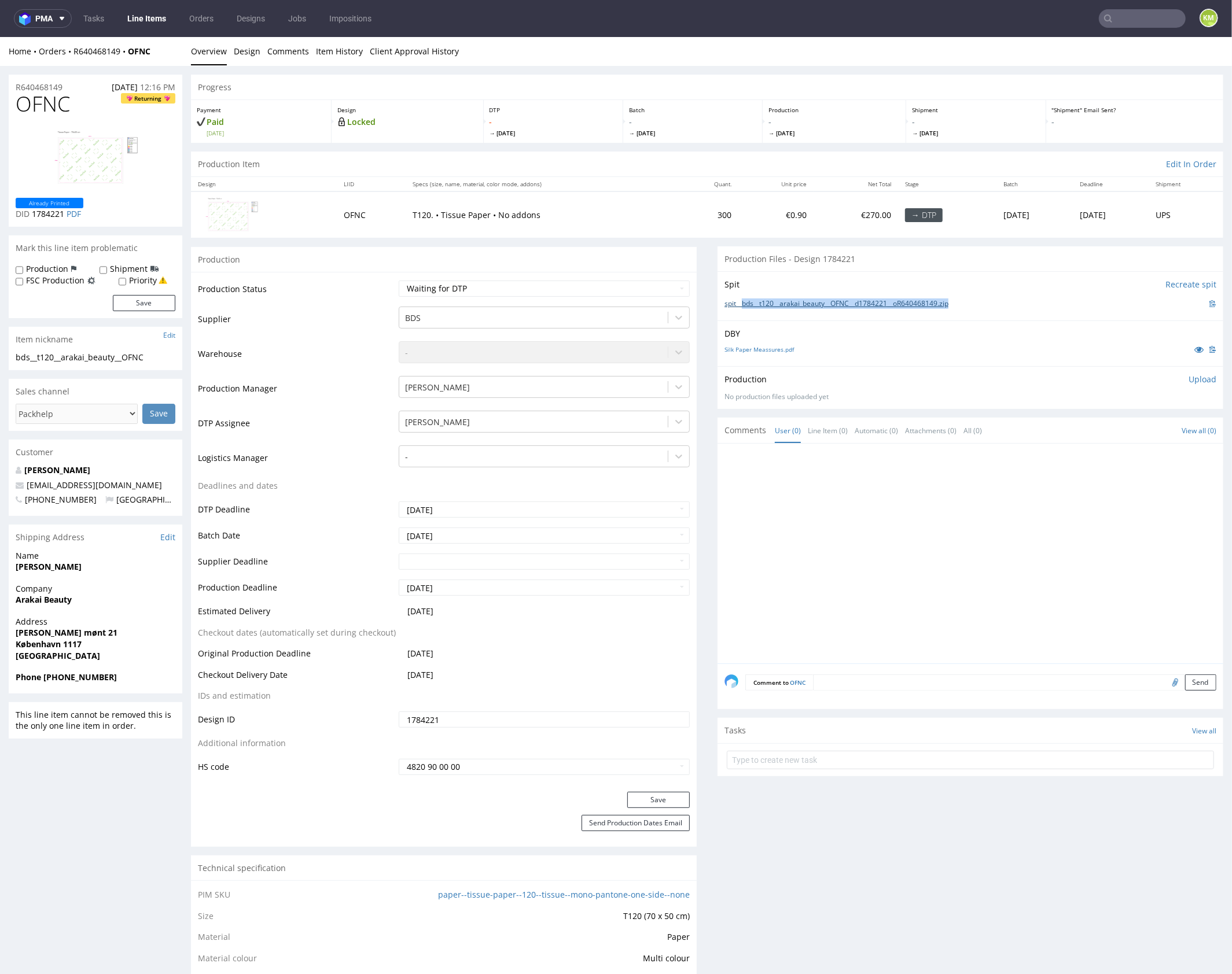
copy link "bds__t120__arakai_beauty__OFNC__d1784221__oR640468149.zip"
click at [947, 526] on div at bounding box center [973, 557] width 499 height 213
click at [138, 360] on div "bds__t120__arakai_beauty__OFNC" at bounding box center [96, 357] width 159 height 11
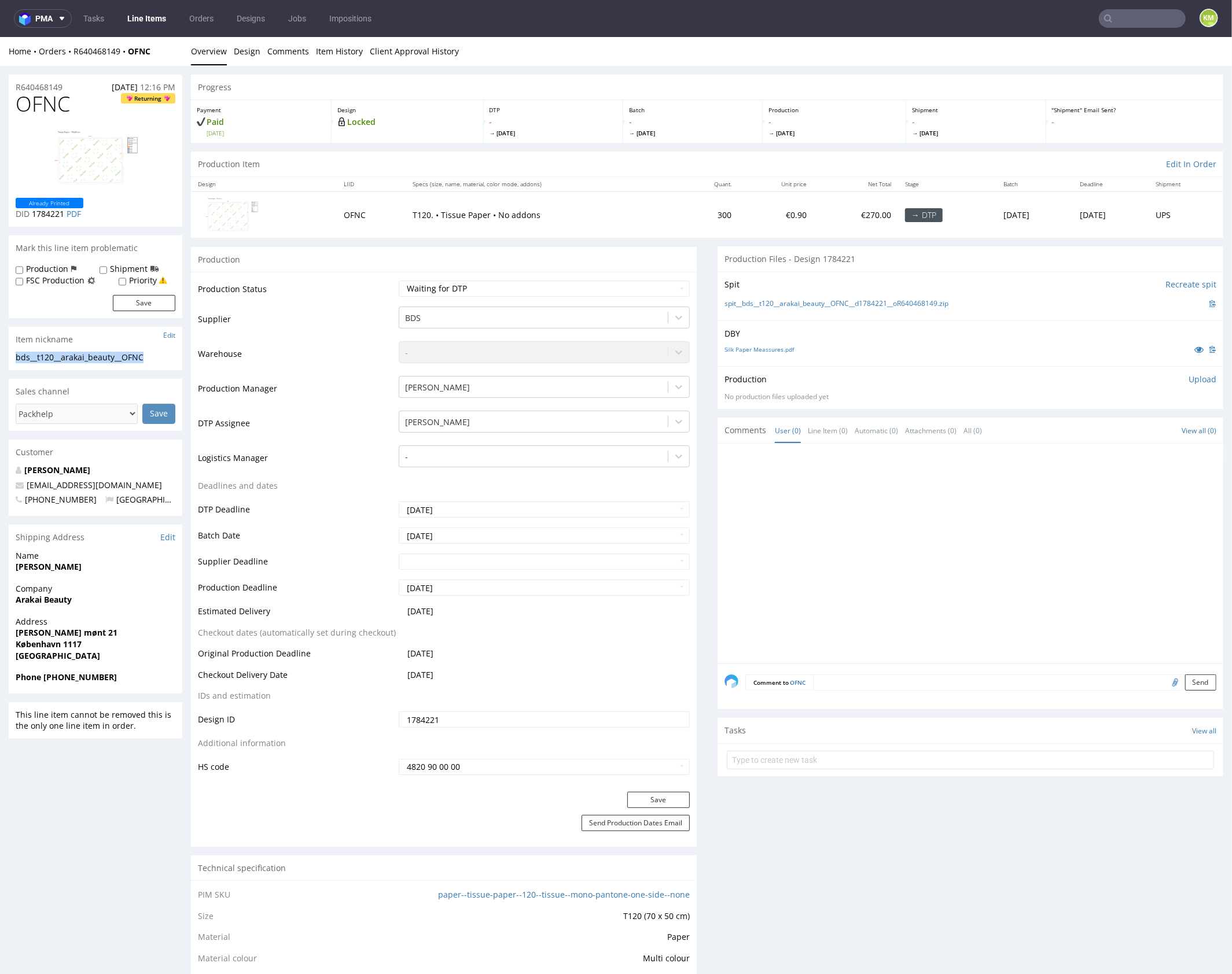
copy div "bds__t120__arakai_beauty__OFNC"
click at [52, 103] on span "OFNC" at bounding box center [43, 103] width 55 height 23
copy span "OFNC"
drag, startPoint x: 941, startPoint y: 575, endPoint x: 954, endPoint y: 554, distance: 24.7
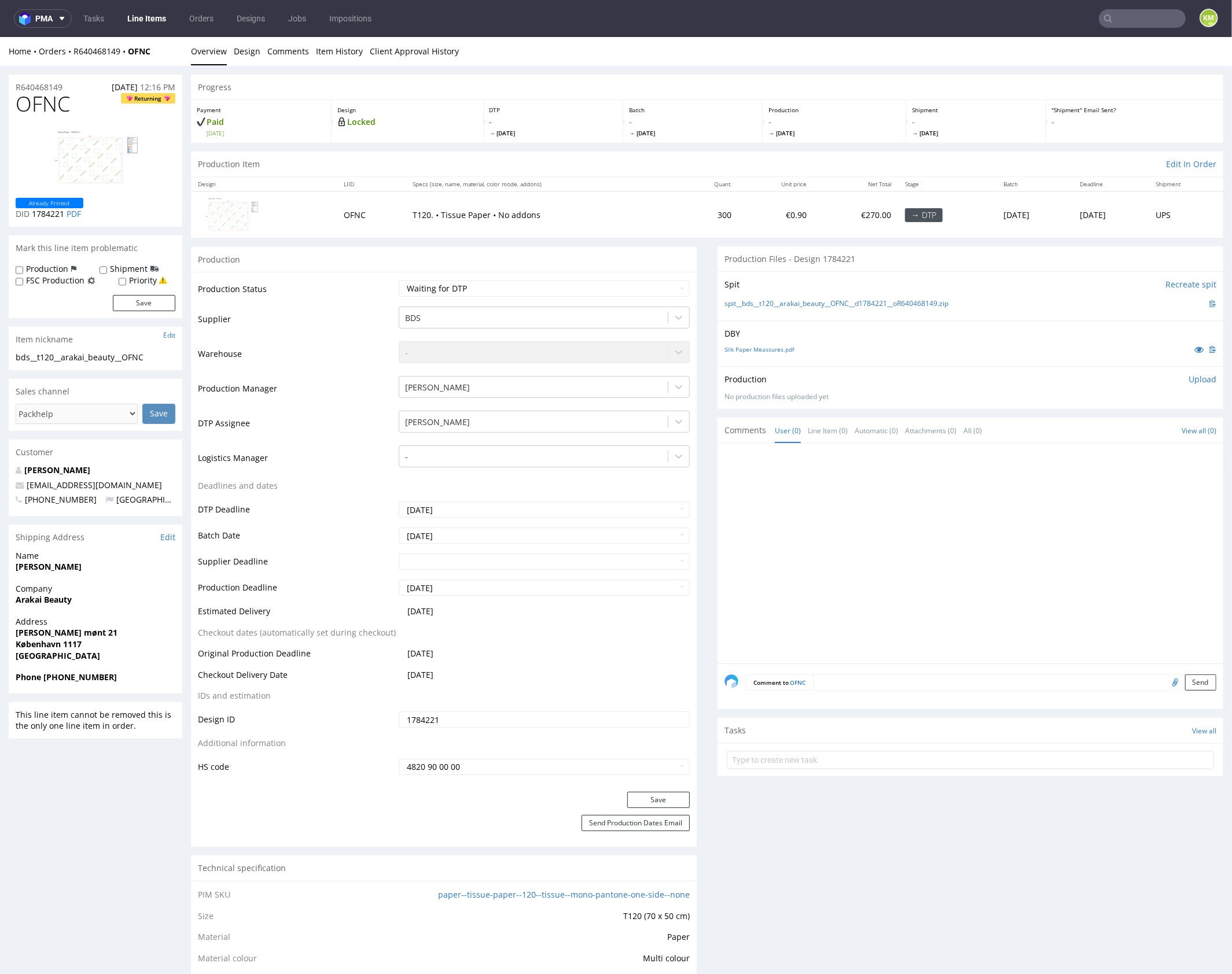
click at [941, 575] on div at bounding box center [973, 557] width 499 height 213
click at [1188, 379] on p "Upload" at bounding box center [1202, 379] width 28 height 11
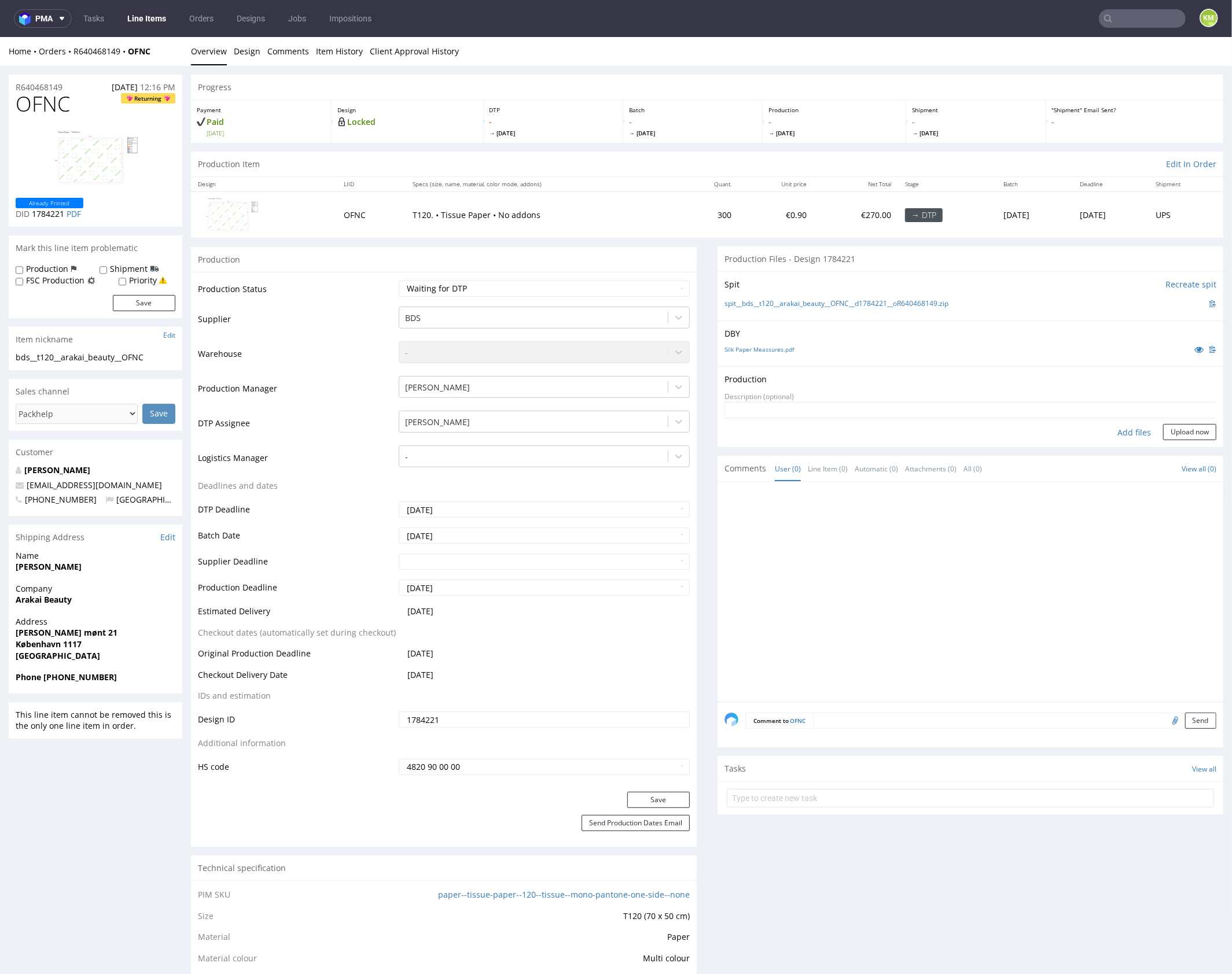
click at [1121, 429] on div "Add files" at bounding box center [1134, 432] width 58 height 17
type input "C:\fakepath\bds__t120__arakai_beauty__OFNC__d1784221__oR640468149.pdf"
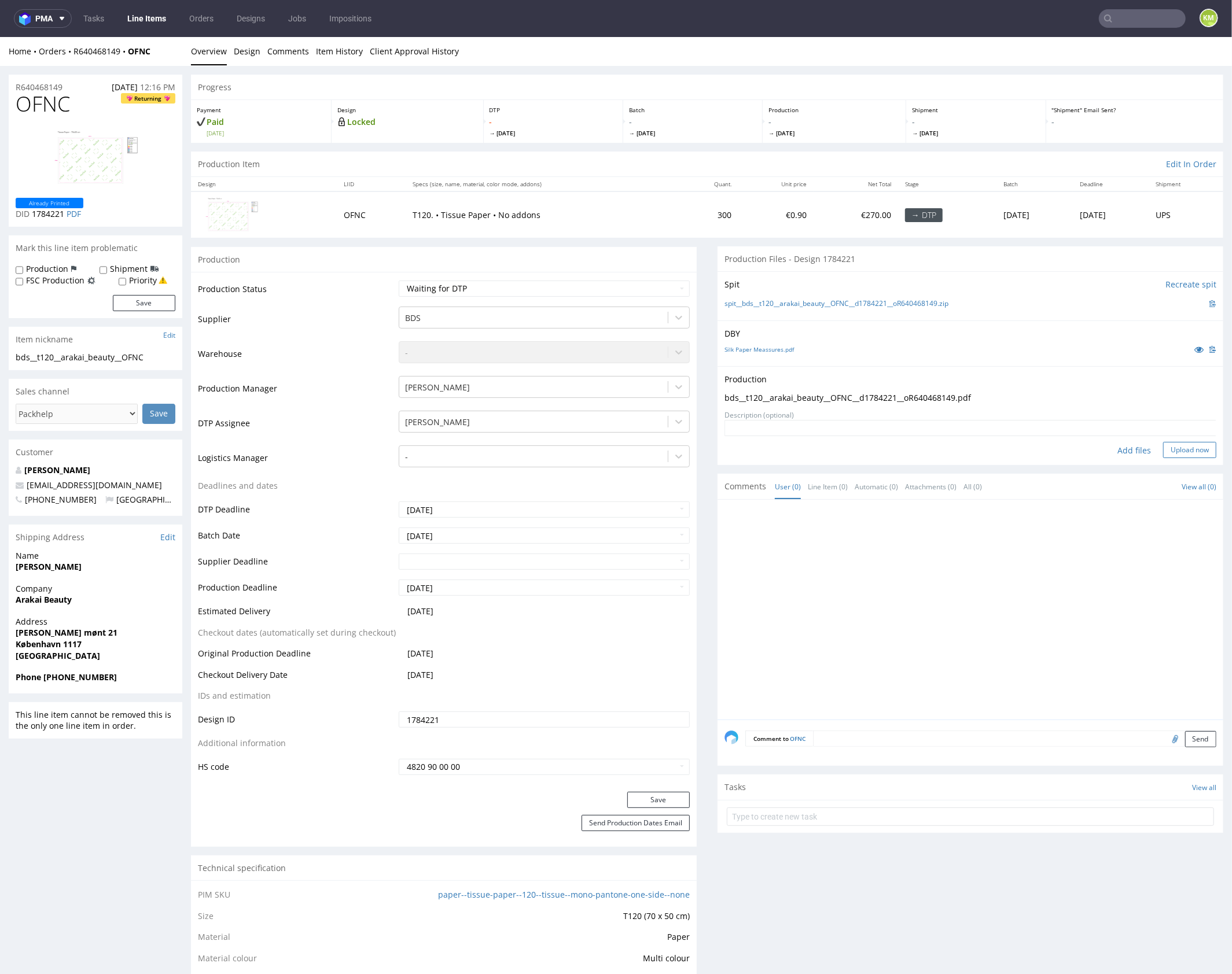
click at [1170, 444] on button "Upload now" at bounding box center [1190, 449] width 53 height 17
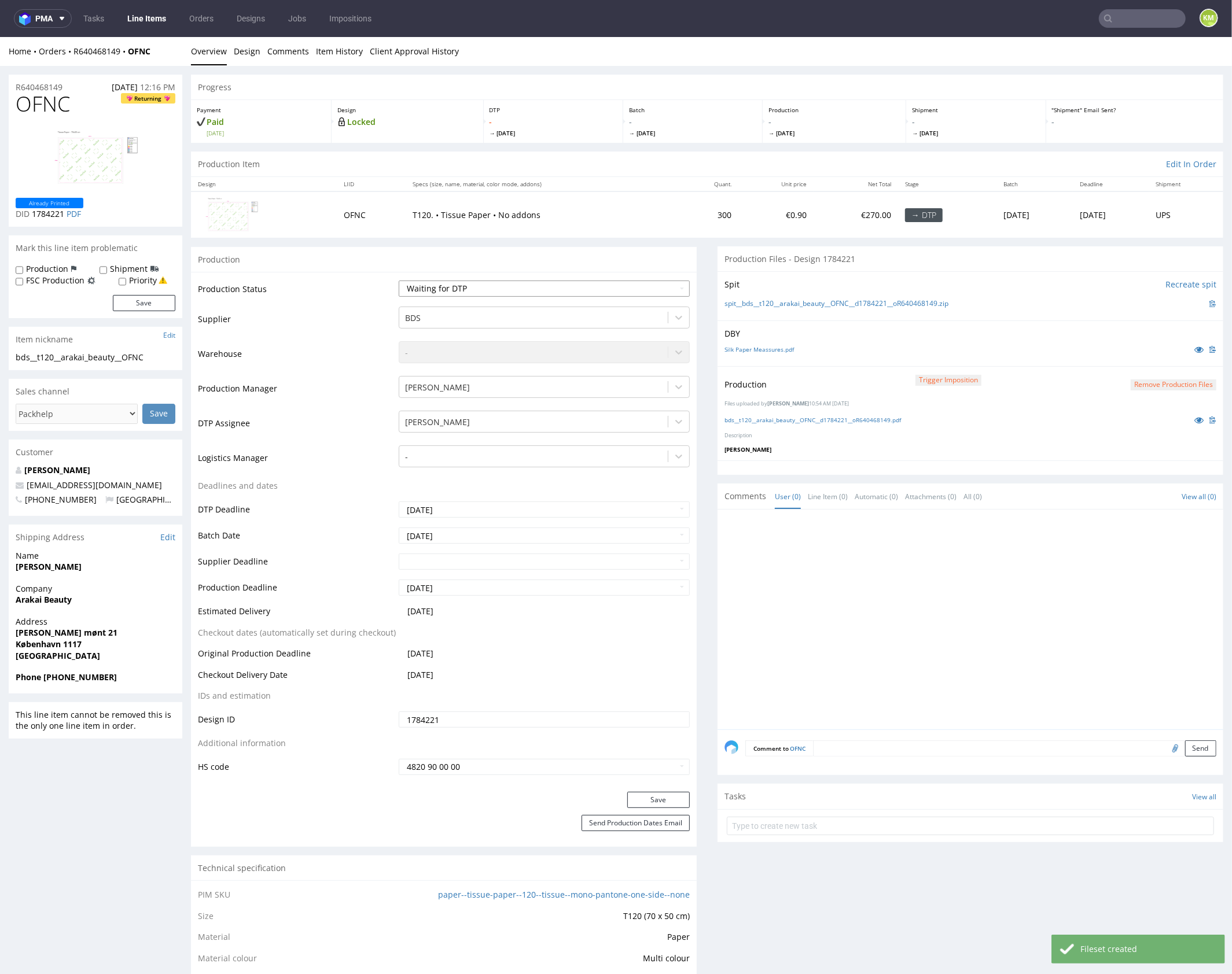
click at [609, 291] on select "Waiting for Artwork Waiting for Diecut Waiting for Mockup Waiting for DTP Waiti…" at bounding box center [544, 288] width 291 height 17
select select "dtp_production_ready"
click at [399, 280] on select "Waiting for Artwork Waiting for Diecut Waiting for Mockup Waiting for DTP Waiti…" at bounding box center [544, 288] width 291 height 17
click at [679, 800] on button "Save" at bounding box center [658, 799] width 62 height 17
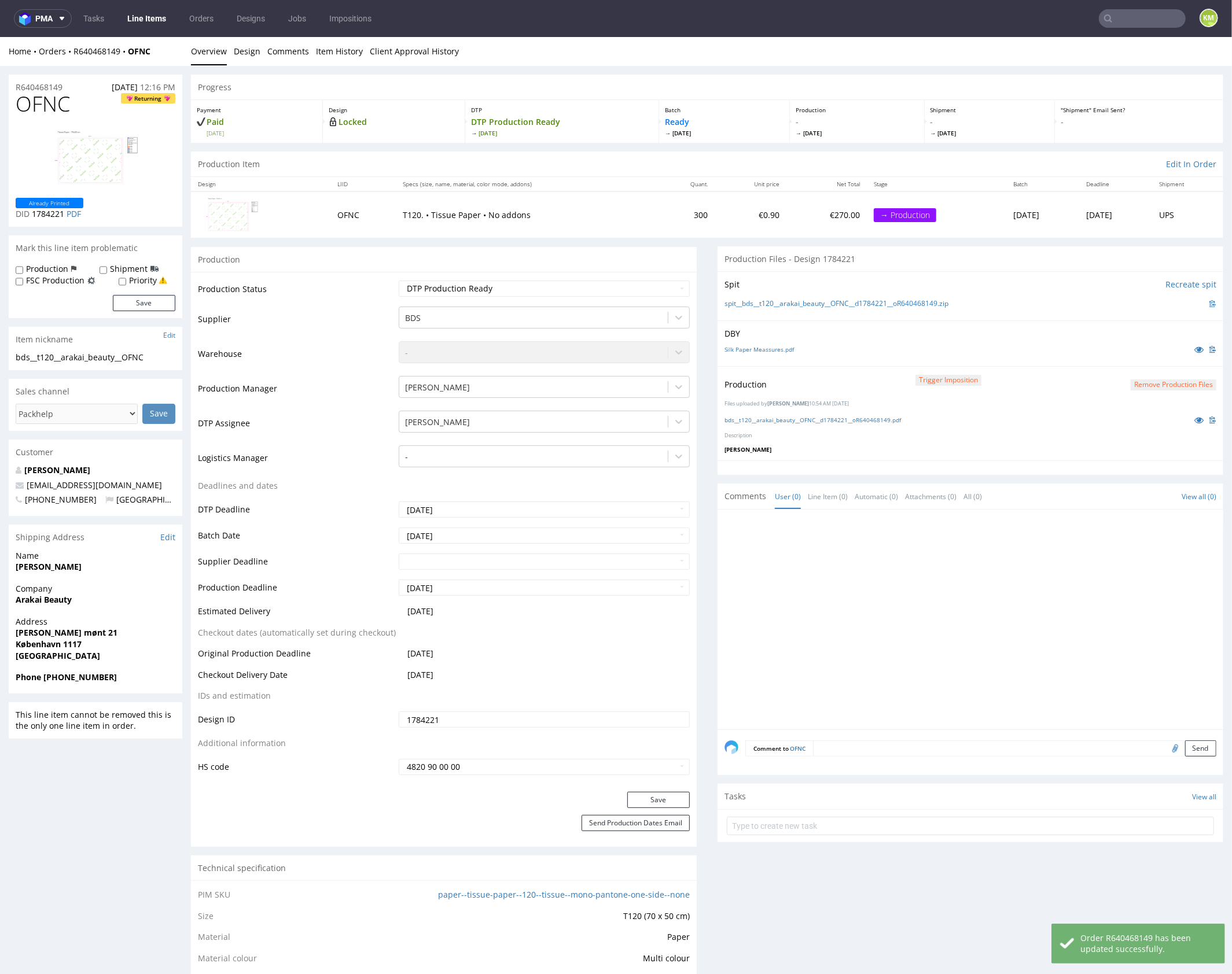
click at [1009, 621] on div at bounding box center [973, 622] width 499 height 213
click at [1004, 597] on div at bounding box center [973, 622] width 499 height 213
click at [1004, 599] on div at bounding box center [973, 622] width 499 height 213
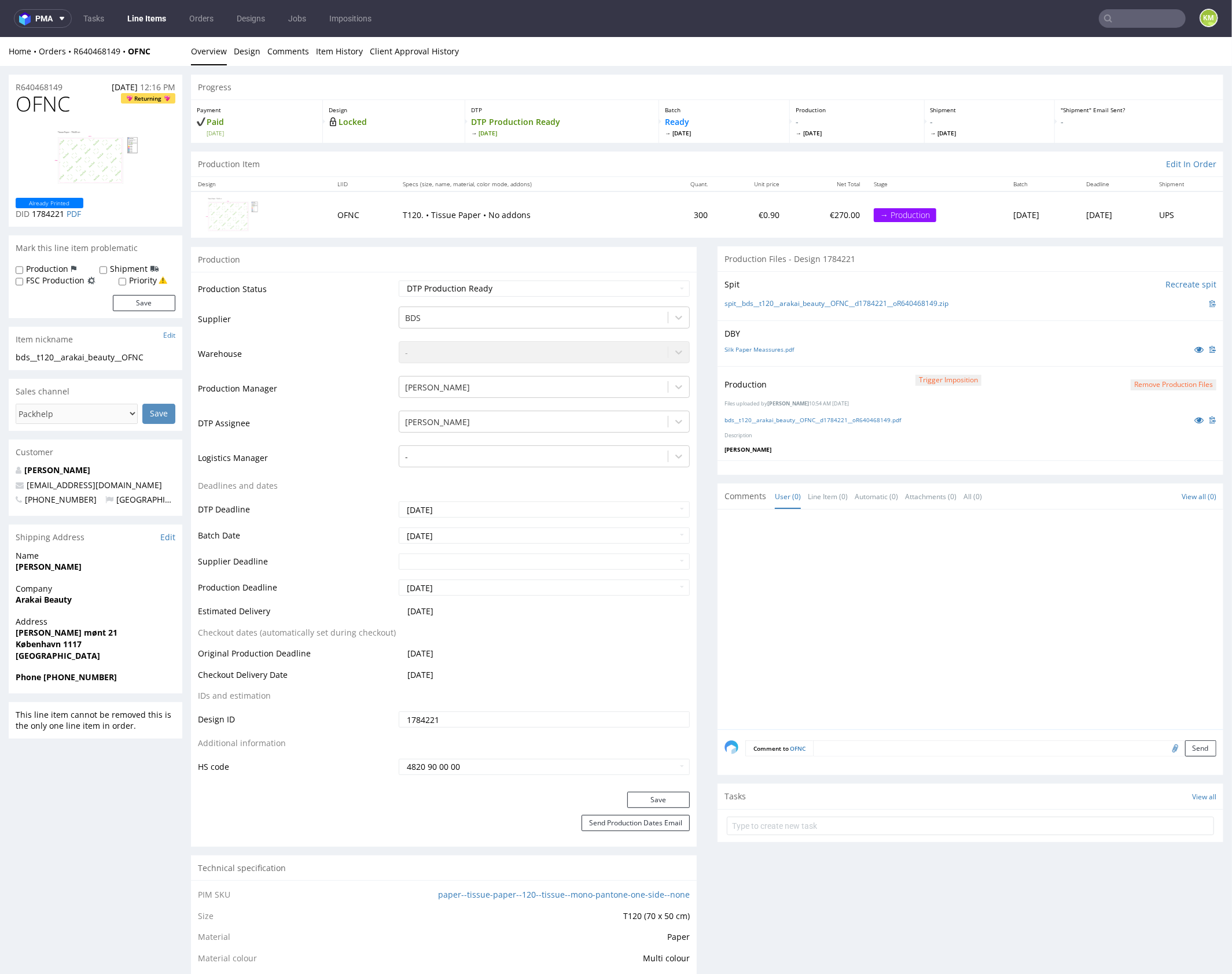
click at [896, 602] on div at bounding box center [973, 622] width 499 height 213
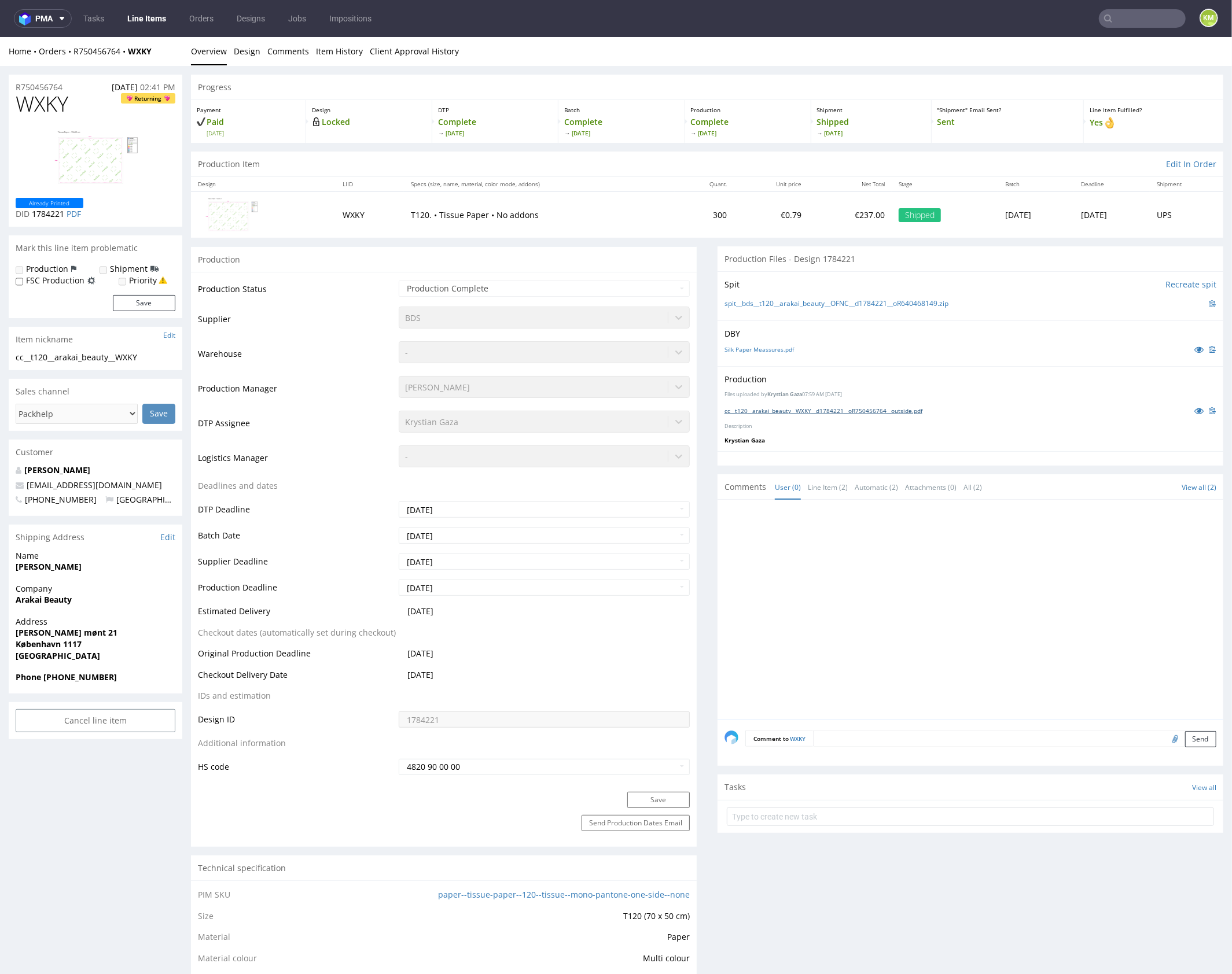
click at [872, 409] on link "cc__t120__arakai_beauty__WXKY__d1784221__oR750456764__outside.pdf" at bounding box center [823, 409] width 198 height 8
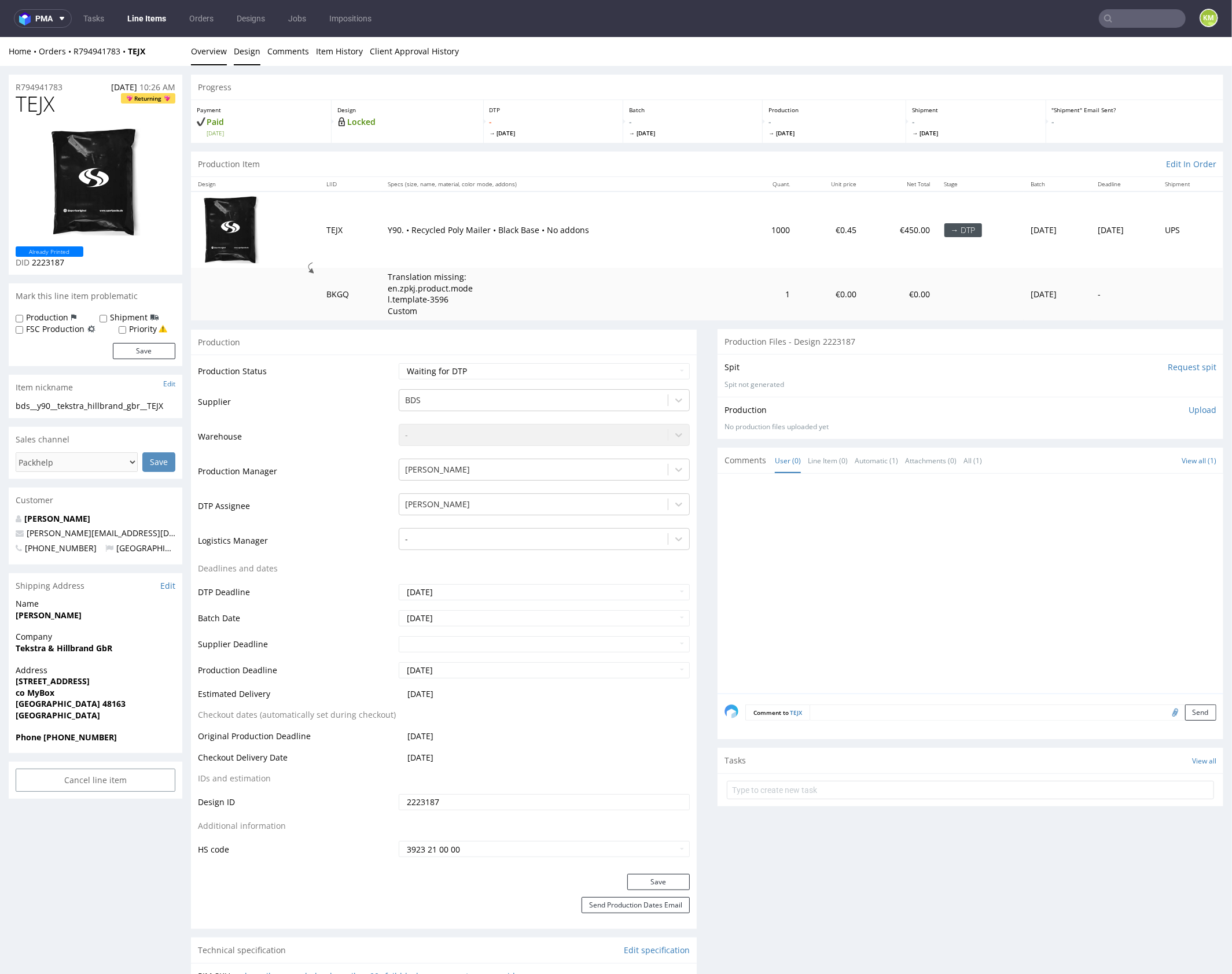
click at [236, 52] on link "Design" at bounding box center [246, 50] width 27 height 28
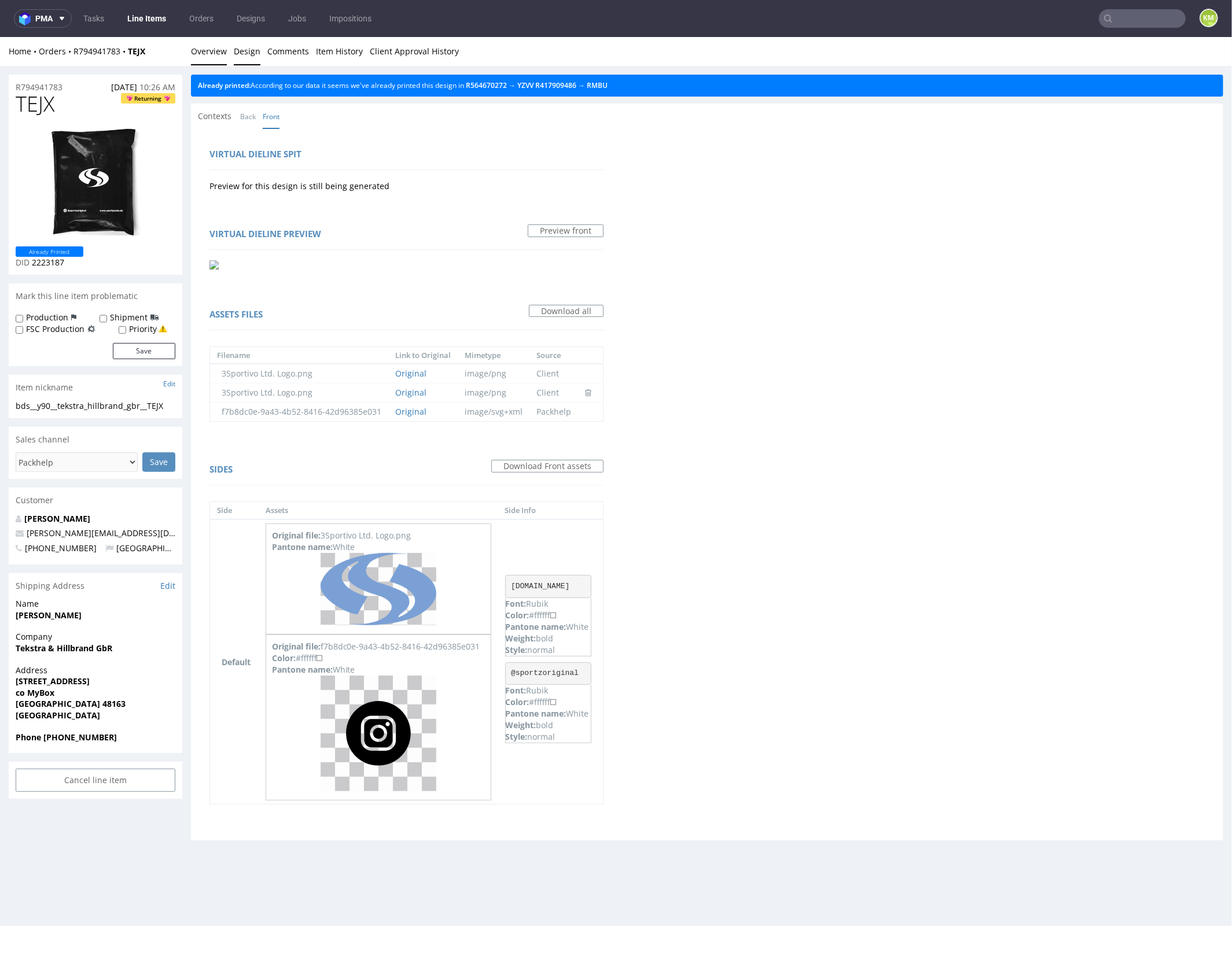
click at [214, 51] on link "Overview" at bounding box center [209, 50] width 36 height 28
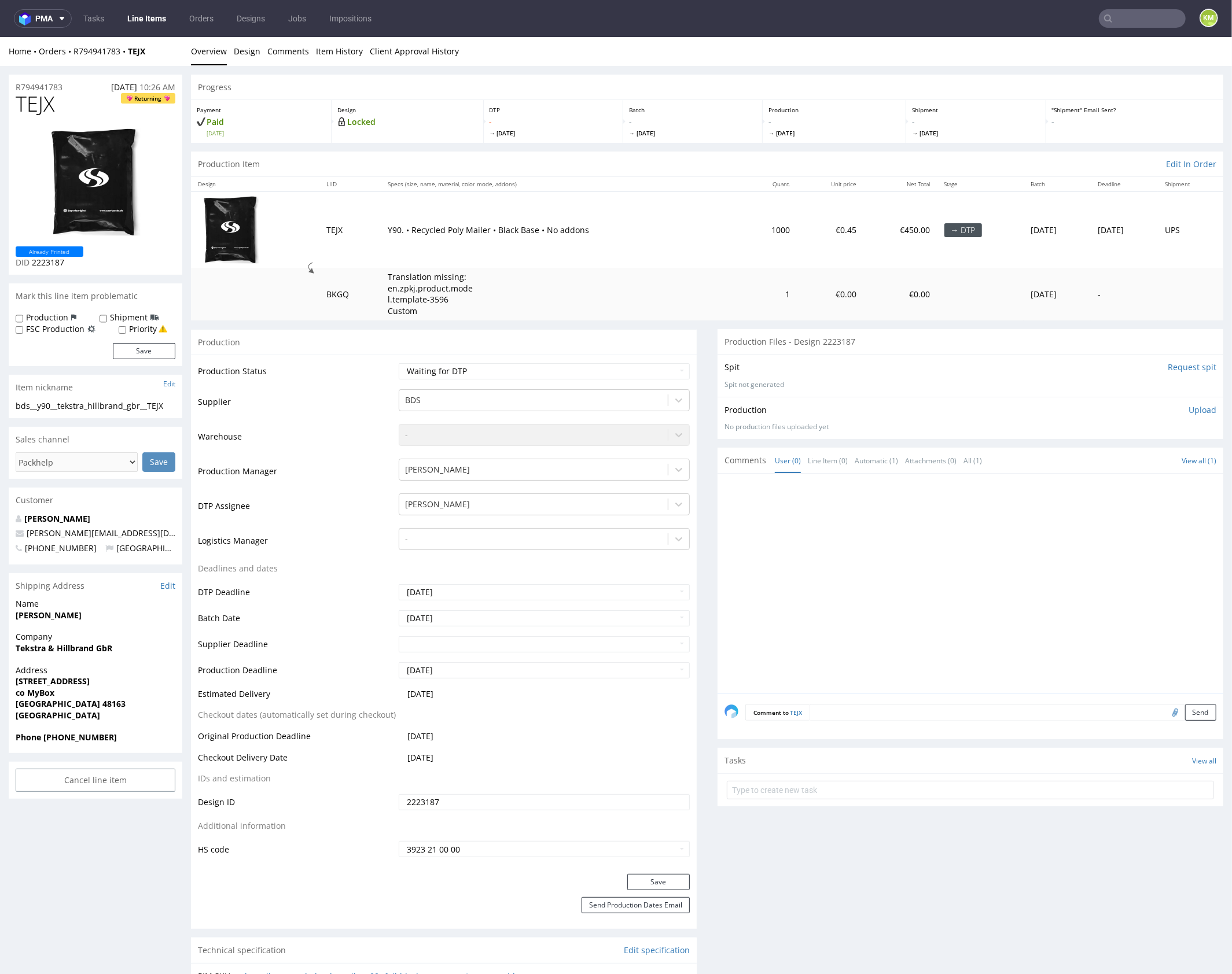
click at [978, 568] on div at bounding box center [973, 586] width 499 height 213
click at [805, 527] on div at bounding box center [973, 586] width 499 height 213
click at [162, 404] on div "bds__y90__tekstra_hillbrand_gbr__TEJX" at bounding box center [96, 405] width 159 height 11
copy div "bds__y90__tekstra_hillbrand_gbr__TEJX"
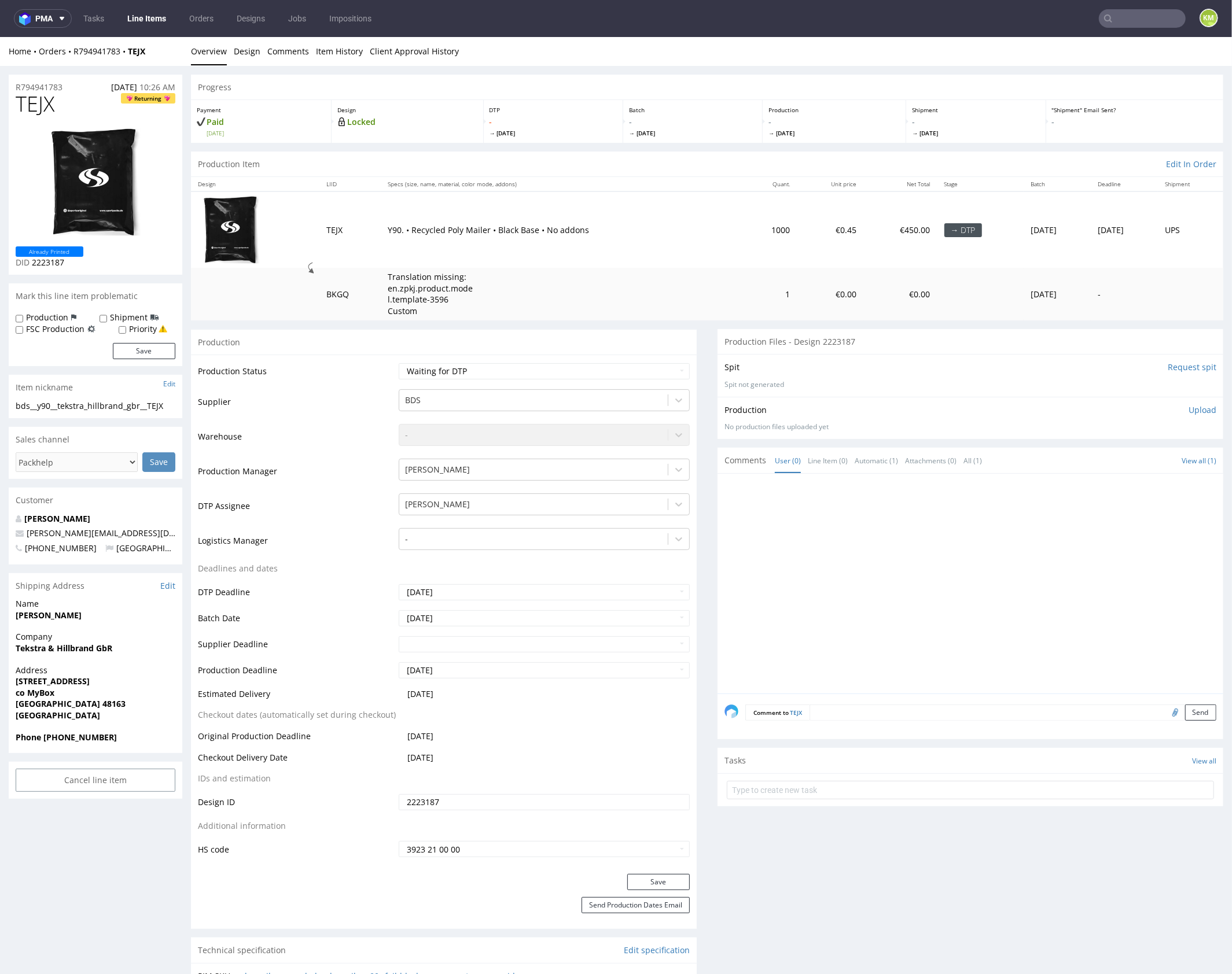
click at [478, 804] on input "2223187" at bounding box center [544, 802] width 291 height 17
click at [46, 108] on span "TEJX" at bounding box center [35, 103] width 39 height 23
copy span "TEJX"
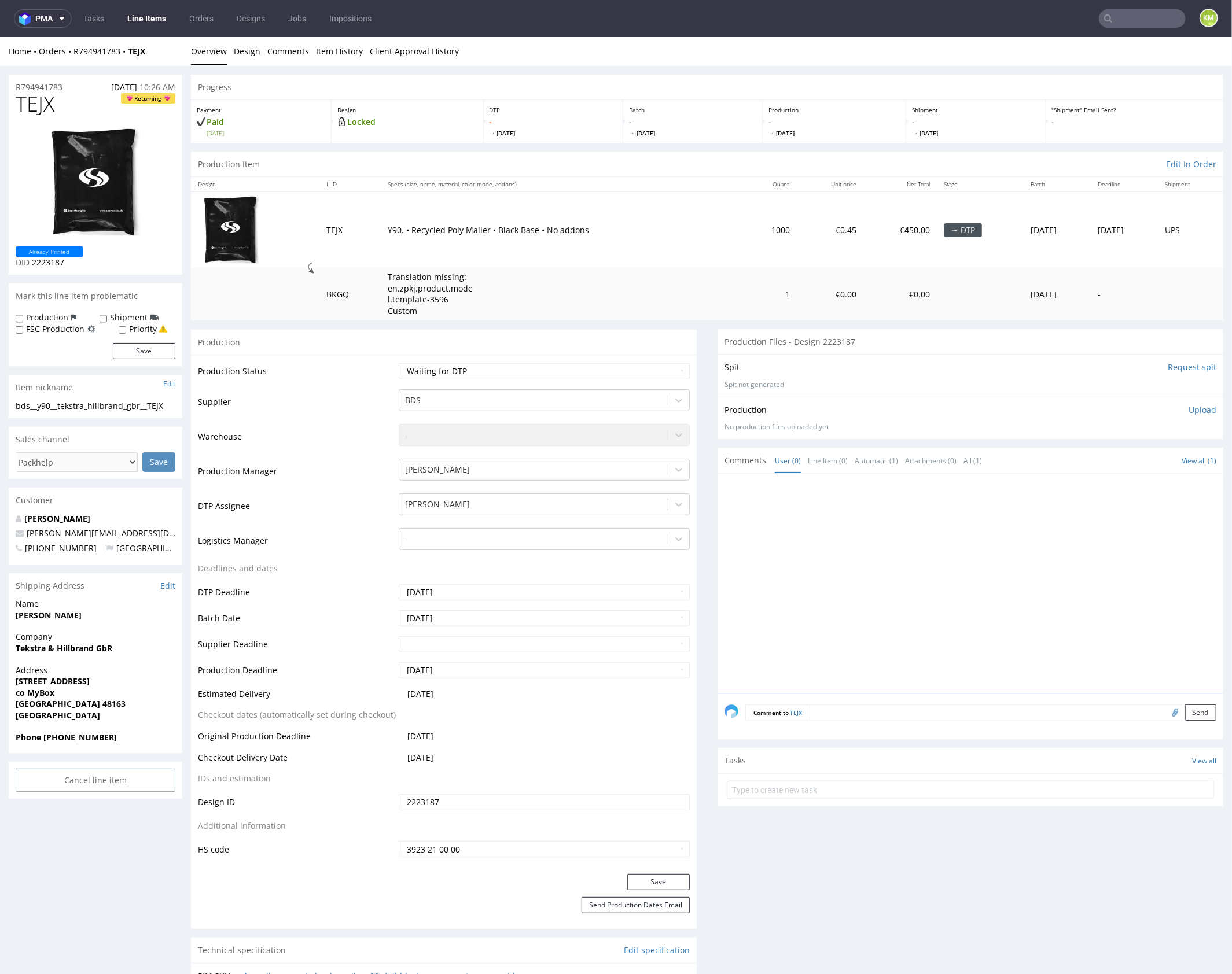
click at [1190, 411] on p "Upload" at bounding box center [1202, 409] width 28 height 11
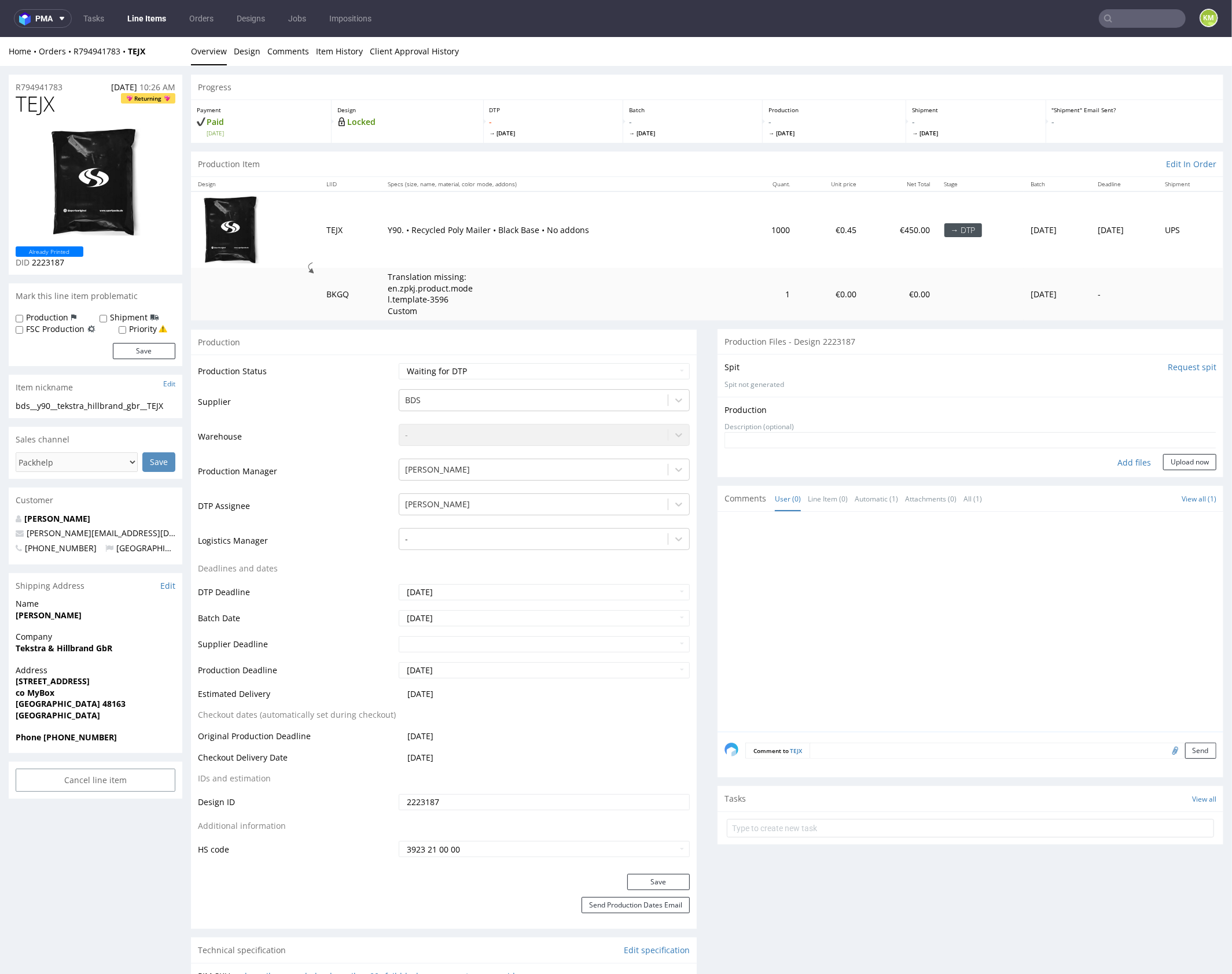
click at [1128, 462] on div "Add files" at bounding box center [1134, 462] width 58 height 17
type input "C:\fakepath\bds__y90__tekstra_hillbrand_gbr__TEJX__d2223187__oR794941783.pdf"
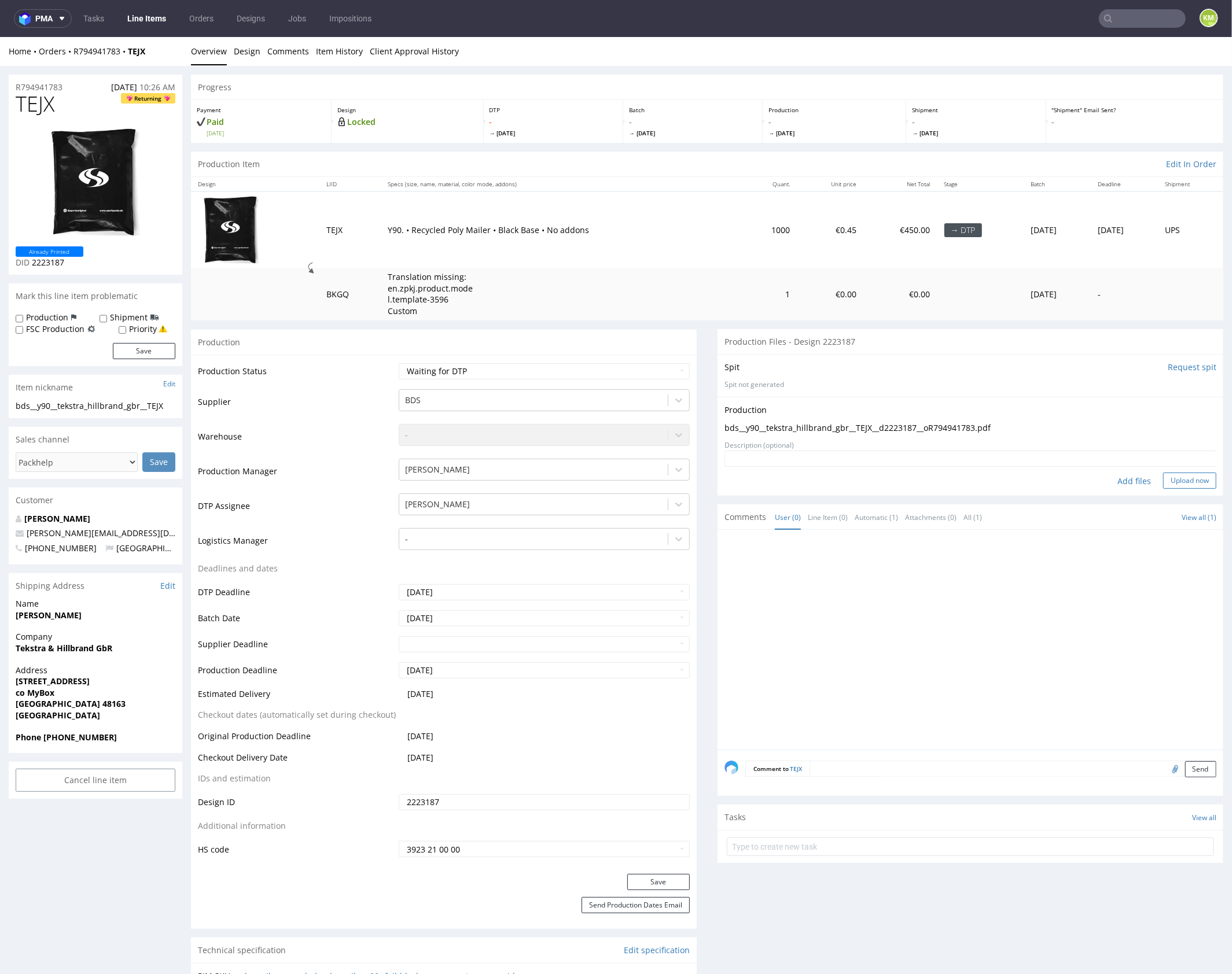
click at [1172, 480] on button "Upload now" at bounding box center [1190, 480] width 53 height 17
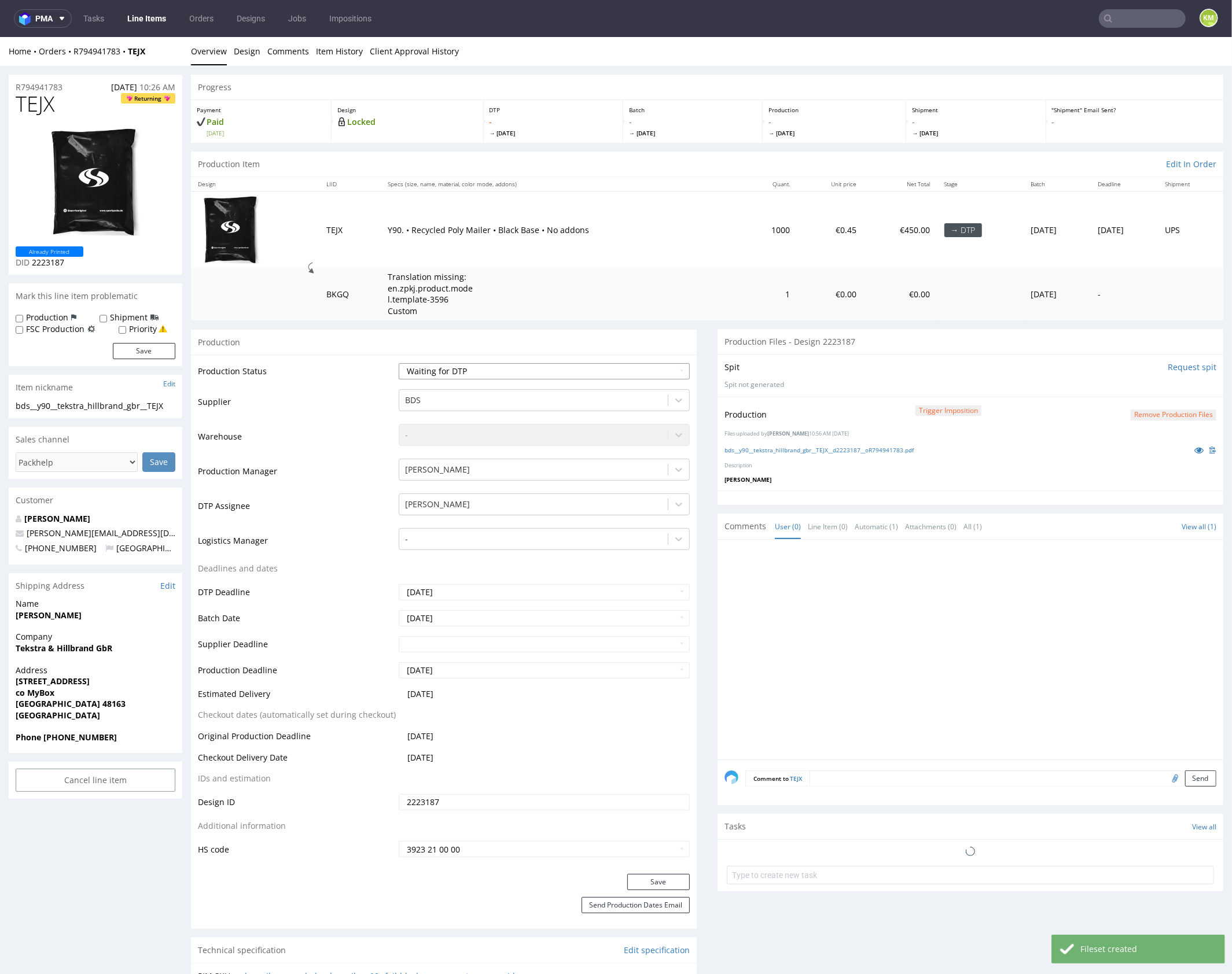
click at [595, 365] on select "Waiting for Artwork Waiting for Diecut Waiting for Mockup Waiting for DTP Waiti…" at bounding box center [544, 371] width 291 height 17
select select "dtp_production_ready"
click at [399, 363] on select "Waiting for Artwork Waiting for Diecut Waiting for Mockup Waiting for DTP Waiti…" at bounding box center [544, 371] width 291 height 17
click at [677, 890] on div "Save" at bounding box center [444, 885] width 506 height 23
drag, startPoint x: 672, startPoint y: 883, endPoint x: 675, endPoint y: 873, distance: 10.4
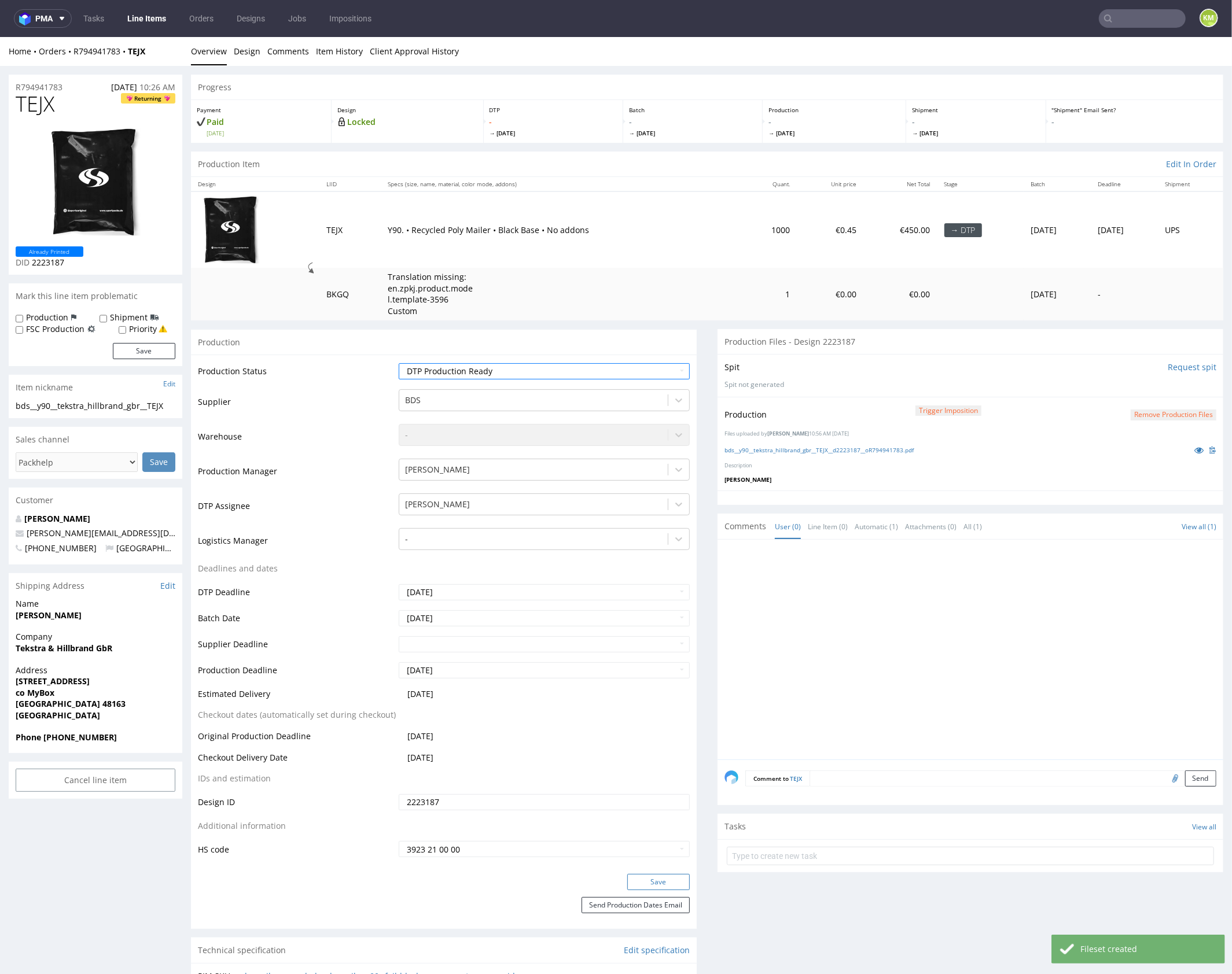
click at [672, 882] on button "Save" at bounding box center [658, 881] width 62 height 17
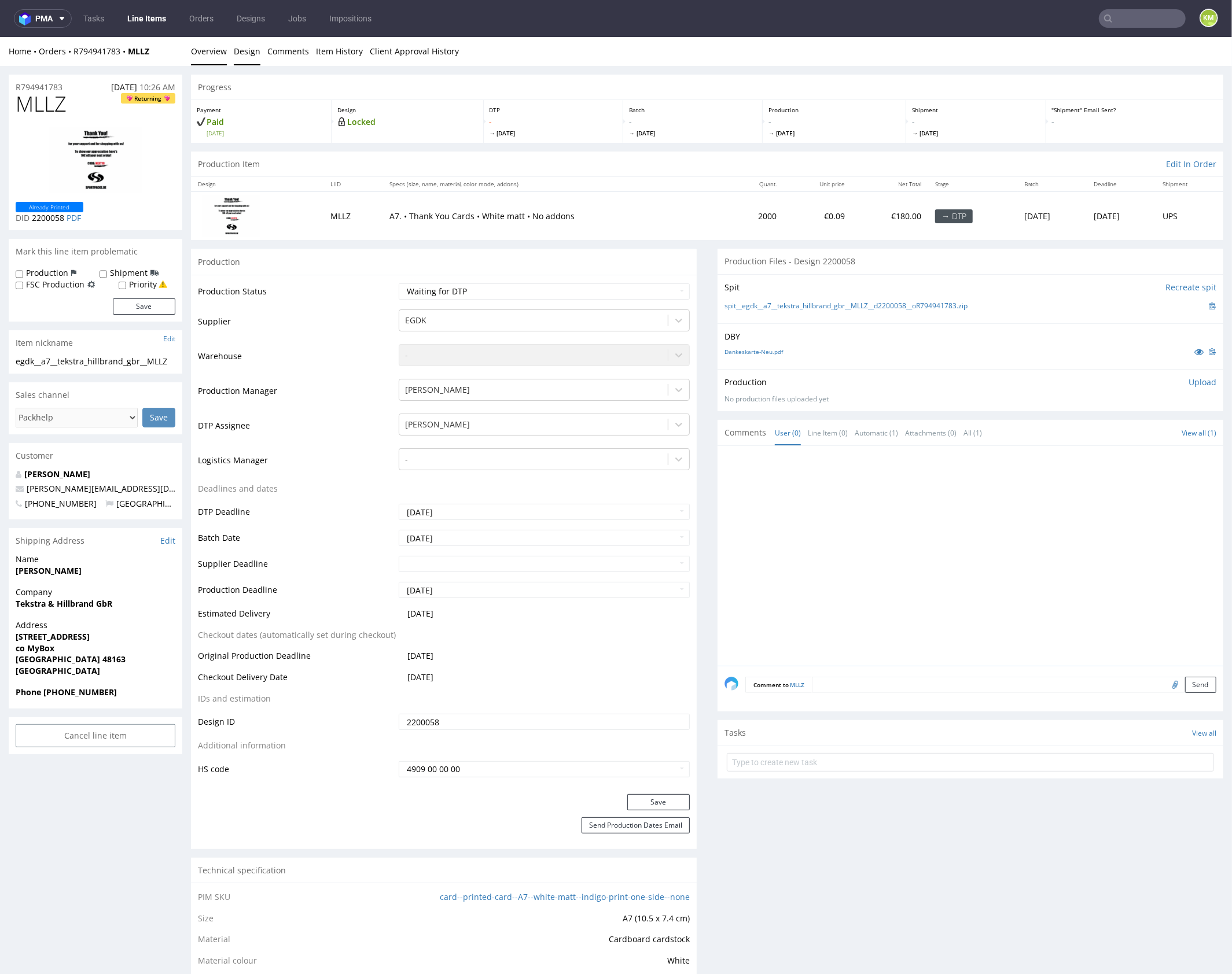
click at [251, 57] on link "Design" at bounding box center [246, 50] width 27 height 28
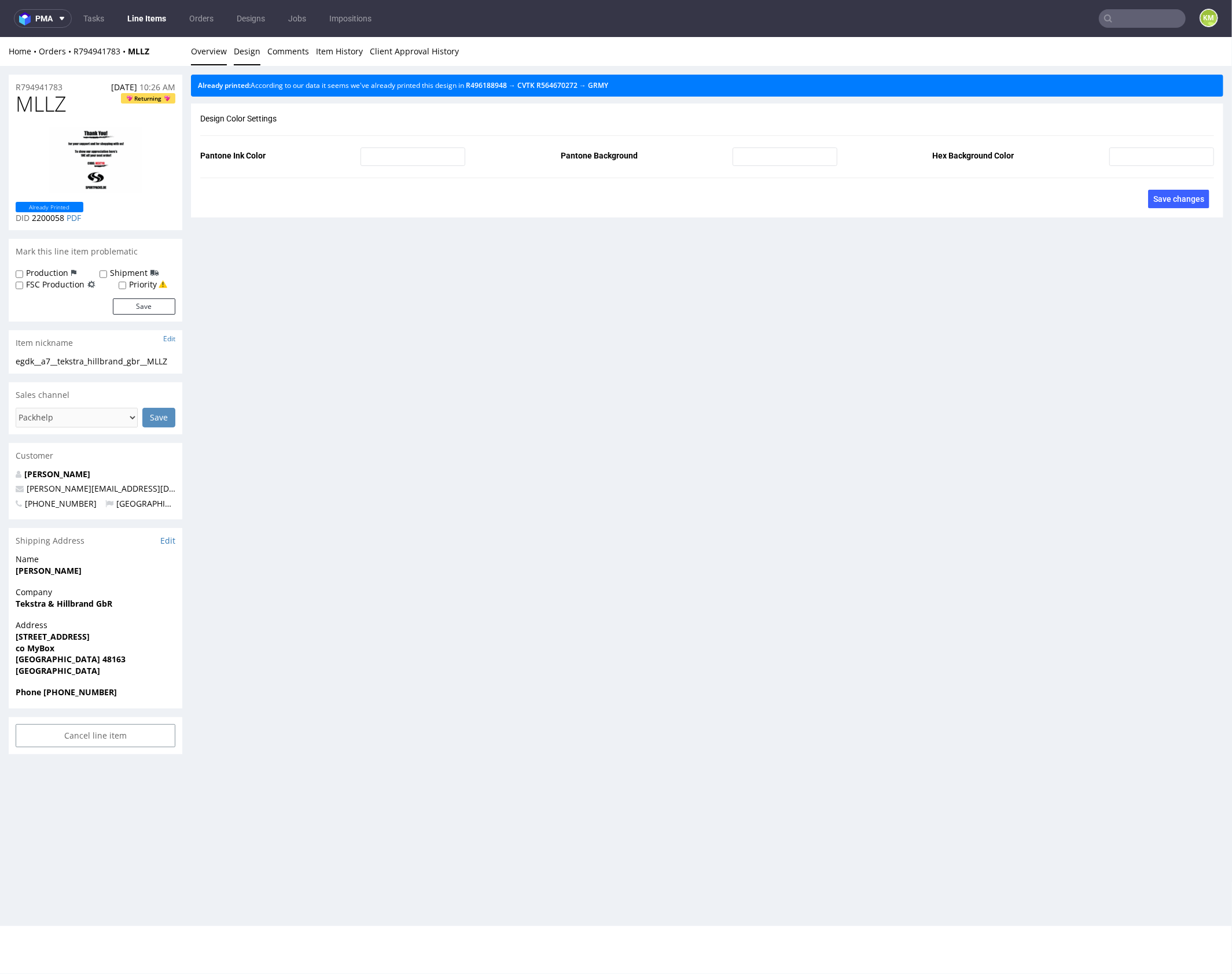
drag, startPoint x: 213, startPoint y: 46, endPoint x: 290, endPoint y: 44, distance: 77.0
click at [213, 46] on link "Overview" at bounding box center [209, 50] width 36 height 28
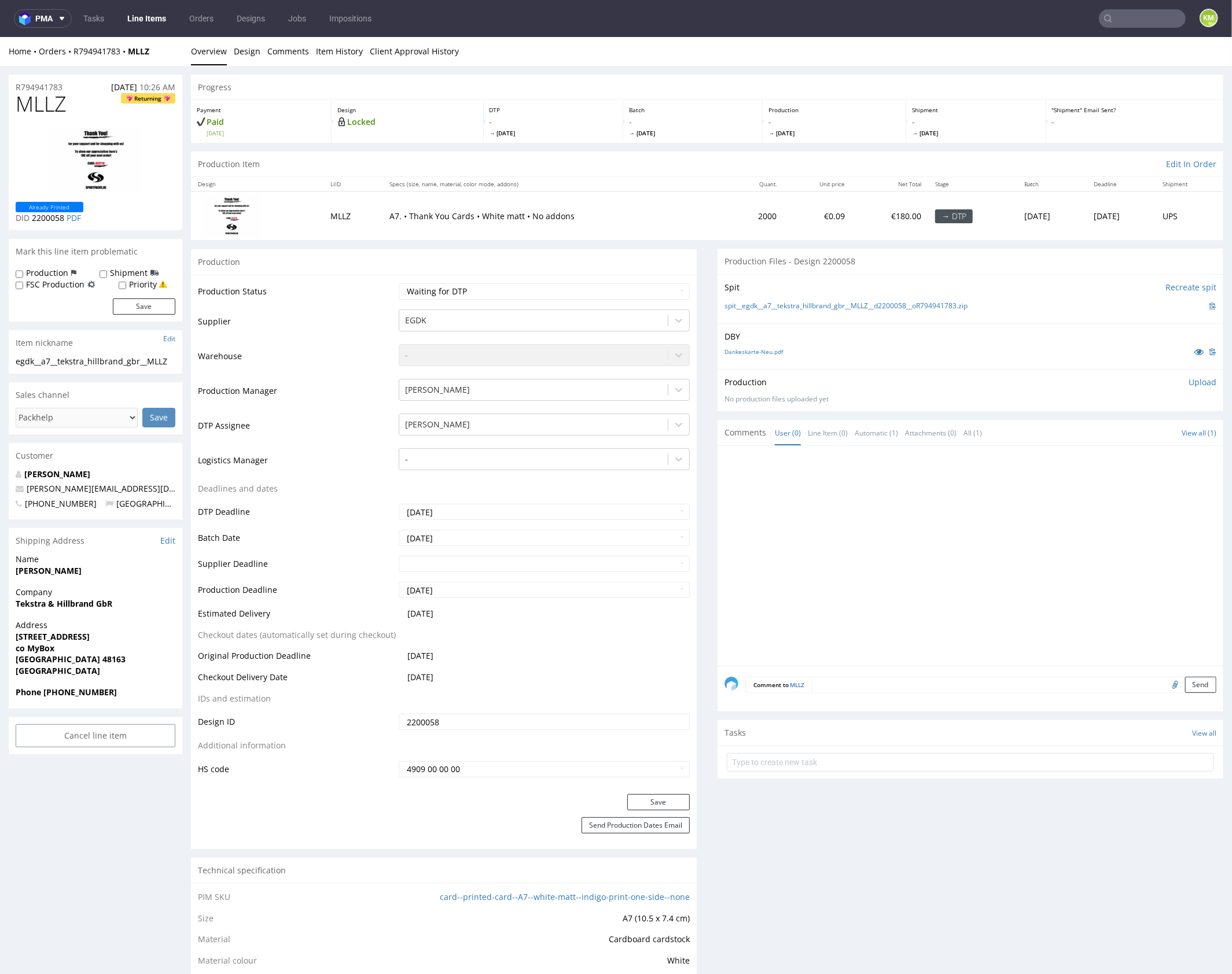
drag, startPoint x: 893, startPoint y: 495, endPoint x: 881, endPoint y: 504, distance: 15.0
click at [893, 495] on div at bounding box center [973, 559] width 499 height 213
click at [881, 504] on div at bounding box center [973, 559] width 499 height 213
drag, startPoint x: 917, startPoint y: 352, endPoint x: 945, endPoint y: 330, distance: 35.6
click at [917, 351] on div "Dankeskarte-Neu.pdf" at bounding box center [970, 351] width 492 height 13
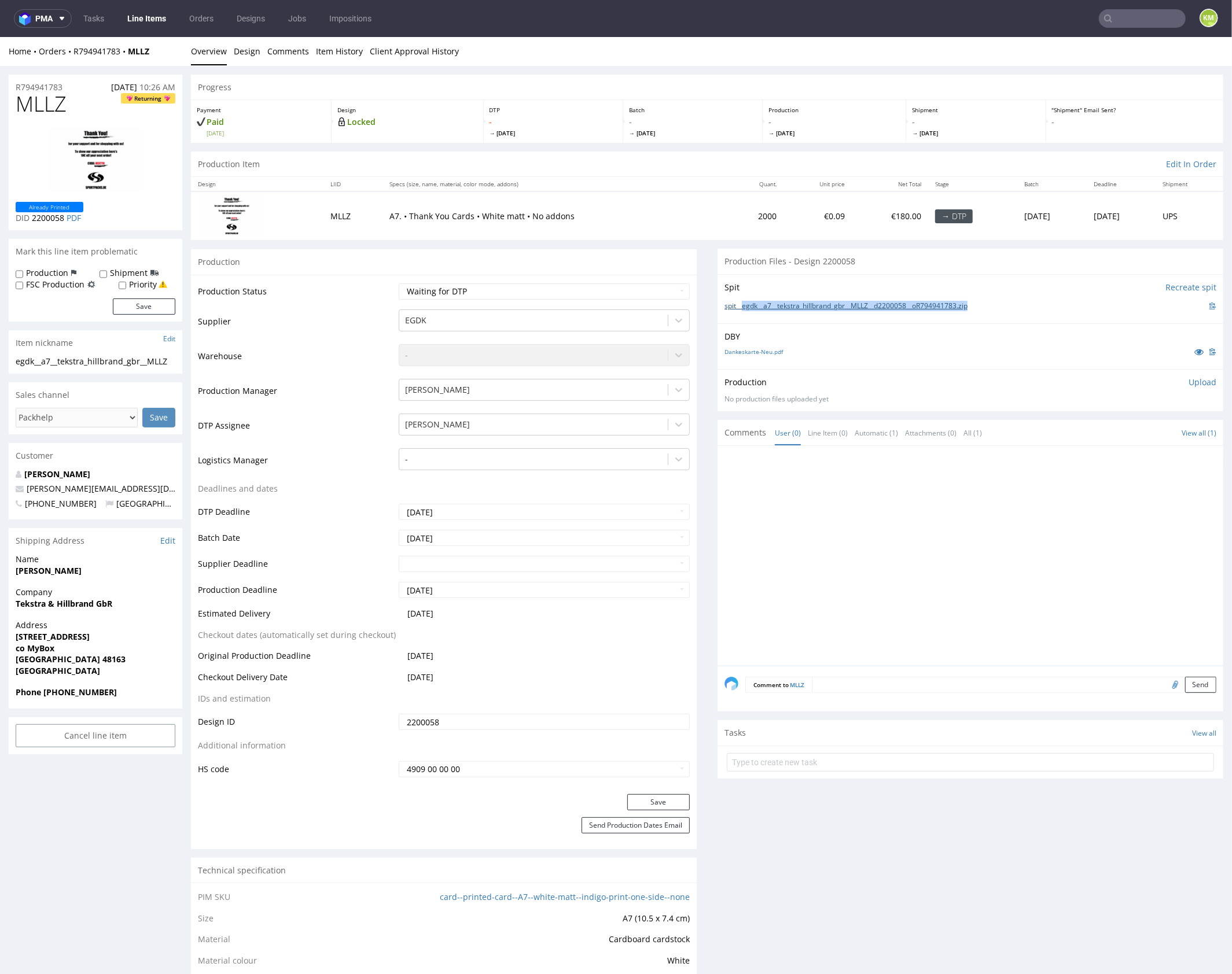
drag, startPoint x: 982, startPoint y: 305, endPoint x: 738, endPoint y: 307, distance: 244.0
click at [737, 307] on div "spit__egdk__a7__tekstra_hillbrand_gbr__MLLZ__d2200058__oR794941783.zip" at bounding box center [970, 305] width 492 height 13
copy link "egdk__a7__tekstra_hillbrand_gbr__MLLZ__d2200058__oR794941783.zip"
click at [1044, 481] on div at bounding box center [973, 559] width 499 height 213
click at [1085, 482] on div at bounding box center [973, 559] width 499 height 213
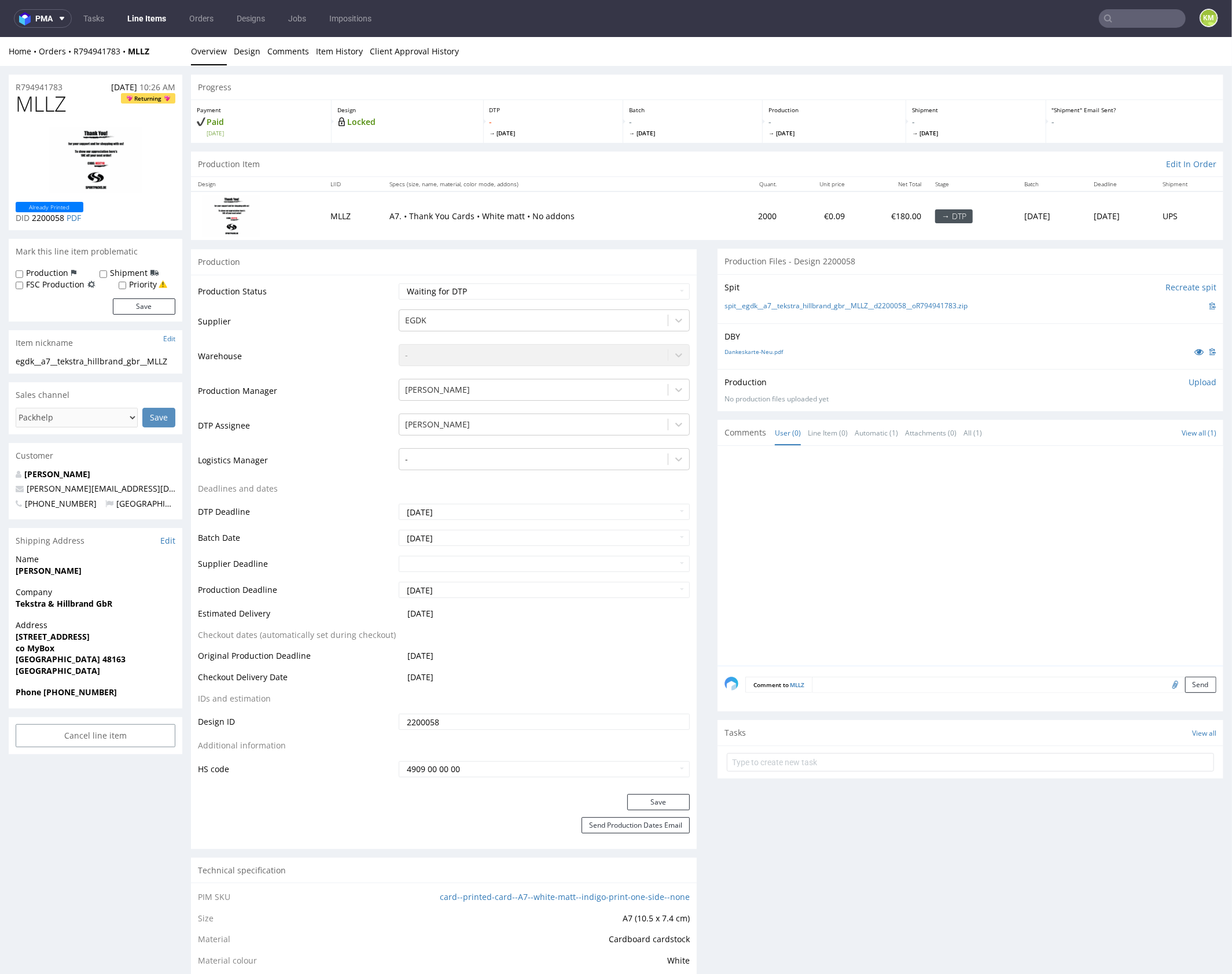
click at [1188, 381] on p "Upload" at bounding box center [1202, 381] width 28 height 11
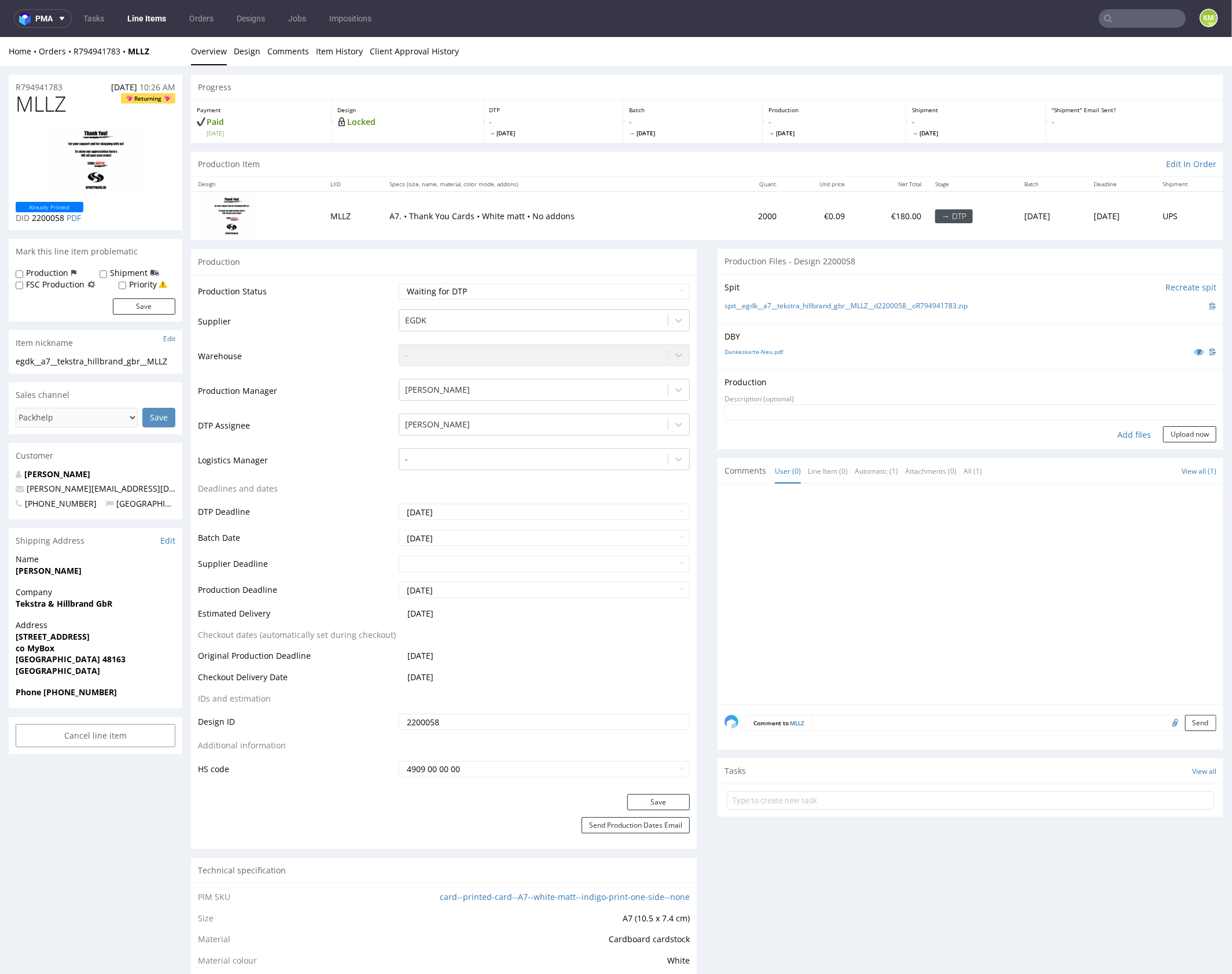
click at [1121, 435] on div "Add files" at bounding box center [1134, 435] width 58 height 17
type input "C:\fakepath\egdk__a7__tekstra_hillbrand_gbr__MLLZ__d2200058__oR794941783__front…"
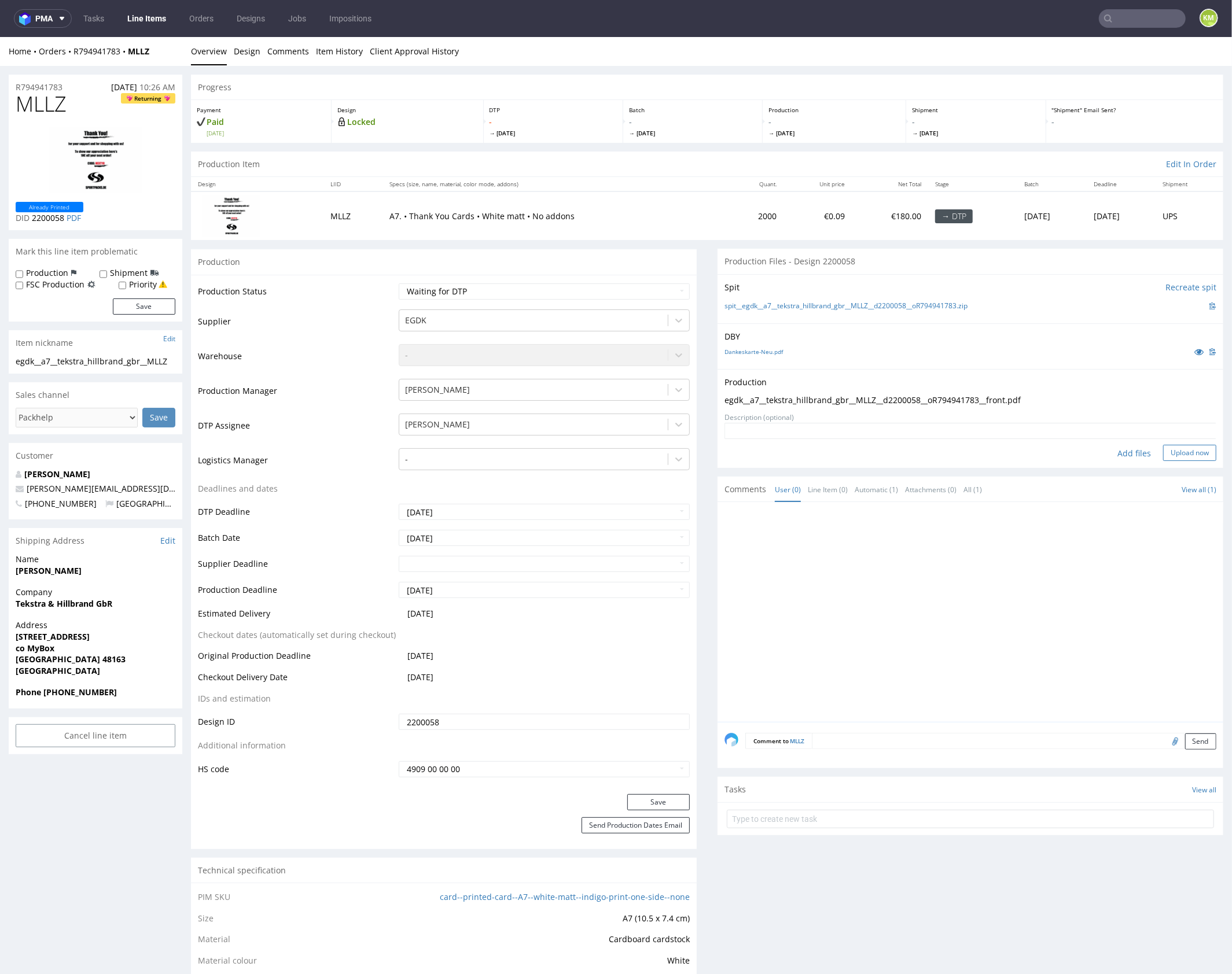
click at [1169, 454] on button "Upload now" at bounding box center [1190, 452] width 53 height 17
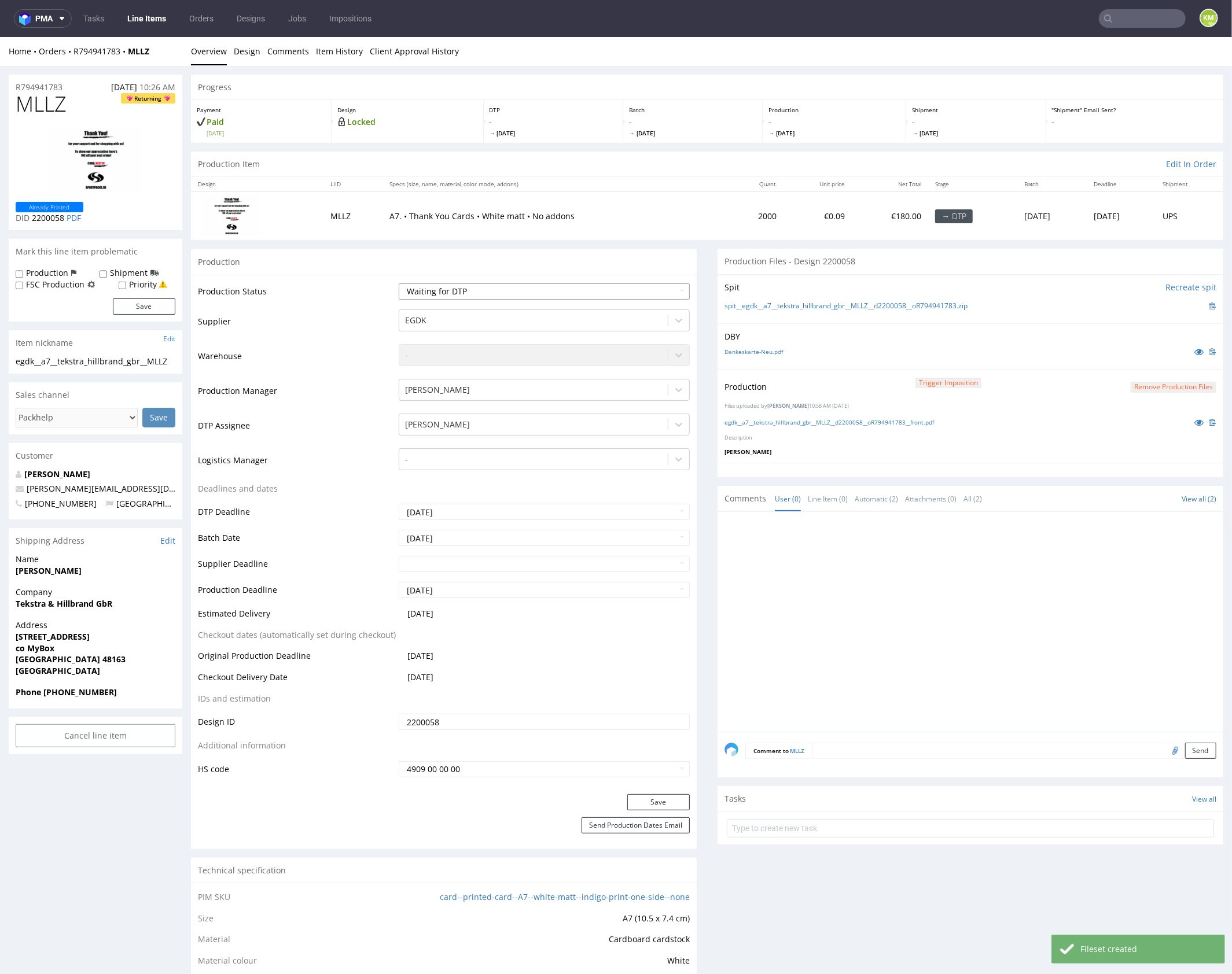
click at [585, 293] on select "Waiting for Artwork Waiting for Diecut Waiting for Mockup Waiting for DTP Waiti…" at bounding box center [544, 291] width 291 height 17
select select "dtp_production_ready"
click at [399, 283] on select "Waiting for Artwork Waiting for Diecut Waiting for Mockup Waiting for DTP Waiti…" at bounding box center [544, 291] width 291 height 17
click at [652, 801] on button "Save" at bounding box center [658, 802] width 62 height 17
click at [881, 612] on div at bounding box center [973, 625] width 499 height 213
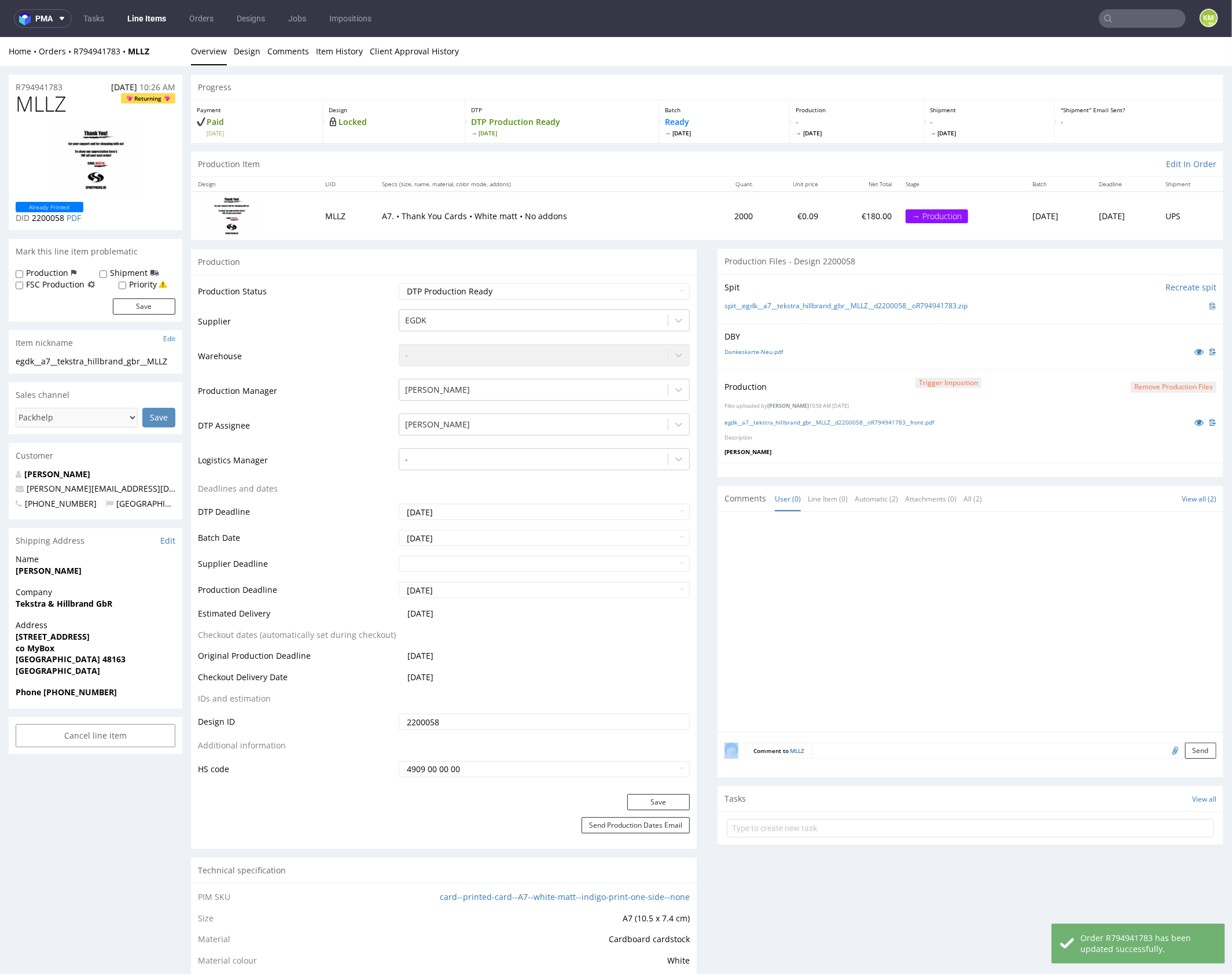
click at [881, 612] on div at bounding box center [973, 625] width 499 height 213
drag, startPoint x: 1040, startPoint y: 608, endPoint x: 1003, endPoint y: 556, distance: 63.8
click at [1034, 599] on div at bounding box center [973, 625] width 499 height 213
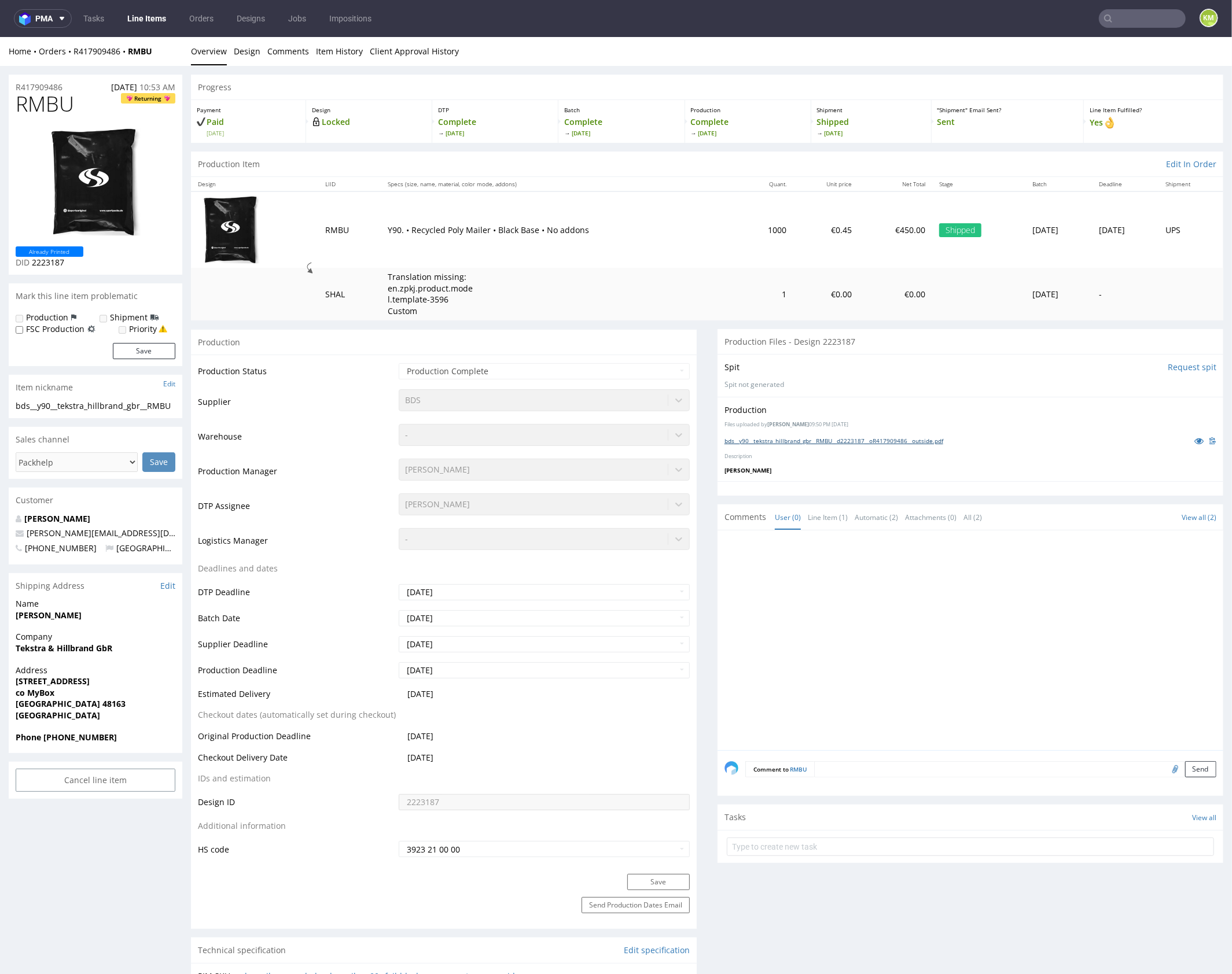
click at [833, 440] on link "bds__y90__tekstra_hillbrand_gbr__RMBU__d2223187__oR417909486__outside.pdf" at bounding box center [833, 440] width 218 height 8
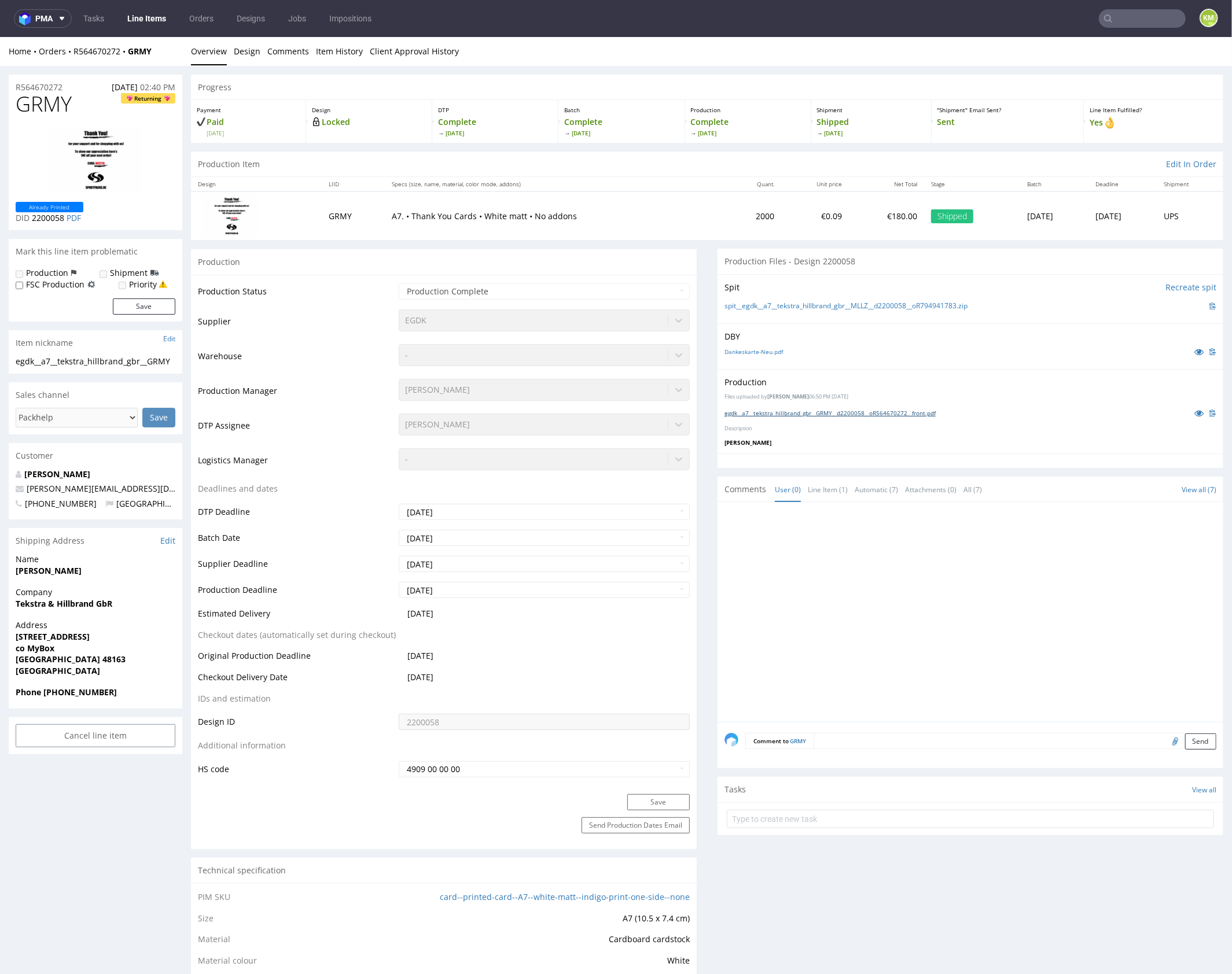
click at [830, 414] on link "egdk__a7__tekstra_hillbrand_gbr__GRMY__d2200058__oR564670272__front.pdf" at bounding box center [830, 412] width 211 height 8
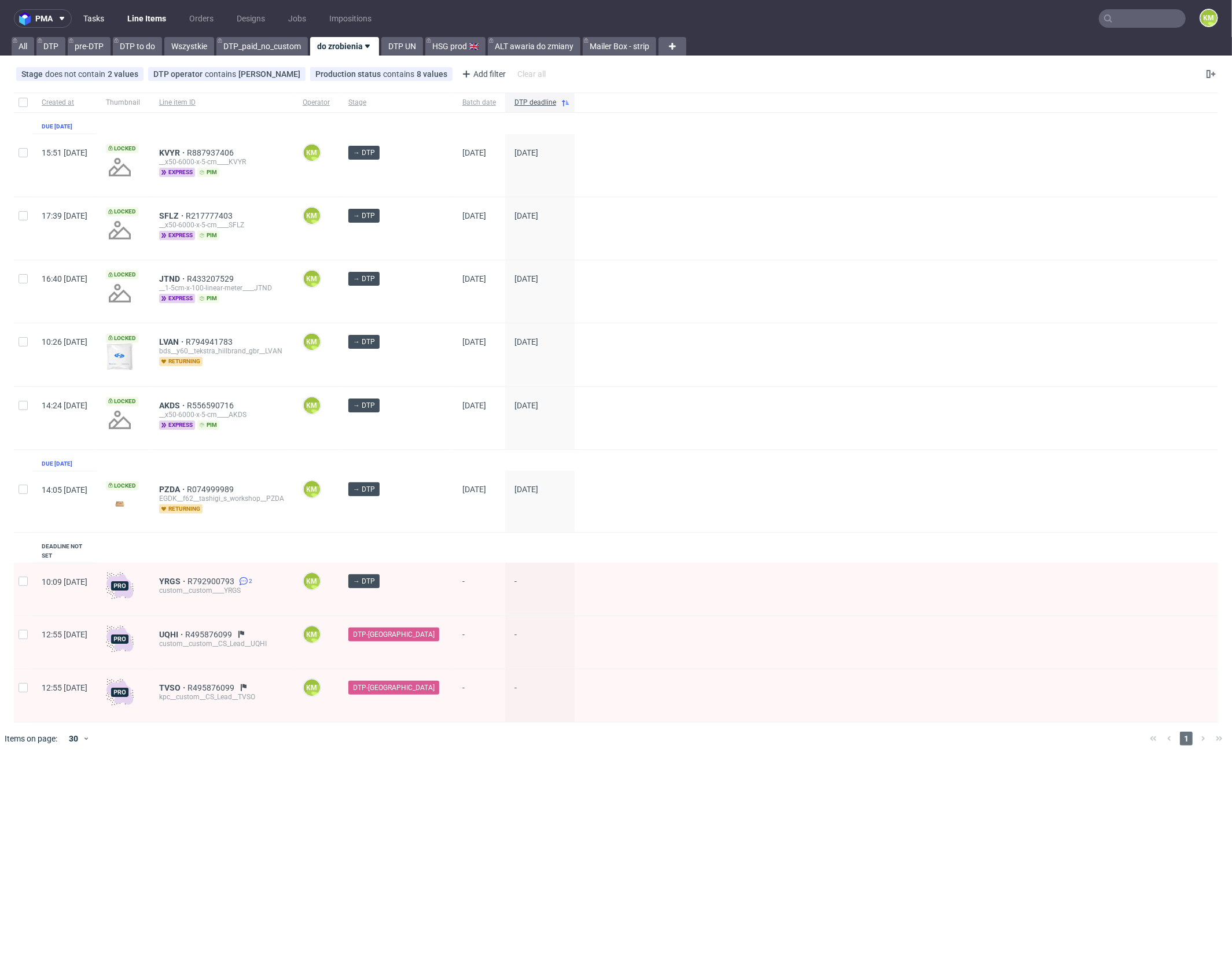
click at [93, 19] on link "Tasks" at bounding box center [93, 19] width 34 height 19
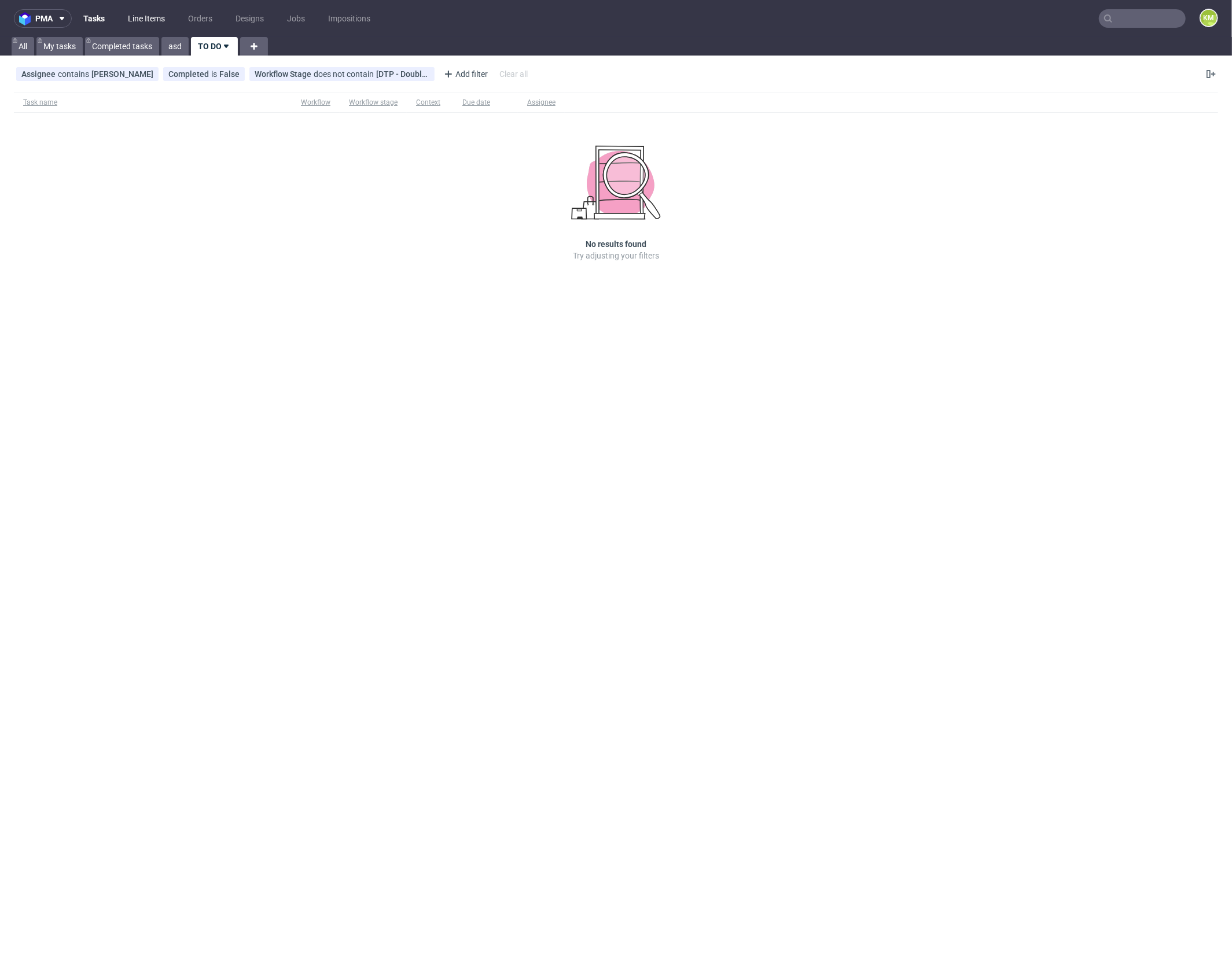
drag, startPoint x: 147, startPoint y: 16, endPoint x: 162, endPoint y: 16, distance: 15.0
click at [147, 16] on link "Line Items" at bounding box center [146, 19] width 51 height 19
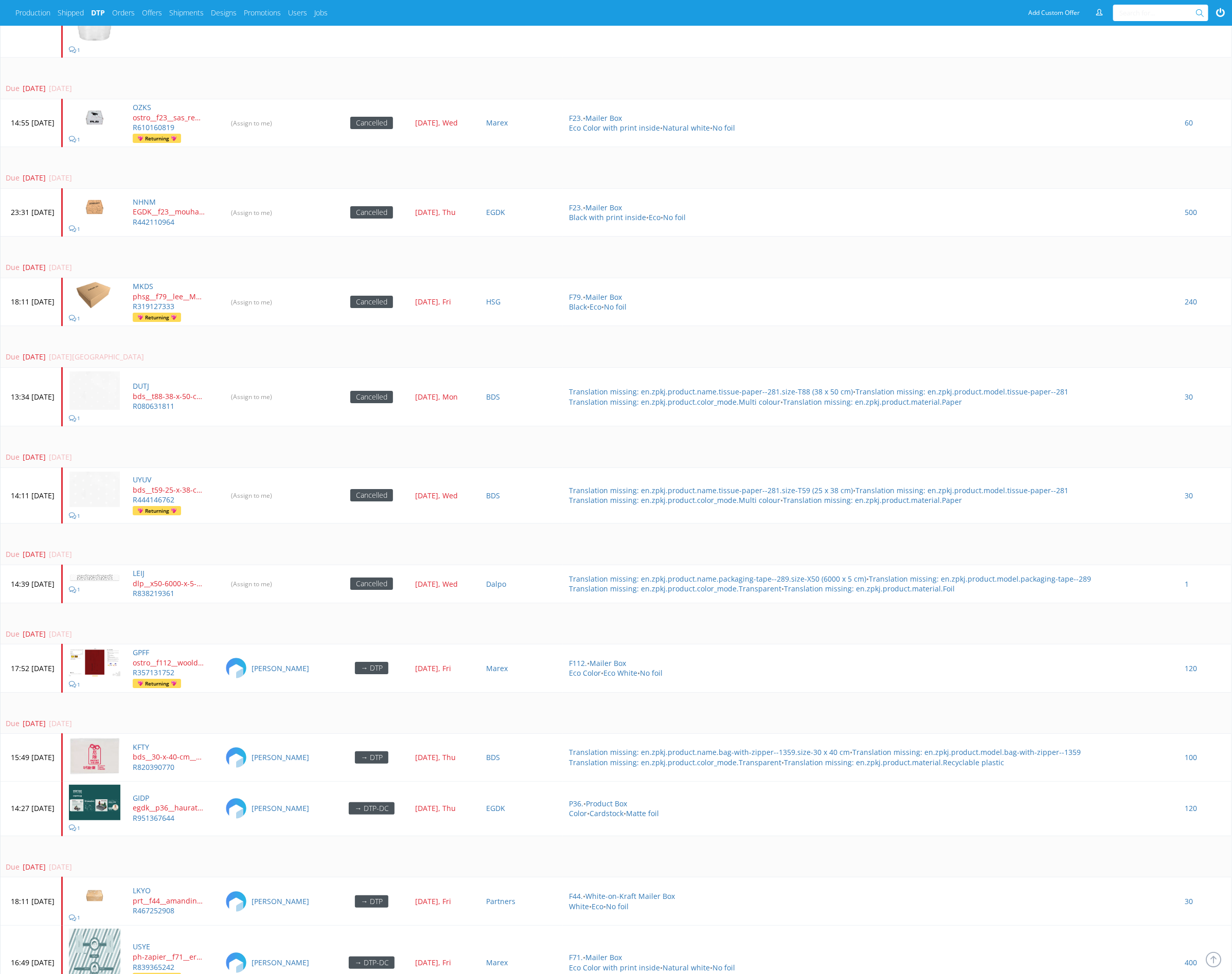
scroll to position [1420, 0]
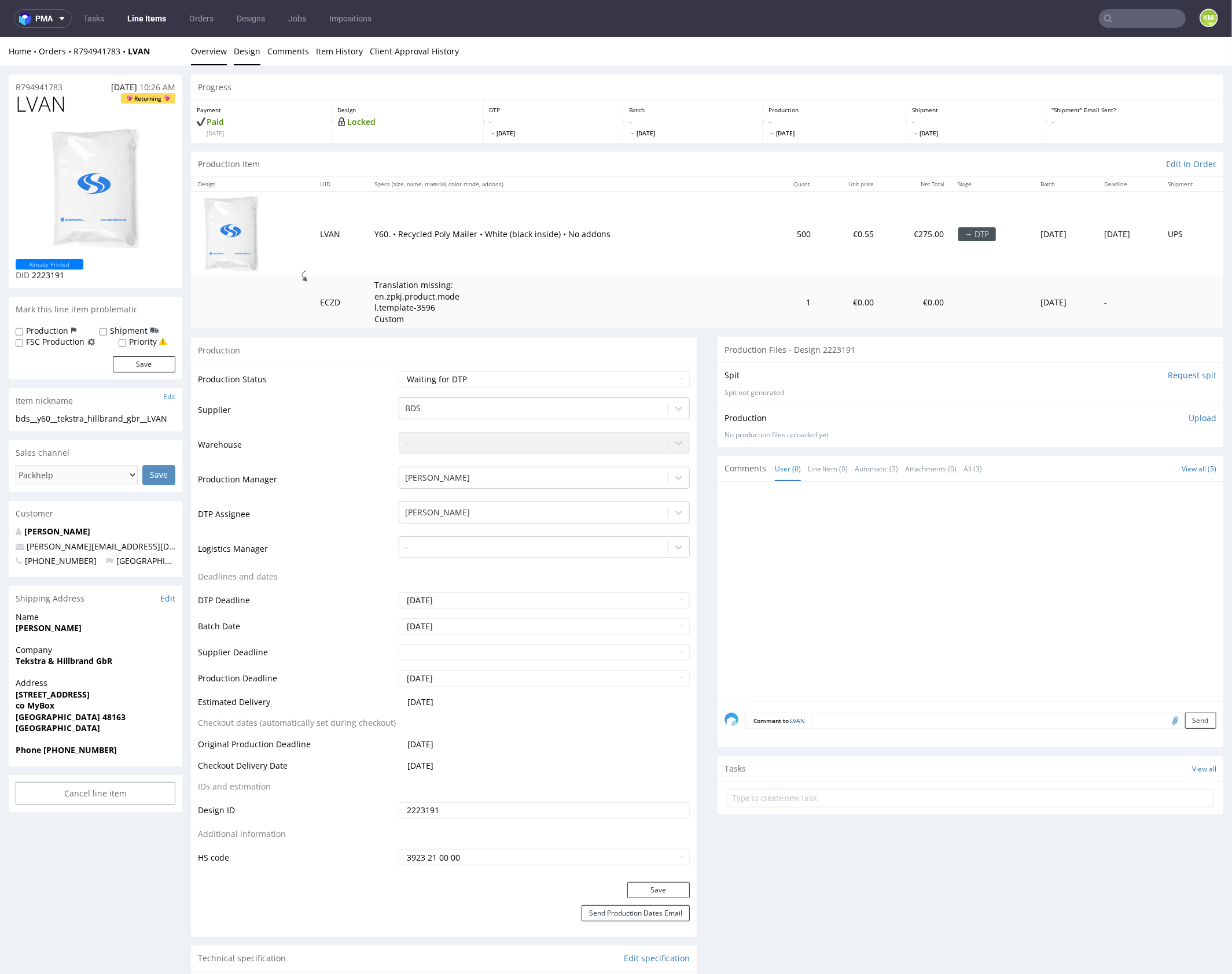
click at [242, 52] on link "Design" at bounding box center [246, 50] width 27 height 28
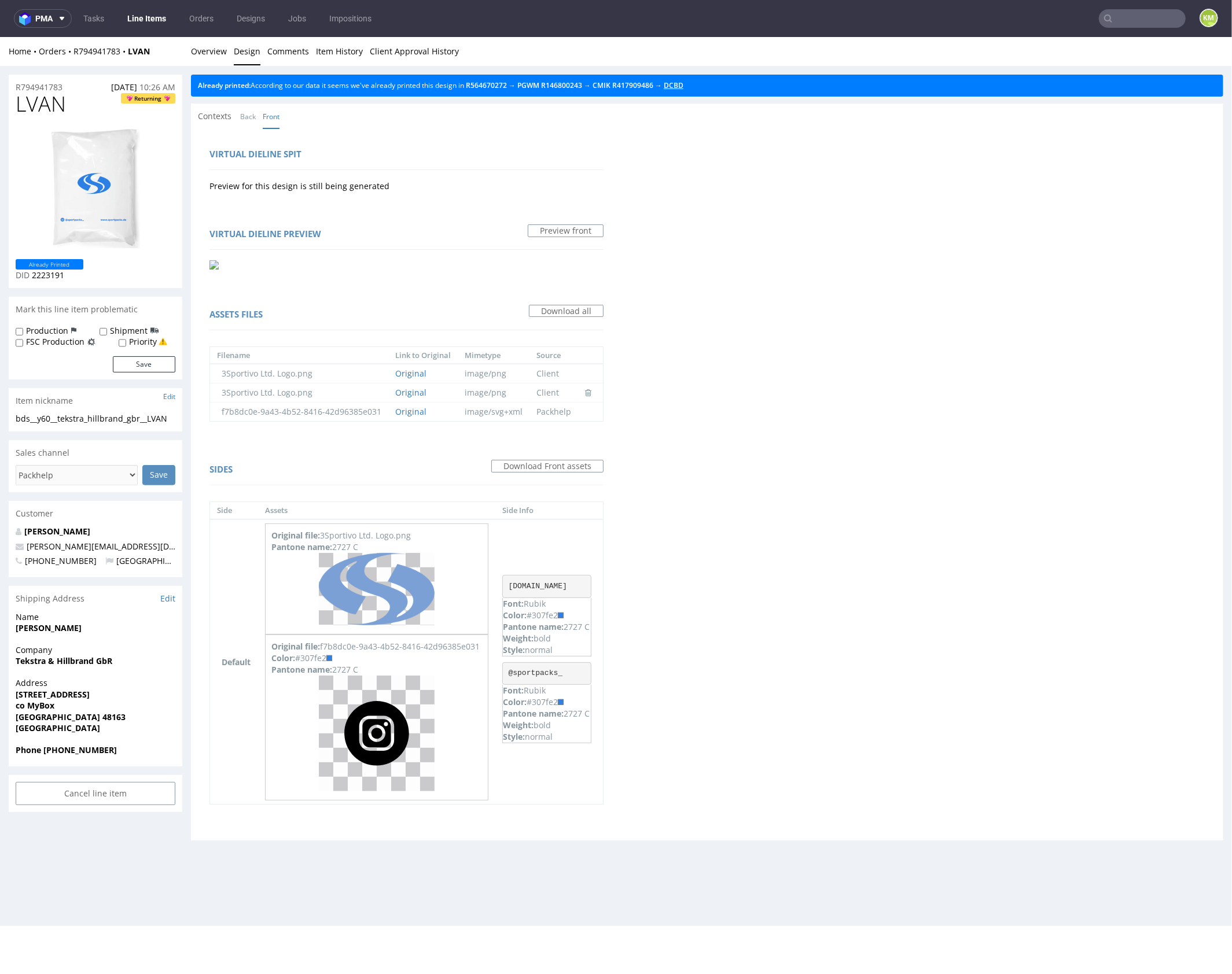
drag, startPoint x: 692, startPoint y: 85, endPoint x: 592, endPoint y: 96, distance: 100.6
drag, startPoint x: 210, startPoint y: 52, endPoint x: 270, endPoint y: 48, distance: 60.1
click at [210, 52] on link "Overview" at bounding box center [209, 50] width 36 height 28
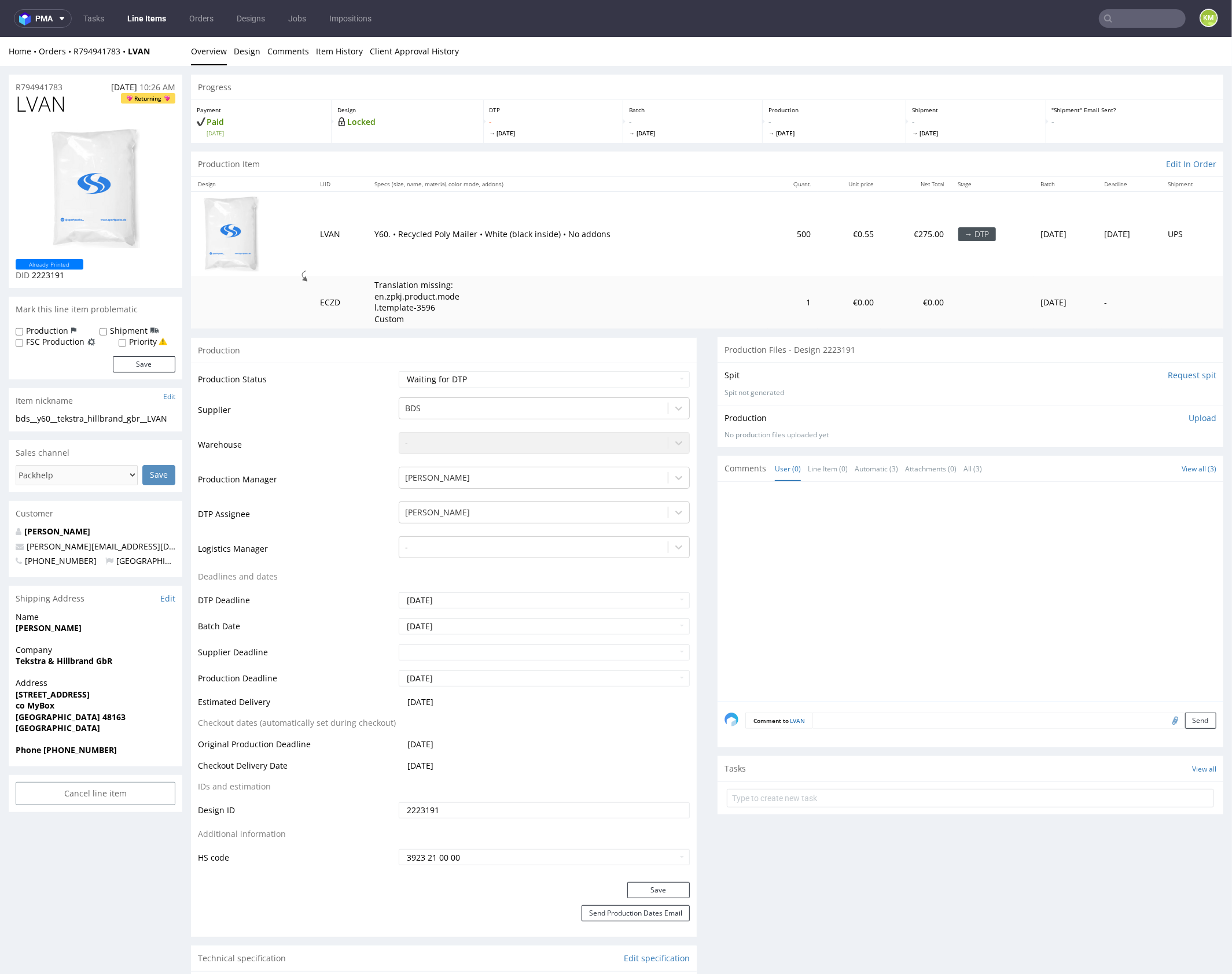
click at [902, 534] on div at bounding box center [973, 595] width 499 height 213
click at [148, 420] on div "bds__y60__tekstra_hillbrand_gbr__LVAN" at bounding box center [96, 418] width 159 height 11
copy div "bds__y60__tekstra_hillbrand_gbr__LVAN"
click at [473, 810] on input "2223191" at bounding box center [544, 810] width 291 height 17
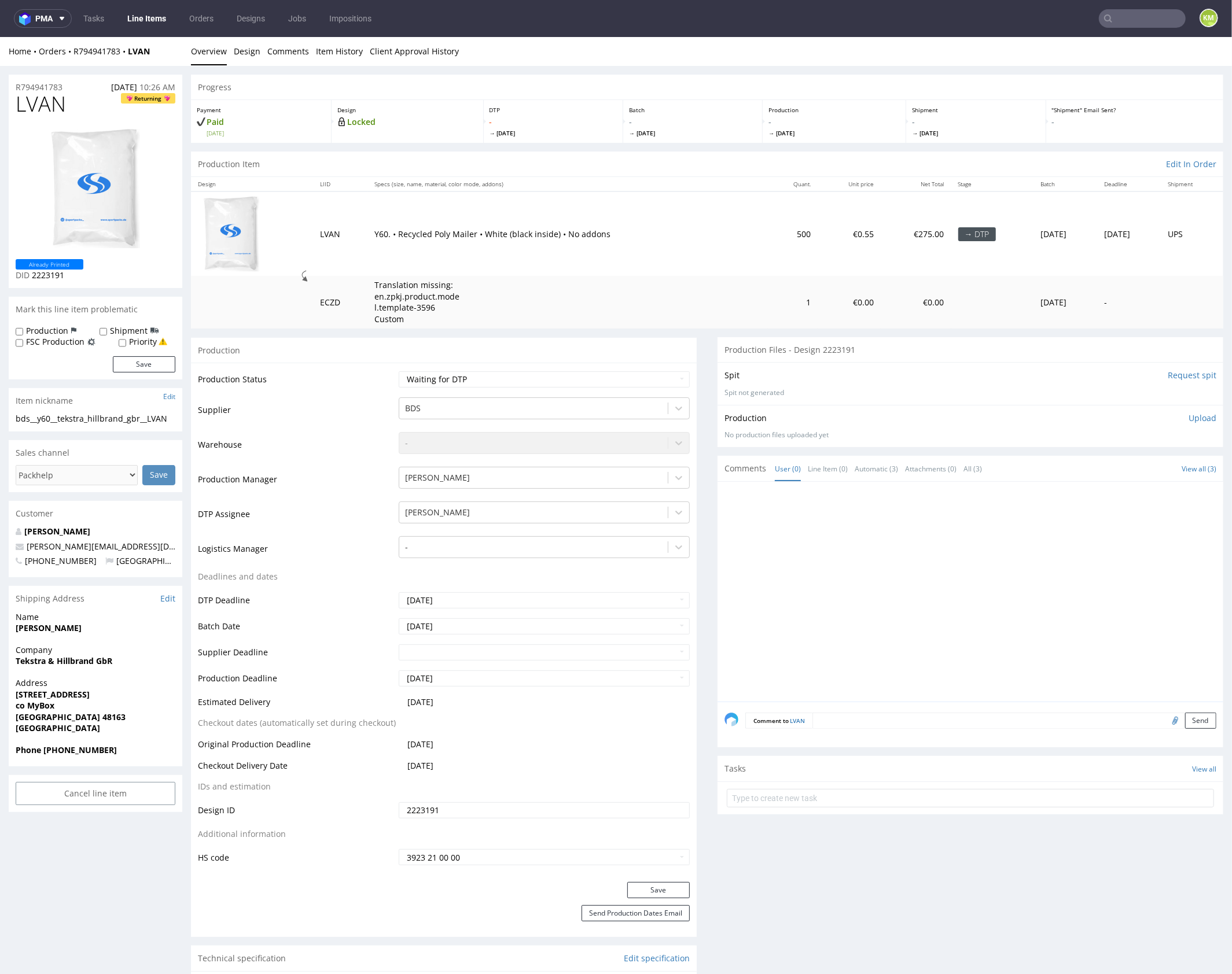
click at [473, 810] on input "2223191" at bounding box center [544, 810] width 291 height 17
click at [40, 106] on span "LVAN" at bounding box center [41, 103] width 50 height 23
click at [1196, 419] on p "Upload" at bounding box center [1202, 417] width 28 height 11
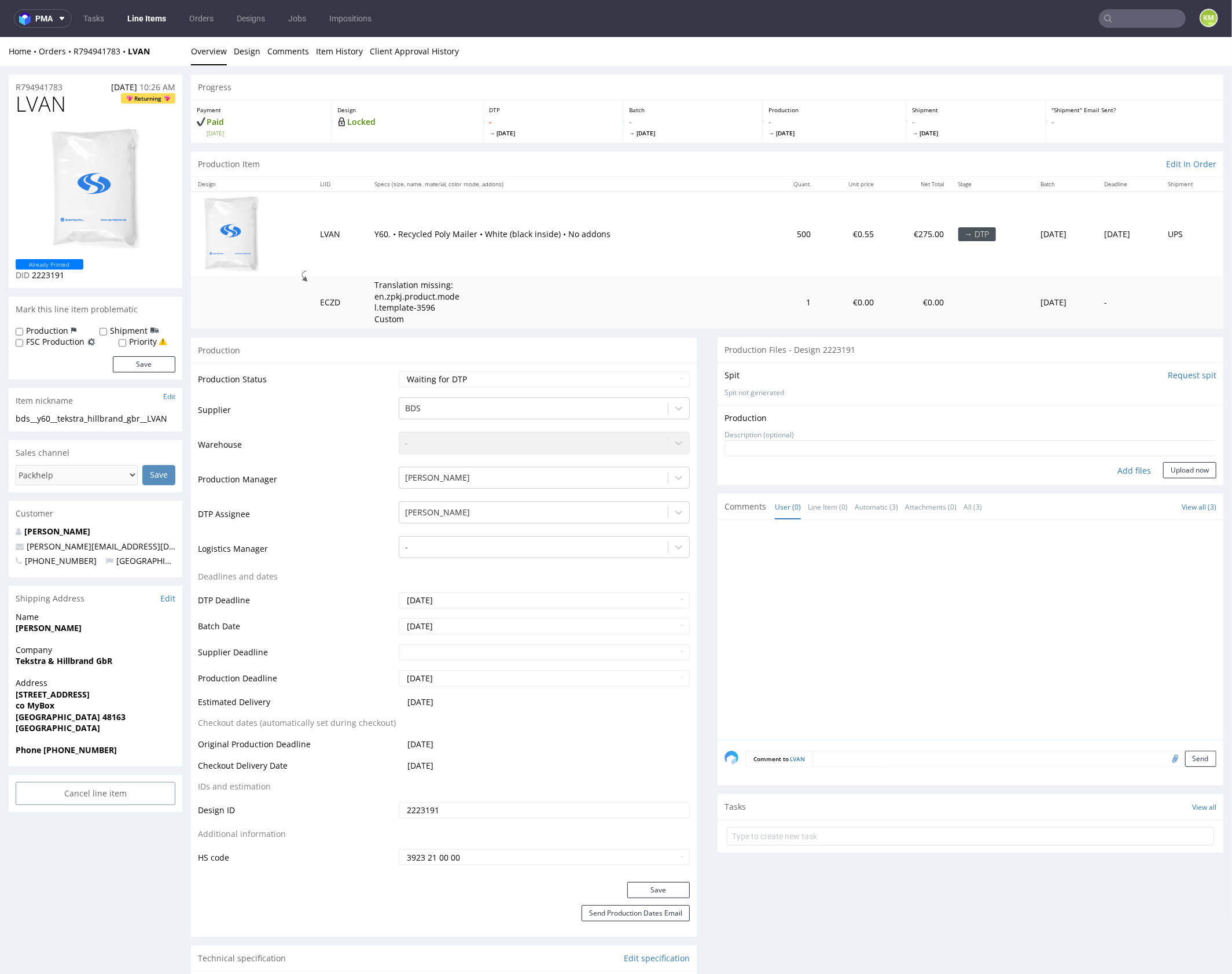
click at [1122, 468] on div "Add files" at bounding box center [1134, 470] width 58 height 17
type input "C:\fakepath\bds__y60__tekstra_hillbrand_gbr__LVAN__d2223191__oR794941783.pdf"
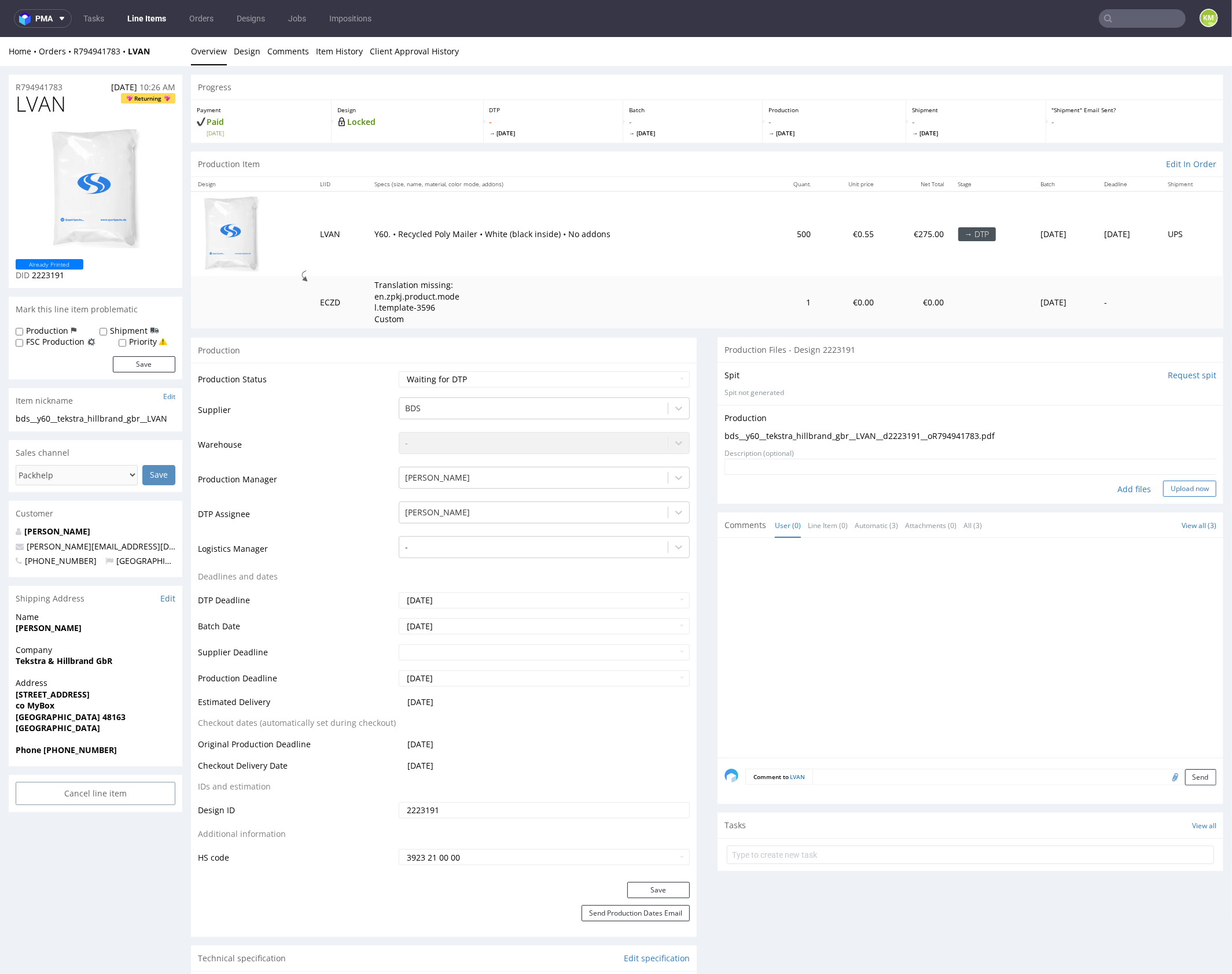
click at [1180, 485] on button "Upload now" at bounding box center [1190, 488] width 53 height 17
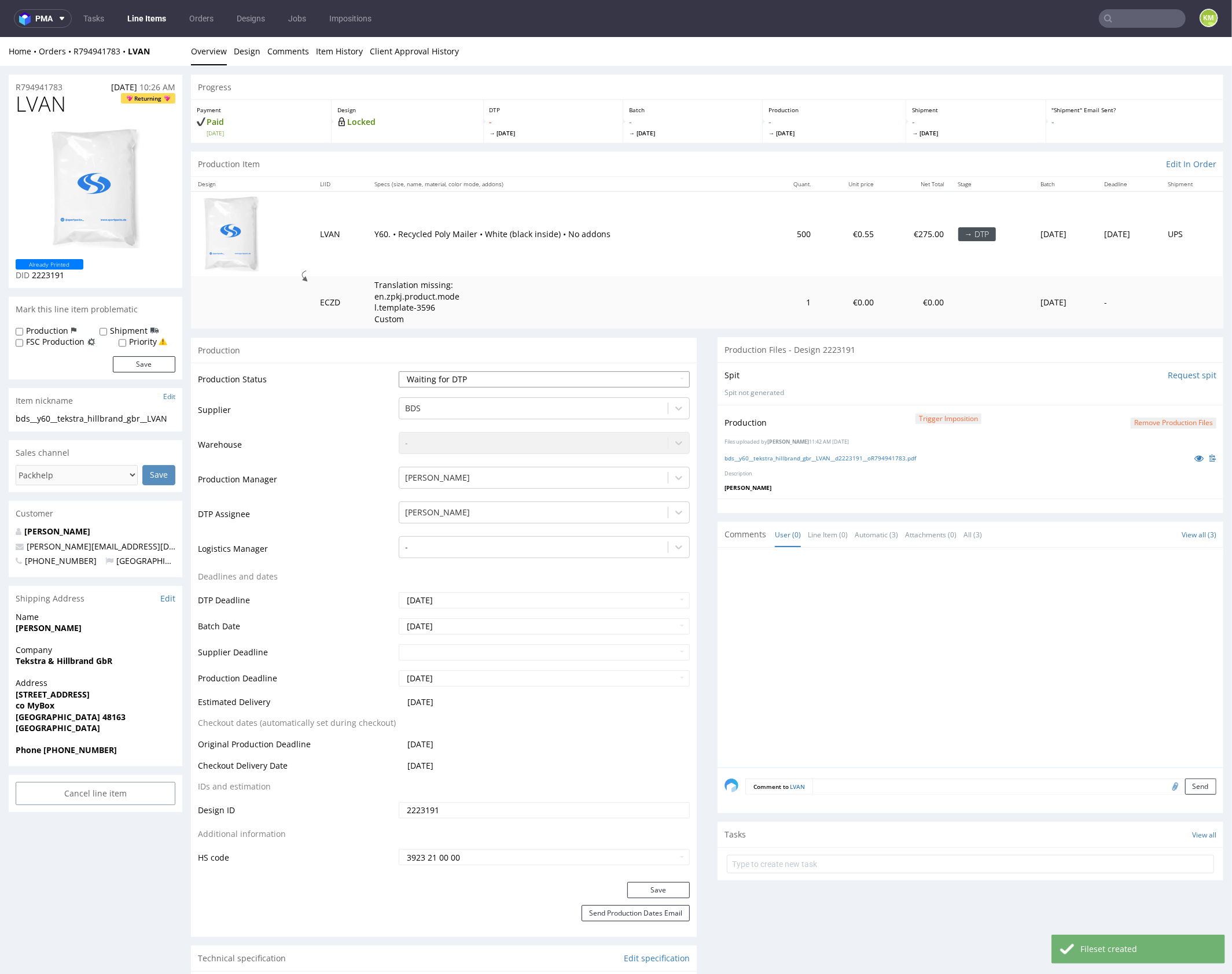
click at [611, 378] on select "Waiting for Artwork Waiting for Diecut Waiting for Mockup Waiting for DTP Waiti…" at bounding box center [544, 379] width 291 height 17
select select "dtp_production_ready"
click at [399, 371] on select "Waiting for Artwork Waiting for Diecut Waiting for Mockup Waiting for DTP Waiti…" at bounding box center [544, 379] width 291 height 17
click at [667, 887] on button "Save" at bounding box center [658, 889] width 62 height 17
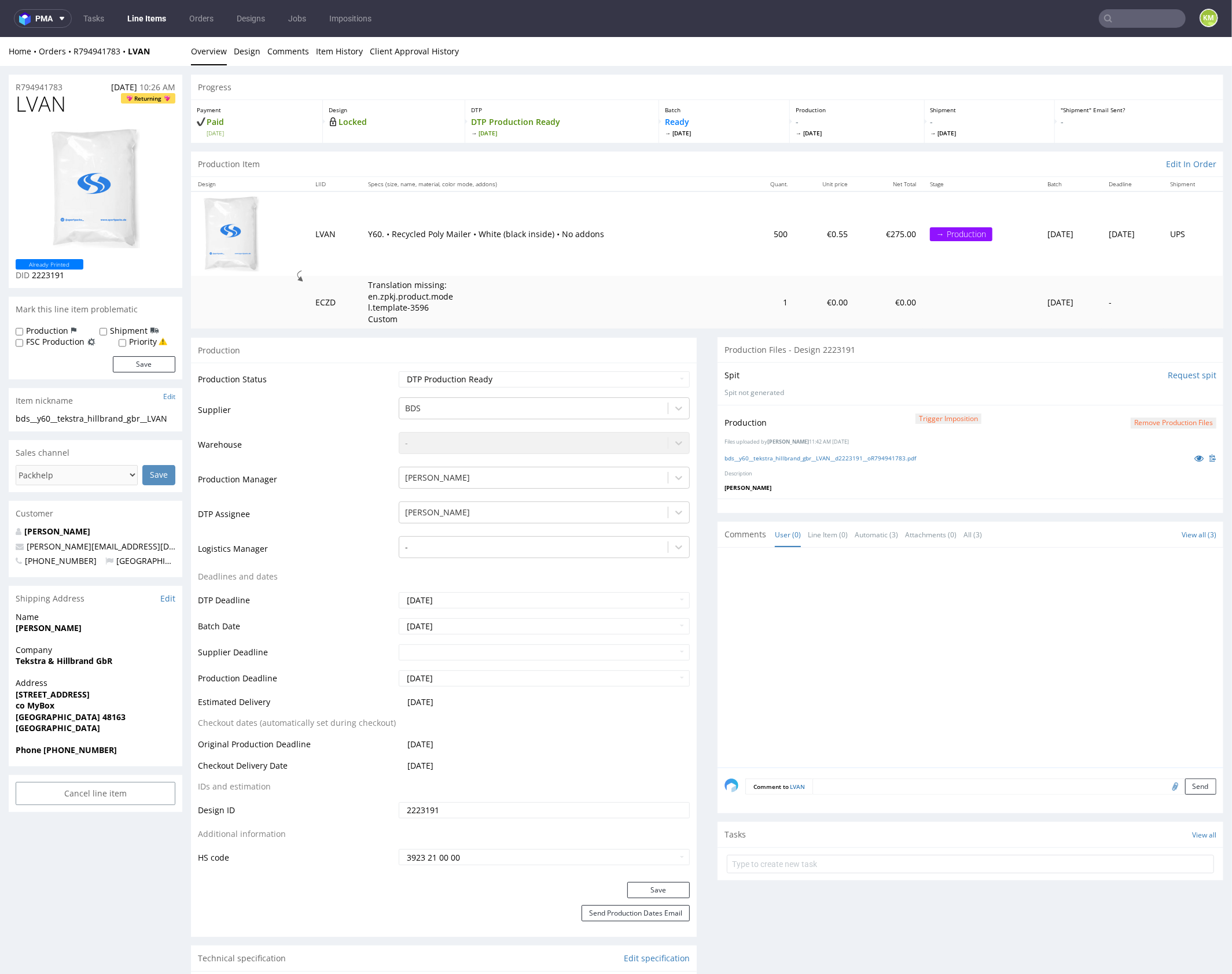
drag, startPoint x: 894, startPoint y: 614, endPoint x: 888, endPoint y: 612, distance: 6.3
click at [895, 611] on div at bounding box center [973, 661] width 499 height 213
click at [888, 612] on div at bounding box center [973, 661] width 499 height 213
click at [991, 606] on div at bounding box center [973, 661] width 499 height 213
click at [990, 563] on div at bounding box center [973, 661] width 499 height 213
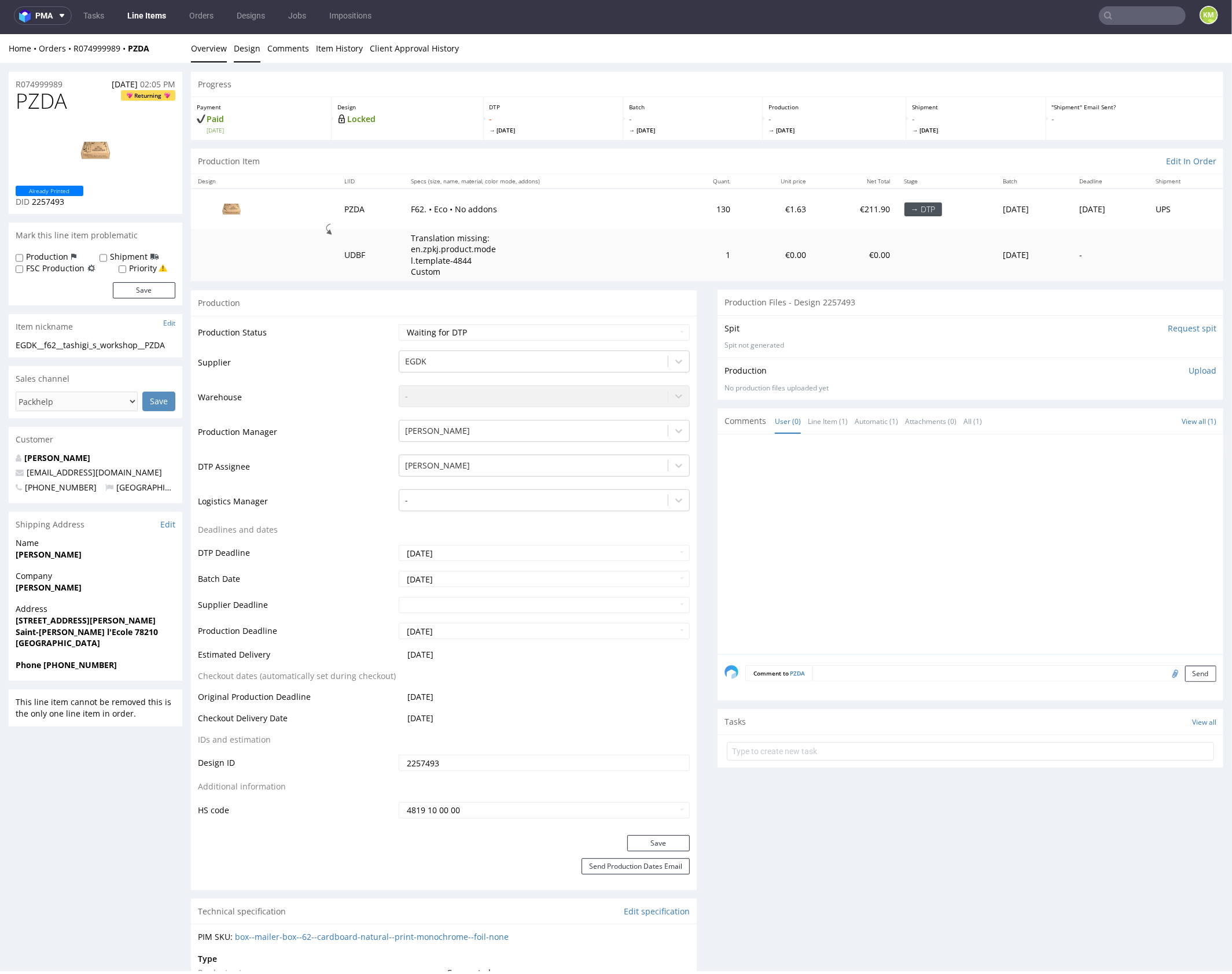
click at [245, 50] on link "Design" at bounding box center [246, 47] width 27 height 28
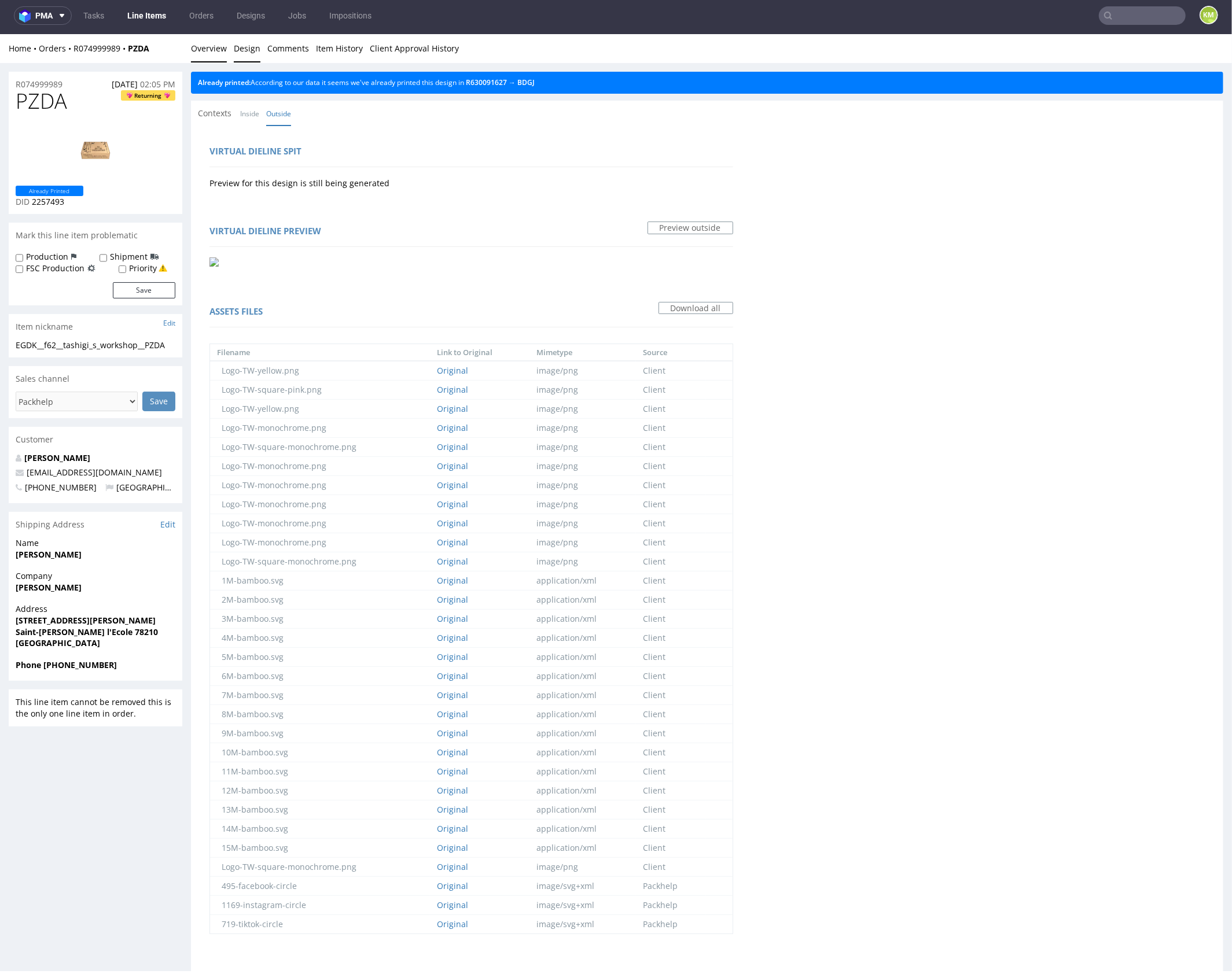
click at [203, 52] on link "Overview" at bounding box center [209, 47] width 36 height 28
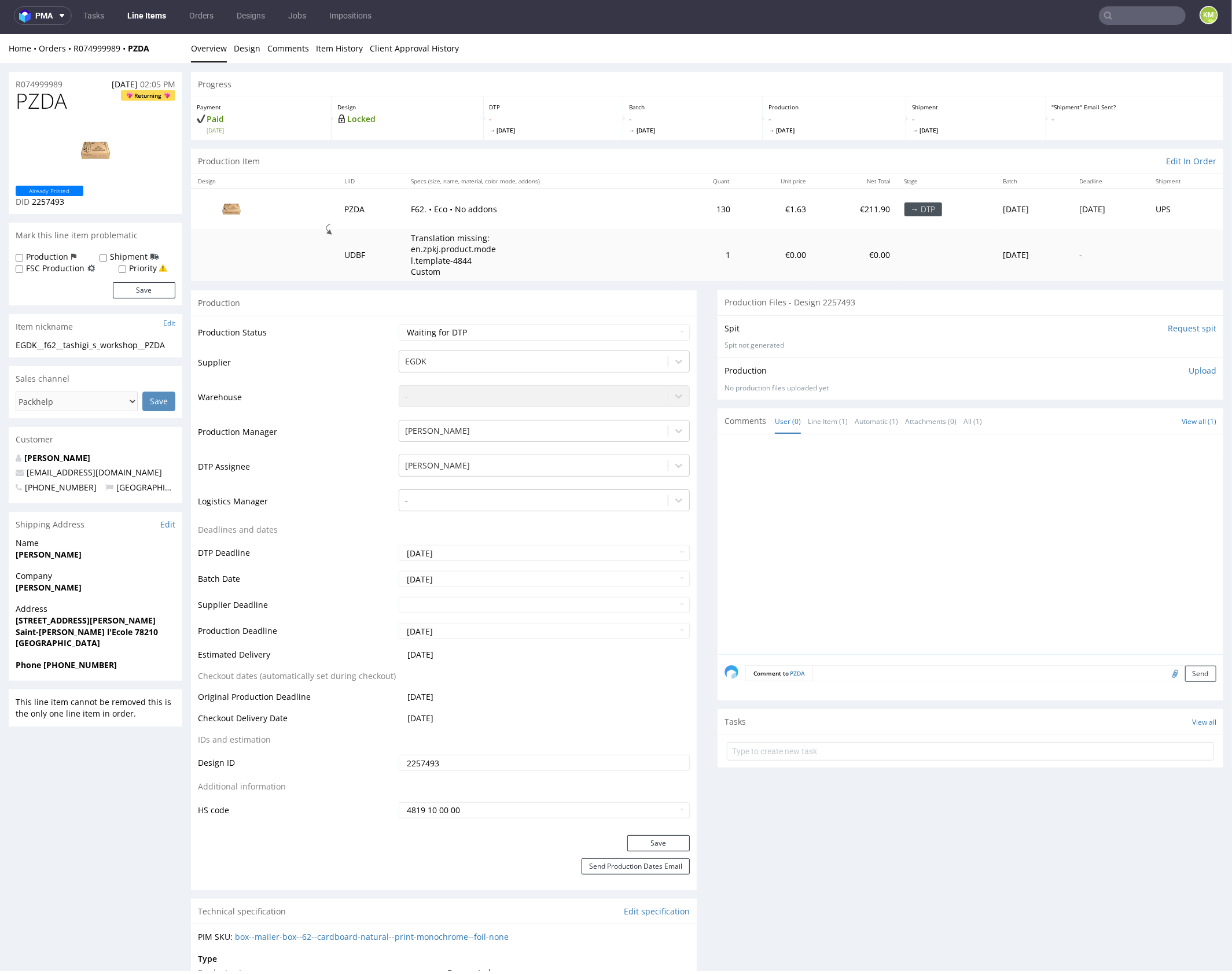
click at [902, 524] on div at bounding box center [973, 547] width 499 height 213
click at [154, 345] on div "EGDK__f62__tashigi_s_workshop__PZDA" at bounding box center [96, 345] width 159 height 11
copy div "EGDK__f62__tashigi_s_workshop__PZDA"
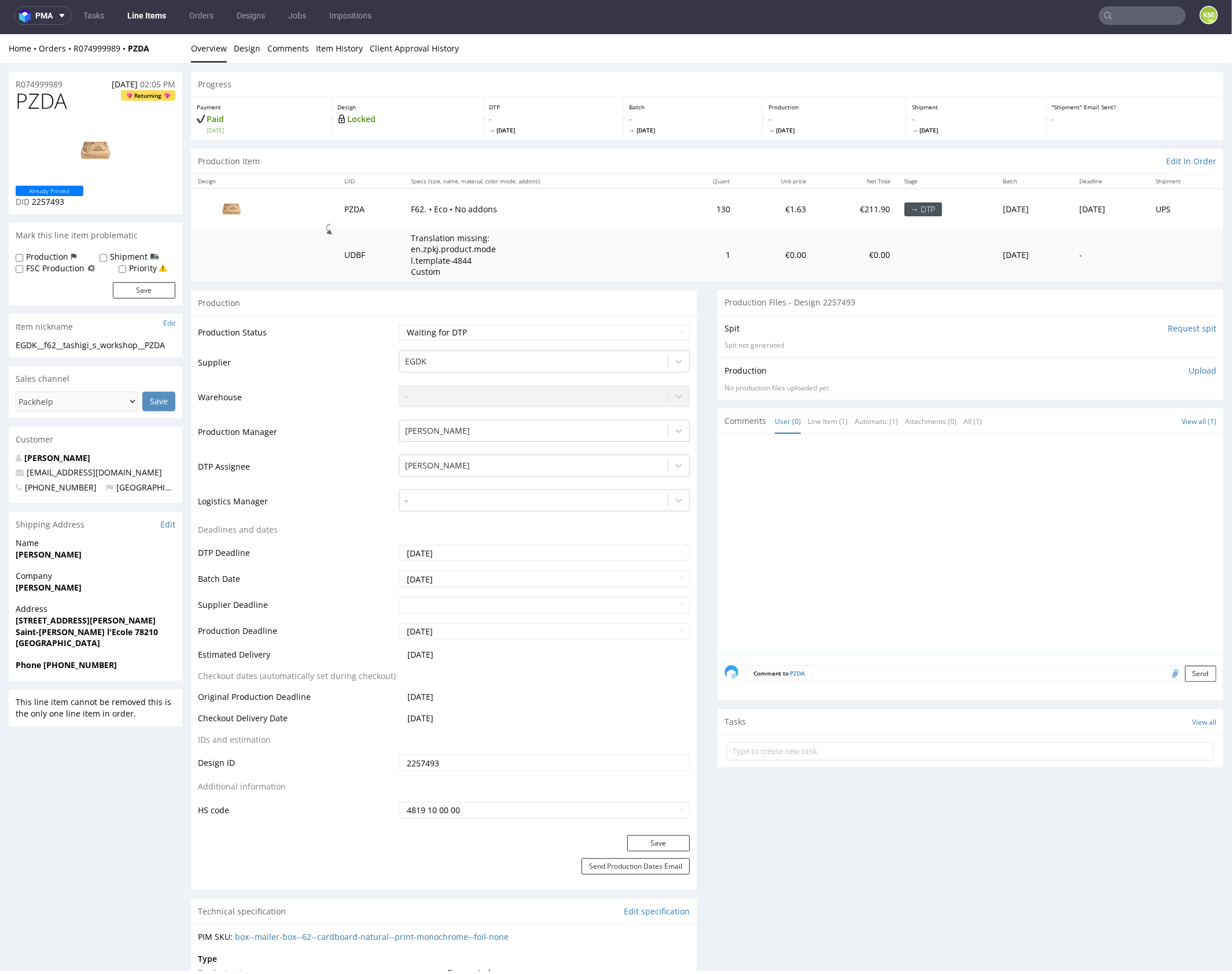
click at [486, 757] on input "2257493" at bounding box center [544, 762] width 291 height 17
click at [491, 761] on input "2257493" at bounding box center [544, 762] width 291 height 17
click at [39, 107] on span "PZDA" at bounding box center [42, 101] width 52 height 23
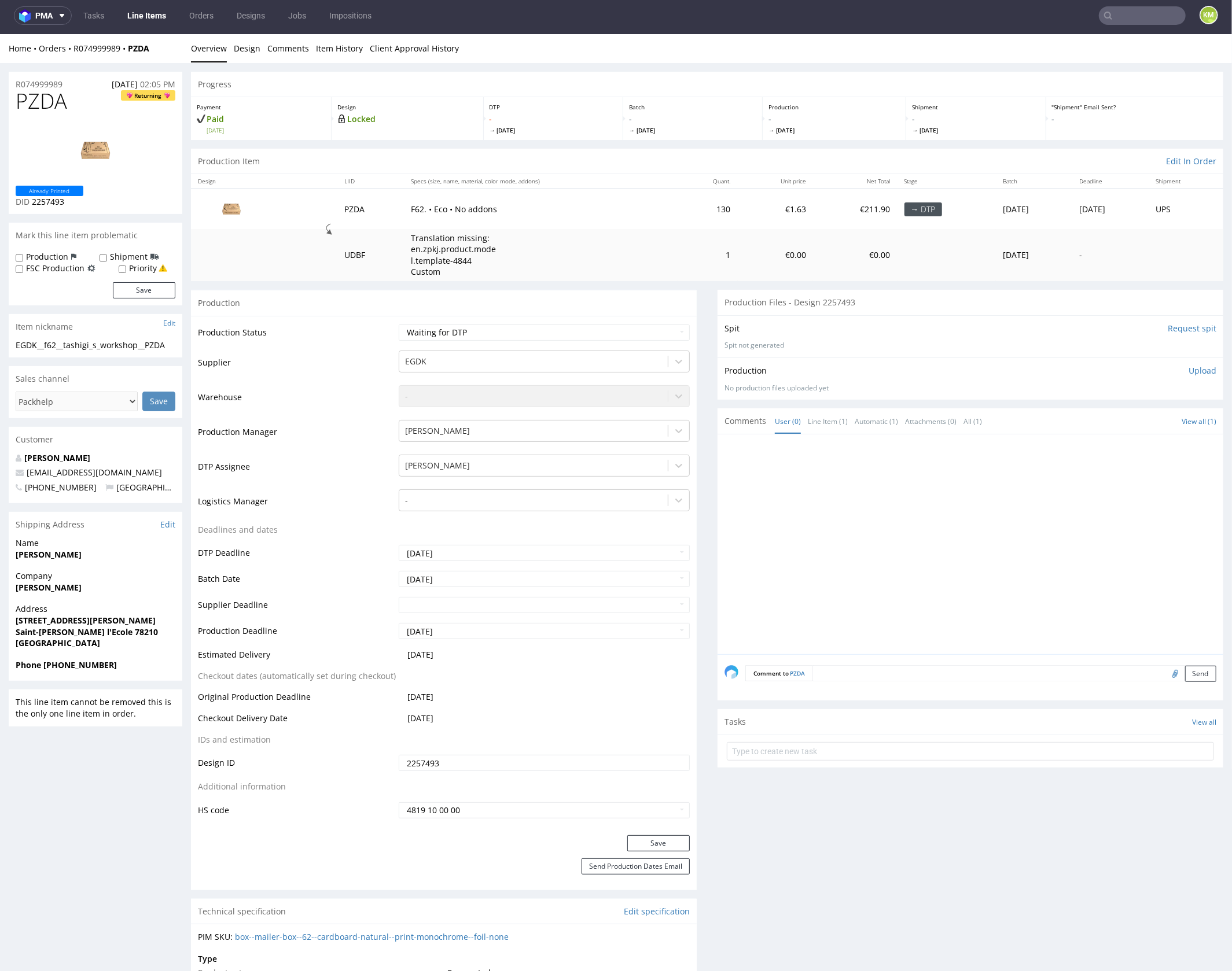
click at [837, 547] on div at bounding box center [973, 547] width 499 height 213
click at [1199, 367] on p "Upload" at bounding box center [1202, 370] width 28 height 11
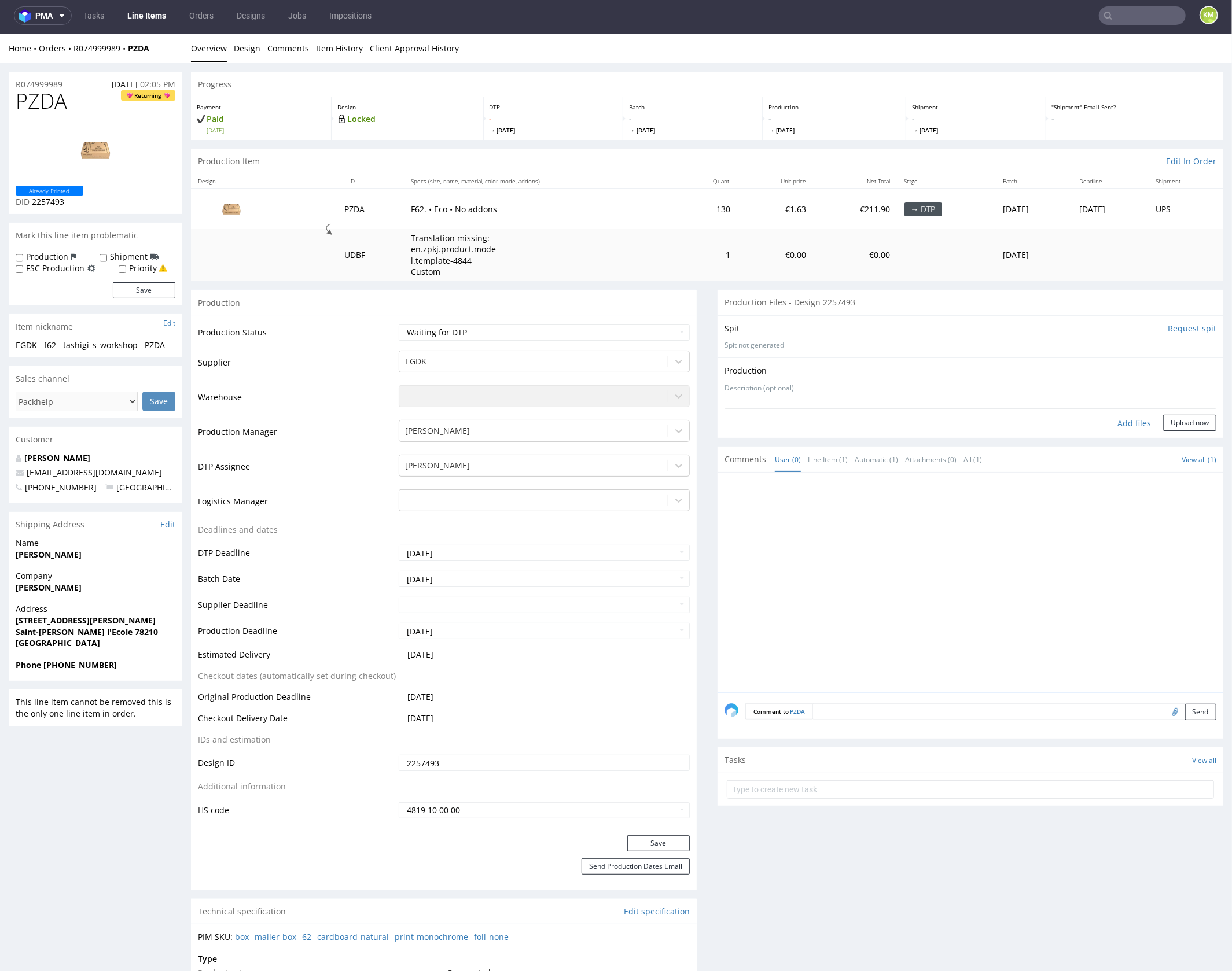
click at [1119, 418] on div "Add files" at bounding box center [1134, 423] width 58 height 17
type input "C:\fakepath\EGDK__f62__tashigi_s_workshop__PZDA__d2257493__oR074999989__outside…"
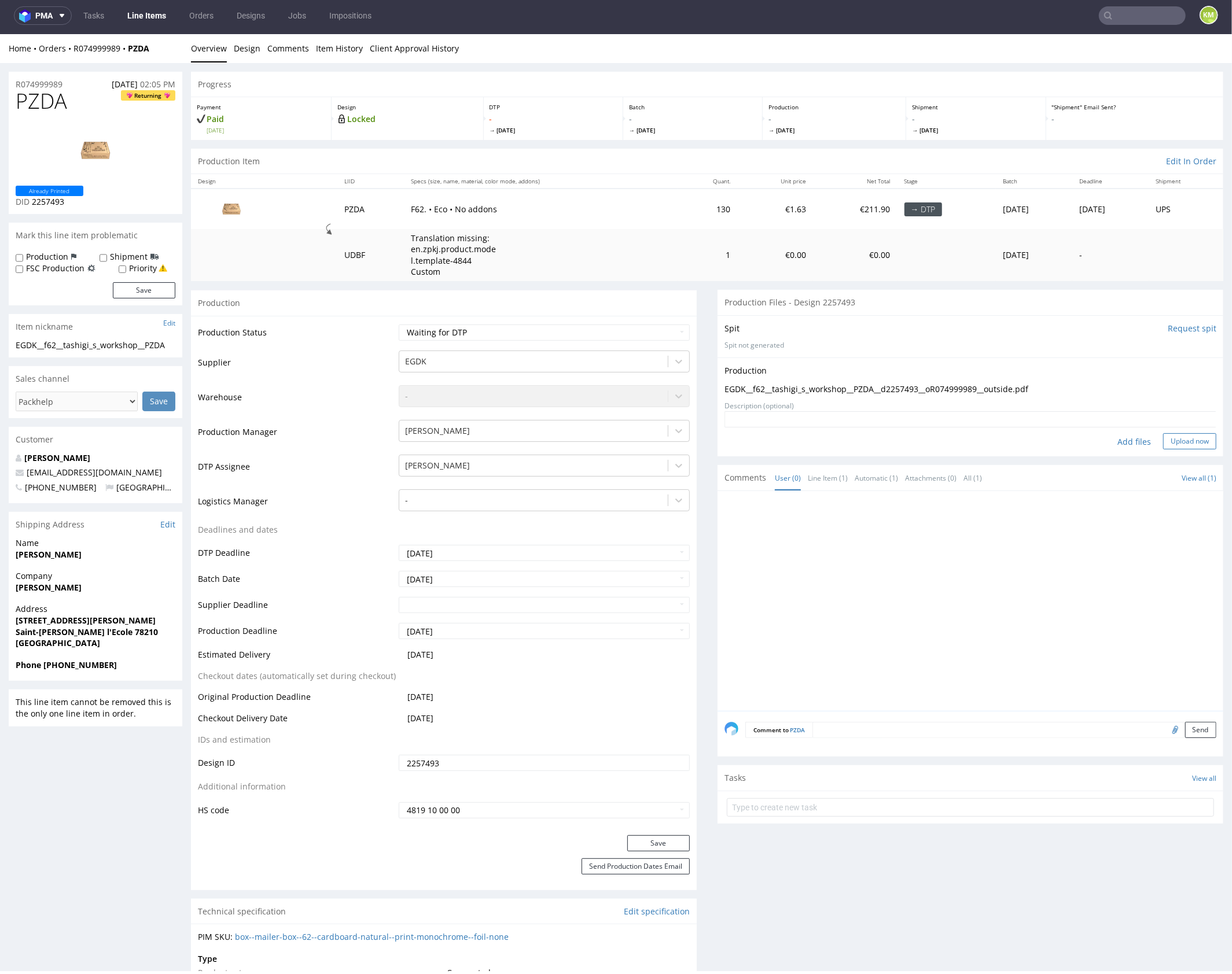
click at [1172, 444] on button "Upload now" at bounding box center [1190, 440] width 53 height 17
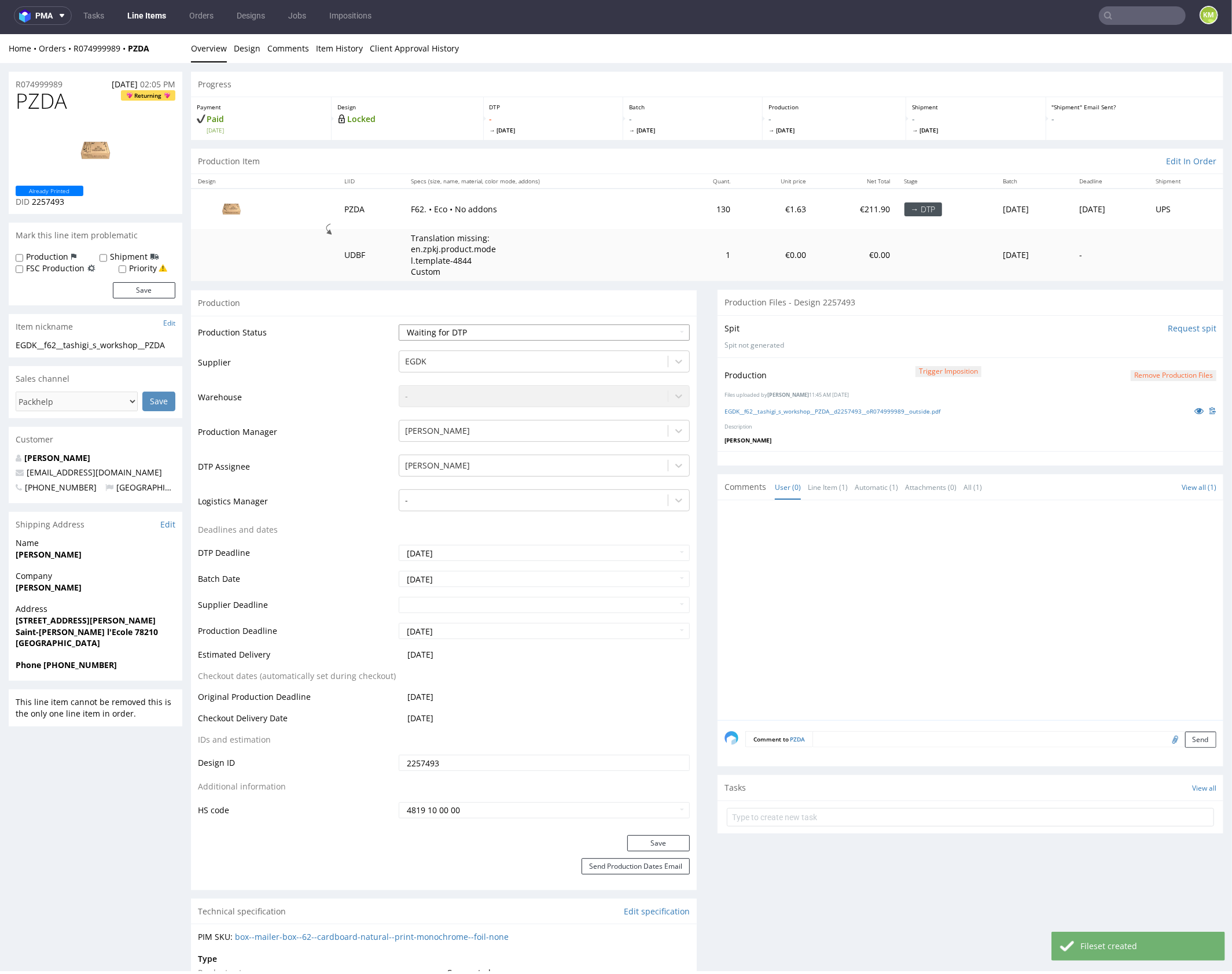
click at [659, 335] on select "Waiting for Artwork Waiting for Diecut Waiting for Mockup Waiting for DTP Waiti…" at bounding box center [544, 332] width 291 height 17
select select "dtp_production_ready"
click at [399, 324] on select "Waiting for Artwork Waiting for Diecut Waiting for Mockup Waiting for DTP Waiti…" at bounding box center [544, 332] width 291 height 17
click at [669, 836] on button "Save" at bounding box center [658, 843] width 62 height 17
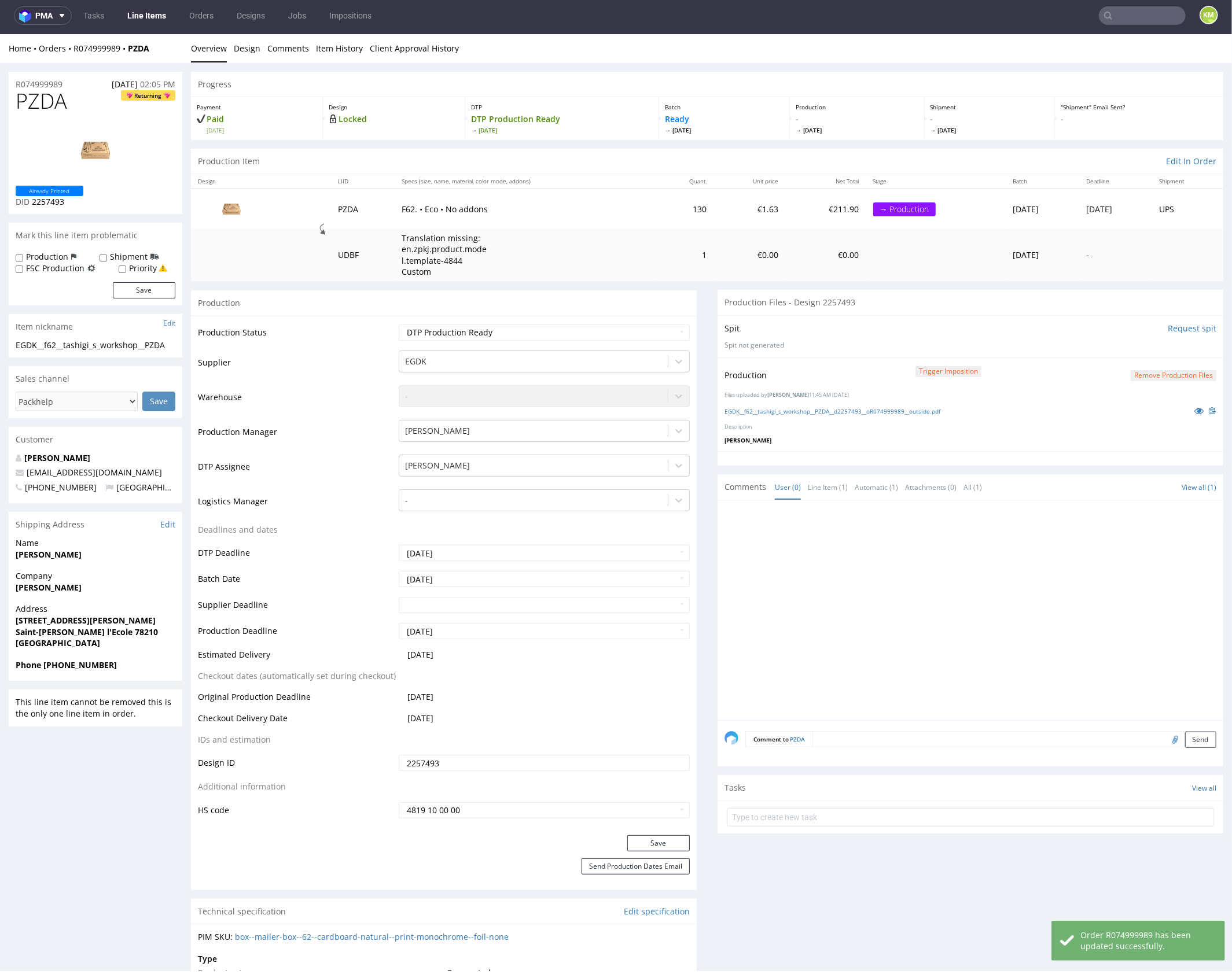
click at [910, 626] on div at bounding box center [973, 613] width 499 height 213
click at [912, 624] on div at bounding box center [973, 613] width 499 height 213
click at [917, 617] on div at bounding box center [973, 613] width 499 height 213
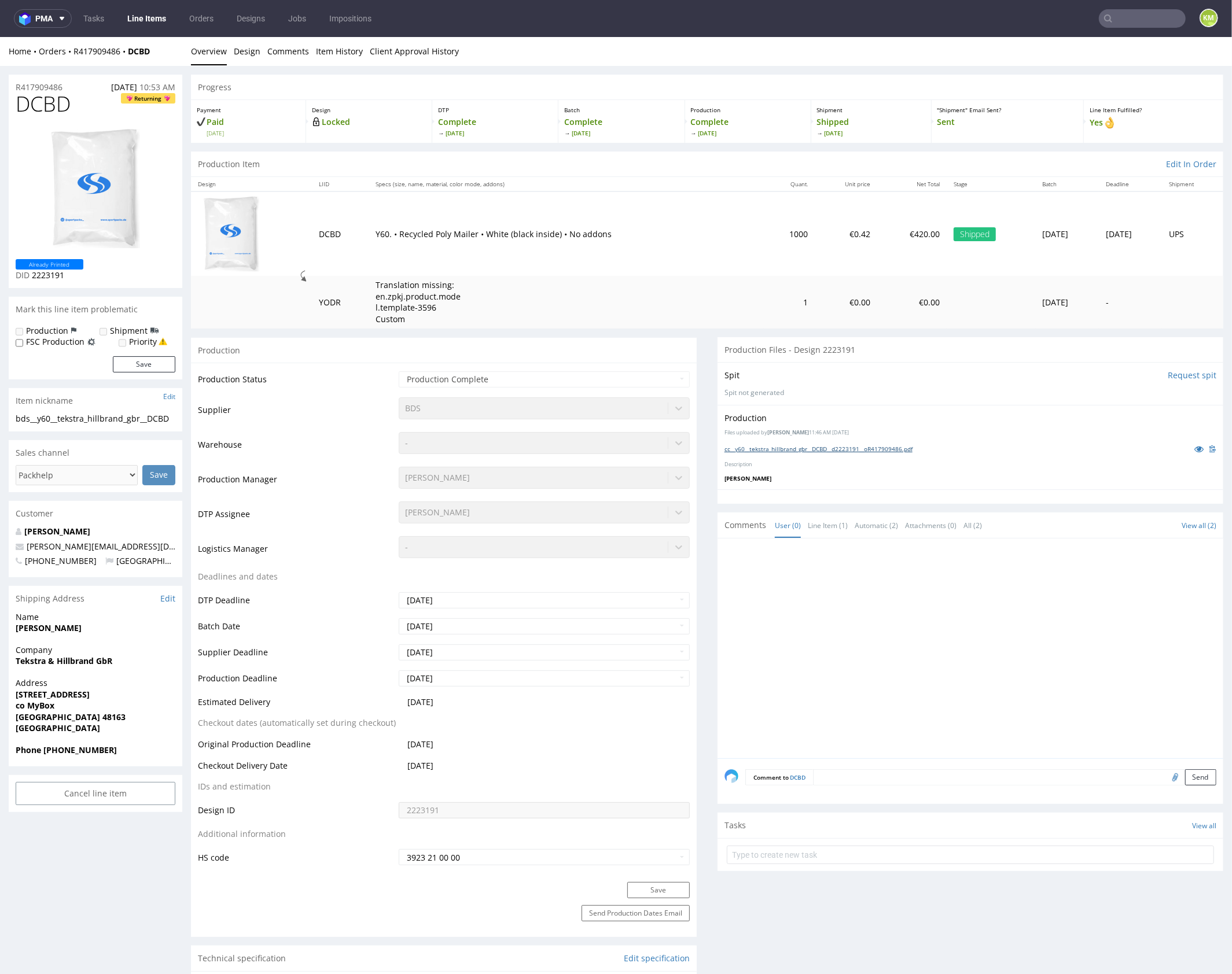
click at [849, 445] on link "cc__y60__tekstra_hillbrand_gbr__DCBD__d2223191__oR417909486.pdf" at bounding box center [818, 447] width 188 height 8
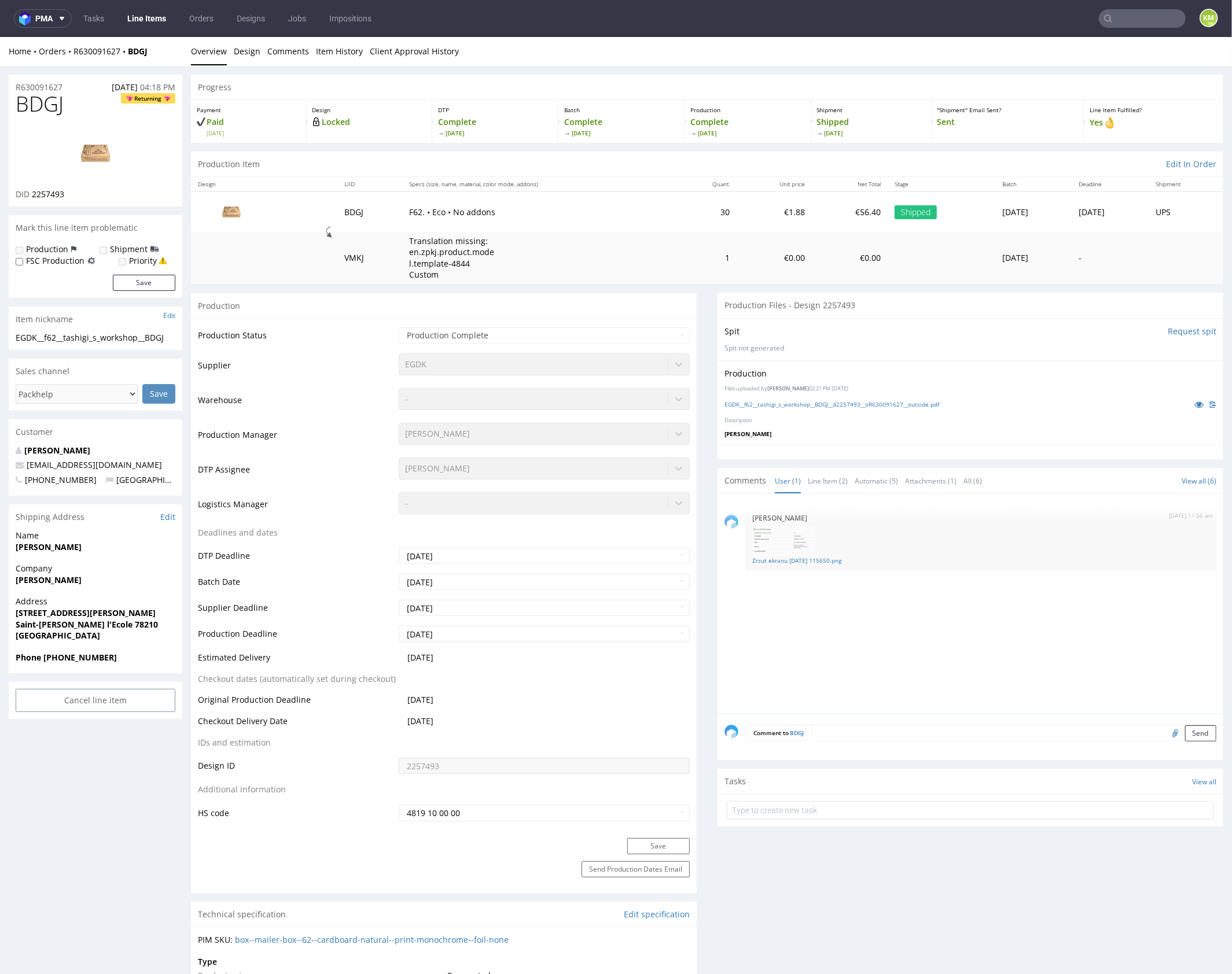
click at [871, 414] on div "Production Files uploaded by Jan Kocik 02:21 PM September 8th, 2025 EGDK__f62__…" at bounding box center [971, 402] width 506 height 85
click at [870, 404] on link "EGDK__f62__tashigi_s_workshop__BDGJ__d2257493__oR630091627__outside.pdf" at bounding box center [831, 403] width 215 height 8
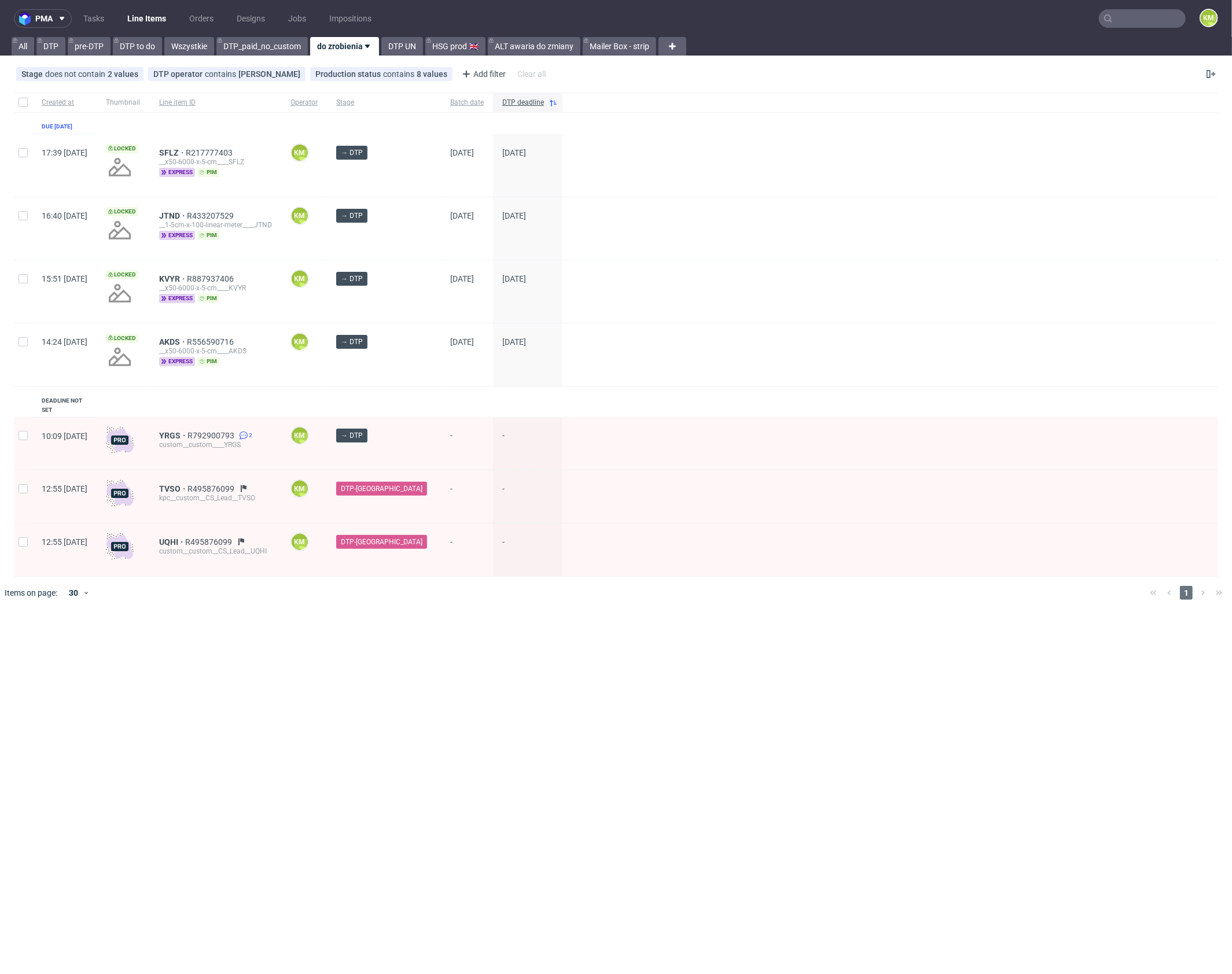
click at [113, 18] on ul "Tasks Line Items Orders Designs Jobs Impositions" at bounding box center [227, 19] width 311 height 19
click at [102, 19] on link "Tasks" at bounding box center [93, 19] width 34 height 19
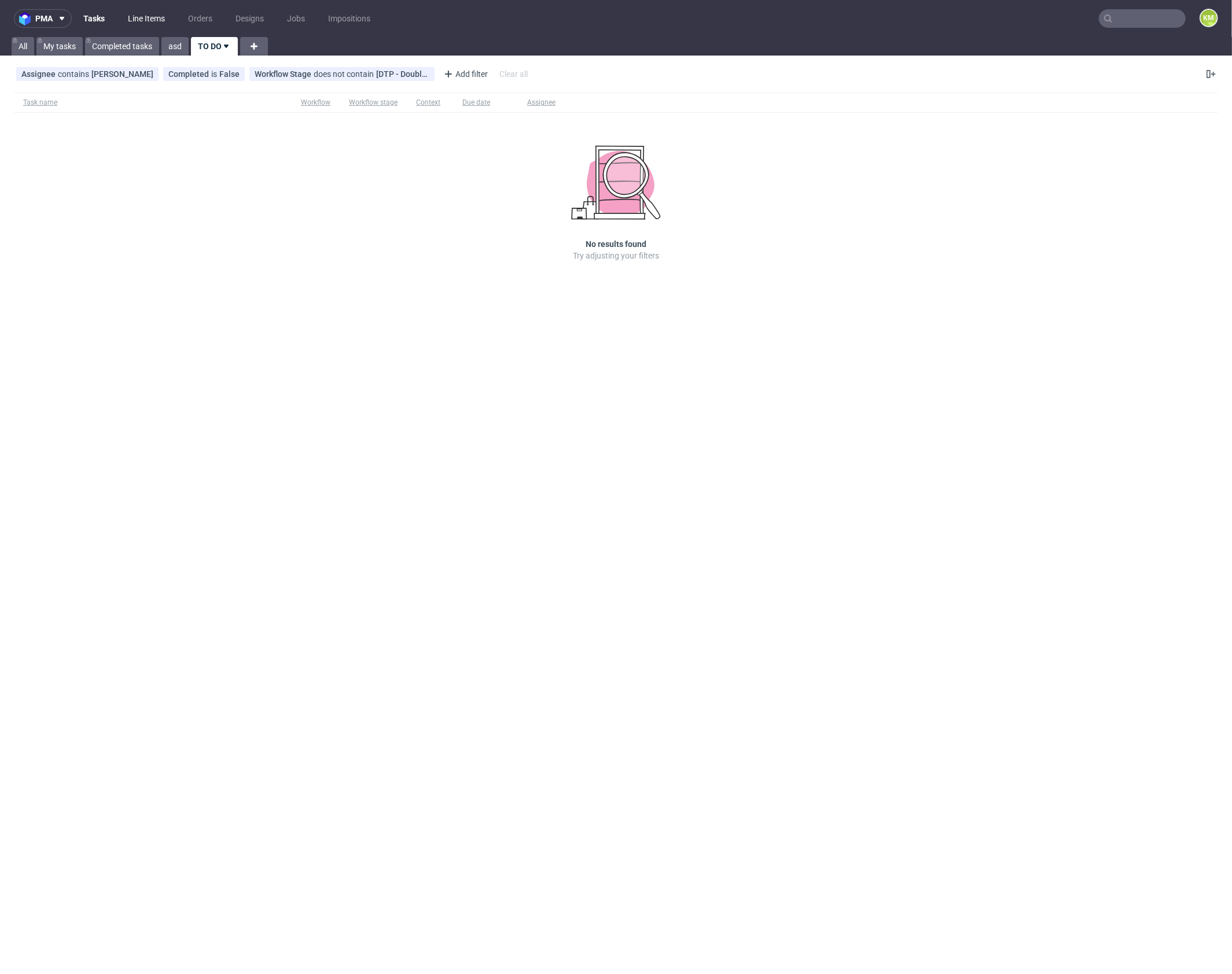
click at [137, 19] on link "Line Items" at bounding box center [146, 19] width 51 height 19
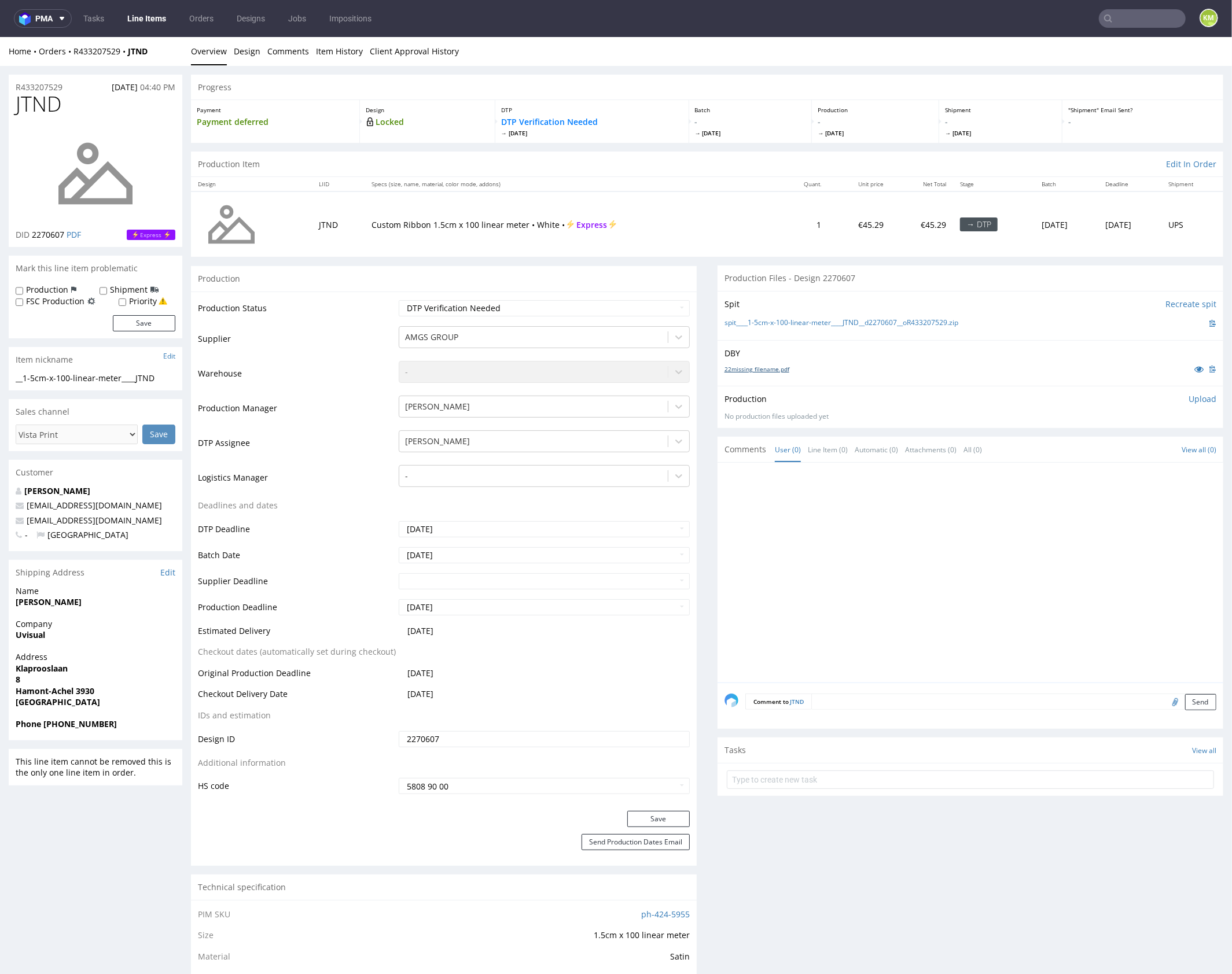
click at [778, 367] on link "22missing_filename.pdf" at bounding box center [756, 368] width 65 height 8
drag, startPoint x: 949, startPoint y: 381, endPoint x: 955, endPoint y: 359, distance: 22.8
click at [950, 381] on div "DBY 22missing_filename.pdf" at bounding box center [971, 363] width 506 height 46
drag, startPoint x: 988, startPoint y: 320, endPoint x: 744, endPoint y: 325, distance: 244.1
click at [744, 325] on div "spit____1-5cm-x-100-linear-meter____JTND__d2270607__oR433207529.zip" at bounding box center [970, 323] width 492 height 13
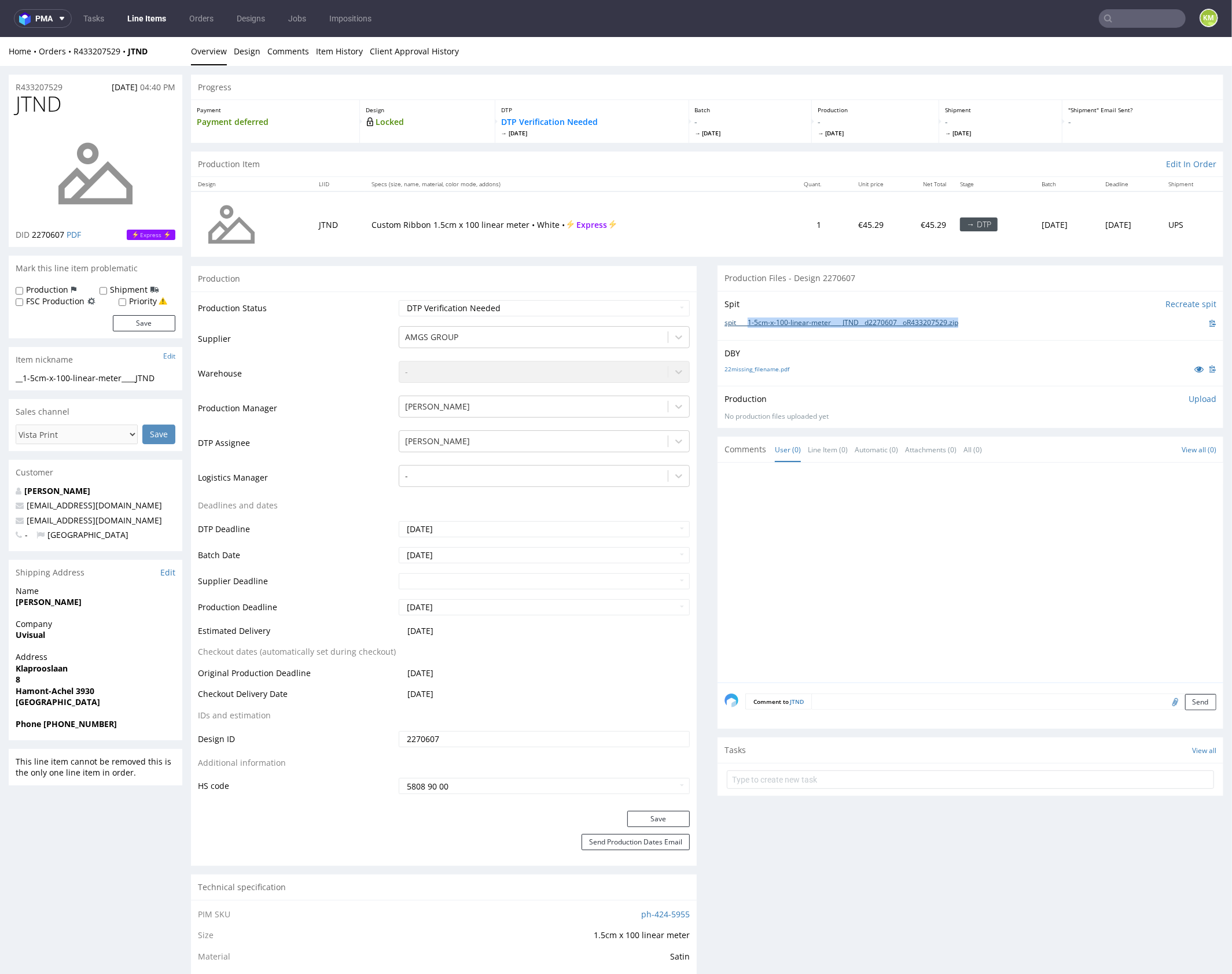
copy link "1-5cm-x-100-linear-meter____JTND__d2270607__oR433207529.zip"
click at [1188, 396] on p "Upload" at bounding box center [1202, 399] width 28 height 11
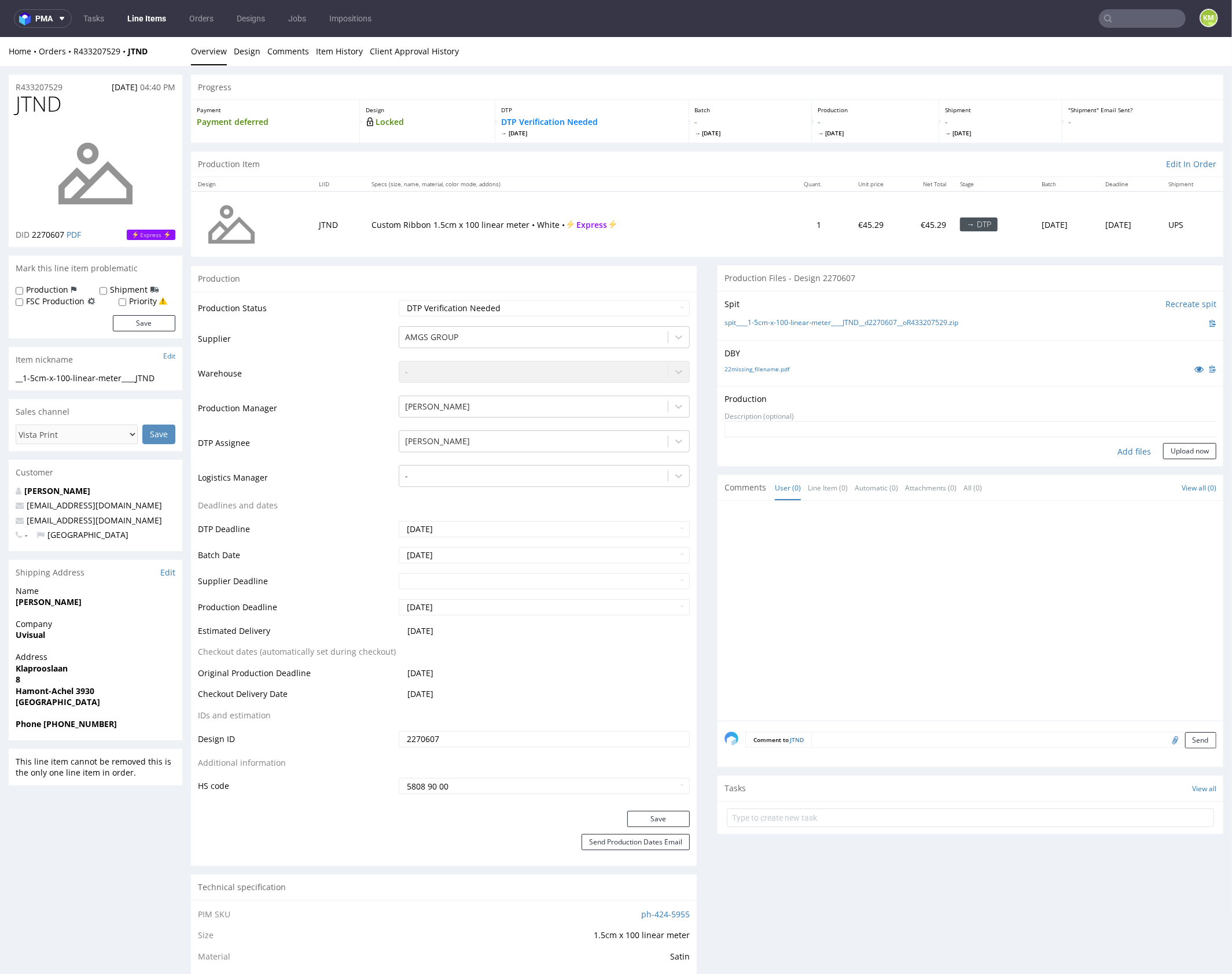
click at [1123, 458] on div "Add files" at bounding box center [1134, 451] width 58 height 17
type input "C:\fakepath\1-5cm-x-100-linear-meter____JTND__d2270607__oR433207529.pdf"
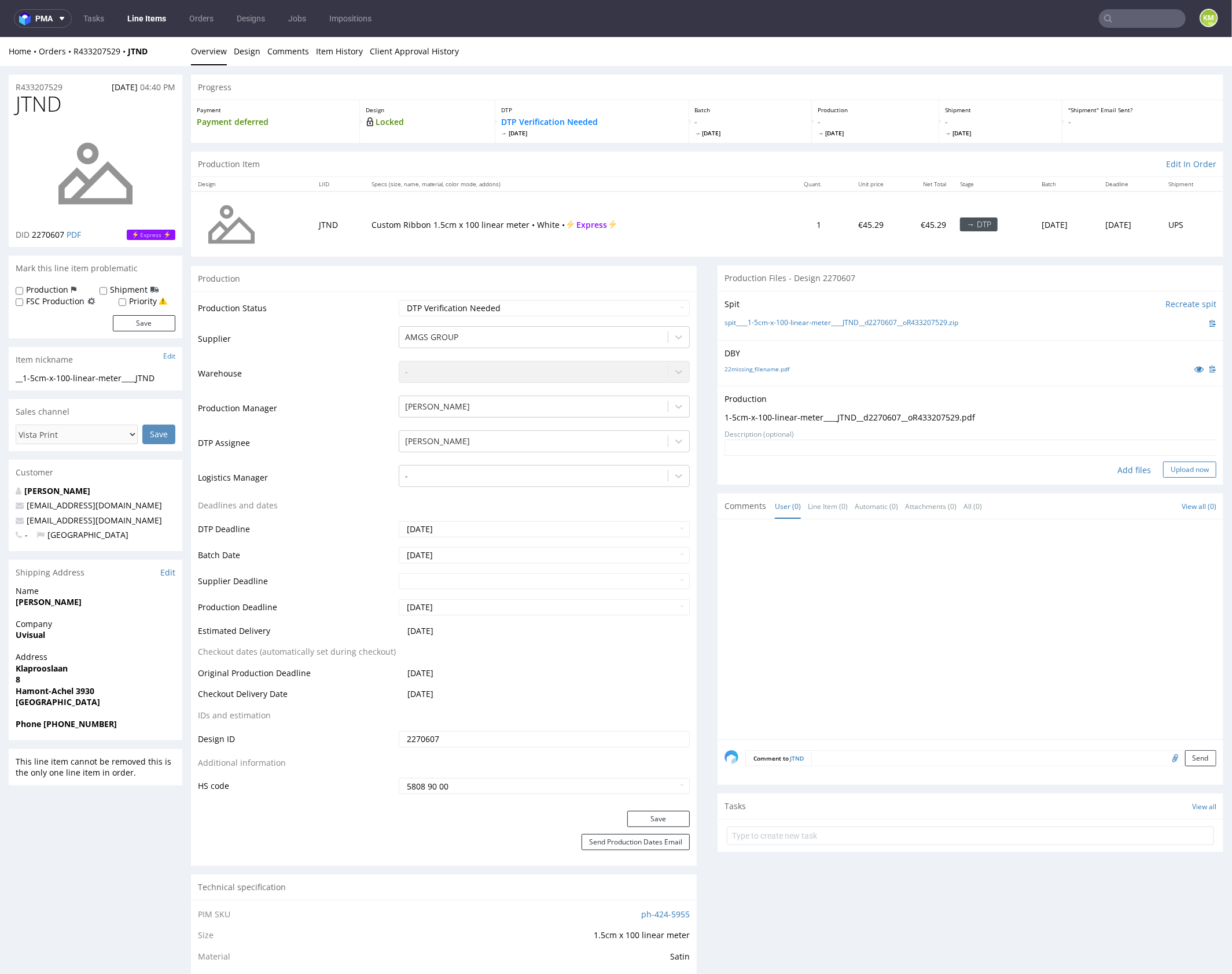
click at [1193, 462] on button "Upload now" at bounding box center [1190, 469] width 53 height 17
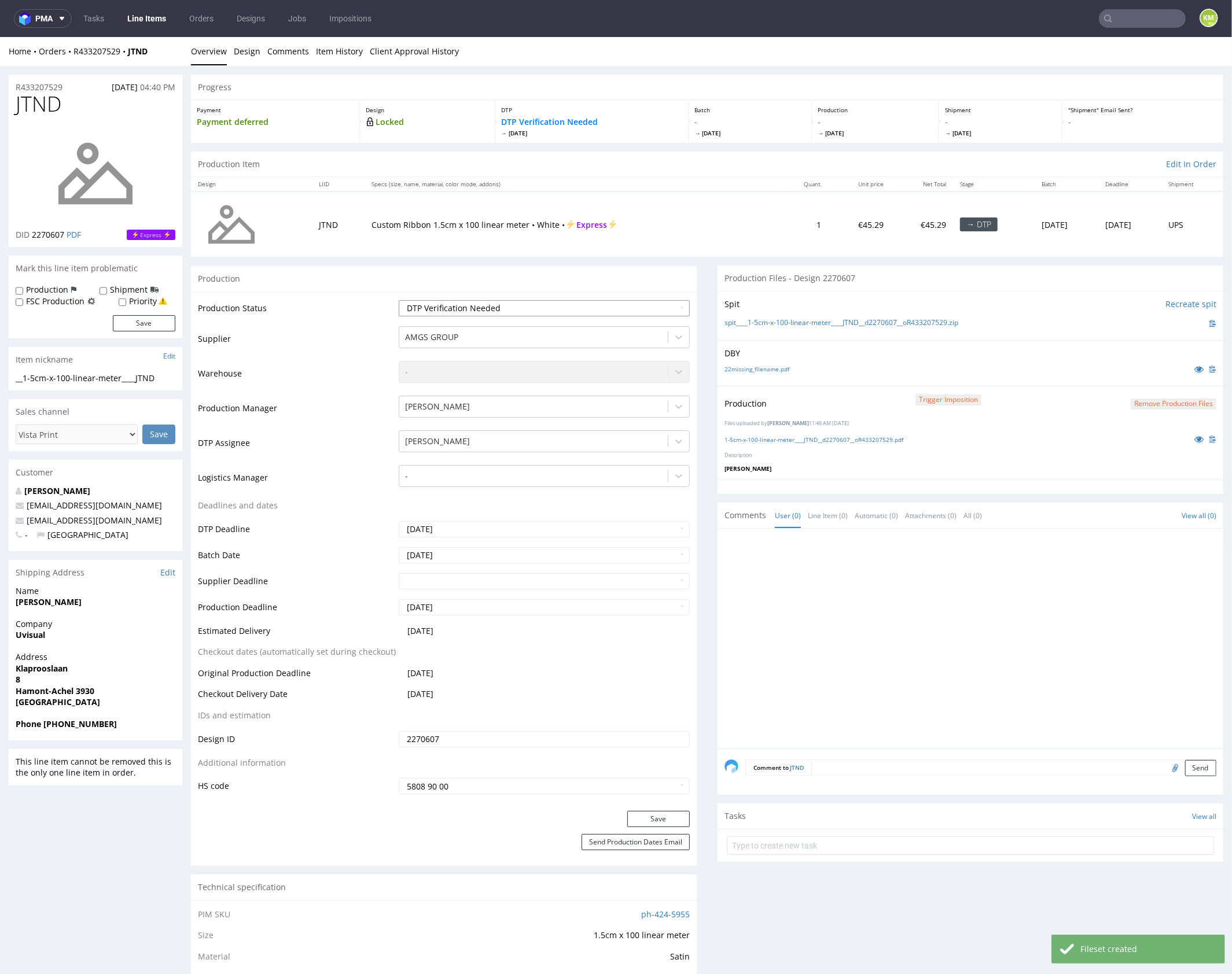
click at [605, 307] on select "Waiting for Artwork Waiting for Diecut Waiting for Mockup Waiting for DTP Waiti…" at bounding box center [544, 307] width 291 height 17
select select "dtp_production_ready"
click at [399, 300] on select "Waiting for Artwork Waiting for Diecut Waiting for Mockup Waiting for DTP Waiti…" at bounding box center [544, 307] width 291 height 17
click at [654, 813] on button "Save" at bounding box center [658, 818] width 62 height 17
click at [899, 654] on div at bounding box center [973, 641] width 499 height 213
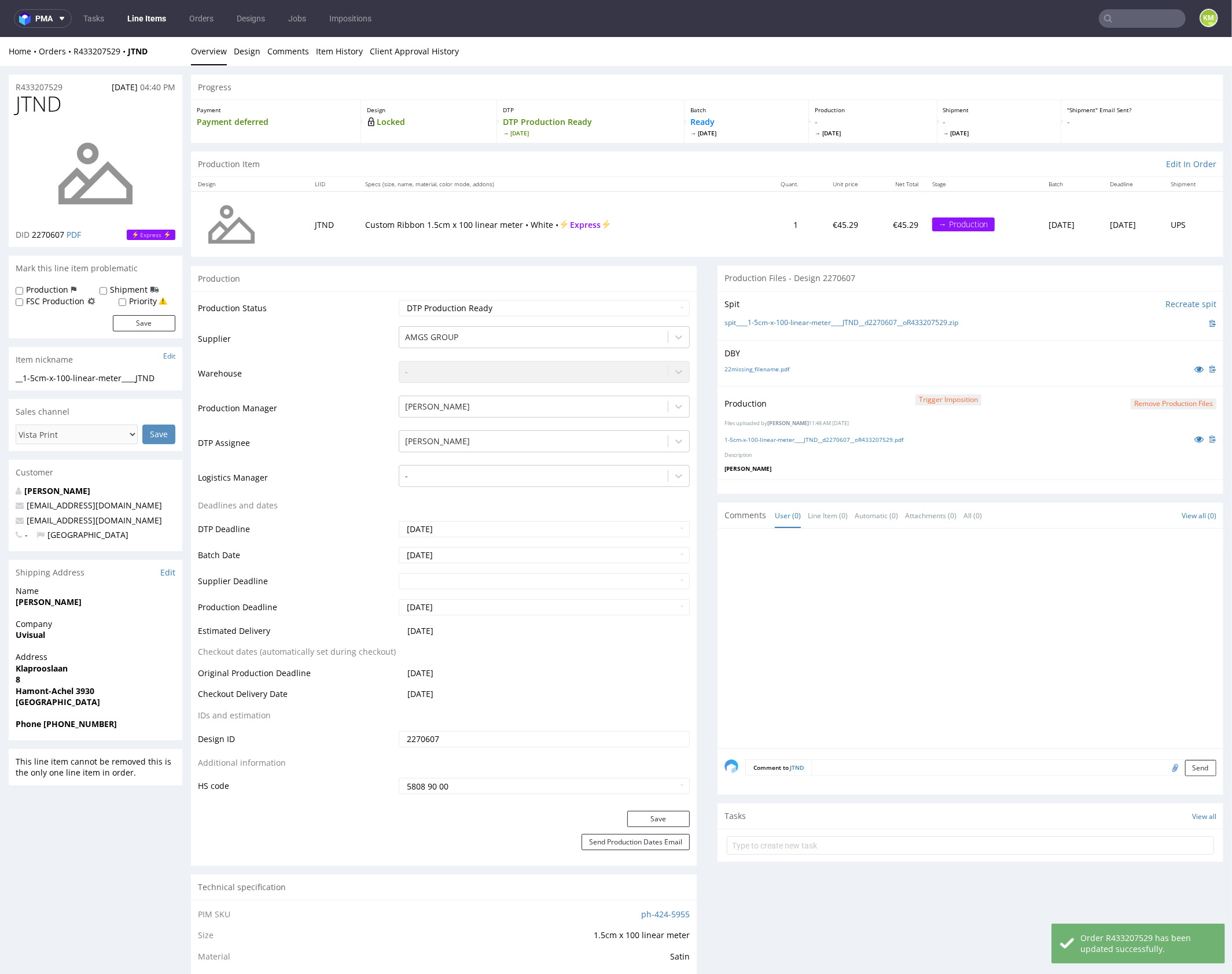
click at [885, 657] on div at bounding box center [973, 641] width 499 height 213
click at [943, 630] on div at bounding box center [973, 641] width 499 height 213
click at [941, 593] on div at bounding box center [973, 641] width 499 height 213
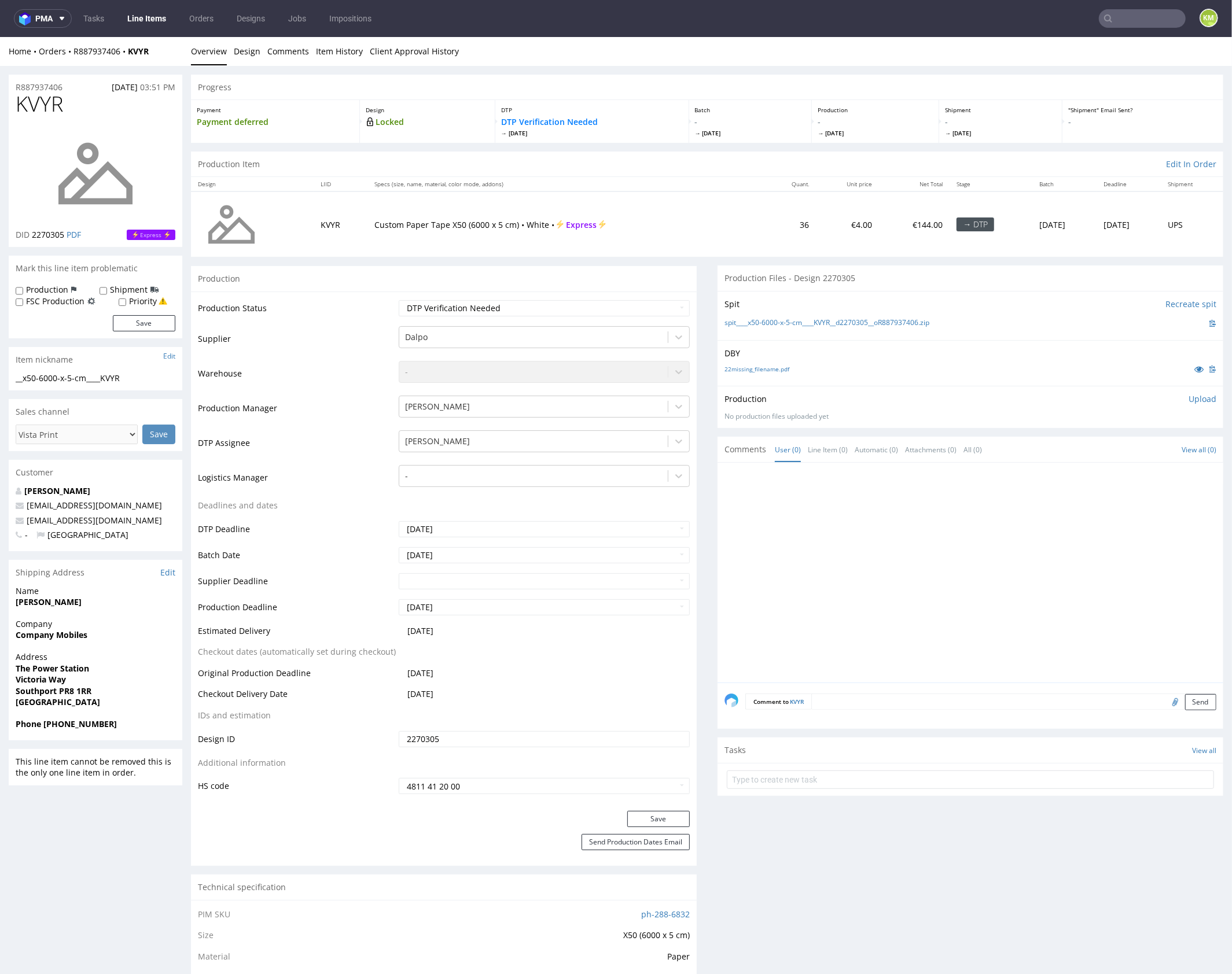
drag, startPoint x: 912, startPoint y: 397, endPoint x: 787, endPoint y: 379, distance: 126.3
click at [899, 394] on div "Production Upload" at bounding box center [970, 399] width 492 height 11
click at [769, 367] on link "22missing_filename.pdf" at bounding box center [756, 368] width 65 height 8
click at [894, 771] on input "text" at bounding box center [970, 779] width 487 height 19
type input "vista print to canceled"
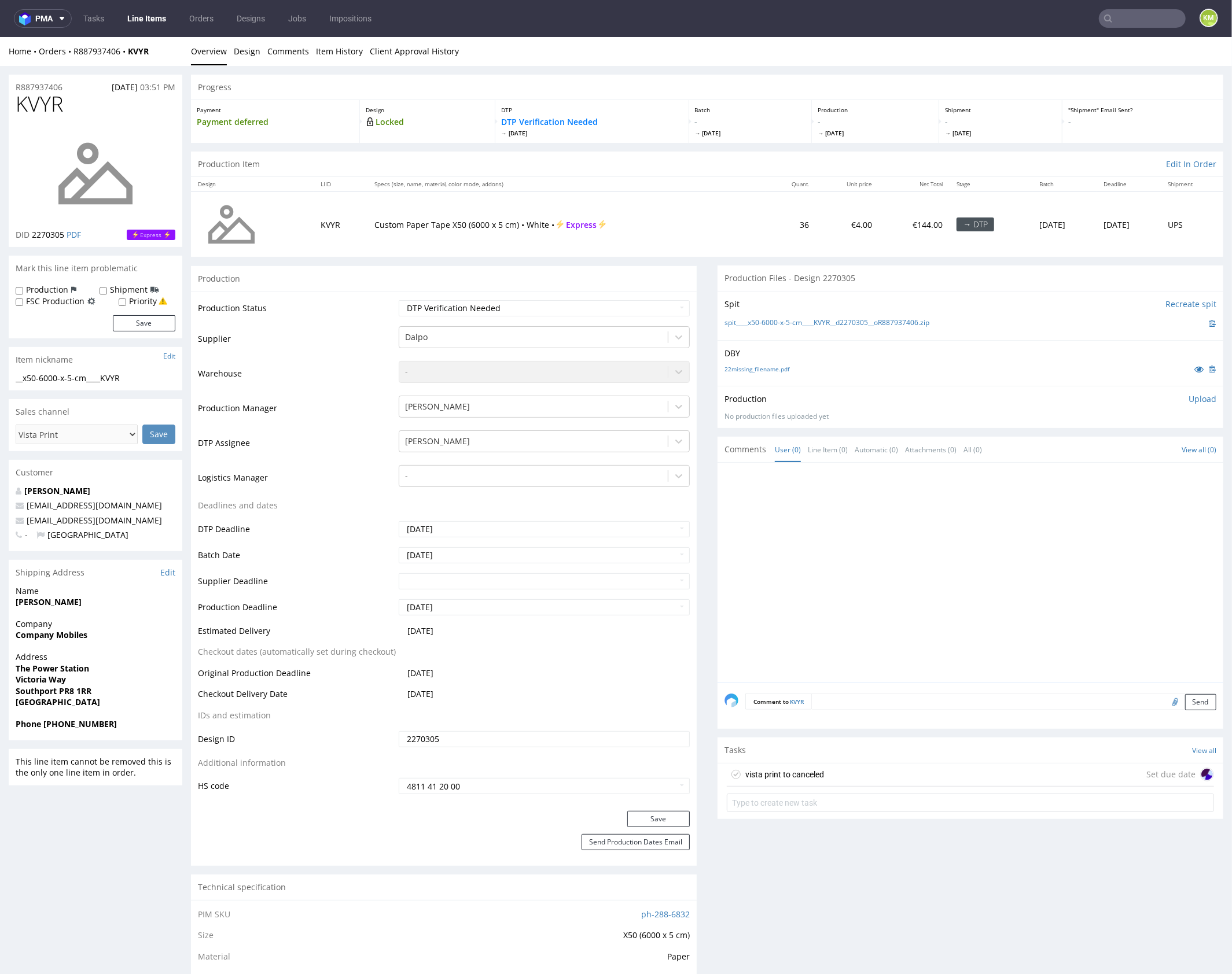
click at [944, 621] on div at bounding box center [973, 575] width 499 height 213
click at [887, 626] on div at bounding box center [973, 575] width 499 height 213
click at [825, 771] on div "vista print to canceled Set due date" at bounding box center [970, 774] width 487 height 23
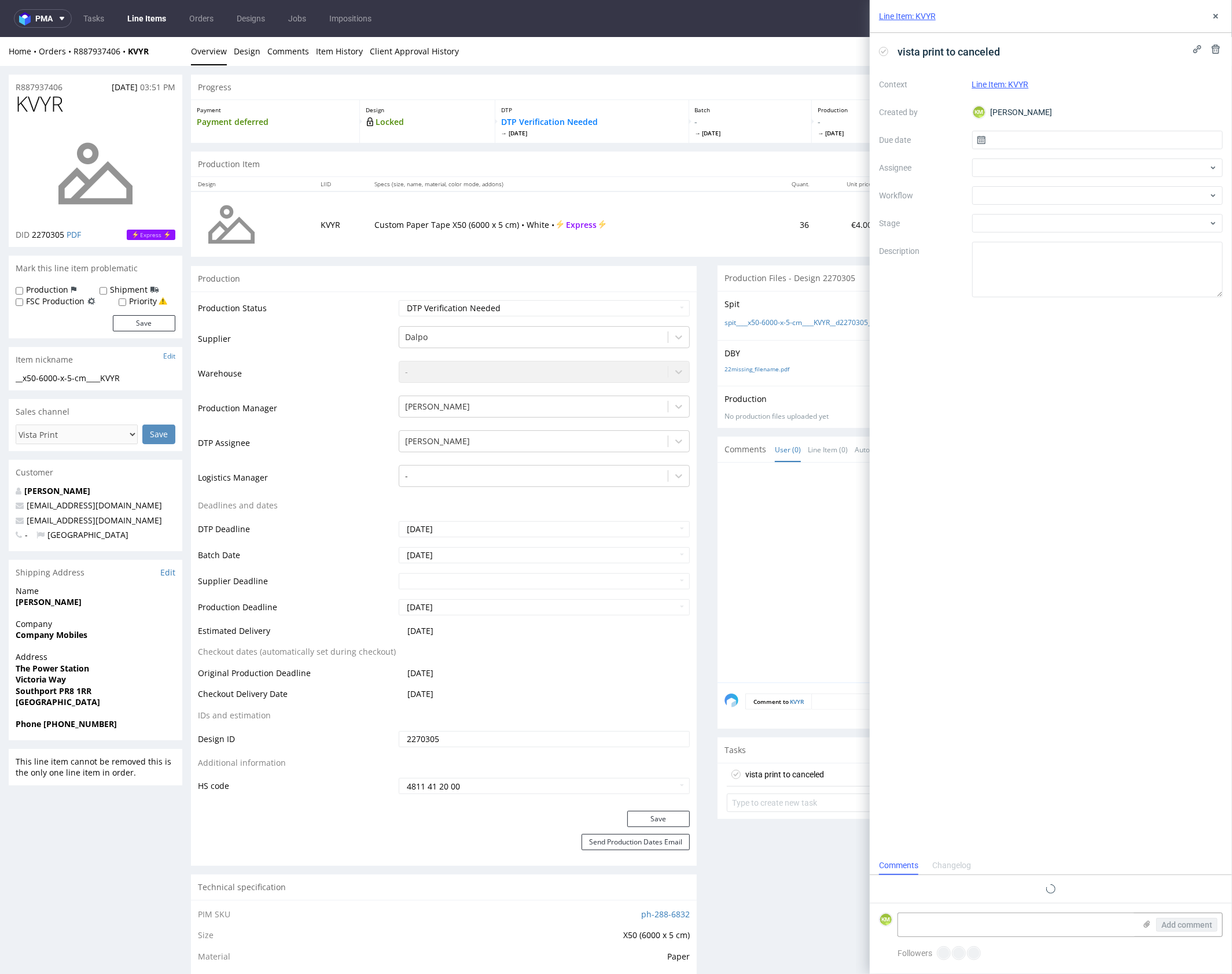
scroll to position [9, 0]
click at [1033, 136] on input "text" at bounding box center [1098, 140] width 251 height 19
click at [1057, 236] on button "6" at bounding box center [1060, 236] width 18 height 19
type input "[DATE]"
click at [1021, 171] on div at bounding box center [1098, 168] width 251 height 19
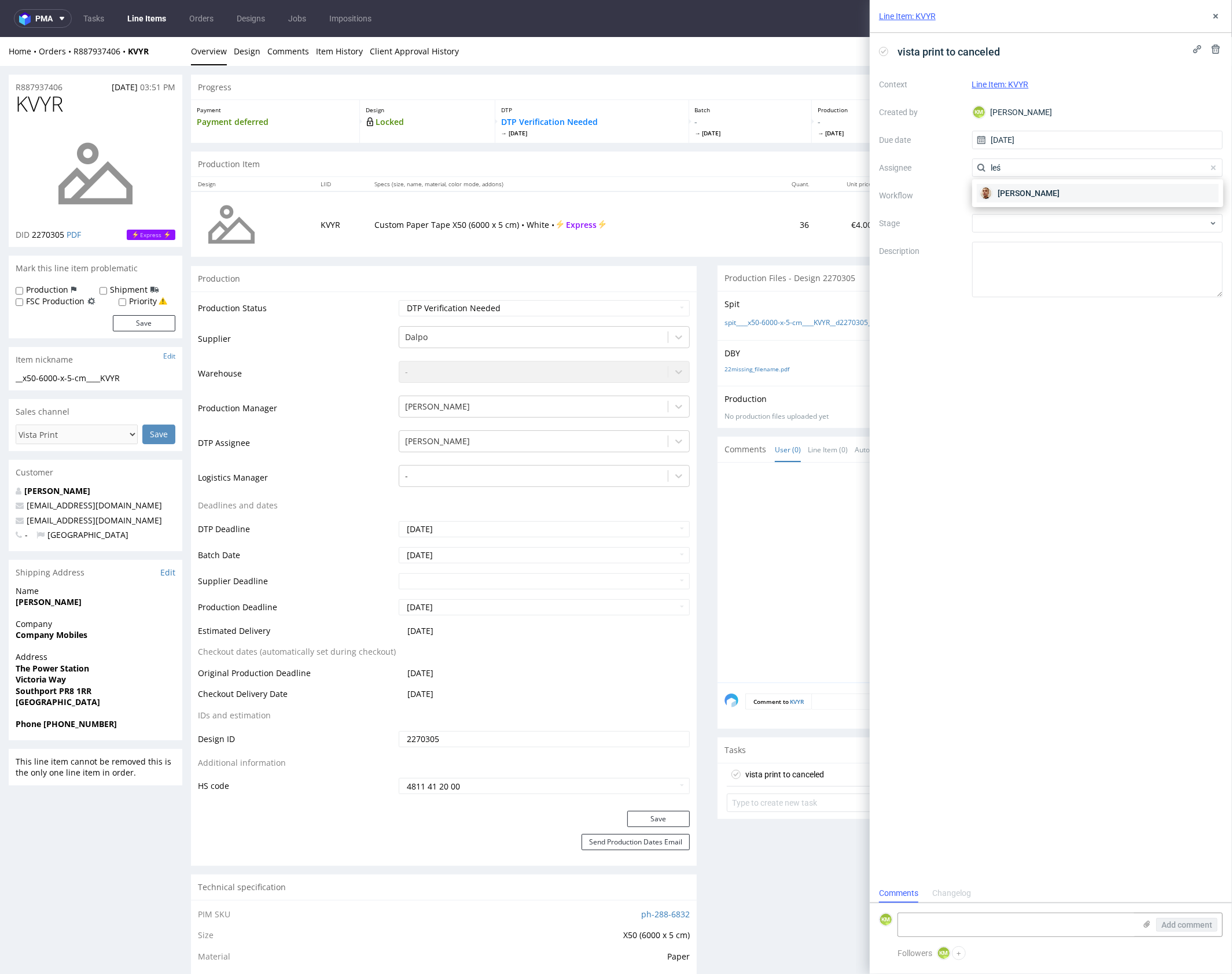
type input "leś"
click at [996, 193] on div "[PERSON_NAME]" at bounding box center [1097, 193] width 242 height 19
click at [996, 193] on div at bounding box center [1098, 195] width 251 height 19
click at [1022, 255] on div "DTP - Issue" at bounding box center [1097, 258] width 242 height 21
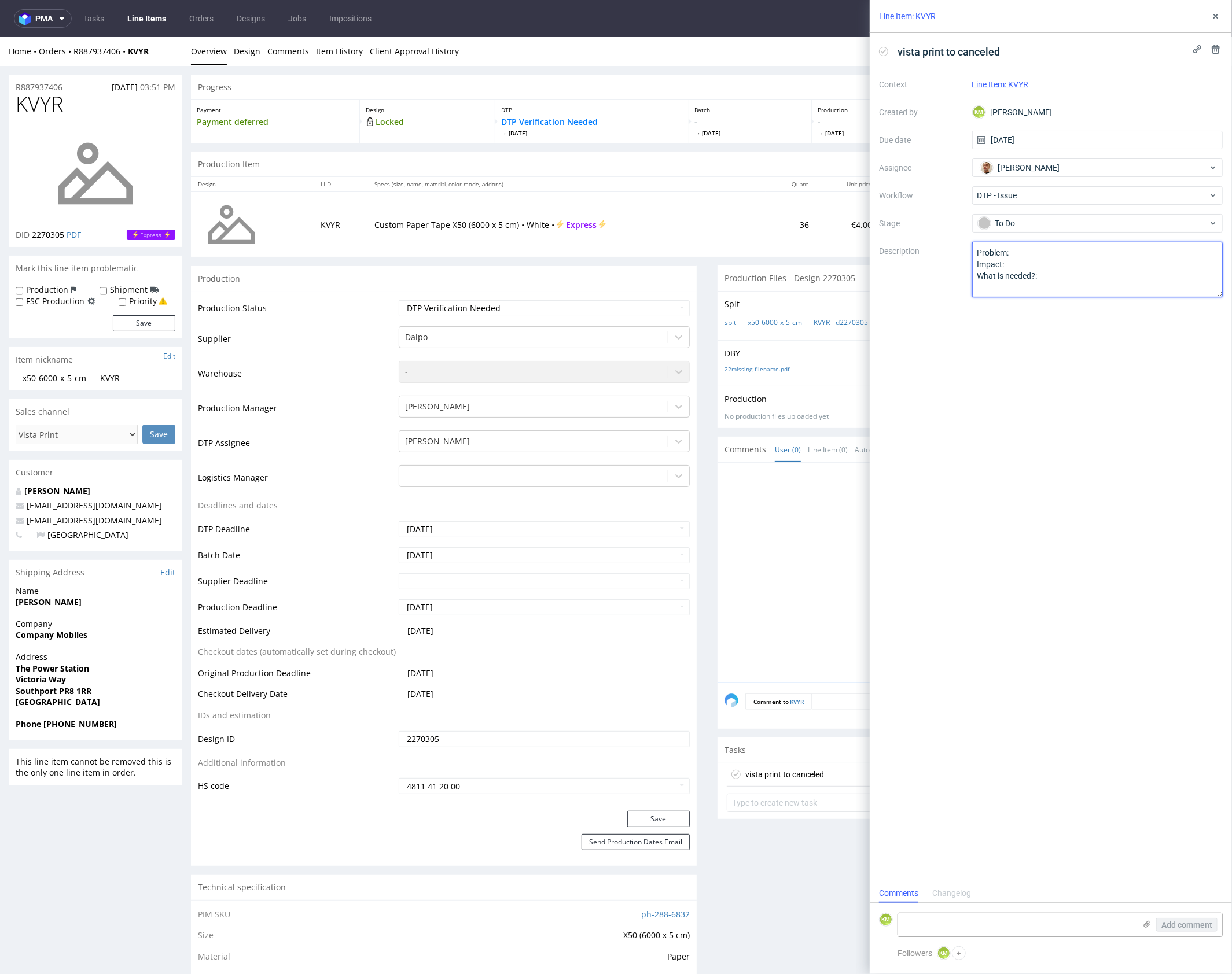
click at [1062, 274] on textarea "Problem: Impact: What is needed?:" at bounding box center [1098, 269] width 251 height 55
click at [1145, 927] on use at bounding box center [1147, 924] width 6 height 7
click at [0, 0] on input "file" at bounding box center [0, 0] width 0 height 0
click at [1001, 865] on textarea at bounding box center [1016, 865] width 237 height 23
paste textarea "The colour used in the file Pantone 2728C isn't part of the vendors palette. I’…"
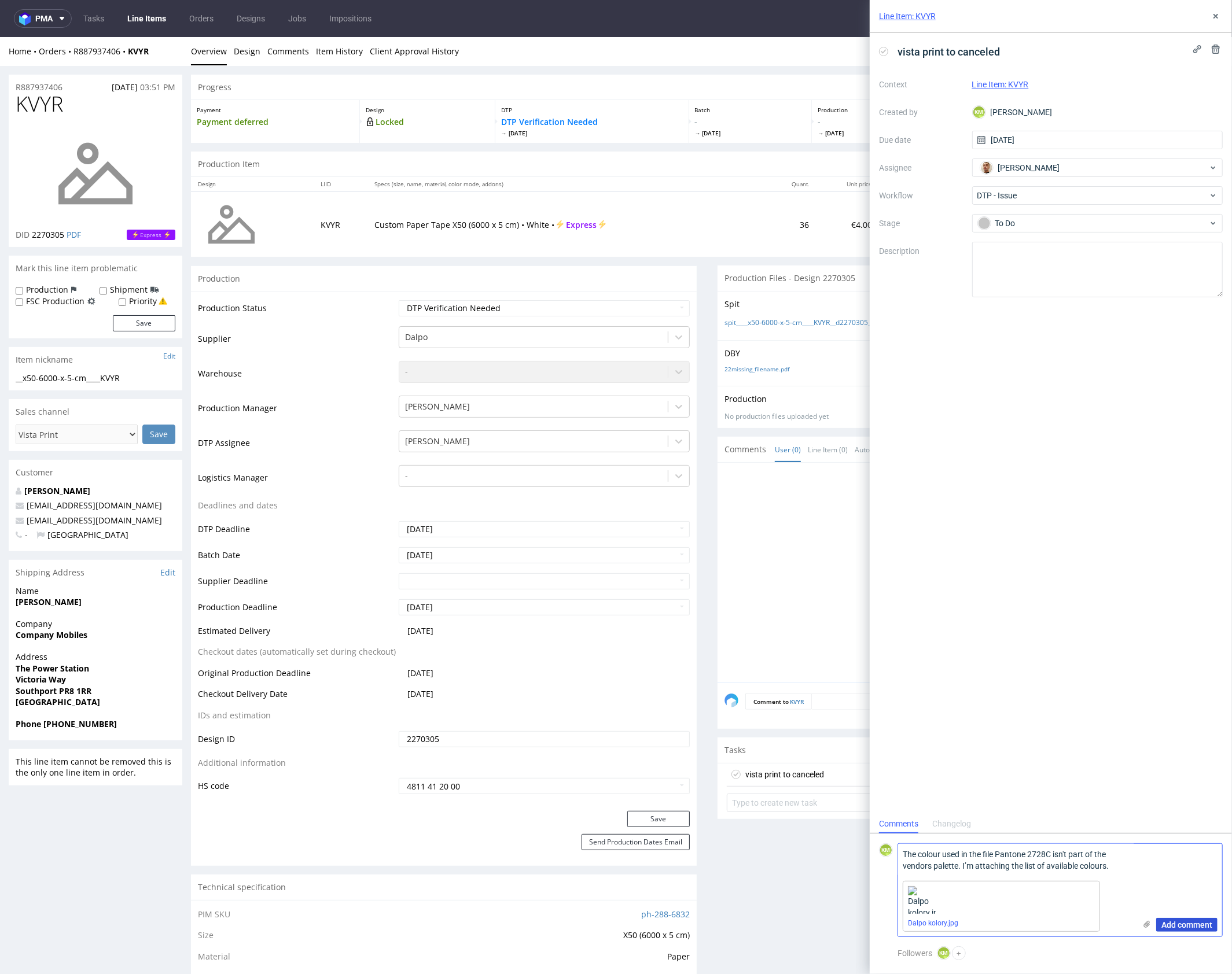
type textarea "The colour used in the file Pantone 2728C isn't part of the vendors palette. I’…"
click at [1200, 927] on span "Add comment" at bounding box center [1186, 924] width 51 height 8
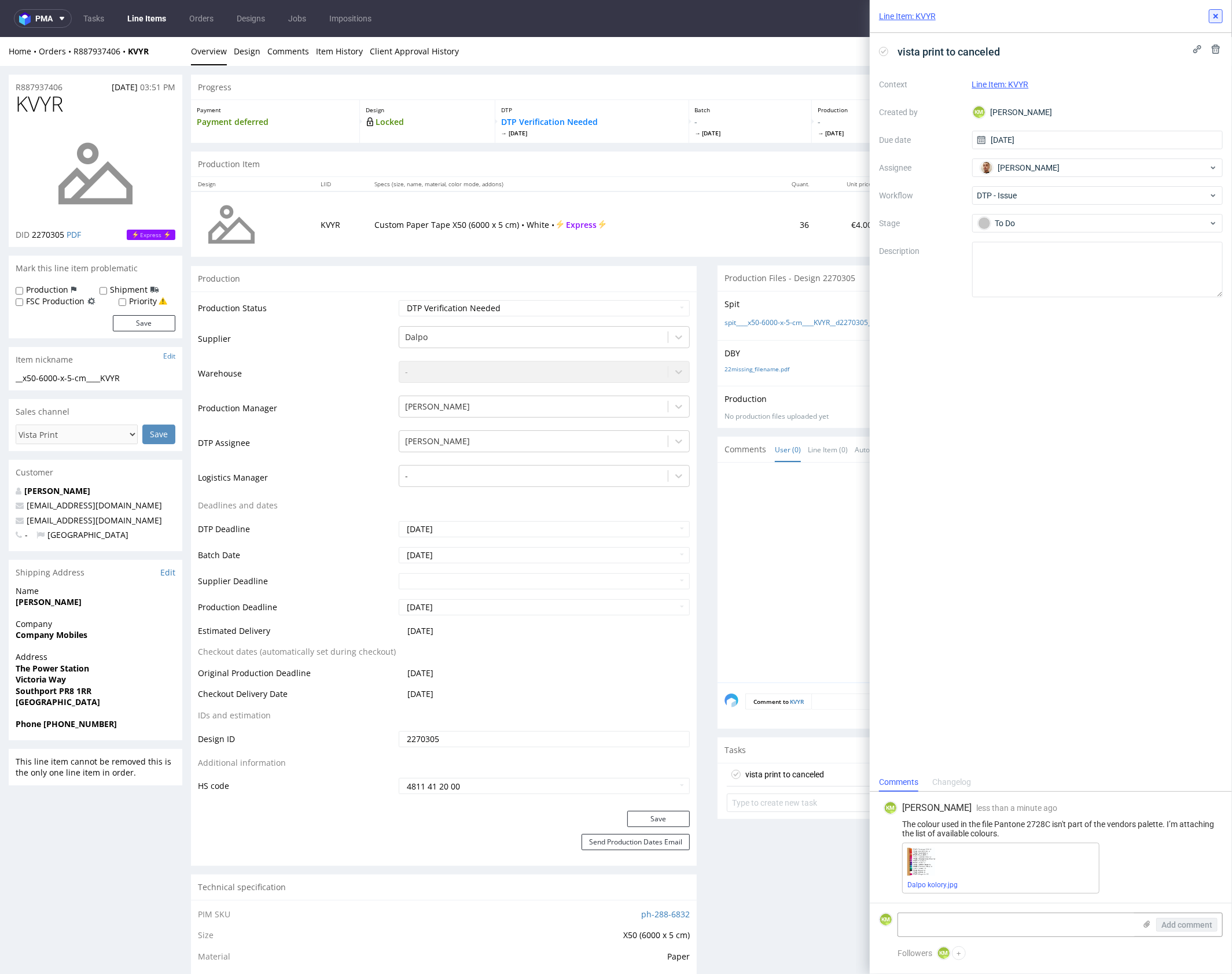
click at [1212, 17] on icon at bounding box center [1215, 16] width 9 height 9
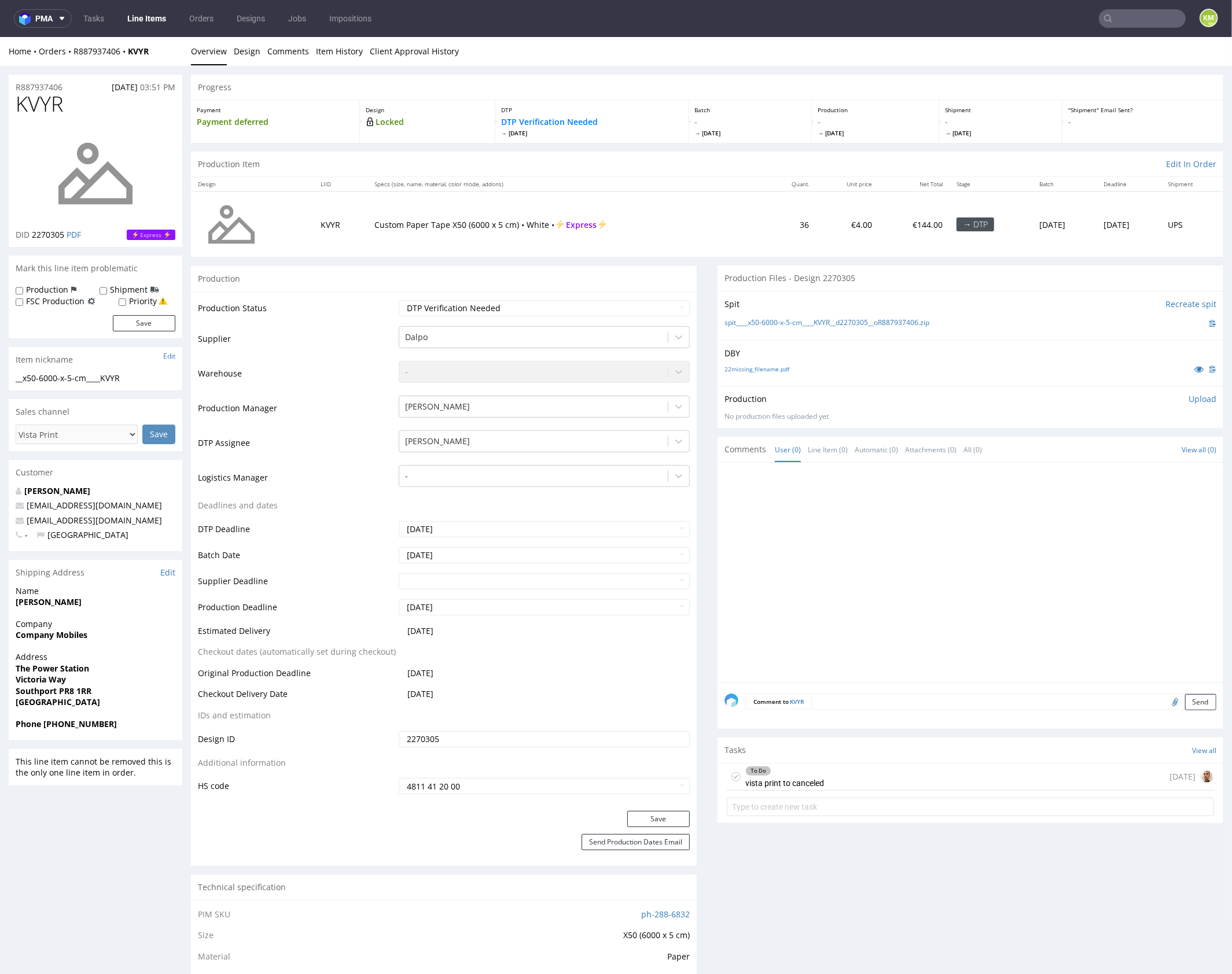
click at [823, 578] on div at bounding box center [973, 575] width 499 height 213
click at [573, 313] on select "Waiting for Artwork Waiting for Diecut Waiting for Mockup Waiting for DTP Waiti…" at bounding box center [544, 307] width 291 height 17
select select "dtp_issue"
click at [399, 300] on select "Waiting for Artwork Waiting for Diecut Waiting for Mockup Waiting for DTP Waiti…" at bounding box center [544, 307] width 291 height 17
click at [667, 815] on button "Save" at bounding box center [658, 818] width 62 height 17
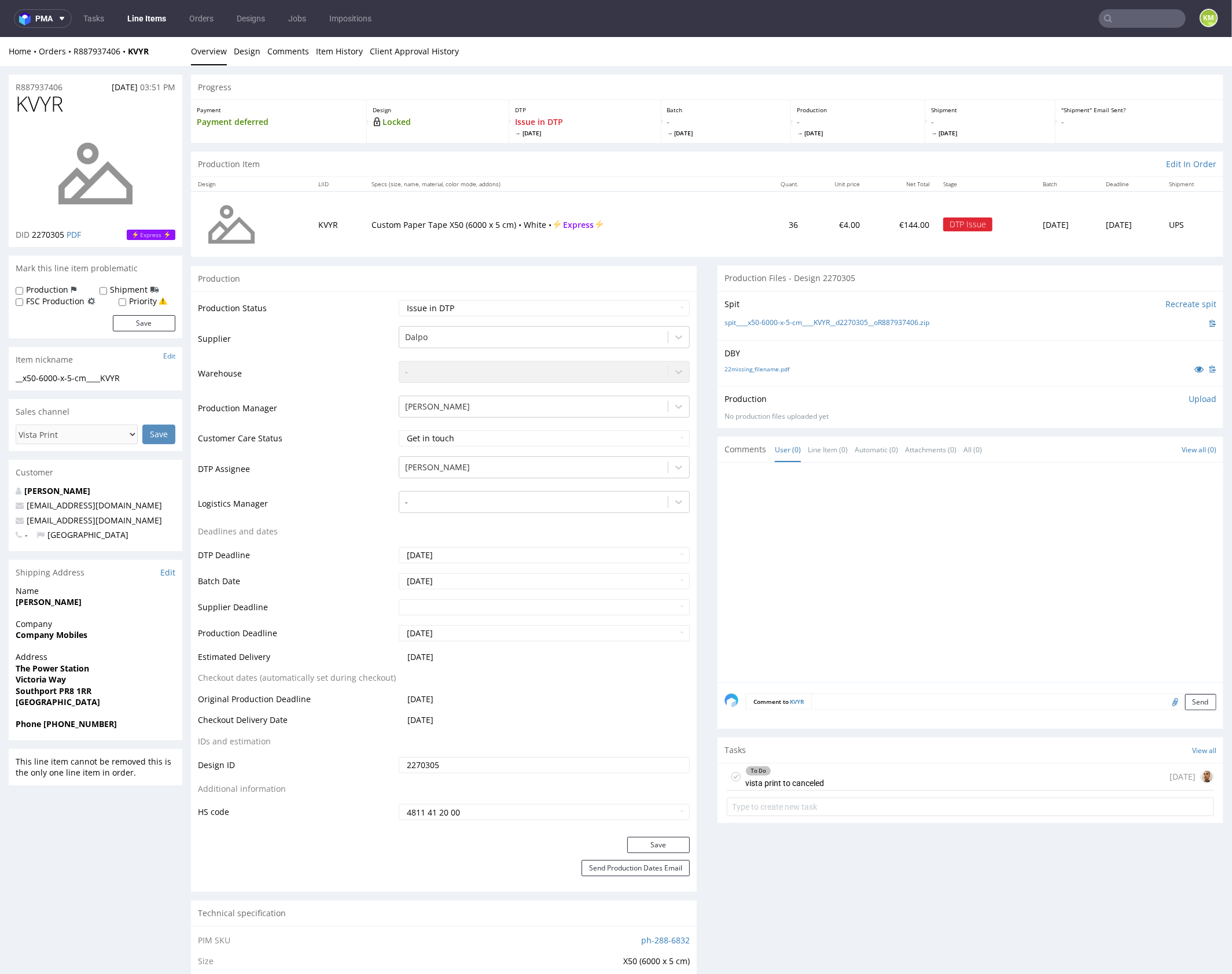
click at [838, 783] on div "To Do vista print to canceled in 1 day" at bounding box center [970, 776] width 487 height 27
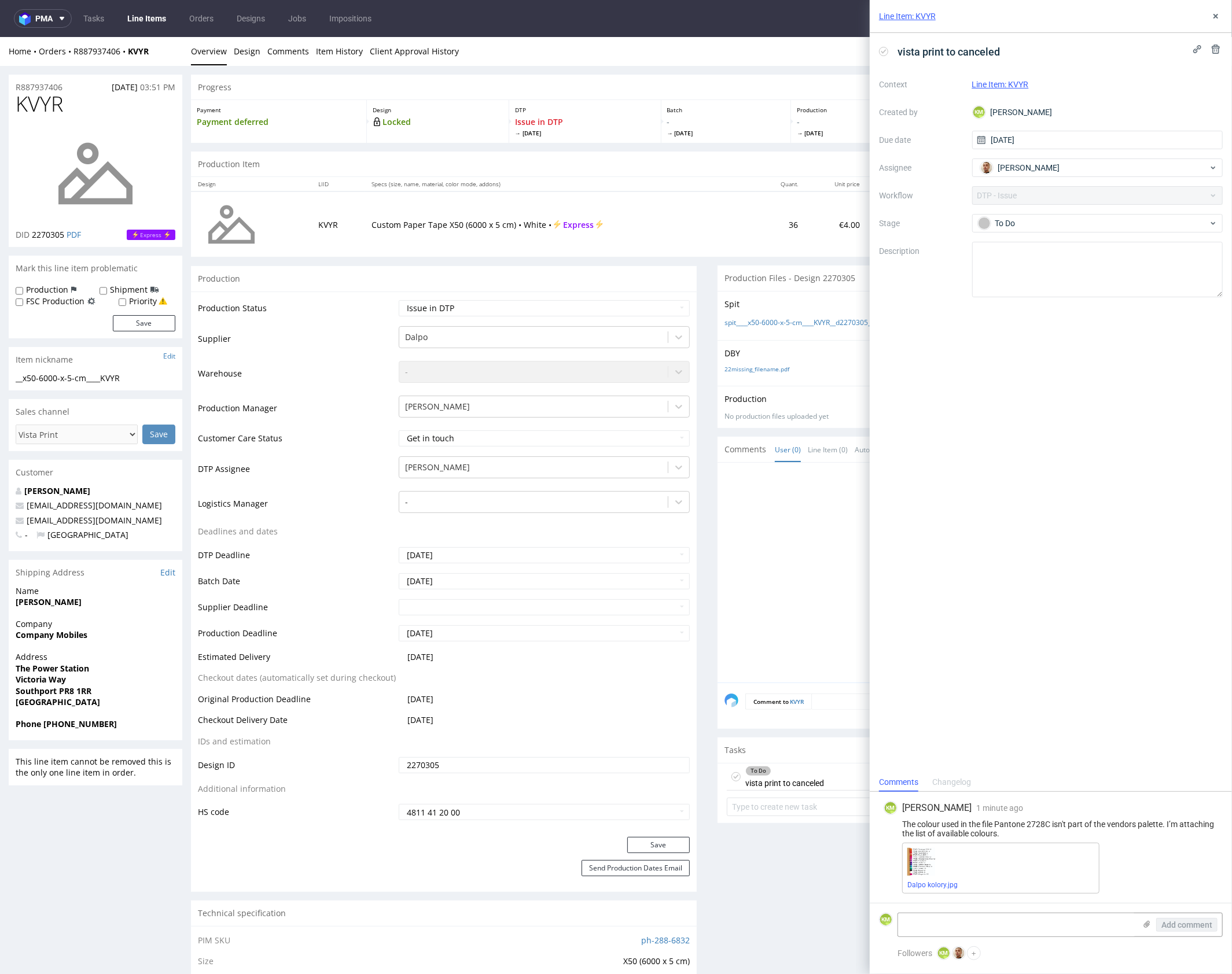
click at [992, 829] on div "The colour used in the file Pantone 2728C isn't part of the vendors palette. I’…" at bounding box center [1050, 829] width 334 height 19
copy div "The colour used in the file Pantone 2728C isn't part of the vendors palette. I’…"
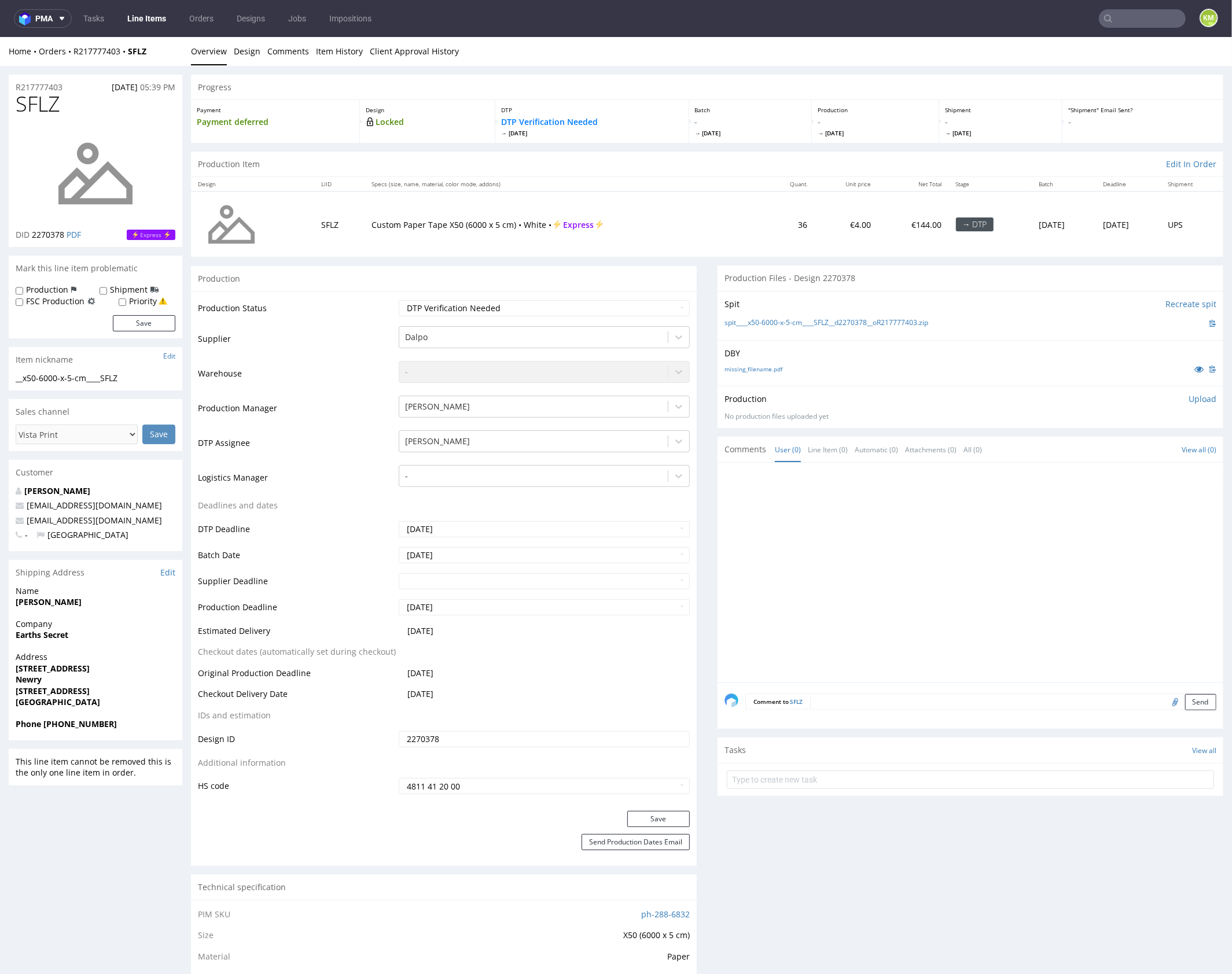
click at [863, 512] on div at bounding box center [973, 575] width 499 height 213
drag, startPoint x: 825, startPoint y: 384, endPoint x: 810, endPoint y: 376, distance: 17.0
click at [825, 383] on div "DBY missing_filename.pdf" at bounding box center [971, 363] width 506 height 46
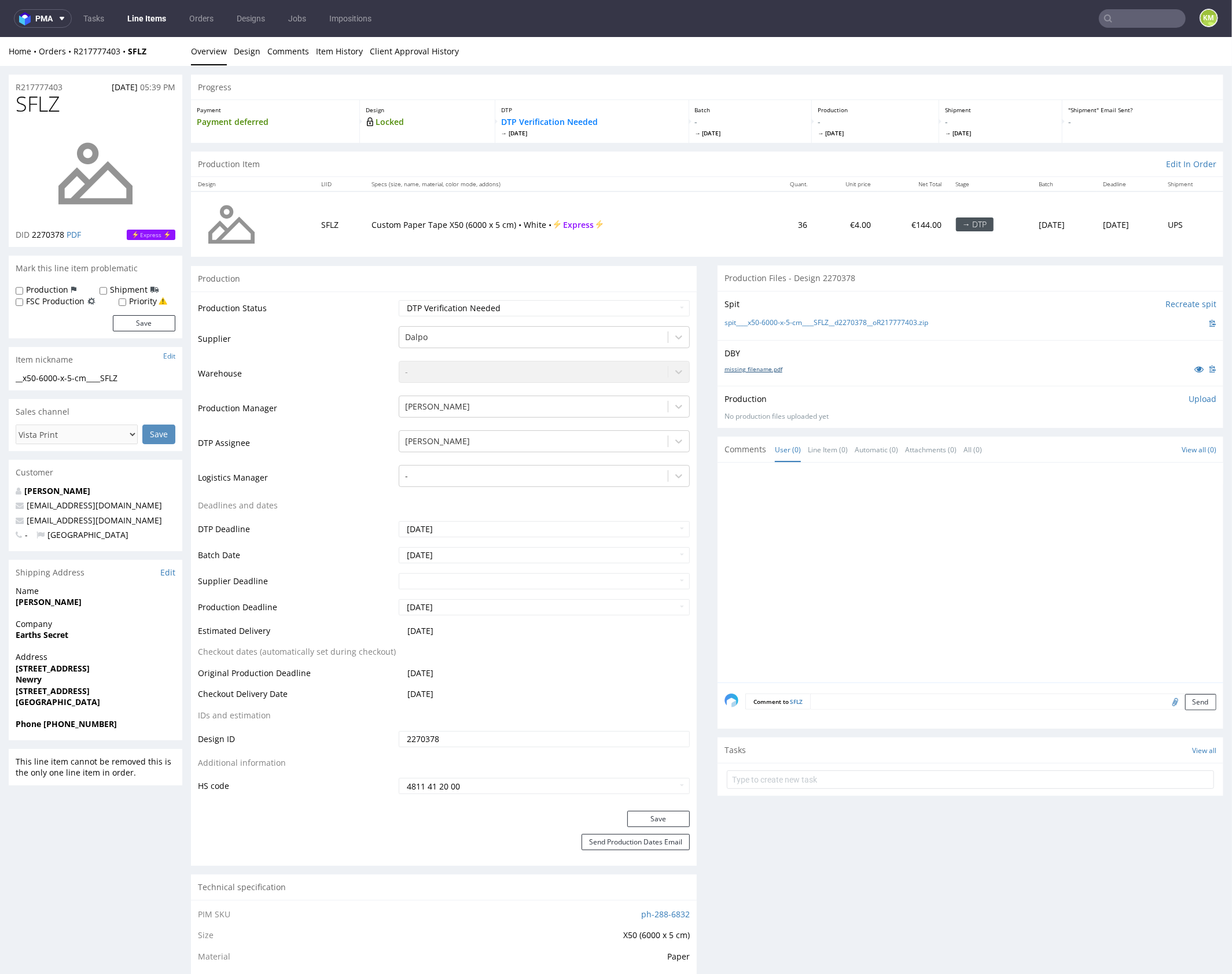
click at [774, 367] on link "missing_filename.pdf" at bounding box center [753, 368] width 58 height 8
click at [871, 773] on input "text" at bounding box center [970, 779] width 487 height 19
type input "vista print to canceled"
drag, startPoint x: 867, startPoint y: 772, endPoint x: 962, endPoint y: 417, distance: 367.5
click at [867, 772] on div "vista print to canceled Set due date" at bounding box center [970, 774] width 487 height 23
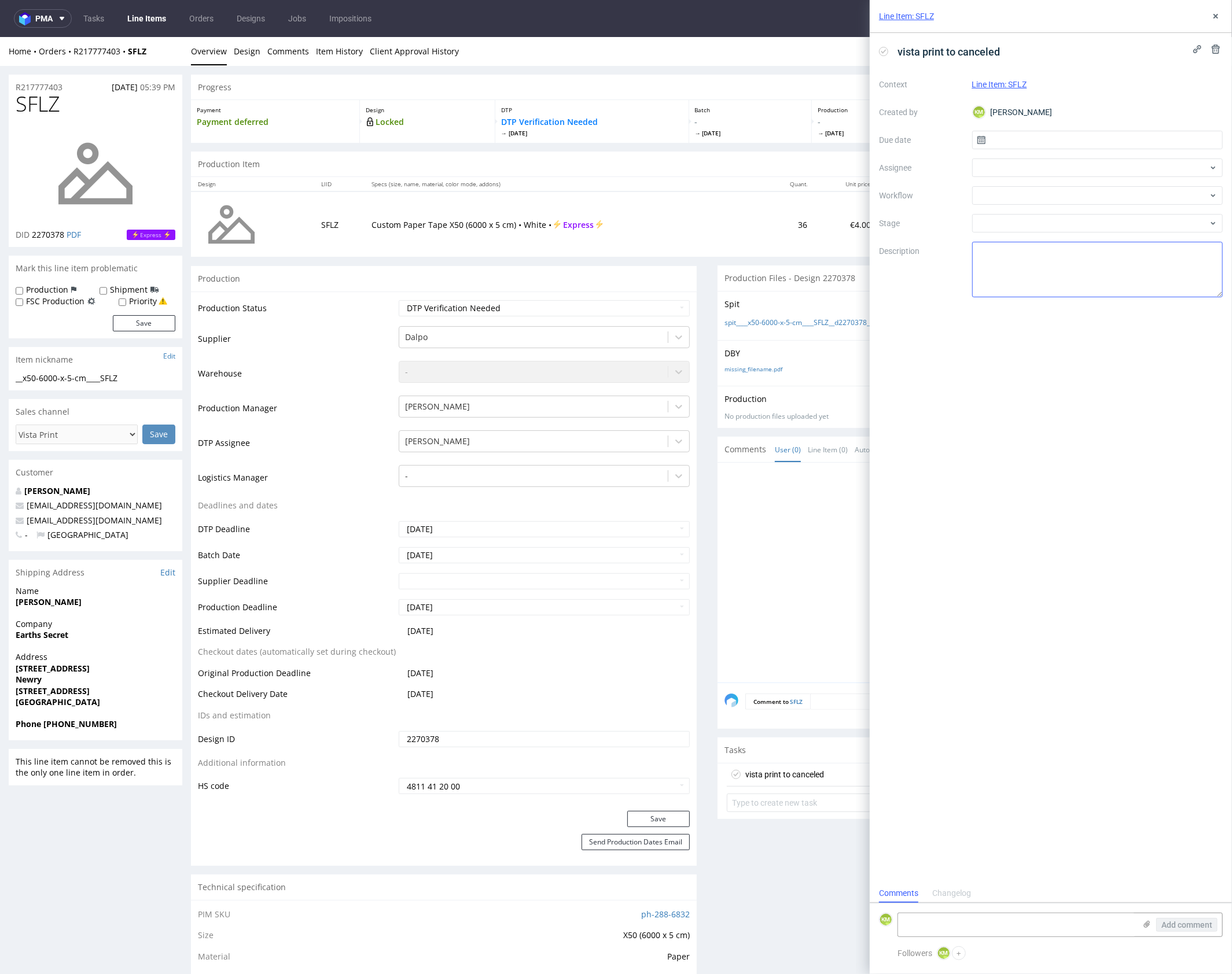
scroll to position [9, 0]
click at [1011, 923] on textarea at bounding box center [1016, 925] width 237 height 23
paste textarea "The colour used in the file Pantone 2728C isn't part of the vendors palette. I’…"
click at [1047, 902] on textarea "The colour used in the file Pantone 2728C isn't part of the vendors palette. I’…" at bounding box center [1016, 914] width 237 height 44
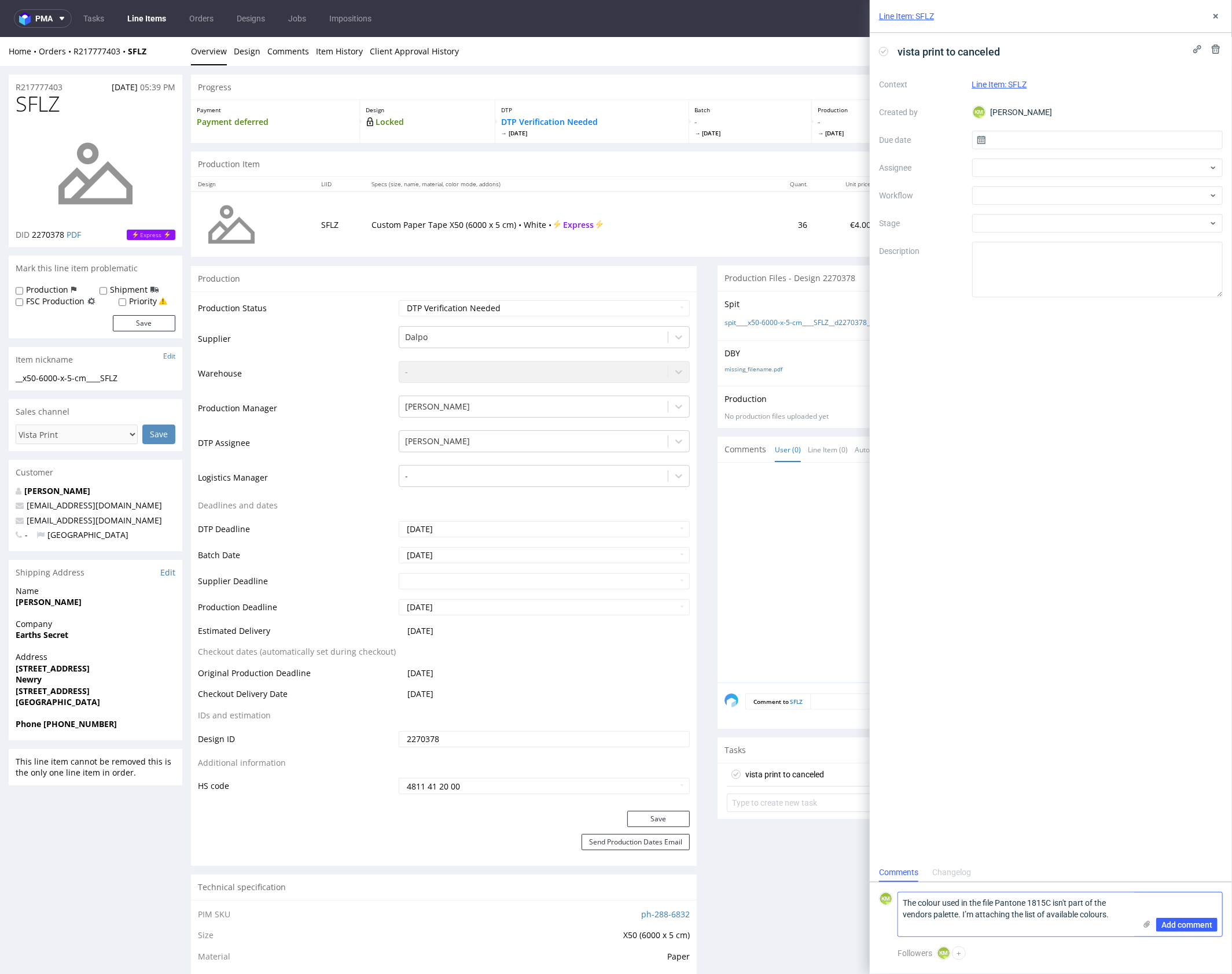
type textarea "The colour used in the file Pantone 1815C isn't part of the vendors palette. I’…"
click at [1147, 927] on icon at bounding box center [1147, 924] width 9 height 9
click at [0, 0] on input "file" at bounding box center [0, 0] width 0 height 0
click at [1150, 926] on icon at bounding box center [1147, 924] width 9 height 9
click at [0, 0] on input "file" at bounding box center [0, 0] width 0 height 0
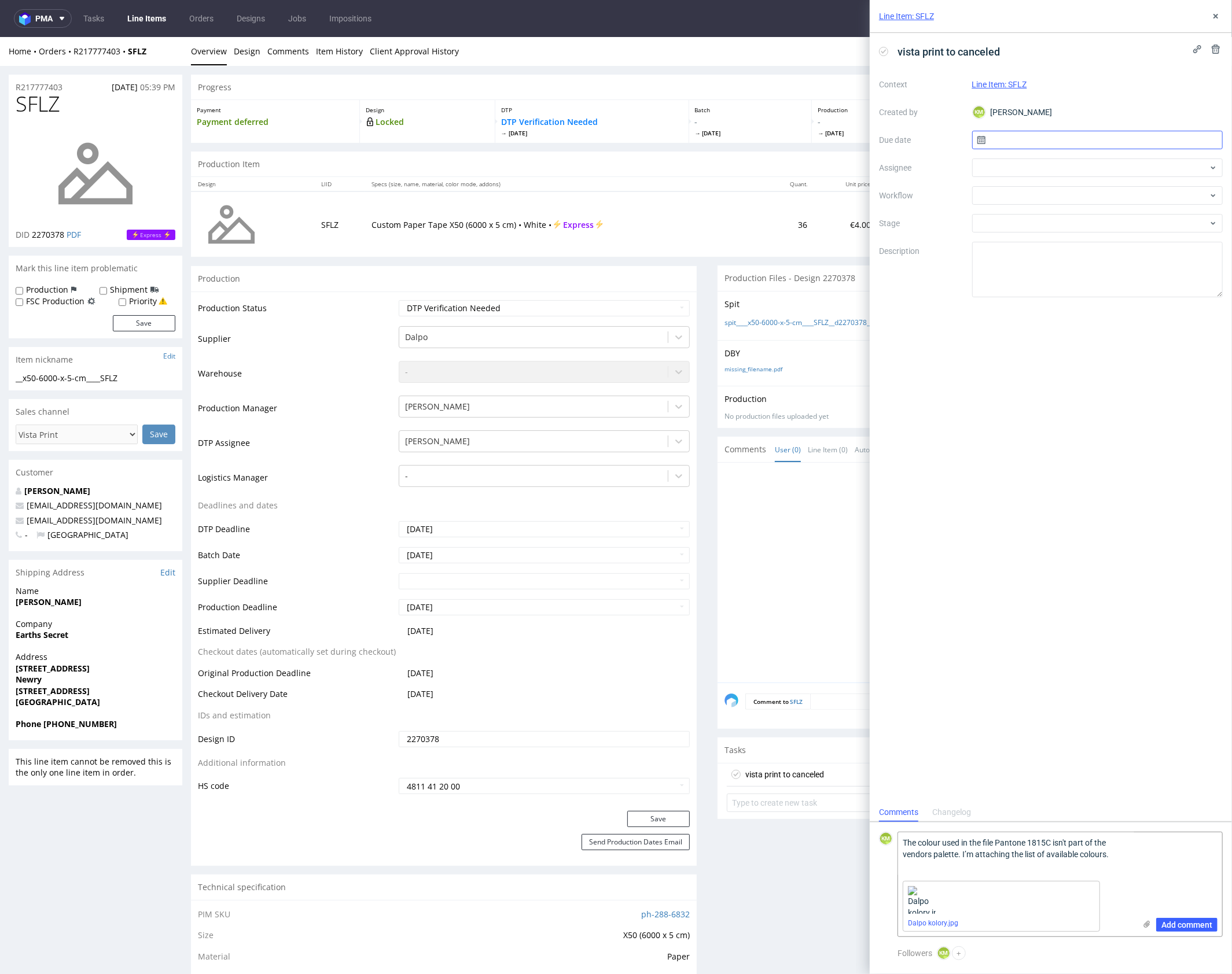
click at [1024, 143] on input "text" at bounding box center [1098, 140] width 251 height 19
click at [1061, 236] on span "6" at bounding box center [1060, 236] width 4 height 11
type input "[DATE]"
click at [1012, 174] on div at bounding box center [1098, 168] width 251 height 19
type input "leś"
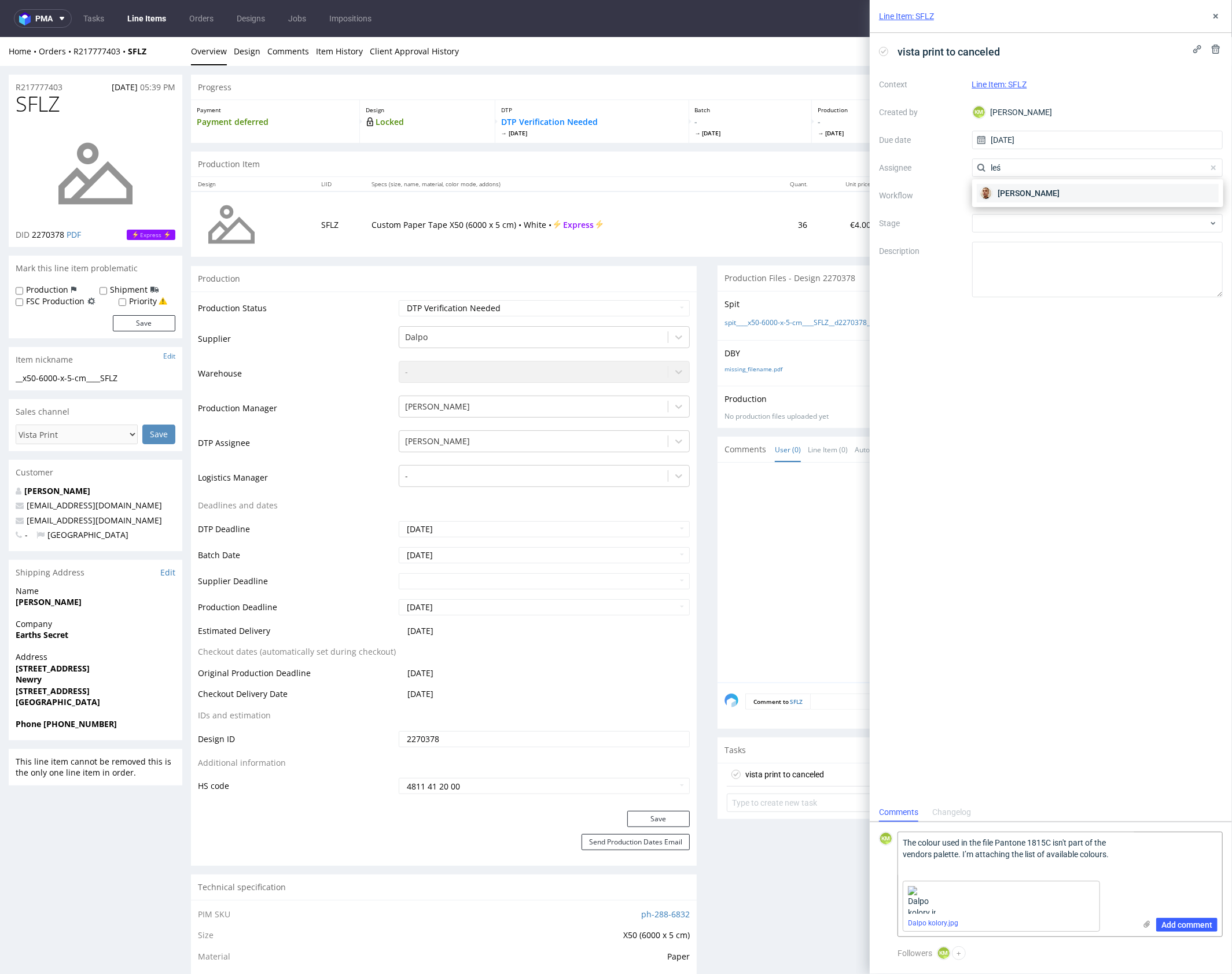
click at [1009, 189] on span "[PERSON_NAME]" at bounding box center [1028, 193] width 62 height 11
click at [1007, 195] on div at bounding box center [1098, 195] width 251 height 19
click at [1047, 254] on div "DTP - Issue" at bounding box center [1097, 258] width 242 height 21
click at [1029, 266] on textarea "Problem: Impact: What is needed?:" at bounding box center [1098, 269] width 251 height 55
click at [1182, 927] on span "Add comment" at bounding box center [1186, 924] width 51 height 8
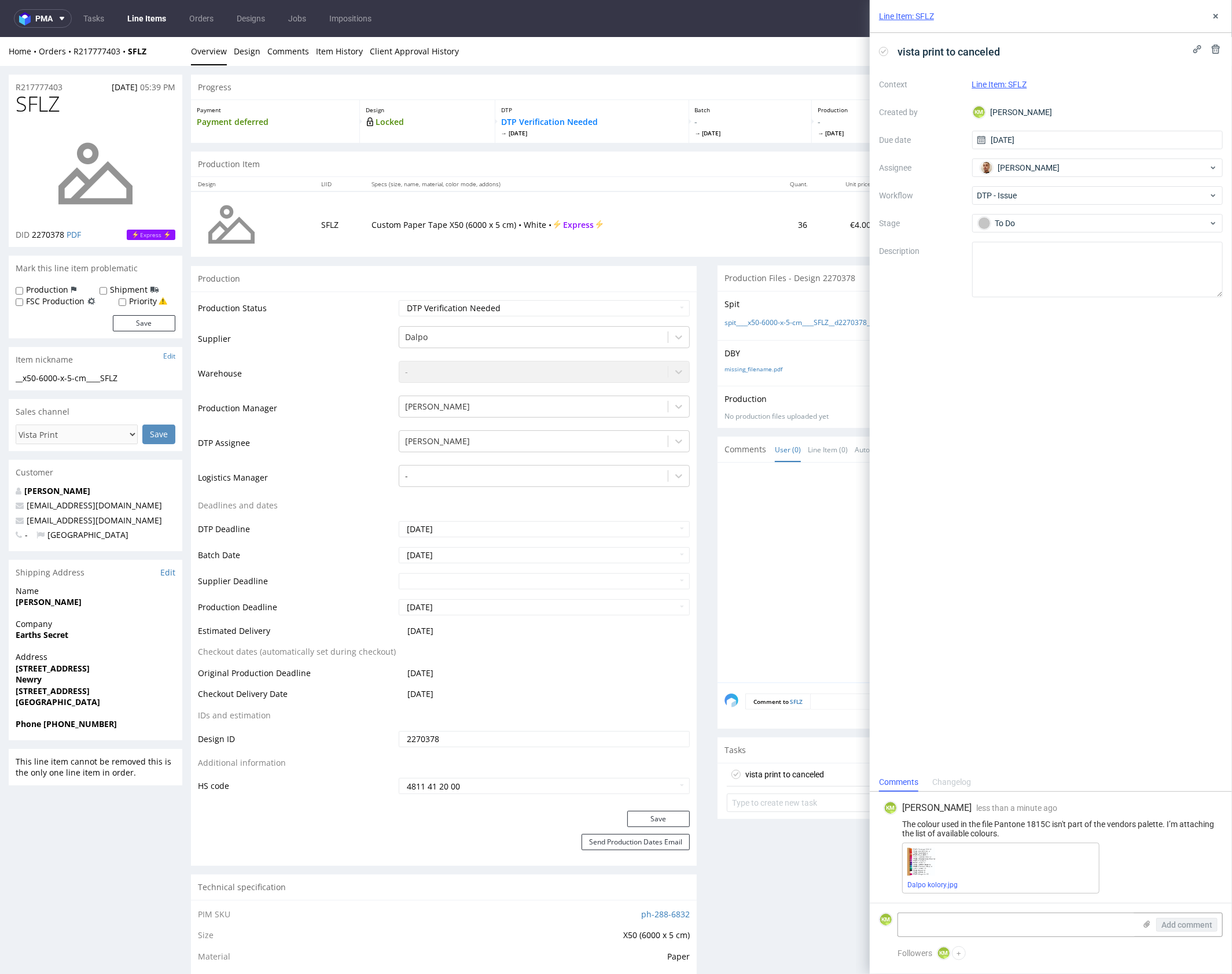
click at [1141, 352] on div "vista print to canceled Context Line Item: SFLZ Created by KM [PERSON_NAME] Due…" at bounding box center [1050, 403] width 362 height 740
drag, startPoint x: 1221, startPoint y: 19, endPoint x: 1212, endPoint y: 24, distance: 10.3
click at [1220, 19] on button at bounding box center [1215, 16] width 14 height 14
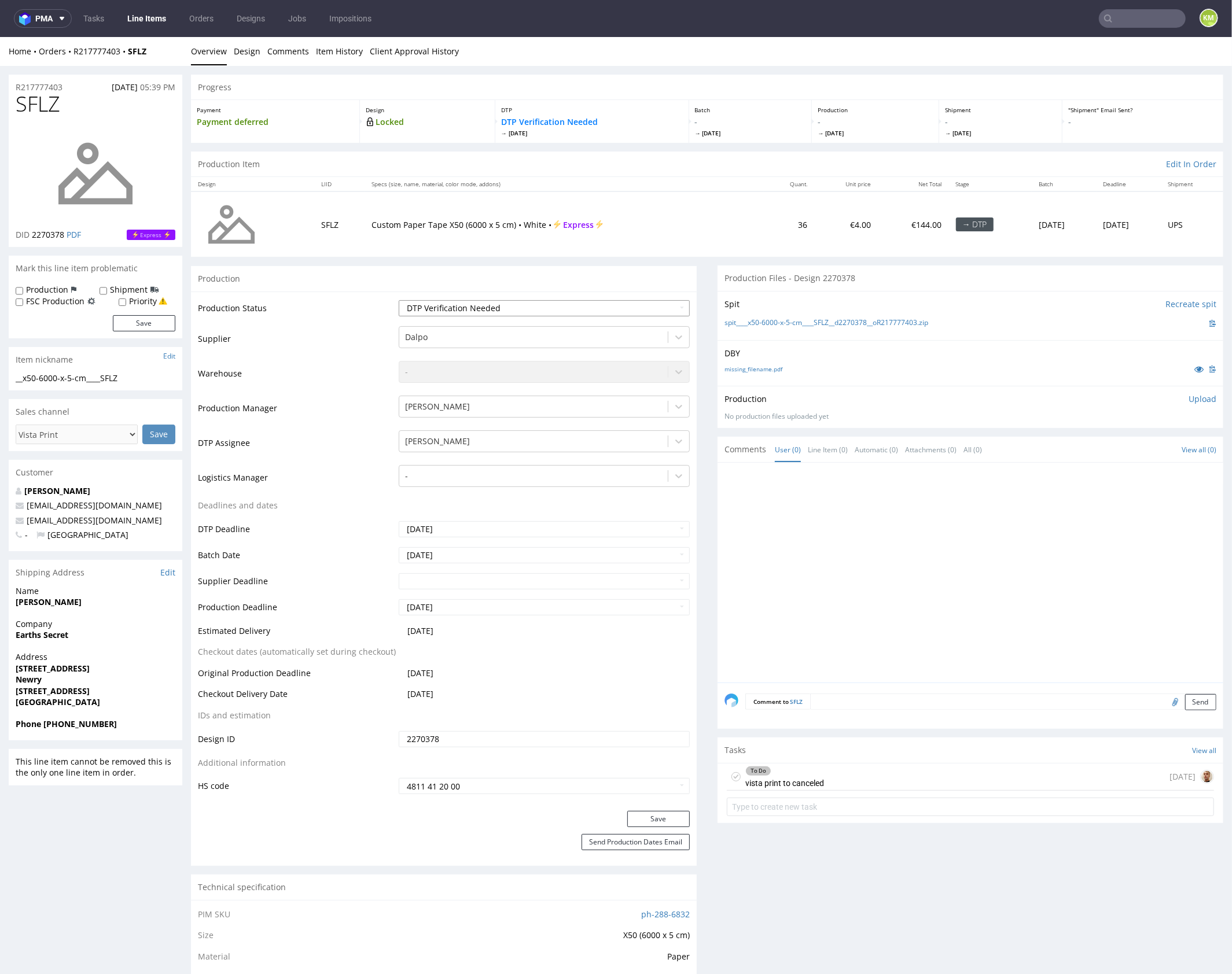
click at [578, 304] on select "Waiting for Artwork Waiting for Diecut Waiting for Mockup Waiting for DTP Waiti…" at bounding box center [544, 307] width 291 height 17
select select "dtp_issue"
click at [399, 300] on select "Waiting for Artwork Waiting for Diecut Waiting for Mockup Waiting for DTP Waiti…" at bounding box center [544, 307] width 291 height 17
click at [672, 816] on button "Save" at bounding box center [658, 818] width 62 height 17
click at [932, 394] on div "Production Upload" at bounding box center [970, 399] width 492 height 11
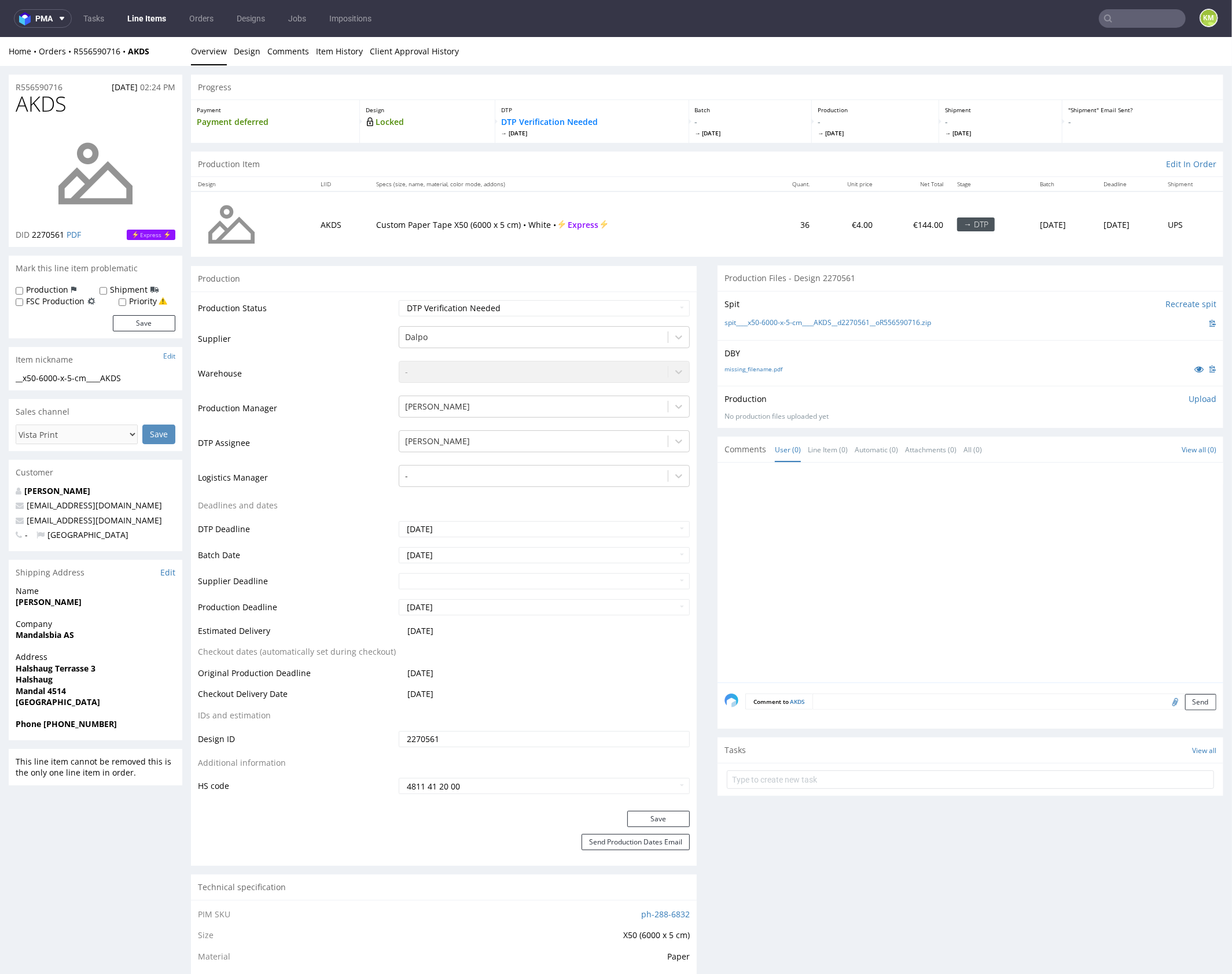
click at [964, 542] on div at bounding box center [973, 575] width 499 height 213
click at [963, 542] on div at bounding box center [973, 575] width 499 height 213
click at [804, 390] on div "Production Upload No production files uploaded yet Description (optional) Add f…" at bounding box center [971, 406] width 506 height 42
click at [759, 367] on link "missing_filename.pdf" at bounding box center [753, 368] width 58 height 8
click at [976, 539] on div at bounding box center [973, 575] width 499 height 213
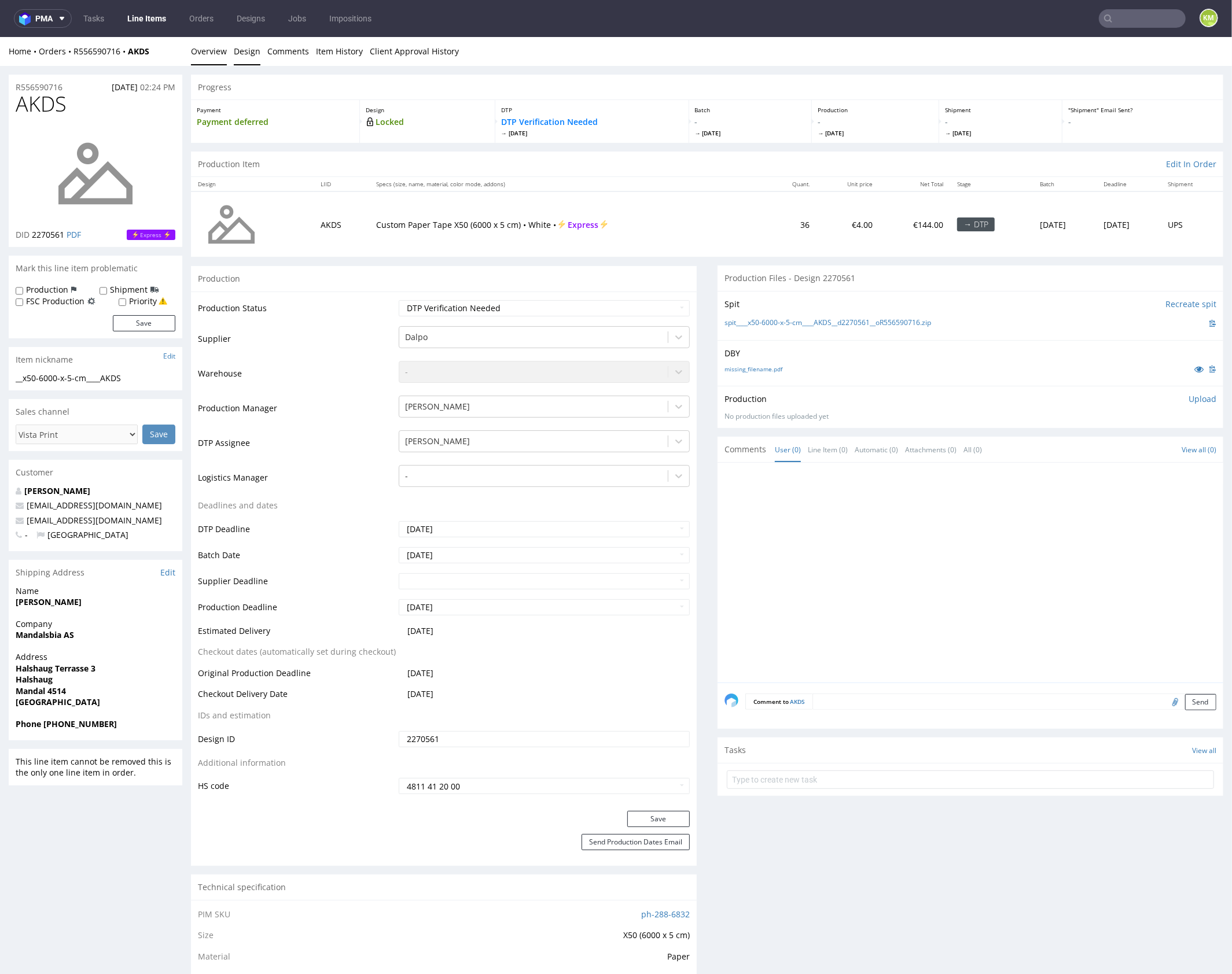
drag, startPoint x: 247, startPoint y: 52, endPoint x: 238, endPoint y: 55, distance: 9.5
click at [247, 52] on link "Design" at bounding box center [246, 50] width 27 height 28
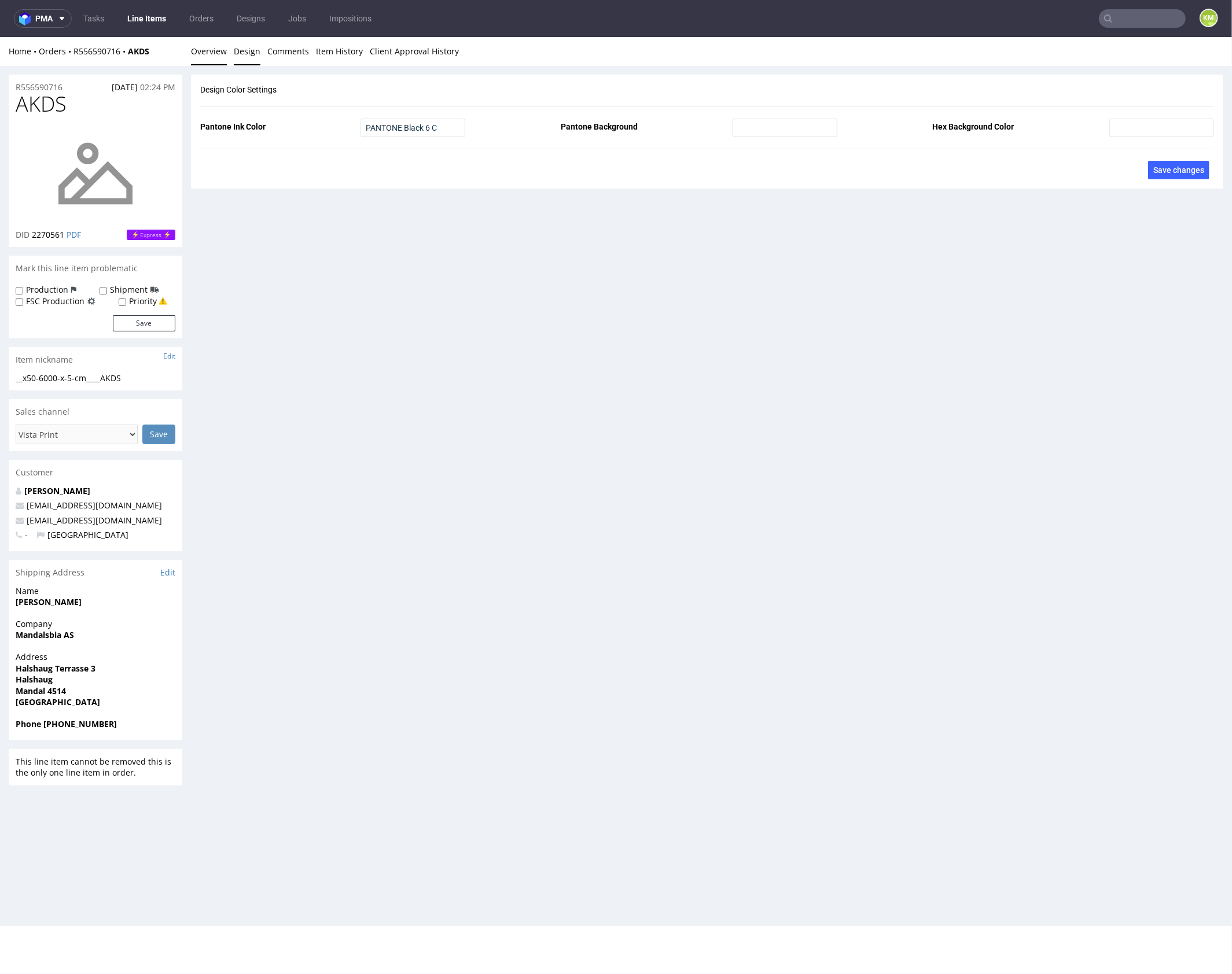
click at [200, 52] on link "Overview" at bounding box center [209, 50] width 36 height 28
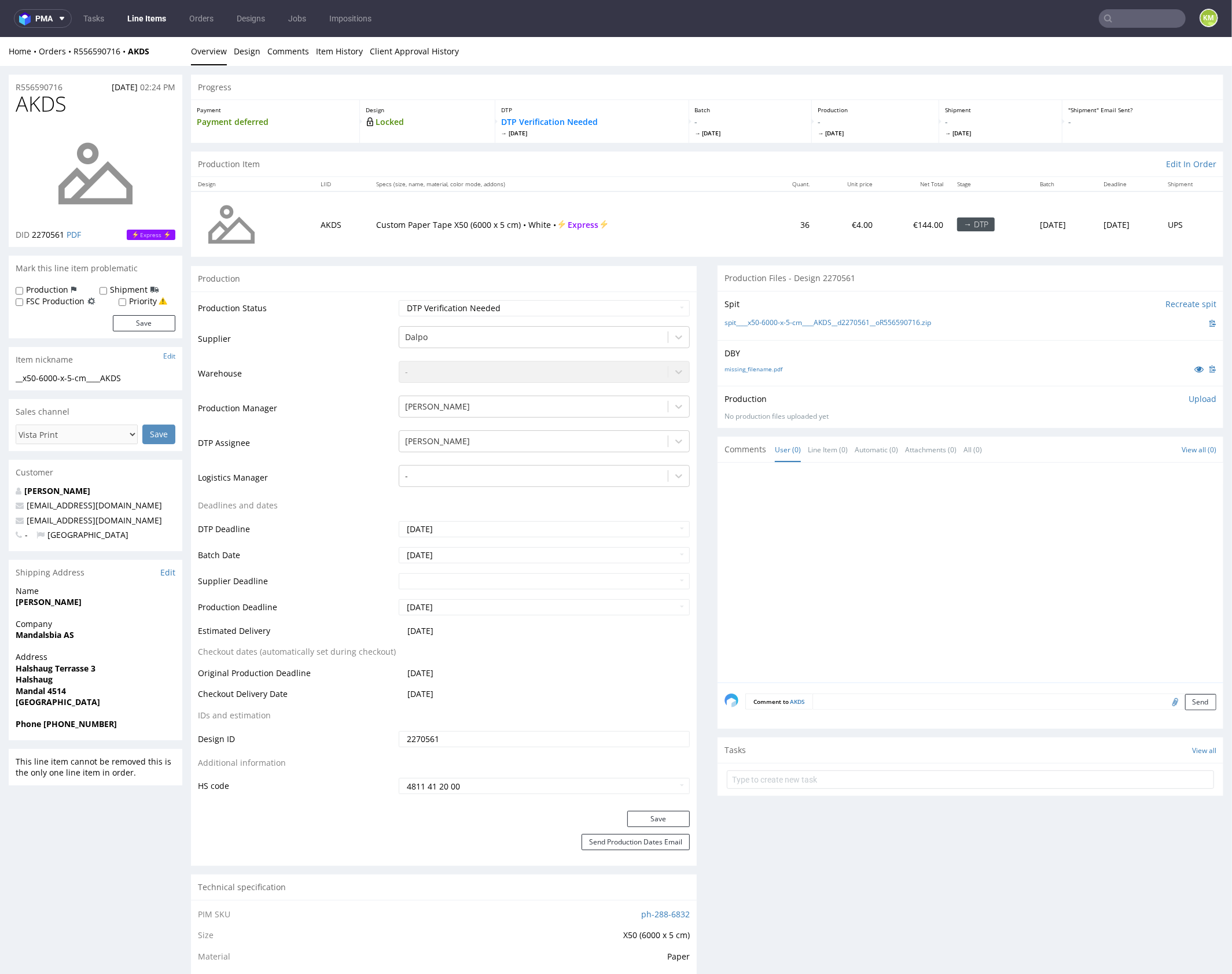
click at [870, 387] on div "Production Upload No production files uploaded yet Description (optional) Add f…" at bounding box center [971, 406] width 506 height 42
drag, startPoint x: 952, startPoint y: 322, endPoint x: 746, endPoint y: 320, distance: 206.0
click at [746, 320] on div "spit____x50-6000-x-5-cm____AKDS__d2270561__oR556590716.zip" at bounding box center [970, 323] width 492 height 13
copy link "x50-6000-x-5-cm____AKDS__d2270561__oR556590716.zip"
click at [1188, 398] on p "Upload" at bounding box center [1202, 399] width 28 height 11
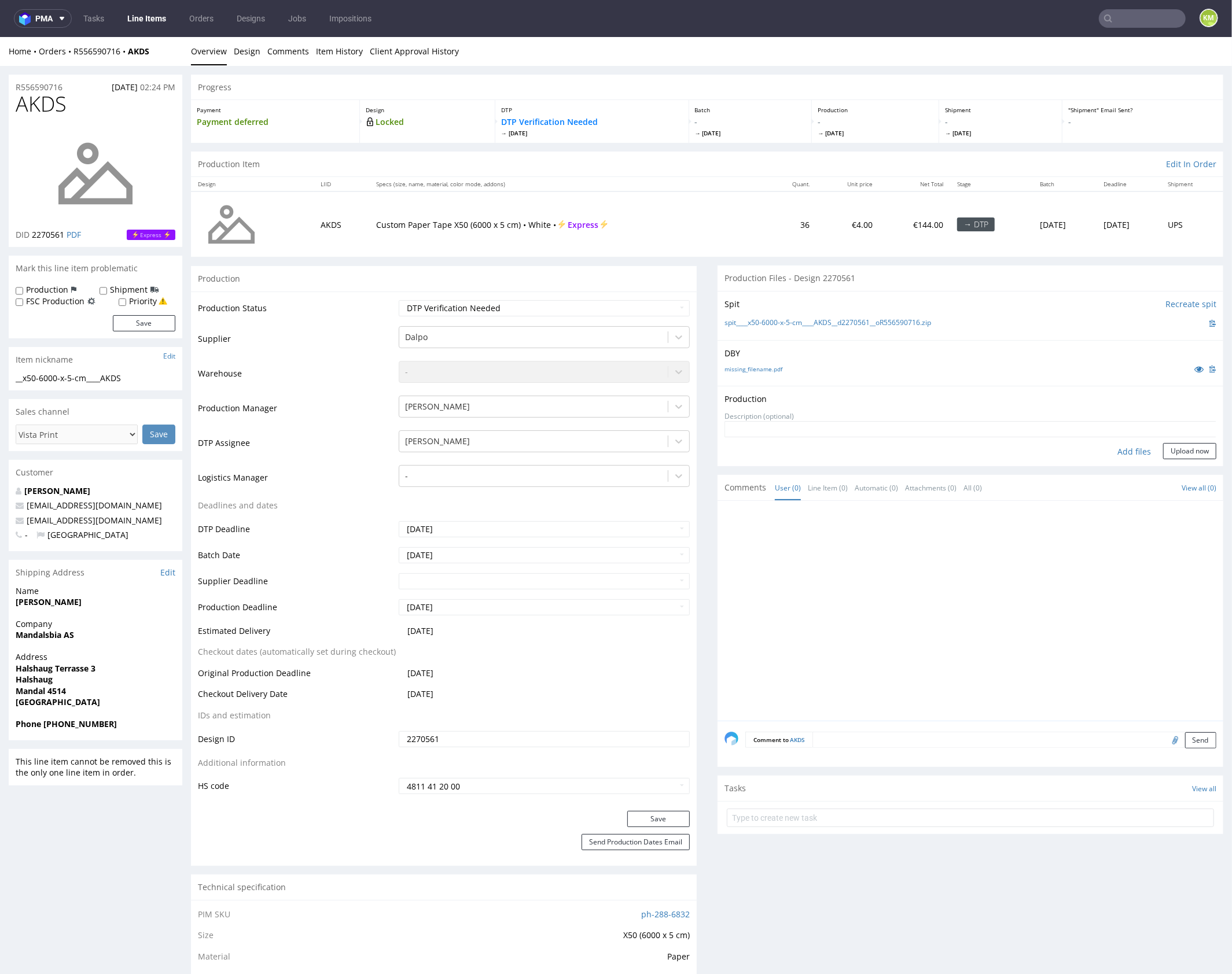
click at [1117, 456] on div "Add files" at bounding box center [1134, 451] width 58 height 17
type input "C:\fakepath\x50-6000-x-5-cm____AKDS__d2270561__oR556590716.pdf"
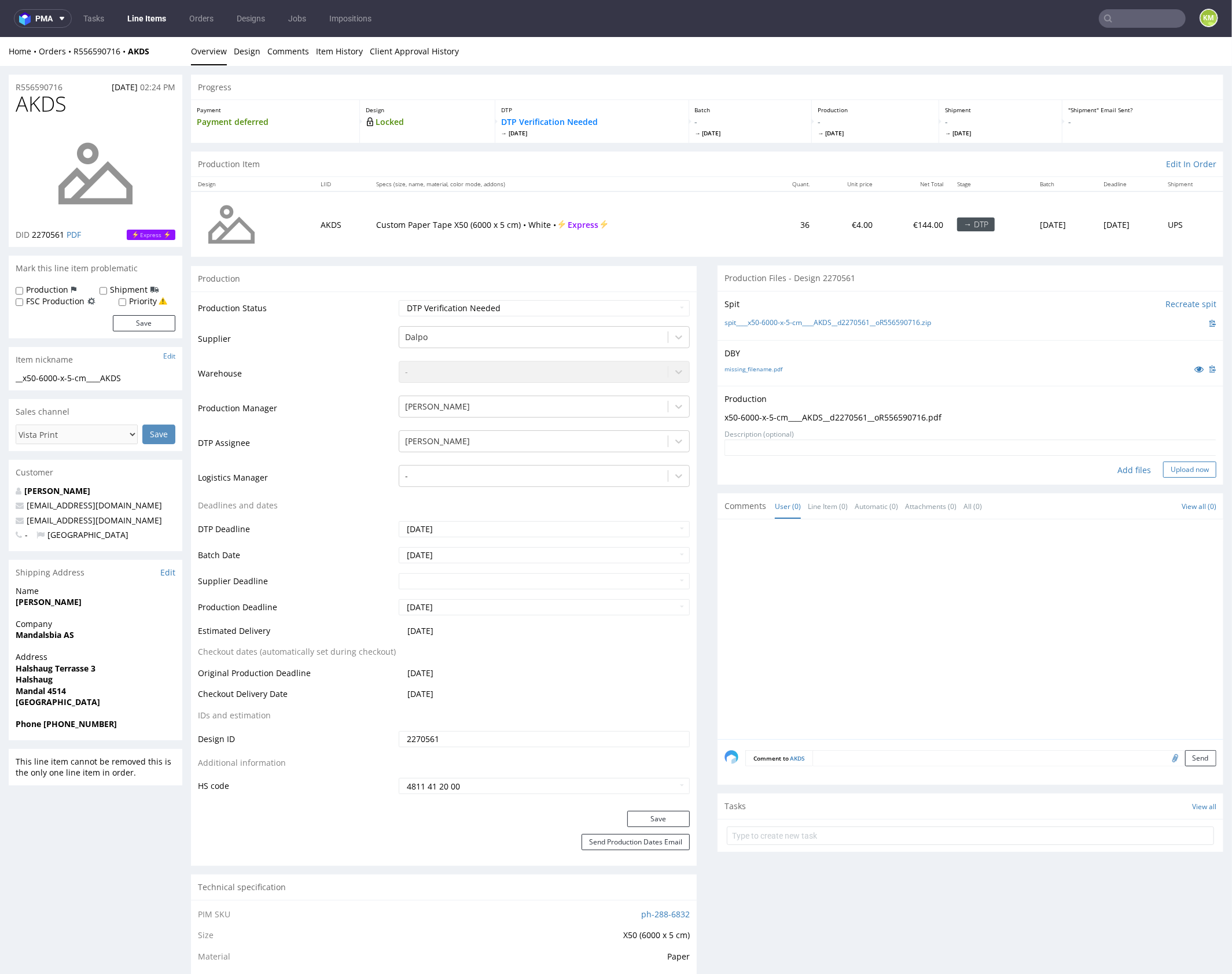
click at [1184, 465] on button "Upload now" at bounding box center [1190, 469] width 53 height 17
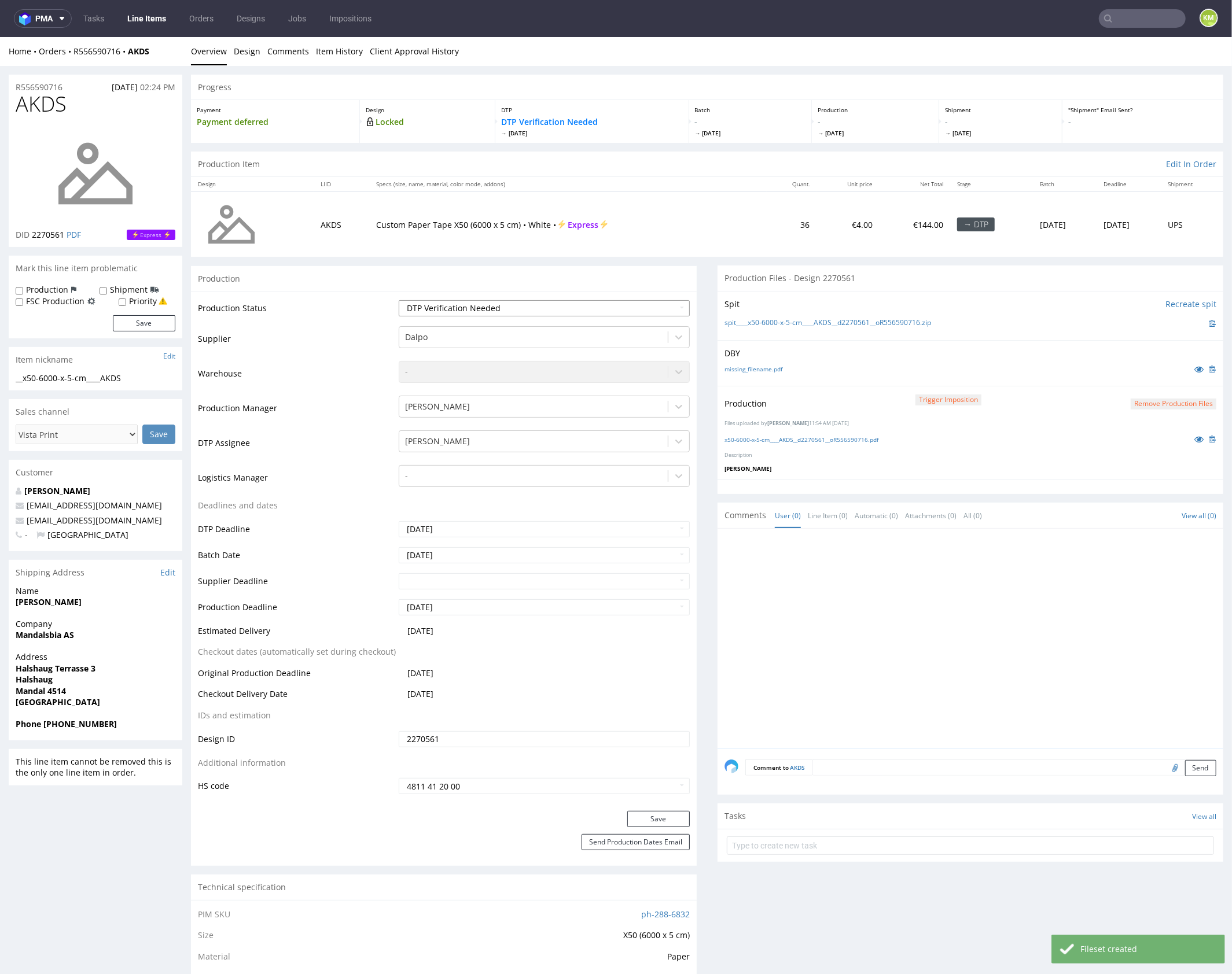
click at [584, 310] on select "Waiting for Artwork Waiting for Diecut Waiting for Mockup Waiting for DTP Waiti…" at bounding box center [544, 307] width 291 height 17
select select "dtp_production_ready"
click at [399, 300] on select "Waiting for Artwork Waiting for Diecut Waiting for Mockup Waiting for DTP Waiti…" at bounding box center [544, 307] width 291 height 17
click at [667, 820] on button "Save" at bounding box center [658, 818] width 62 height 17
click at [924, 632] on div at bounding box center [973, 641] width 499 height 213
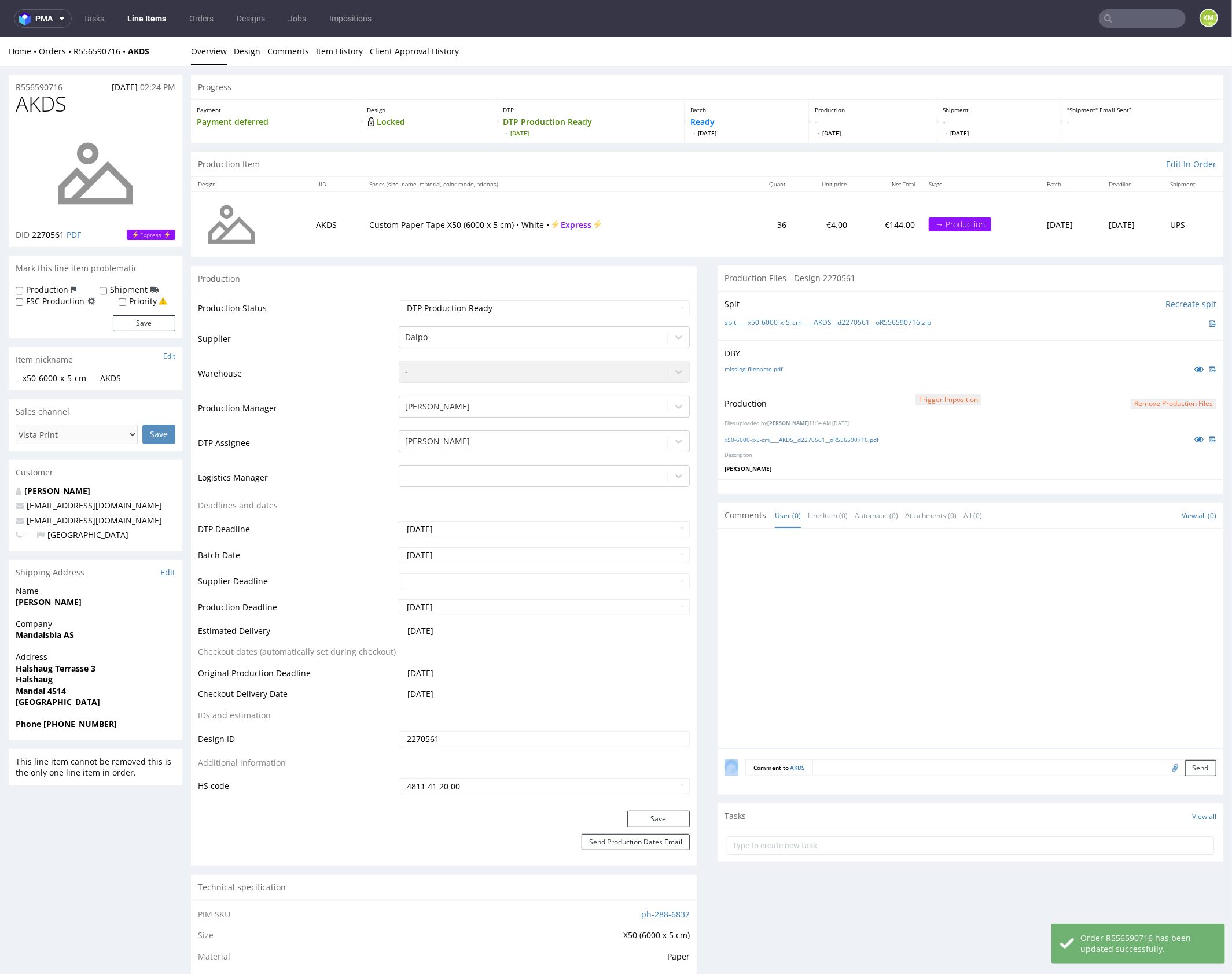
click at [924, 632] on div at bounding box center [973, 641] width 499 height 213
click at [1009, 606] on div at bounding box center [973, 641] width 499 height 213
click at [904, 626] on div at bounding box center [973, 641] width 499 height 213
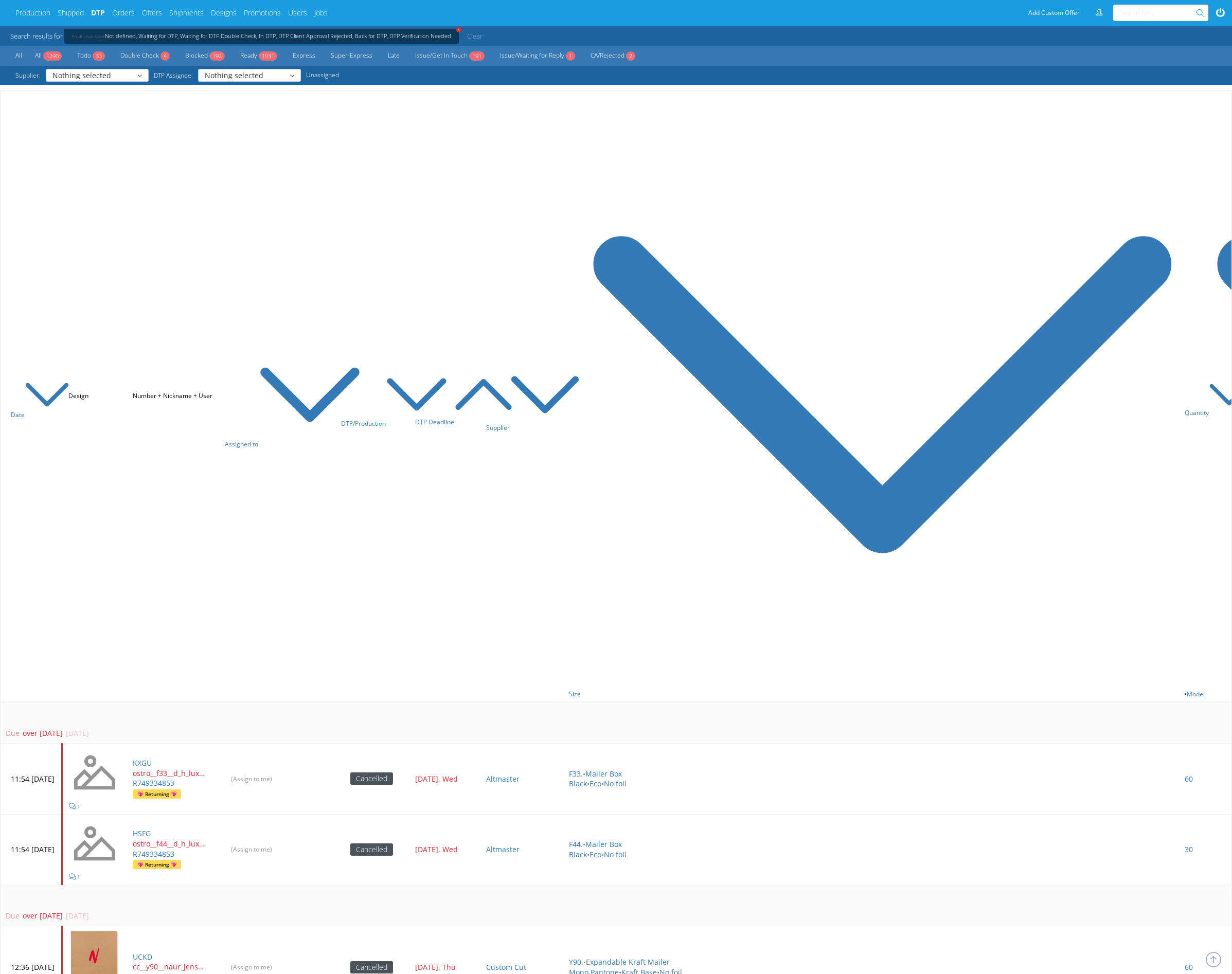
scroll to position [1420, 0]
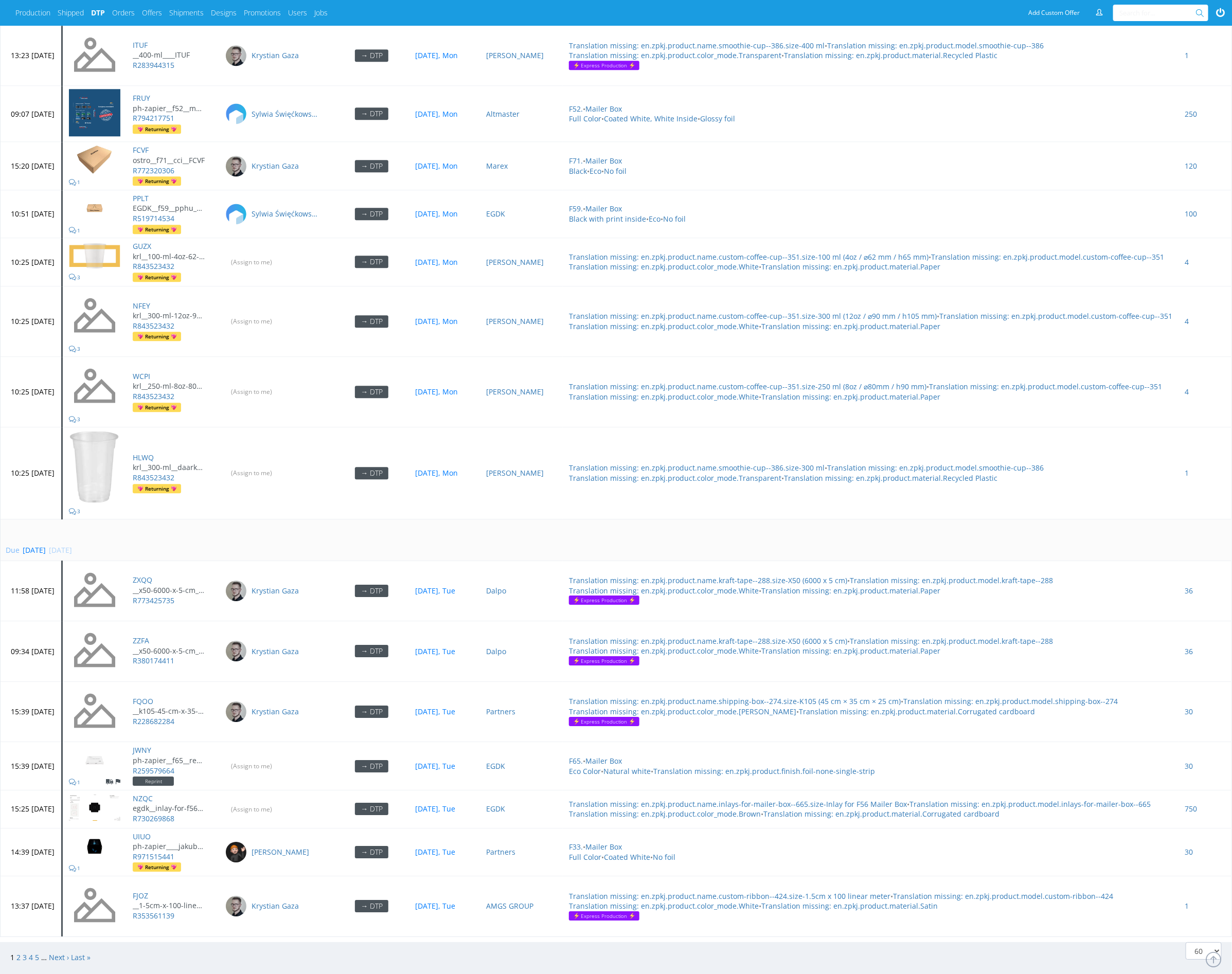
scroll to position [4118, 0]
click at [54, 952] on link "Next ›" at bounding box center [59, 957] width 20 height 10
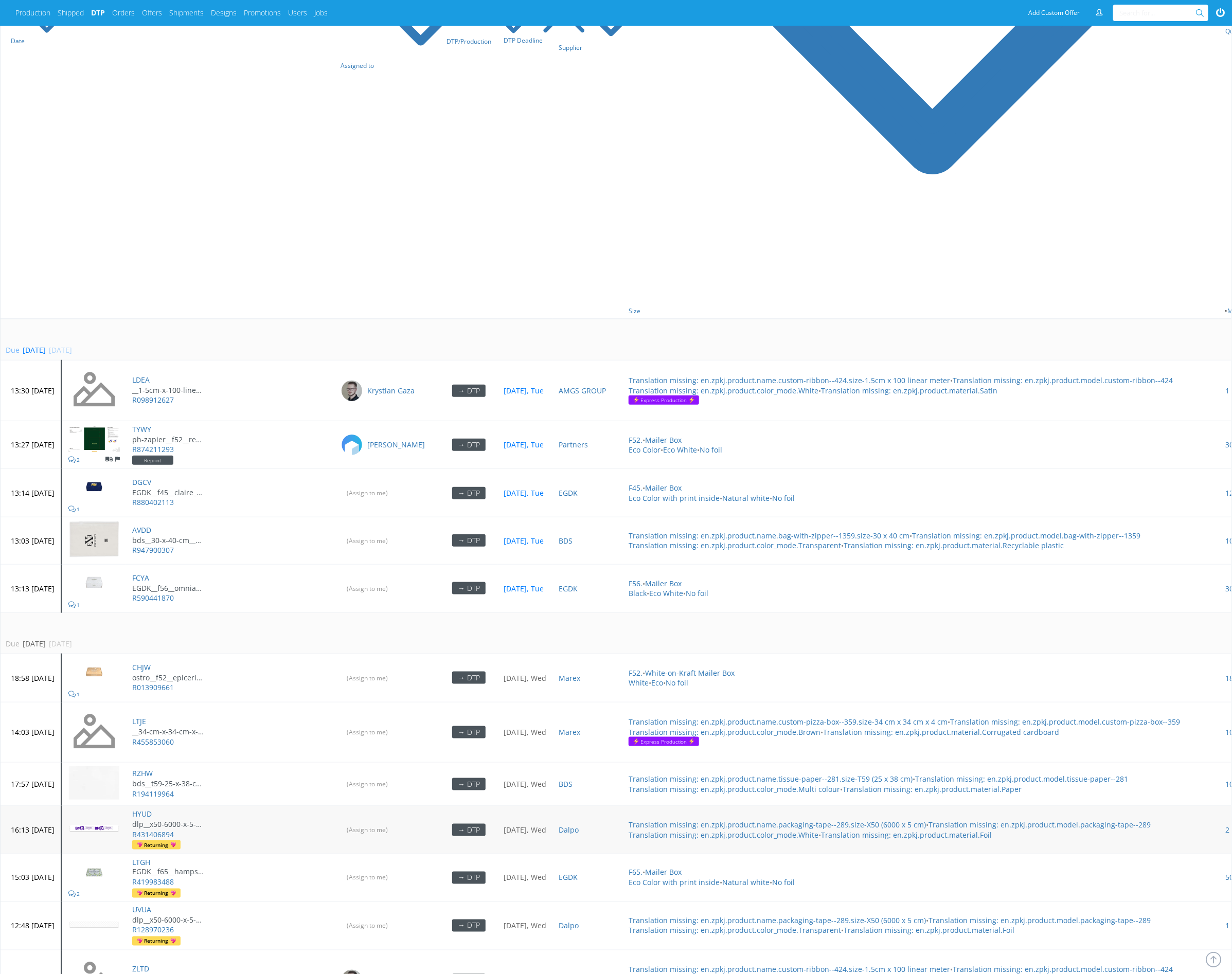
scroll to position [363, 0]
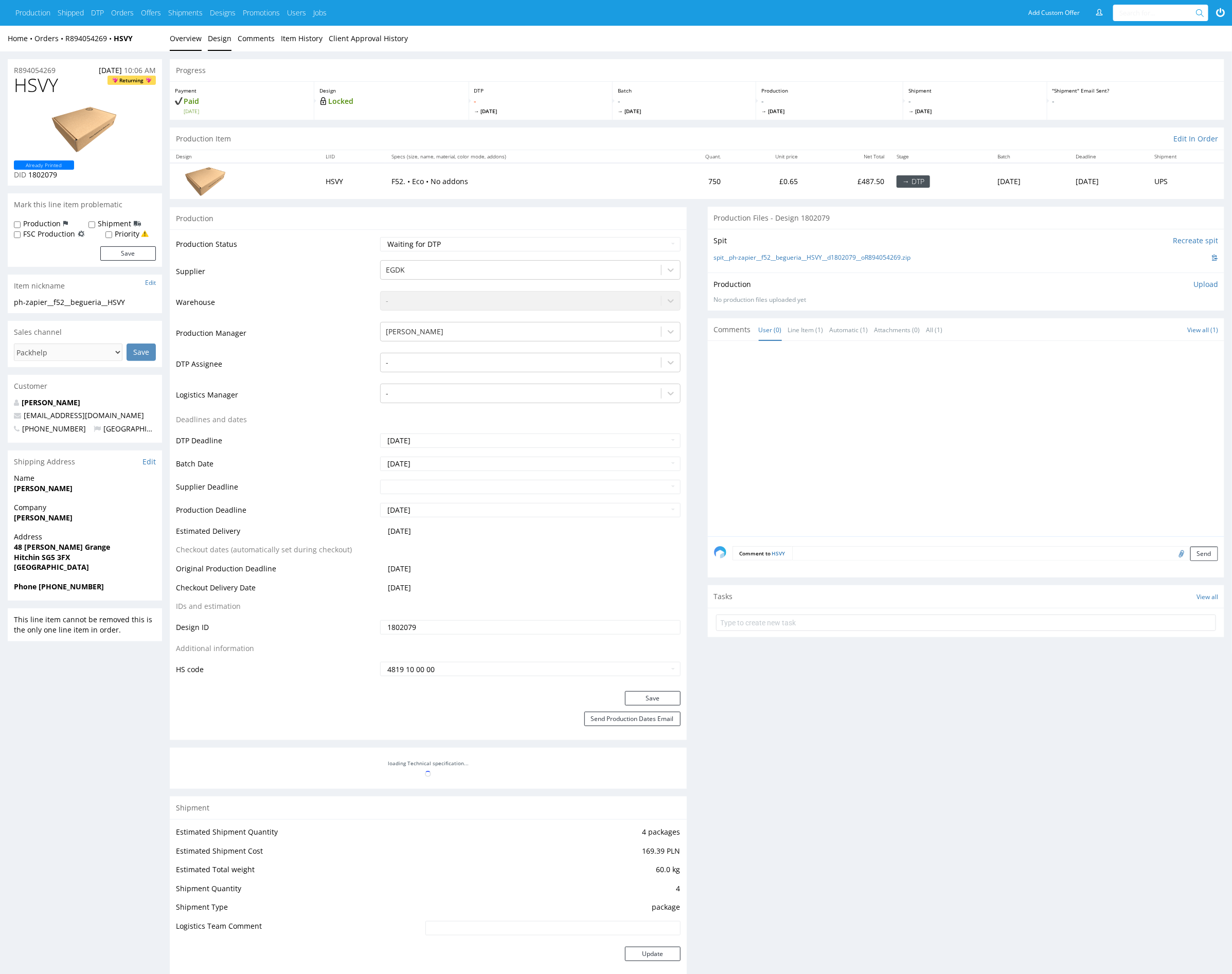
click at [213, 43] on link "Design" at bounding box center [219, 38] width 24 height 25
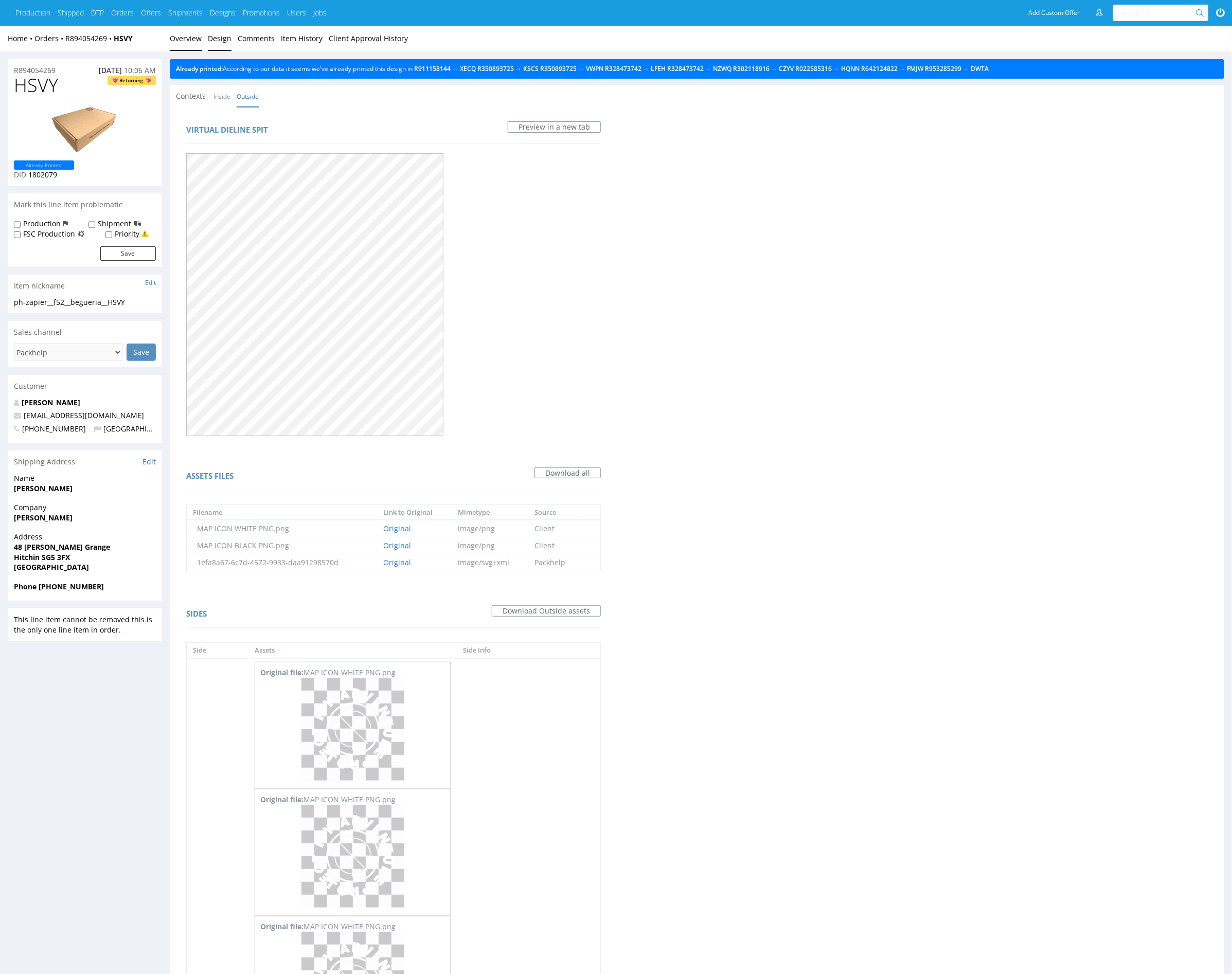
click at [185, 46] on link "Overview" at bounding box center [186, 38] width 32 height 25
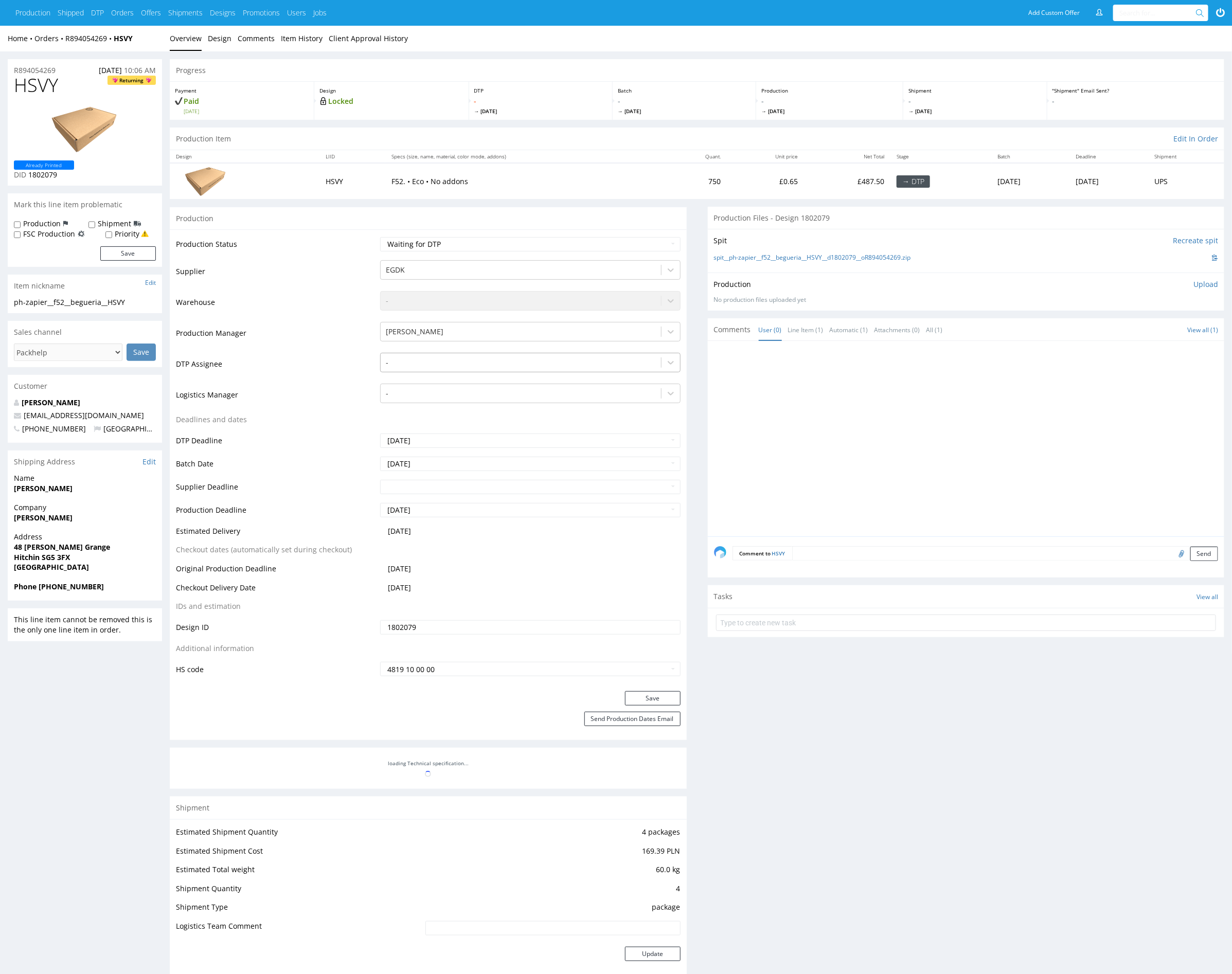
click at [485, 362] on div at bounding box center [521, 362] width 270 height 12
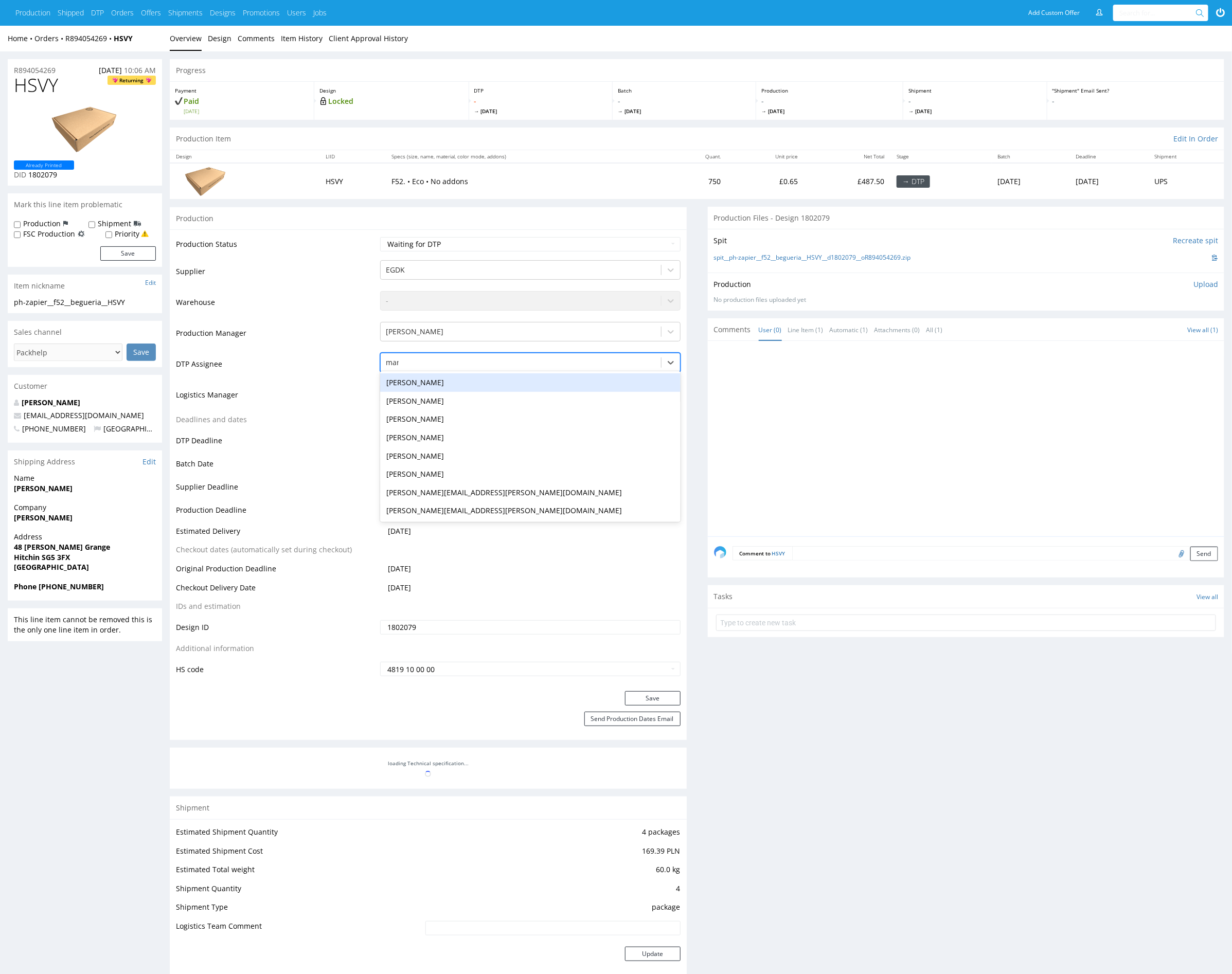
type input "mark"
click at [493, 386] on div "[PERSON_NAME]" at bounding box center [530, 383] width 300 height 19
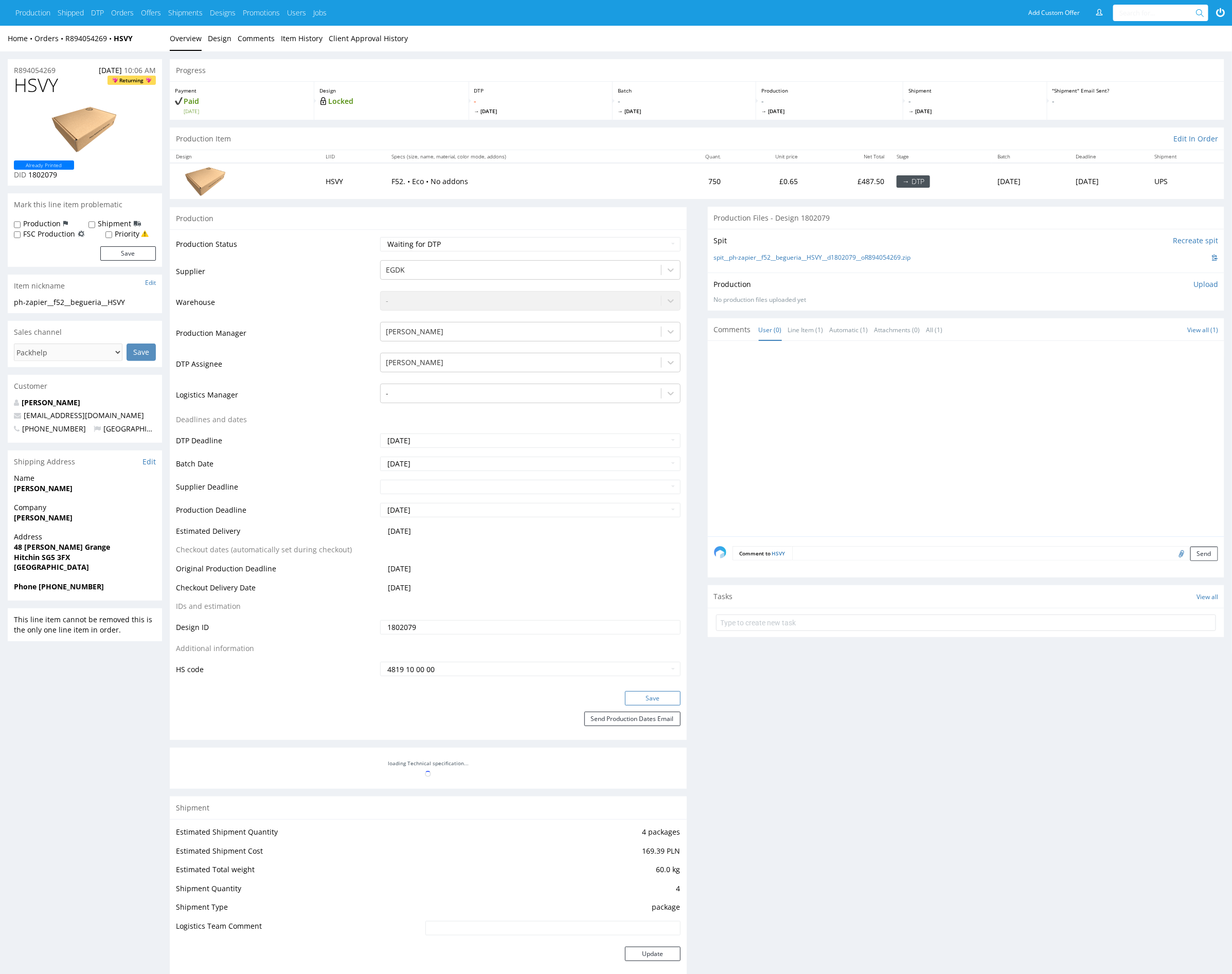
click at [662, 699] on button "Save" at bounding box center [652, 698] width 56 height 15
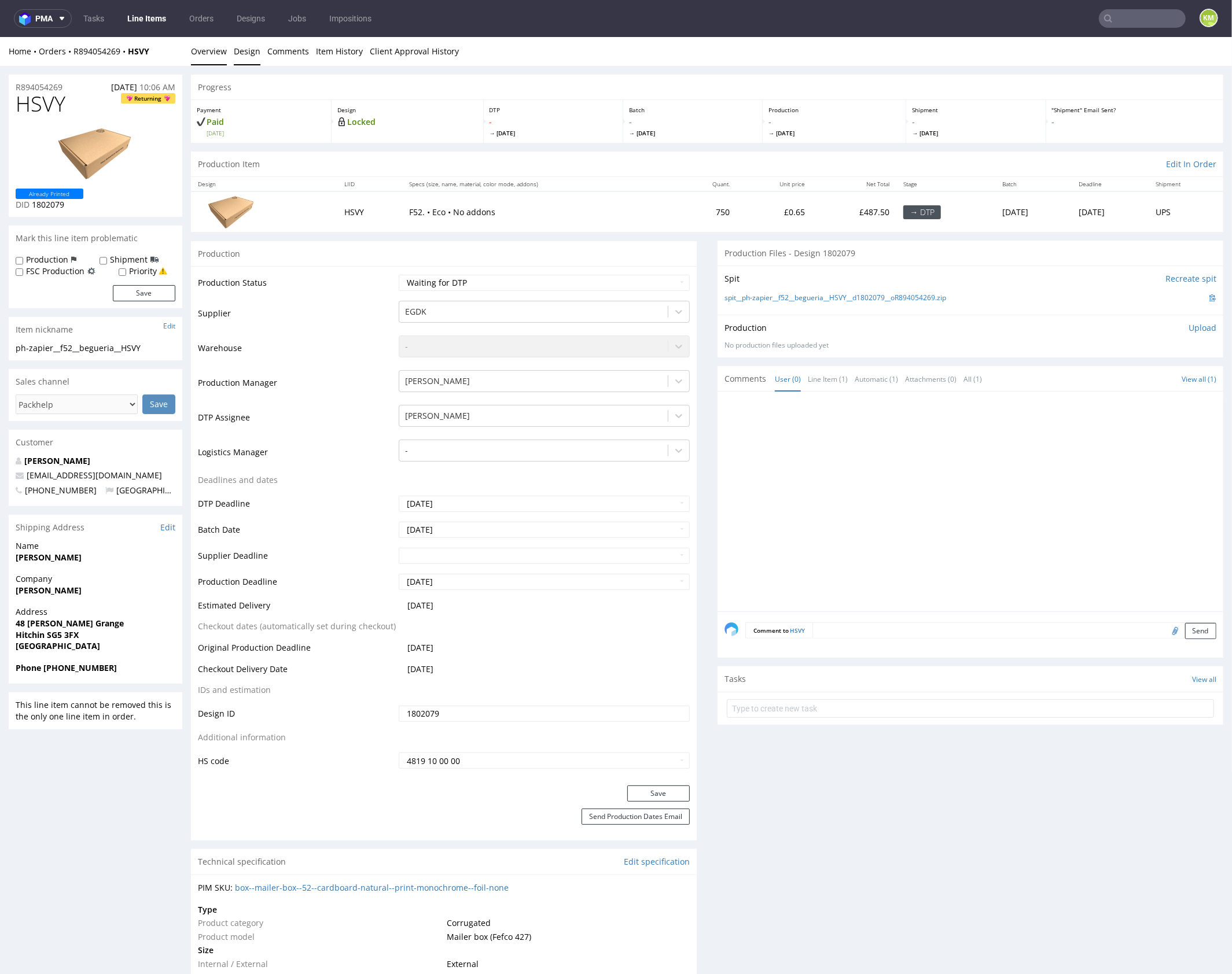
click at [254, 49] on link "Design" at bounding box center [246, 50] width 27 height 28
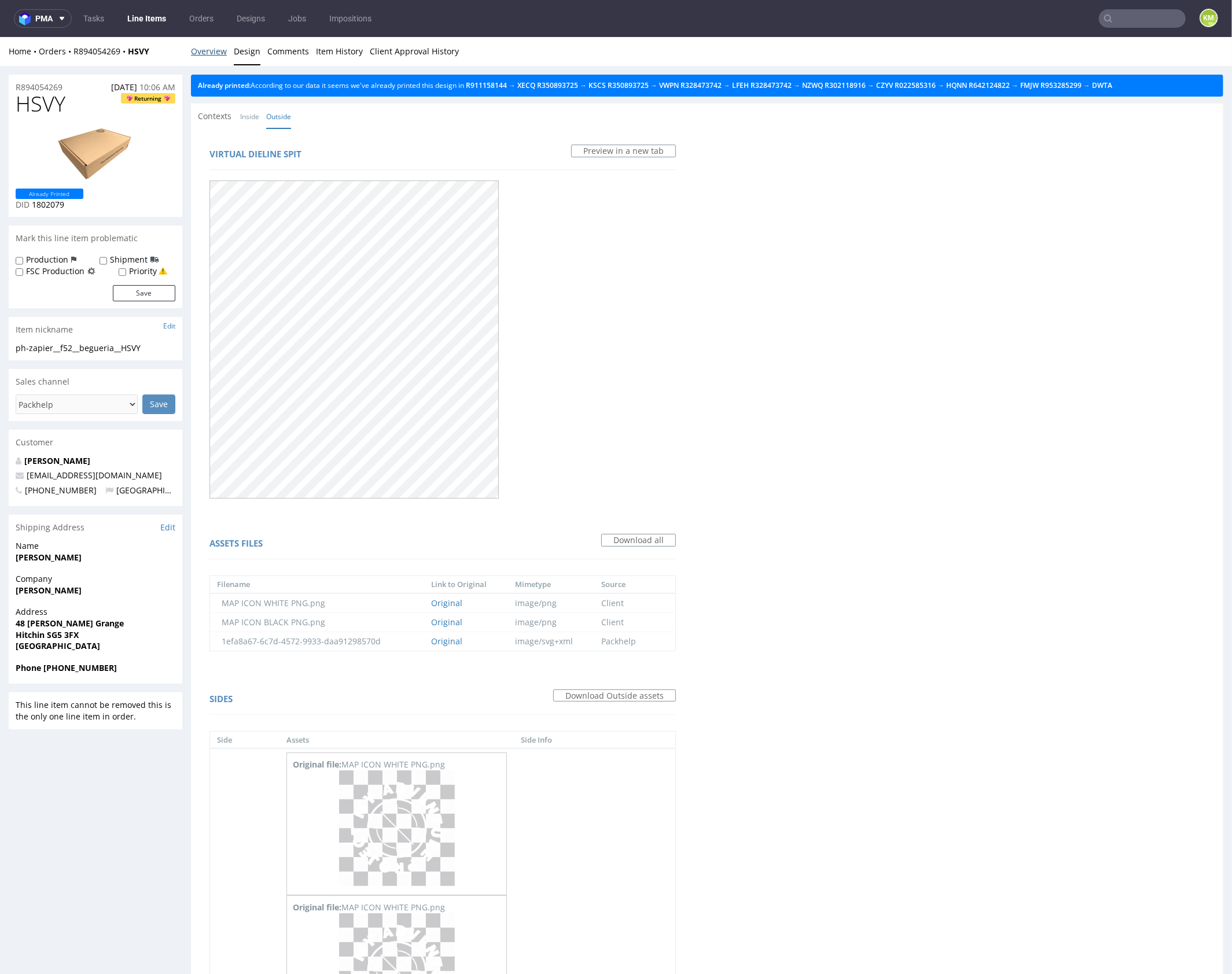
drag, startPoint x: 219, startPoint y: 52, endPoint x: 243, endPoint y: 42, distance: 26.0
click at [220, 52] on link "Overview" at bounding box center [209, 50] width 36 height 28
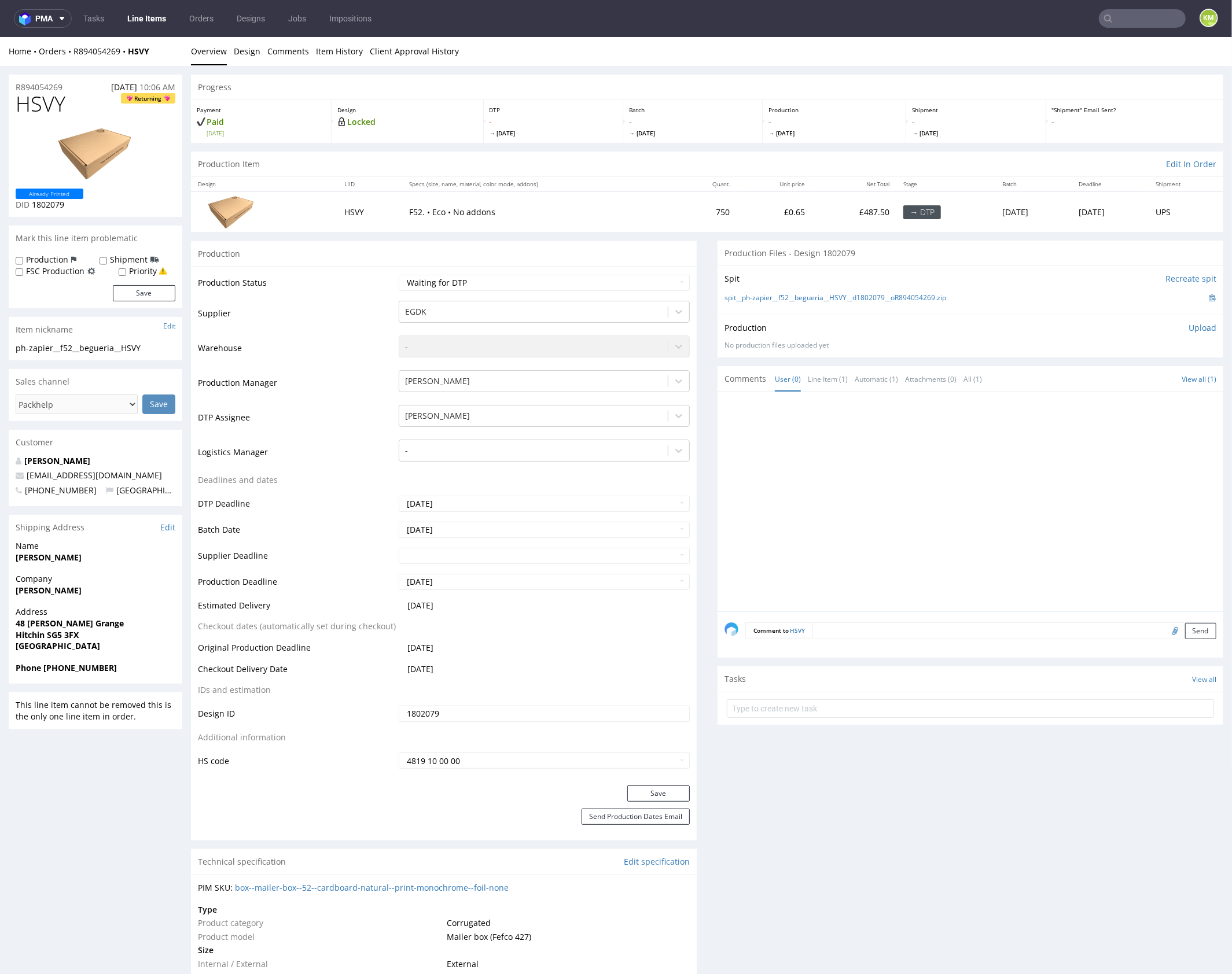
click at [920, 501] on div at bounding box center [973, 504] width 499 height 213
click at [921, 343] on div "No production files uploaded yet" at bounding box center [970, 345] width 492 height 10
drag, startPoint x: 965, startPoint y: 298, endPoint x: 777, endPoint y: 296, distance: 188.0
click at [777, 296] on div "spit__ph-zapier__f52__begueria__HSVY__d1802079__oR894054269.zip" at bounding box center [970, 297] width 492 height 13
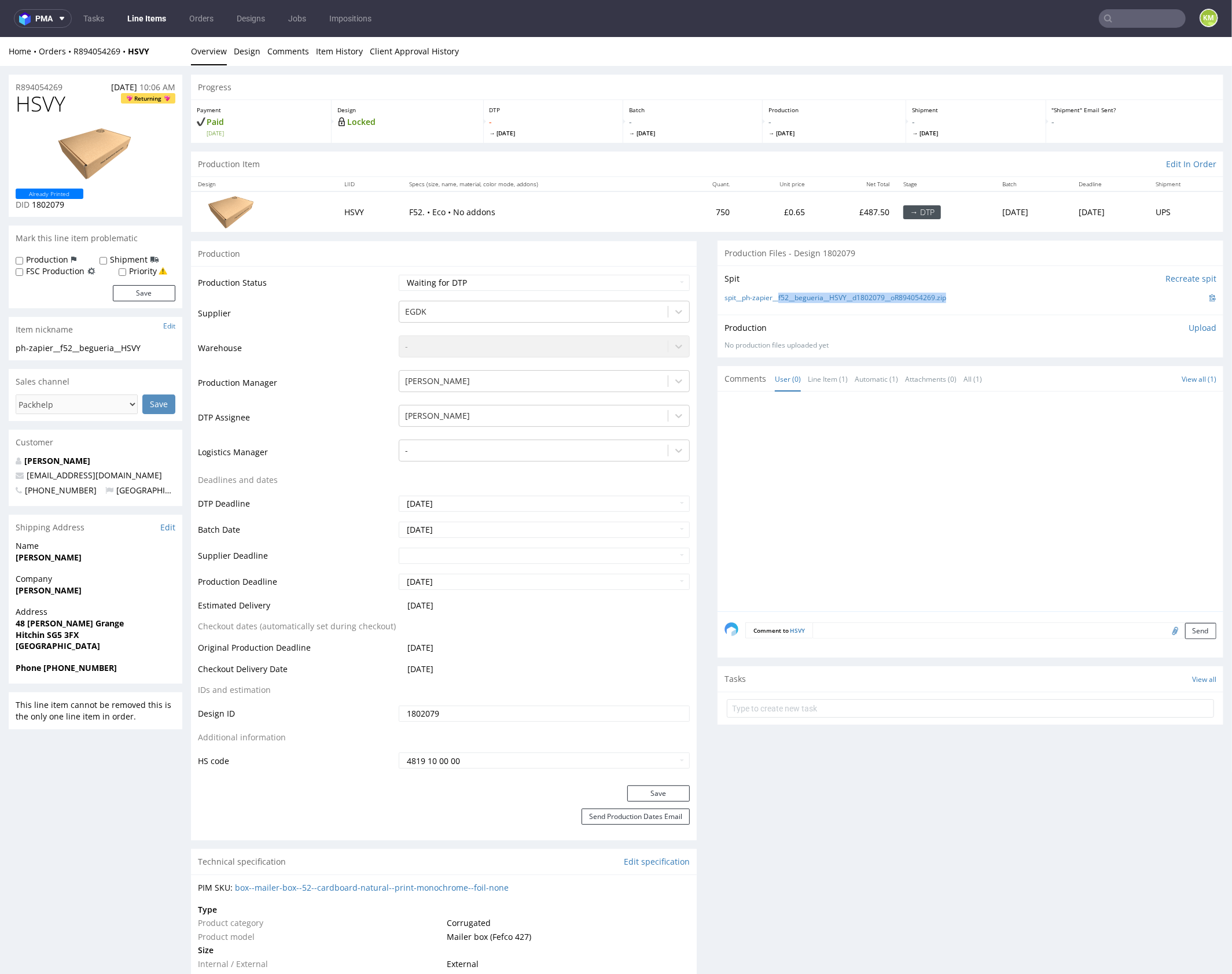
copy link "f52__begueria__HSVY__d1802079__oR894054269.zip"
drag, startPoint x: 964, startPoint y: 469, endPoint x: 777, endPoint y: 287, distance: 260.9
click at [955, 462] on div at bounding box center [973, 504] width 499 height 213
click at [39, 100] on span "HSVY" at bounding box center [40, 103] width 50 height 23
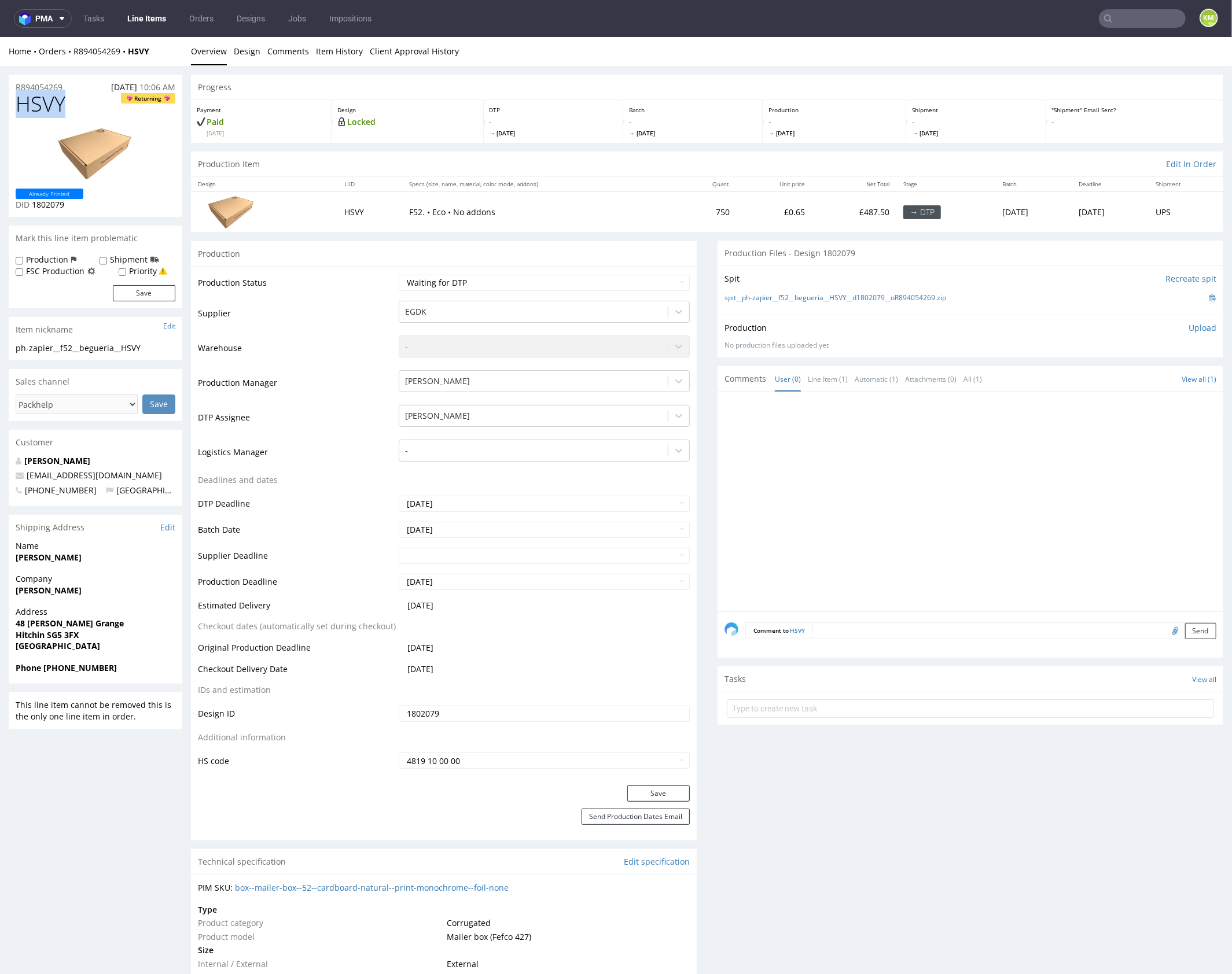
copy span "HSVY"
click at [1180, 332] on div "Production Upload No production files uploaded yet Description (optional) Add f…" at bounding box center [970, 335] width 492 height 28
click at [1188, 330] on p "Upload" at bounding box center [1202, 328] width 28 height 11
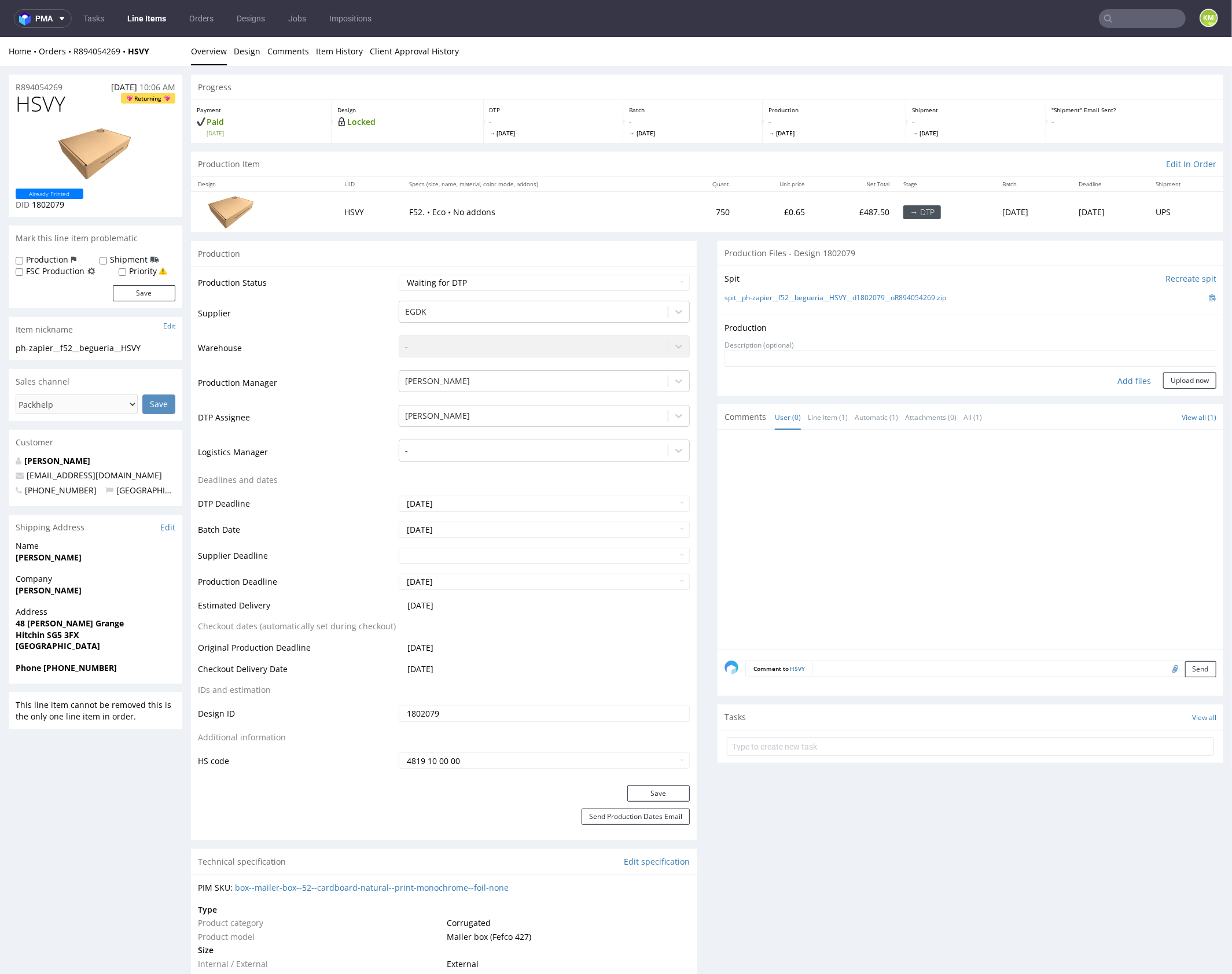
click at [1130, 373] on div "Add files" at bounding box center [1134, 381] width 58 height 17
type input "C:\fakepath\f52__begueria__HSVY__d1802079__oR894054269__outside.pdf"
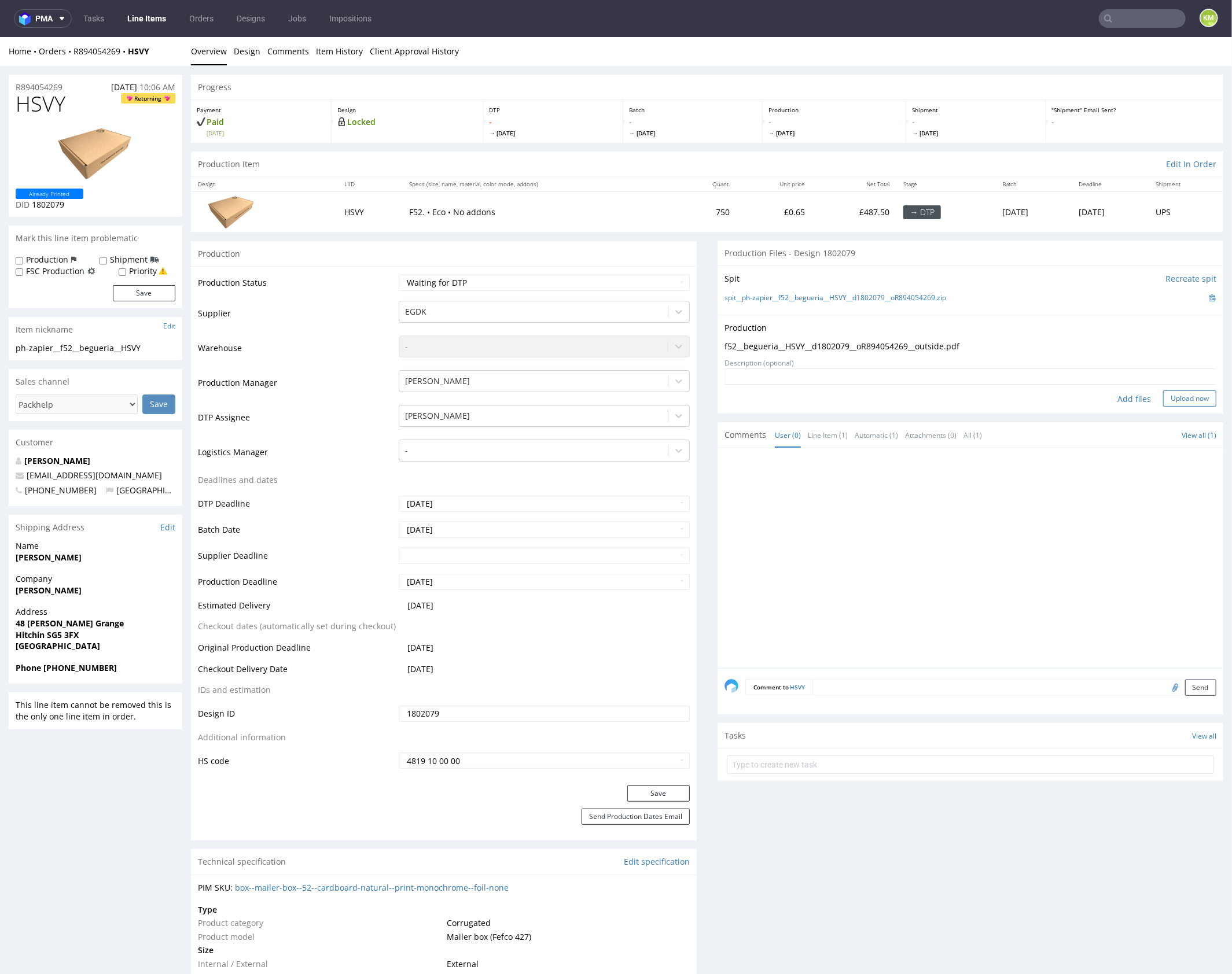
click at [1163, 400] on button "Upload now" at bounding box center [1190, 398] width 53 height 17
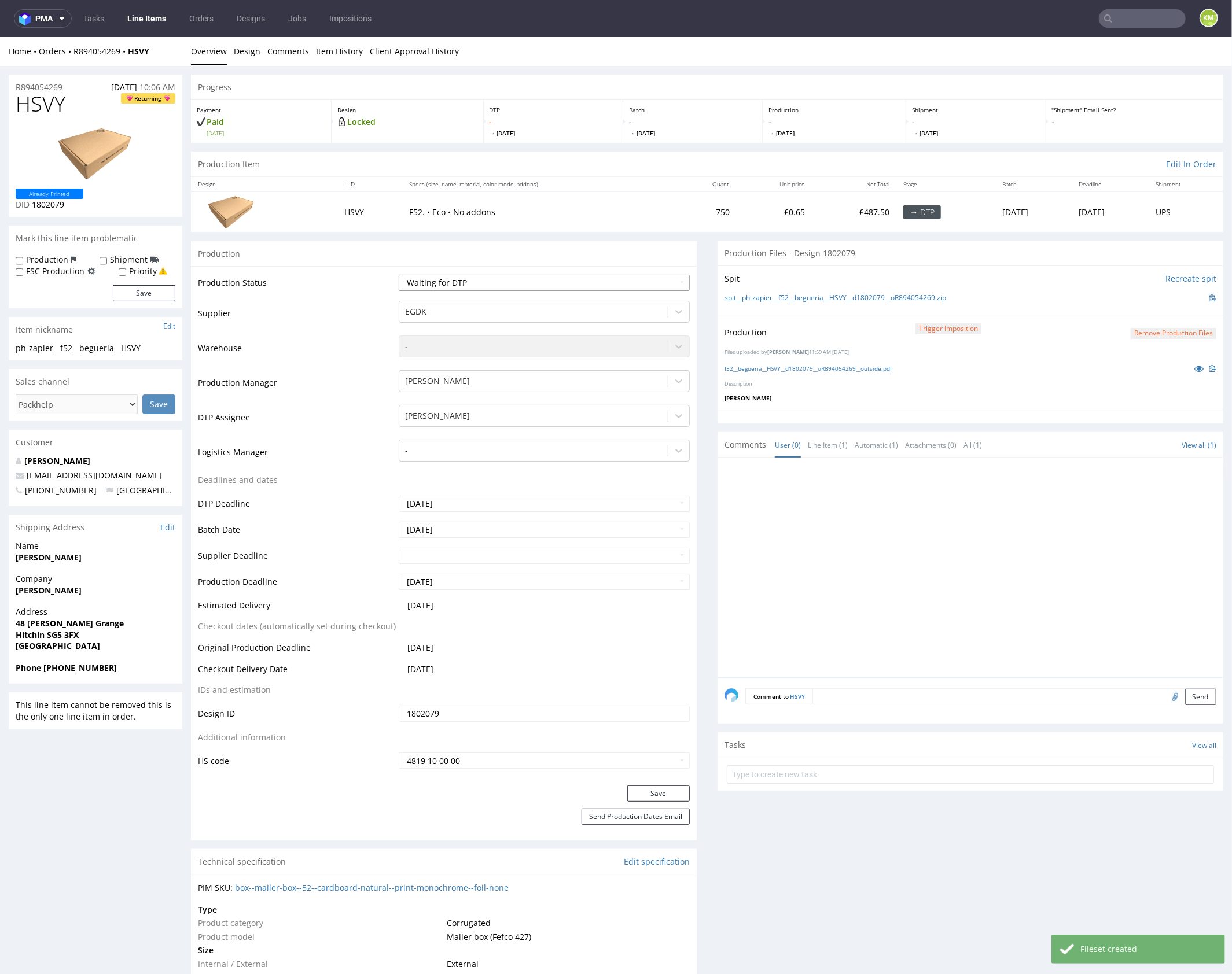
click at [601, 284] on select "Waiting for Artwork Waiting for Diecut Waiting for Mockup Waiting for DTP Waiti…" at bounding box center [544, 282] width 291 height 17
select select "dtp_production_ready"
click at [399, 274] on select "Waiting for Artwork Waiting for Diecut Waiting for Mockup Waiting for DTP Waiti…" at bounding box center [544, 282] width 291 height 17
click at [659, 789] on button "Save" at bounding box center [658, 793] width 62 height 17
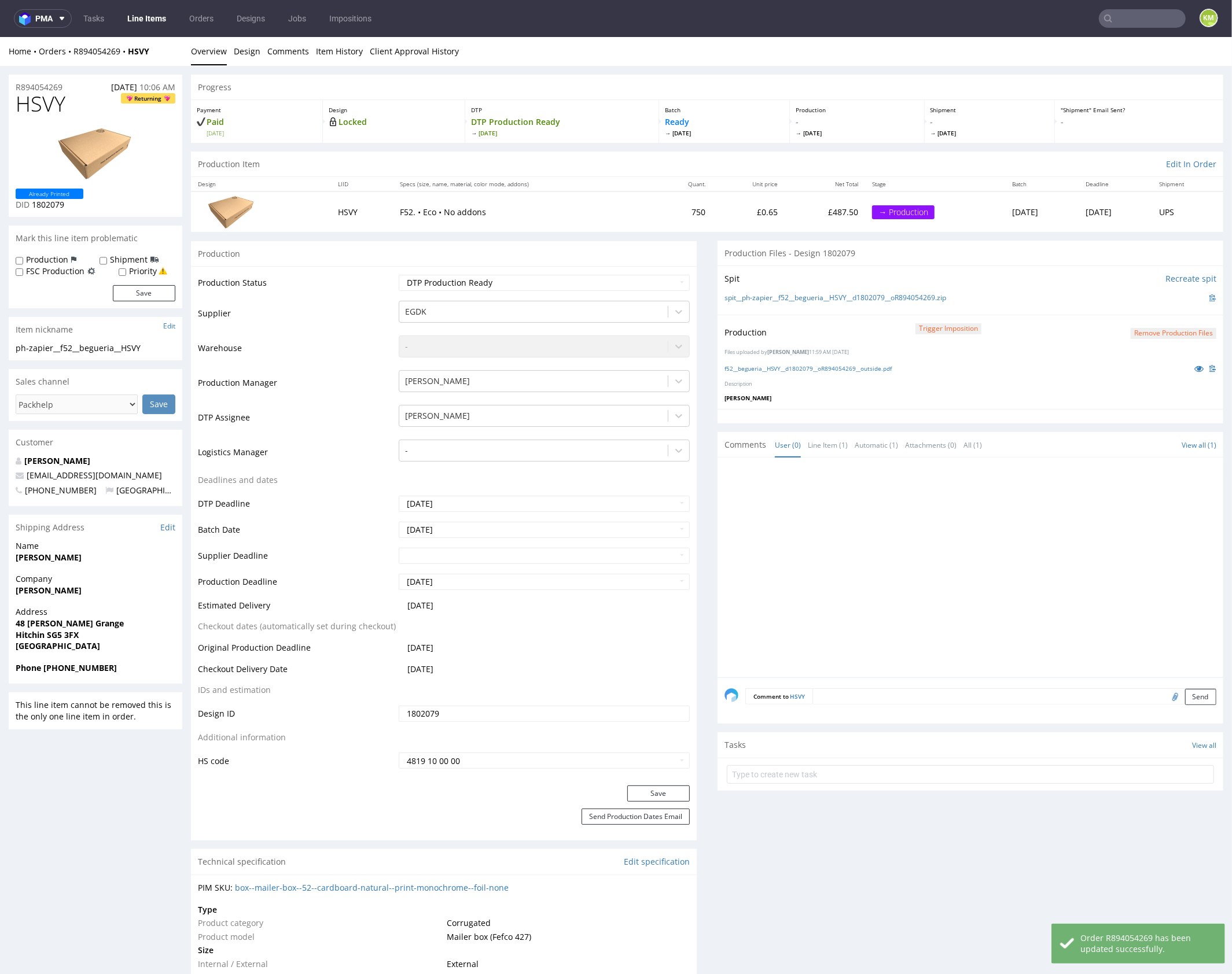
click at [784, 557] on div at bounding box center [973, 570] width 499 height 213
click at [948, 514] on div at bounding box center [973, 570] width 499 height 213
click at [857, 541] on div at bounding box center [973, 570] width 499 height 213
drag, startPoint x: 840, startPoint y: 551, endPoint x: 834, endPoint y: 552, distance: 6.1
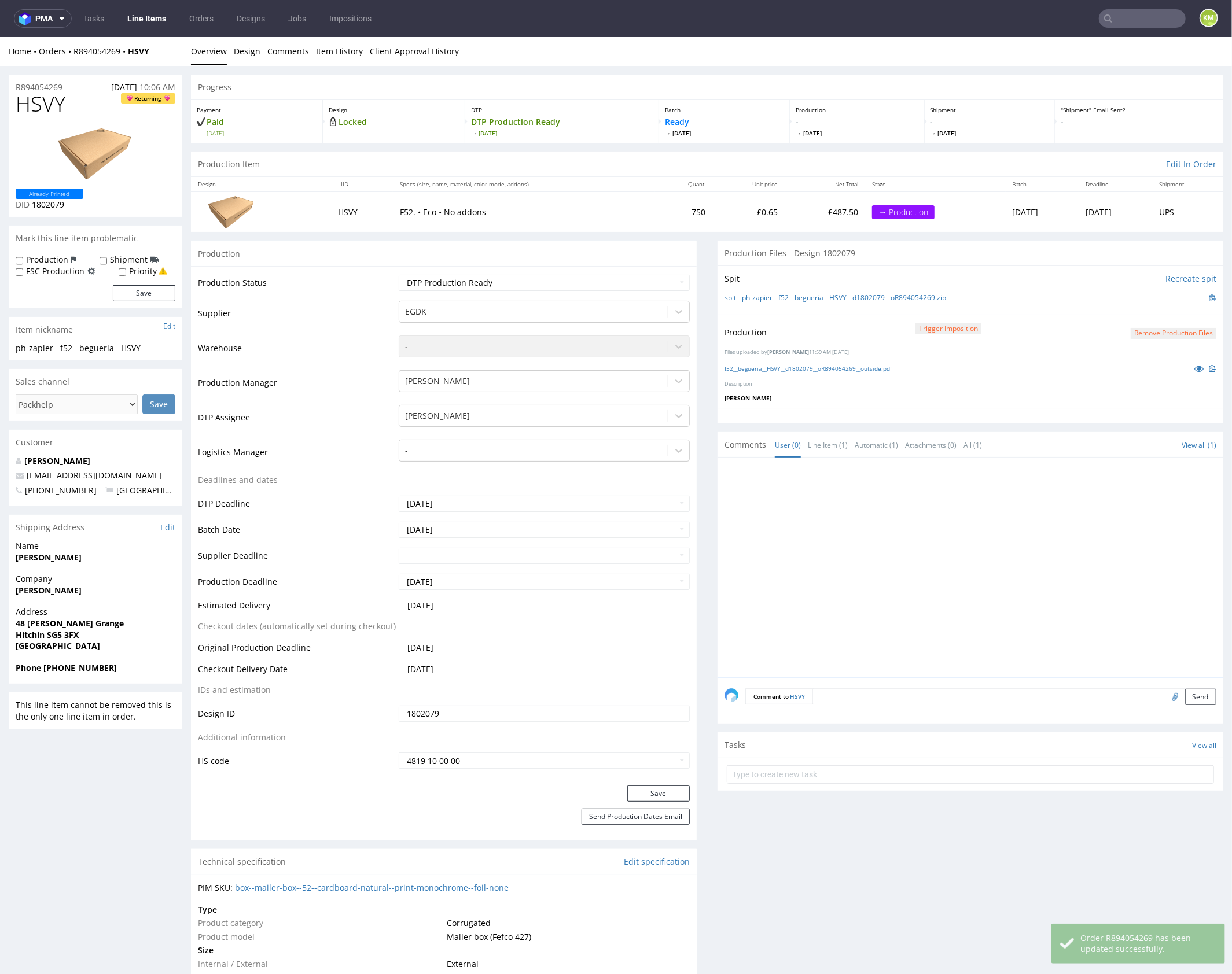
click at [834, 552] on div at bounding box center [973, 570] width 499 height 213
click at [798, 558] on div at bounding box center [973, 570] width 499 height 213
click at [718, 534] on div at bounding box center [971, 567] width 506 height 220
click at [775, 559] on div at bounding box center [973, 570] width 499 height 213
click at [835, 440] on link "Line Item (1)" at bounding box center [828, 445] width 40 height 25
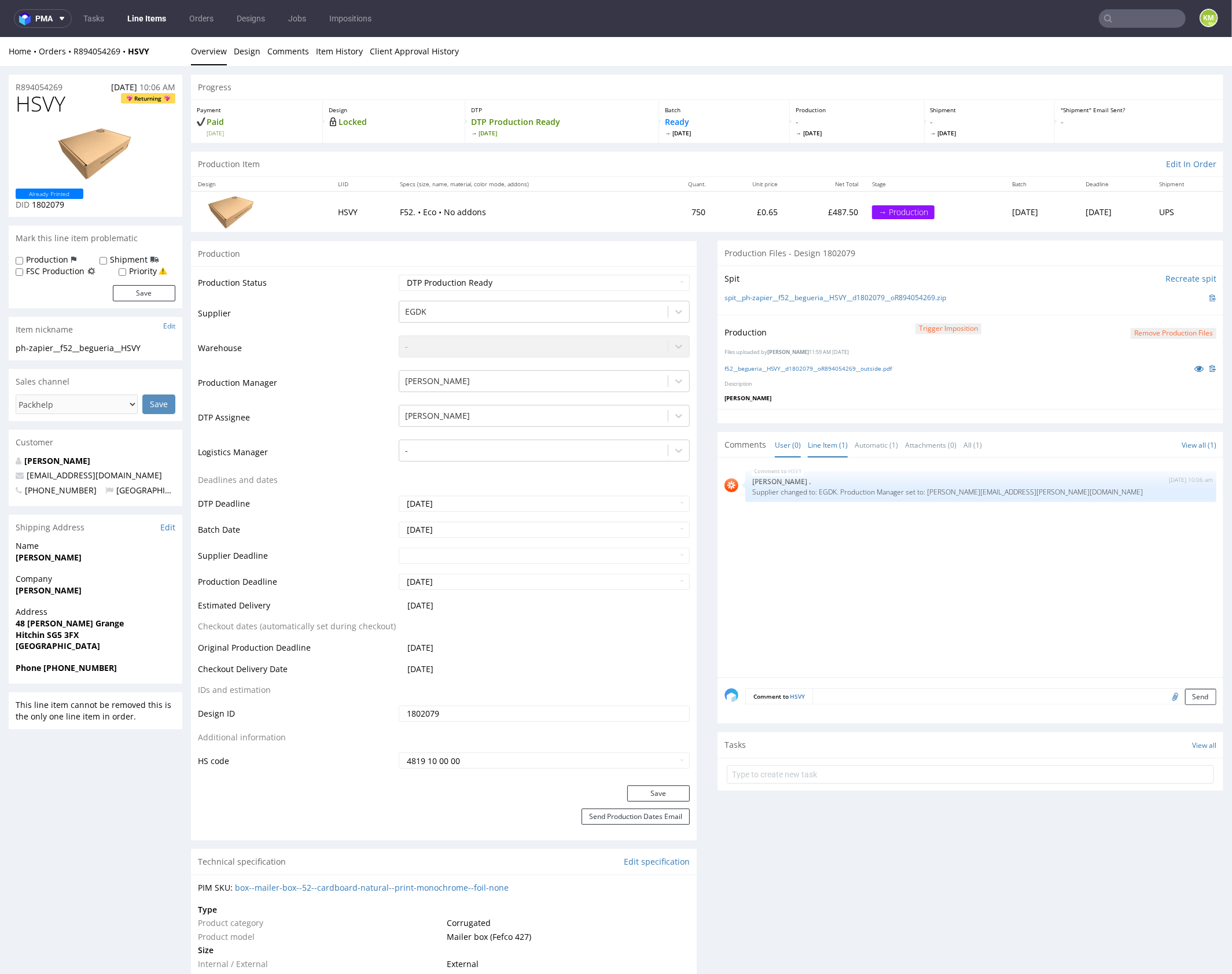
click at [779, 446] on link "User (0)" at bounding box center [787, 445] width 26 height 25
click at [759, 537] on div at bounding box center [973, 570] width 499 height 213
click at [761, 539] on div at bounding box center [973, 570] width 499 height 213
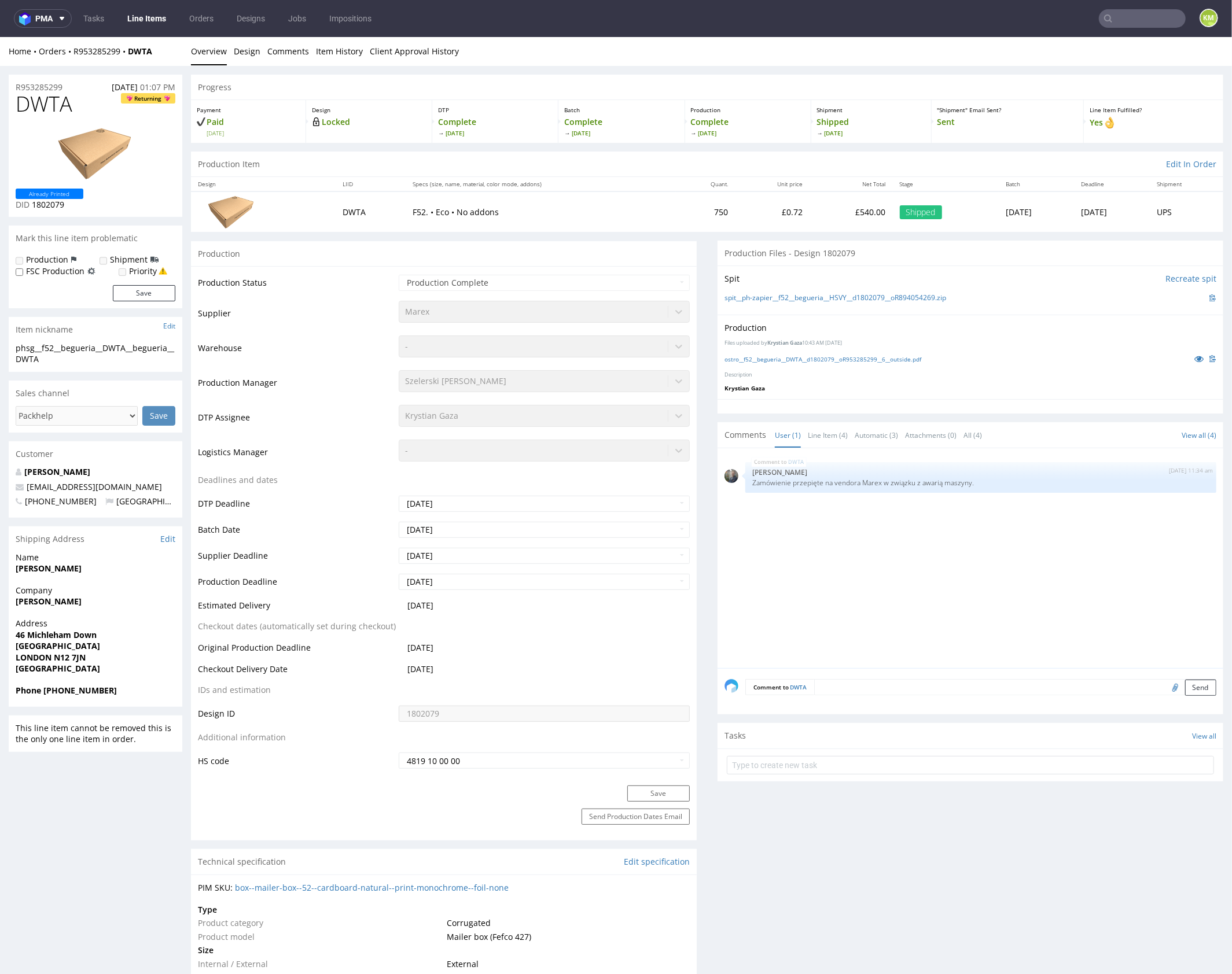
click at [847, 387] on p "Krystian Gaza" at bounding box center [970, 387] width 492 height 8
click at [826, 424] on link "Line Item (4)" at bounding box center [828, 435] width 40 height 25
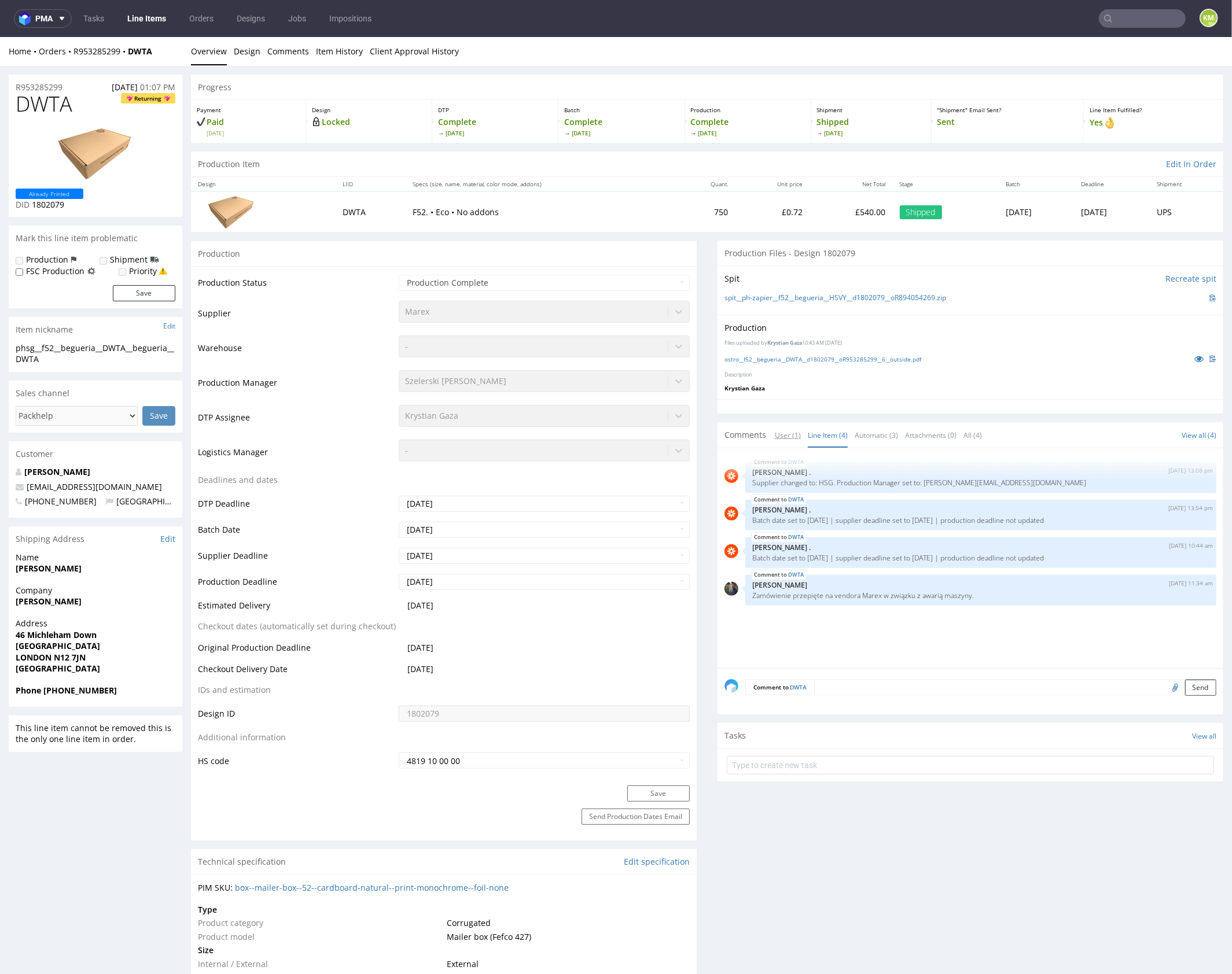
drag, startPoint x: 769, startPoint y: 427, endPoint x: 795, endPoint y: 432, distance: 26.5
click at [774, 427] on link "User (1)" at bounding box center [787, 435] width 26 height 25
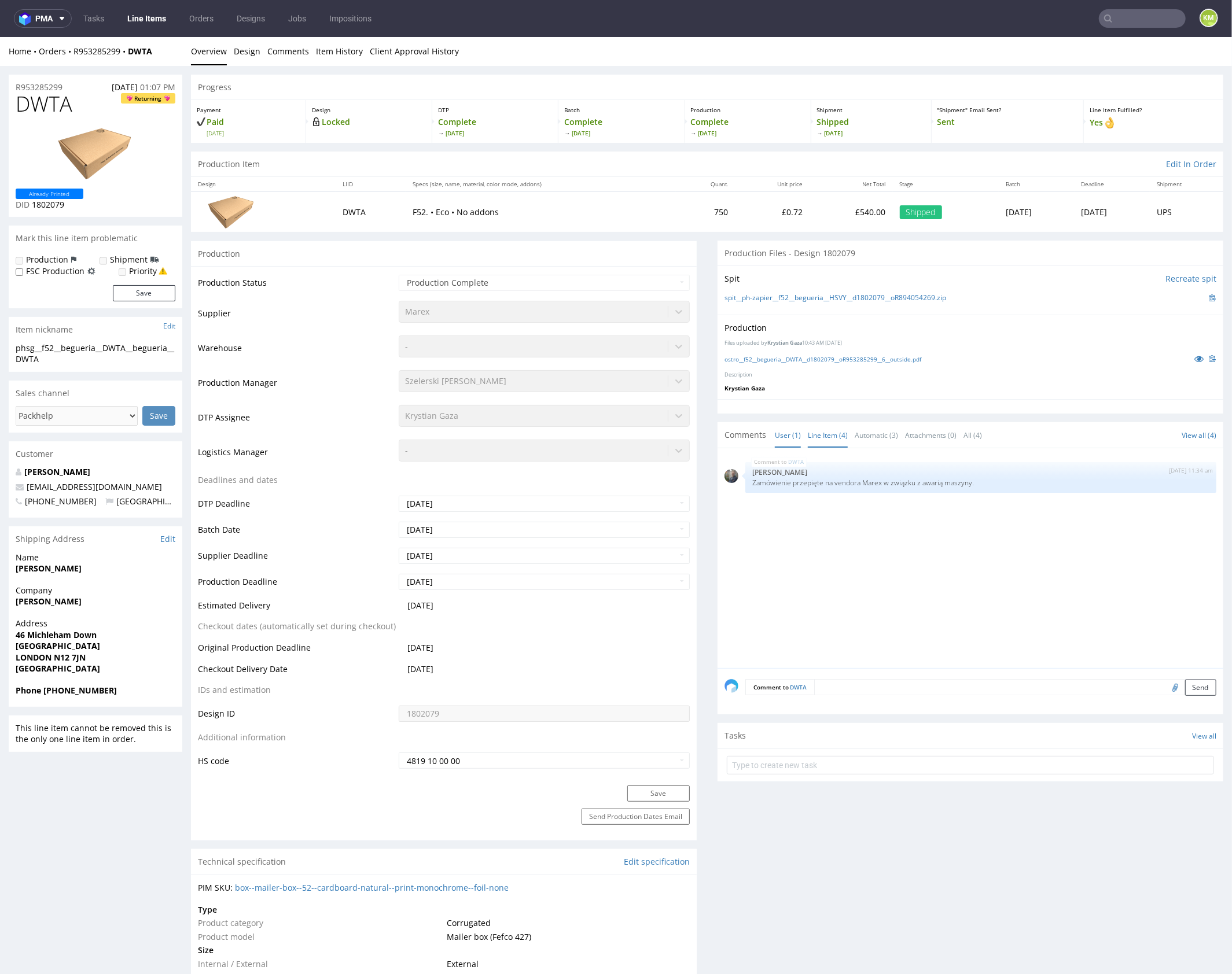
click at [829, 432] on link "Line Item (4)" at bounding box center [828, 435] width 40 height 25
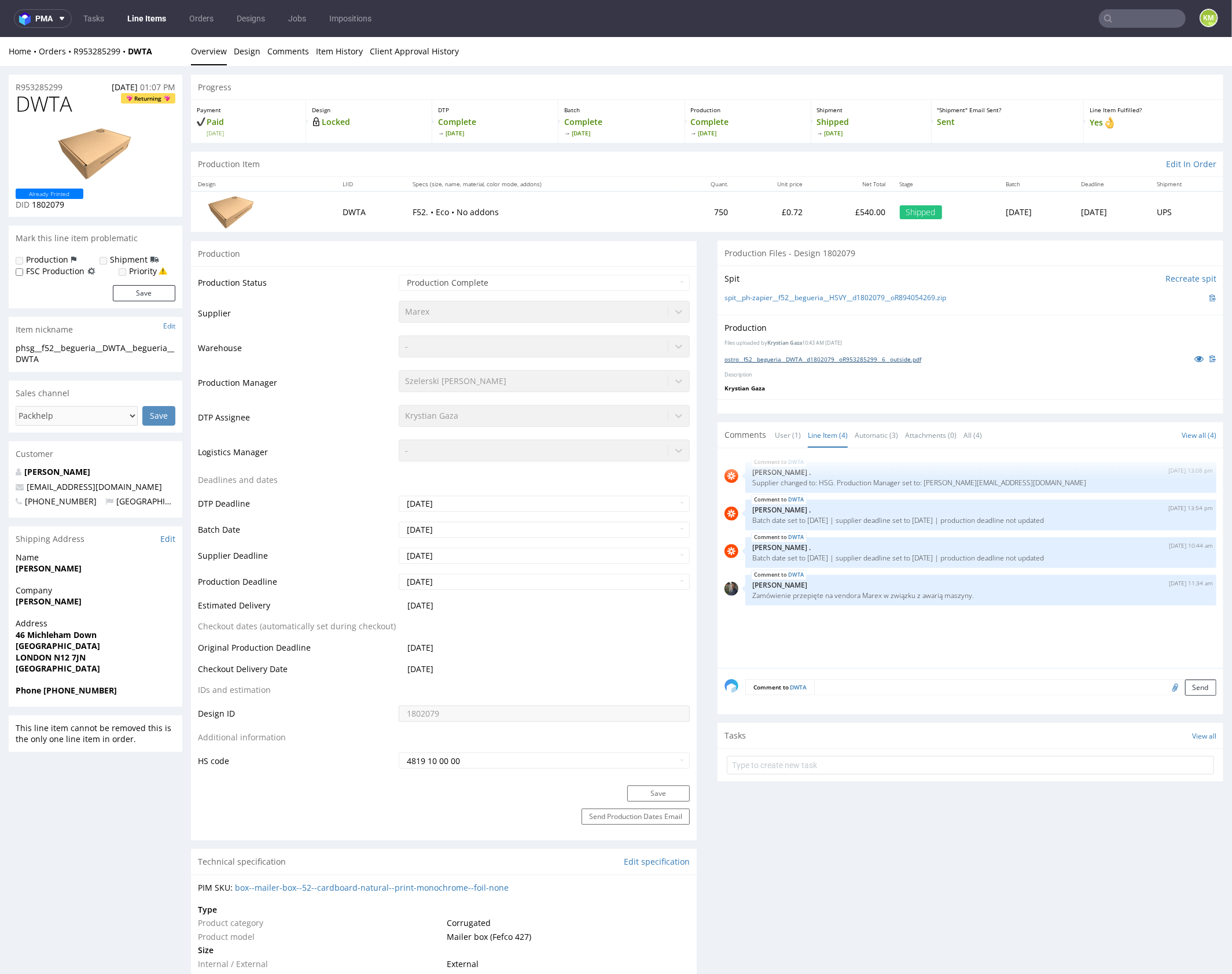
click at [869, 357] on link "ostro__f52__begueria__DWTA__d1802079__oR953285299__6__outside.pdf" at bounding box center [823, 358] width 197 height 8
click at [872, 379] on div "Production Files uploaded by Krystian Gaza 10:43 AM January 9th, 2025 ostro__f5…" at bounding box center [971, 356] width 506 height 85
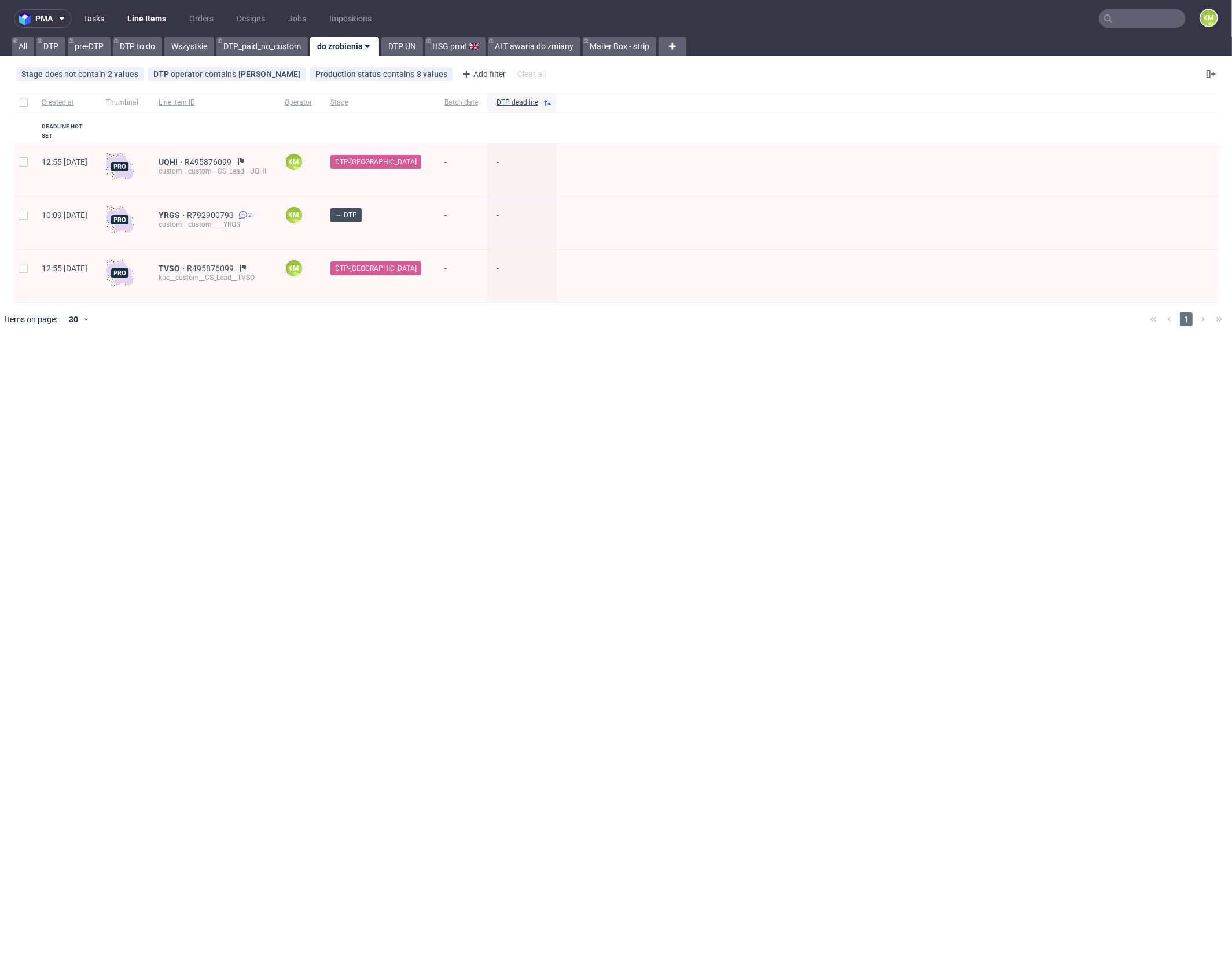
click at [93, 22] on link "Tasks" at bounding box center [93, 19] width 34 height 19
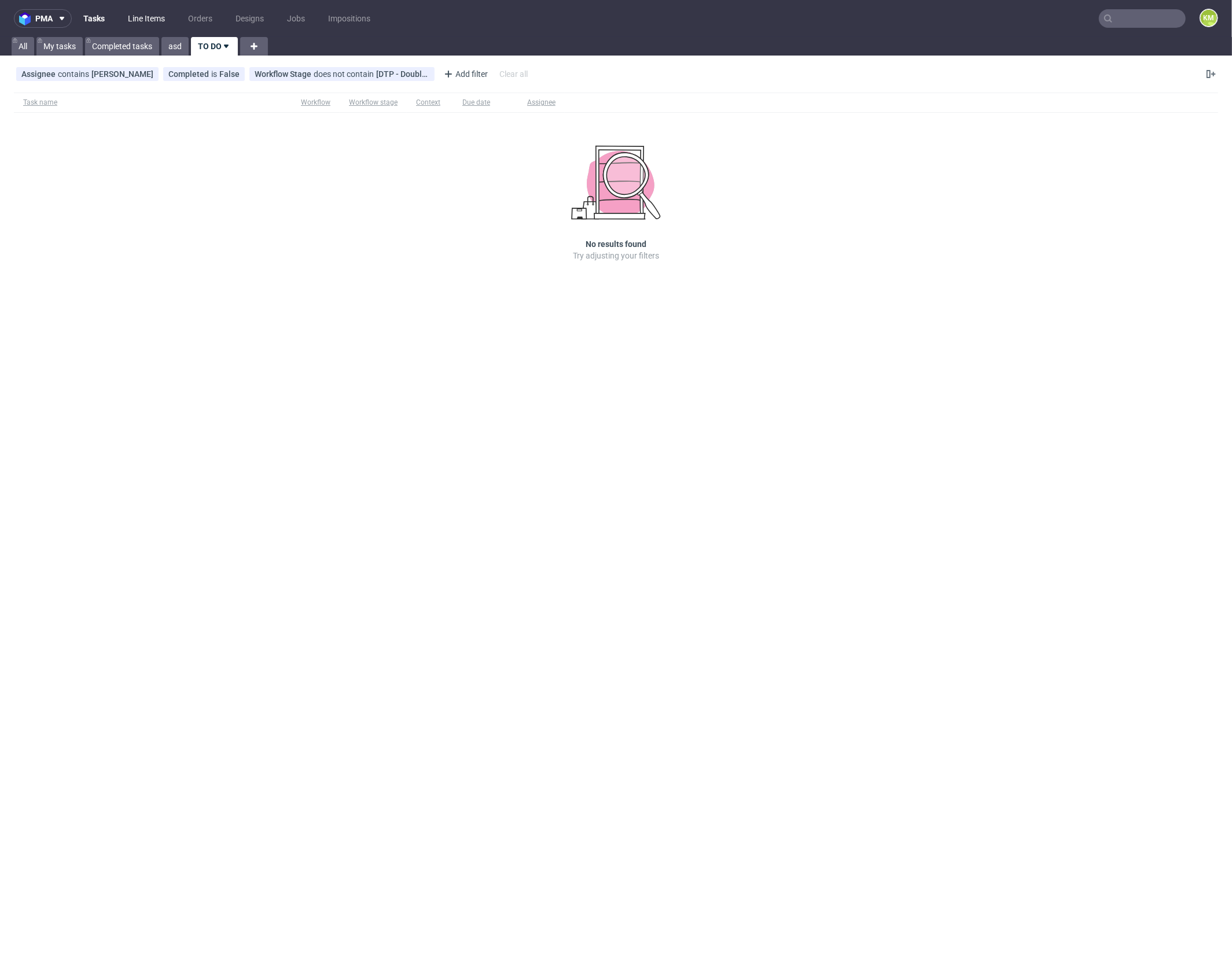
click at [156, 16] on link "Line Items" at bounding box center [146, 19] width 51 height 19
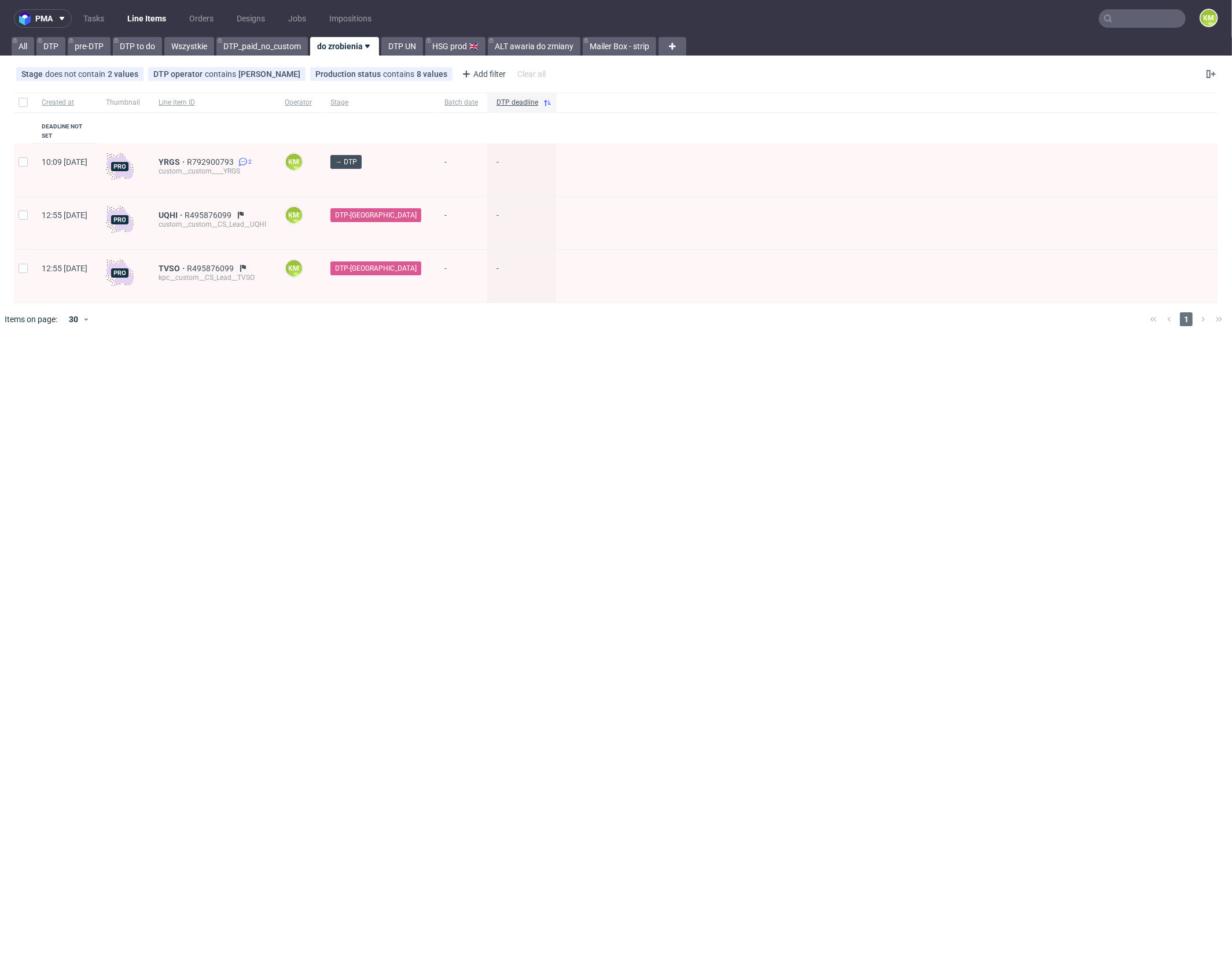
click at [633, 376] on div "pma Tasks Line Items Orders Designs Jobs Impositions KM All DTP pre-DTP DTP to …" at bounding box center [616, 487] width 1232 height 974
click at [632, 373] on div "pma Tasks Line Items Orders Designs Jobs Impositions KM All DTP pre-DTP DTP to …" at bounding box center [616, 487] width 1232 height 974
click at [198, 24] on link "Orders" at bounding box center [201, 19] width 38 height 19
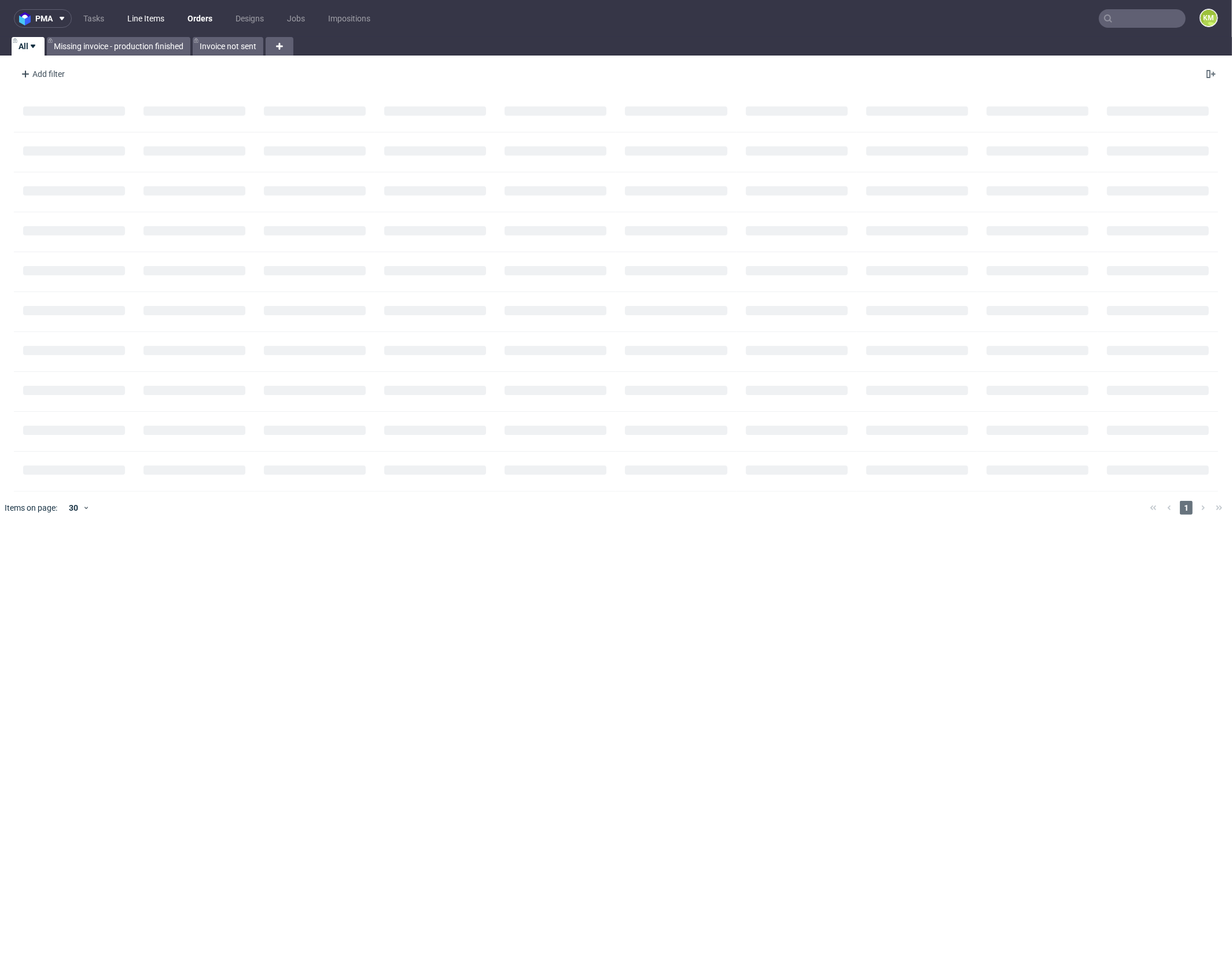
click at [136, 22] on link "Line Items" at bounding box center [146, 19] width 51 height 19
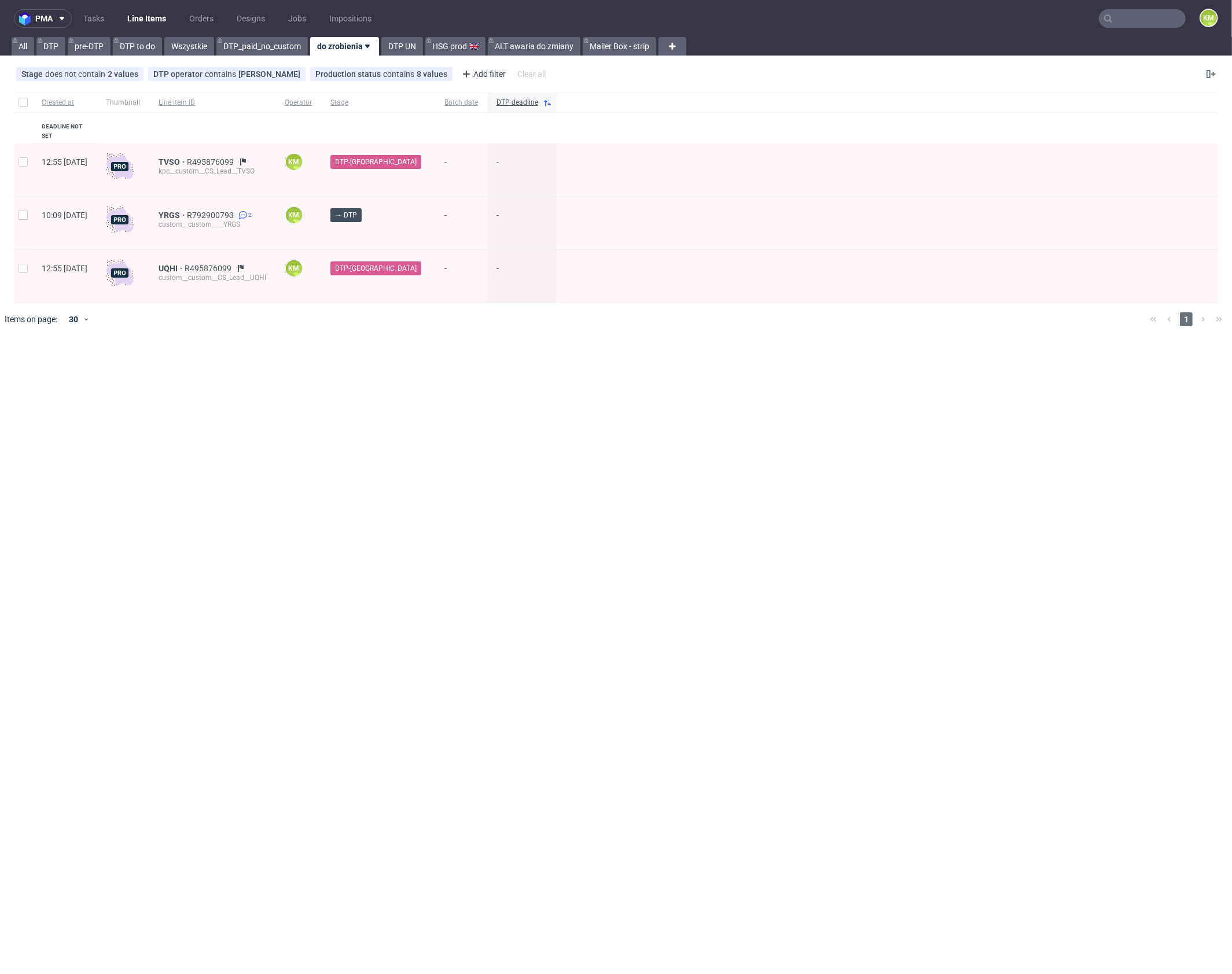
drag, startPoint x: 452, startPoint y: 441, endPoint x: 517, endPoint y: 274, distance: 179.2
click at [452, 441] on div "pma Tasks Line Items Orders Designs Jobs Impositions KM All DTP pre-DTP DTP to …" at bounding box center [616, 487] width 1232 height 974
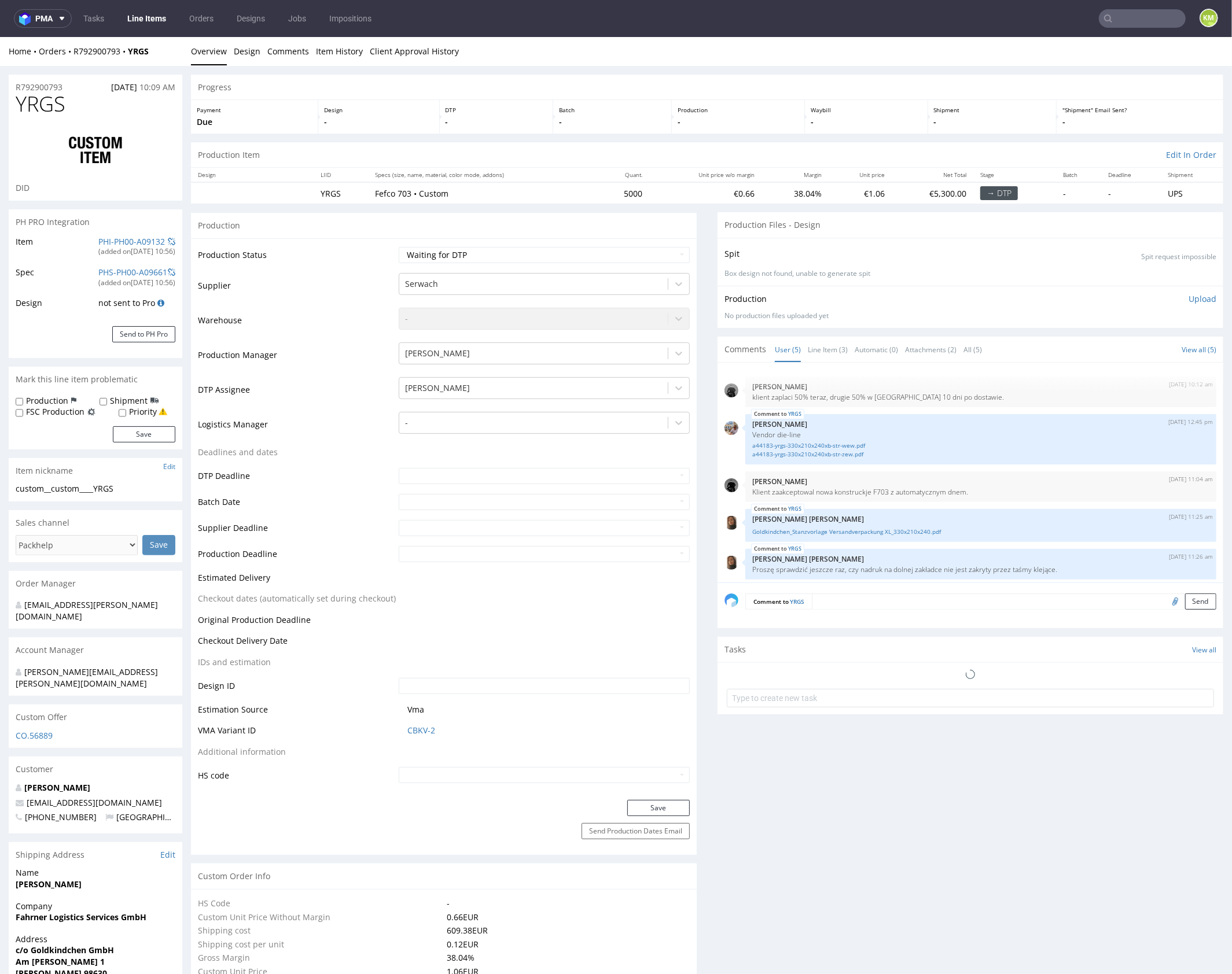
scroll to position [4, 0]
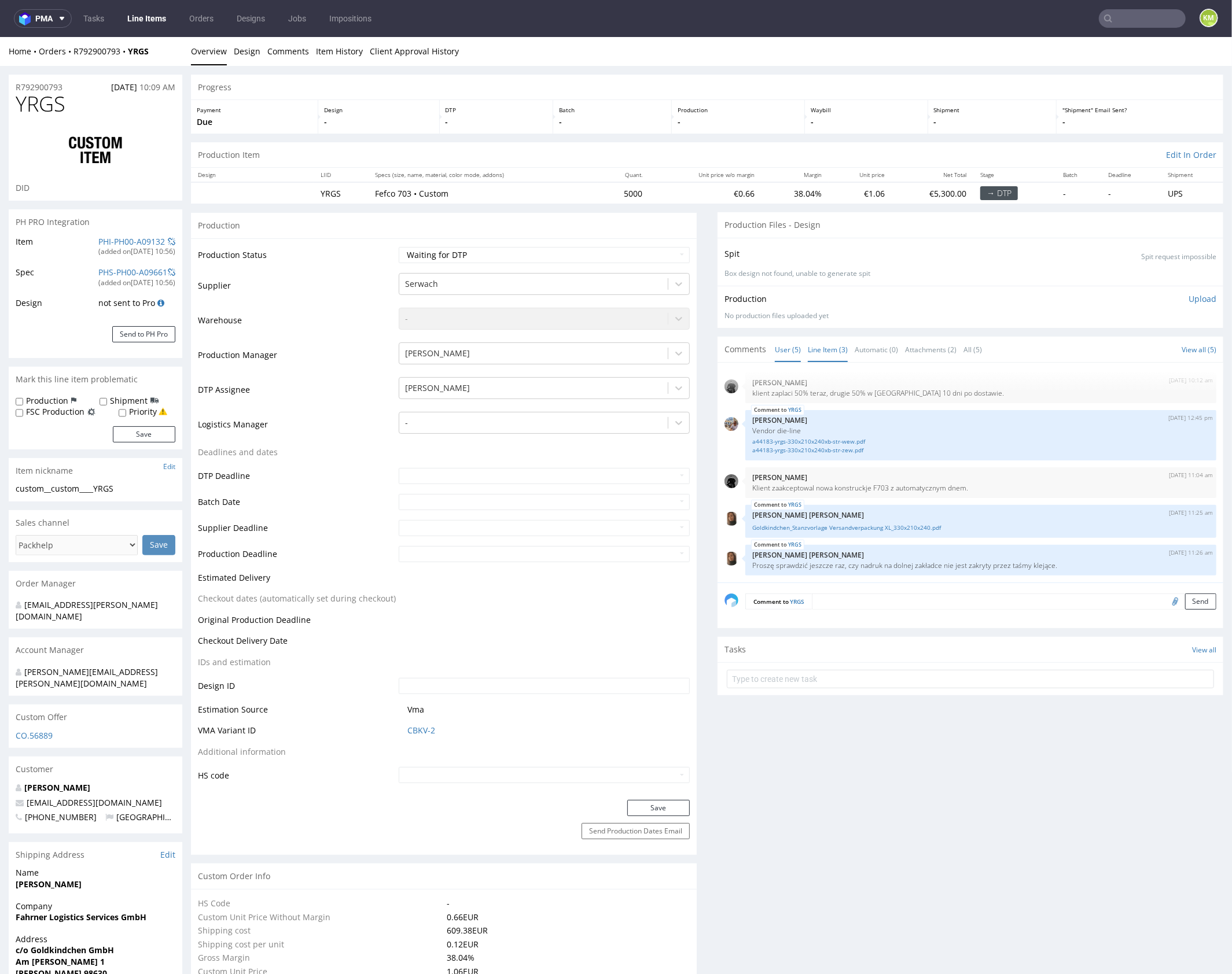
click at [822, 348] on link "Line Item (3)" at bounding box center [828, 349] width 40 height 25
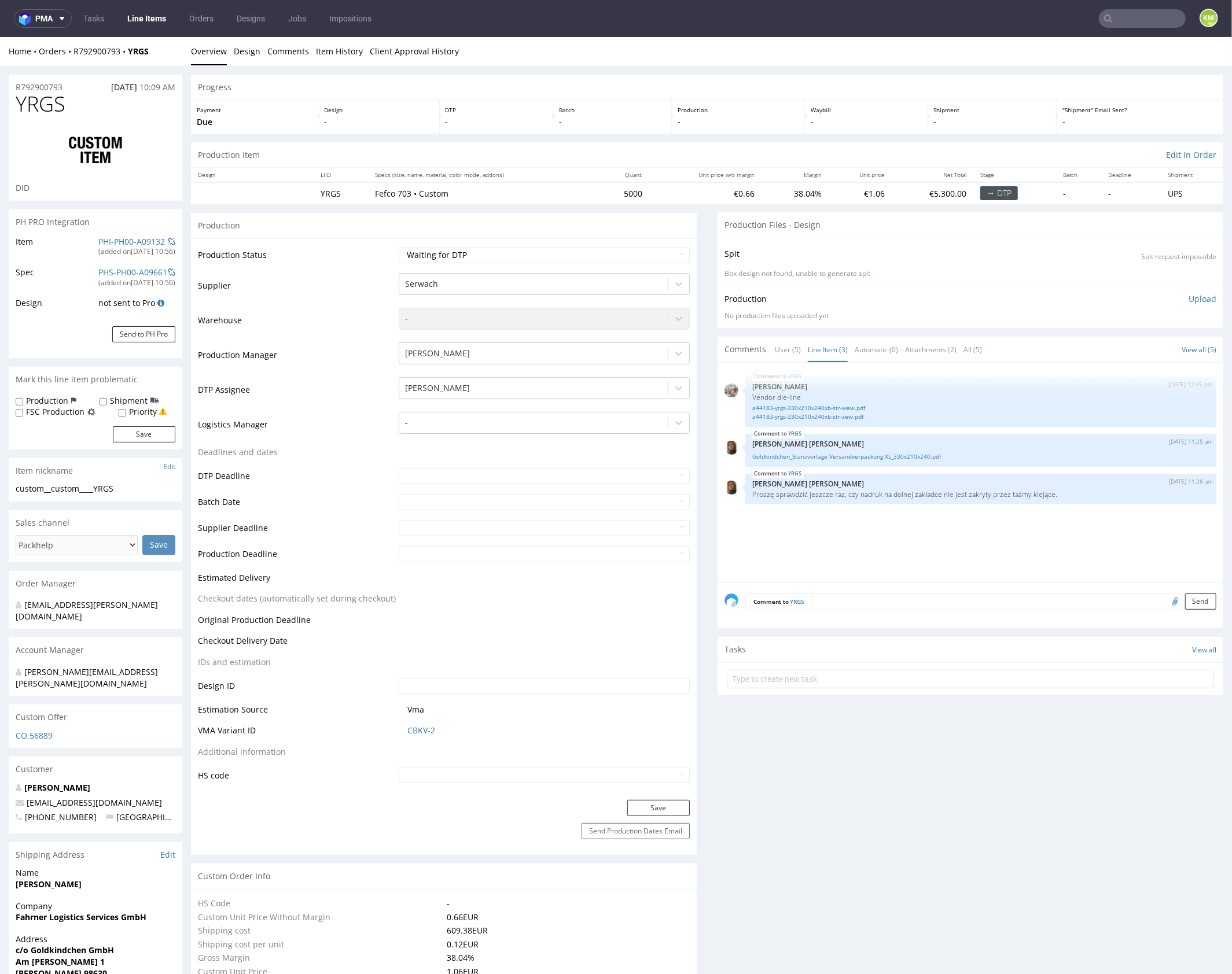
click at [907, 534] on div "YRGS 25th Sep 25 | 12:45 pm Michał Palasek Vendor die-line a44183-yrgs-330x210x…" at bounding box center [973, 476] width 499 height 213
click at [881, 516] on div "YRGS 25th Sep 25 | 12:45 pm Michał Palasek Vendor die-line a44183-yrgs-330x210x…" at bounding box center [973, 476] width 499 height 213
click at [915, 527] on div "YRGS 25th Sep 25 | 12:45 pm Michał Palasek Vendor die-line a44183-yrgs-330x210x…" at bounding box center [973, 476] width 499 height 213
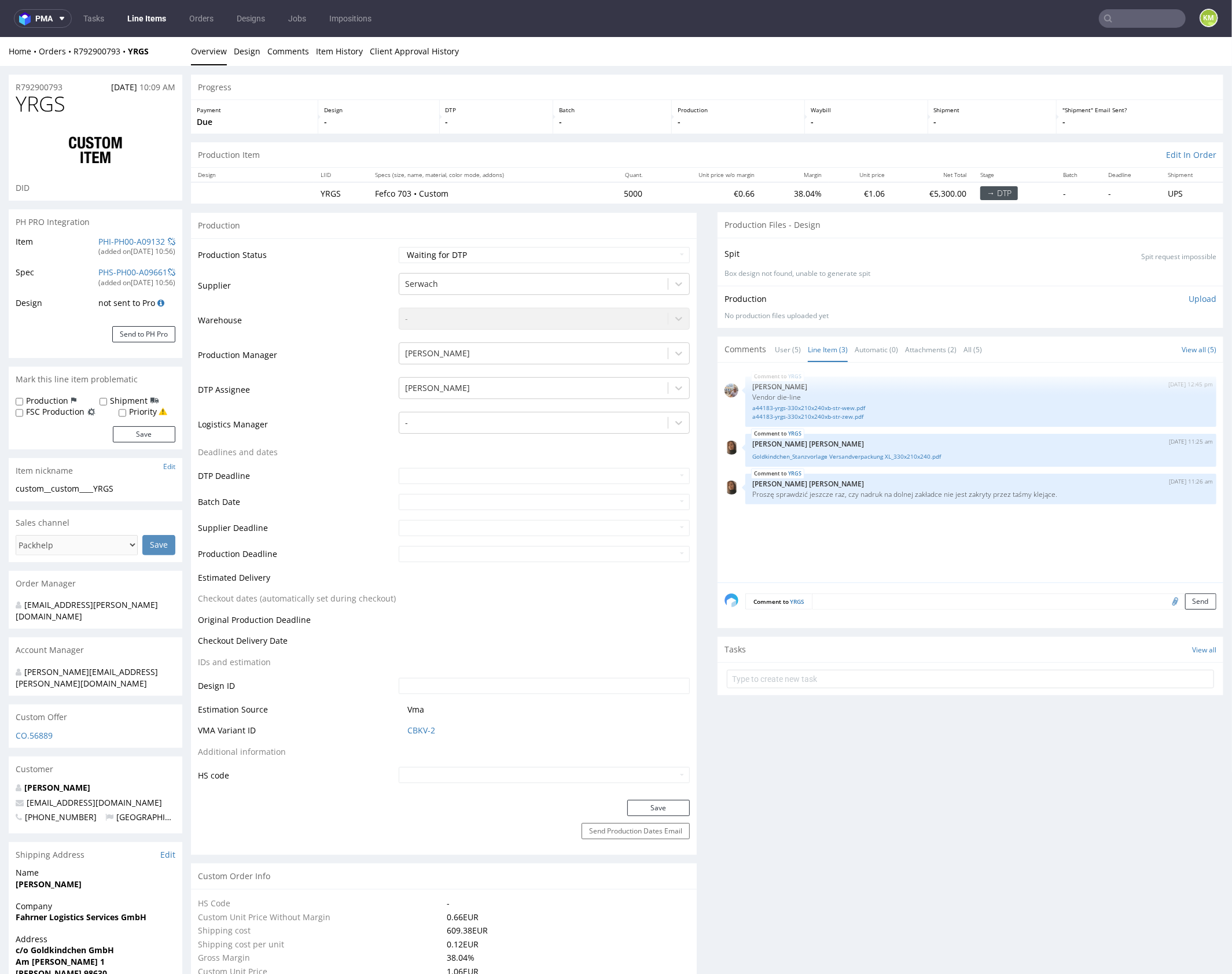
click at [975, 537] on div "YRGS 25th Sep 25 | 12:45 pm Michał Palasek Vendor die-line a44183-yrgs-330x210x…" at bounding box center [973, 476] width 499 height 213
click at [911, 457] on link "Goldkindchen_Stanzvorlage Versandverpackung XL_330x210x240.pdf" at bounding box center [981, 456] width 457 height 9
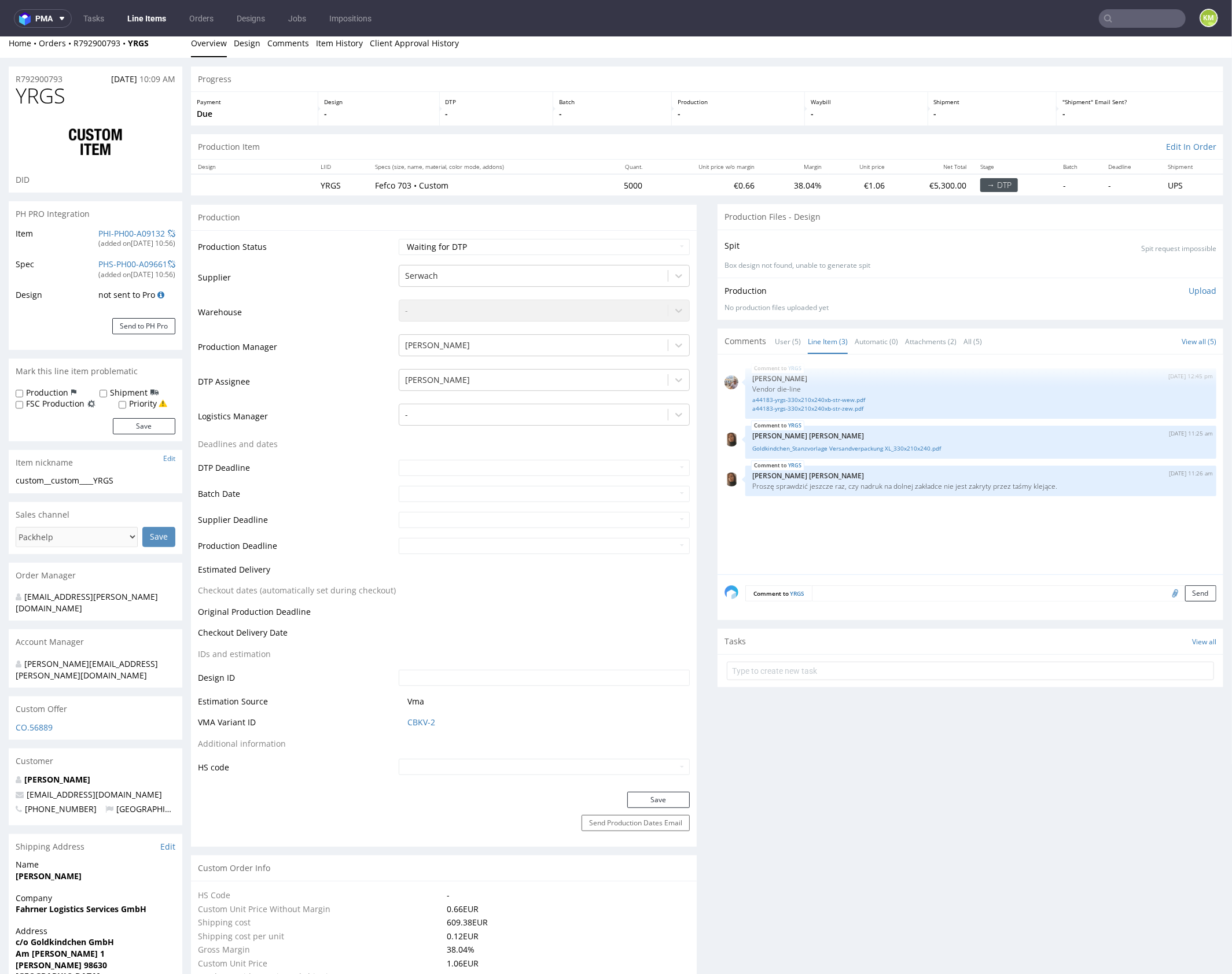
scroll to position [0, 0]
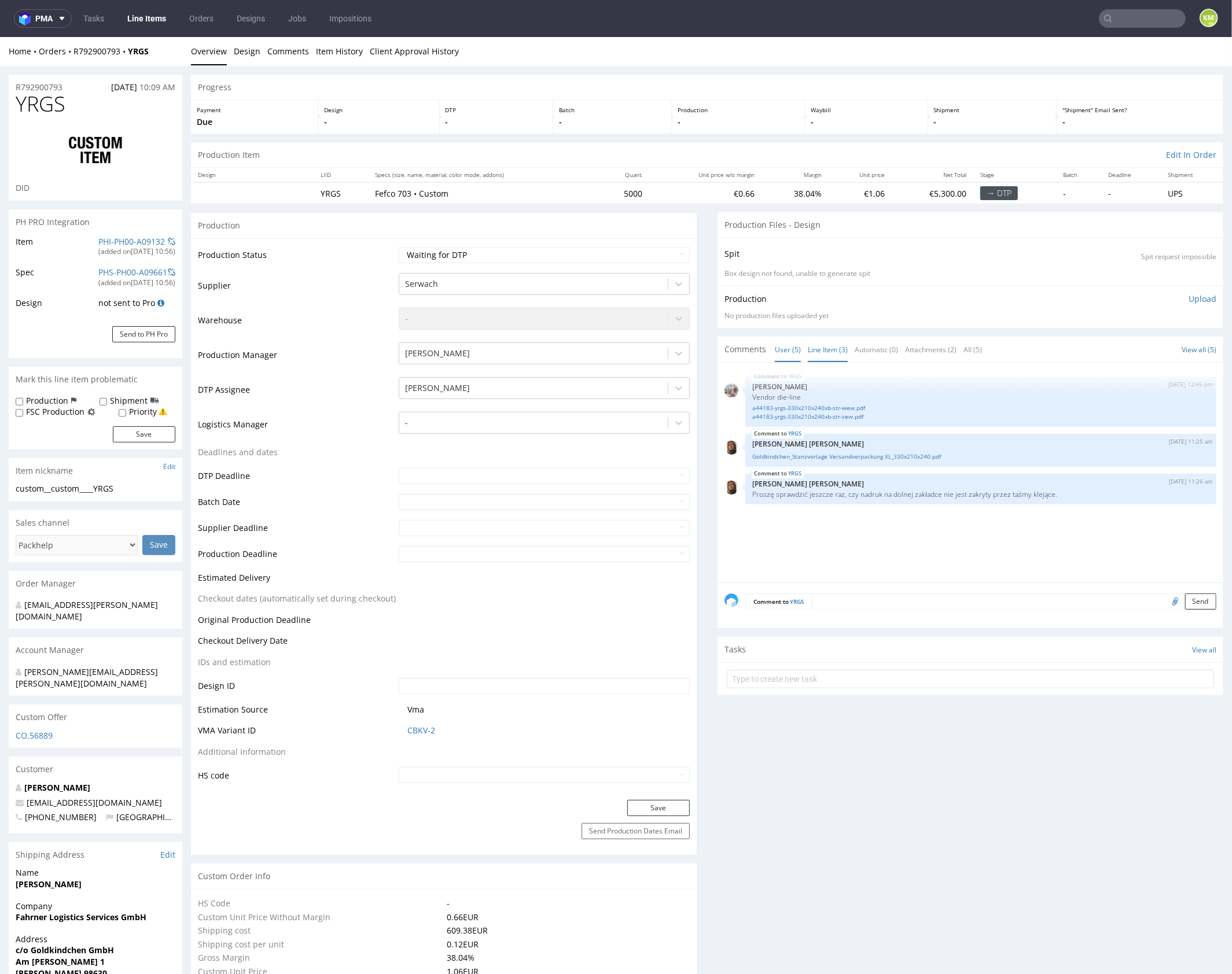
click at [788, 344] on link "User (5)" at bounding box center [787, 349] width 26 height 25
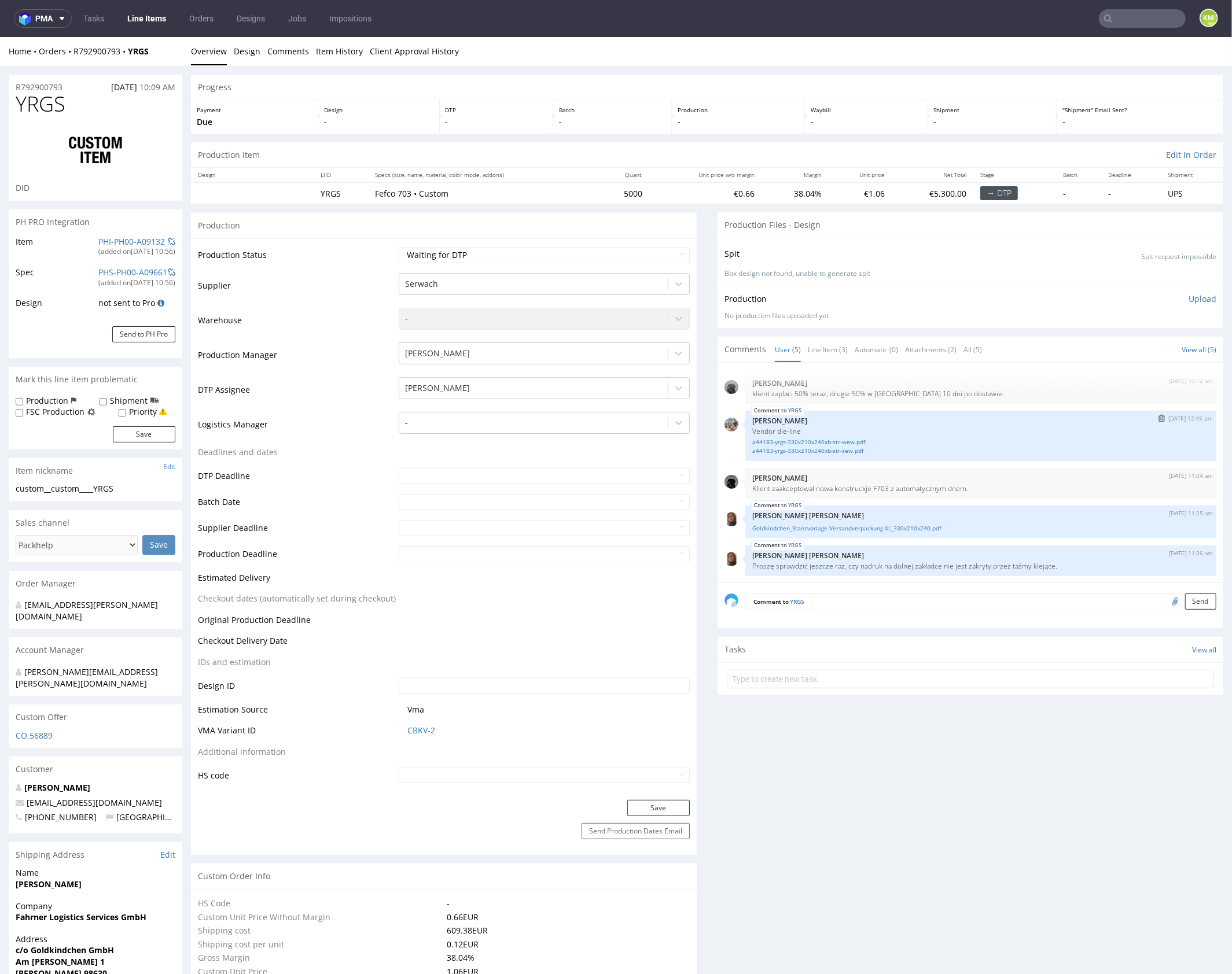
scroll to position [4, 0]
click at [820, 348] on link "Line Item (3)" at bounding box center [828, 349] width 40 height 25
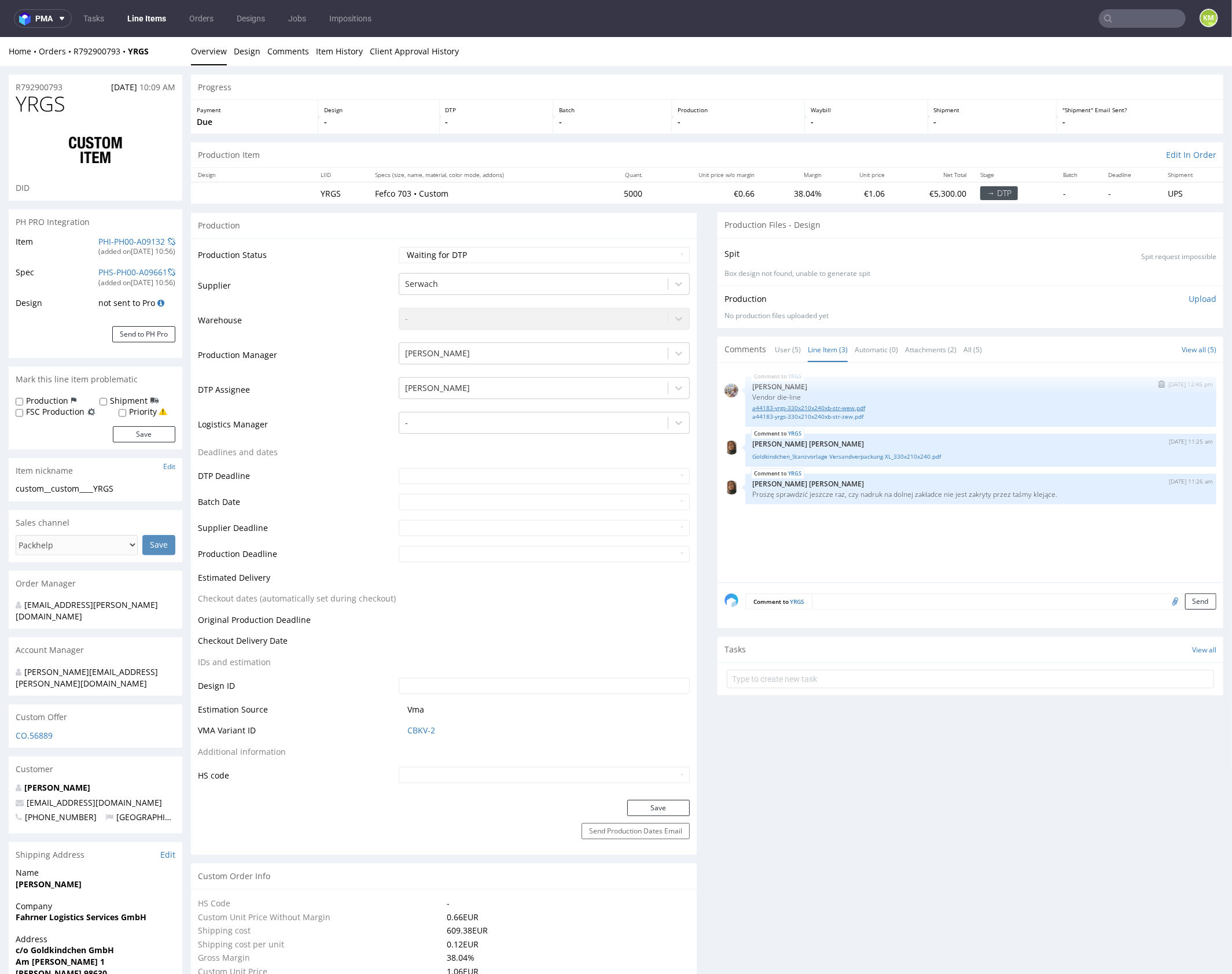
click at [850, 407] on link "a44183-yrgs-330x210x240xb-str-wew.pdf" at bounding box center [981, 407] width 457 height 9
click at [851, 415] on link "a44183-yrgs-330x210x240xb-str-zew.pdf" at bounding box center [981, 416] width 457 height 9
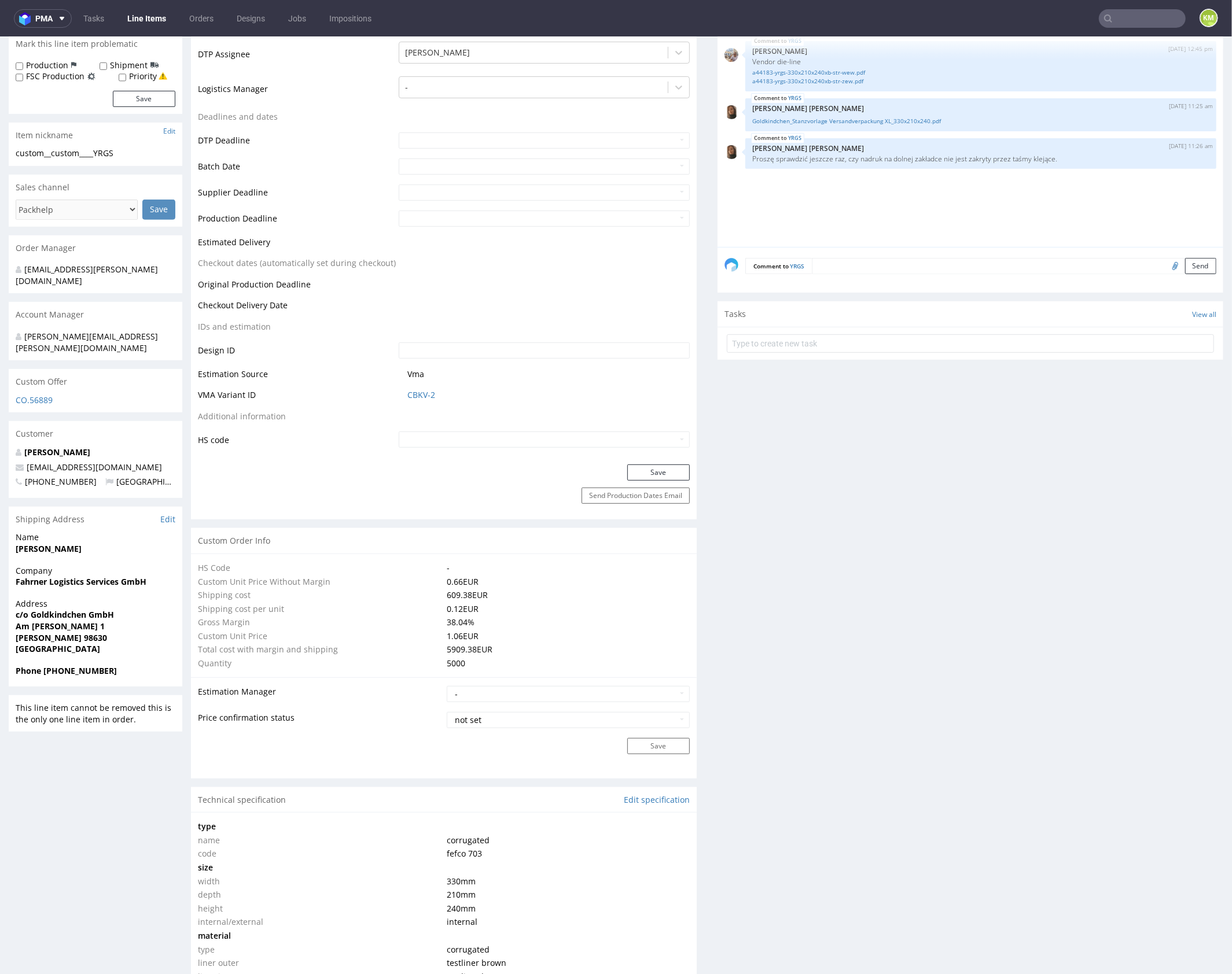
scroll to position [673, 0]
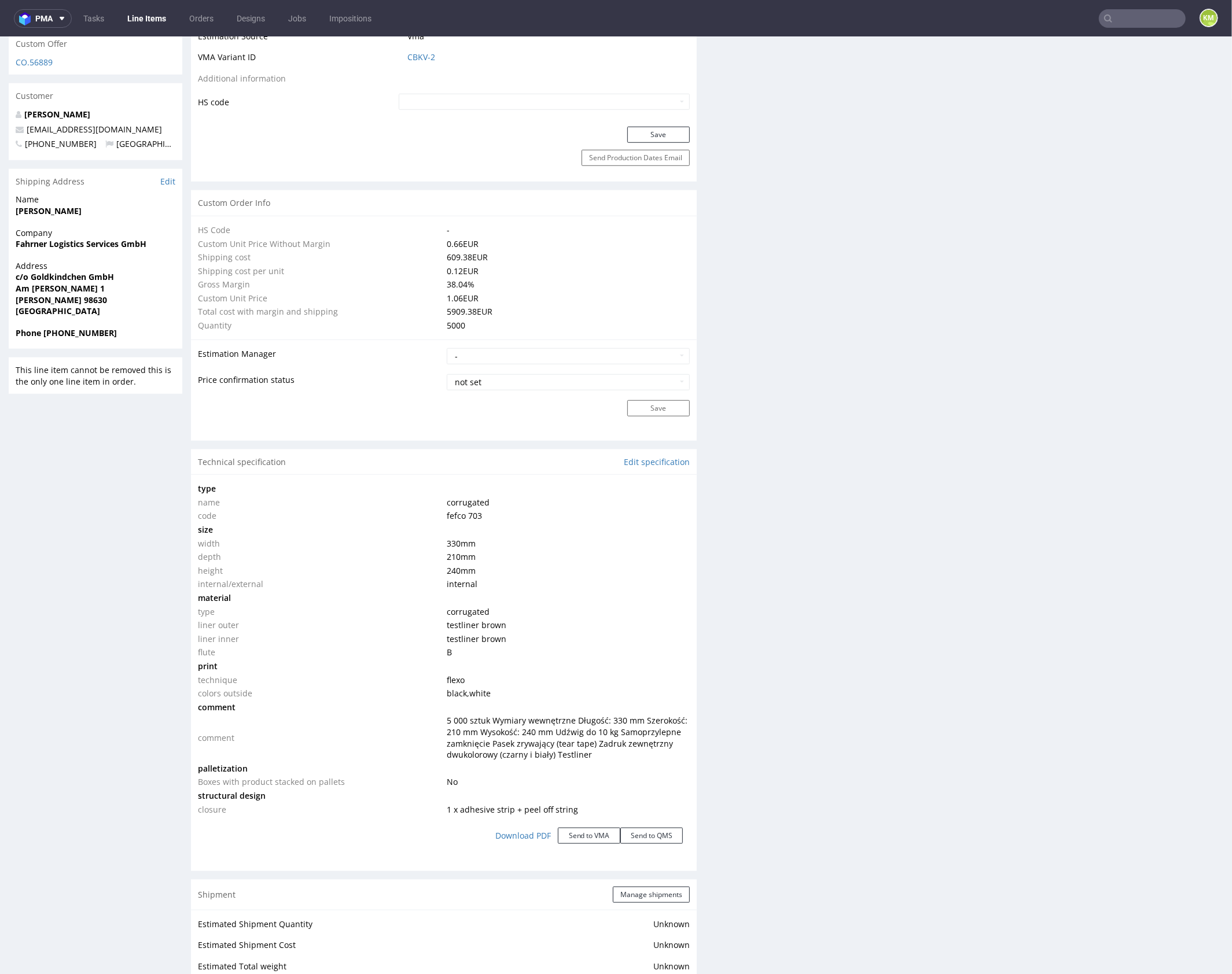
click at [899, 720] on div "Production Files - Design Spit Spit request impossible Box design not found, un…" at bounding box center [971, 618] width 506 height 2161
click at [945, 700] on div "Production Files - Design Spit Spit request impossible Box design not found, un…" at bounding box center [971, 618] width 506 height 2161
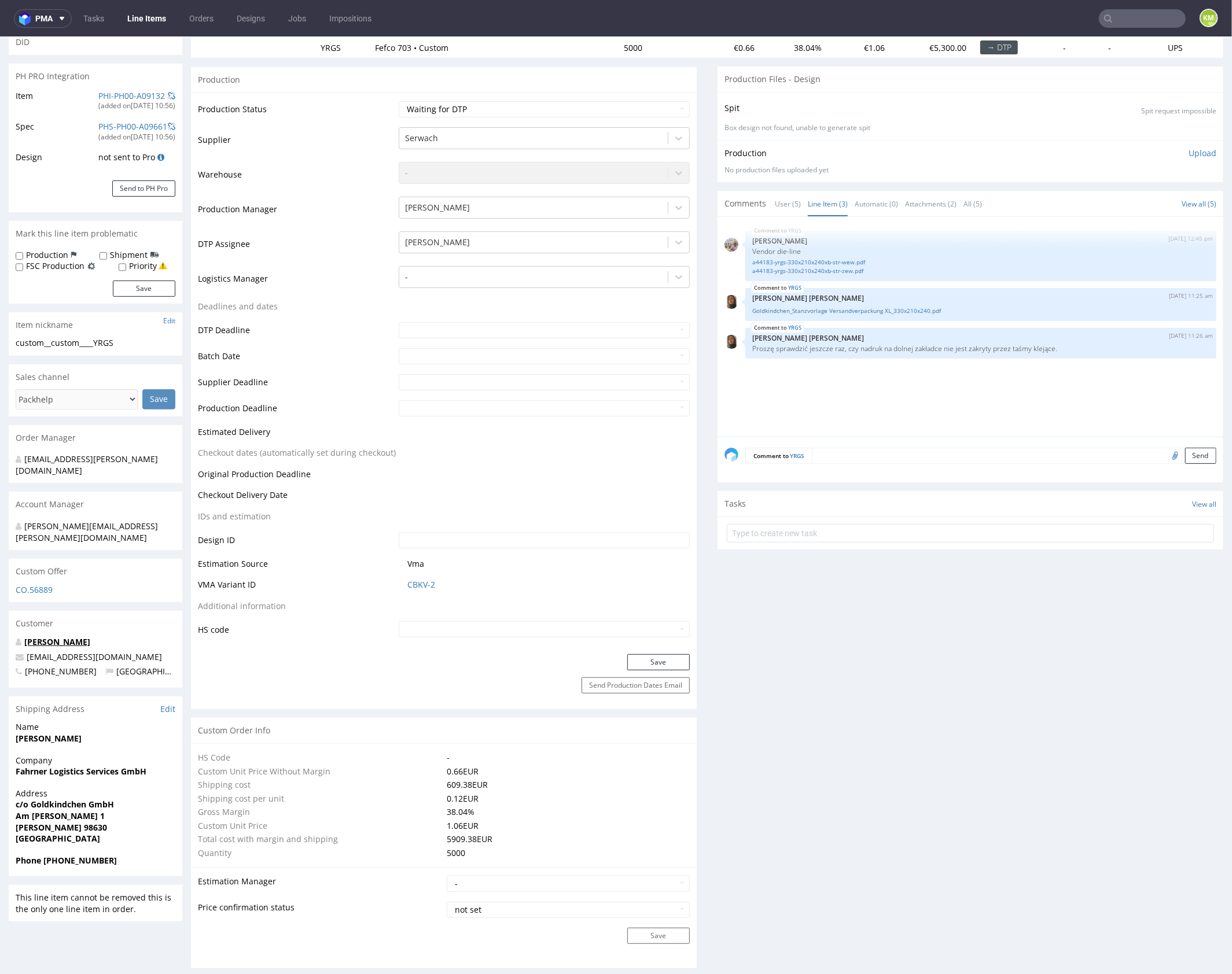
scroll to position [0, 0]
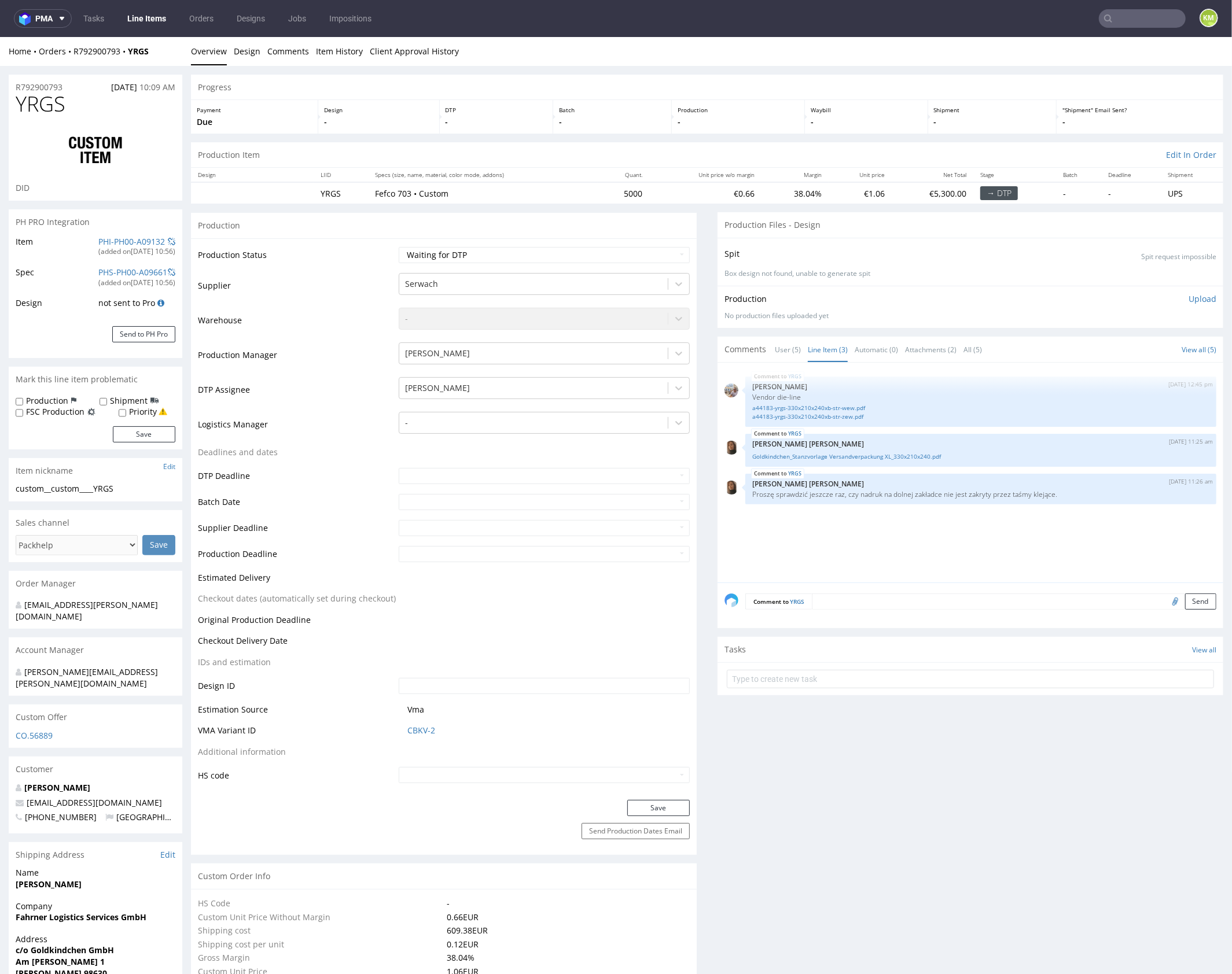
click at [63, 489] on div "custom__custom____YRGS" at bounding box center [96, 488] width 159 height 11
drag, startPoint x: 52, startPoint y: 486, endPoint x: 135, endPoint y: 490, distance: 83.1
click at [135, 490] on div "custom__custom____YRGS" at bounding box center [96, 488] width 159 height 11
copy div "custom____YRGS"
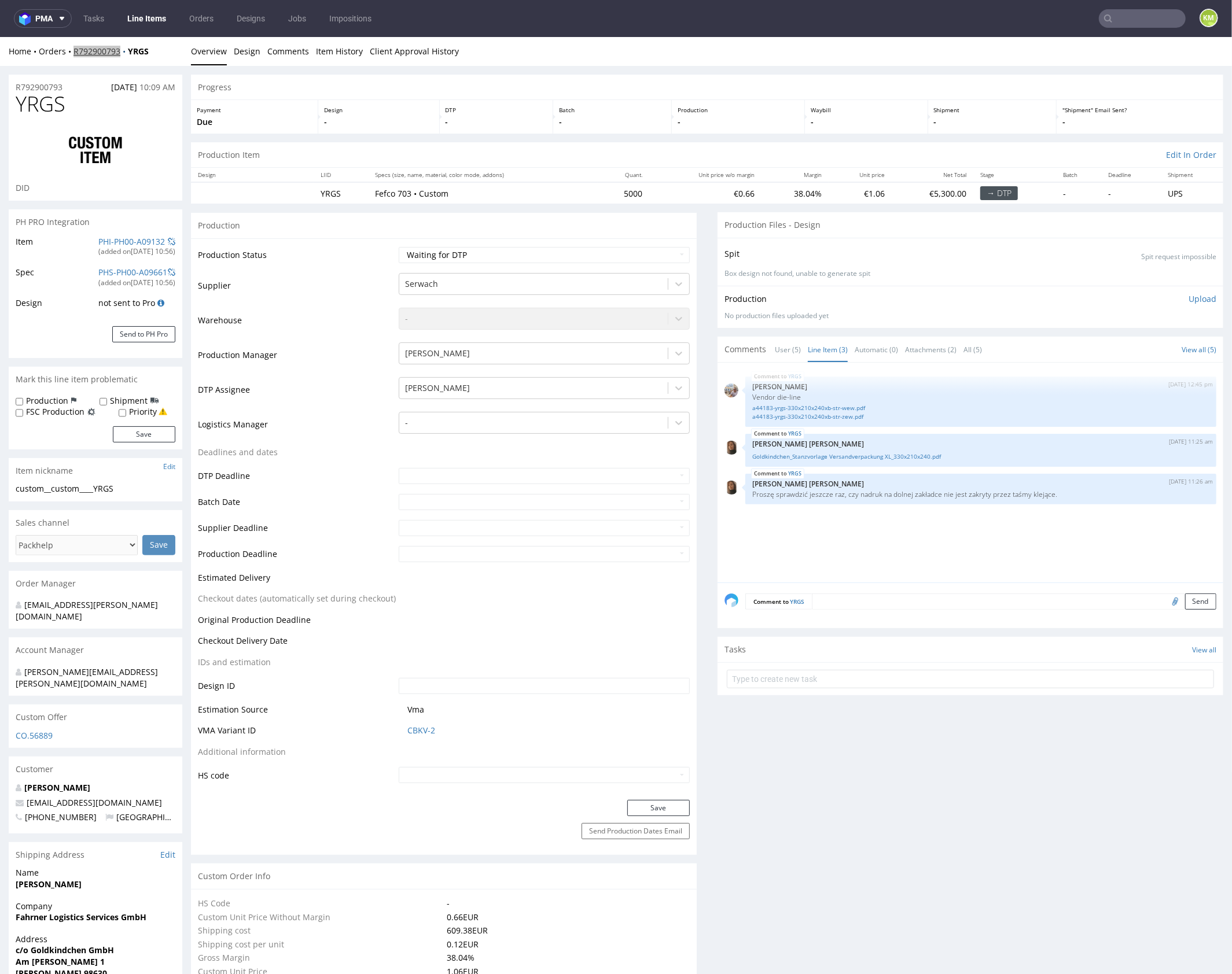
copy link "R792900793"
click at [30, 106] on span "YRGS" at bounding box center [40, 103] width 50 height 23
copy span "YRGS"
click at [878, 534] on div "YRGS 25th Sep 25 | 12:45 pm Michał Palasek Vendor die-line a44183-yrgs-330x210x…" at bounding box center [973, 476] width 499 height 213
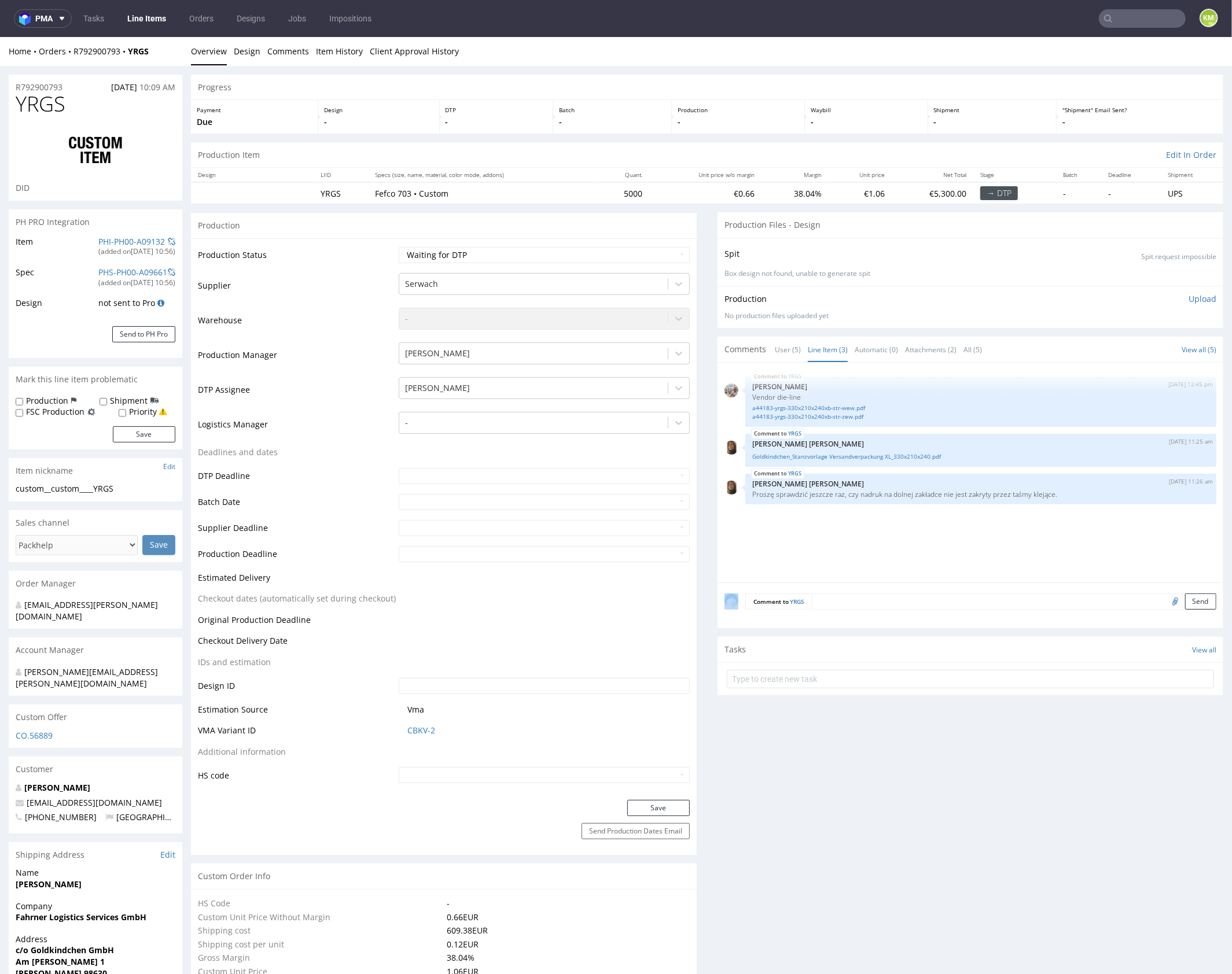
click at [878, 534] on div "YRGS 25th Sep 25 | 12:45 pm Michał Palasek Vendor die-line a44183-yrgs-330x210x…" at bounding box center [973, 476] width 499 height 213
click at [943, 527] on div "YRGS 25th Sep 25 | 12:45 pm Michał Palasek Vendor die-line a44183-yrgs-330x210x…" at bounding box center [973, 476] width 499 height 213
click at [50, 104] on span "YRGS" at bounding box center [40, 103] width 50 height 23
click at [1089, 553] on div "YRGS 25th Sep 25 | 12:45 pm Michał Palasek Vendor die-line a44183-yrgs-330x210x…" at bounding box center [973, 476] width 499 height 213
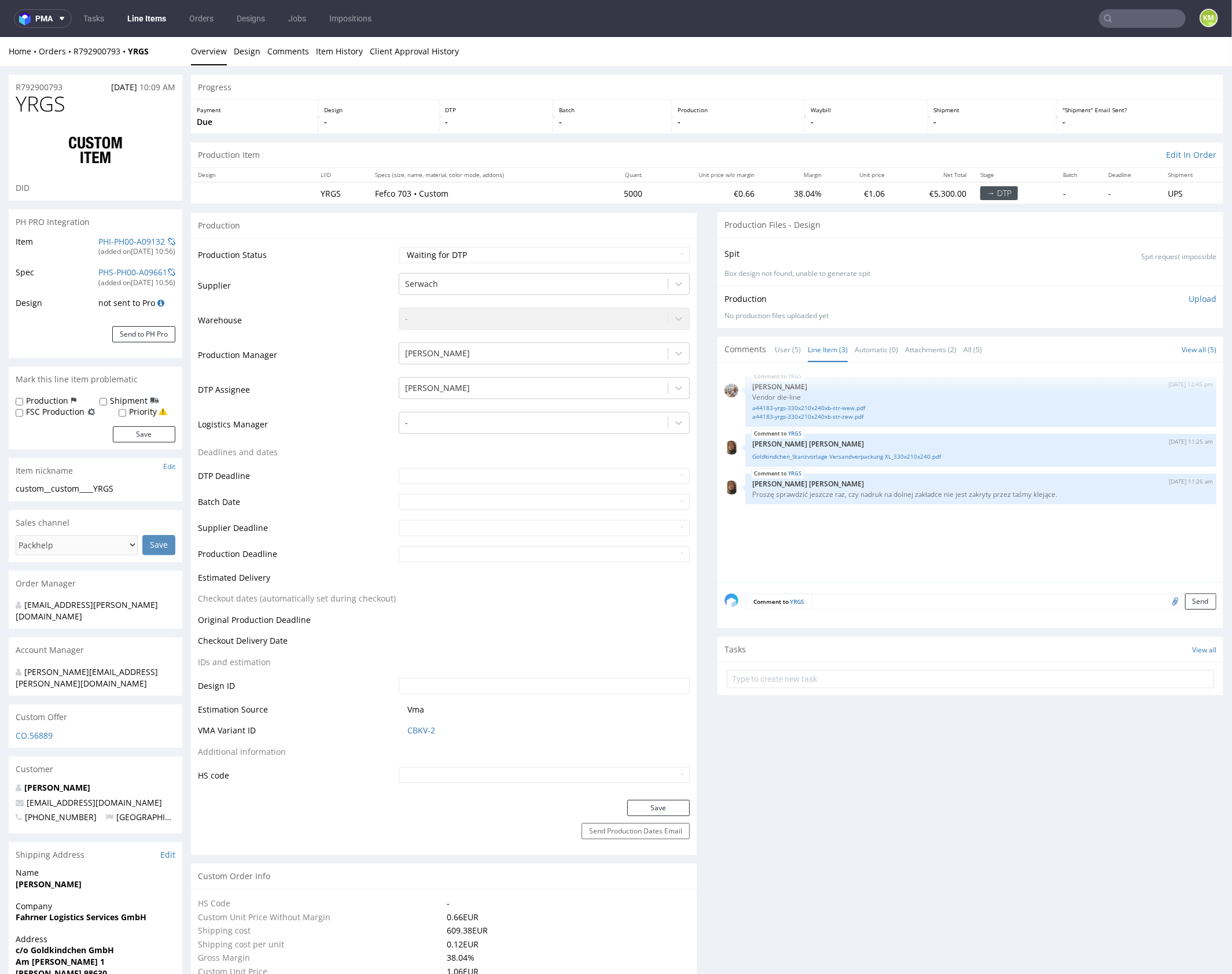
click at [1020, 545] on div "YRGS 25th Sep 25 | 12:45 pm Michał Palasek Vendor die-line a44183-yrgs-330x210x…" at bounding box center [973, 476] width 499 height 213
click at [911, 539] on div "YRGS 25th Sep 25 | 12:45 pm Michał Palasek Vendor die-line a44183-yrgs-330x210x…" at bounding box center [973, 476] width 499 height 213
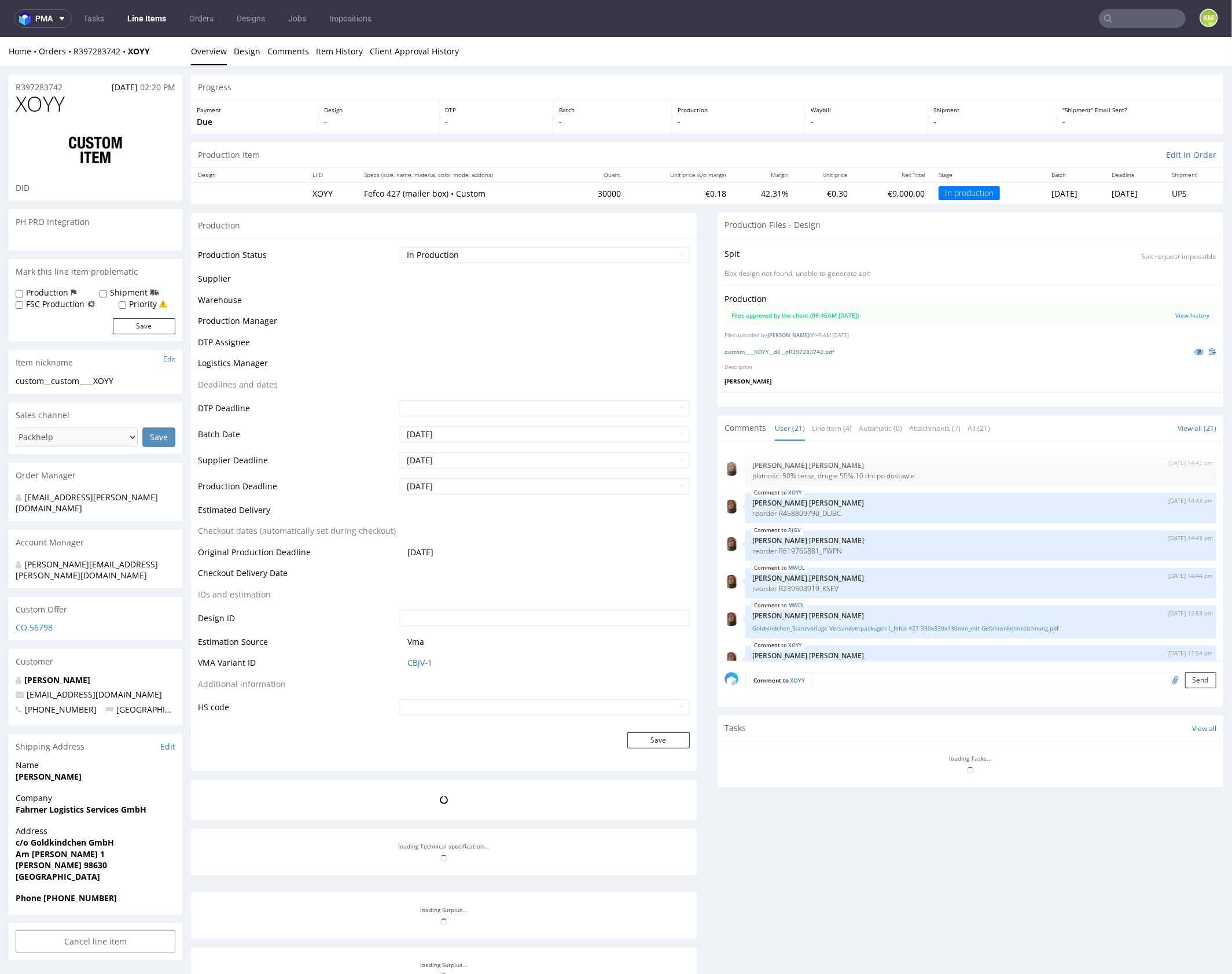
scroll to position [661, 0]
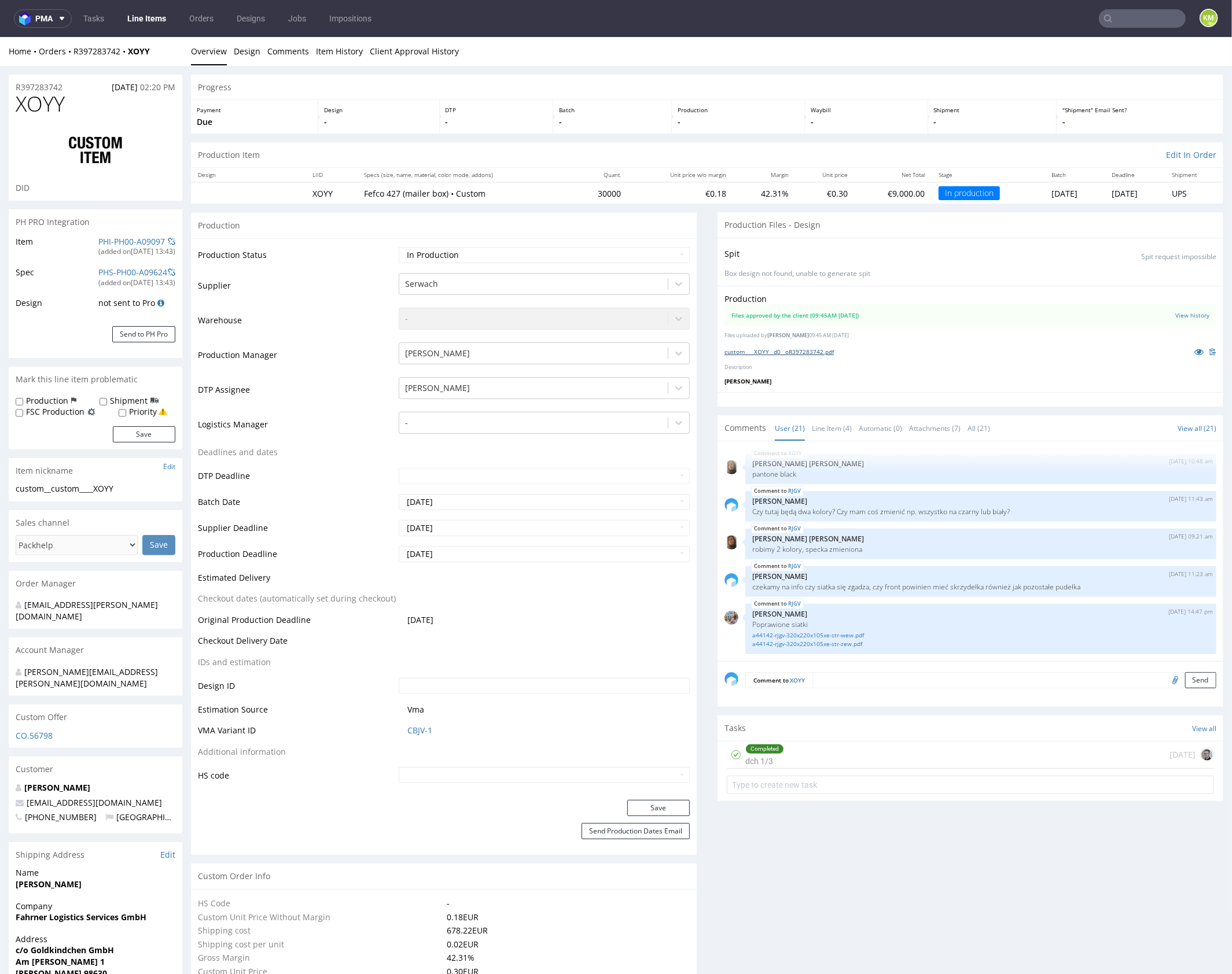
click at [792, 351] on link "custom____XOYY__d0__oR397283742.pdf" at bounding box center [779, 351] width 109 height 8
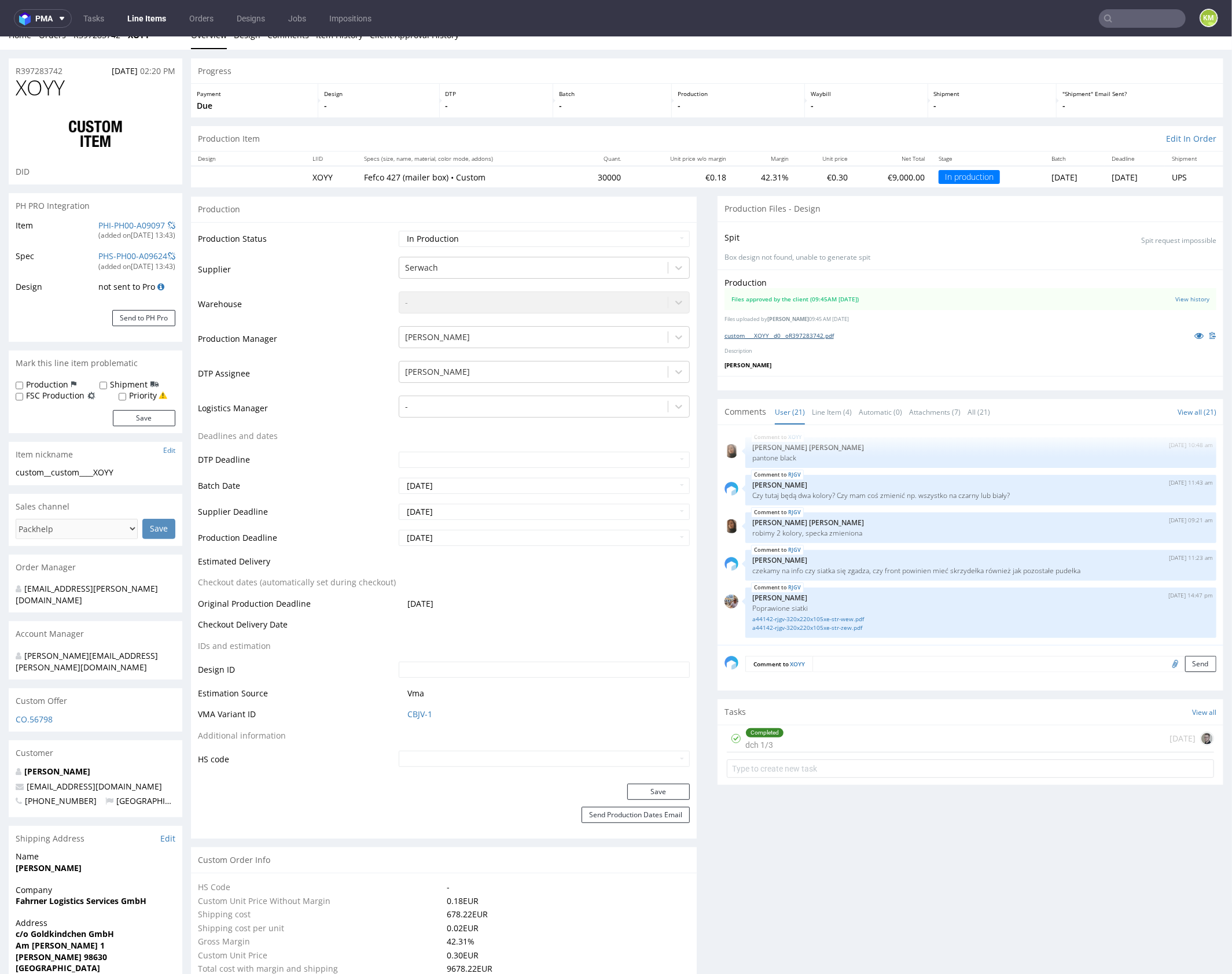
scroll to position [0, 0]
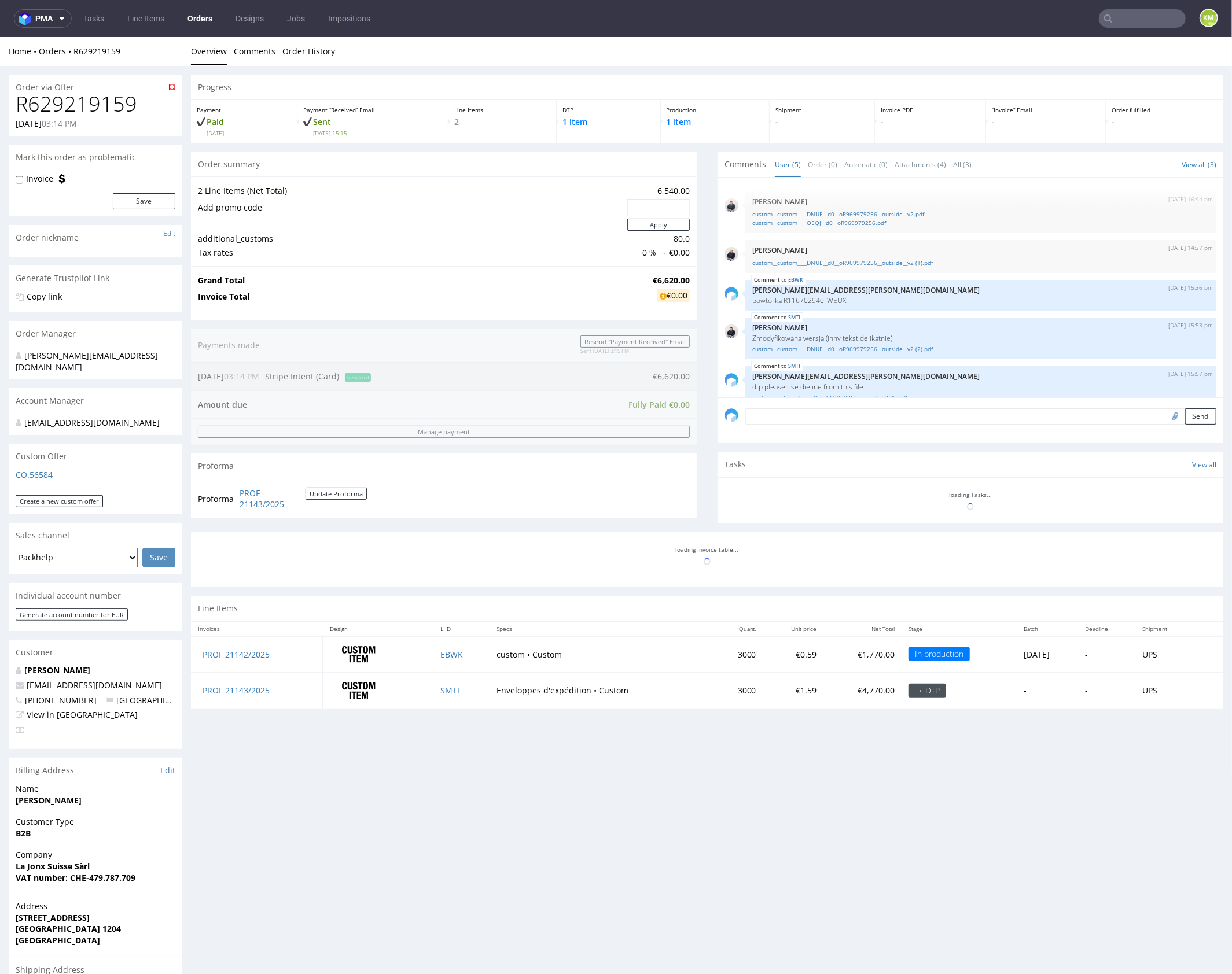
scroll to position [17, 0]
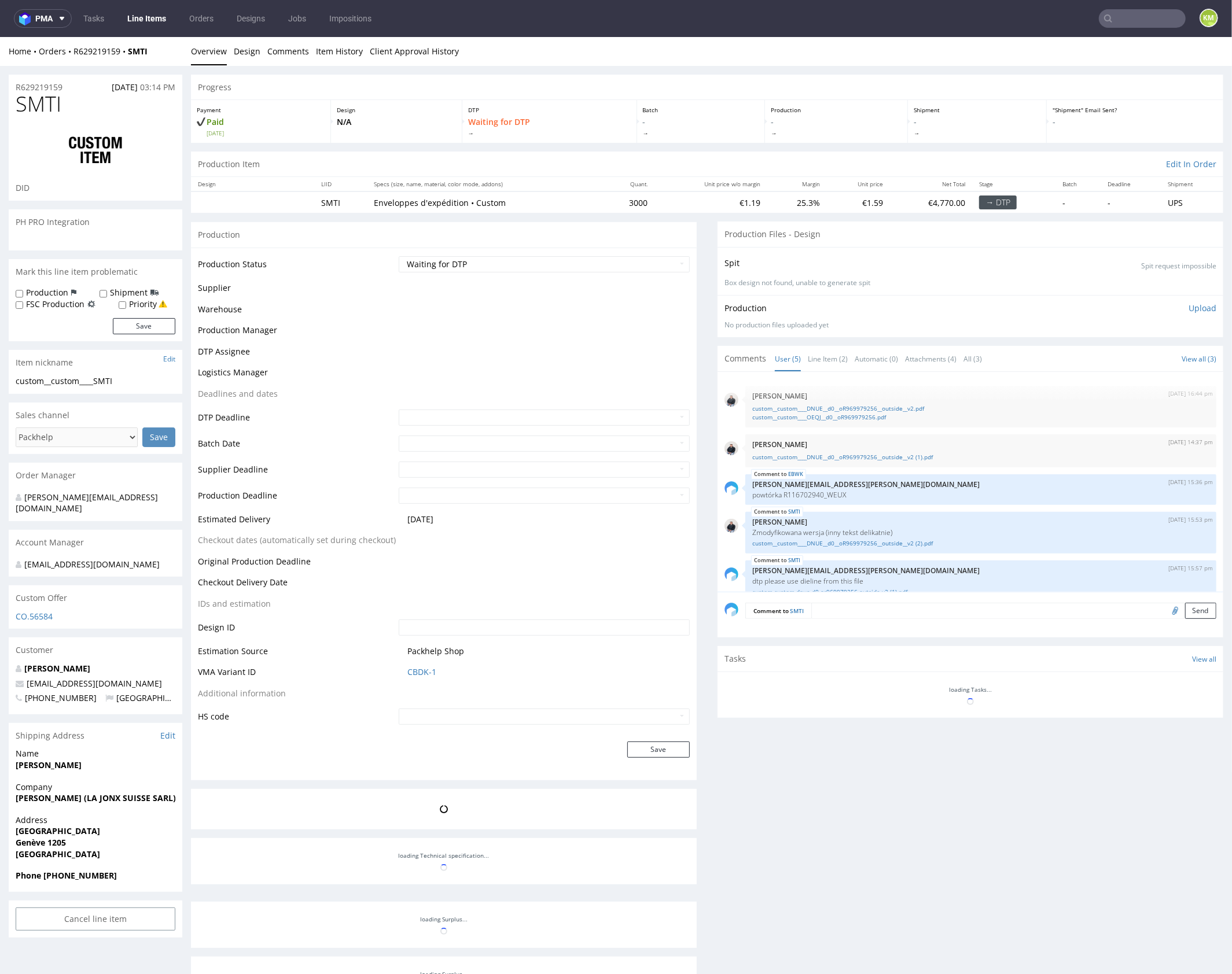
scroll to position [17, 0]
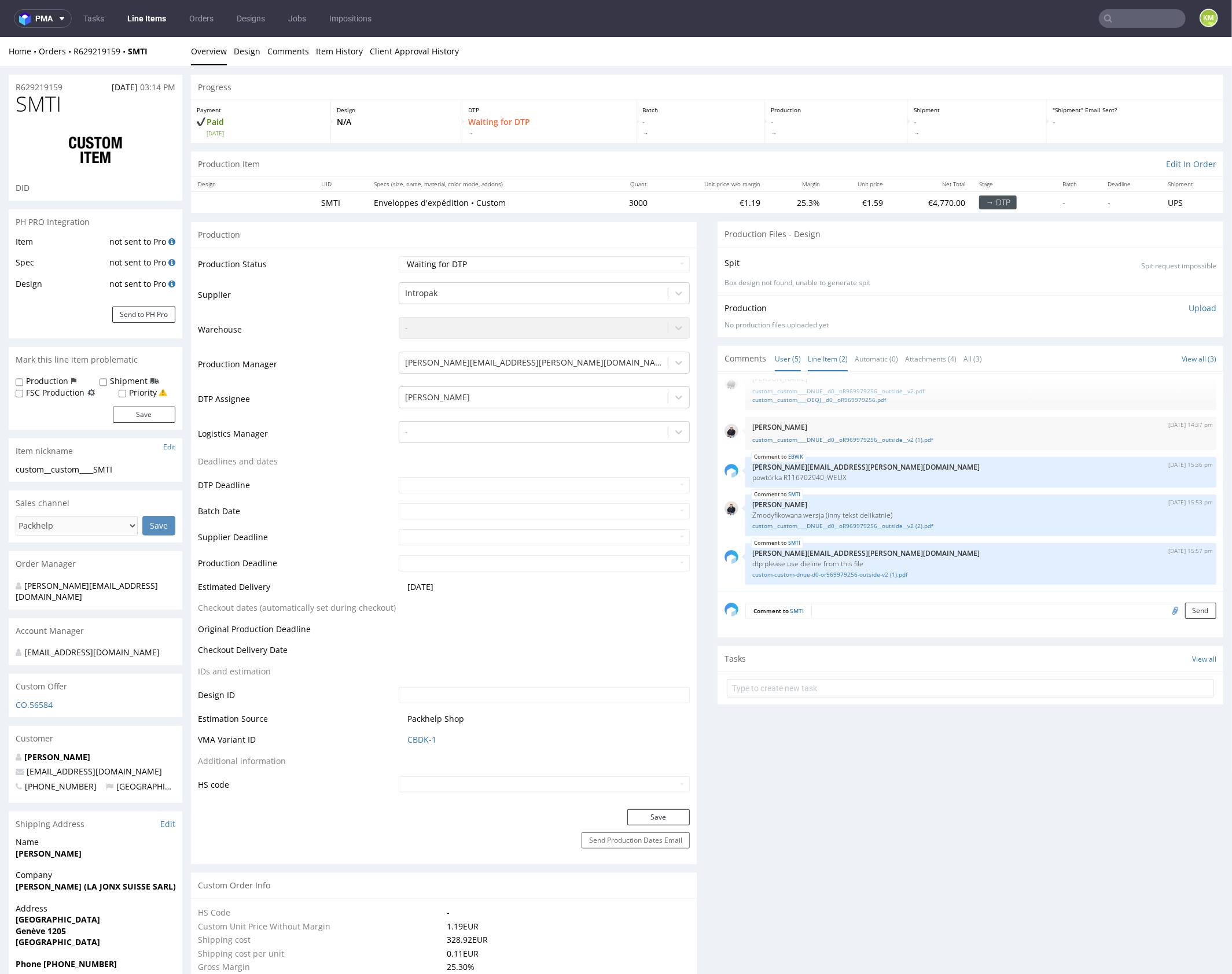
click at [825, 361] on link "Line Item (2)" at bounding box center [828, 358] width 40 height 25
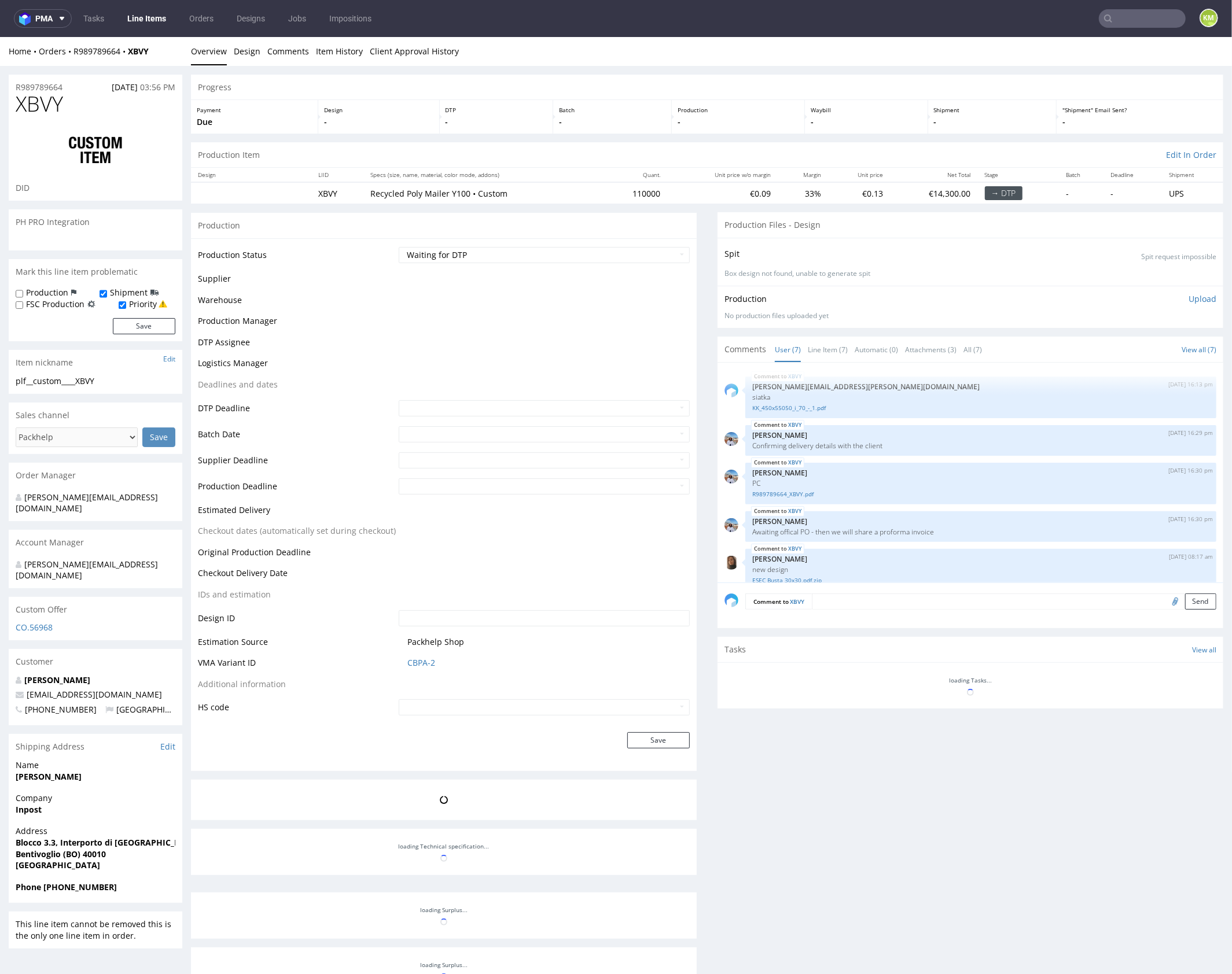
scroll to position [91, 0]
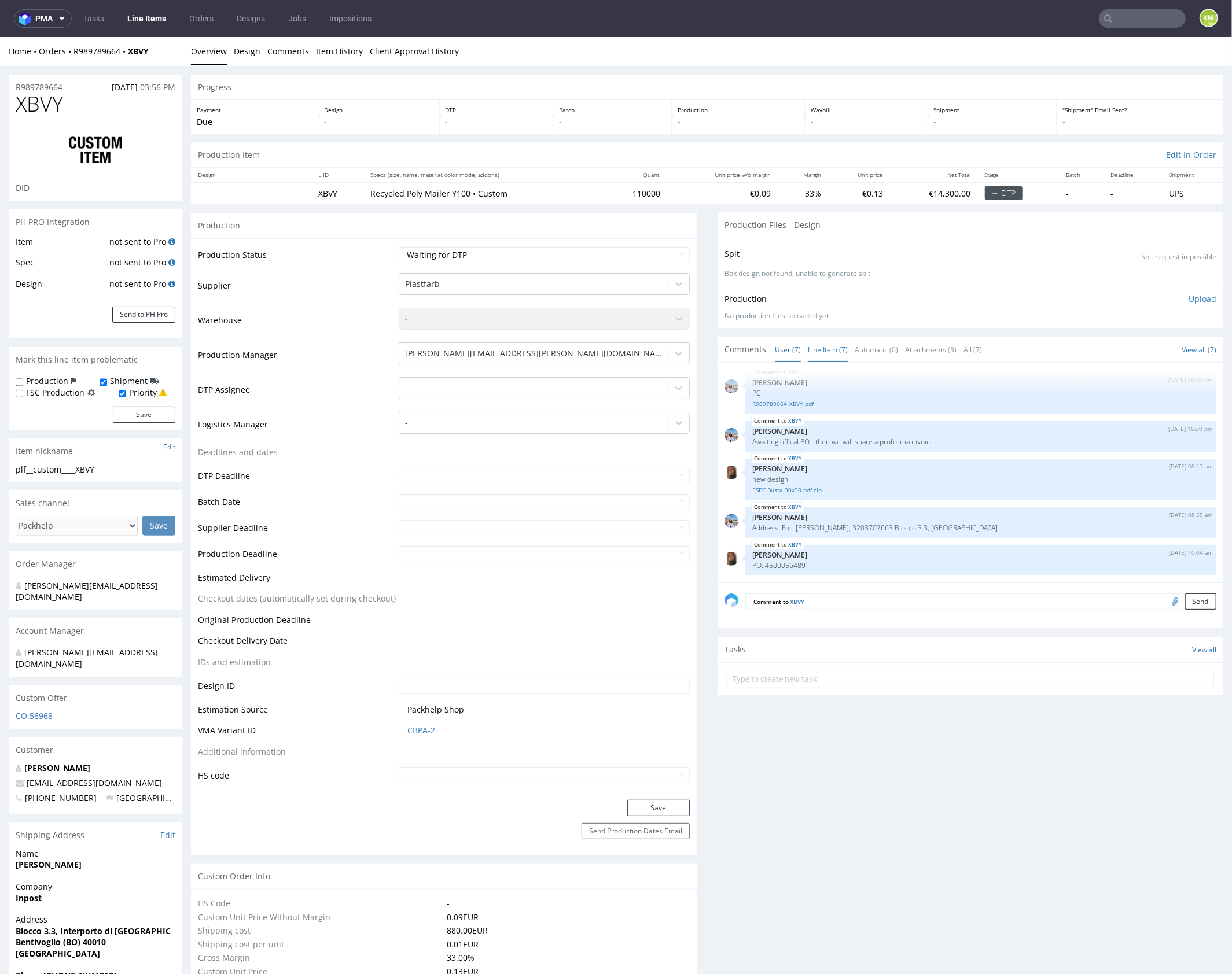
click at [815, 349] on link "Line Item (7)" at bounding box center [828, 349] width 40 height 25
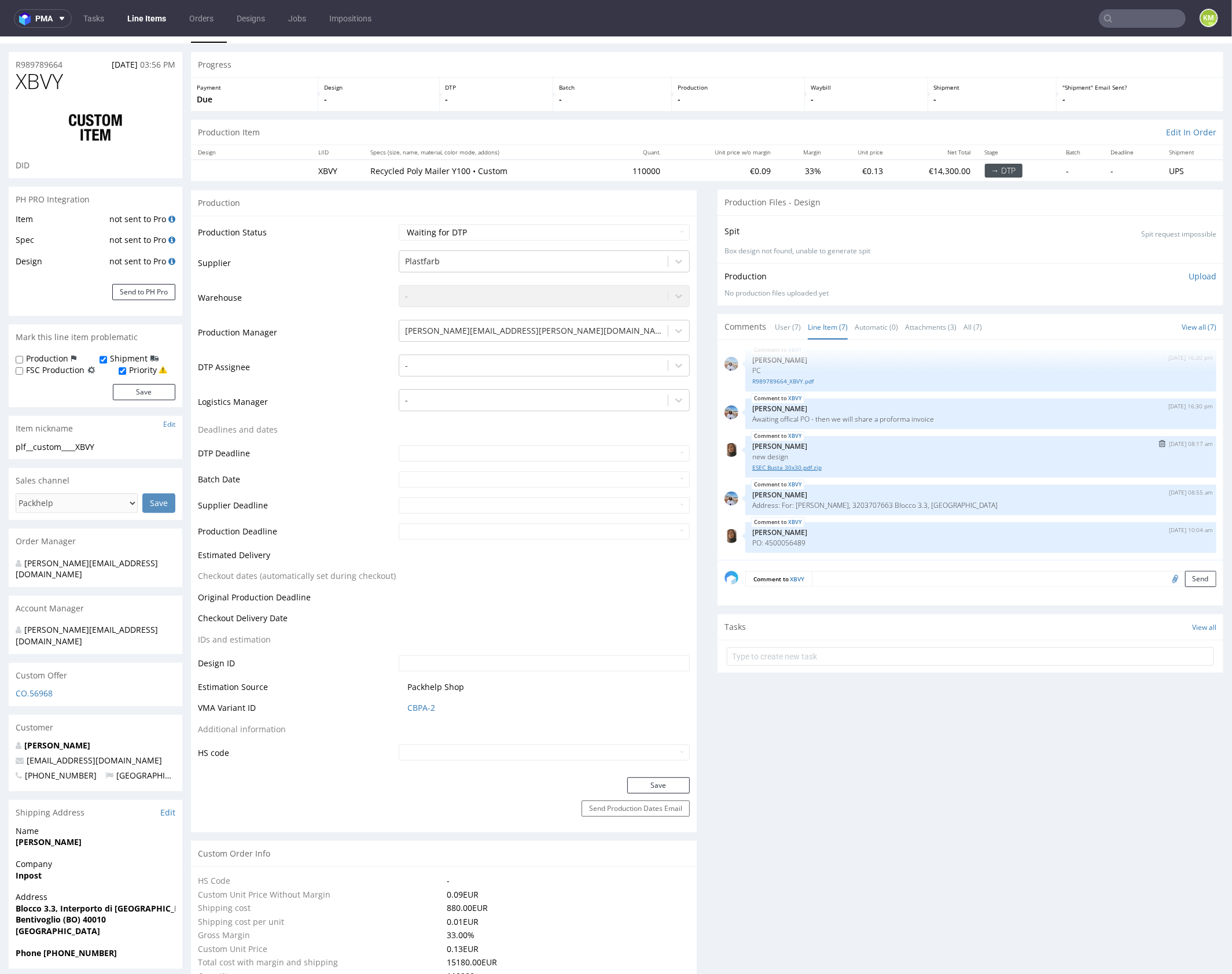
click at [808, 468] on link "ESEC Busta 30x30.pdf.zip" at bounding box center [981, 467] width 457 height 9
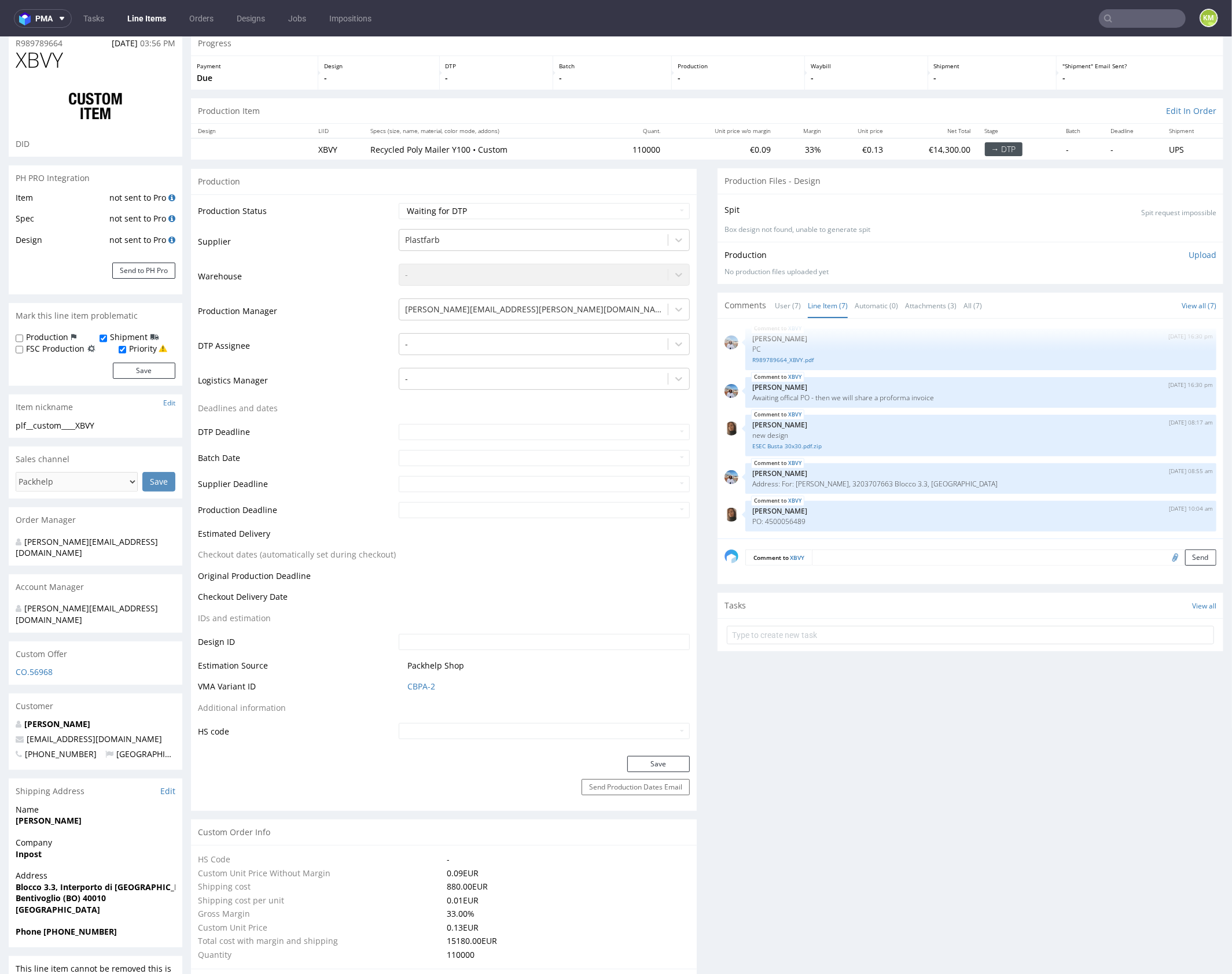
scroll to position [4, 0]
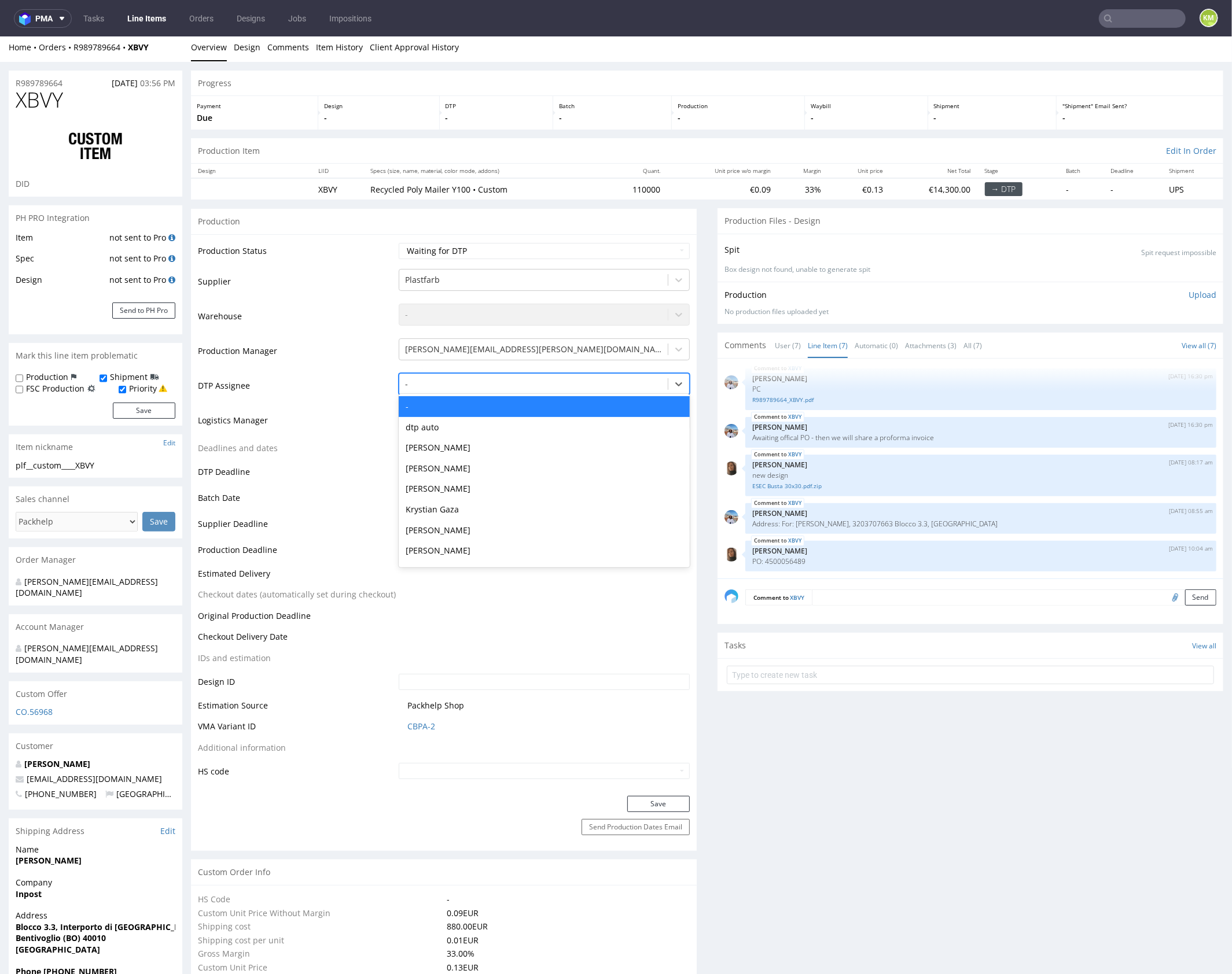
click at [527, 385] on div at bounding box center [534, 383] width 257 height 14
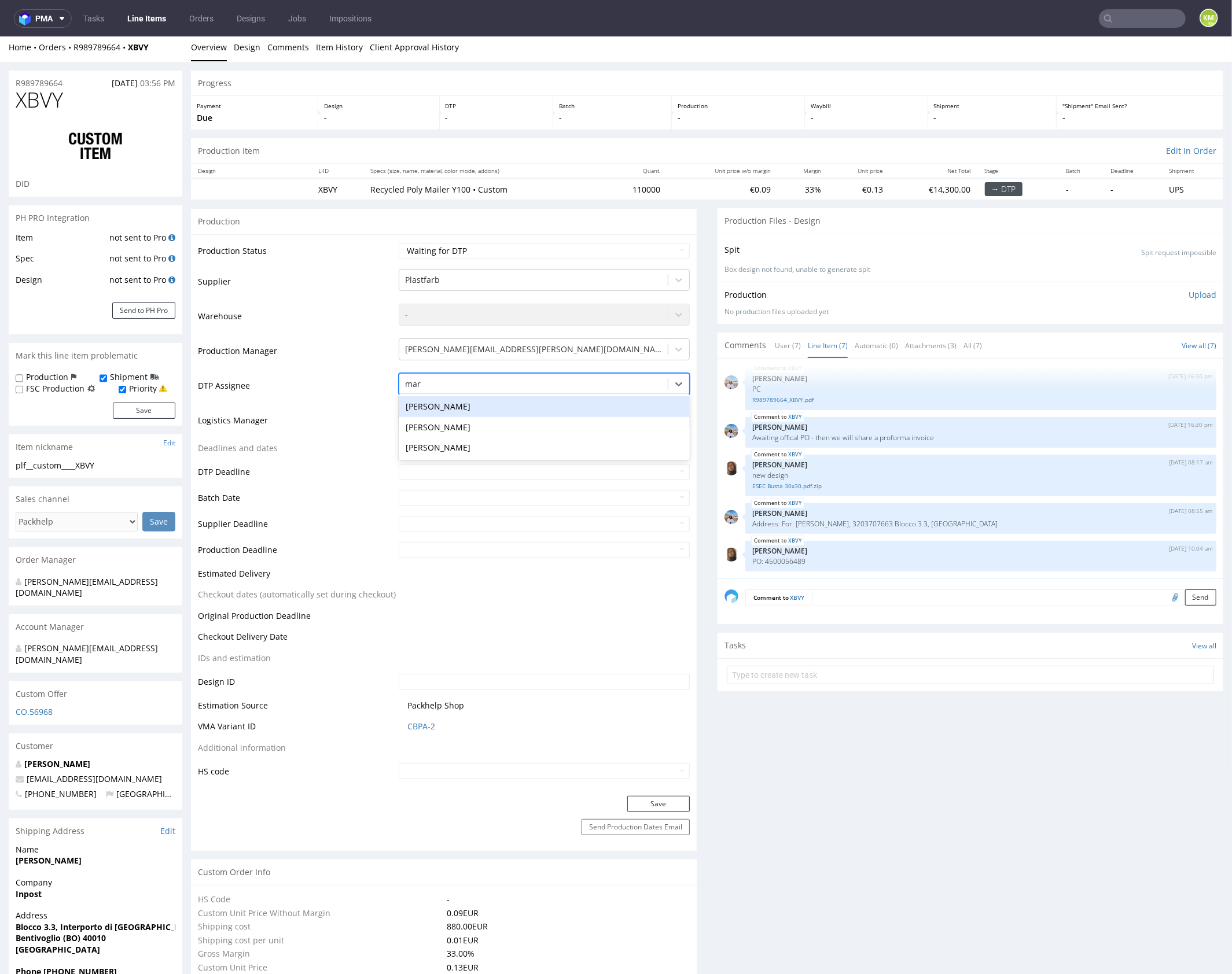
type input "mark"
click at [527, 402] on div "[PERSON_NAME]" at bounding box center [544, 406] width 291 height 21
click at [664, 794] on div "Production Status Waiting for Artwork Waiting for Diecut Waiting for Mockup Wai…" at bounding box center [444, 514] width 506 height 562
click at [664, 798] on button "Save" at bounding box center [658, 803] width 62 height 17
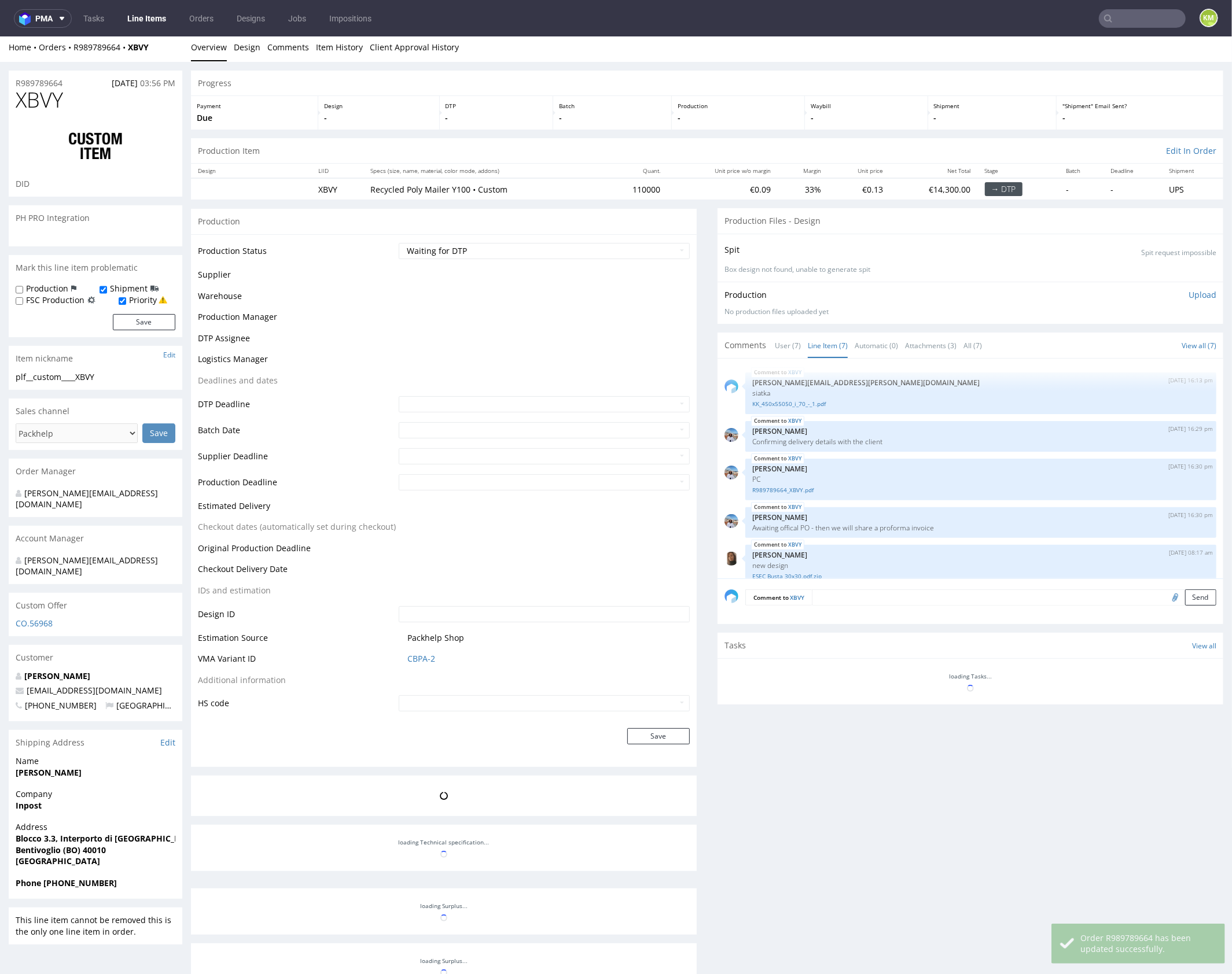
scroll to position [91, 0]
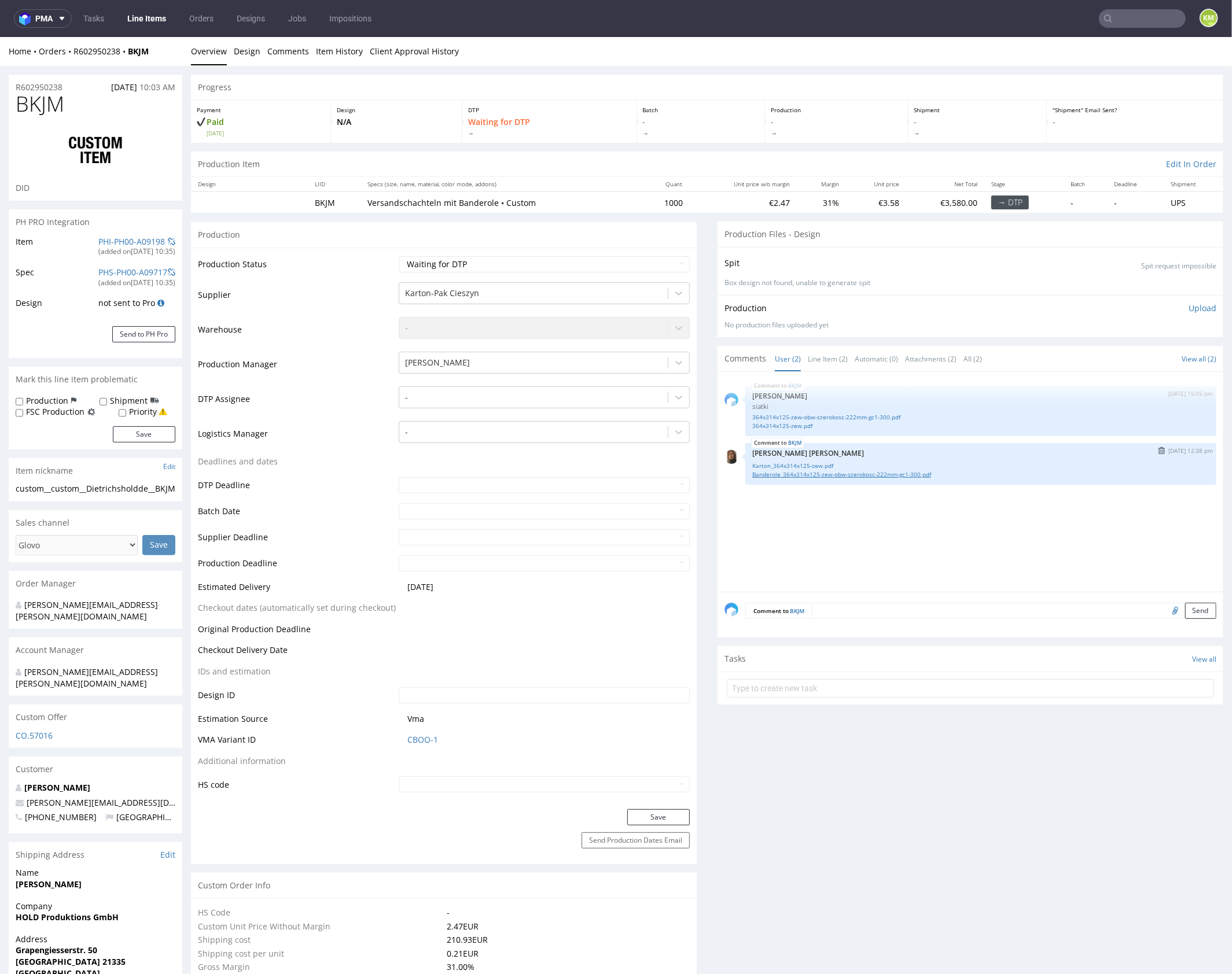
click at [840, 474] on link "Banderole_364x314x125-zew-obw-szerokosc-222mm-gc1-300.pdf" at bounding box center [981, 474] width 457 height 9
click at [821, 463] on link "Karton_364x314x125-zew.pdf" at bounding box center [981, 465] width 457 height 9
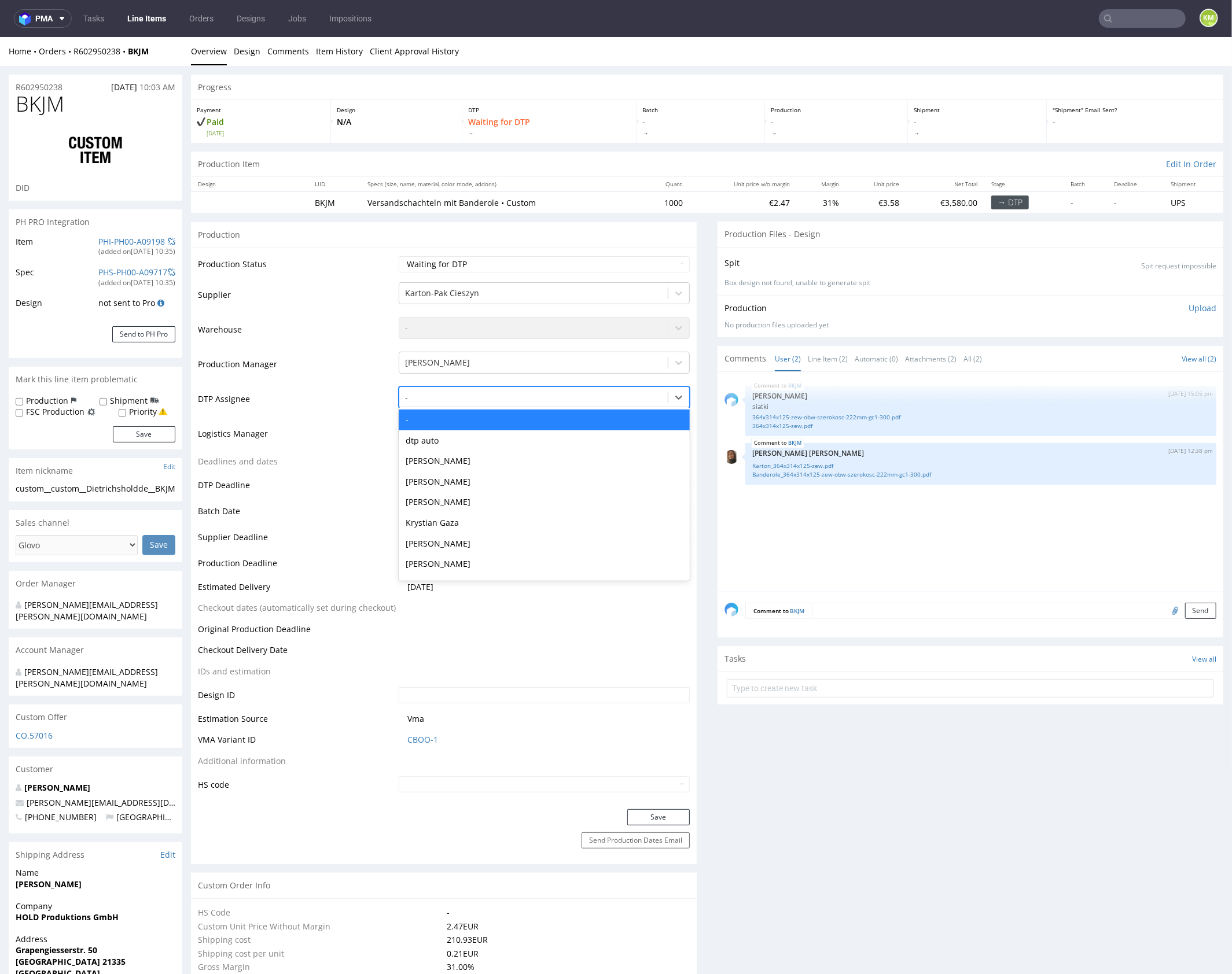
click at [558, 399] on div at bounding box center [534, 396] width 257 height 14
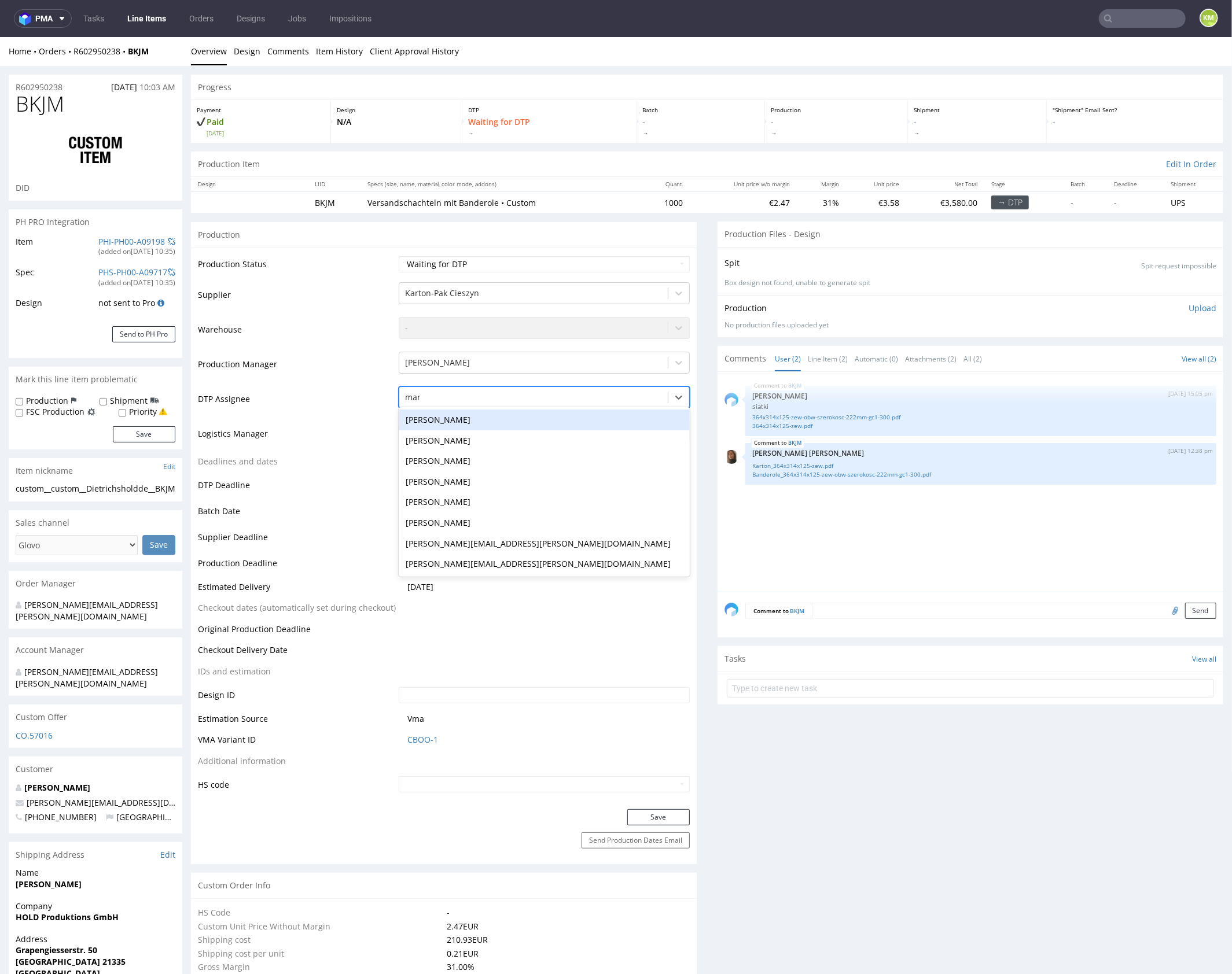
type input "mark"
click at [516, 420] on div "[PERSON_NAME]" at bounding box center [544, 419] width 291 height 21
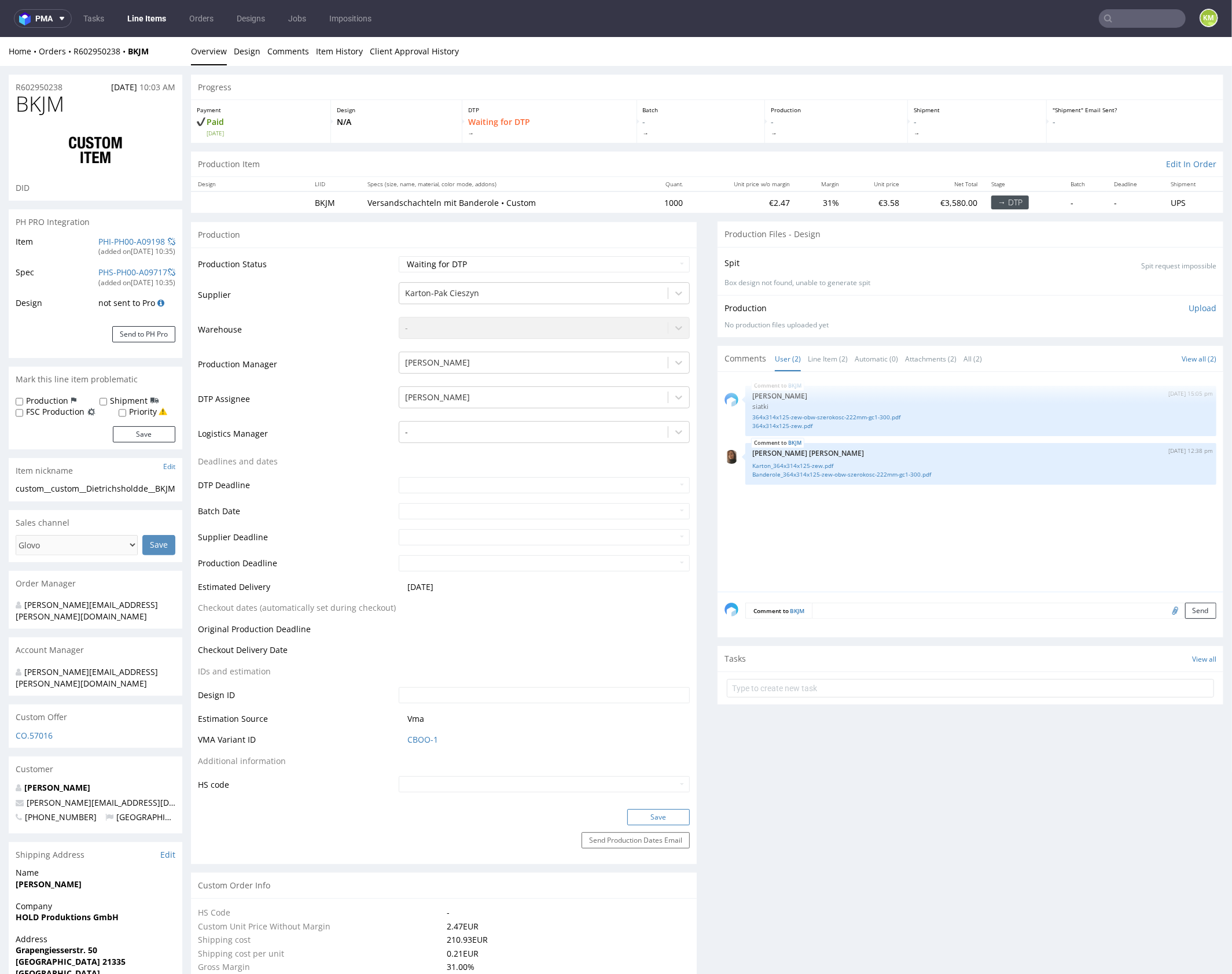
click at [681, 820] on button "Save" at bounding box center [658, 817] width 62 height 17
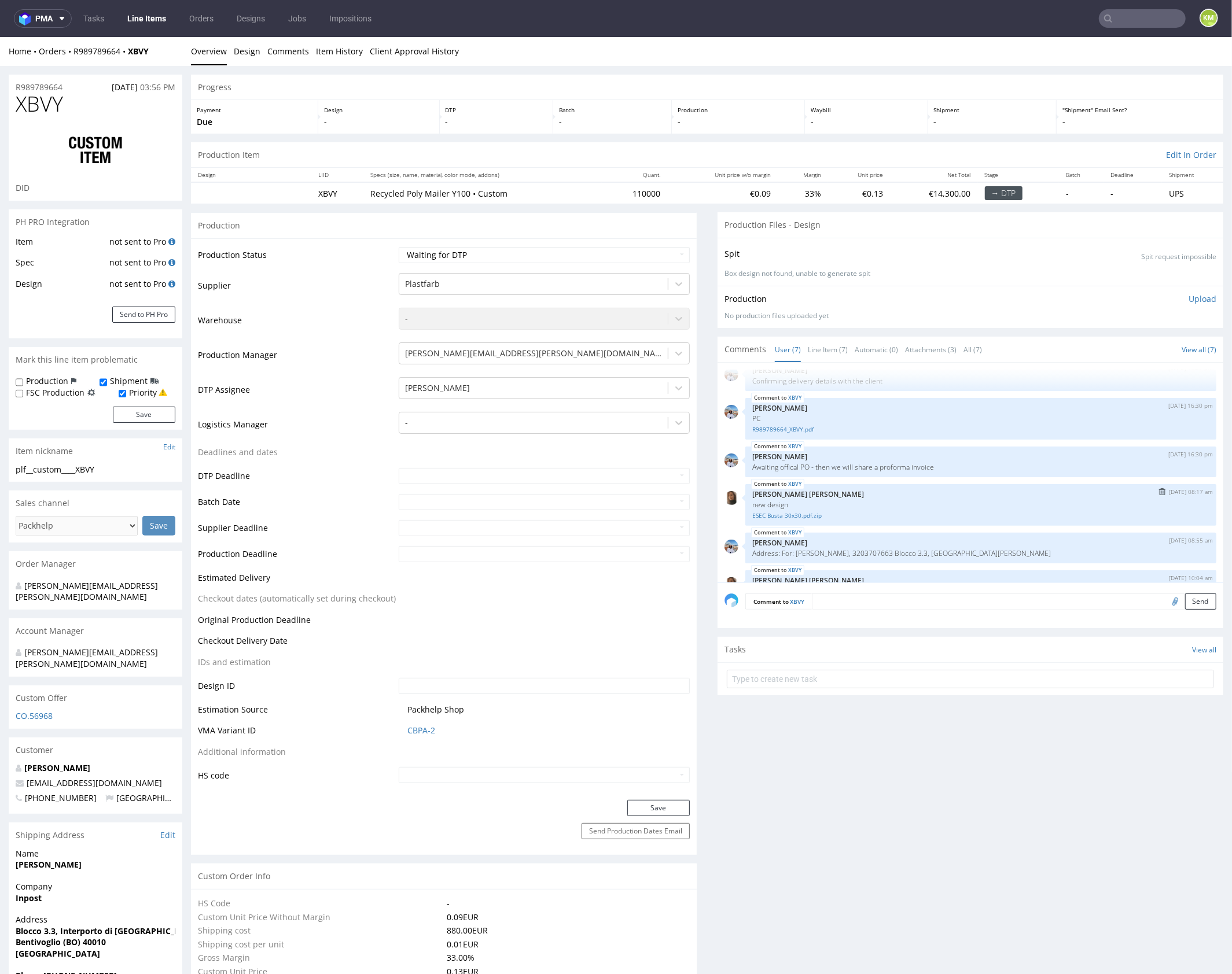
scroll to position [65, 0]
click at [804, 513] on link "ESEC Busta 30x30.pdf.zip" at bounding box center [981, 515] width 457 height 9
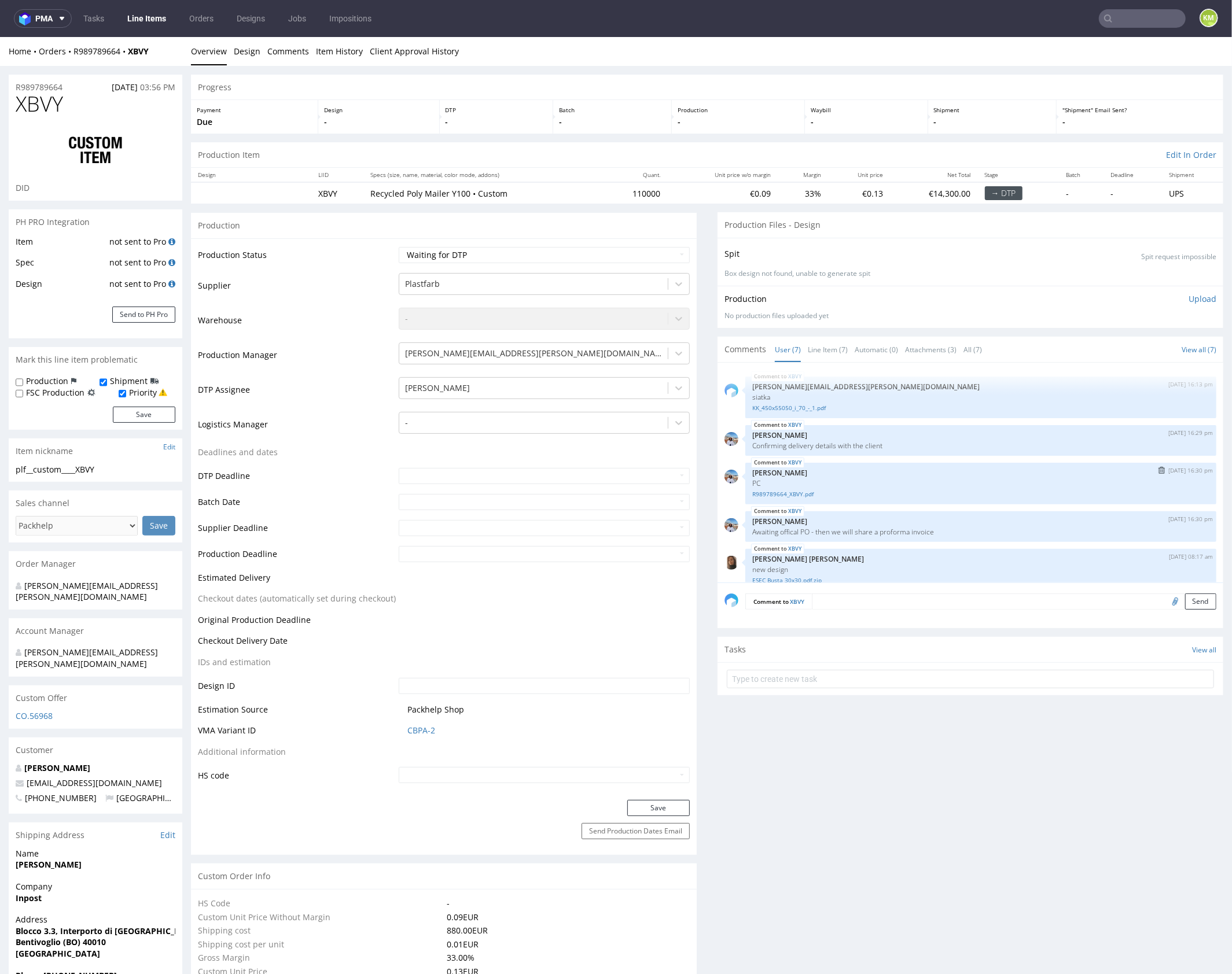
scroll to position [0, 0]
click at [810, 406] on link "KK_450x55050_i_70_-_1.pdf" at bounding box center [981, 407] width 457 height 9
click at [822, 353] on link "Line Item (7)" at bounding box center [828, 349] width 40 height 25
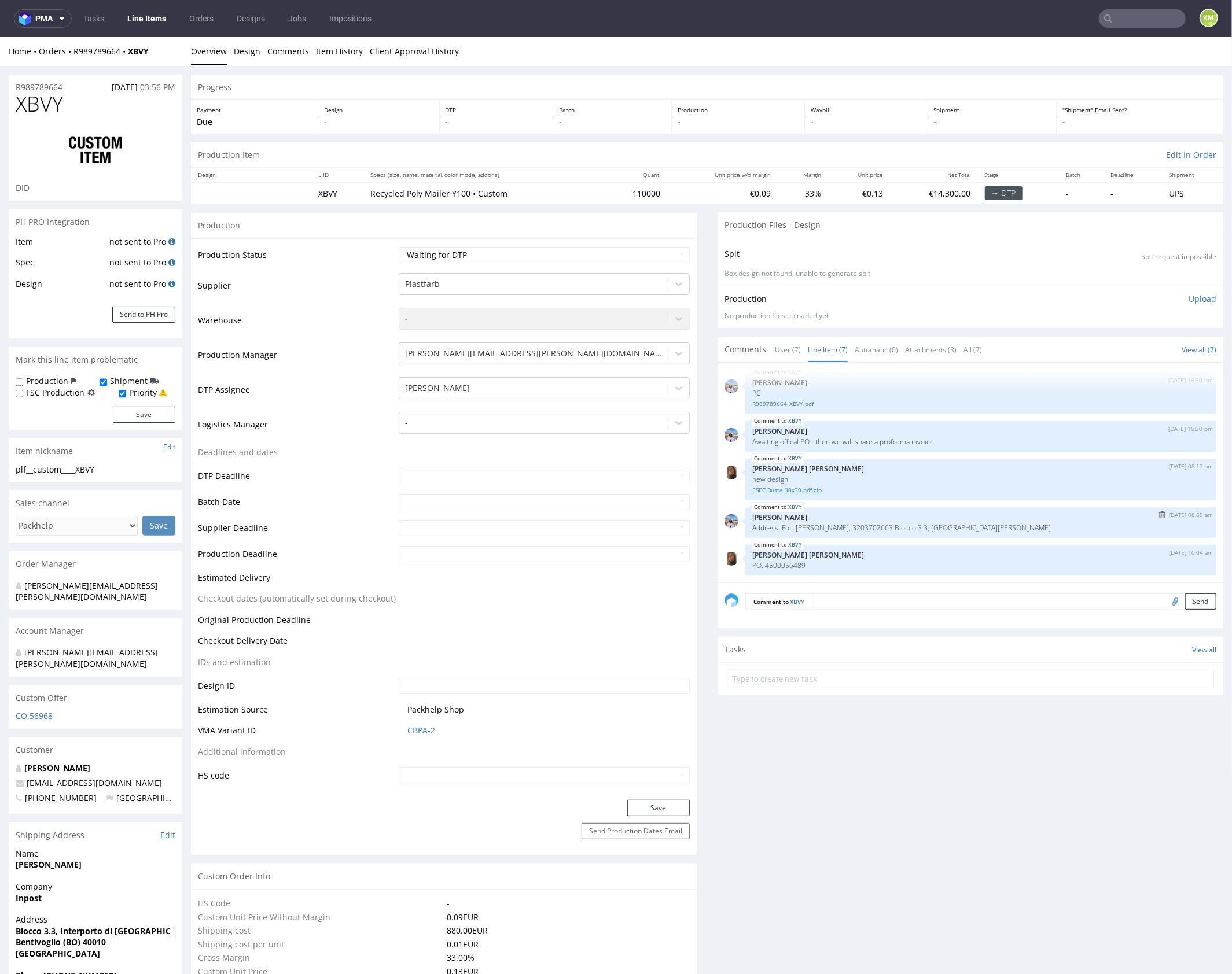
click at [868, 506] on div "XBVY 2nd Oct 25 | 08:55 am Marta Kozłowska Address: For: Pavel Cebotari, 320370…" at bounding box center [981, 521] width 471 height 31
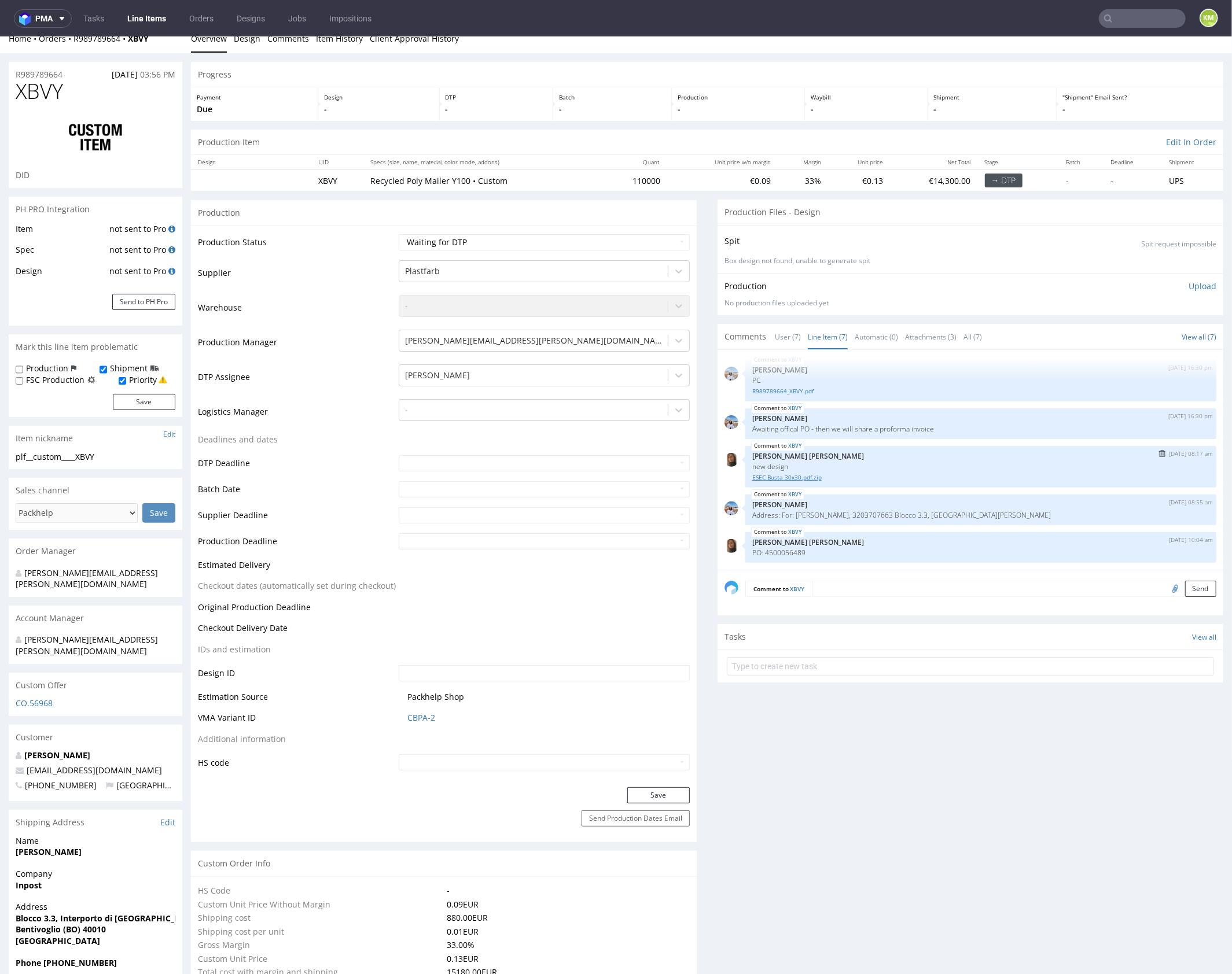
click at [803, 476] on link "ESEC Busta 30x30.pdf.zip" at bounding box center [981, 477] width 457 height 9
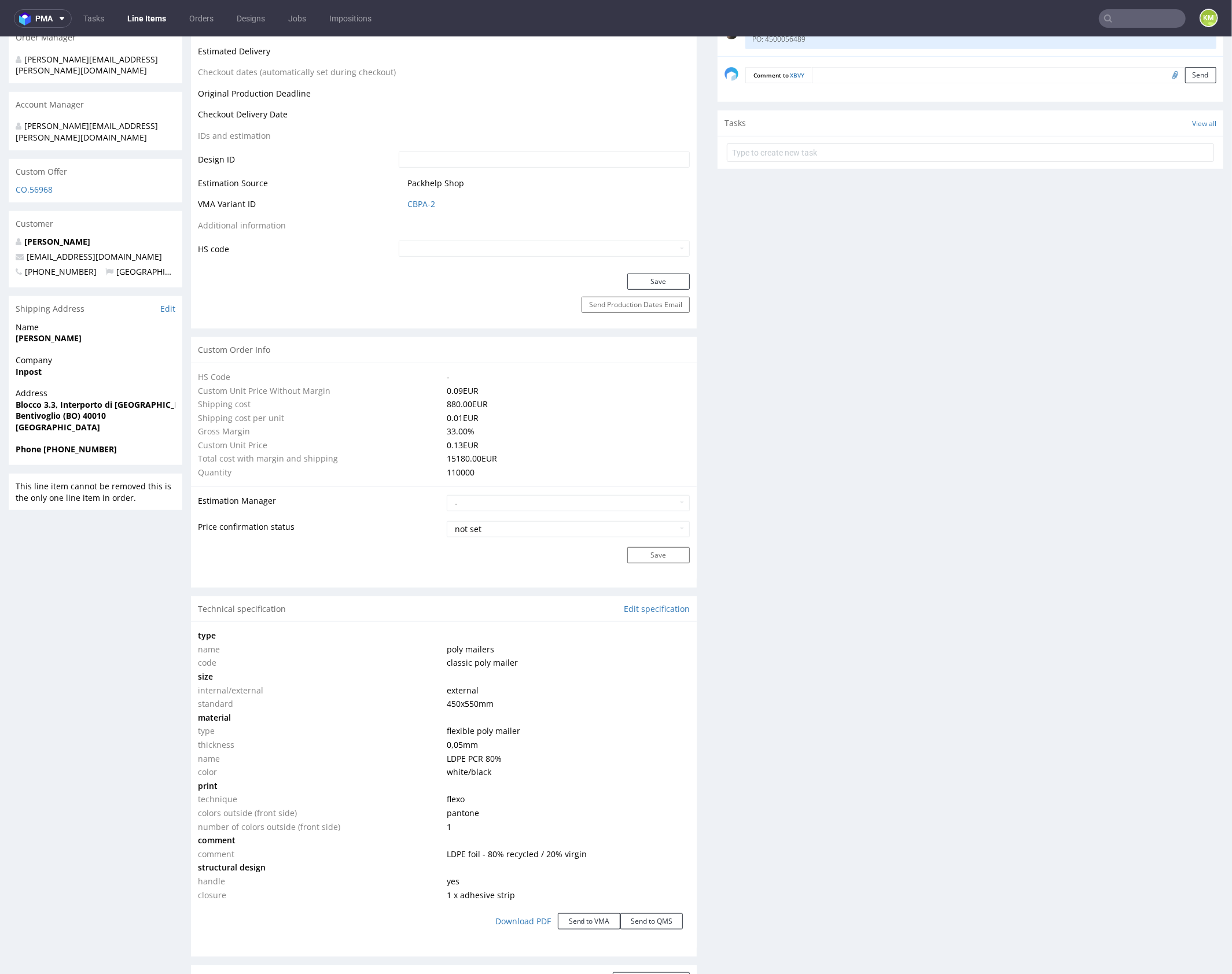
scroll to position [738, 0]
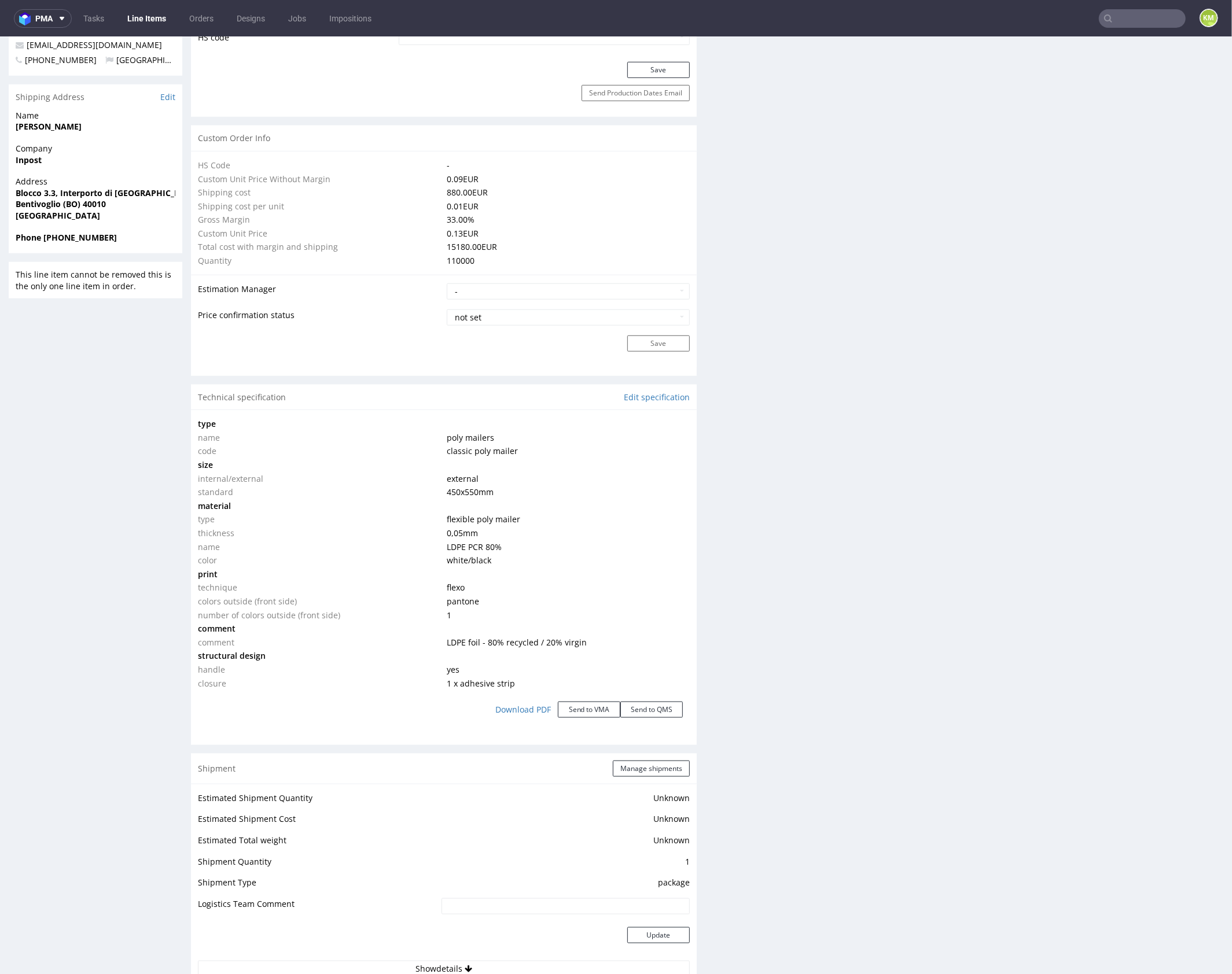
click at [848, 708] on div "Production Files - Design Spit Spit request impossible Box design not found, un…" at bounding box center [971, 523] width 506 height 2100
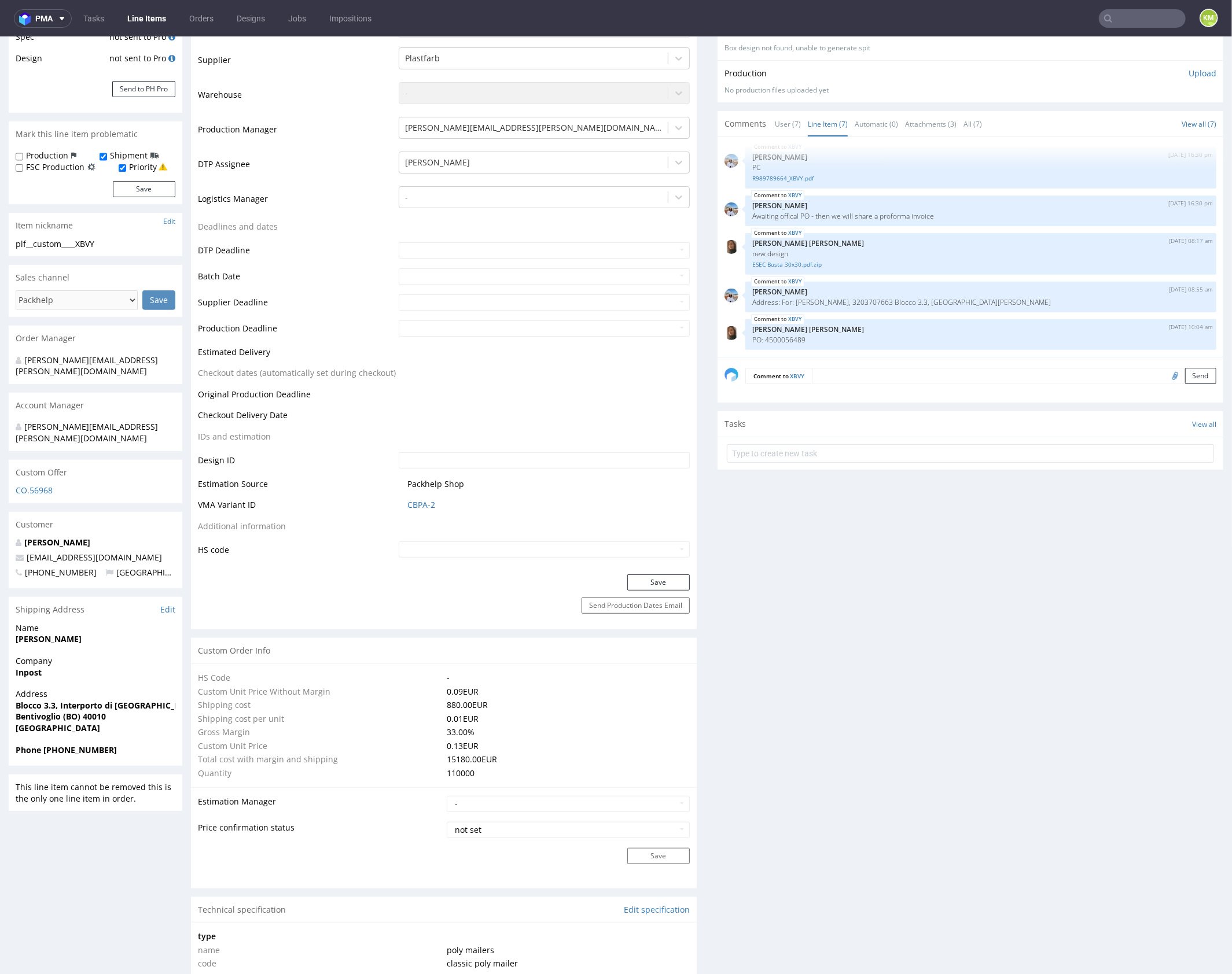
scroll to position [0, 0]
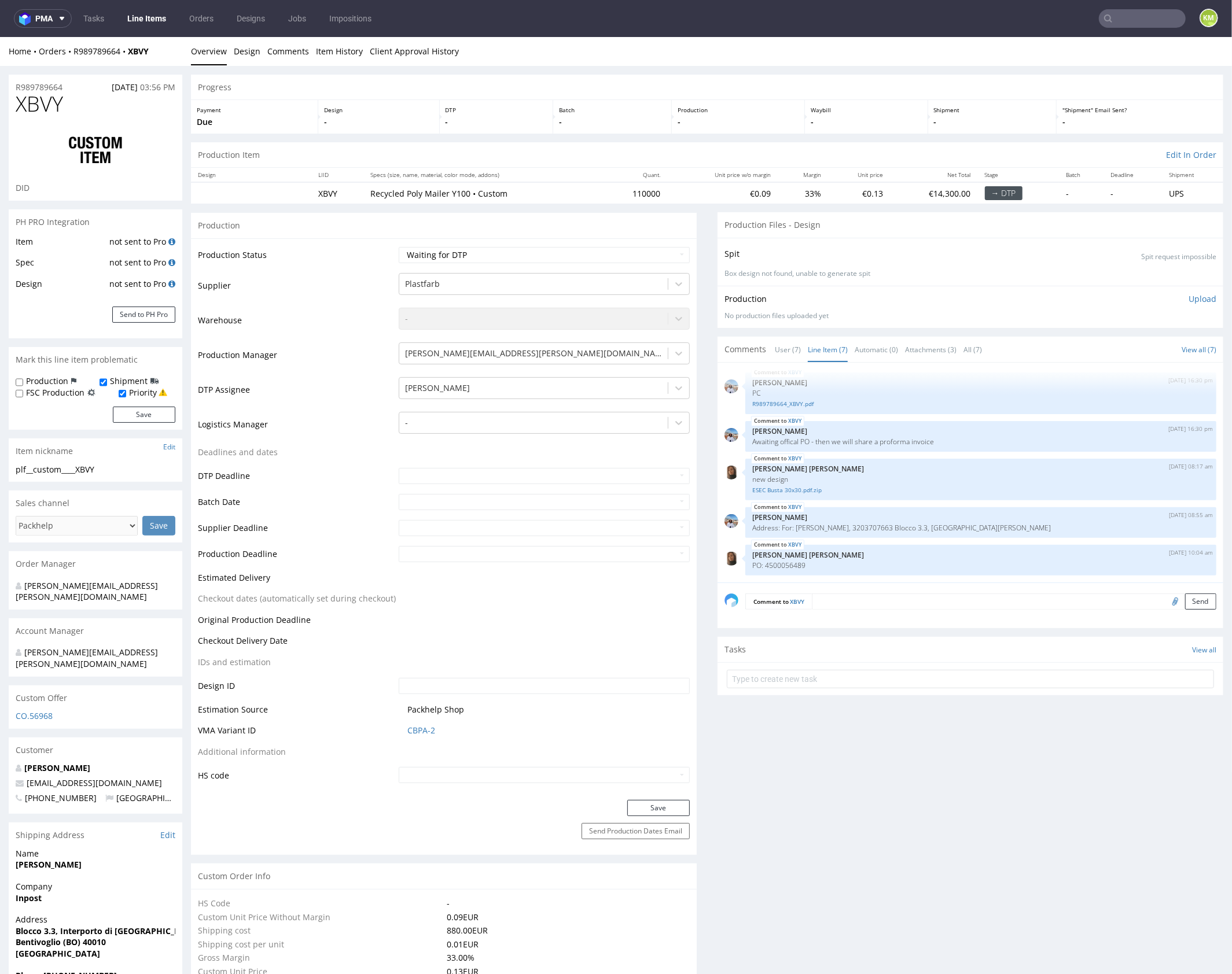
click at [55, 468] on div "plf__custom____XBVY" at bounding box center [96, 469] width 159 height 11
copy div "plf__custom____XBVY"
copy link "R989789664"
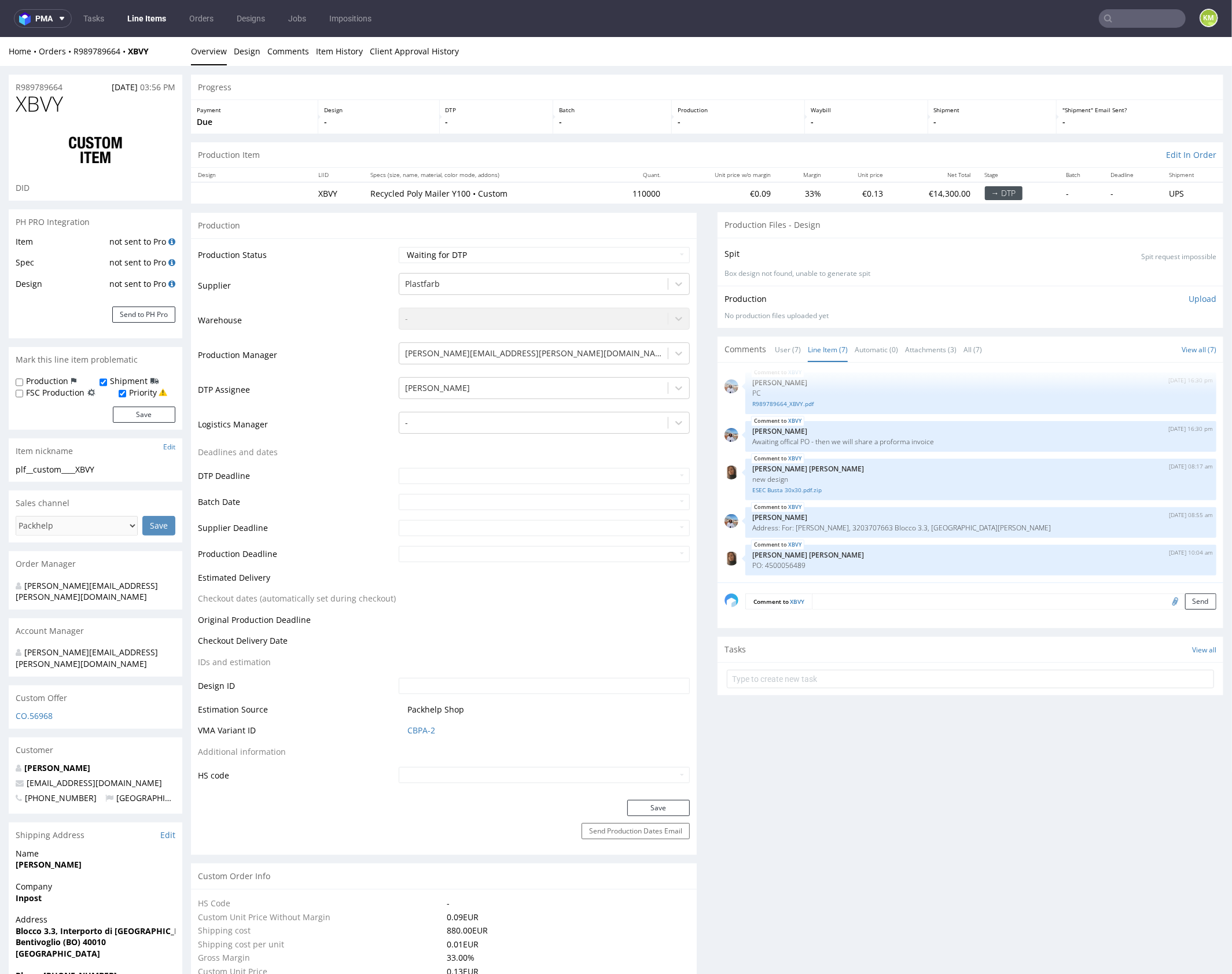
click at [926, 305] on div "Production Upload No production files uploaded yet Description (optional) Add f…" at bounding box center [970, 306] width 492 height 28
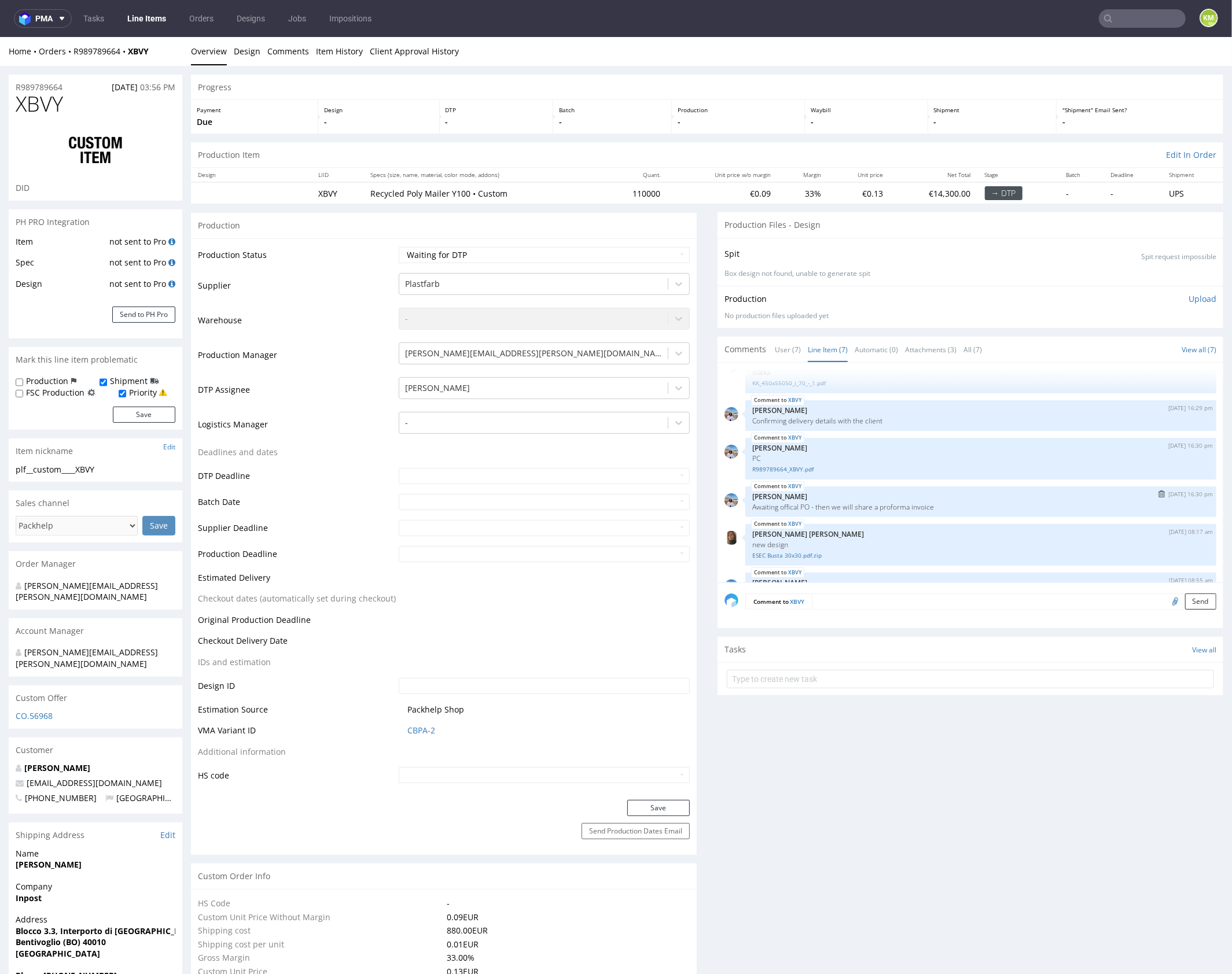
scroll to position [91, 0]
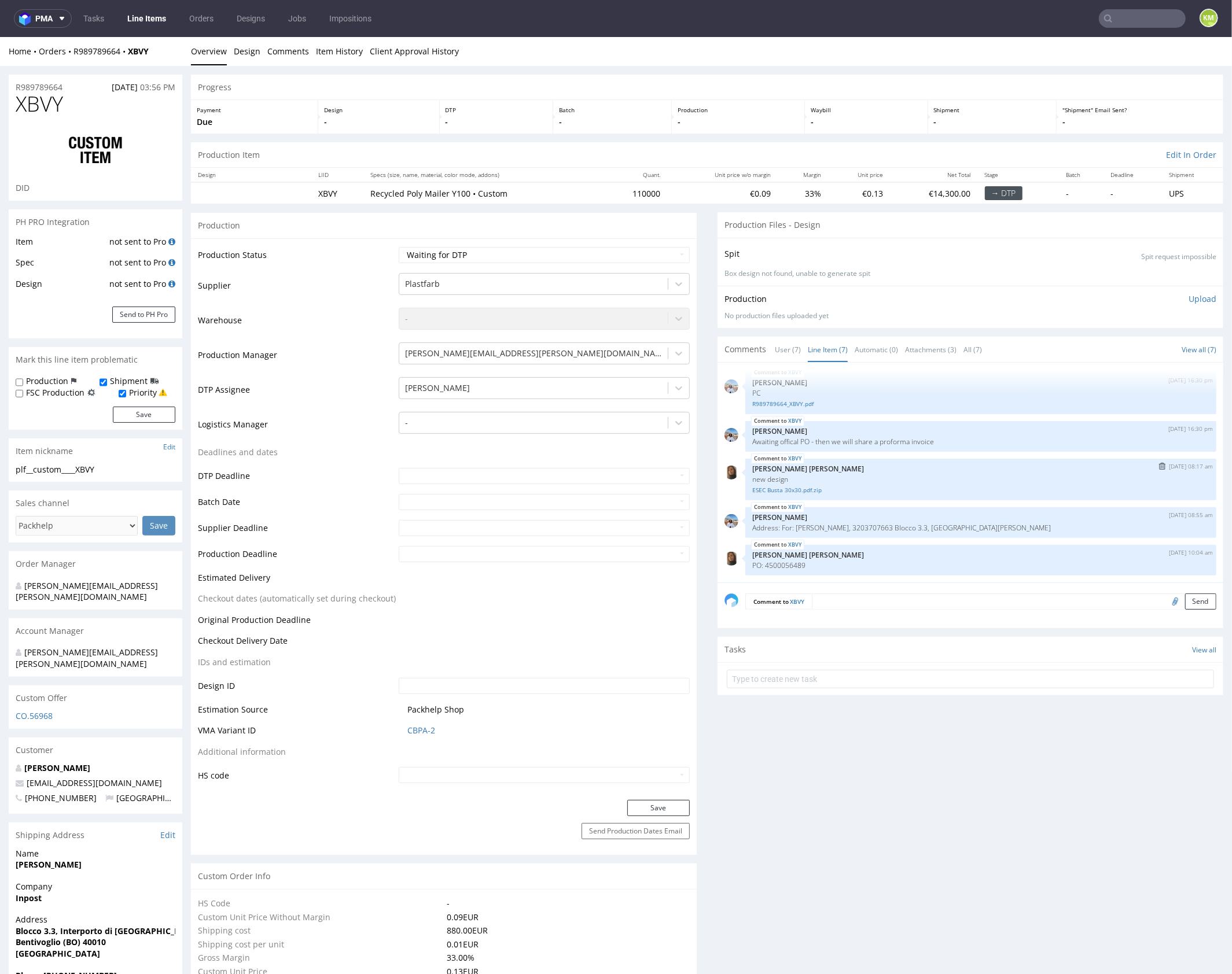
drag, startPoint x: 910, startPoint y: 753, endPoint x: 807, endPoint y: 477, distance: 294.6
click at [851, 516] on p "Marta Kozłowska" at bounding box center [981, 517] width 457 height 9
click at [608, 249] on select "Waiting for Artwork Waiting for Diecut Waiting for Mockup Waiting for DTP Waiti…" at bounding box center [544, 254] width 291 height 17
select select "dtp_ca_needed"
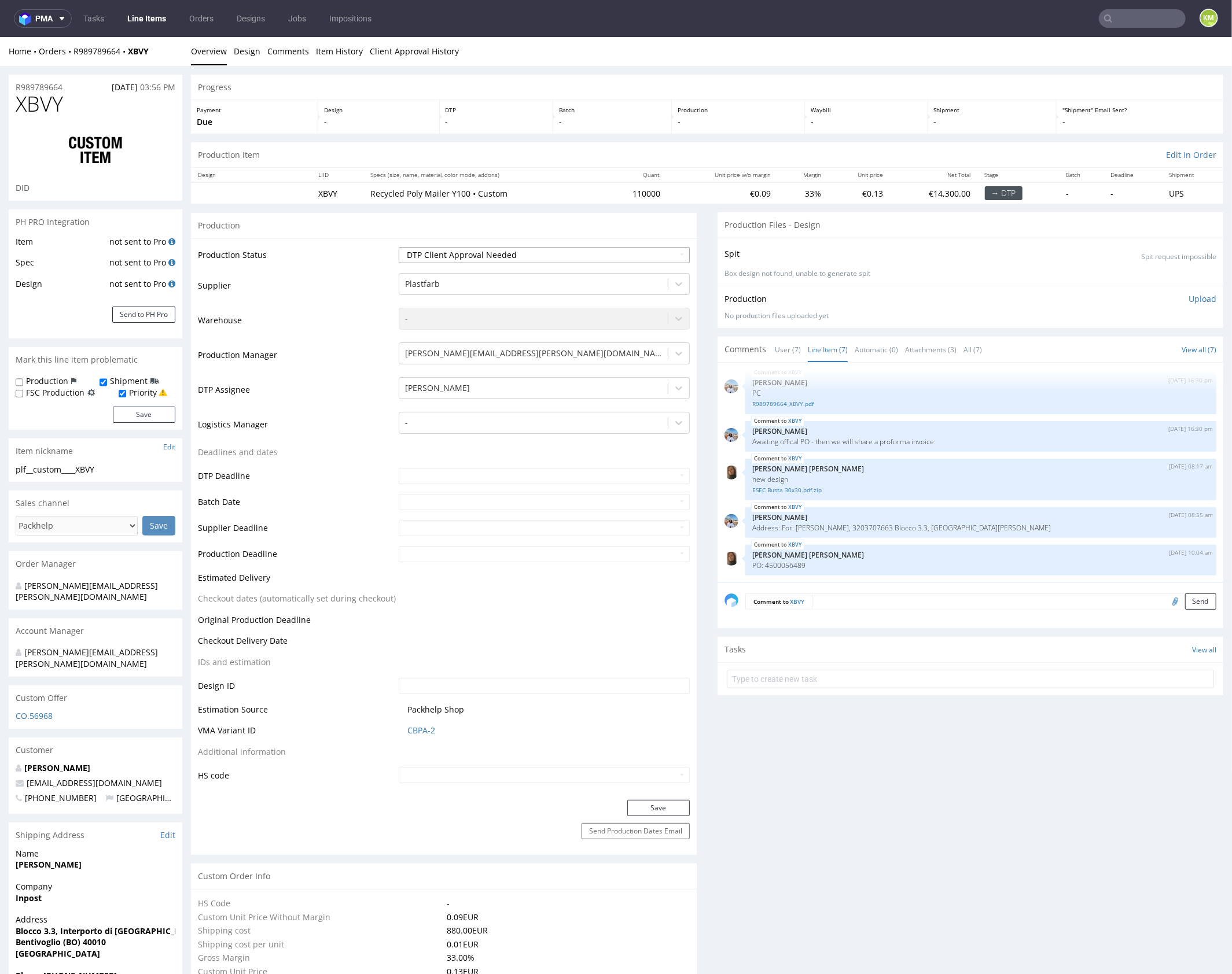
click at [399, 246] on select "Waiting for Artwork Waiting for Diecut Waiting for Mockup Waiting for DTP Waiti…" at bounding box center [544, 254] width 291 height 17
click at [658, 804] on button "Save" at bounding box center [658, 807] width 62 height 17
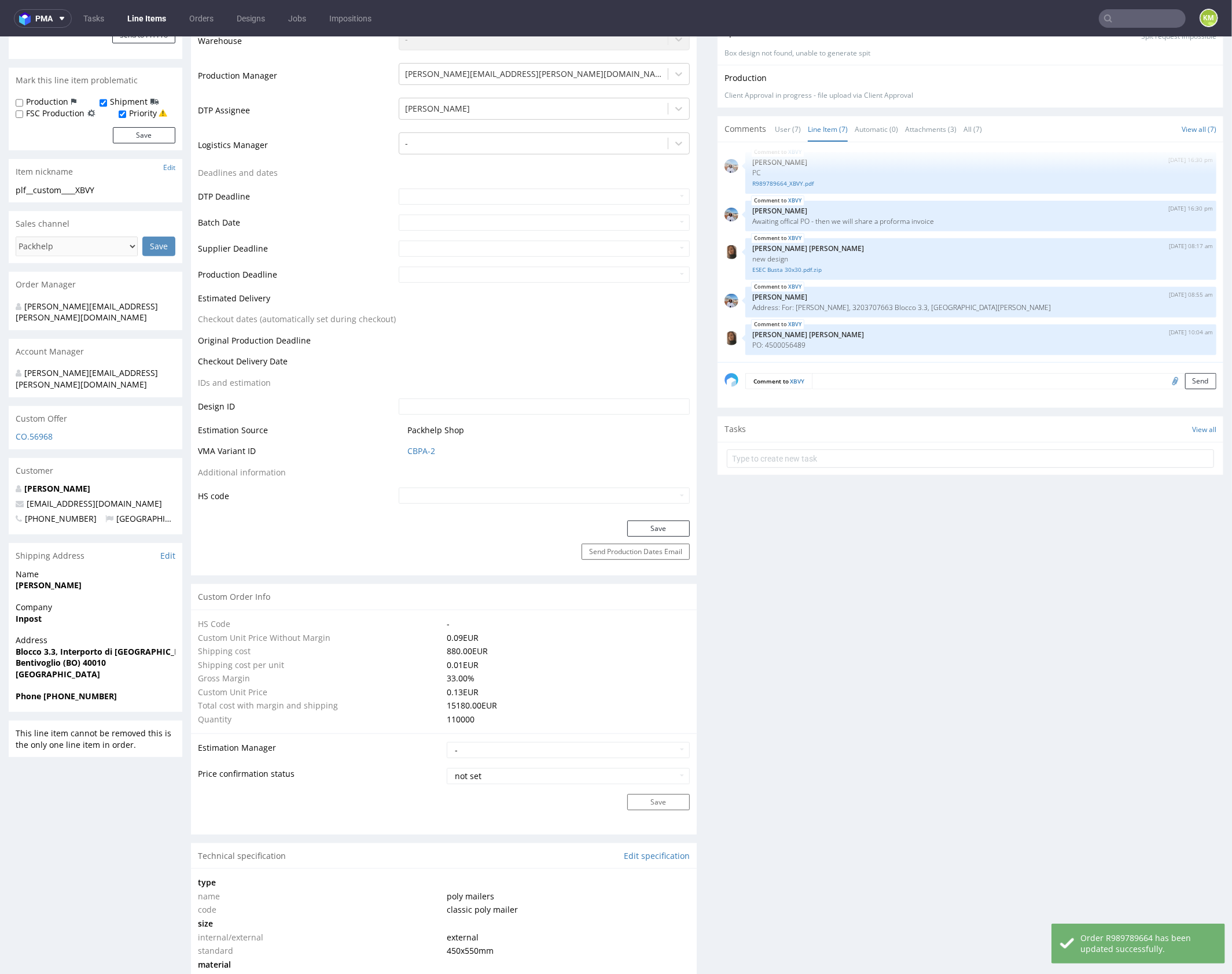
scroll to position [0, 0]
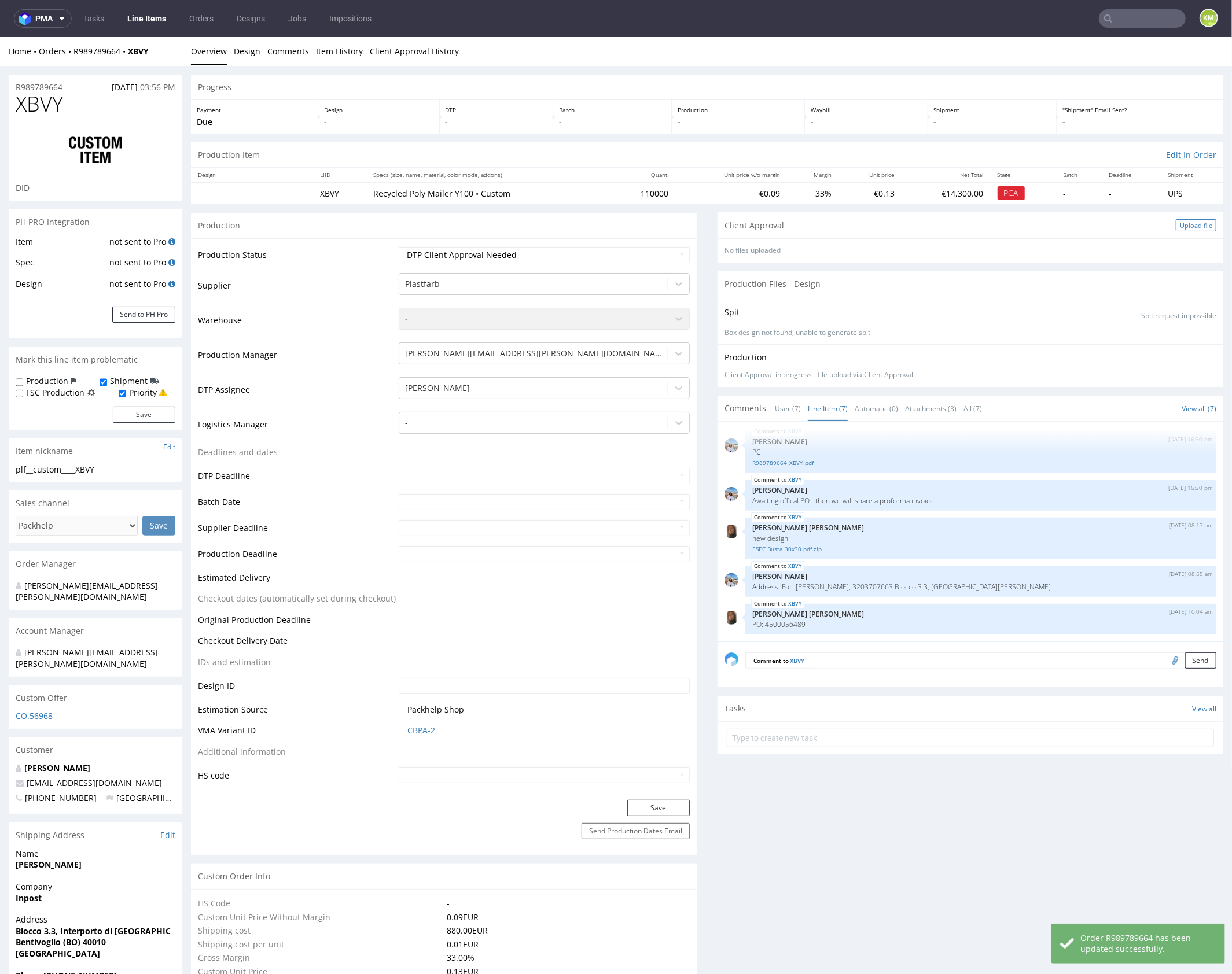
click at [1178, 226] on div "Upload file" at bounding box center [1195, 224] width 40 height 12
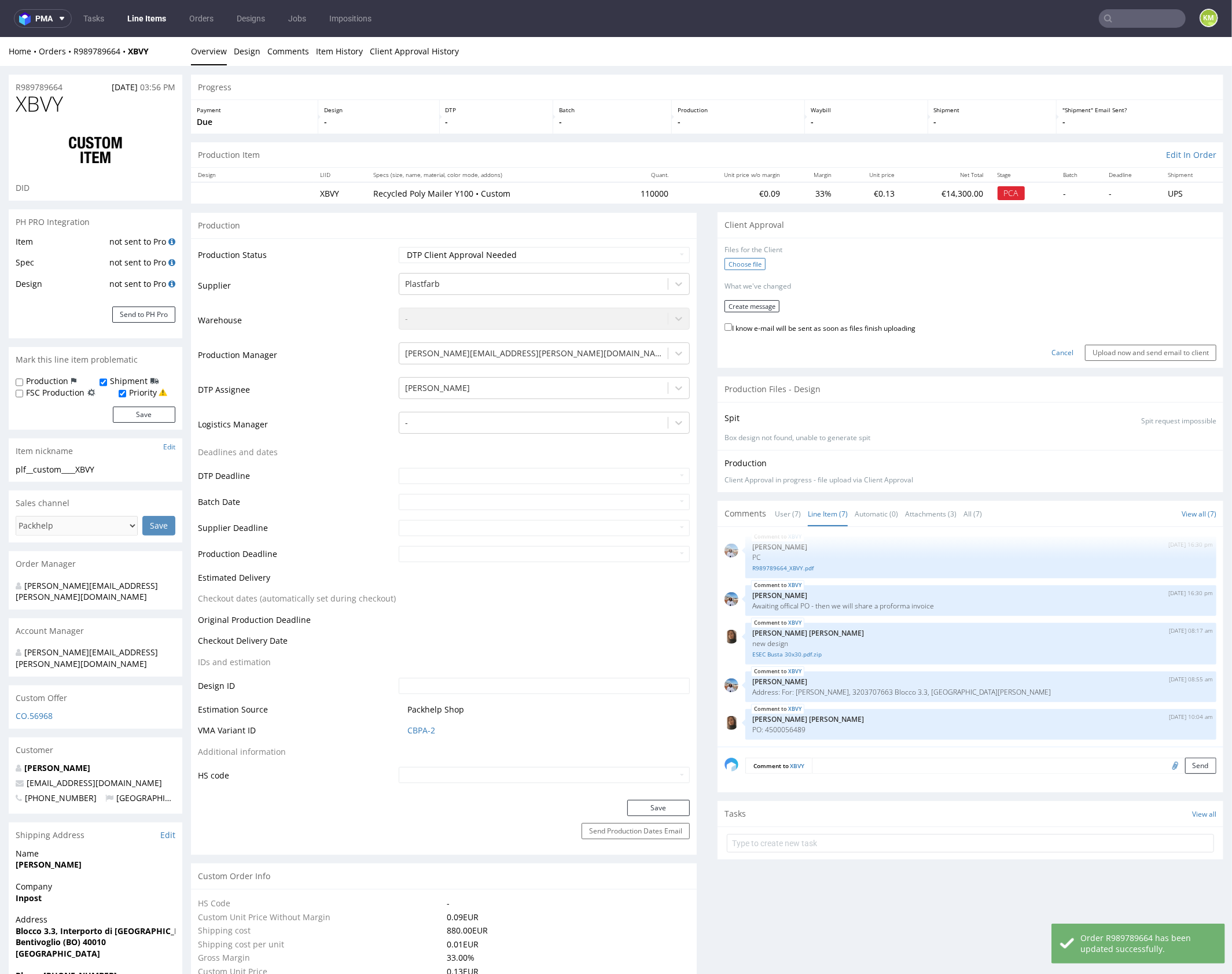
click at [742, 261] on label "Choose file" at bounding box center [744, 263] width 41 height 12
click at [0, 37] on input "Choose file" at bounding box center [0, 37] width 0 height 0
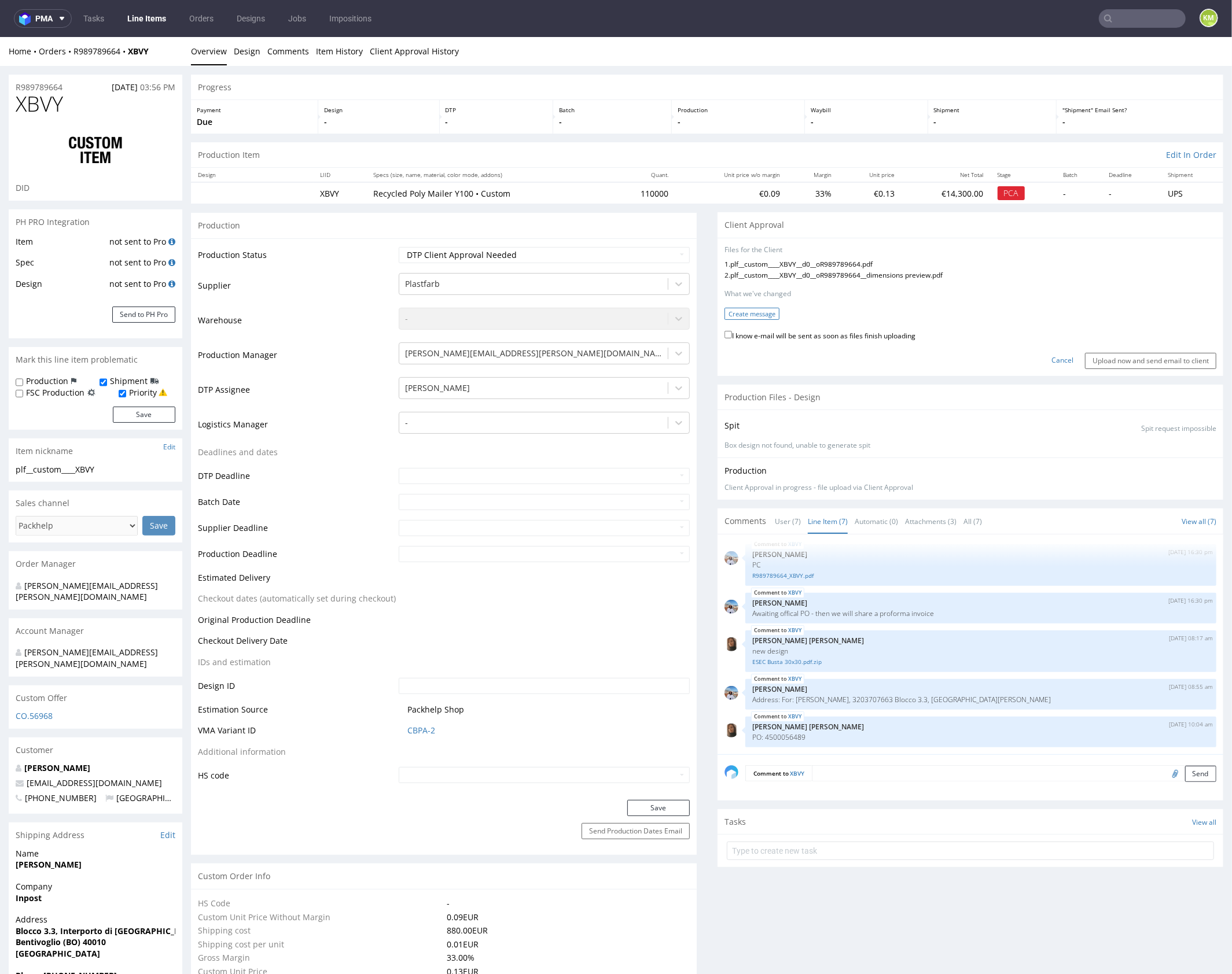
click at [748, 315] on button "Create message" at bounding box center [751, 313] width 55 height 12
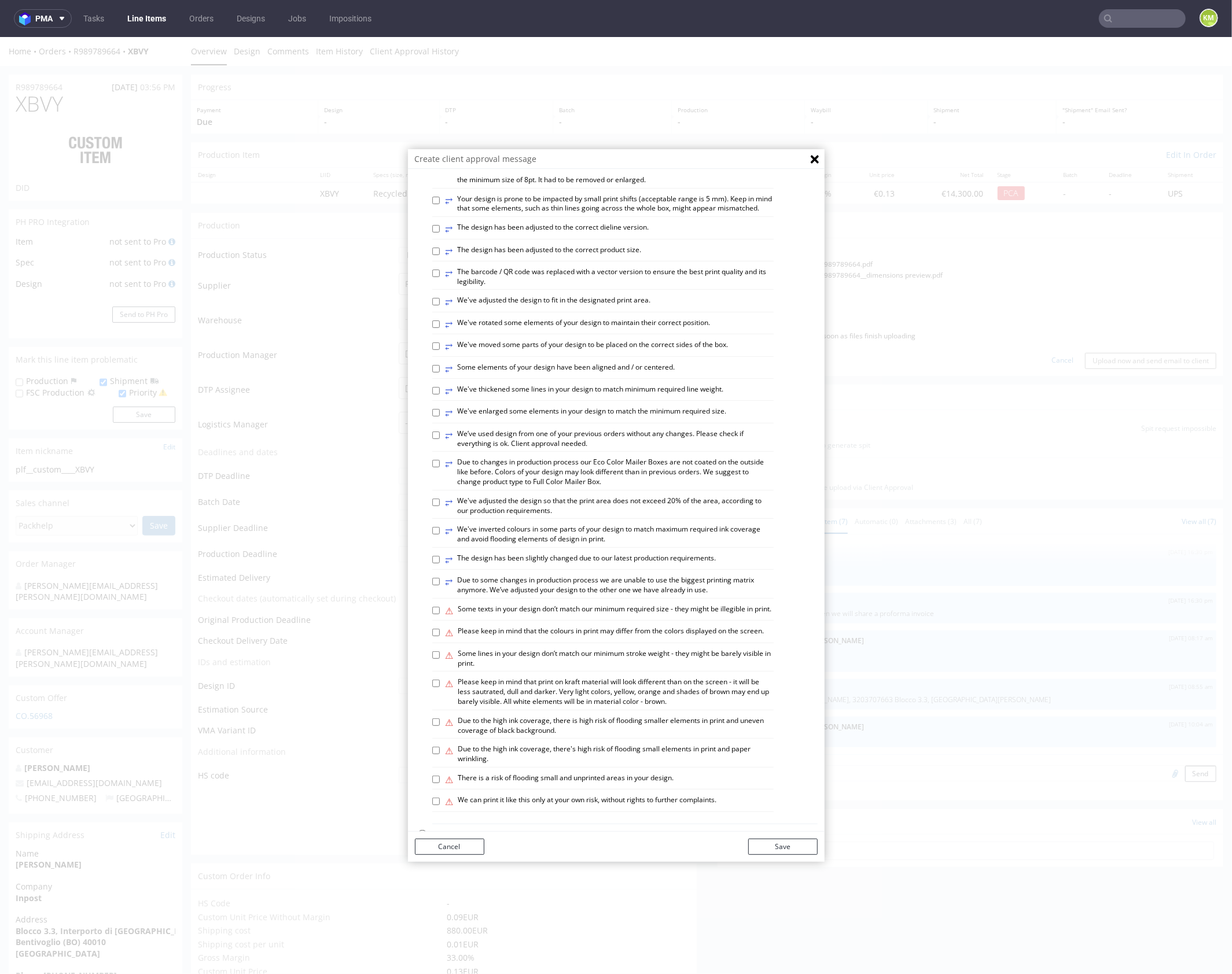
scroll to position [320, 0]
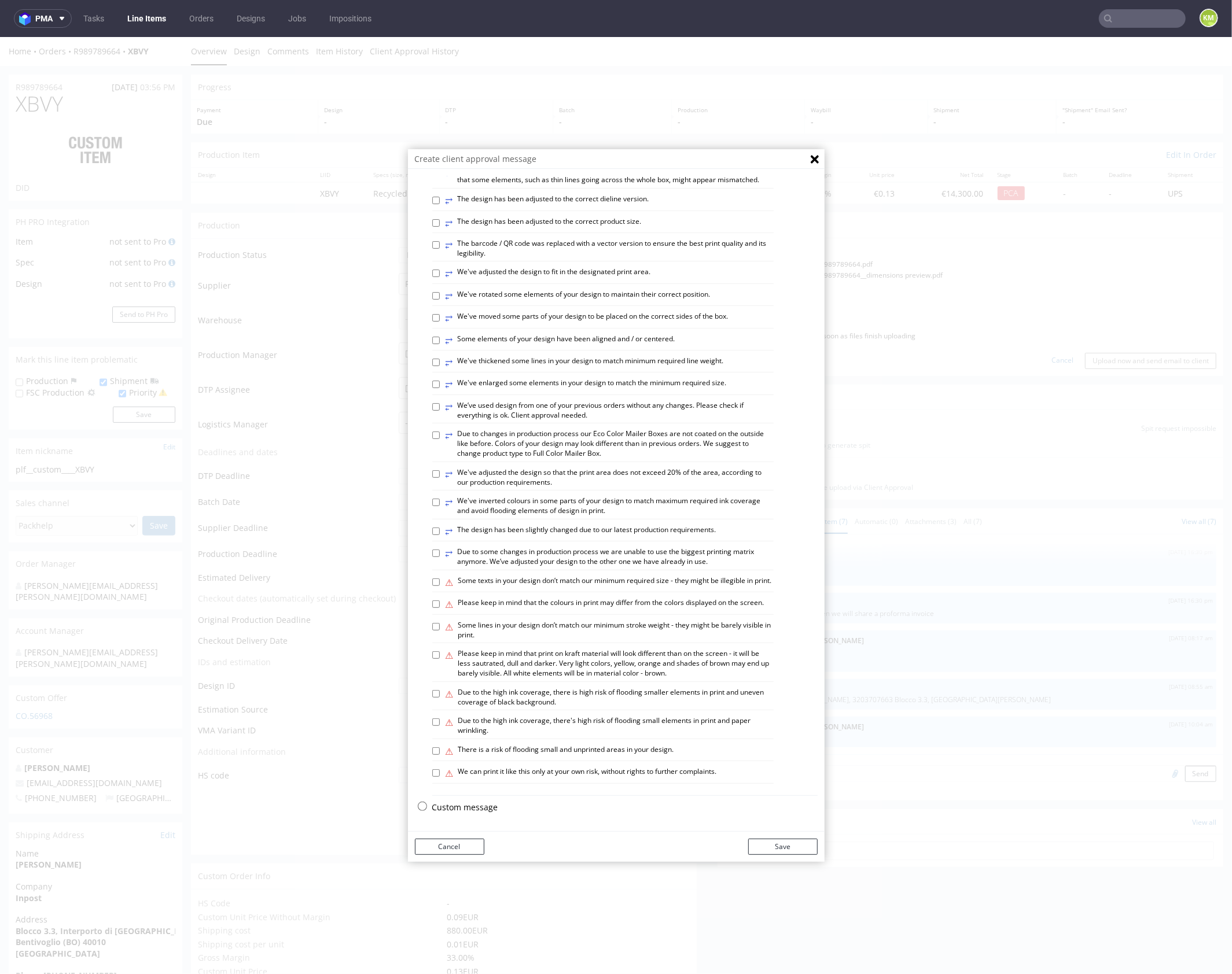
click at [475, 809] on p "Custom message" at bounding box center [625, 807] width 385 height 11
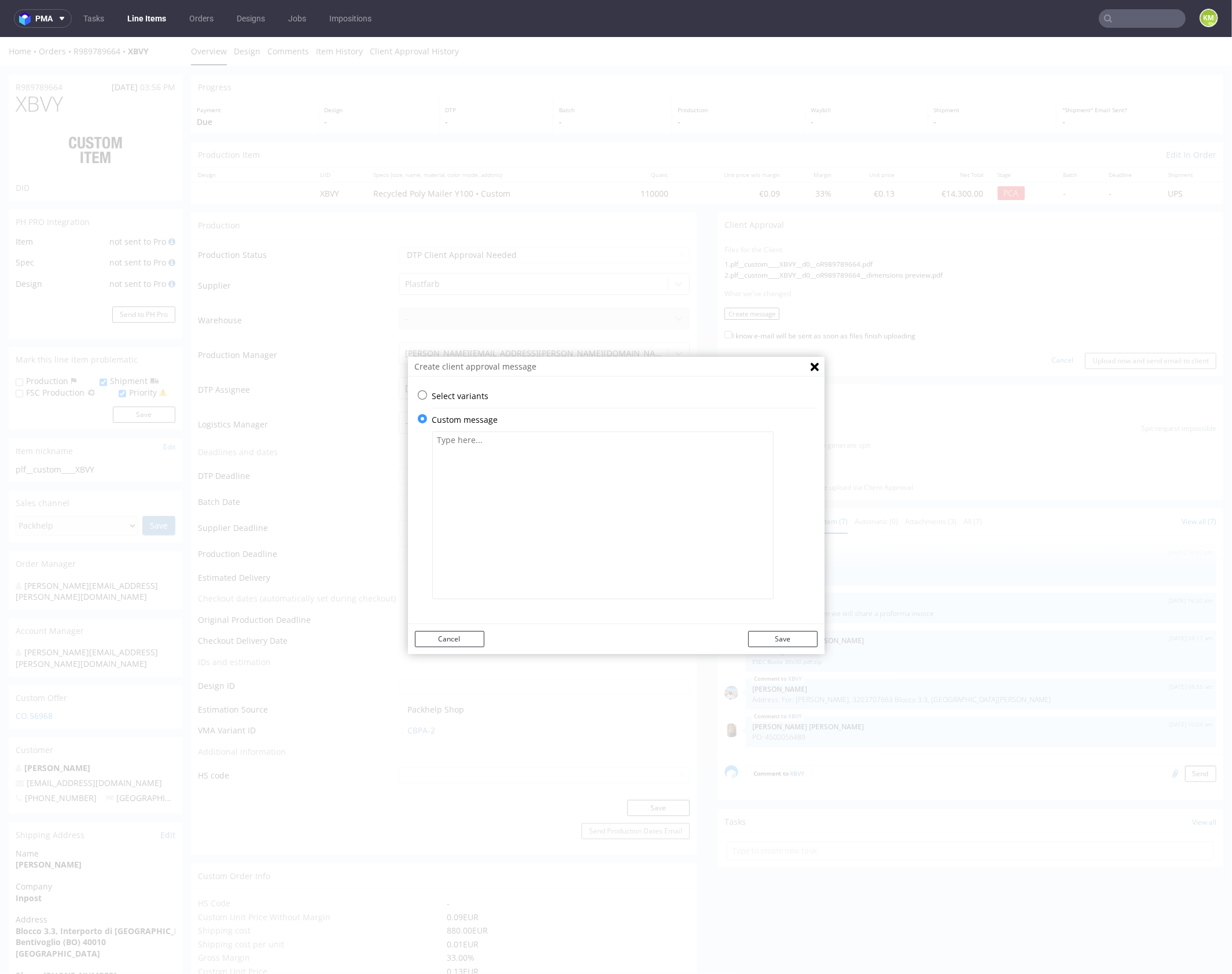
click at [560, 511] on textarea at bounding box center [603, 515] width 341 height 168
paste textarea "The design has been placed on the correct dieline at 1:1 scale and changed from…"
type textarea "The design has been placed on the correct dieline at 1:1 scale and changed from…"
click at [783, 636] on button "Save" at bounding box center [782, 639] width 70 height 17
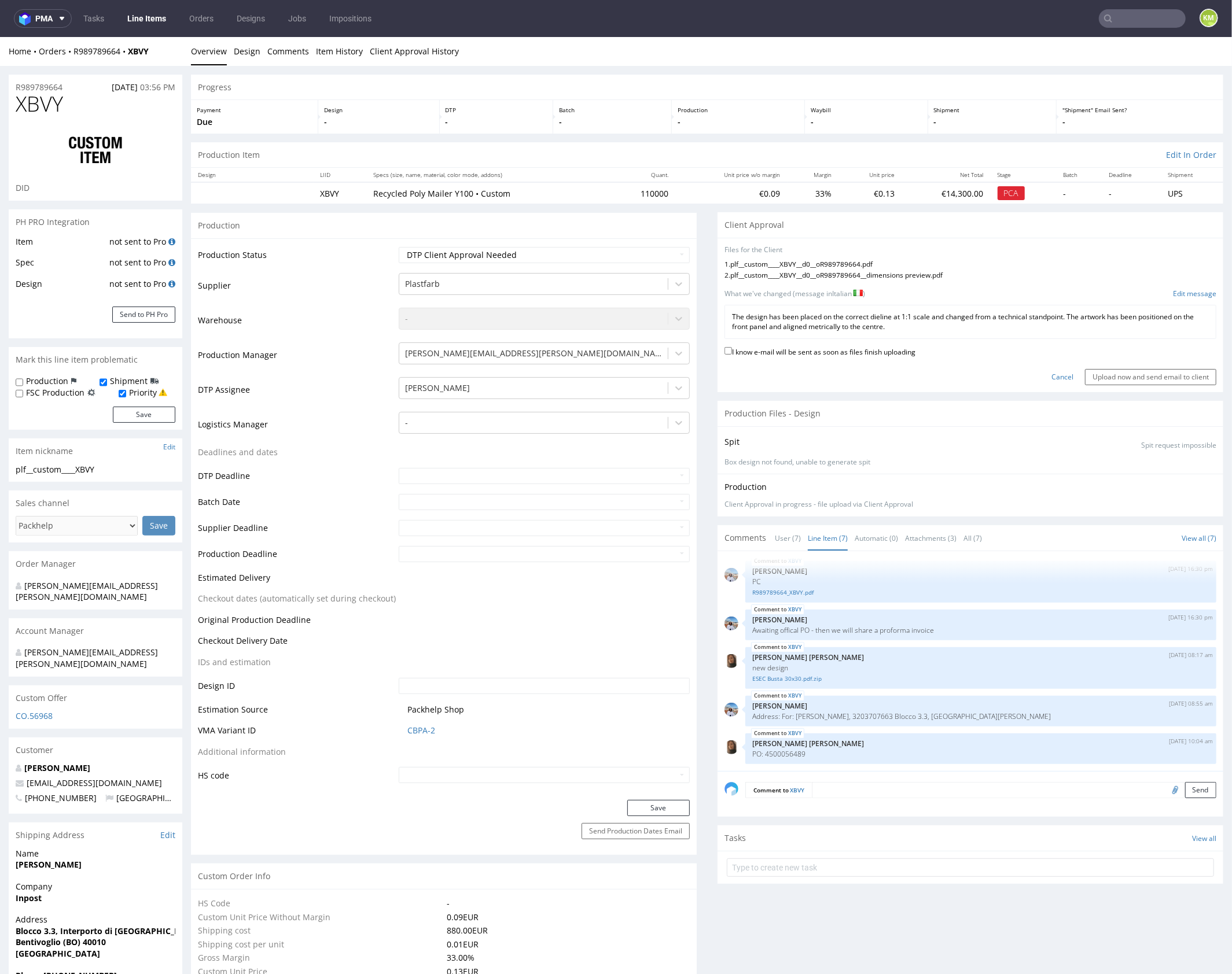
click at [829, 352] on label "I know e-mail will be sent as soon as files finish uploading" at bounding box center [820, 351] width 191 height 13
click at [732, 352] on input "I know e-mail will be sent as soon as files finish uploading" at bounding box center [728, 350] width 7 height 7
checkbox input "true"
click at [1088, 375] on input "Upload now and send email to client" at bounding box center [1150, 376] width 131 height 17
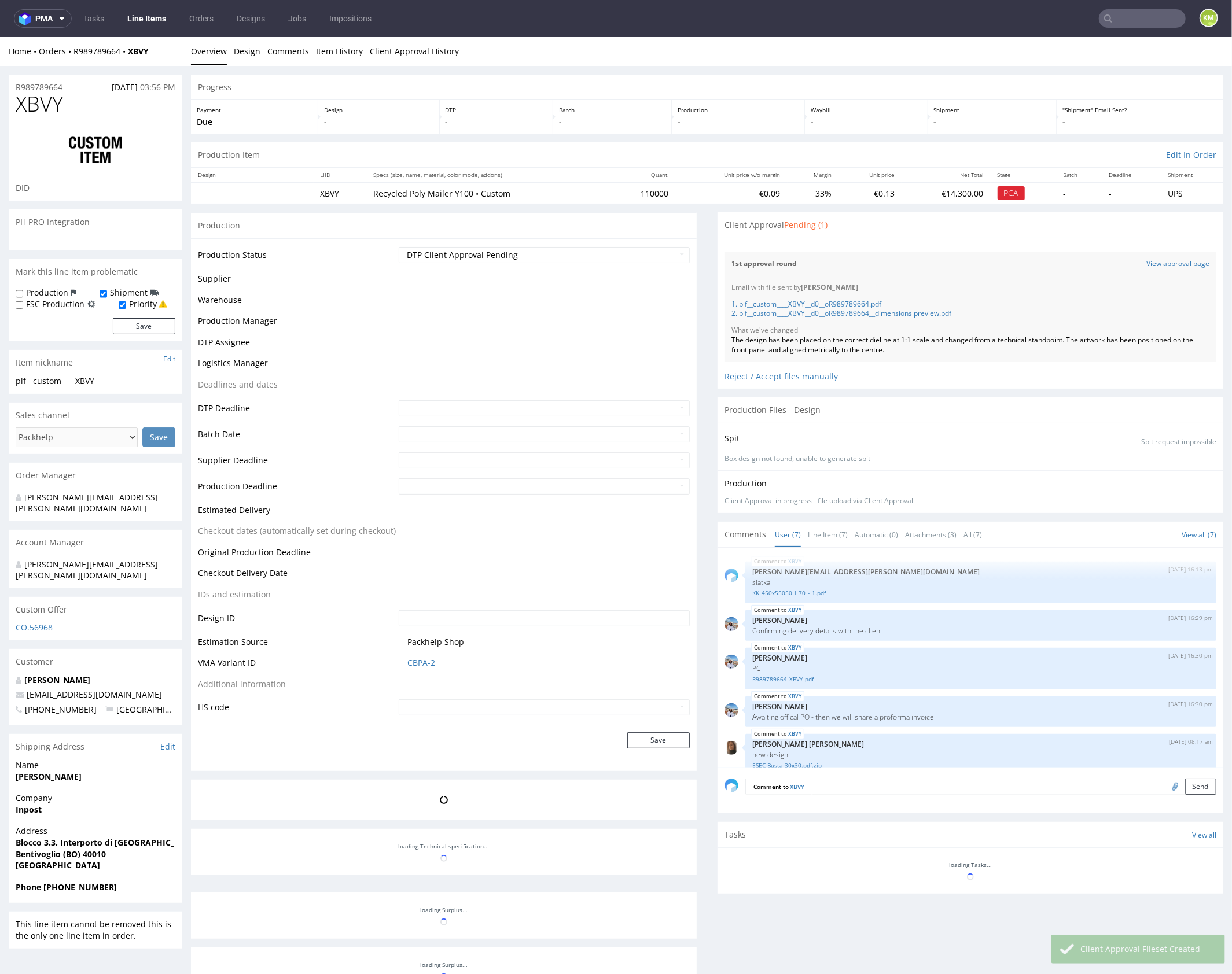
scroll to position [91, 0]
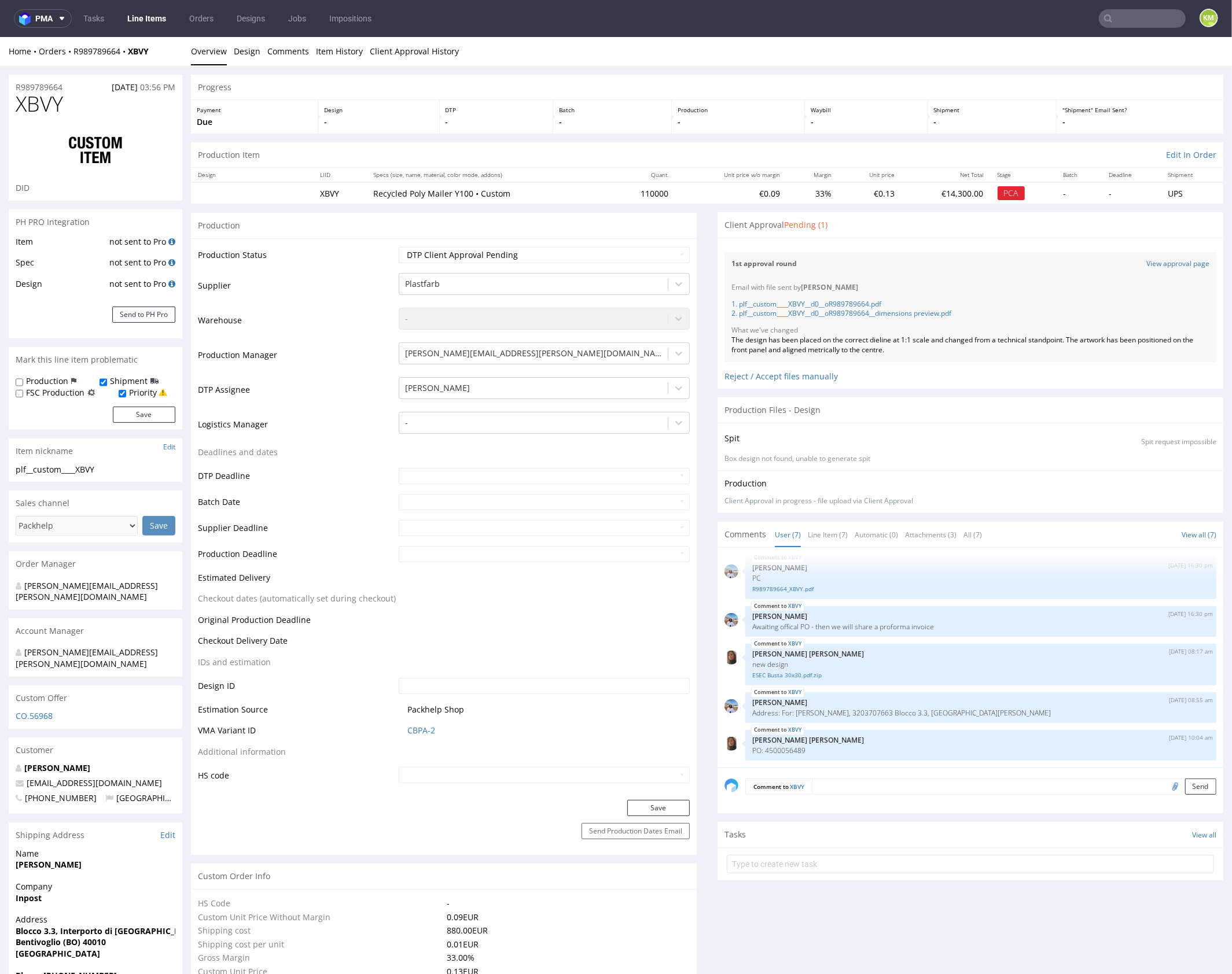
click at [35, 99] on span "XBVY" at bounding box center [40, 103] width 47 height 23
copy span "XBVY"
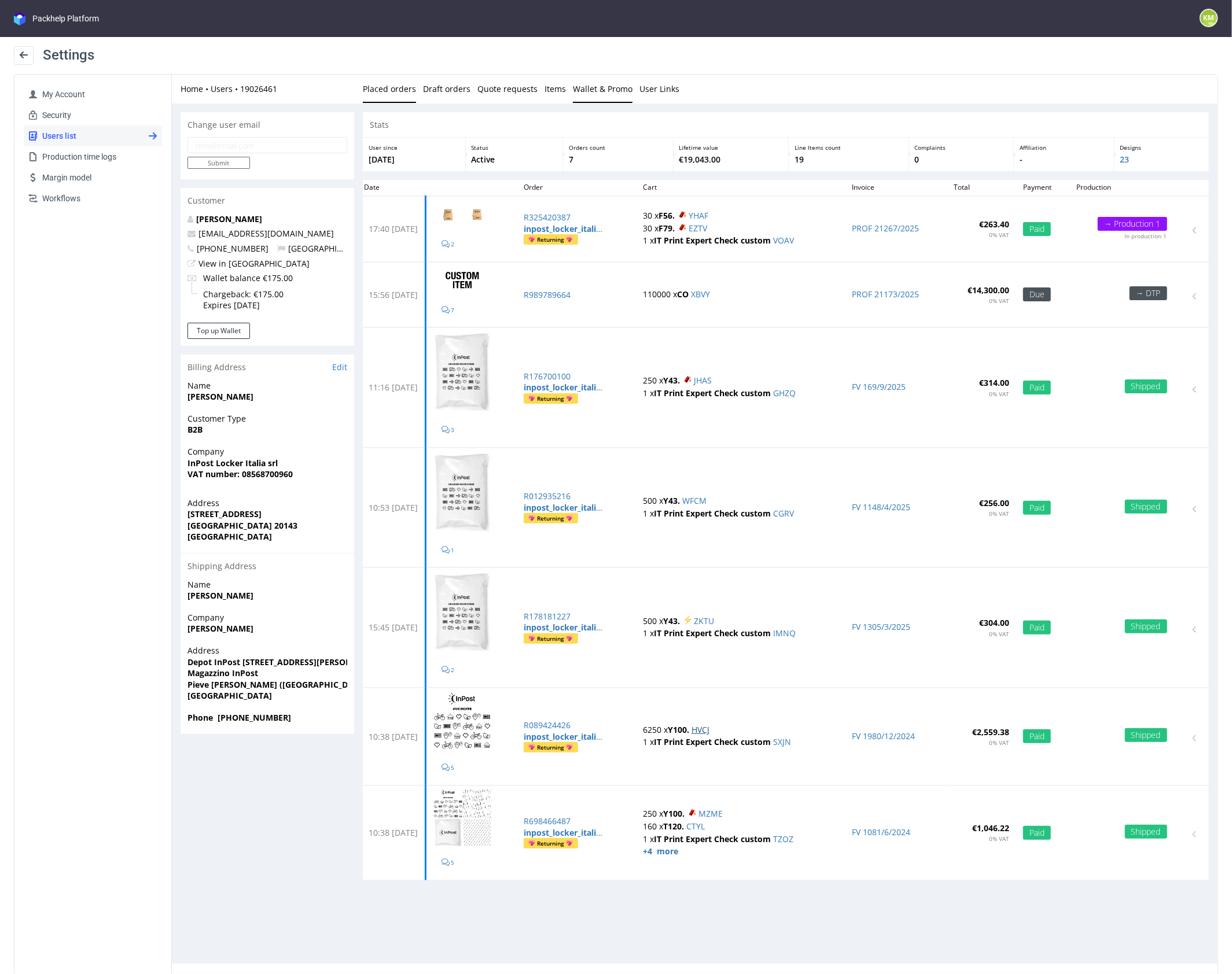
scroll to position [3, 0]
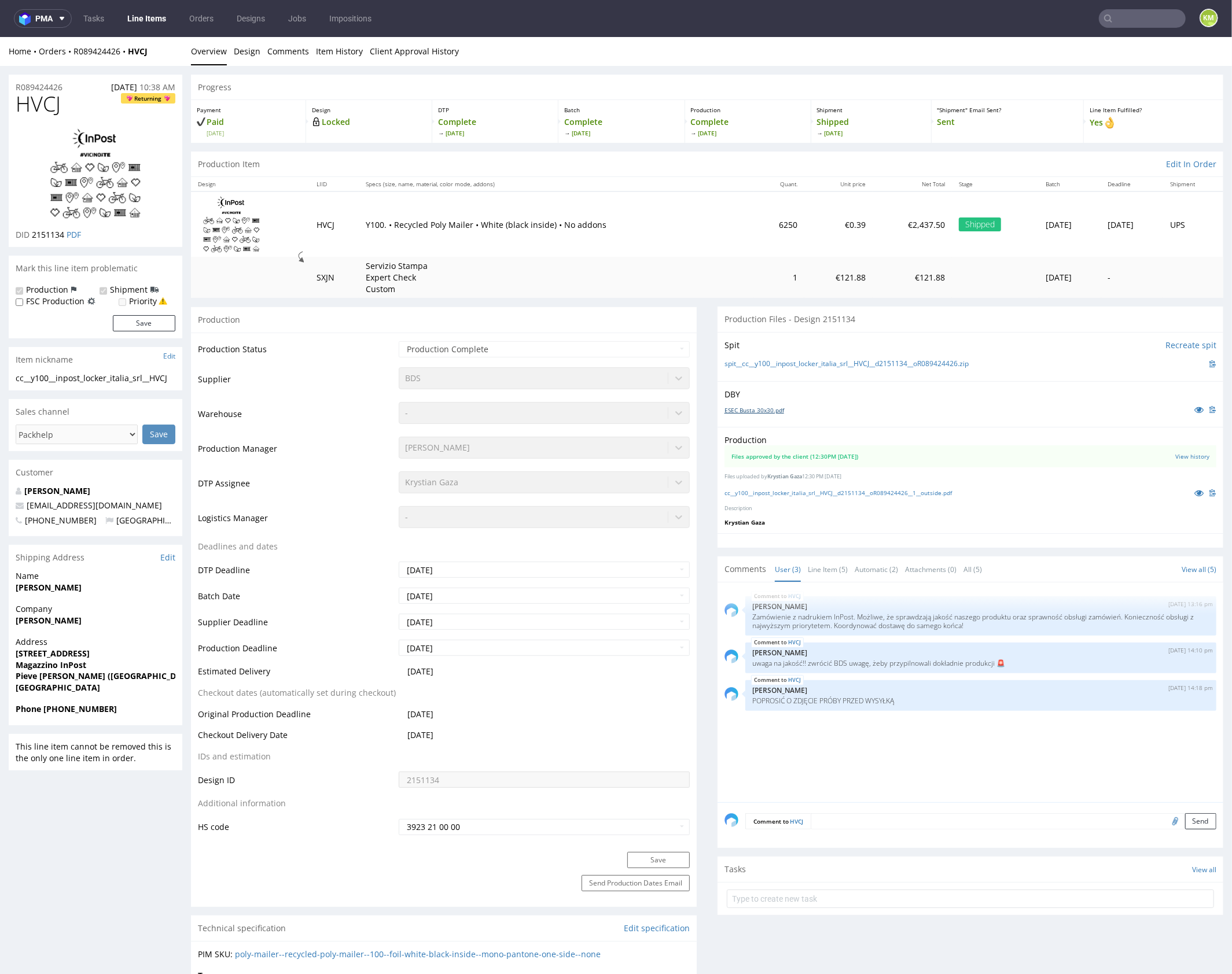
click at [773, 410] on link "ESEC Busta 30x30.pdf" at bounding box center [754, 409] width 60 height 8
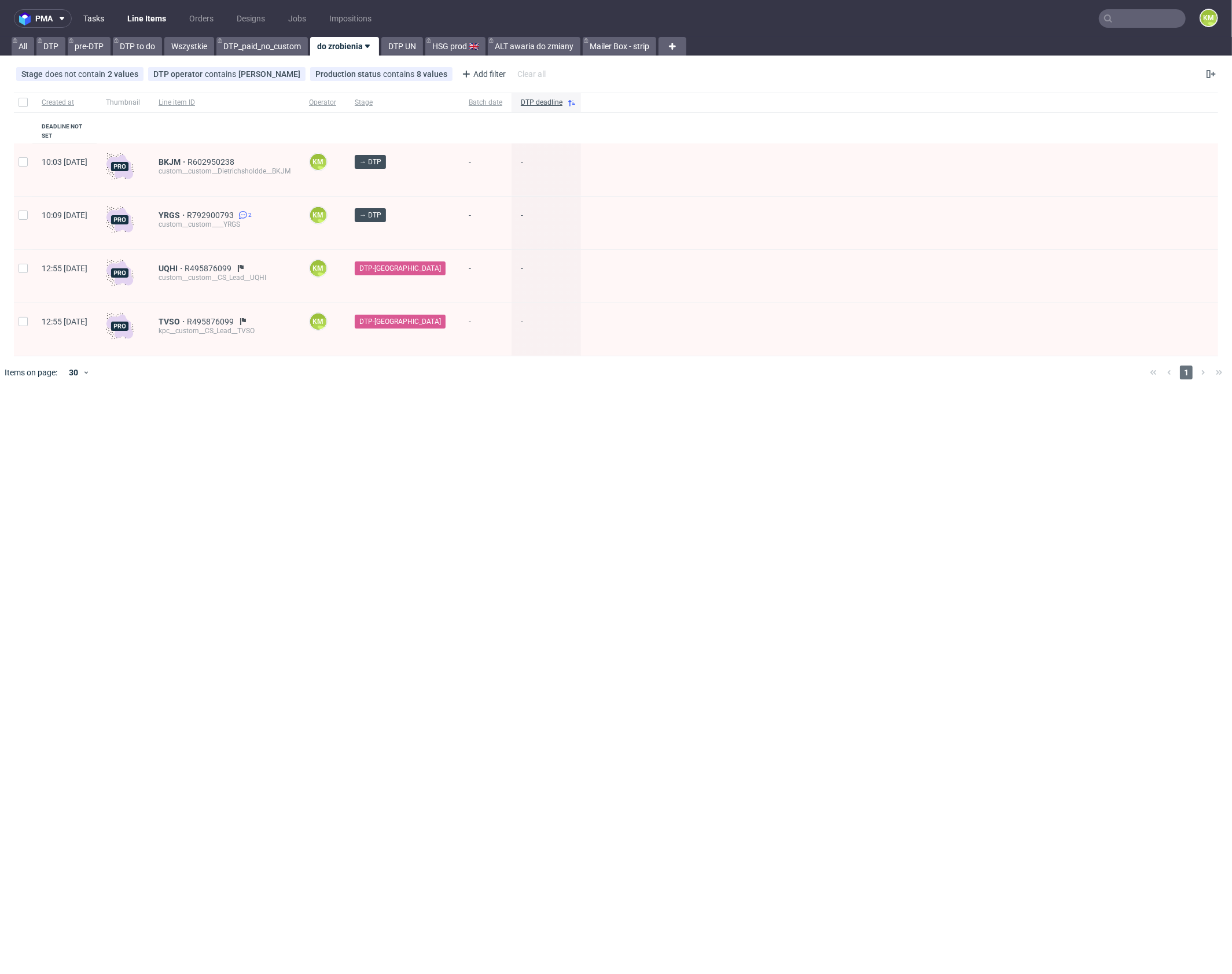
click at [96, 16] on link "Tasks" at bounding box center [93, 19] width 34 height 19
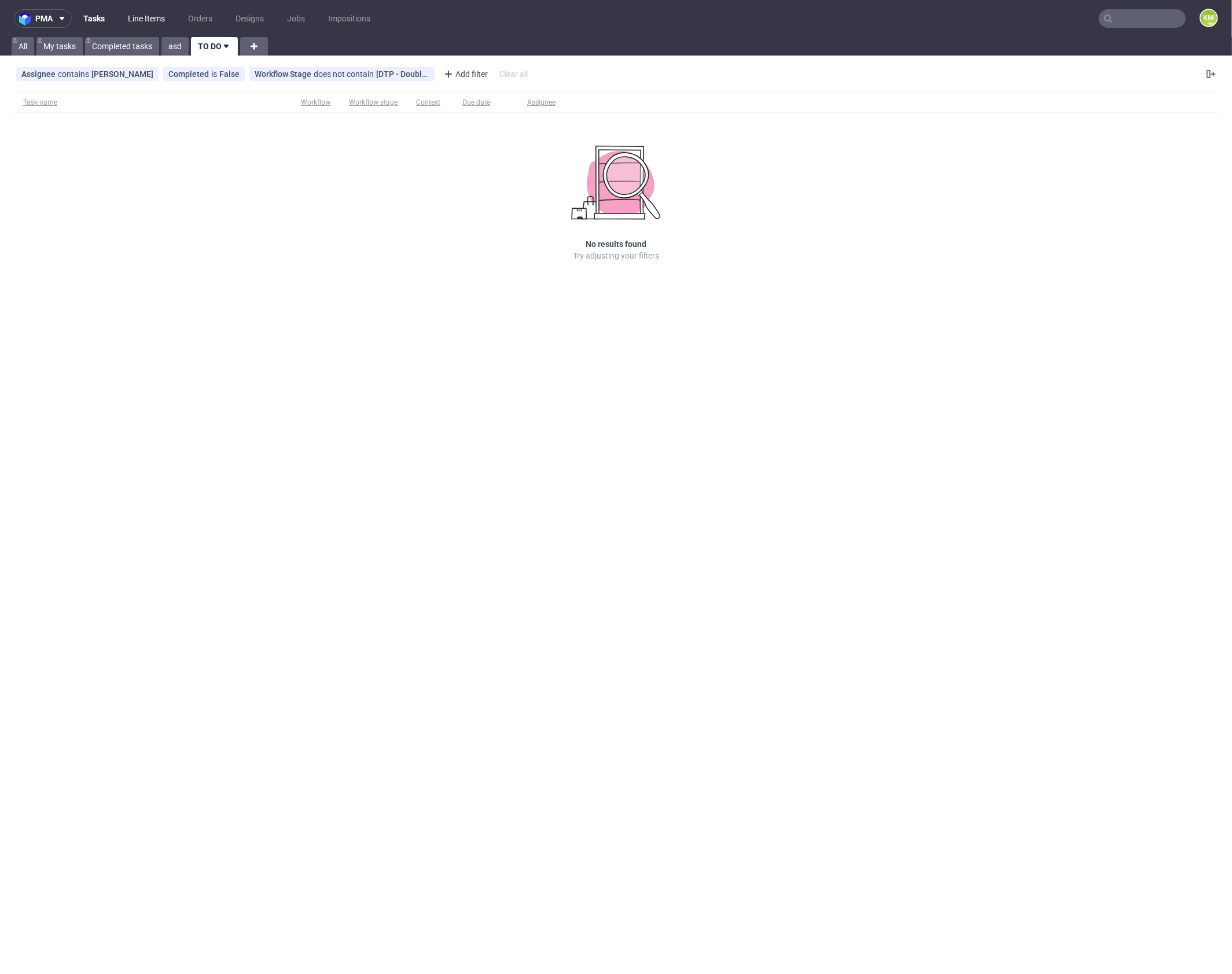
click at [148, 20] on link "Line Items" at bounding box center [146, 19] width 51 height 19
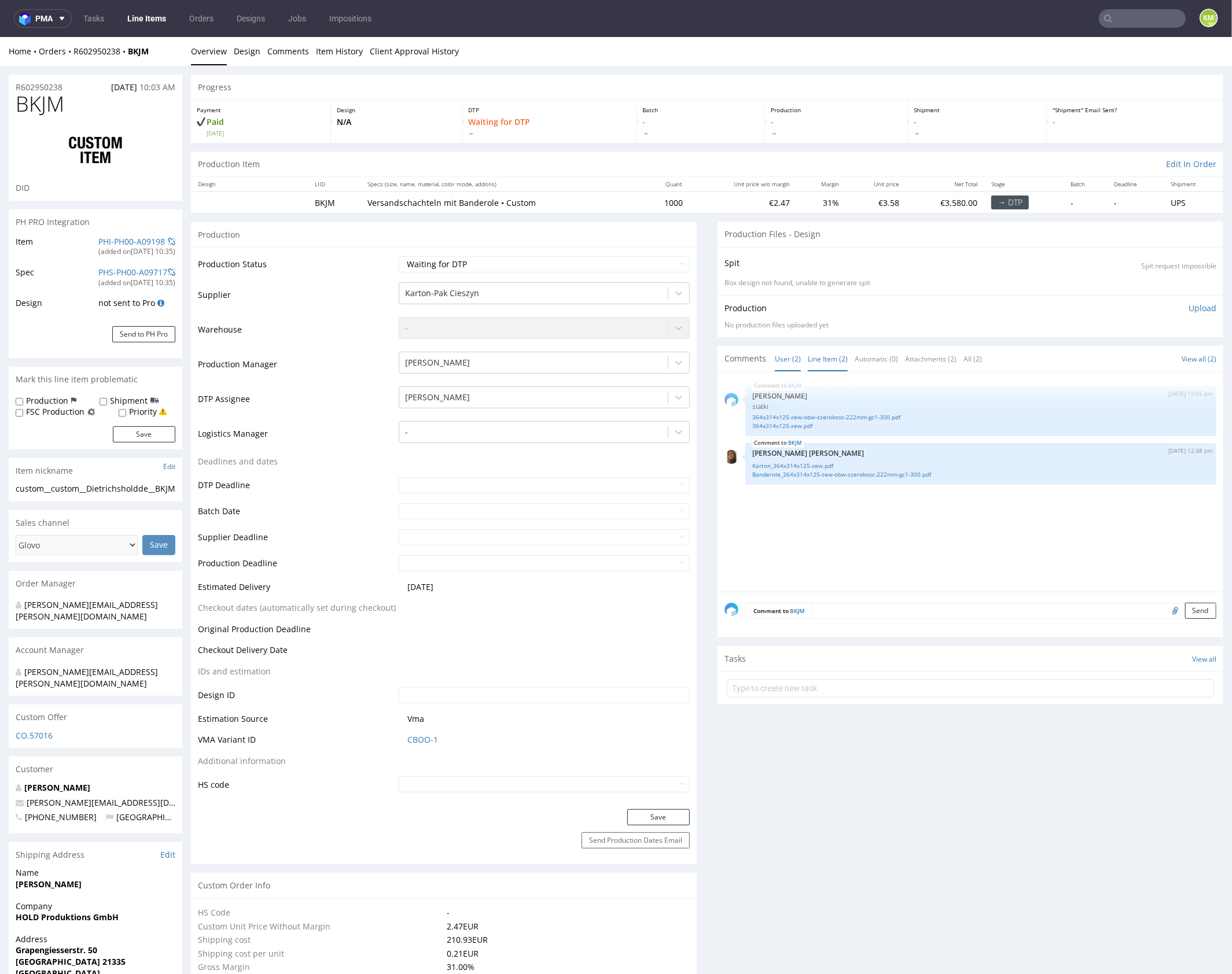
click at [825, 359] on link "Line Item (2)" at bounding box center [828, 358] width 40 height 25
click at [904, 529] on div "BKJM [DATE] 15:05 pm [PERSON_NAME] siatki 364x314x125-zew-obw-szerokosc-222mm-g…" at bounding box center [973, 485] width 499 height 213
click at [907, 528] on div "BKJM [DATE] 15:05 pm [PERSON_NAME] siatki 364x314x125-zew-obw-szerokosc-222mm-g…" at bounding box center [973, 485] width 499 height 213
click at [911, 526] on div "BKJM [DATE] 15:05 pm [PERSON_NAME] siatki 364x314x125-zew-obw-szerokosc-222mm-g…" at bounding box center [973, 485] width 499 height 213
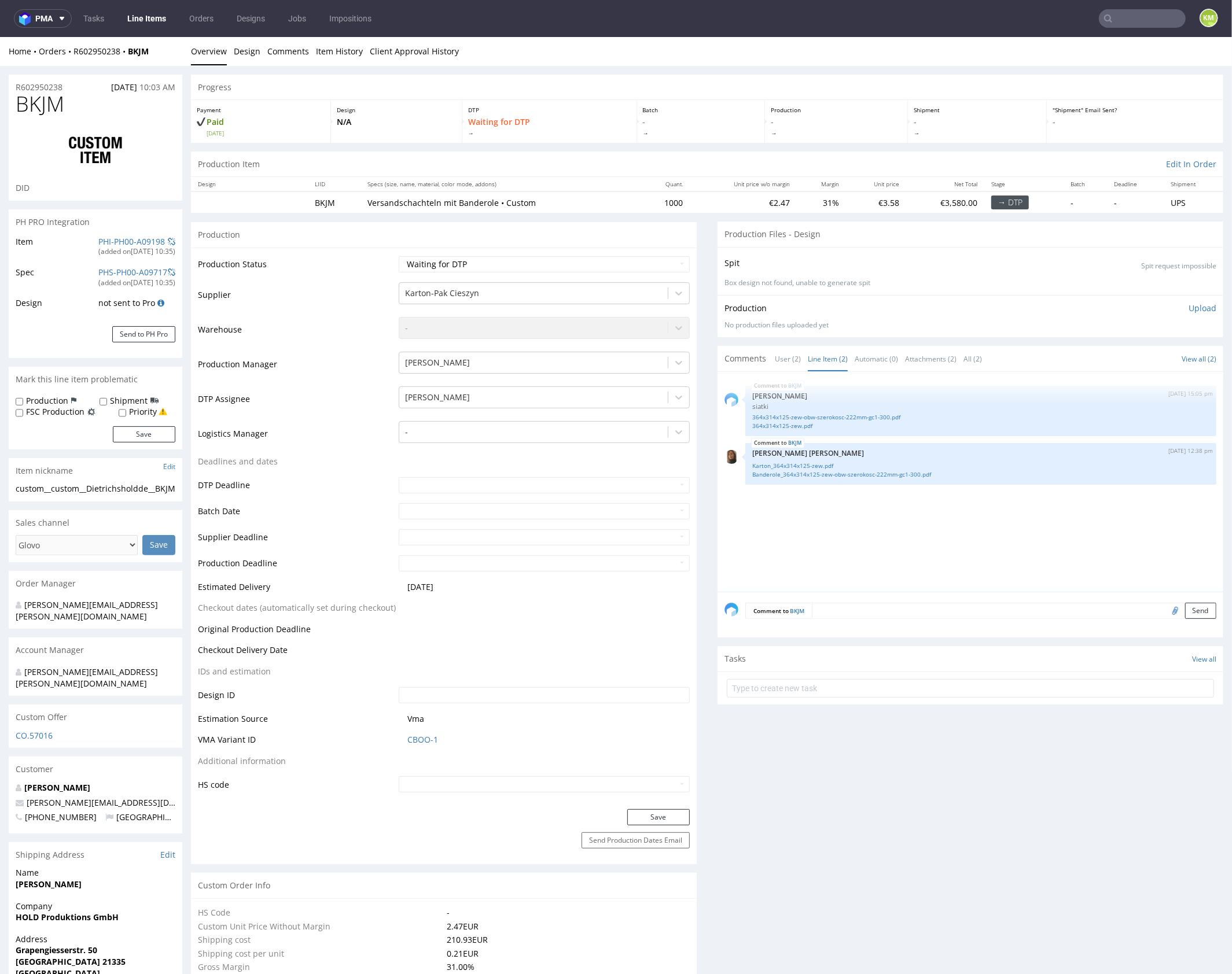
click at [881, 519] on div "BKJM [DATE] 15:05 pm [PERSON_NAME] siatki 364x314x125-zew-obw-szerokosc-222mm-g…" at bounding box center [973, 485] width 499 height 213
click at [833, 414] on link "364x314x125-zew-obw-szerokosc-222mm-gc1-300.pdf" at bounding box center [981, 417] width 457 height 9
click at [789, 426] on link "364x314x125-zew.pdf" at bounding box center [981, 425] width 457 height 9
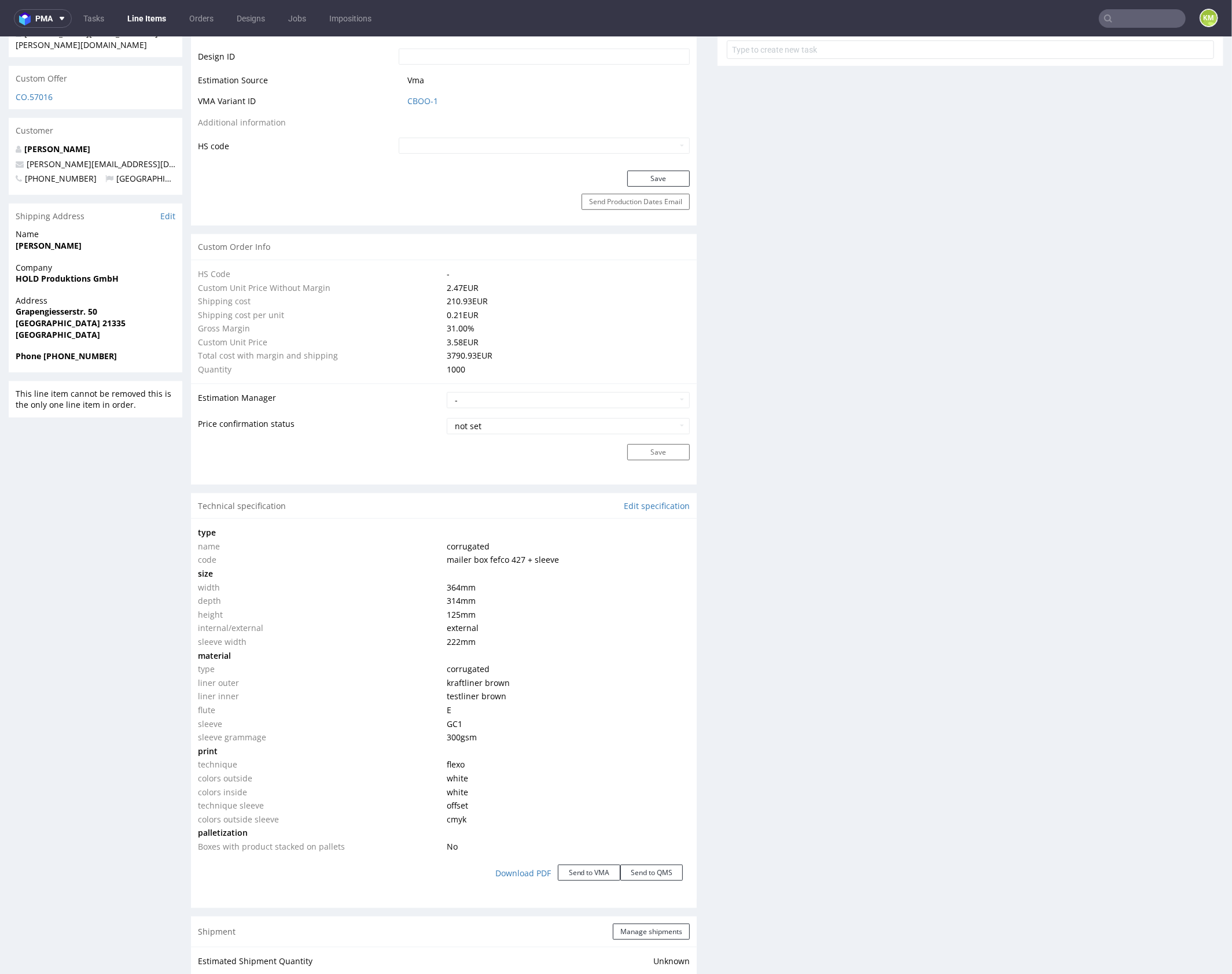
scroll to position [875, 0]
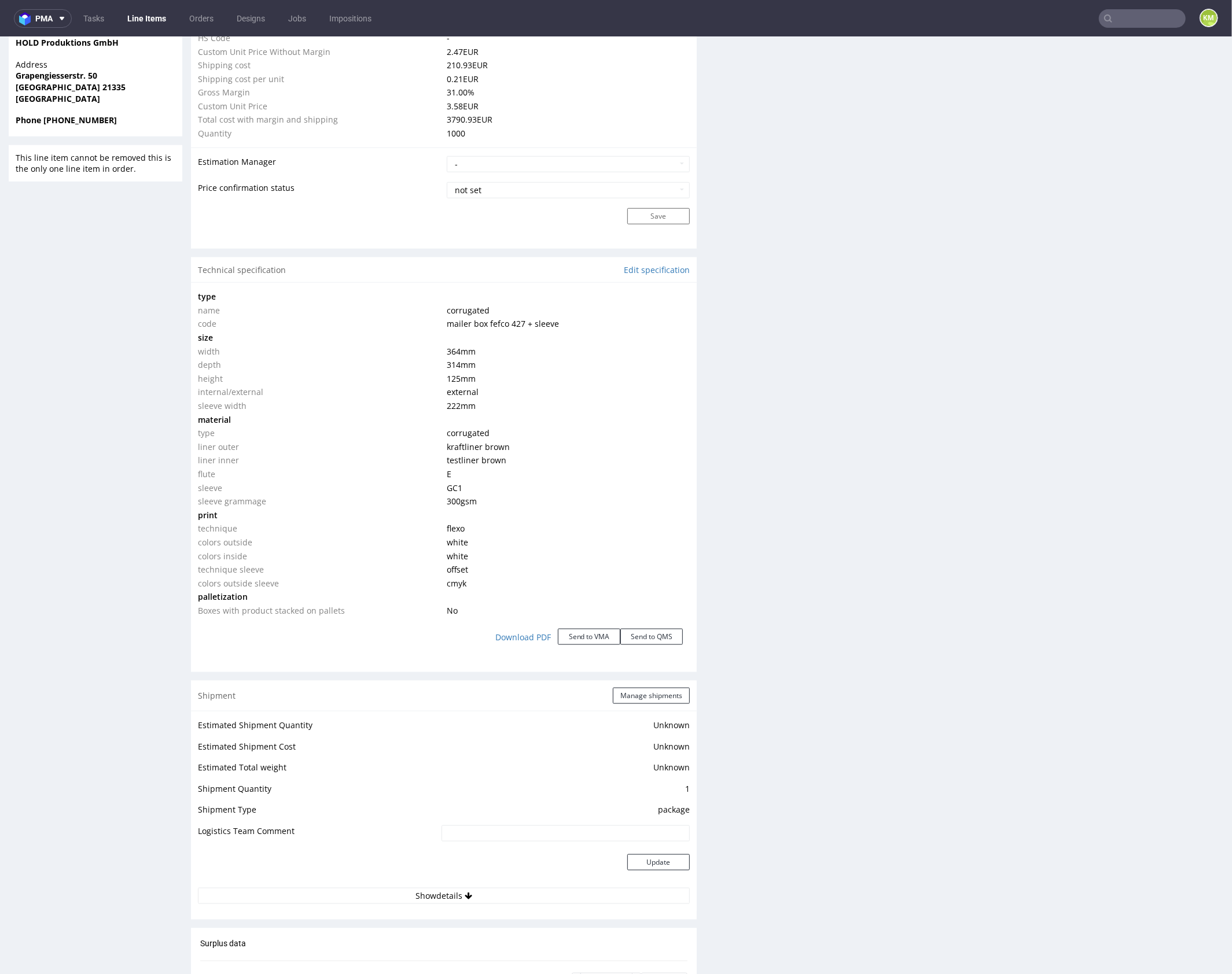
click at [872, 542] on div "Production Files - Design Spit Spit request impossible Box design not found, un…" at bounding box center [971, 423] width 506 height 2154
click at [905, 544] on div "Production Files - Design Spit Spit request impossible Box design not found, un…" at bounding box center [971, 423] width 506 height 2154
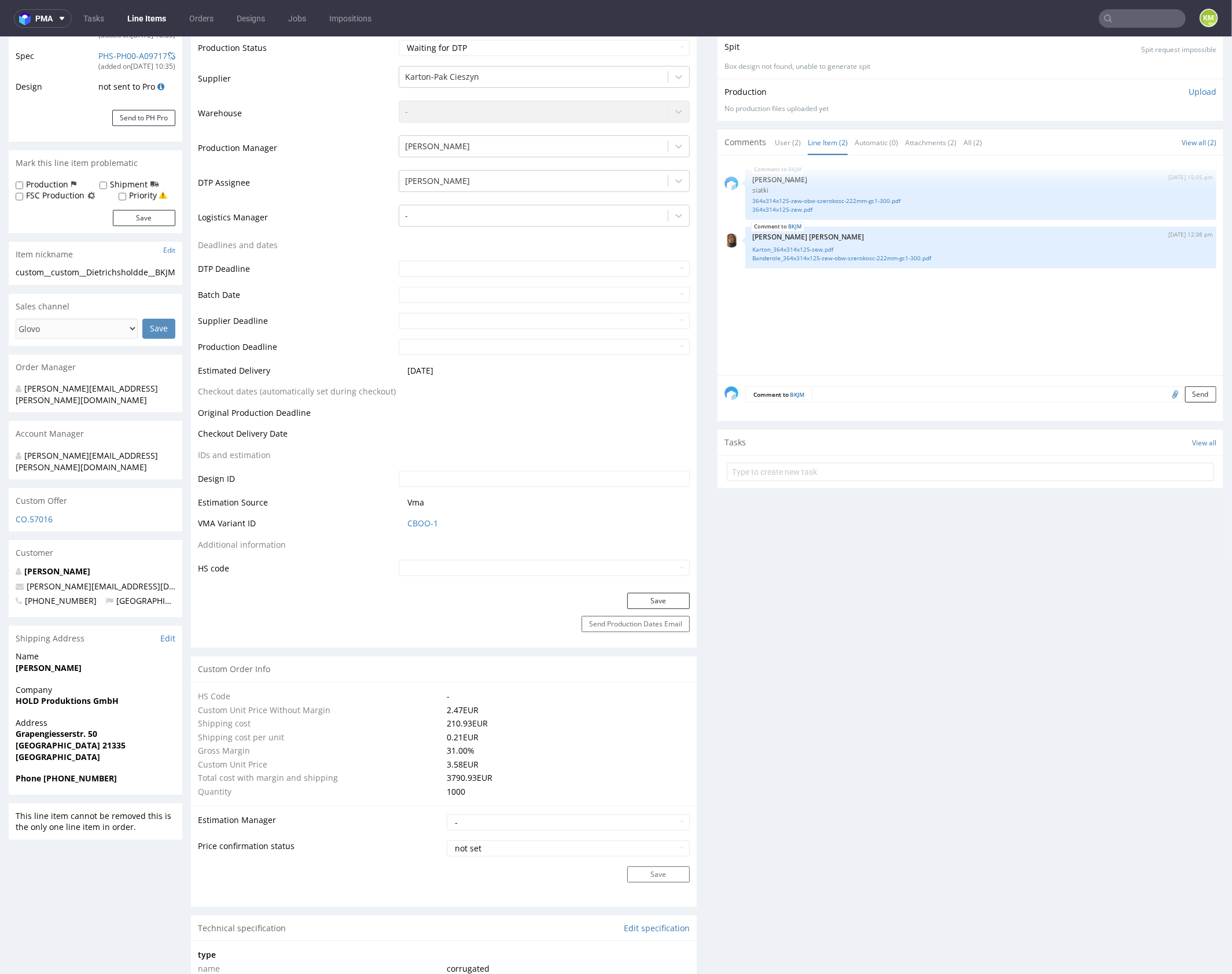
scroll to position [0, 0]
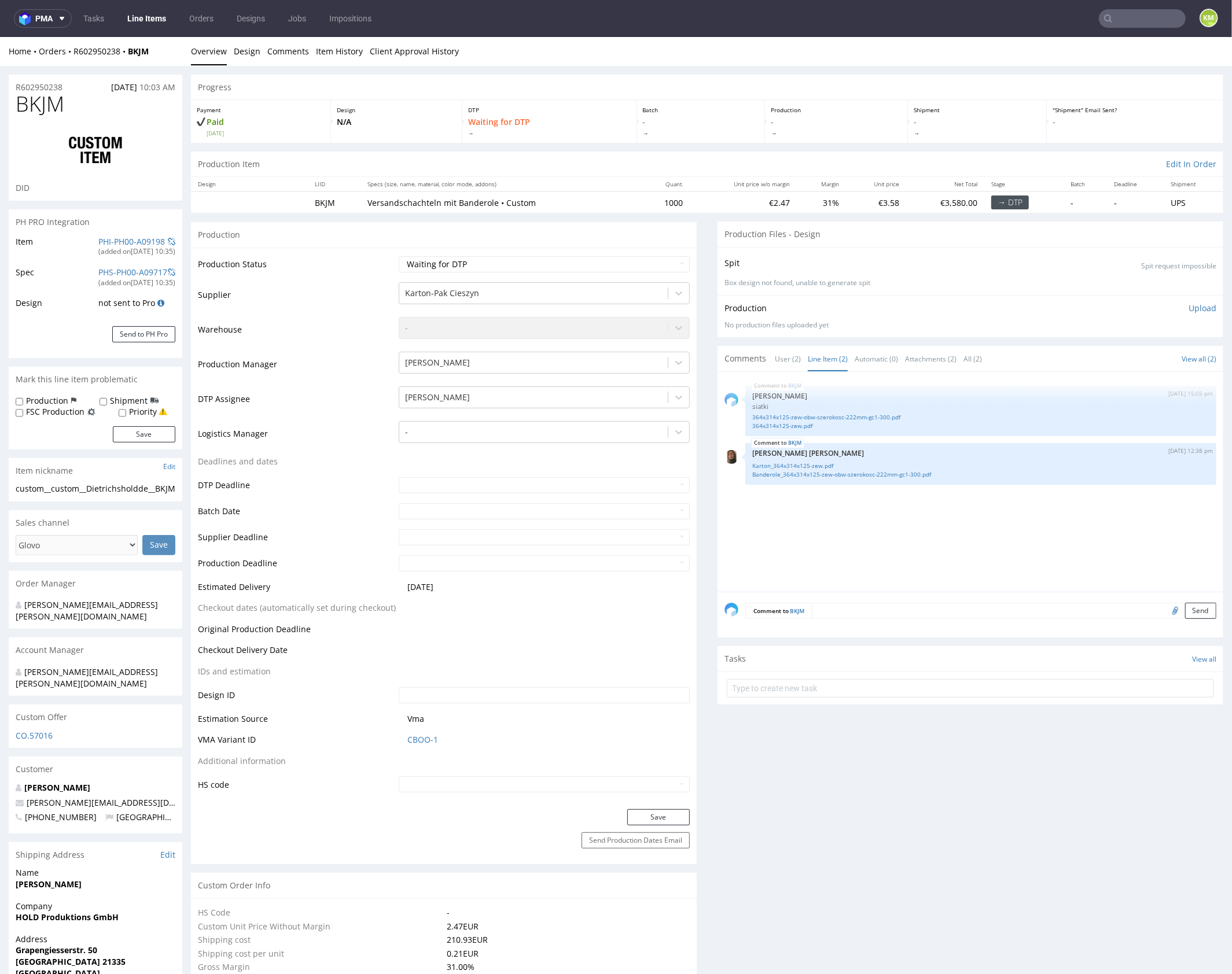
click at [904, 543] on div "BKJM 1st Oct 25 | 15:05 pm Sebastian Markut siatki 364x314x125-zew-obw-szerokos…" at bounding box center [973, 485] width 499 height 213
click at [907, 510] on div "BKJM 1st Oct 25 | 15:05 pm Sebastian Markut siatki 364x314x125-zew-obw-szerokos…" at bounding box center [973, 485] width 499 height 213
click at [821, 450] on p "Angelina Marć" at bounding box center [981, 453] width 457 height 9
click at [818, 465] on link "Karton_364x314x125-zew.pdf" at bounding box center [981, 465] width 457 height 9
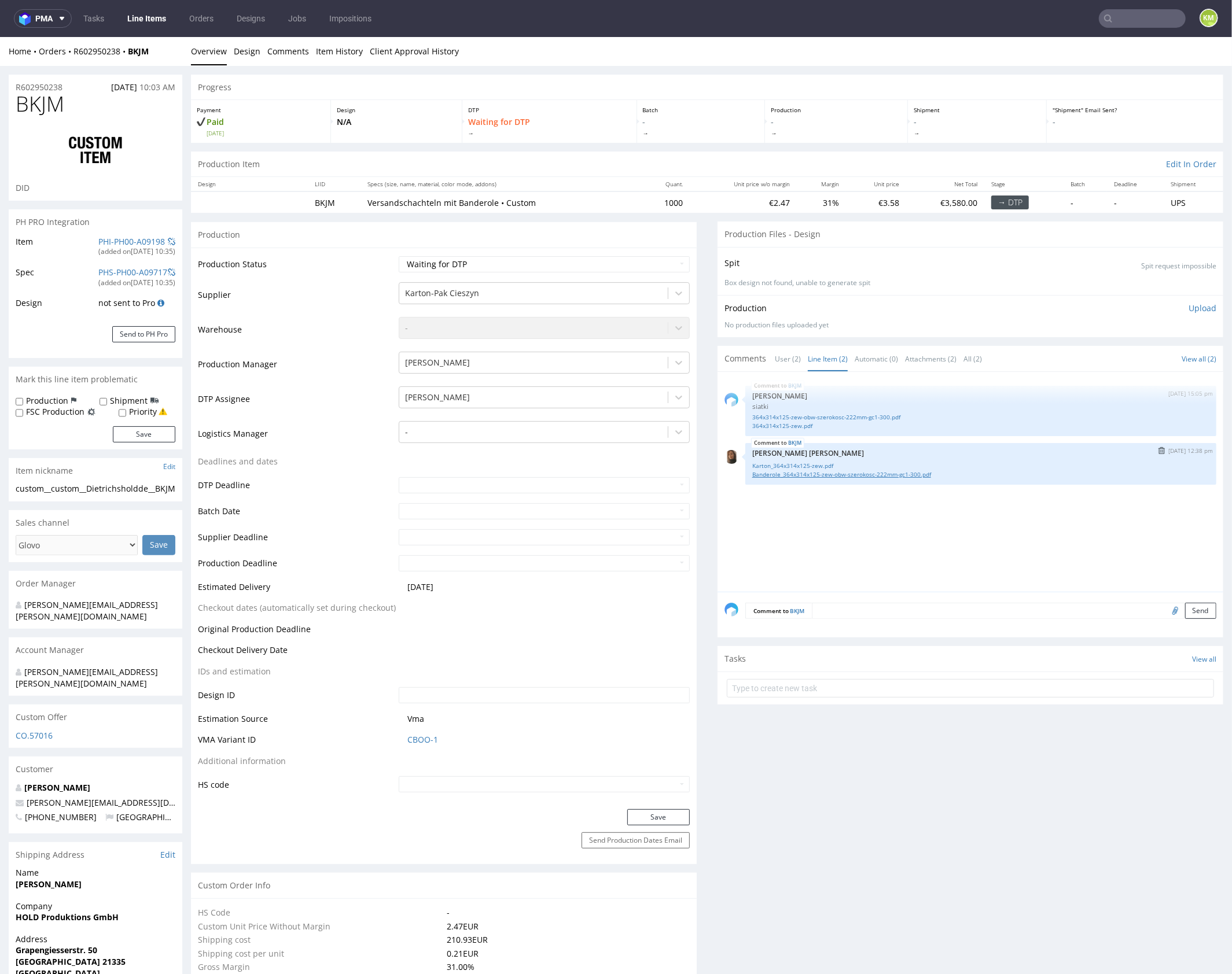
click at [830, 472] on link "Banderole_364x314x125-zew-obw-szerokosc-222mm-gc1-300.pdf" at bounding box center [981, 474] width 457 height 9
click at [38, 97] on span "BKJM" at bounding box center [40, 103] width 49 height 23
copy span "BKJM"
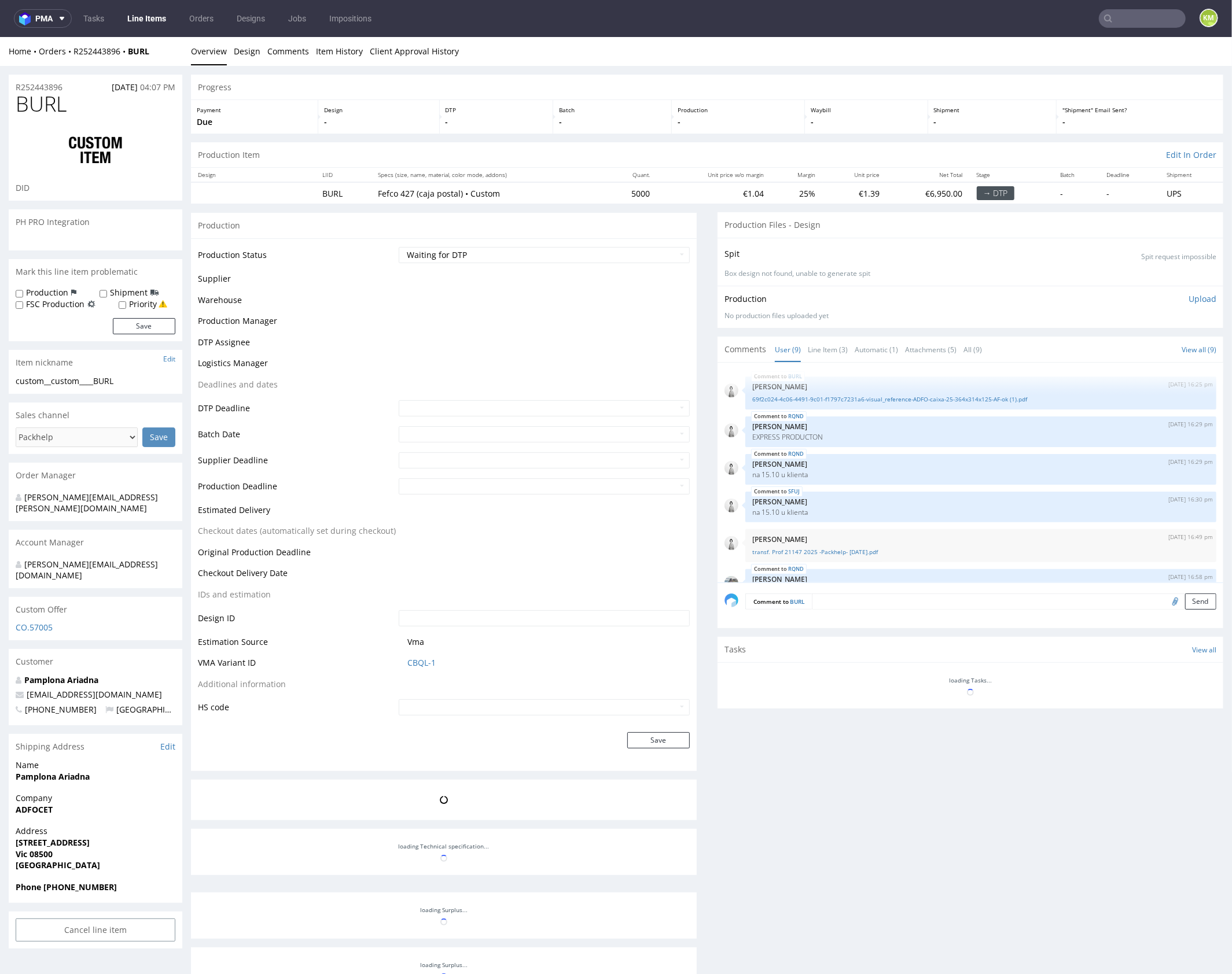
scroll to position [187, 0]
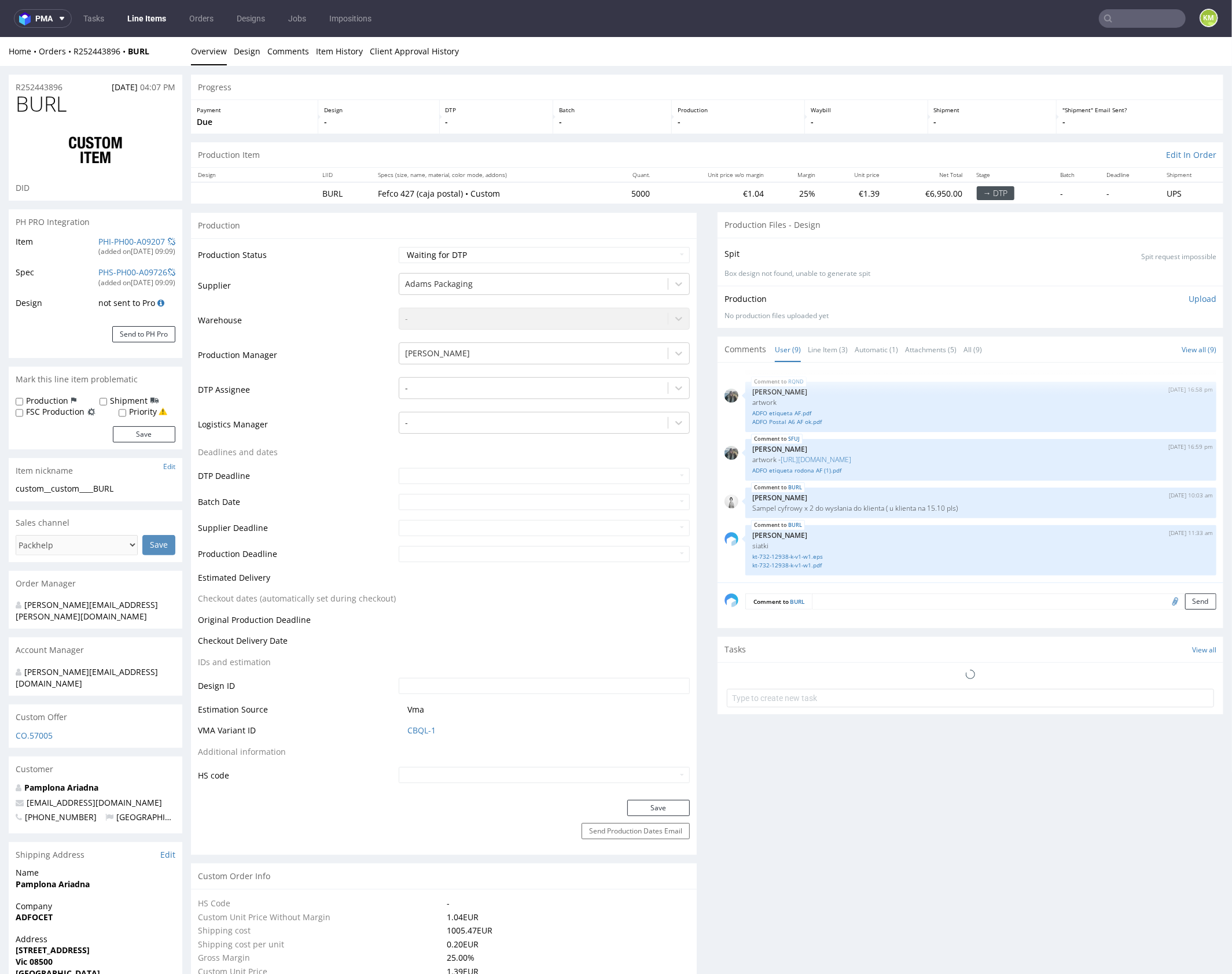
select select "in_progress"
click at [816, 358] on link "Line Item (3)" at bounding box center [828, 349] width 40 height 25
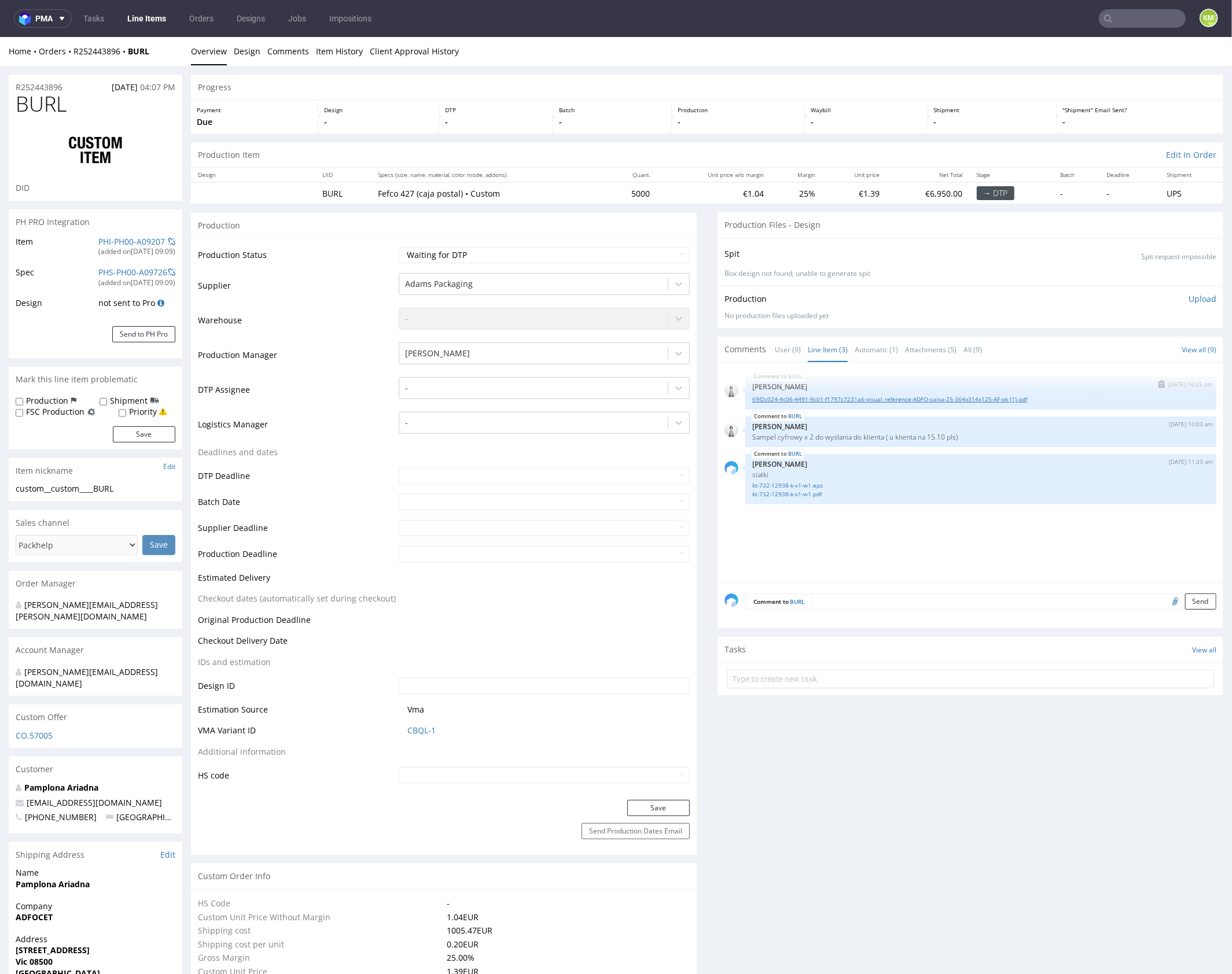
click at [857, 400] on link "69f2c024-4c06-4491-9c01-f1797c7231a6-visual_reference-ADFO-caixa-25-364x314x125…" at bounding box center [981, 399] width 457 height 9
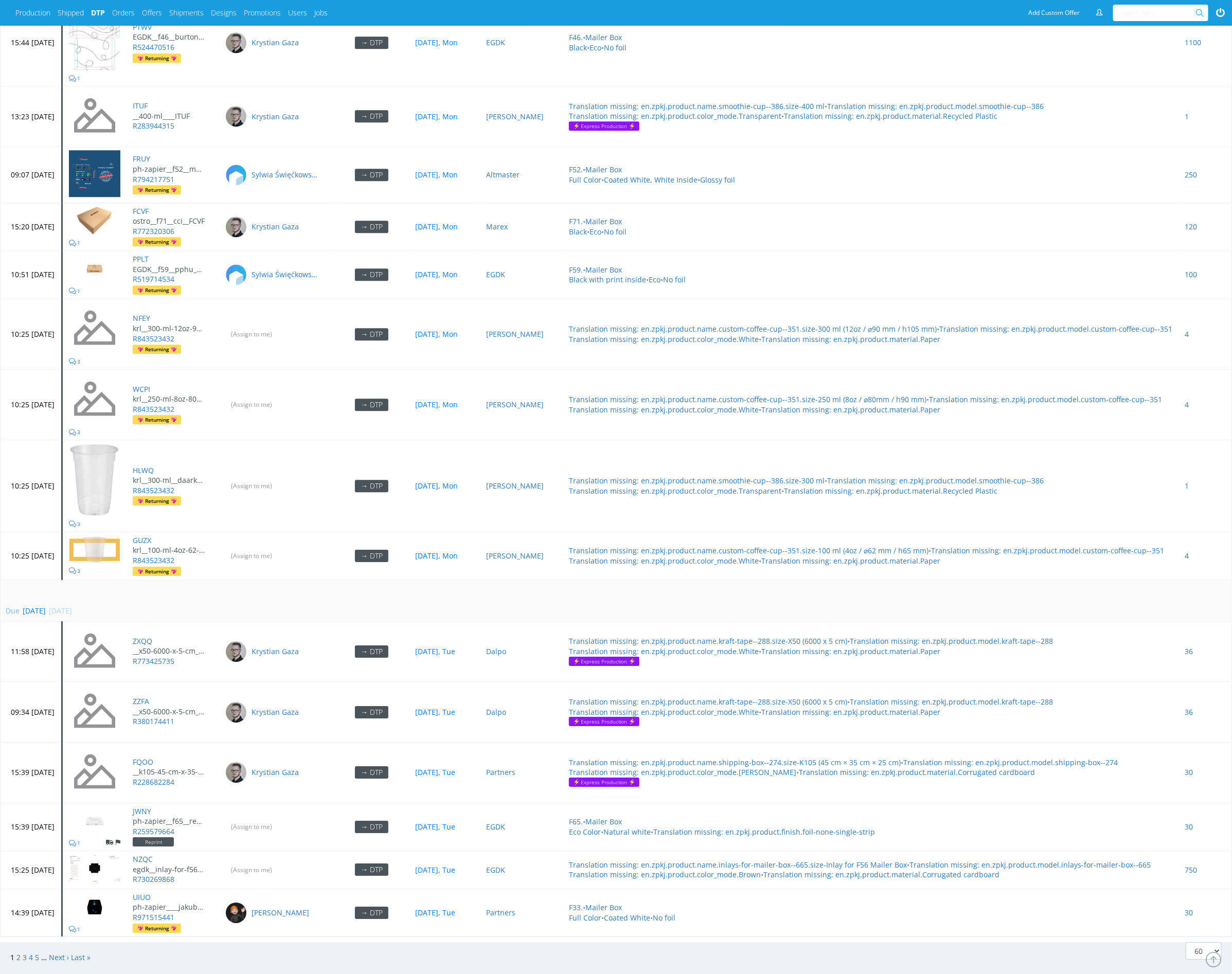
scroll to position [4128, 0]
click at [63, 952] on link "Next ›" at bounding box center [59, 957] width 20 height 10
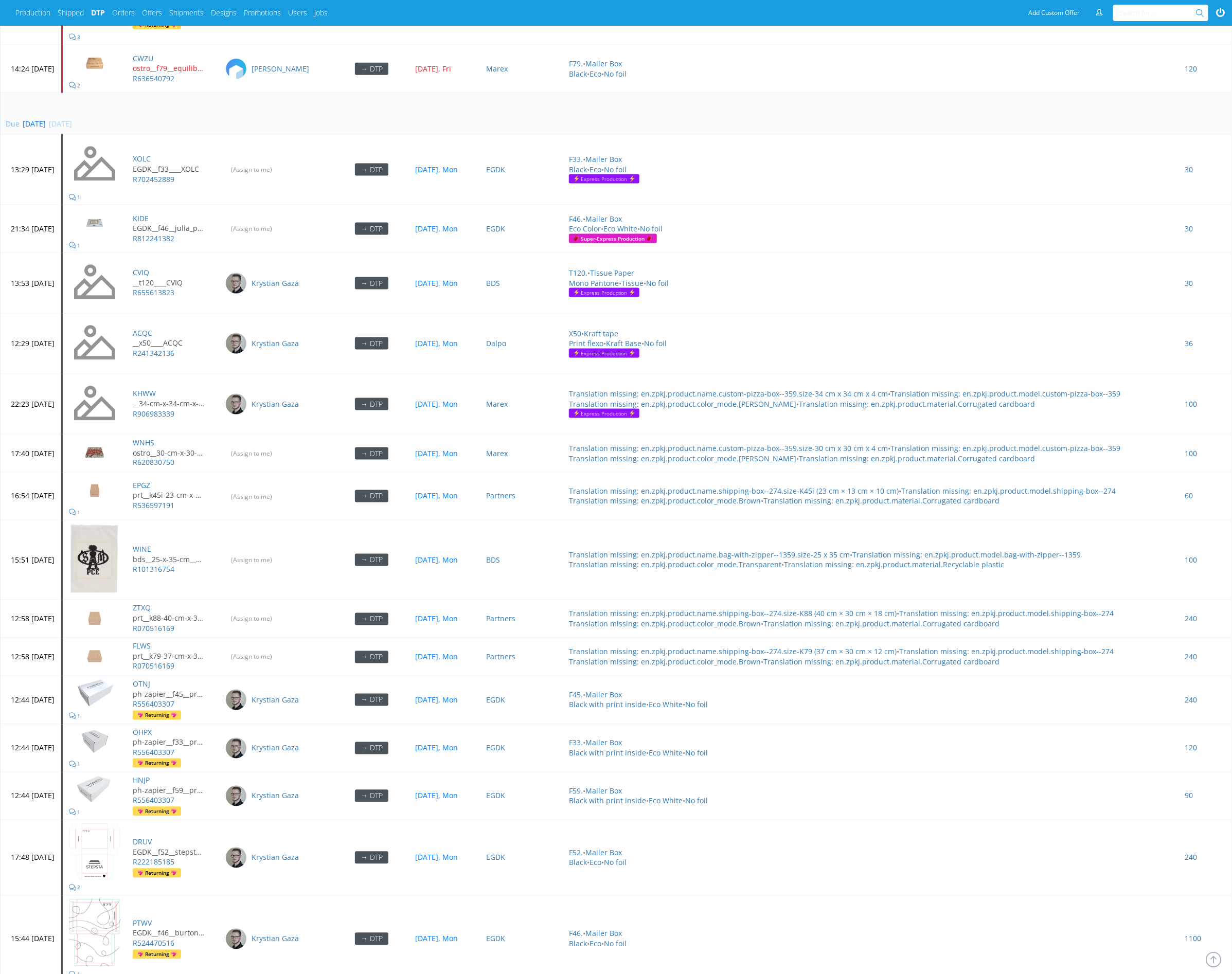
scroll to position [3888, 0]
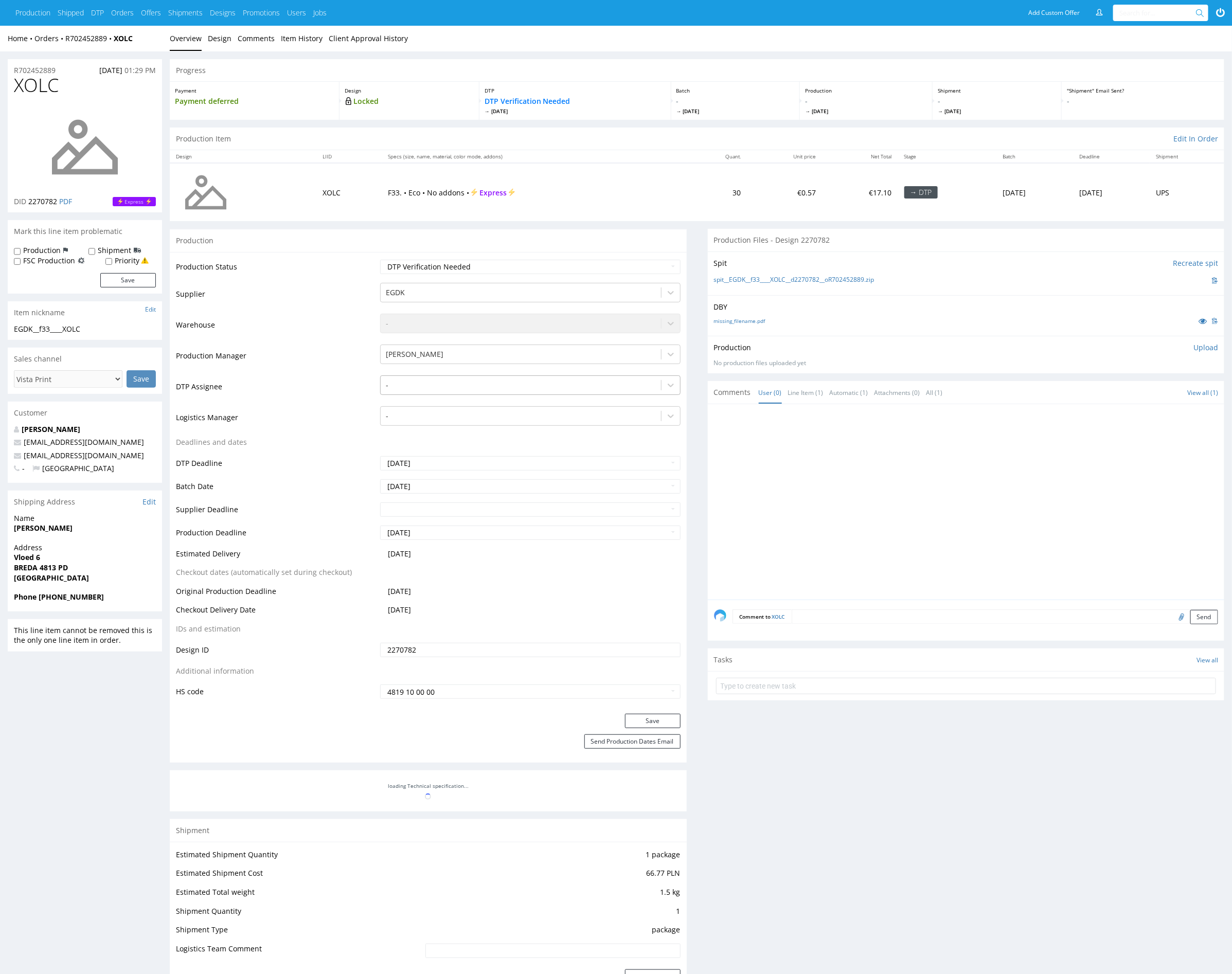
click at [479, 384] on div at bounding box center [521, 385] width 270 height 12
type input "mark"
click at [446, 400] on div "[PERSON_NAME]" at bounding box center [530, 405] width 300 height 19
click at [664, 721] on button "Save" at bounding box center [652, 721] width 56 height 15
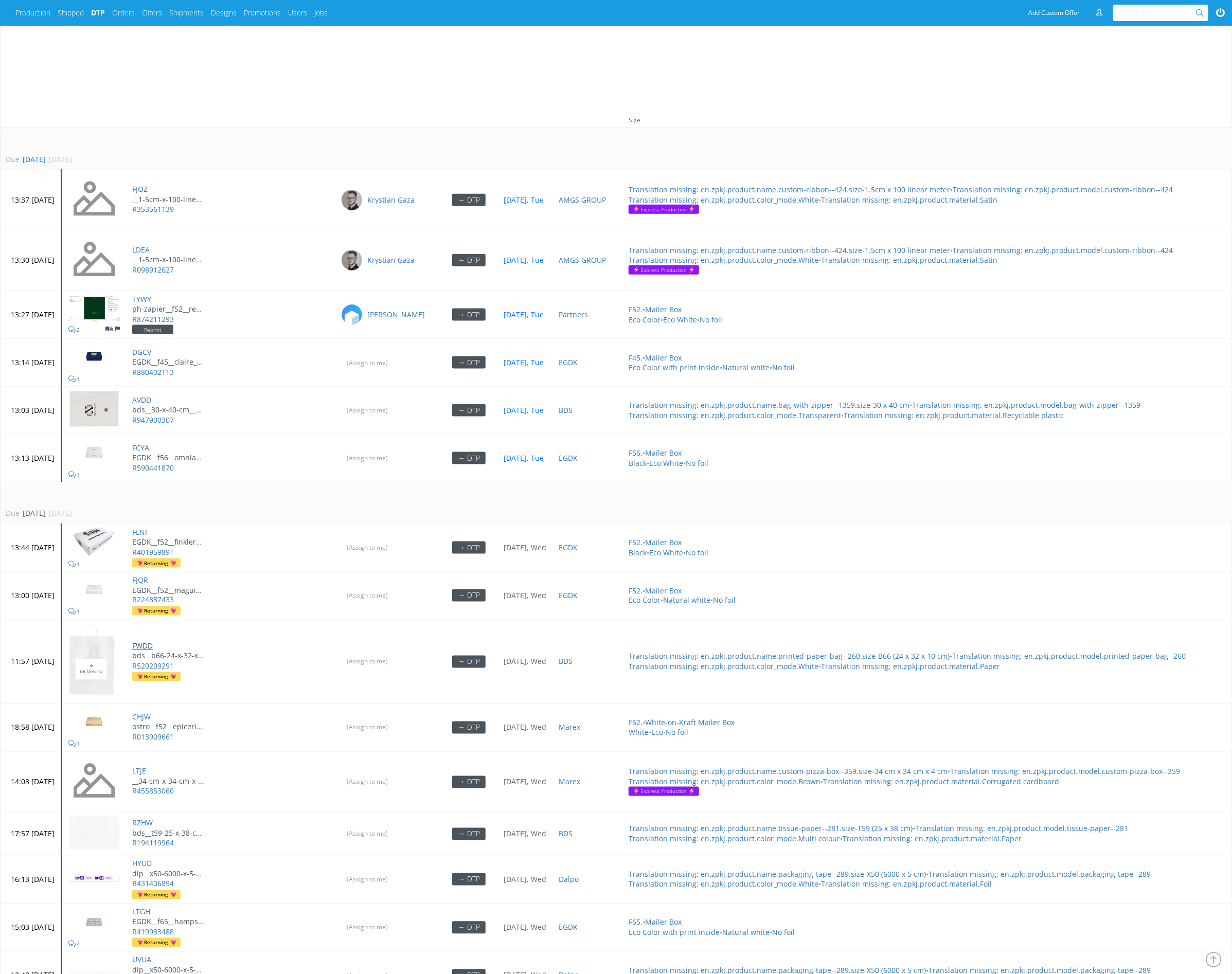
scroll to position [627, 0]
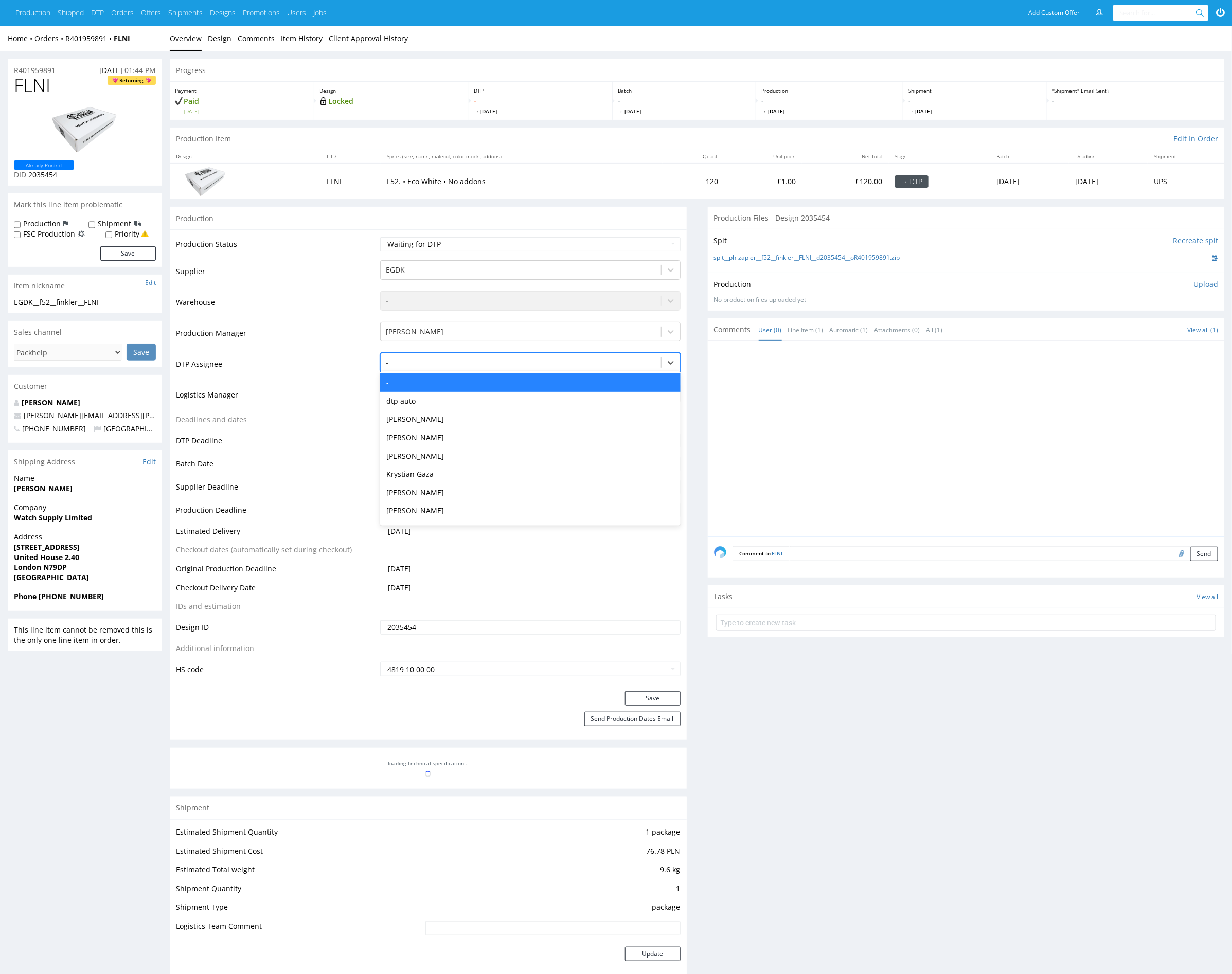
click at [453, 368] on div at bounding box center [521, 362] width 270 height 12
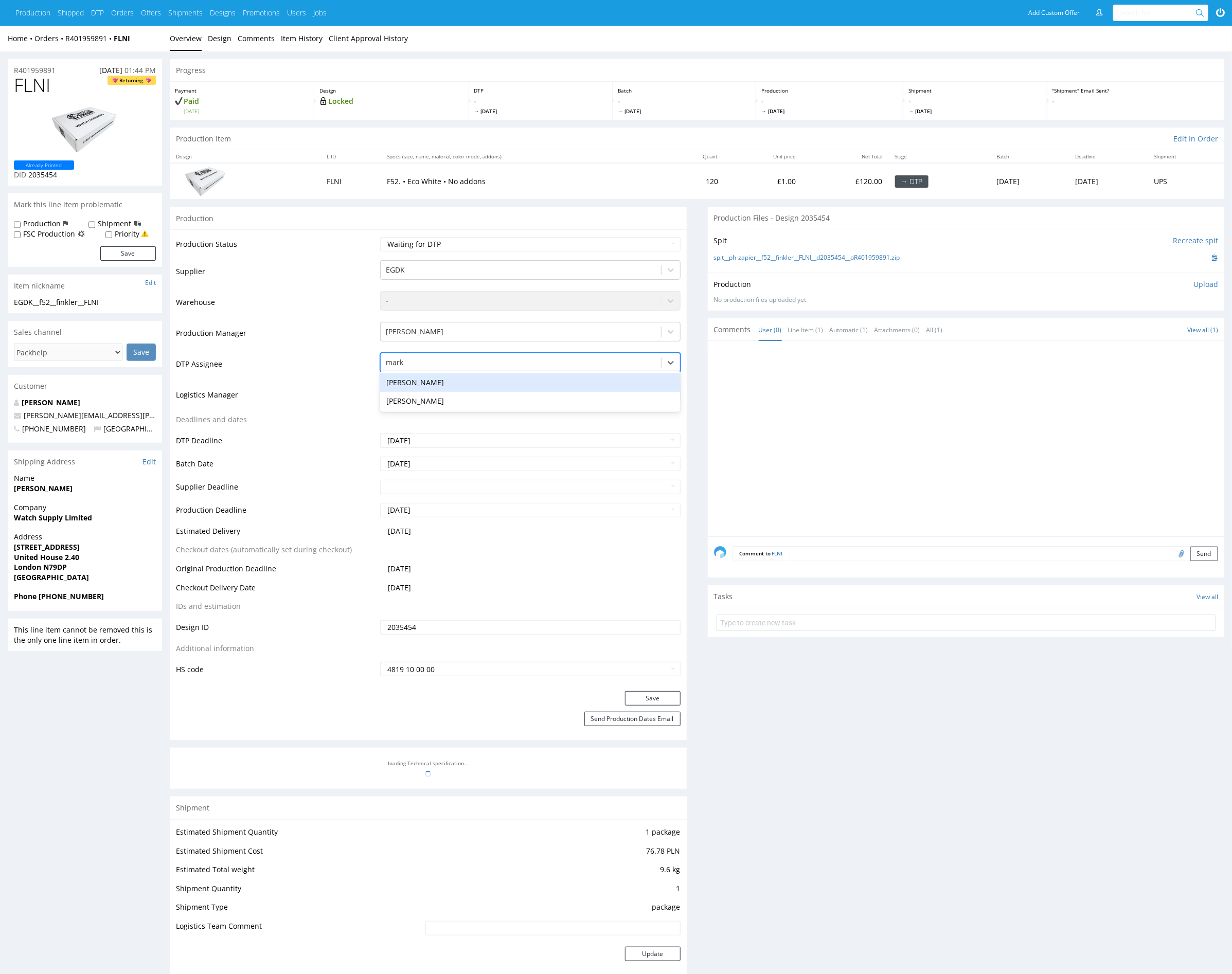
type input "mark"
click at [733, 351] on div at bounding box center [970, 442] width 511 height 189
click at [222, 40] on link "Design" at bounding box center [219, 38] width 24 height 25
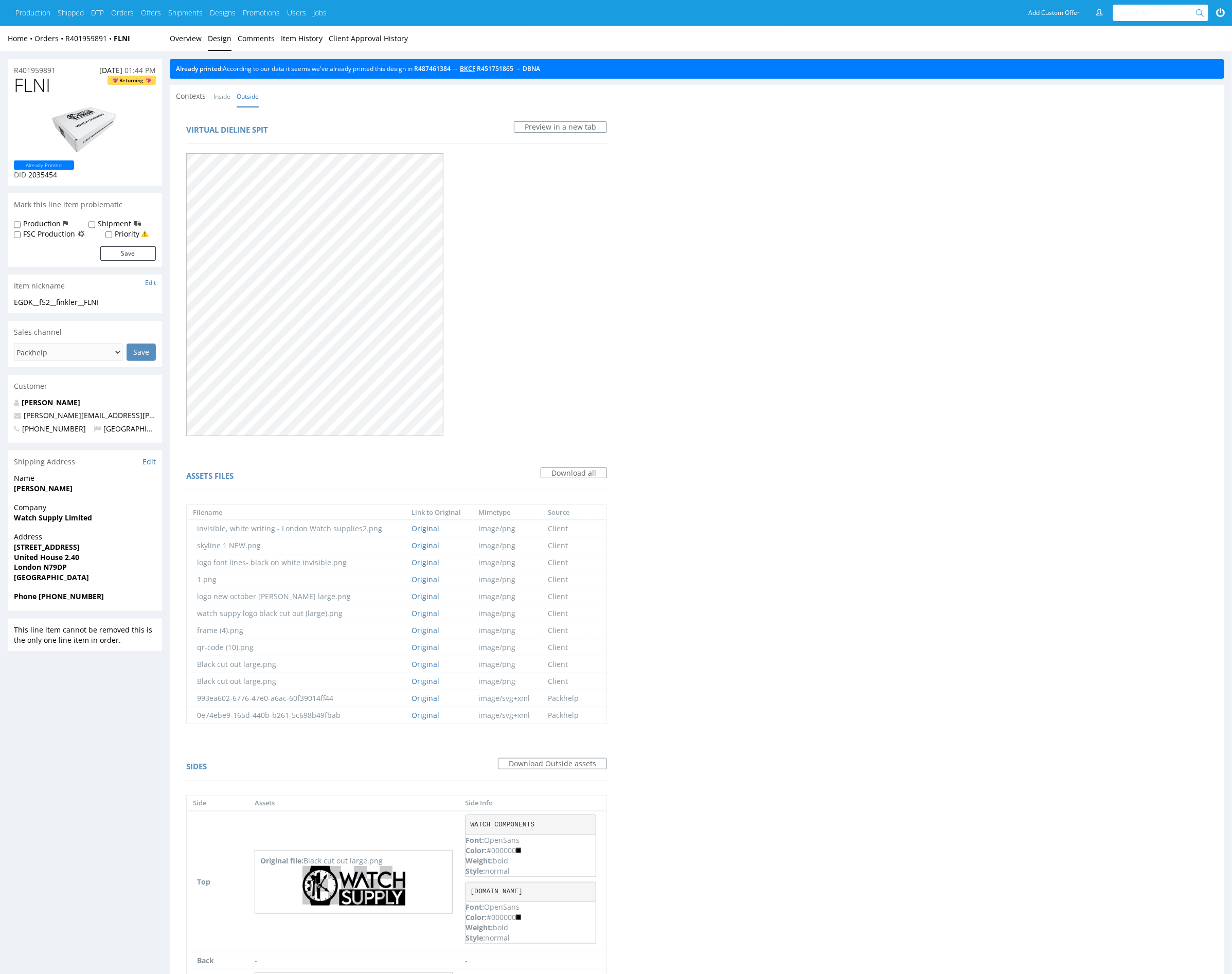
click at [475, 66] on link "BKCF" at bounding box center [468, 69] width 15 height 9
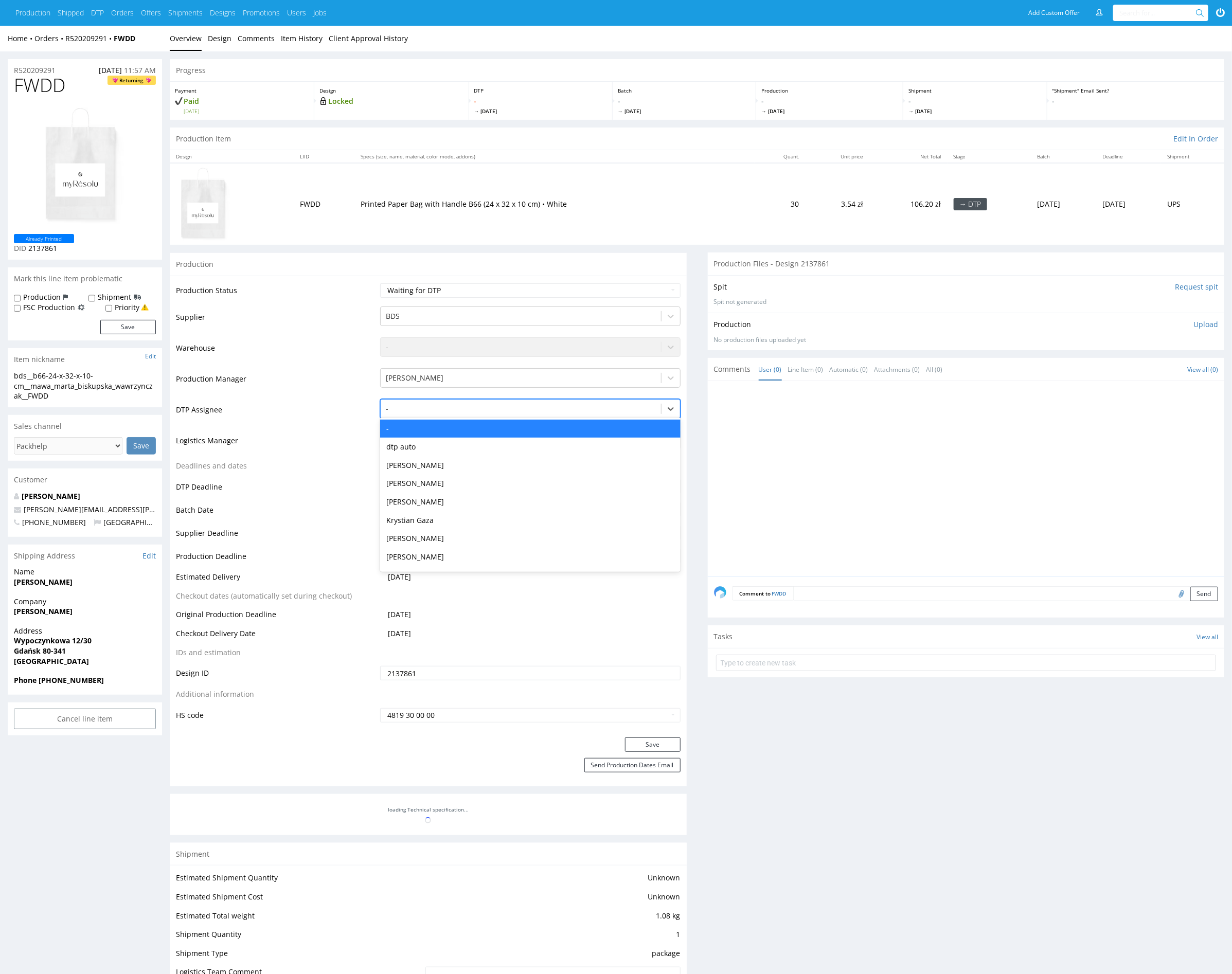
click at [482, 406] on div at bounding box center [521, 409] width 270 height 12
type input "mark"
click at [485, 422] on div "[PERSON_NAME]" at bounding box center [530, 429] width 300 height 19
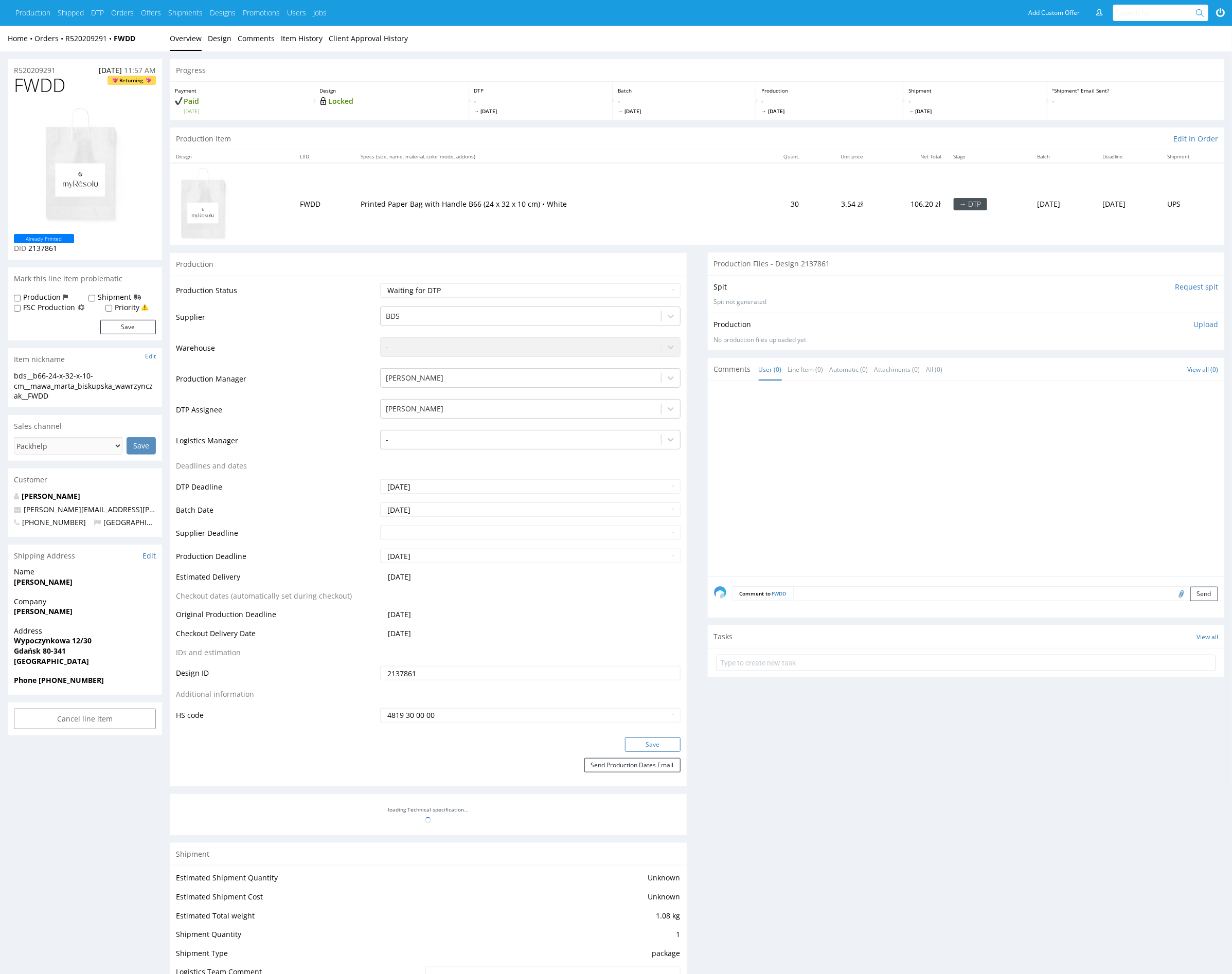
click at [666, 741] on button "Save" at bounding box center [652, 745] width 56 height 15
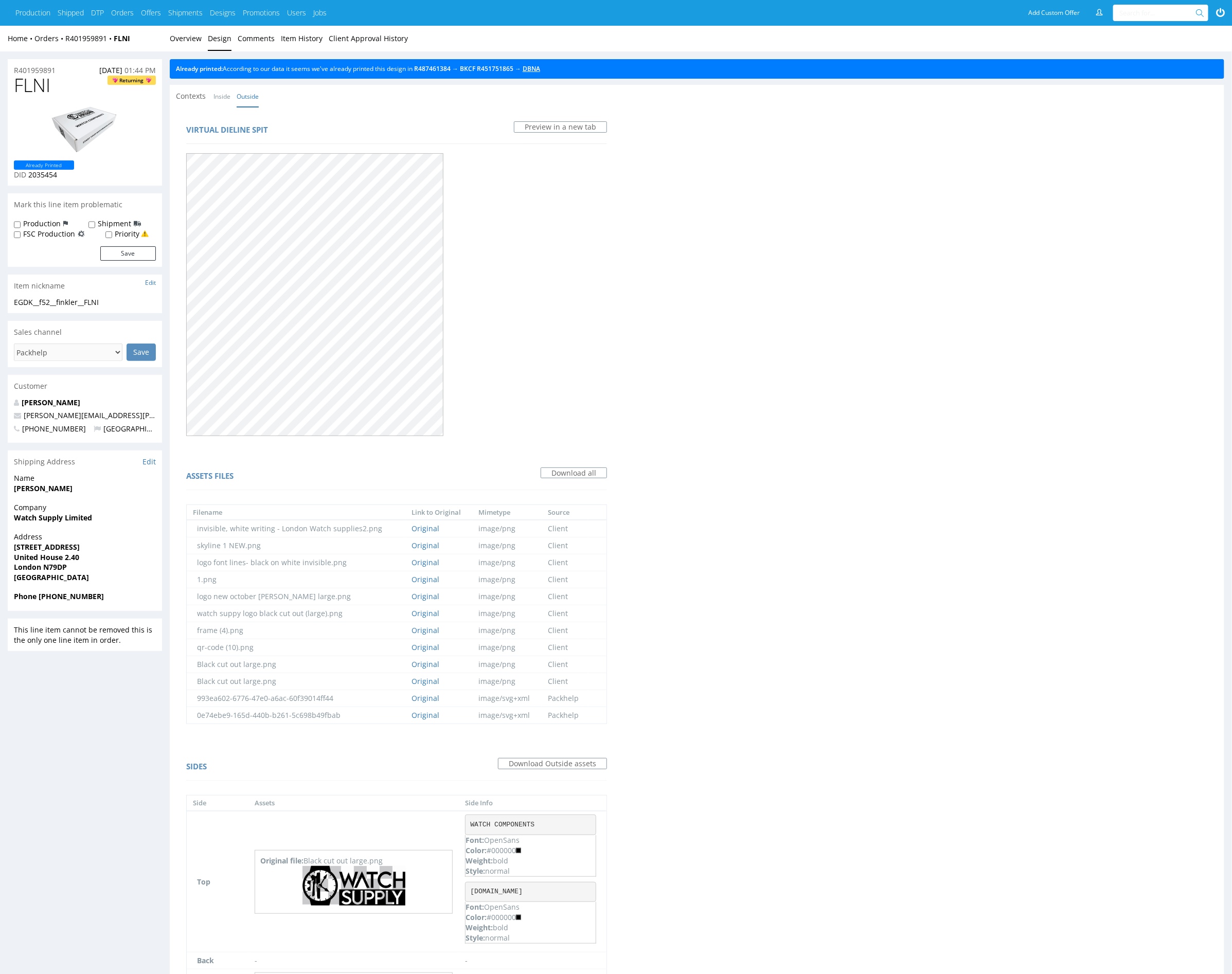
click at [540, 71] on link "DBNA" at bounding box center [531, 69] width 17 height 9
click at [194, 38] on link "Overview" at bounding box center [186, 38] width 32 height 25
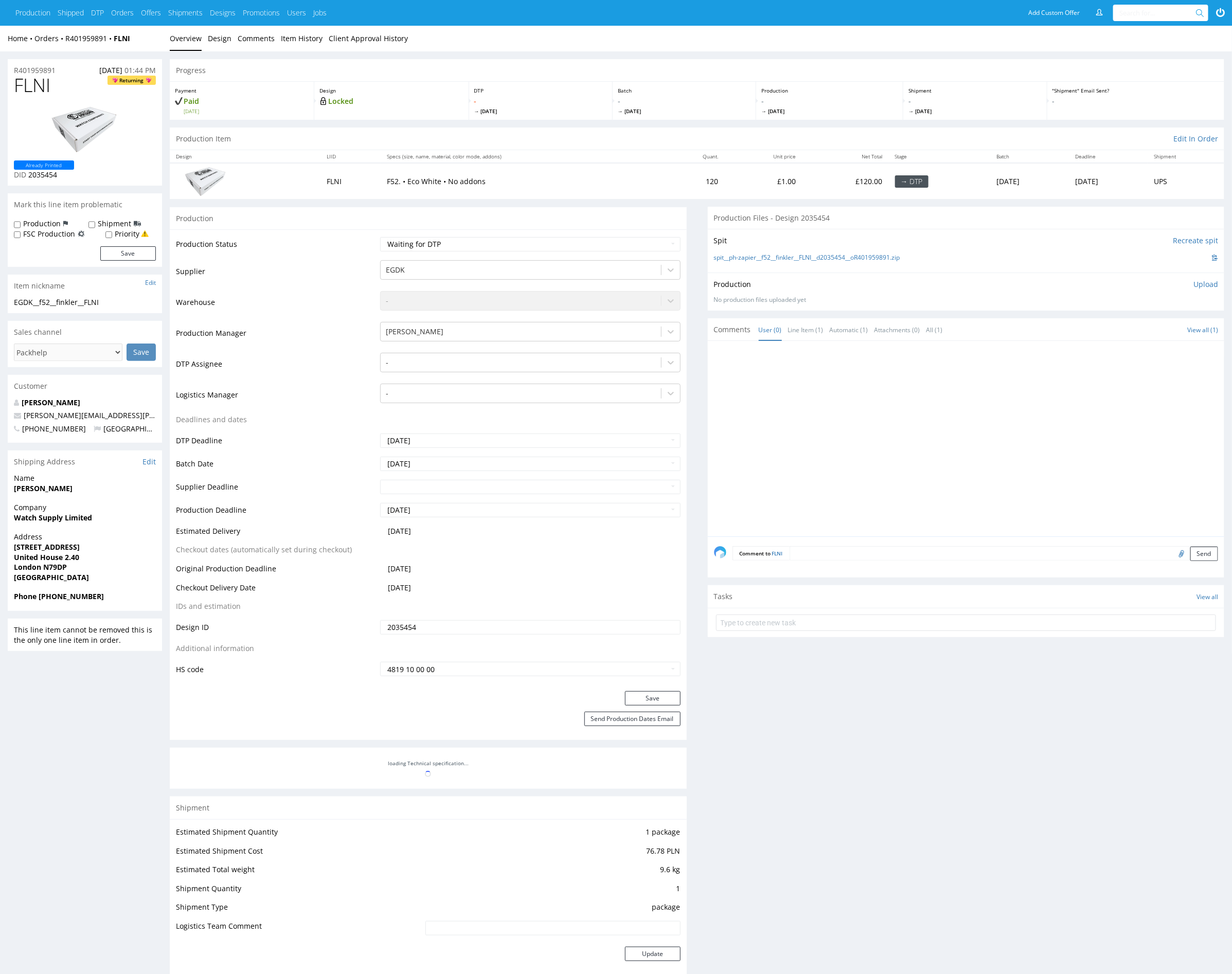
drag, startPoint x: 862, startPoint y: 460, endPoint x: 651, endPoint y: 413, distance: 216.2
click at [860, 459] on div at bounding box center [970, 442] width 511 height 189
click at [488, 356] on div at bounding box center [521, 362] width 270 height 12
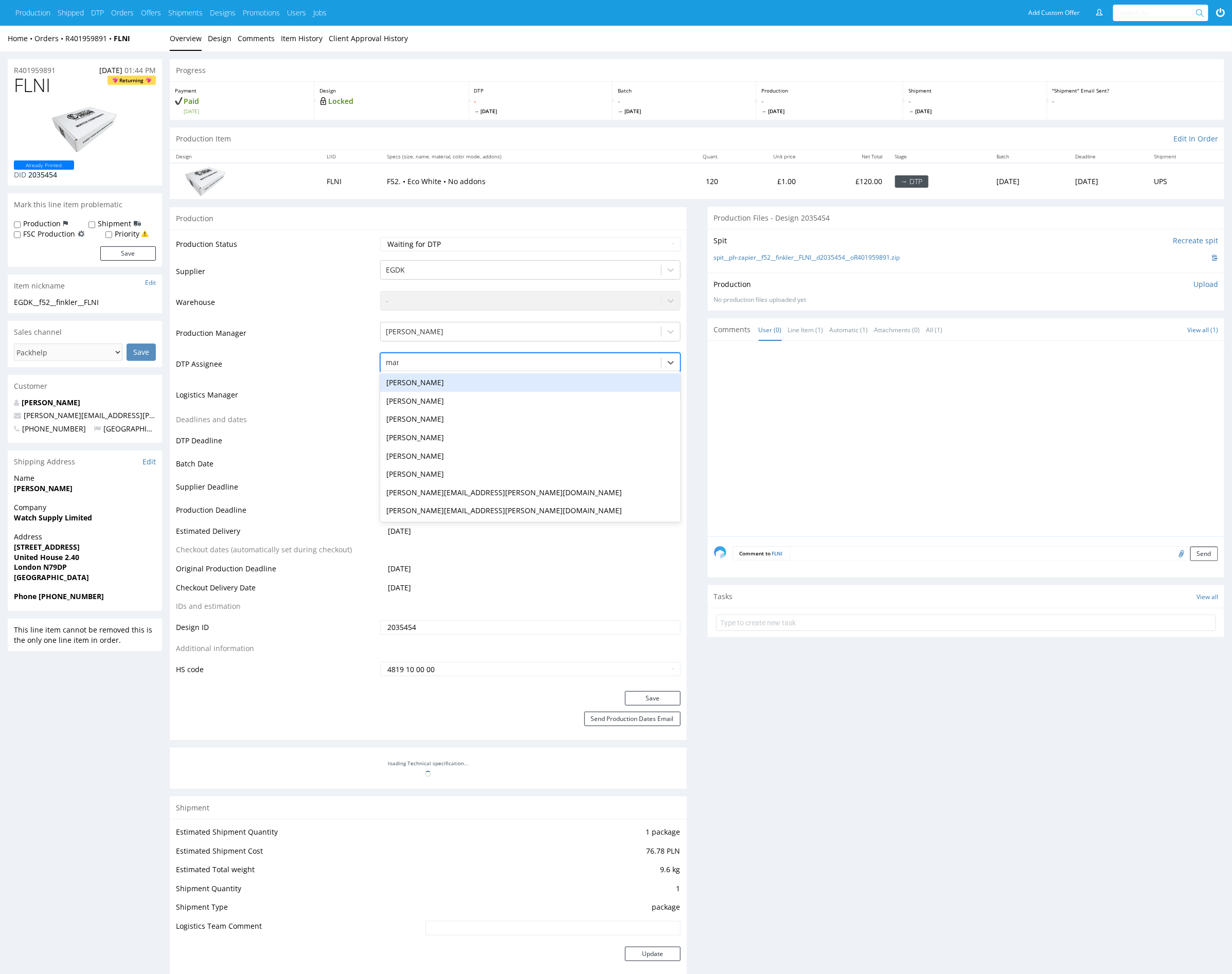
type input "mark"
click at [531, 379] on div "[PERSON_NAME]" at bounding box center [530, 383] width 300 height 19
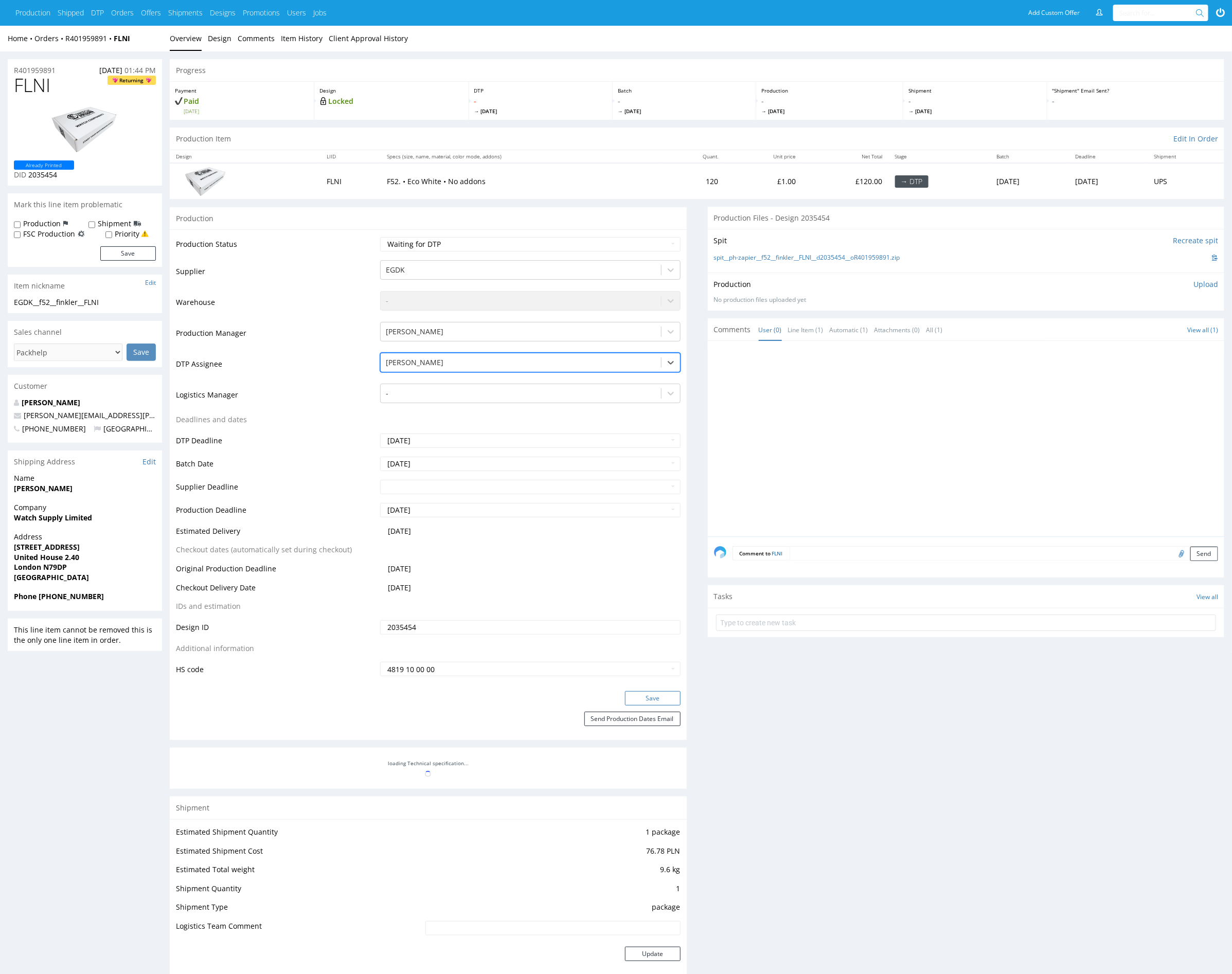
click at [645, 694] on button "Save" at bounding box center [652, 698] width 56 height 15
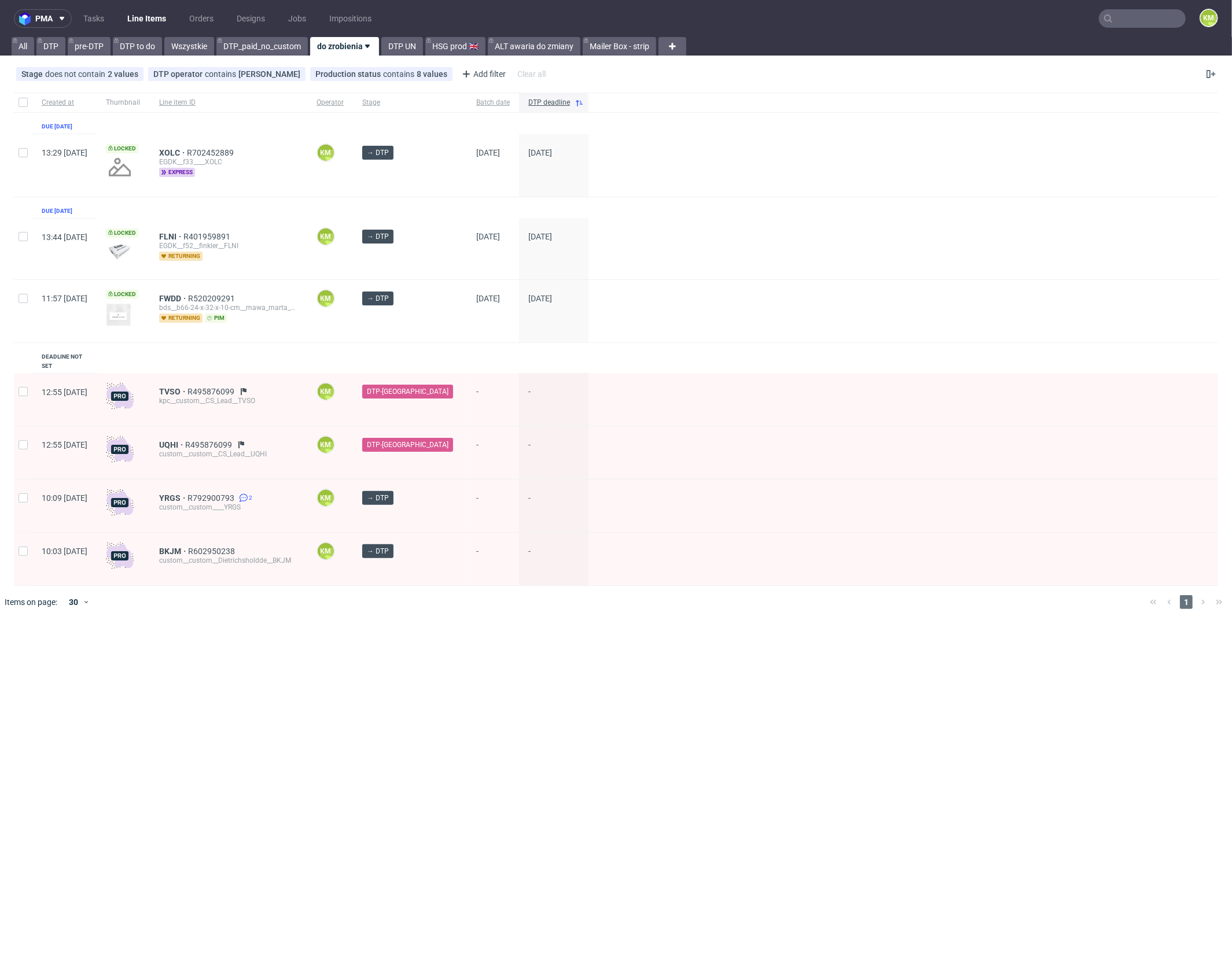
click at [516, 665] on div "pma Tasks Line Items Orders Designs Jobs Impositions KM All DTP pre-DTP DTP to …" at bounding box center [616, 487] width 1232 height 974
drag, startPoint x: 425, startPoint y: 650, endPoint x: 491, endPoint y: 640, distance: 66.8
click at [425, 649] on div "pma Tasks Line Items Orders Designs Jobs Impositions KM All DTP pre-DTP DTP to …" at bounding box center [616, 487] width 1232 height 974
click at [478, 660] on div "pma Tasks Line Items Orders Designs Jobs Impositions KM All DTP pre-DTP DTP to …" at bounding box center [616, 487] width 1232 height 974
